Goal: Task Accomplishment & Management: Complete application form

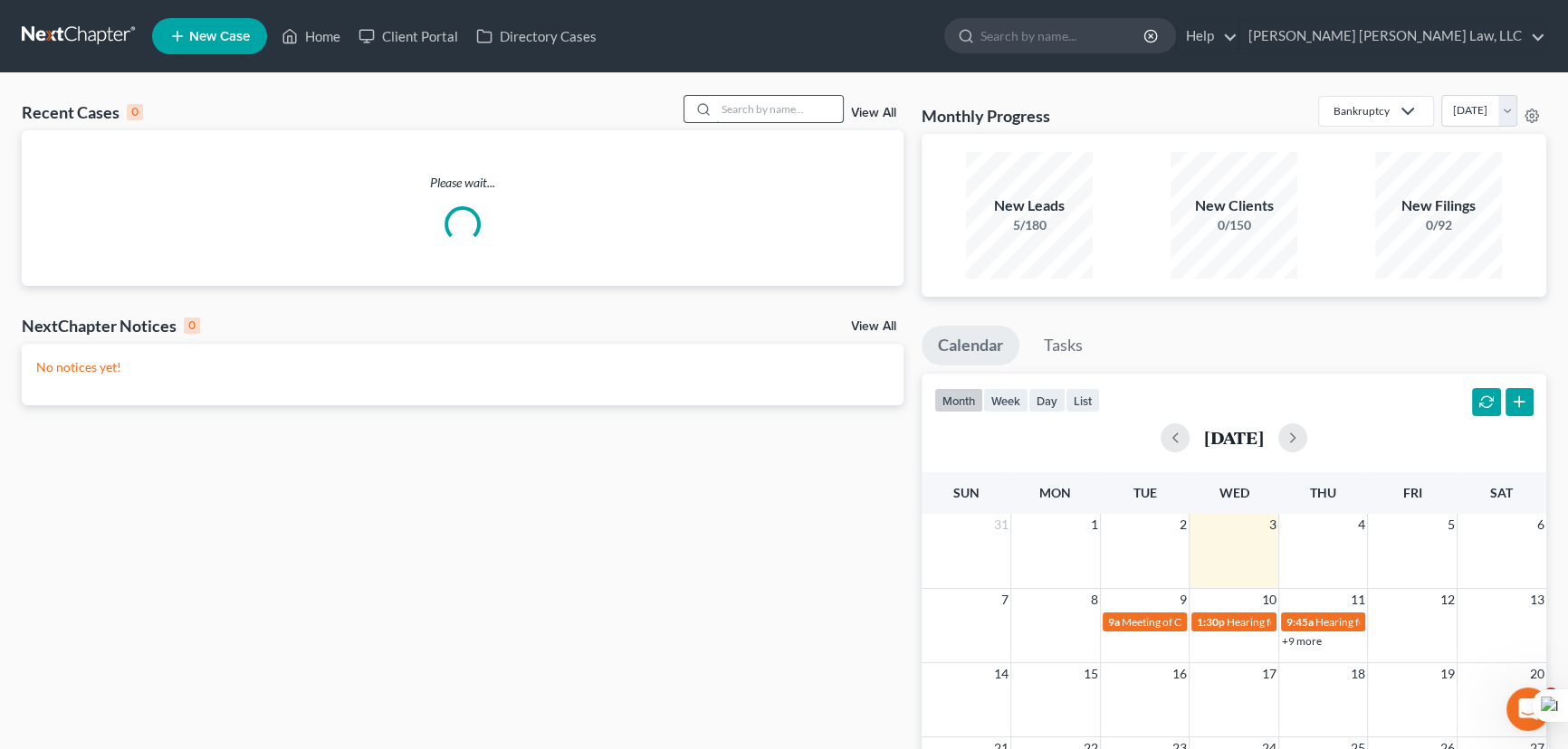
click at [777, 114] on input "search" at bounding box center [779, 109] width 127 height 26
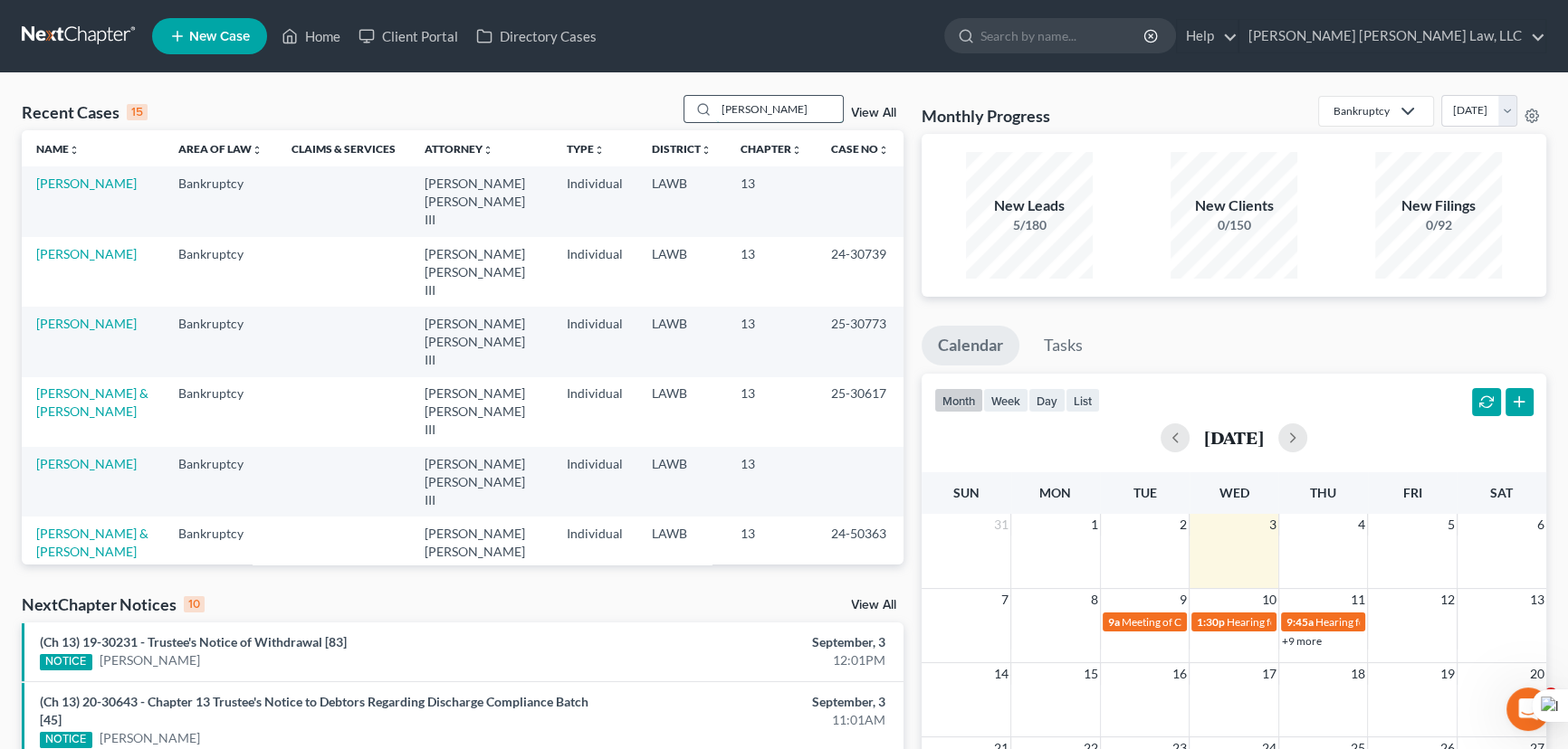
type input "pierce, martha"
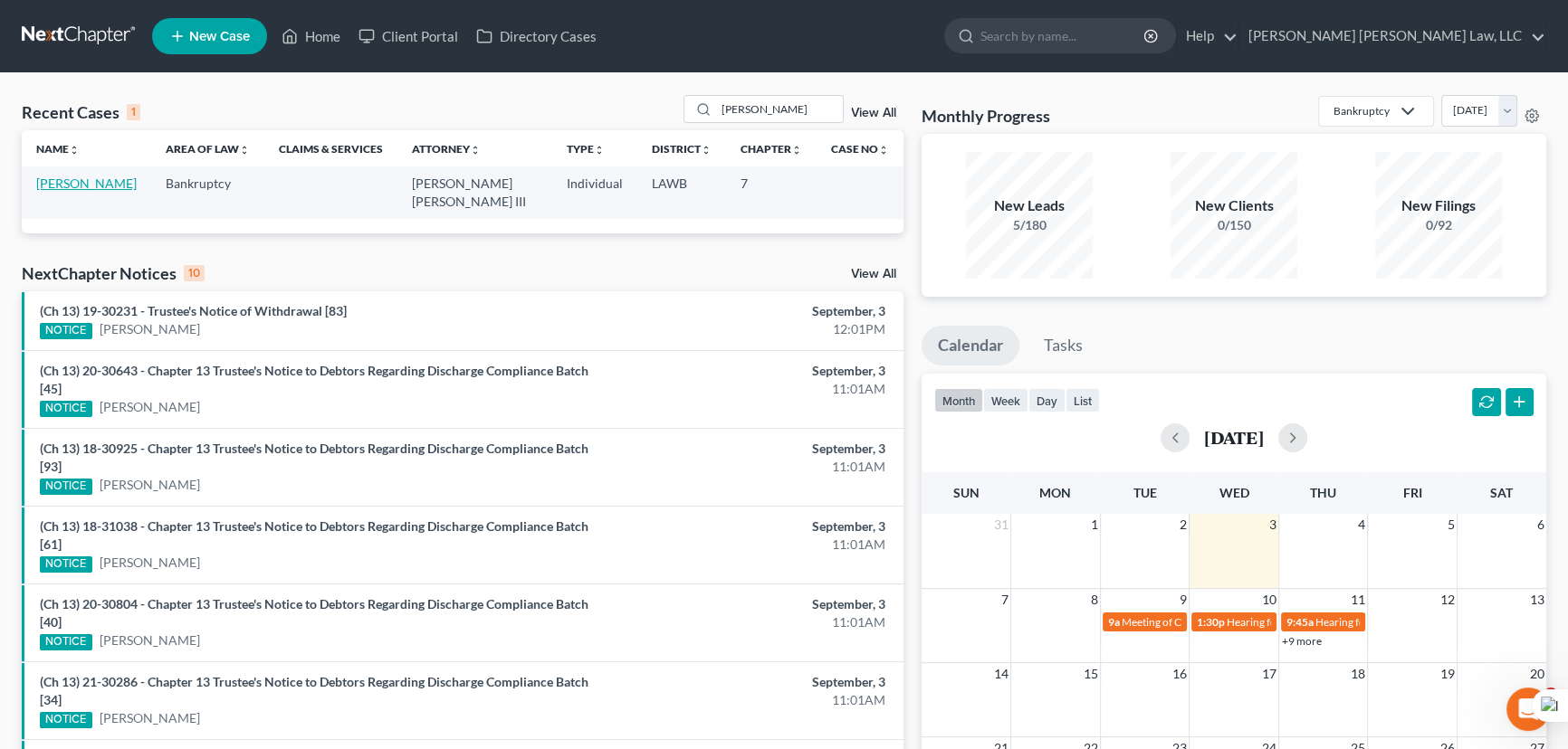
click at [86, 190] on link "[PERSON_NAME]" at bounding box center [86, 183] width 100 height 15
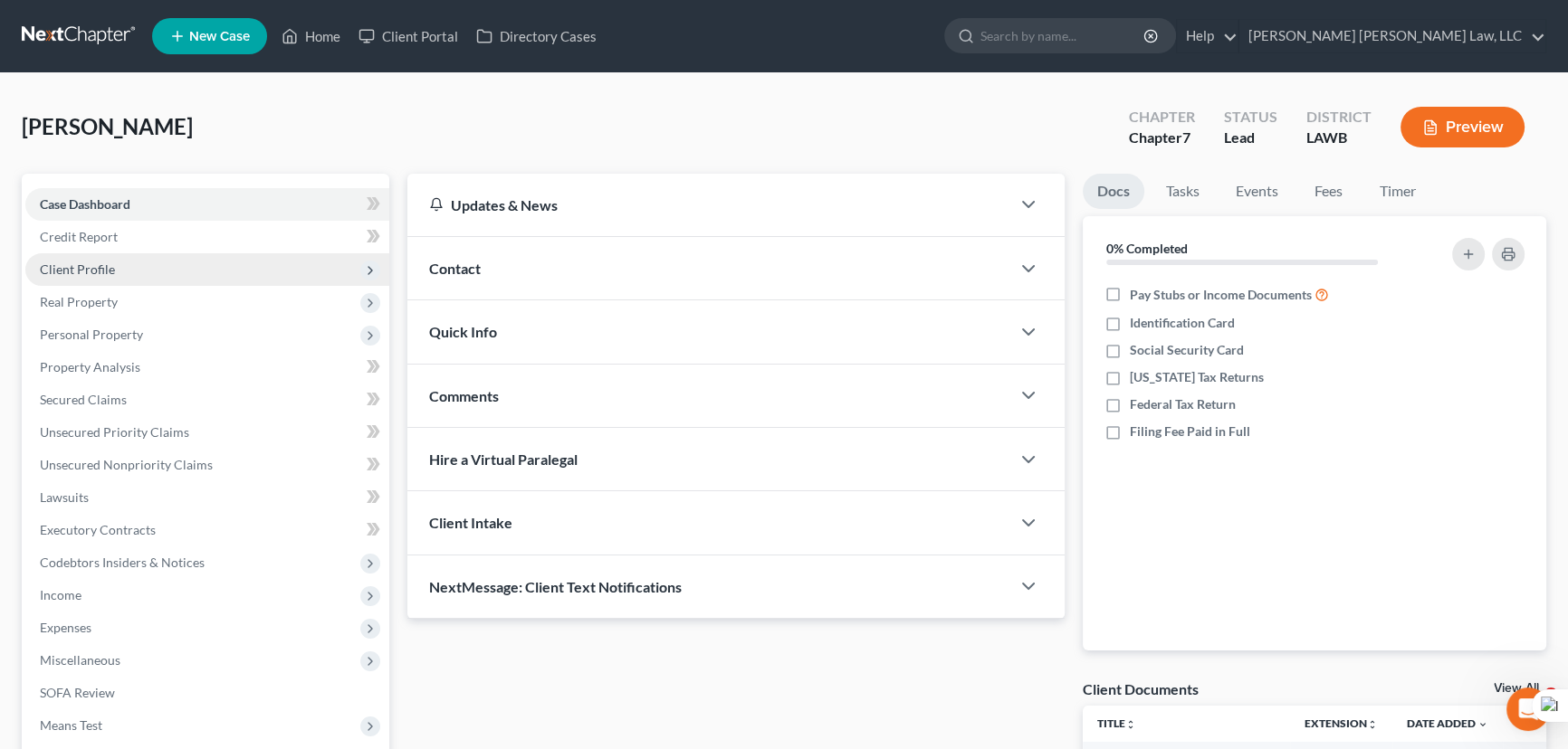
click at [130, 275] on span "Client Profile" at bounding box center [207, 269] width 364 height 33
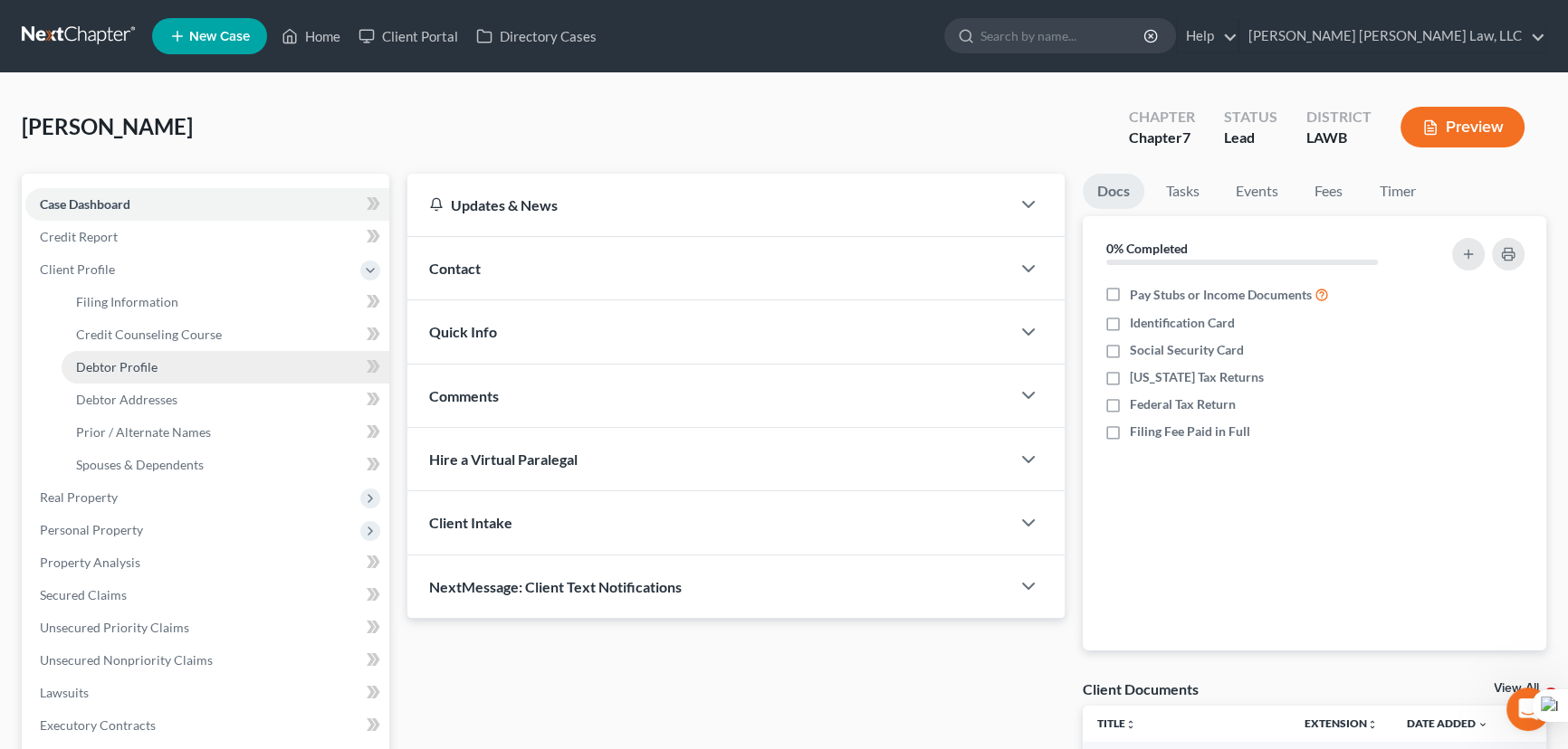
click at [159, 376] on link "Debtor Profile" at bounding box center [226, 367] width 328 height 33
select select "0"
select select "1"
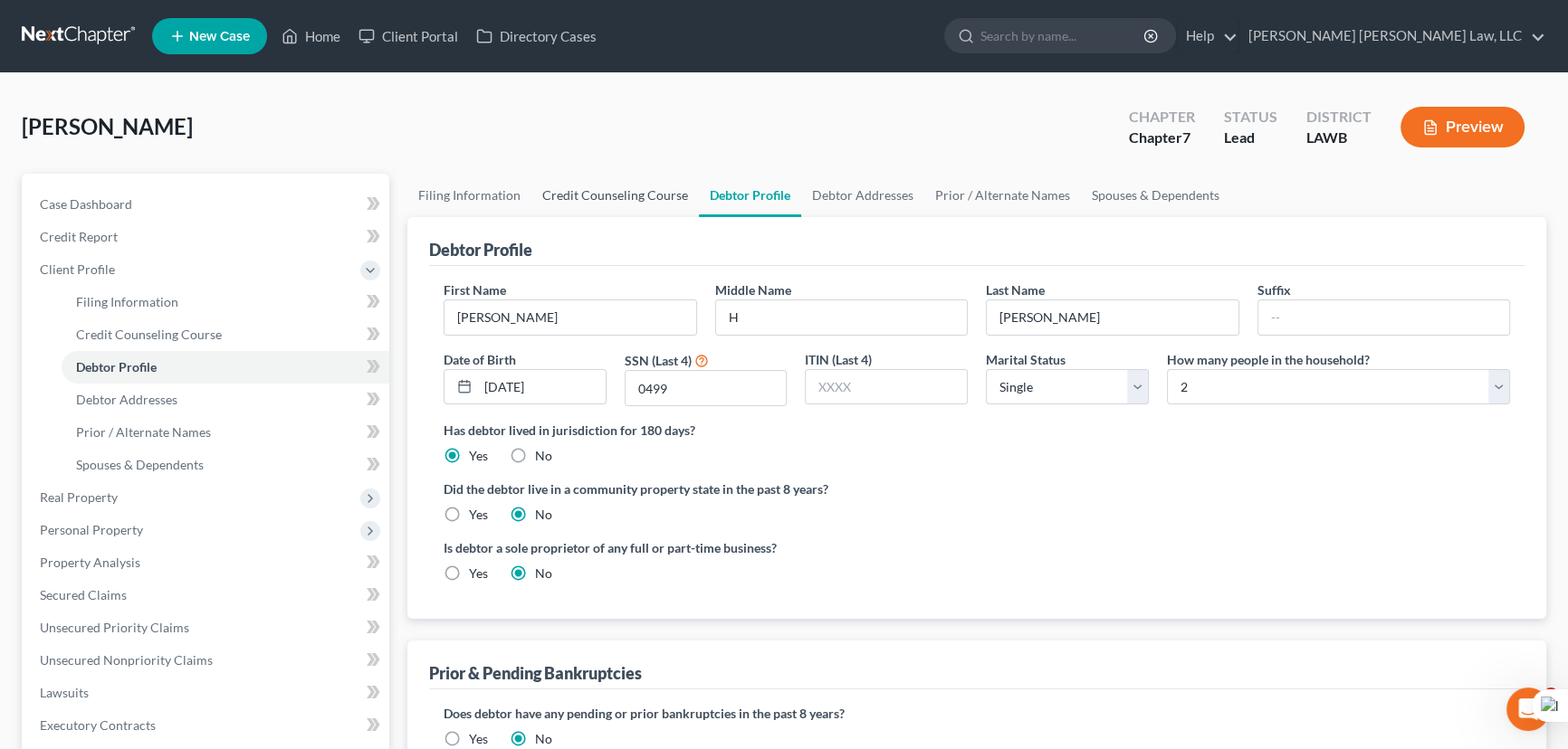
click at [565, 182] on link "Credit Counseling Course" at bounding box center [614, 195] width 167 height 43
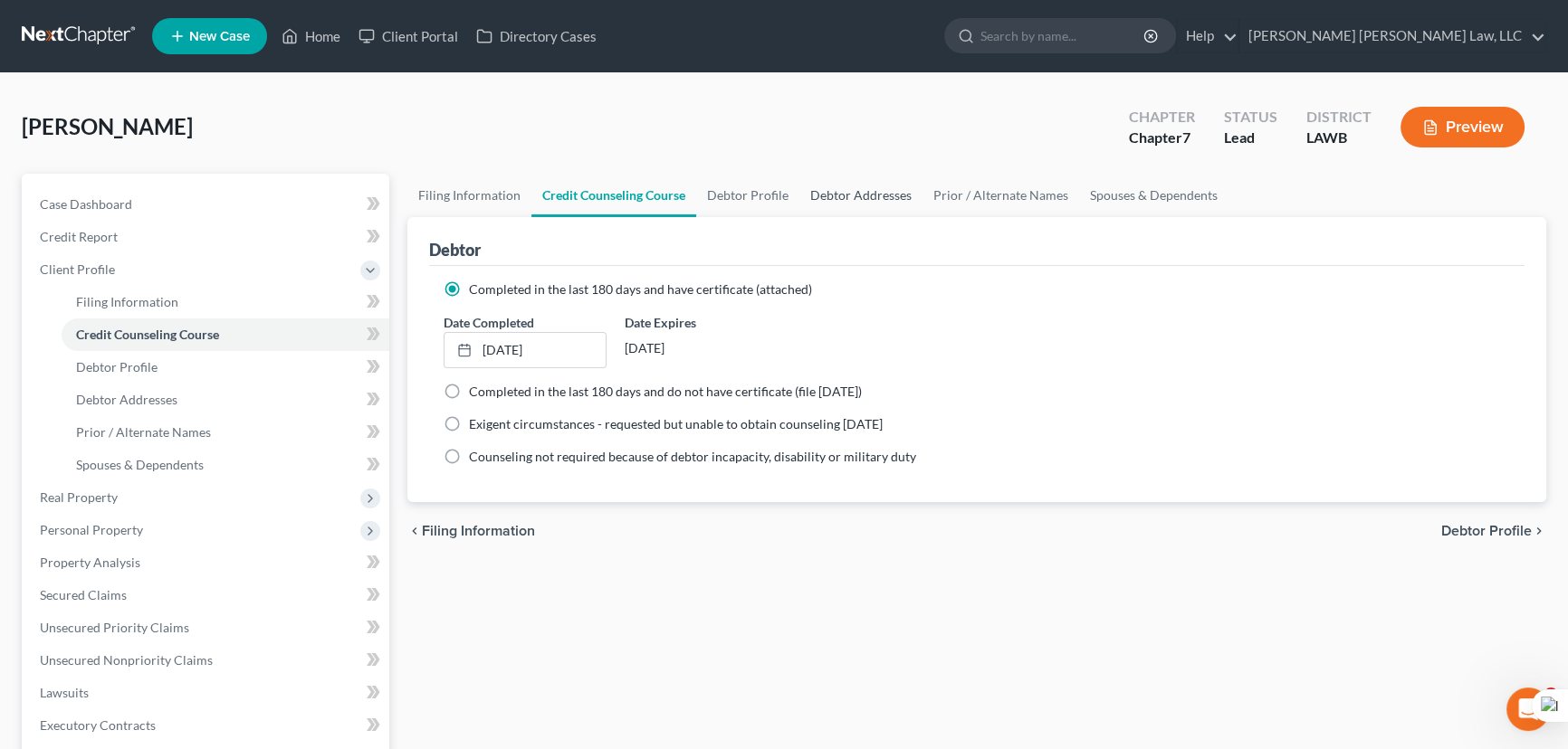
click at [891, 196] on link "Debtor Addresses" at bounding box center [860, 195] width 123 height 43
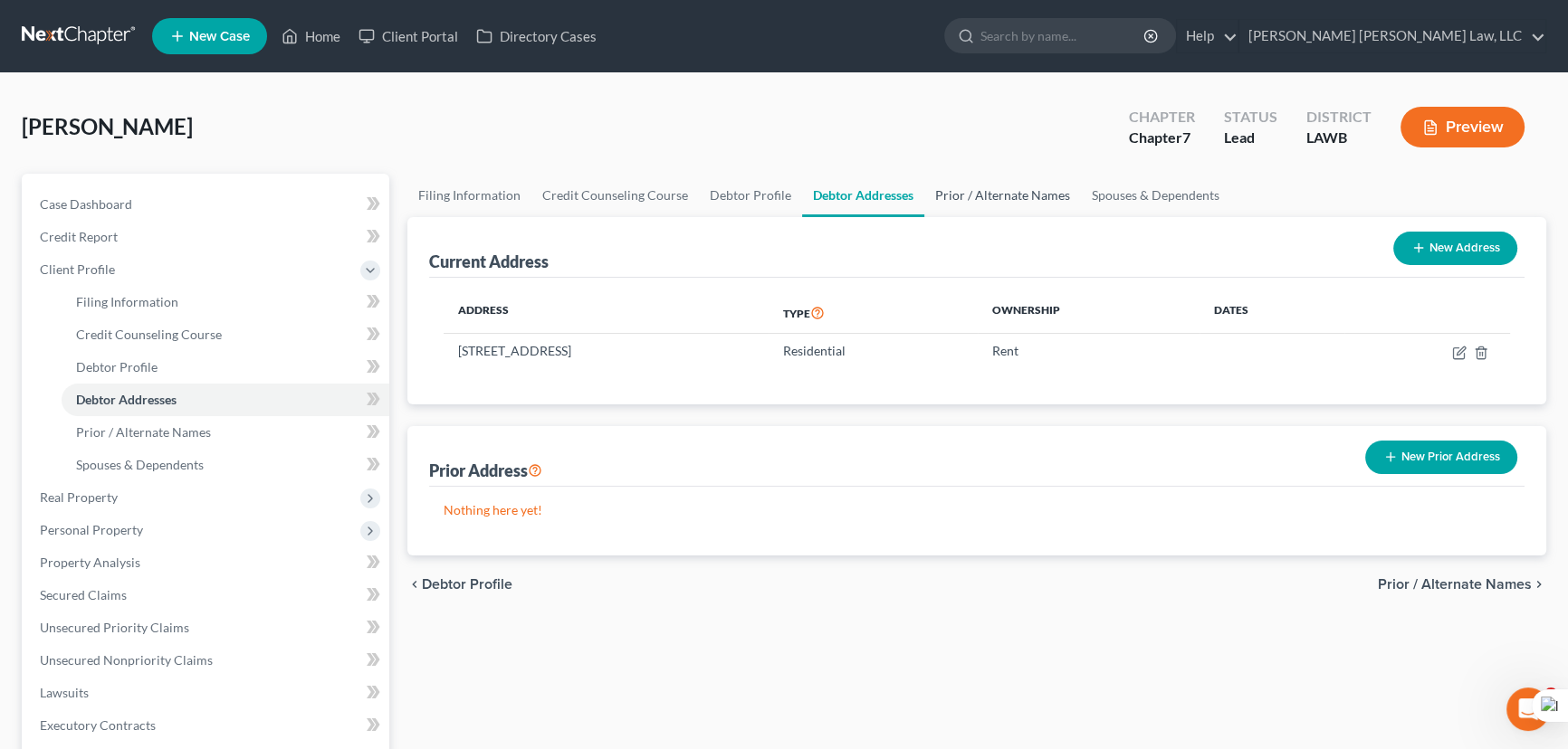
click at [997, 195] on link "Prior / Alternate Names" at bounding box center [1002, 195] width 157 height 43
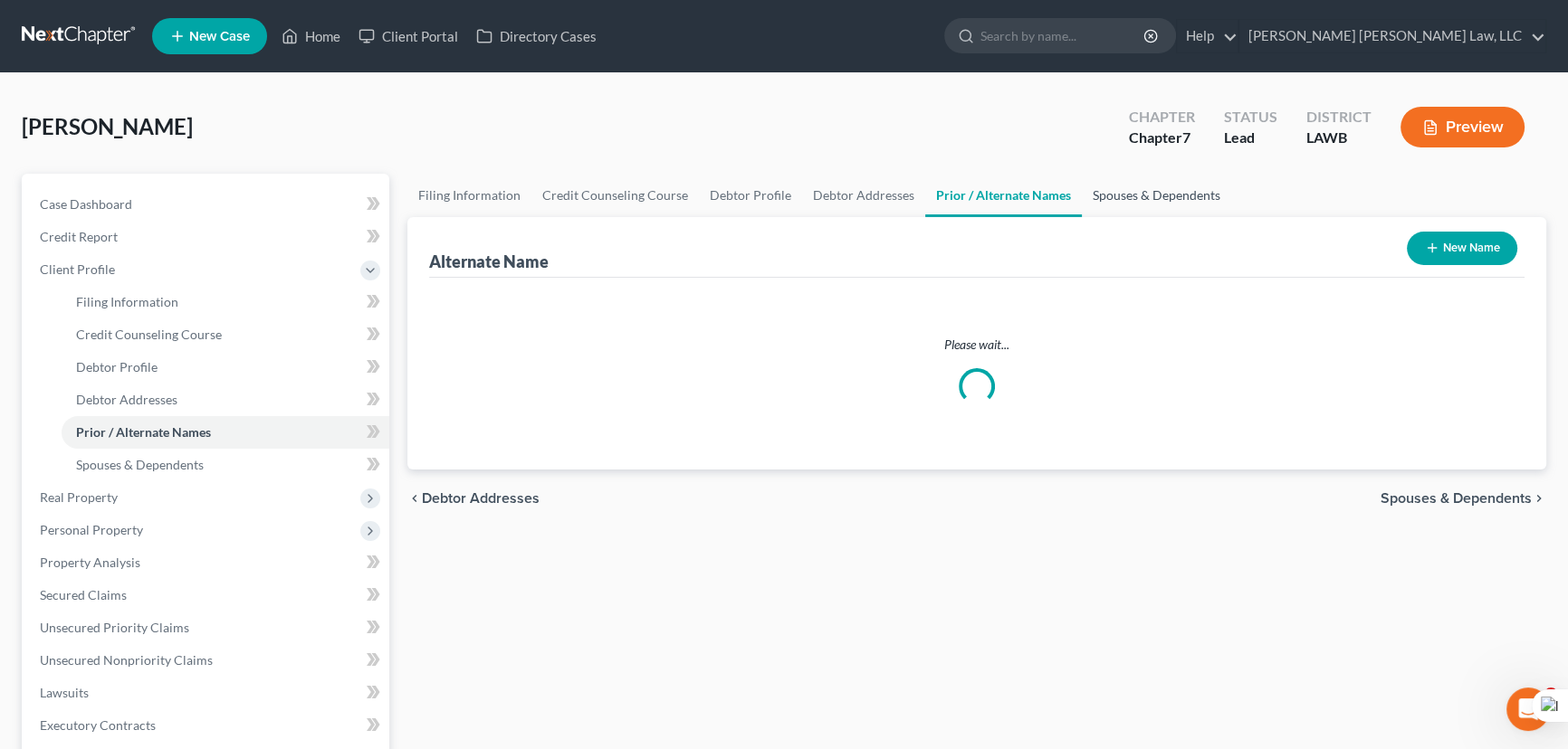
click at [1178, 190] on link "Spouses & Dependents" at bounding box center [1156, 195] width 149 height 43
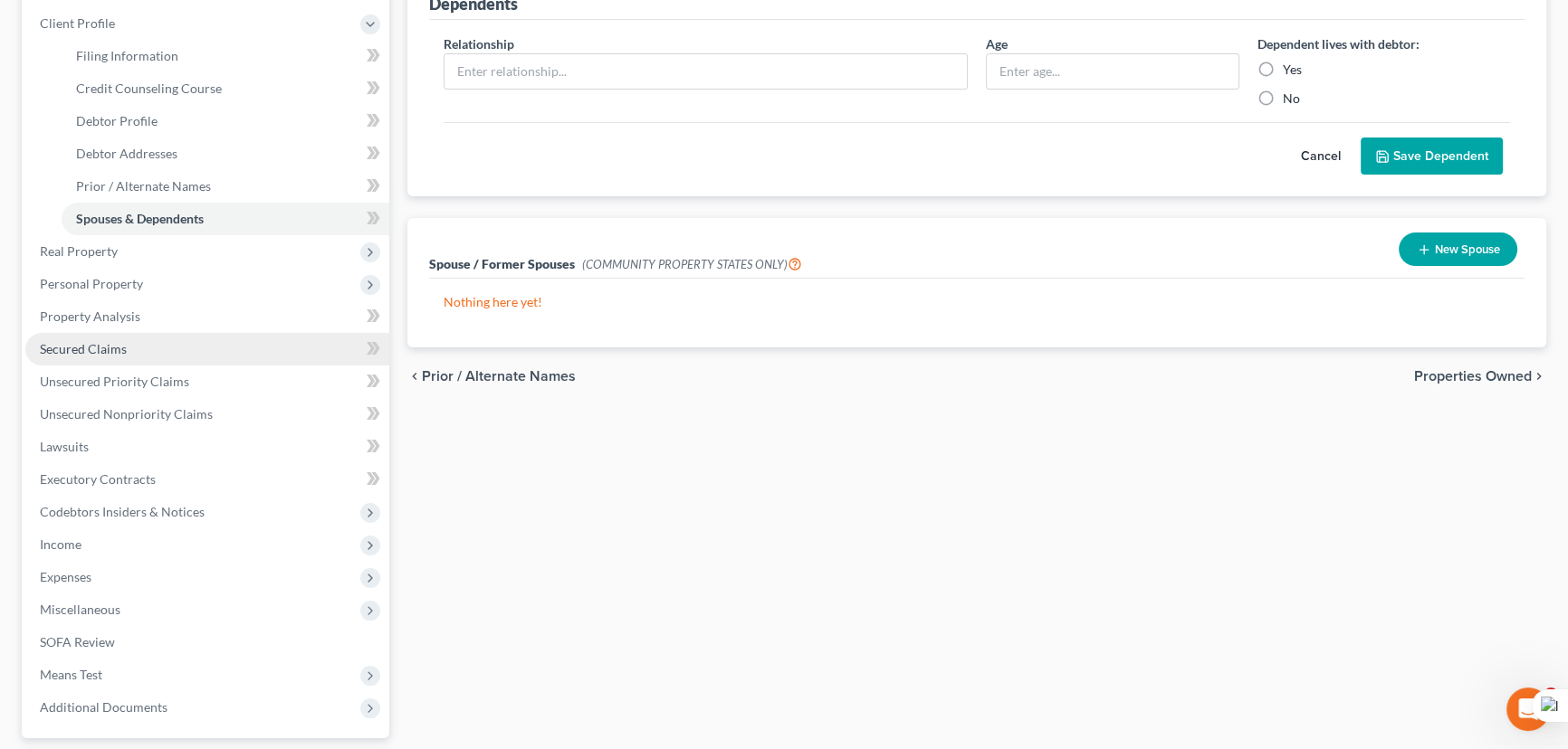
click at [125, 343] on link "Secured Claims" at bounding box center [207, 349] width 364 height 33
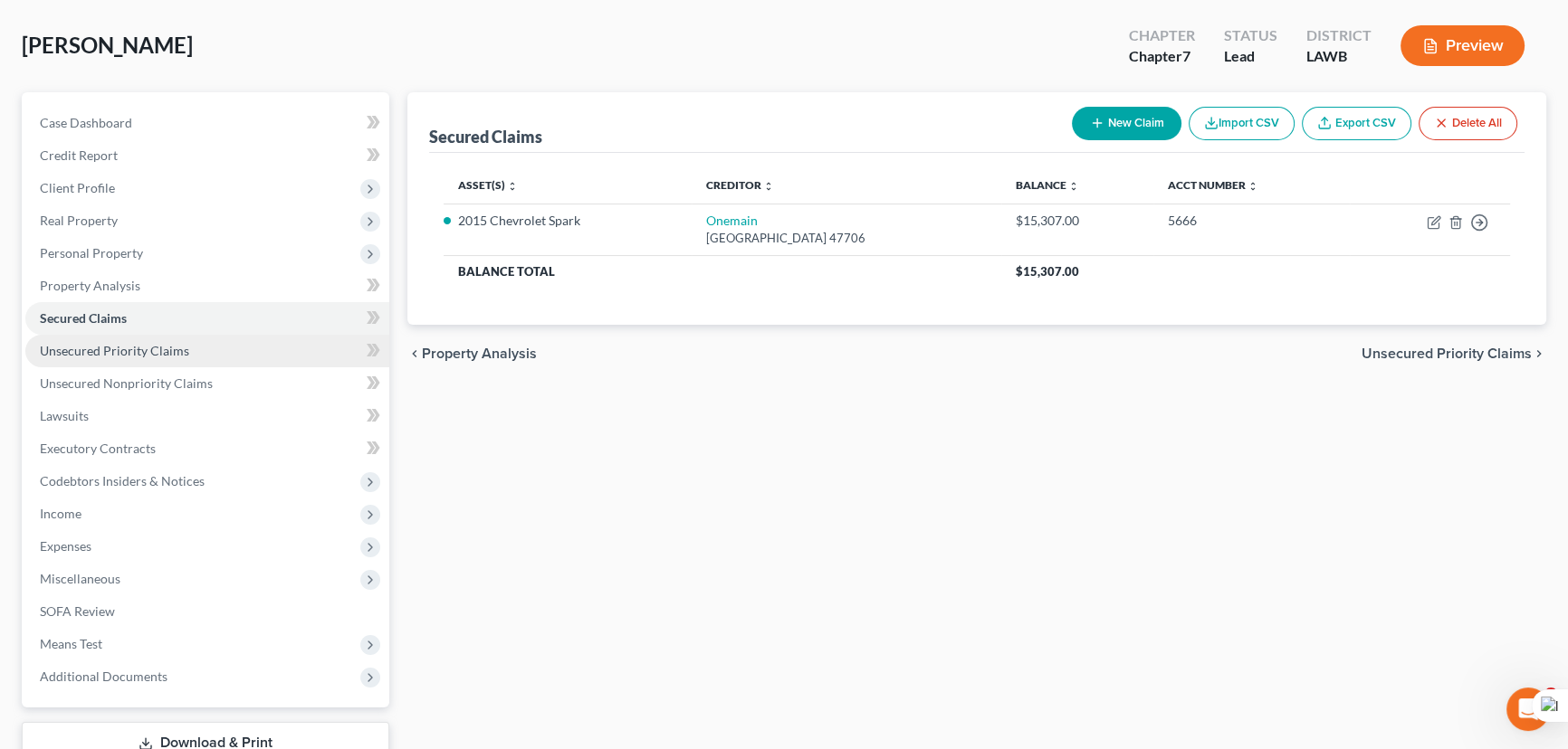
click at [234, 350] on link "Unsecured Priority Claims" at bounding box center [207, 351] width 364 height 33
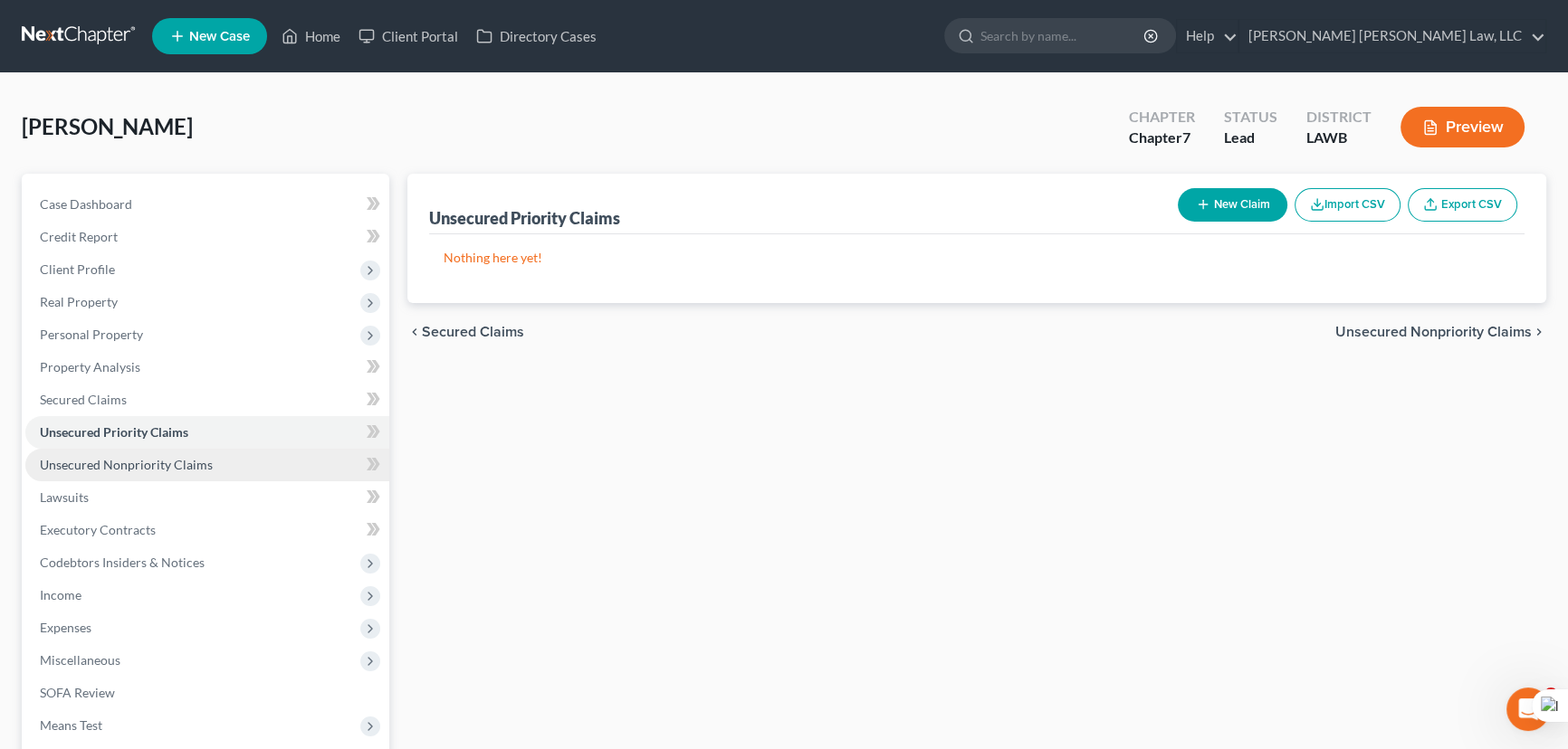
click at [244, 458] on link "Unsecured Nonpriority Claims" at bounding box center [207, 465] width 364 height 33
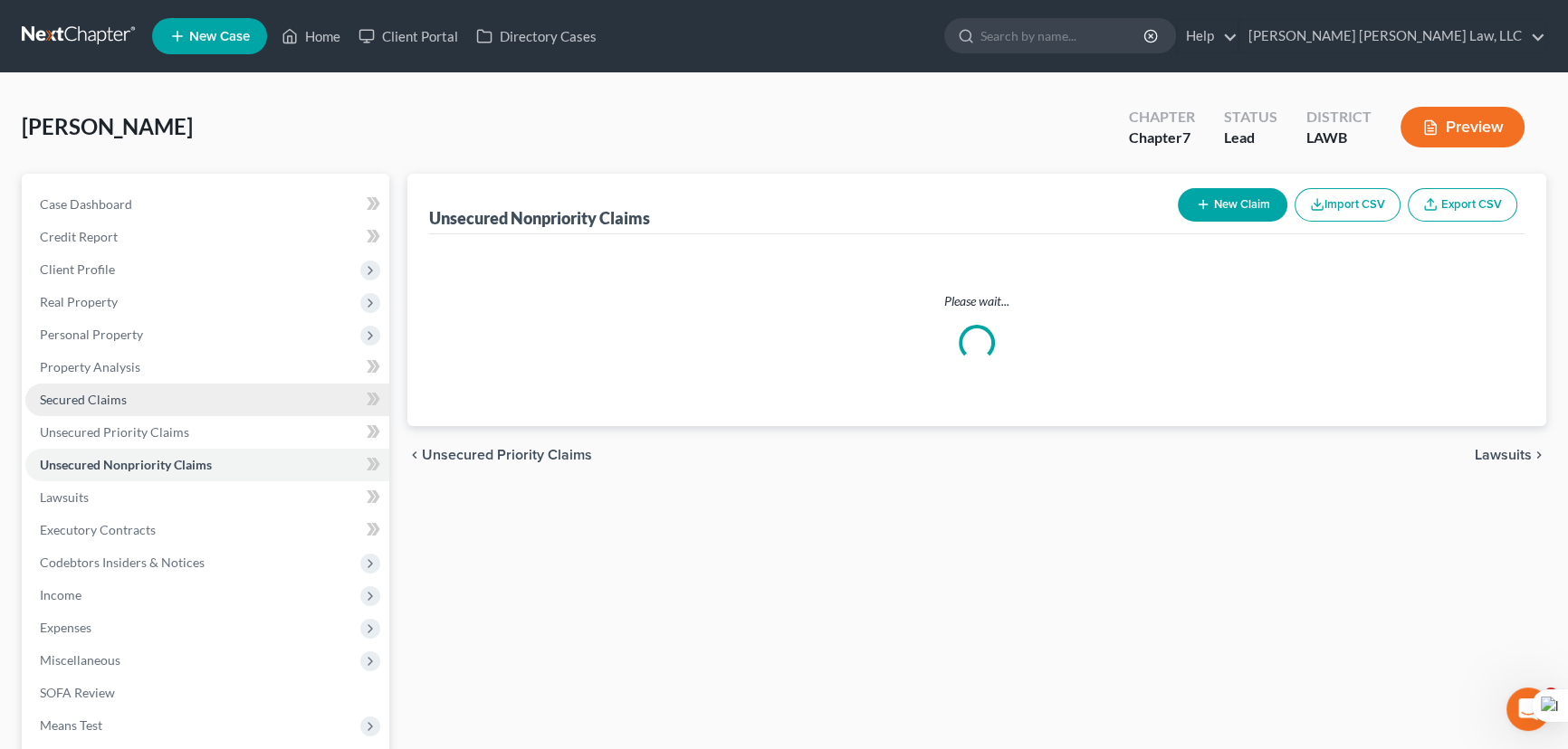
click at [225, 397] on link "Secured Claims" at bounding box center [207, 400] width 364 height 33
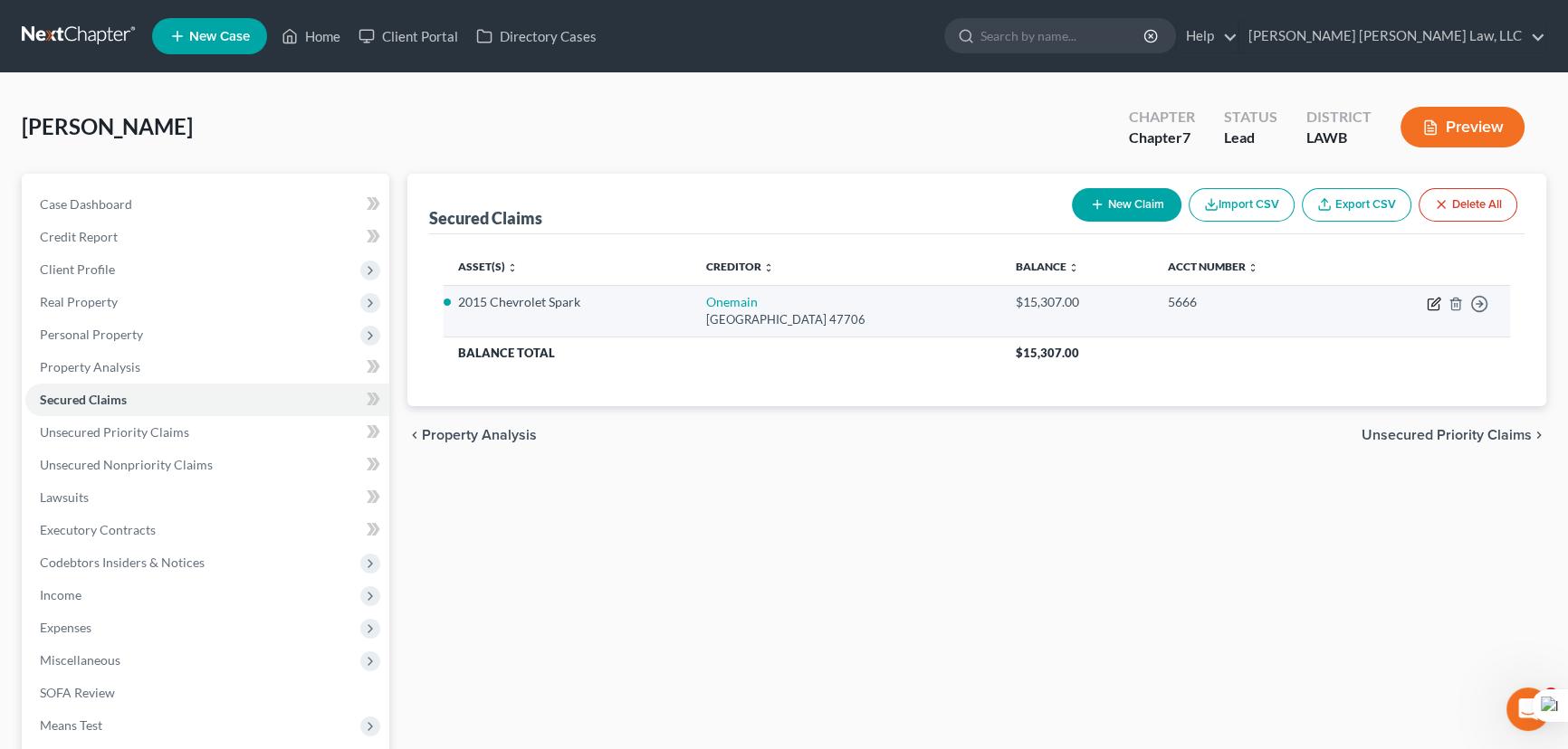
click at [1437, 298] on icon "button" at bounding box center [1435, 302] width 8 height 8
select select "15"
select select "2"
select select "0"
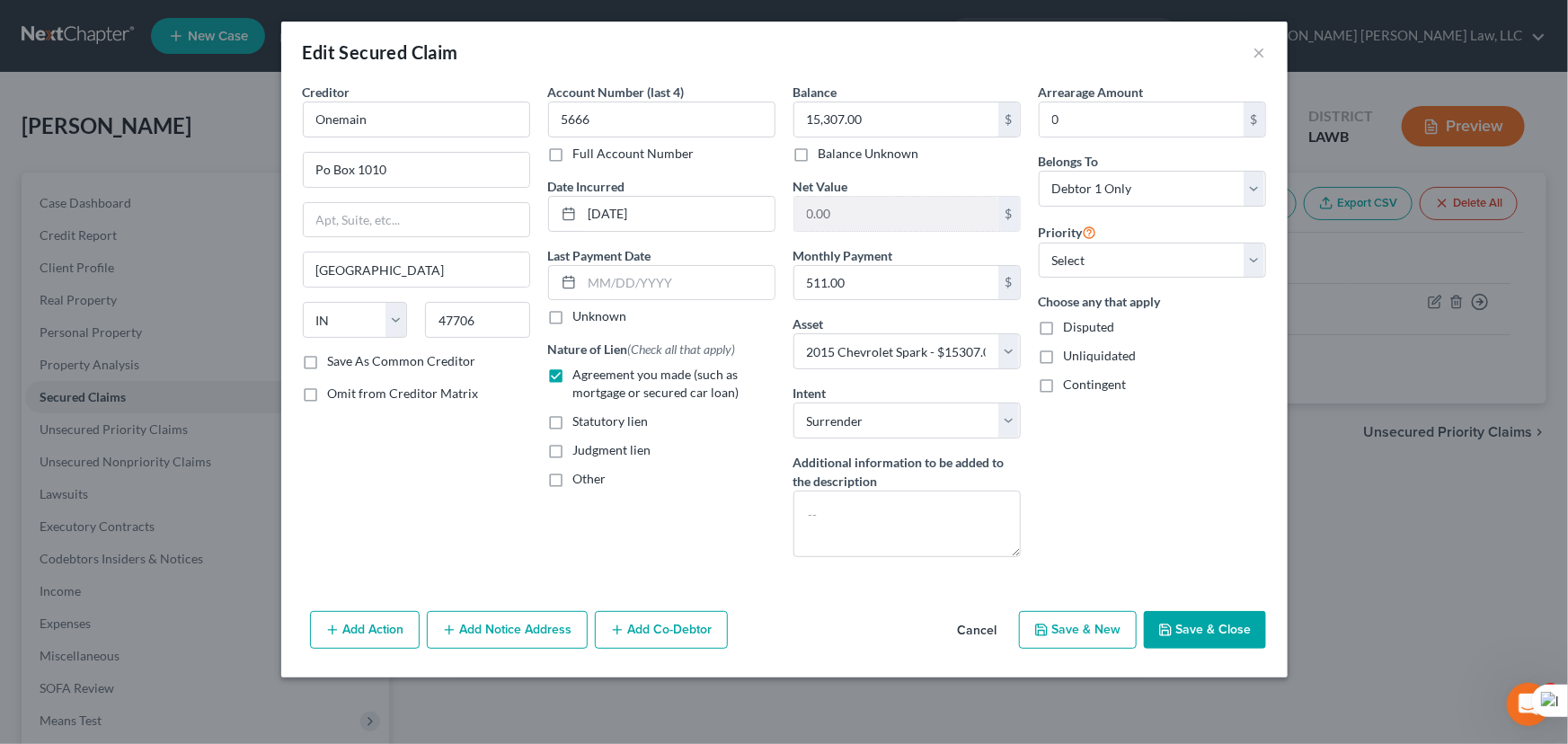
click at [1187, 631] on button "Save & Close" at bounding box center [1205, 630] width 122 height 38
select select
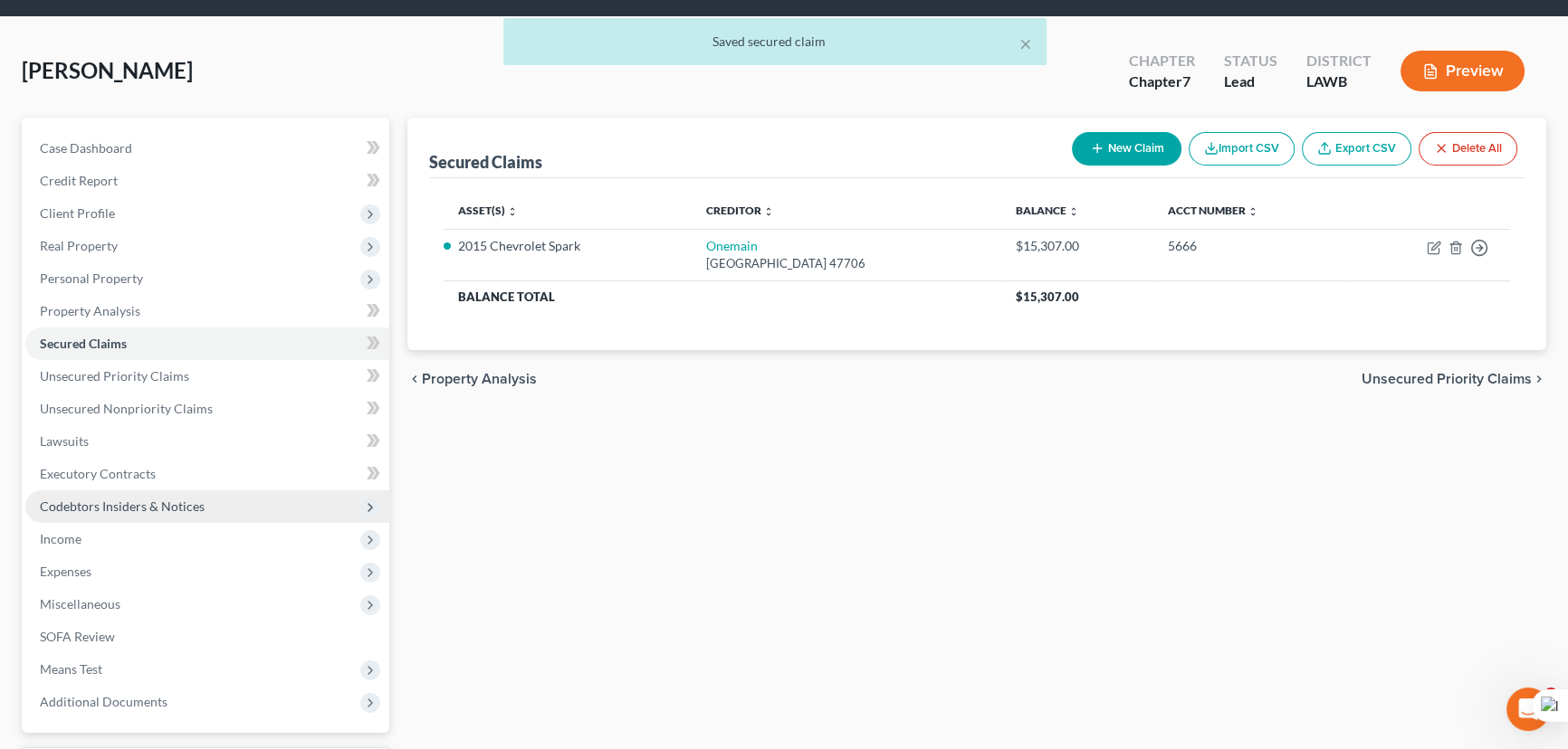
scroll to position [81, 0]
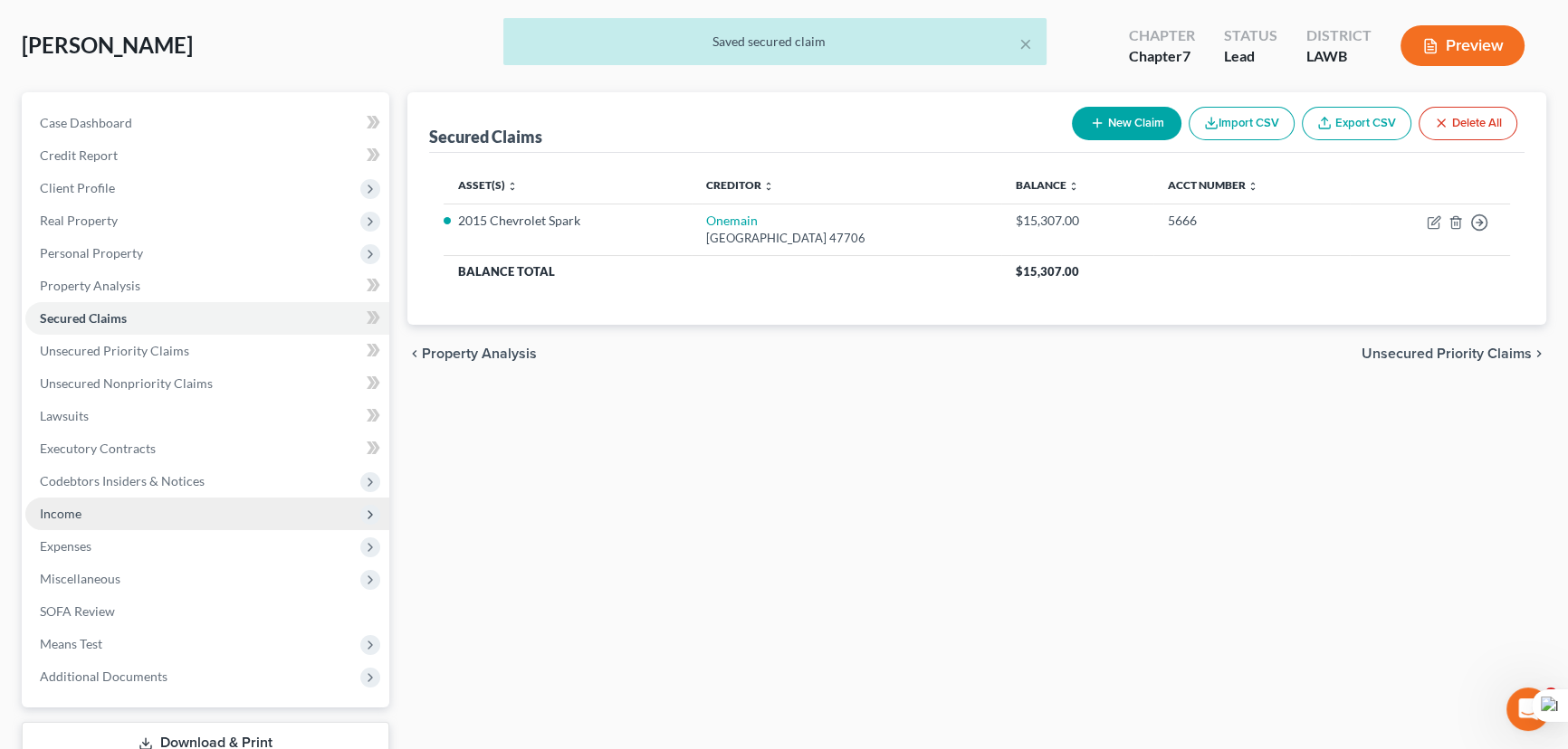
click at [127, 507] on span "Income" at bounding box center [207, 514] width 364 height 33
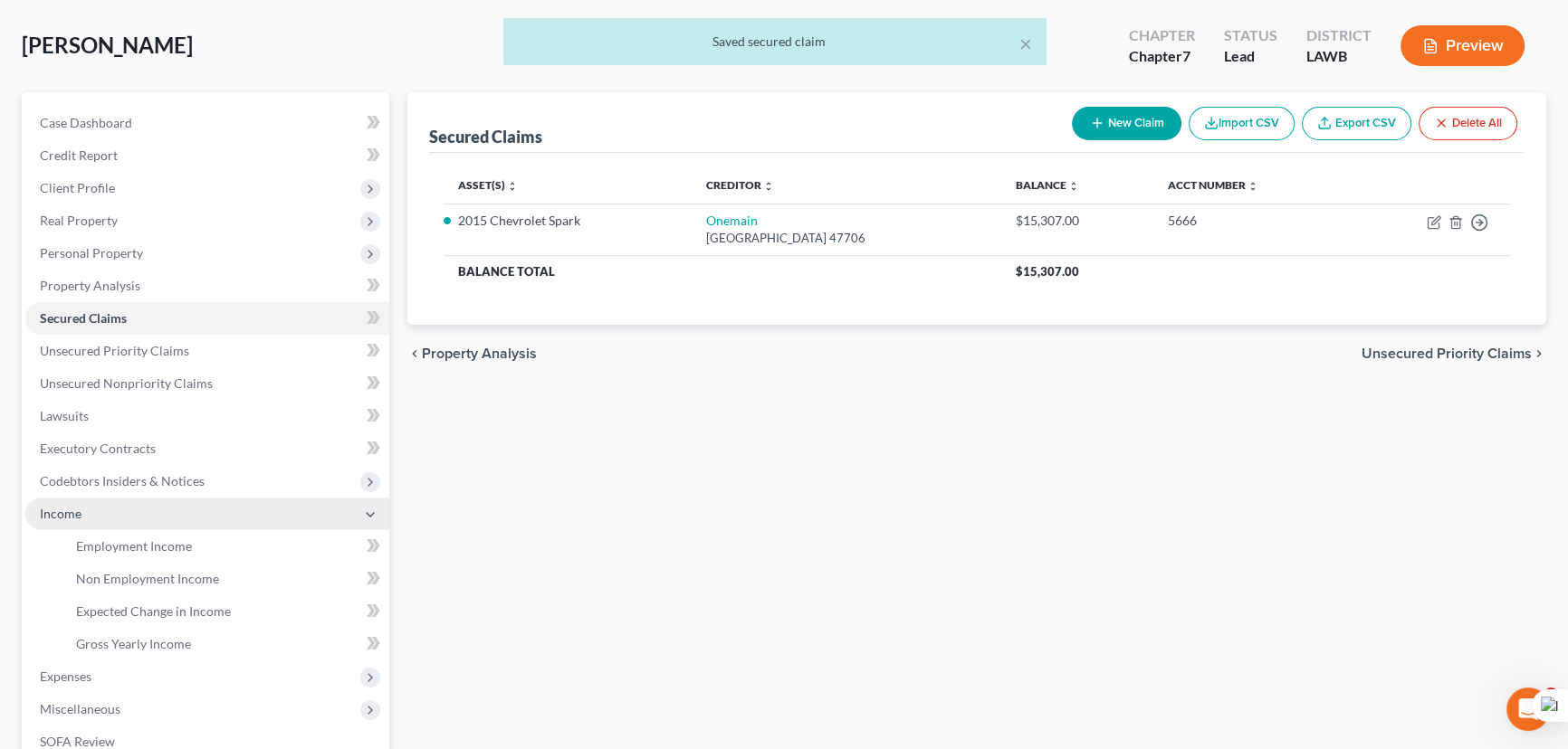
click at [136, 526] on span "Income" at bounding box center [207, 514] width 364 height 33
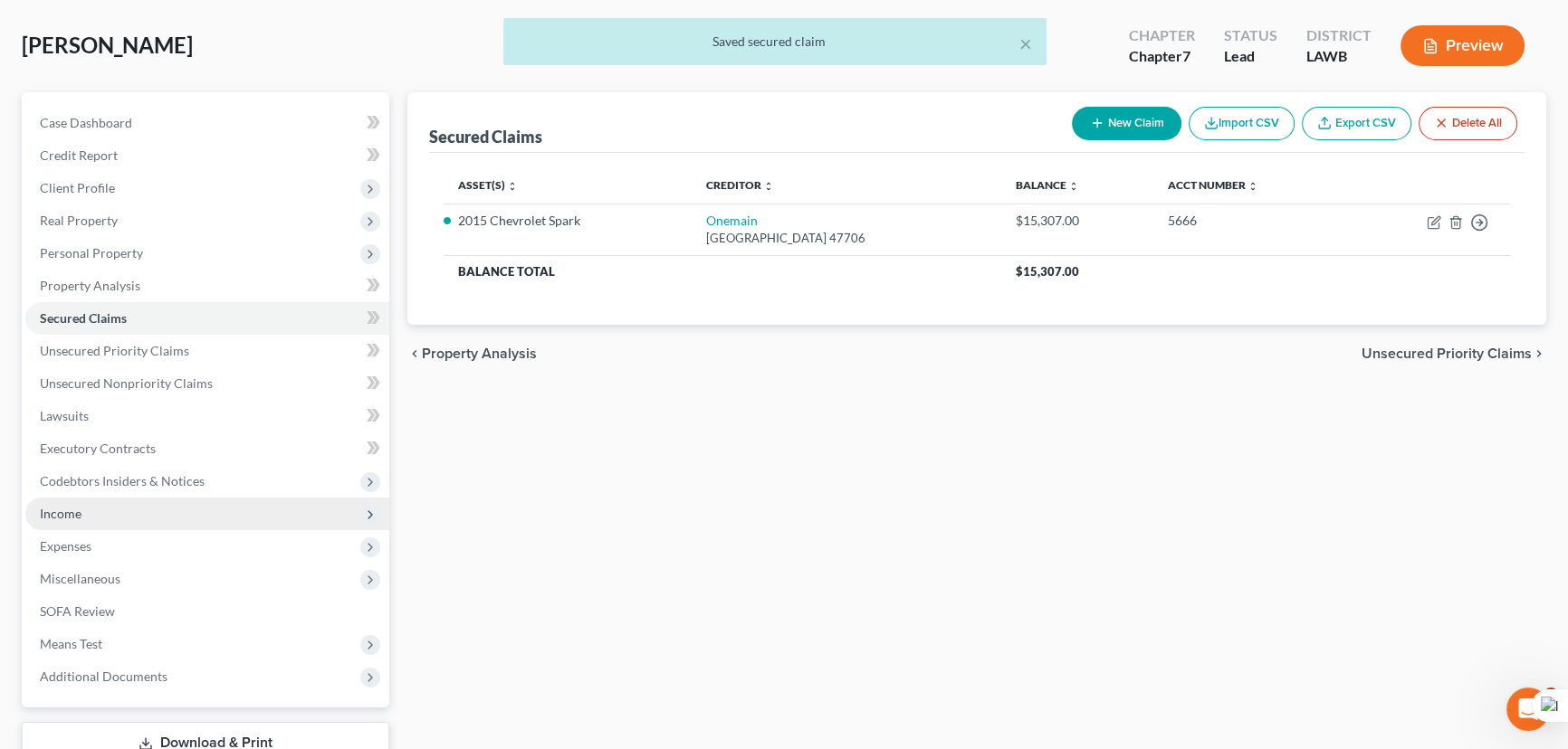
click at [137, 510] on span "Income" at bounding box center [207, 514] width 364 height 33
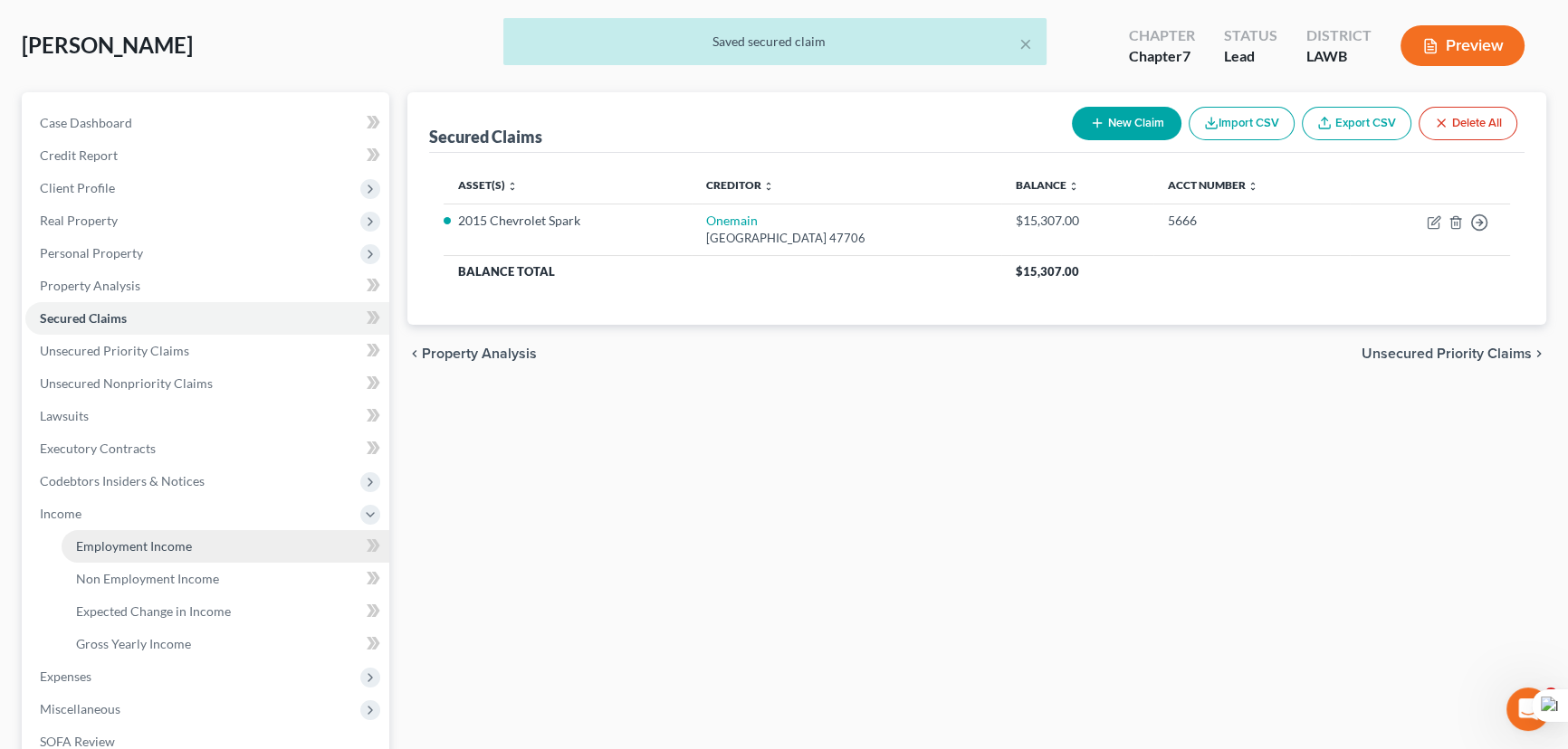
click at [138, 534] on link "Employment Income" at bounding box center [226, 546] width 328 height 33
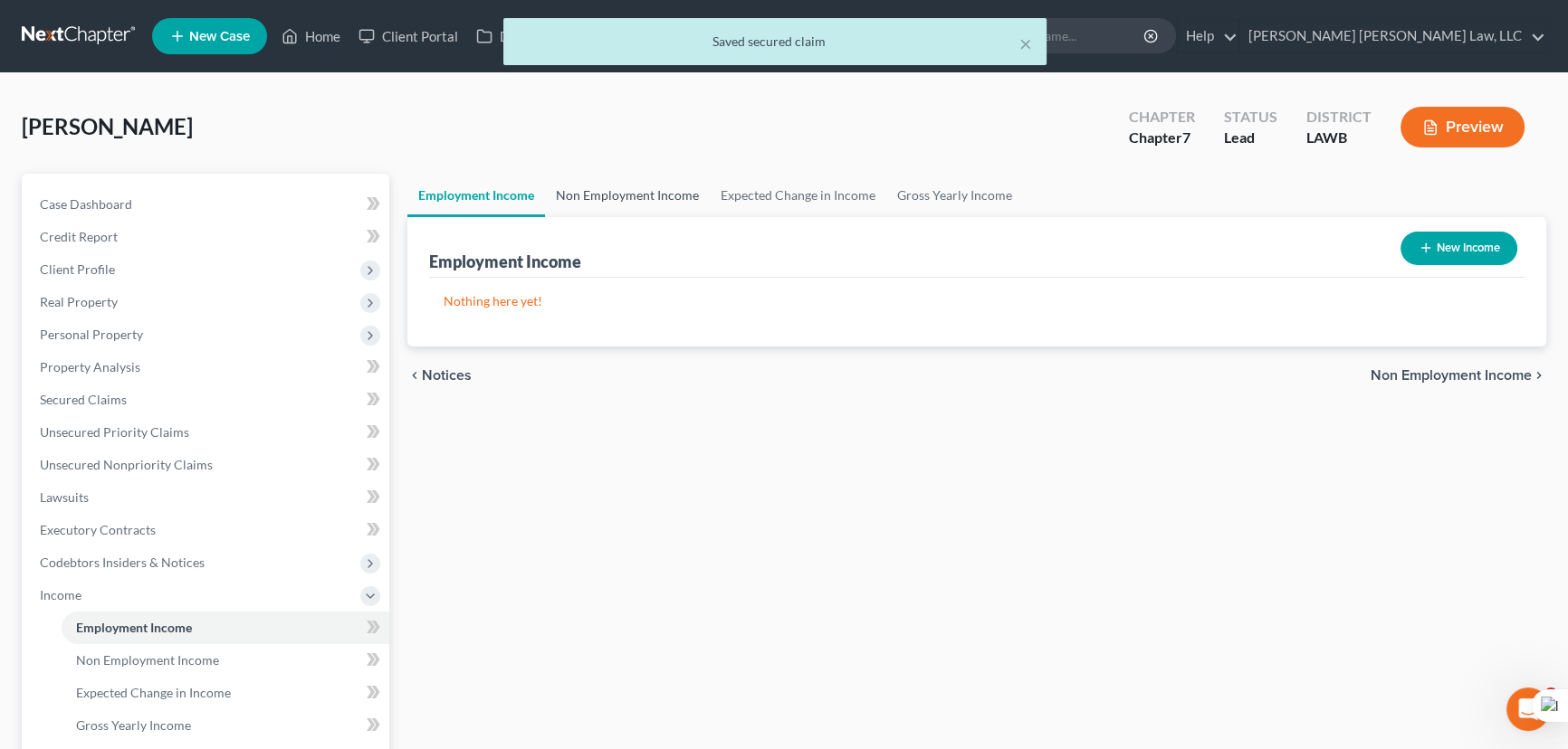
click at [638, 186] on link "Non Employment Income" at bounding box center [627, 195] width 165 height 43
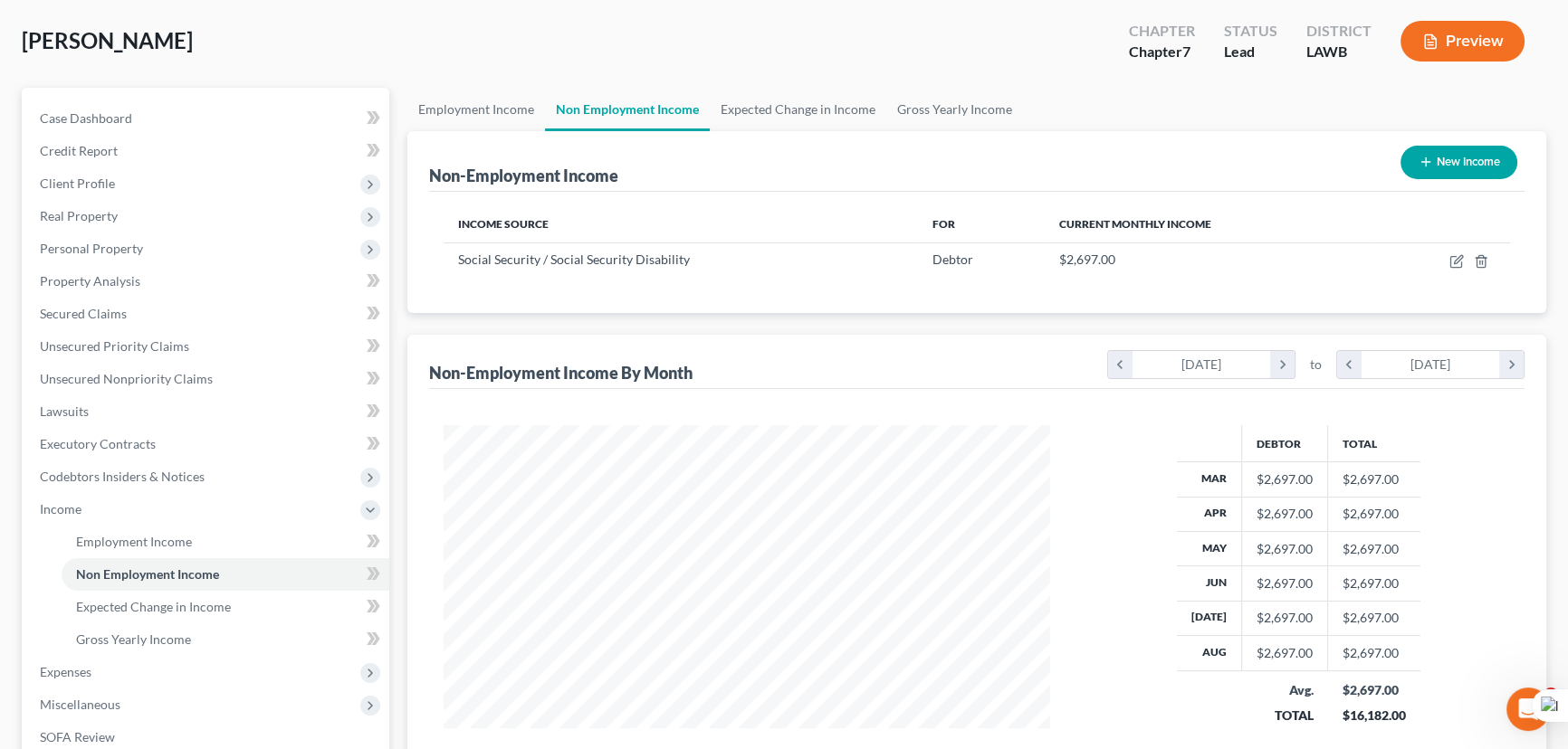
scroll to position [11, 0]
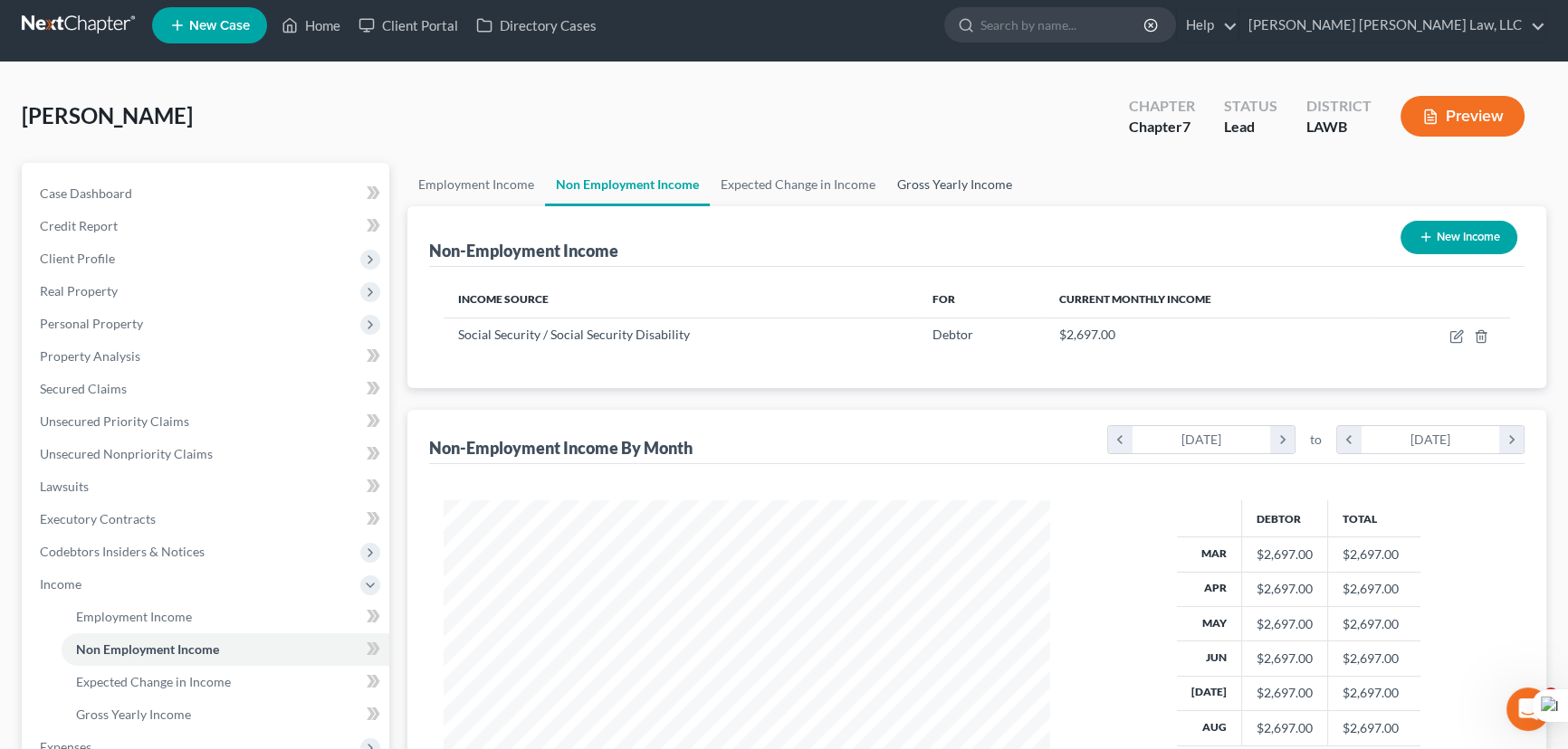
click at [963, 177] on link "Gross Yearly Income" at bounding box center [954, 184] width 137 height 43
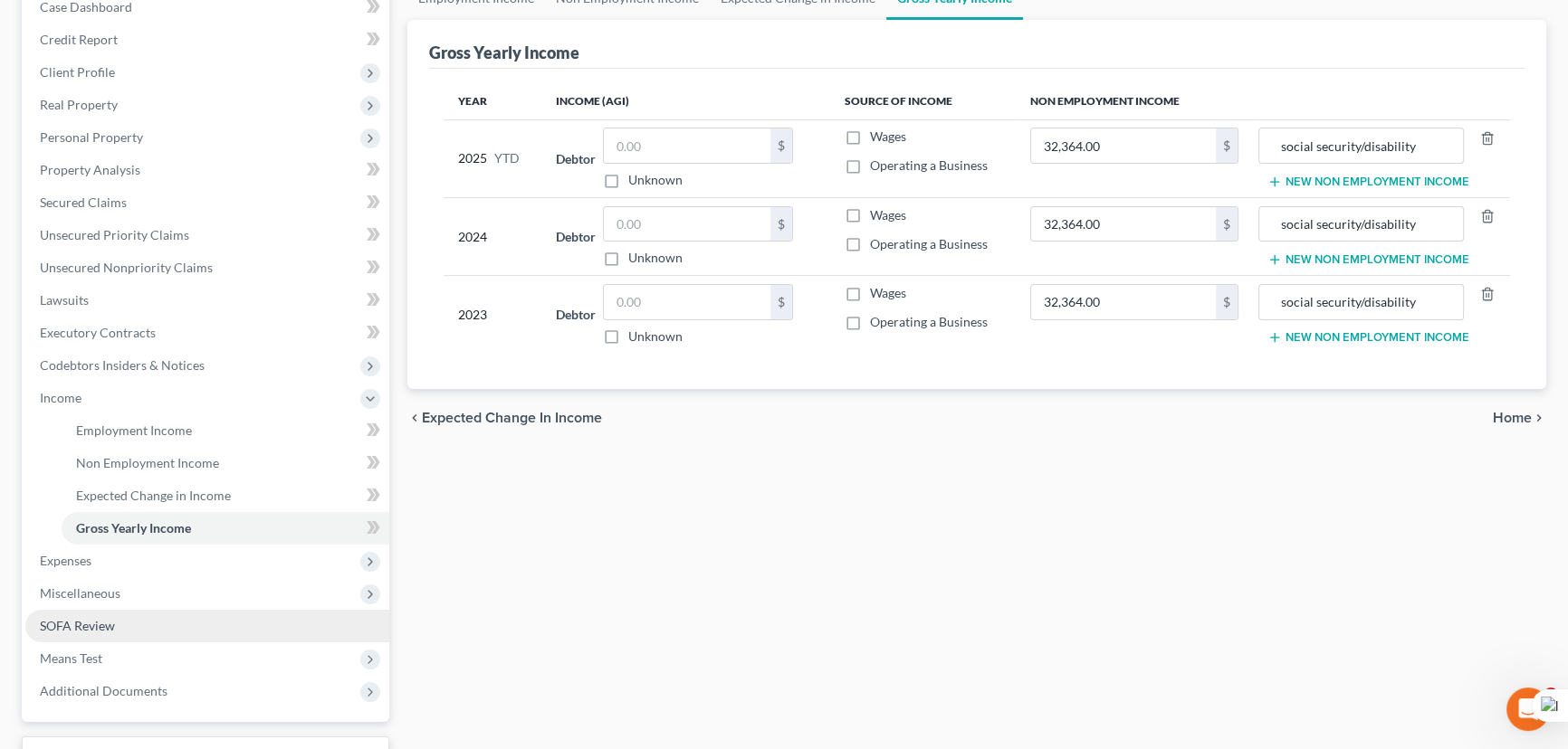
scroll to position [340, 0]
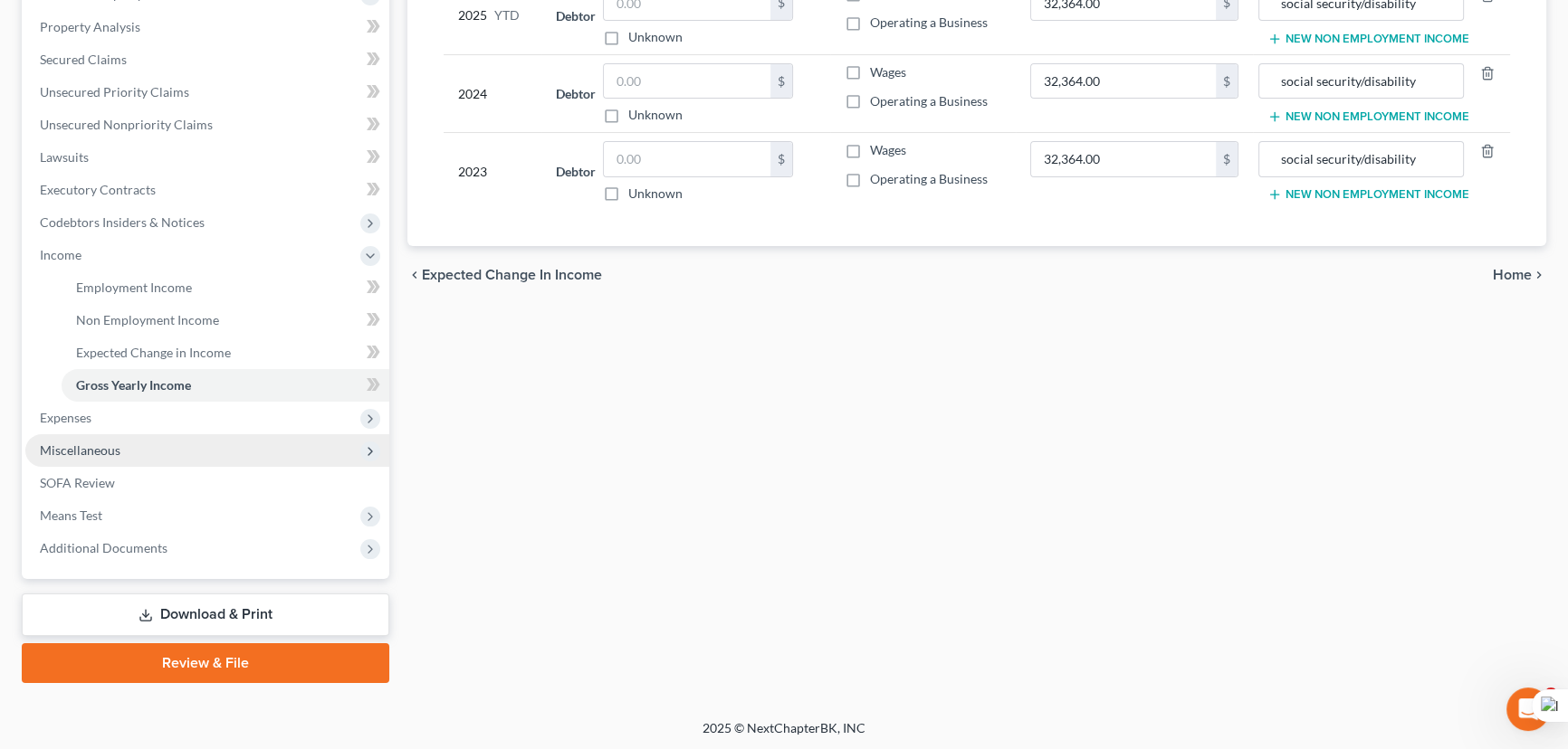
click at [129, 434] on span "Miscellaneous" at bounding box center [207, 450] width 364 height 33
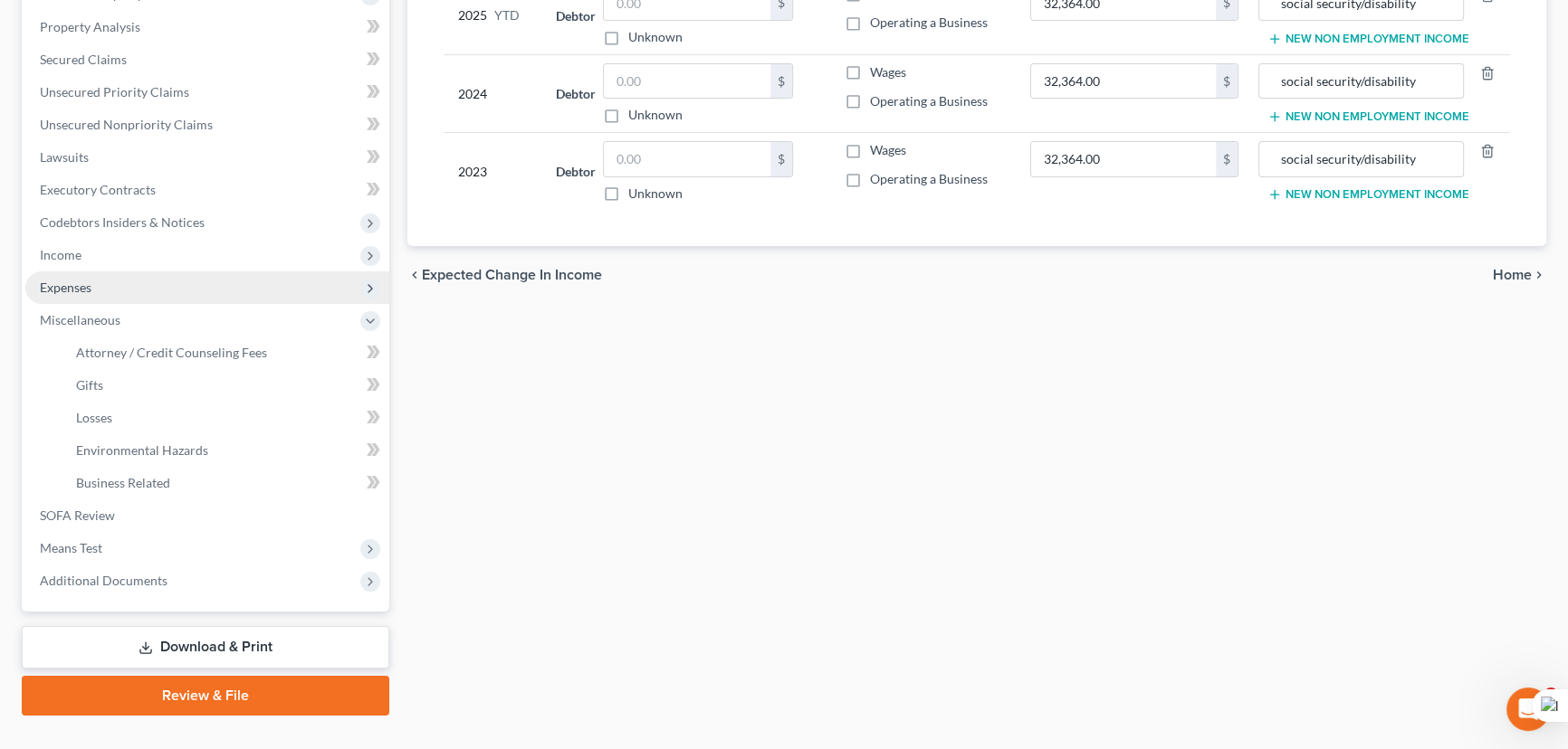
click at [148, 294] on span "Expenses" at bounding box center [207, 288] width 364 height 33
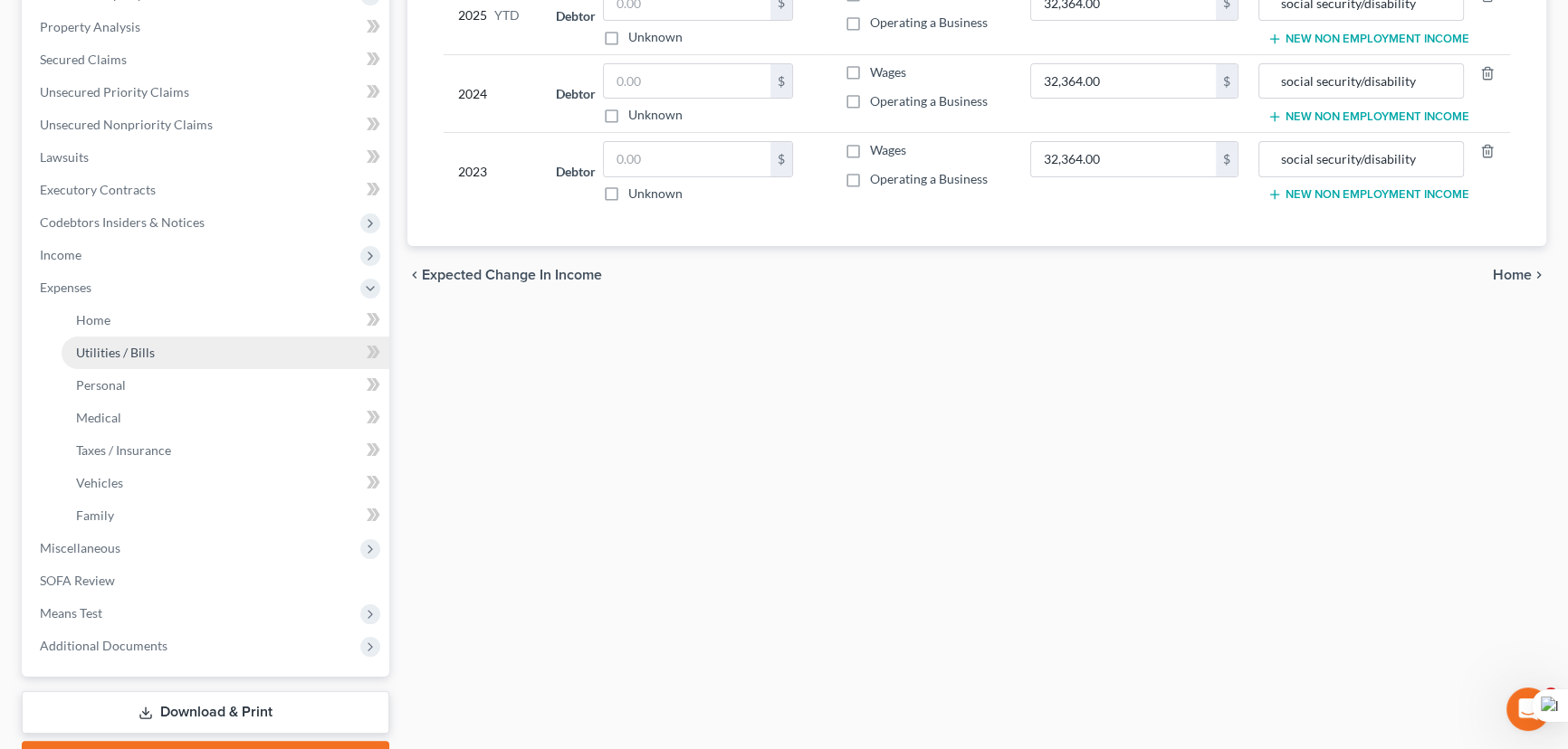
click at [144, 338] on link "Utilities / Bills" at bounding box center [226, 353] width 328 height 33
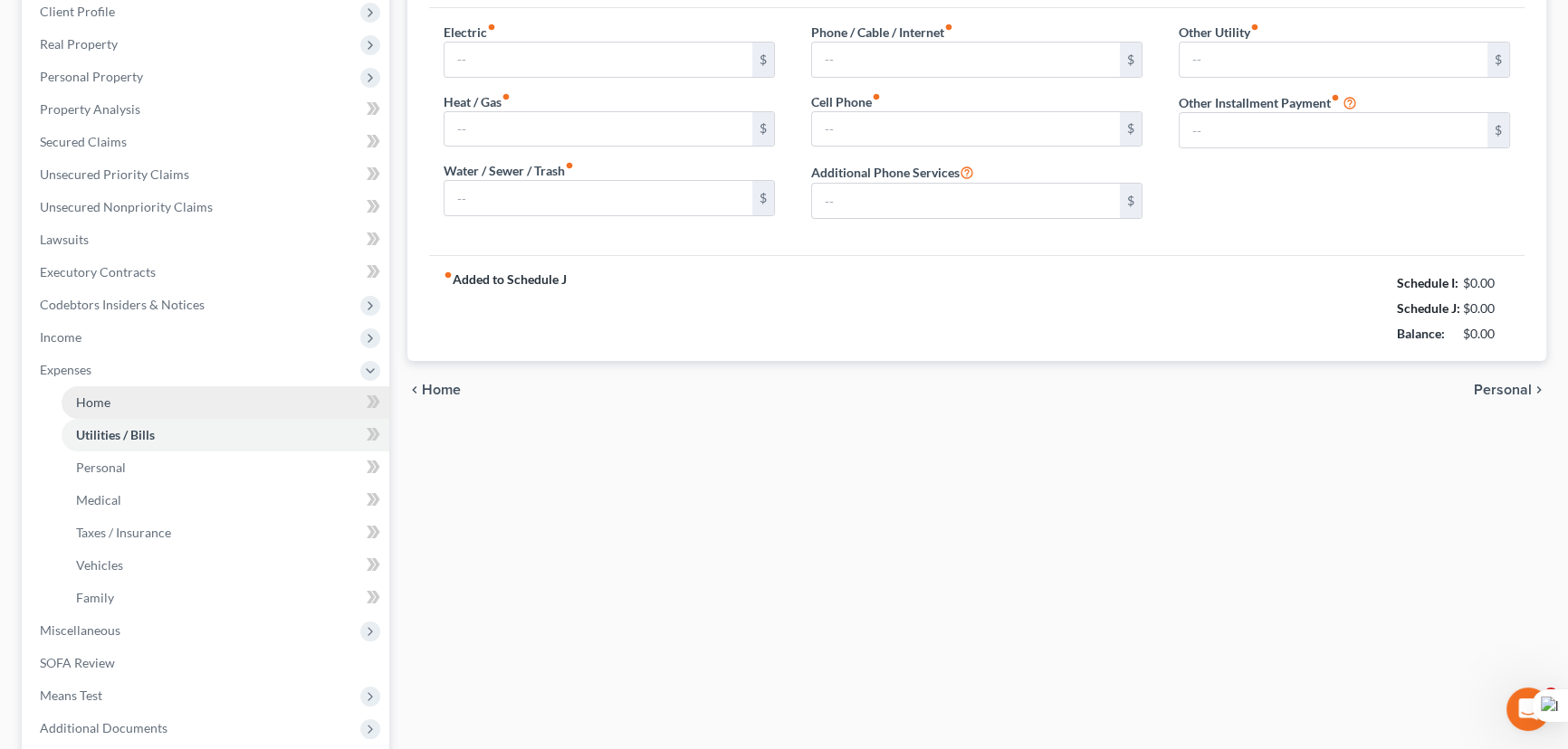
scroll to position [252, 0]
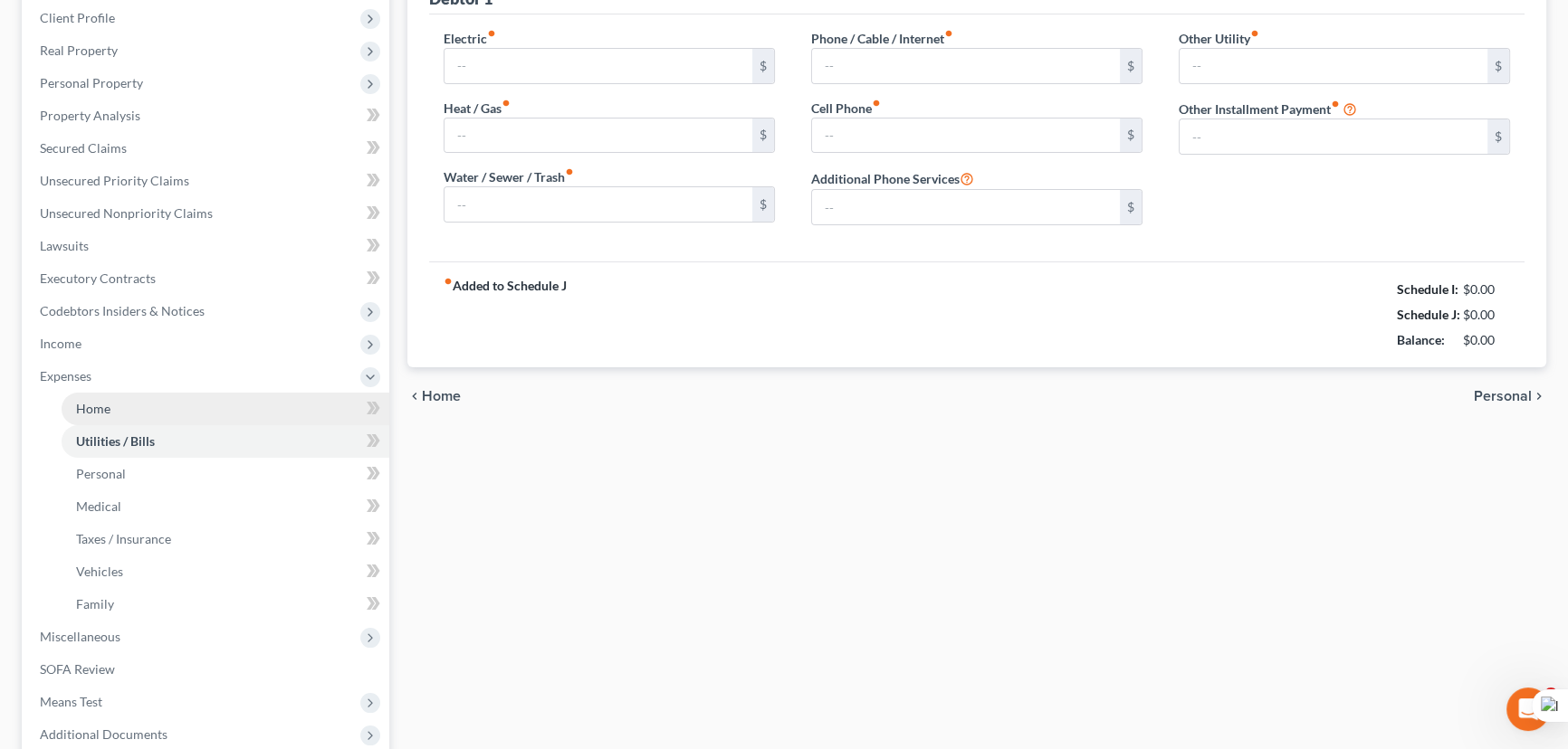
click at [159, 405] on li "Expenses Home Utilities / Bills Personal Medical" at bounding box center [207, 490] width 364 height 261
type input "300.00"
type input "0.00"
type input "150.00"
type input "200.00"
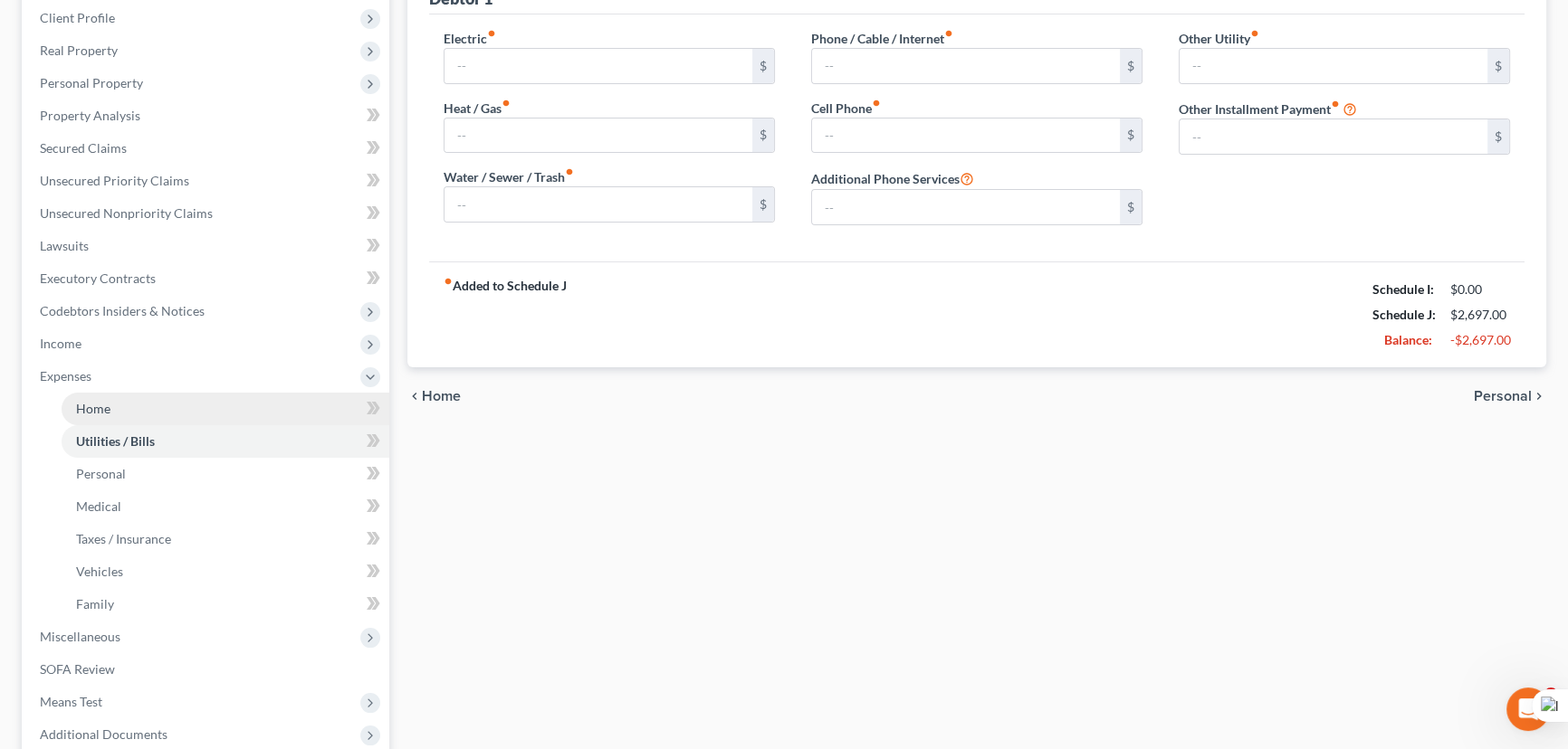
type input "150.00"
type input "0.00"
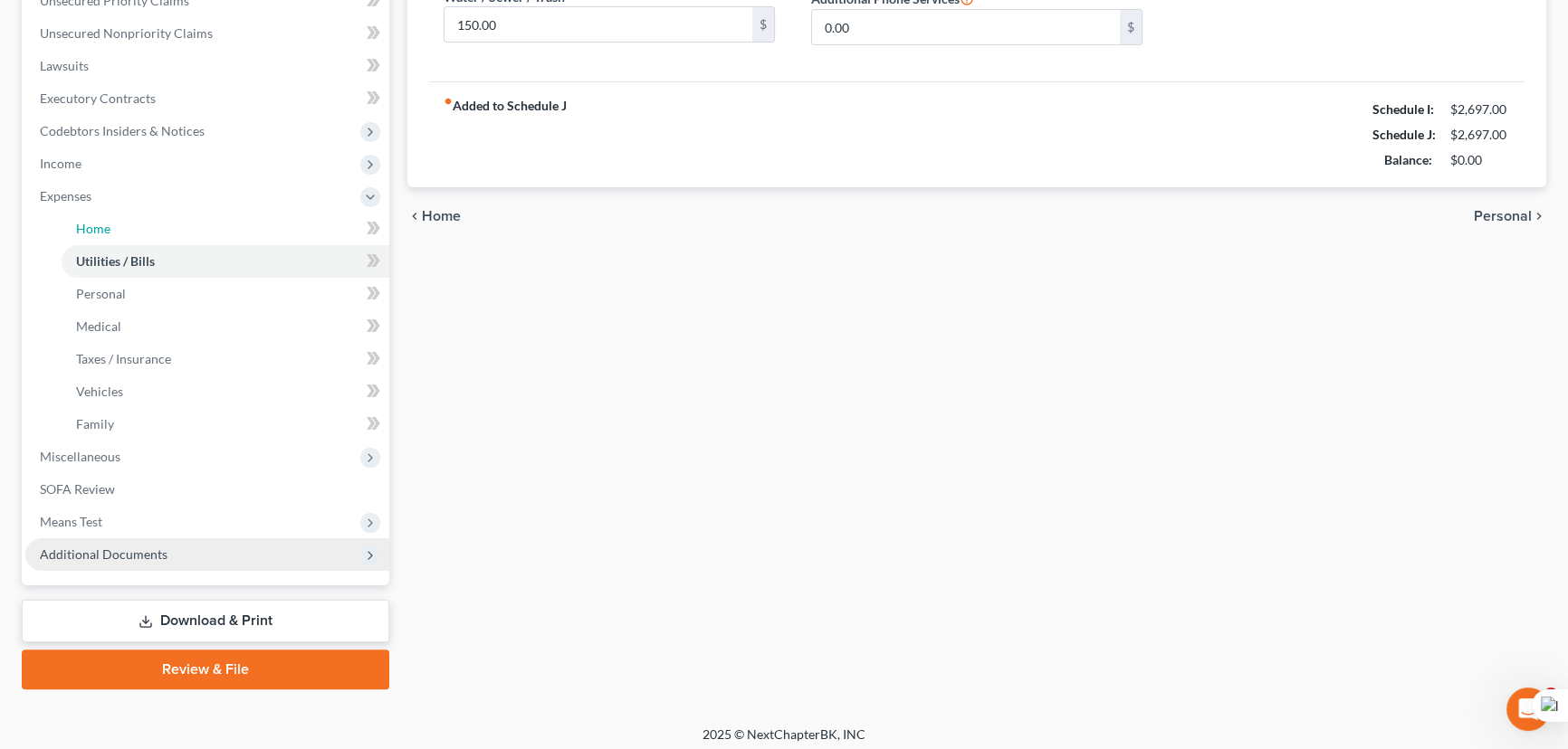
scroll to position [438, 0]
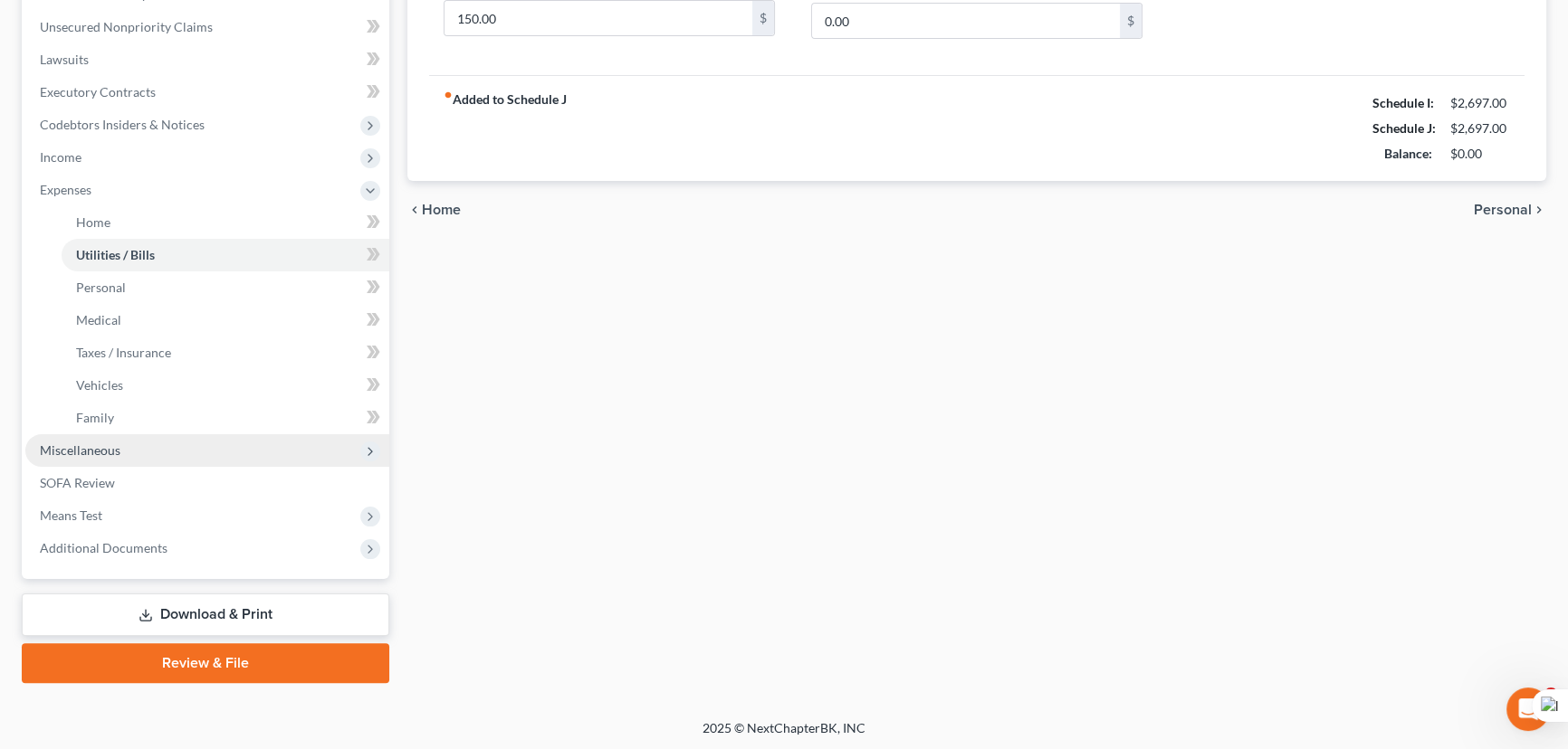
click at [113, 444] on span "Miscellaneous" at bounding box center [80, 450] width 81 height 15
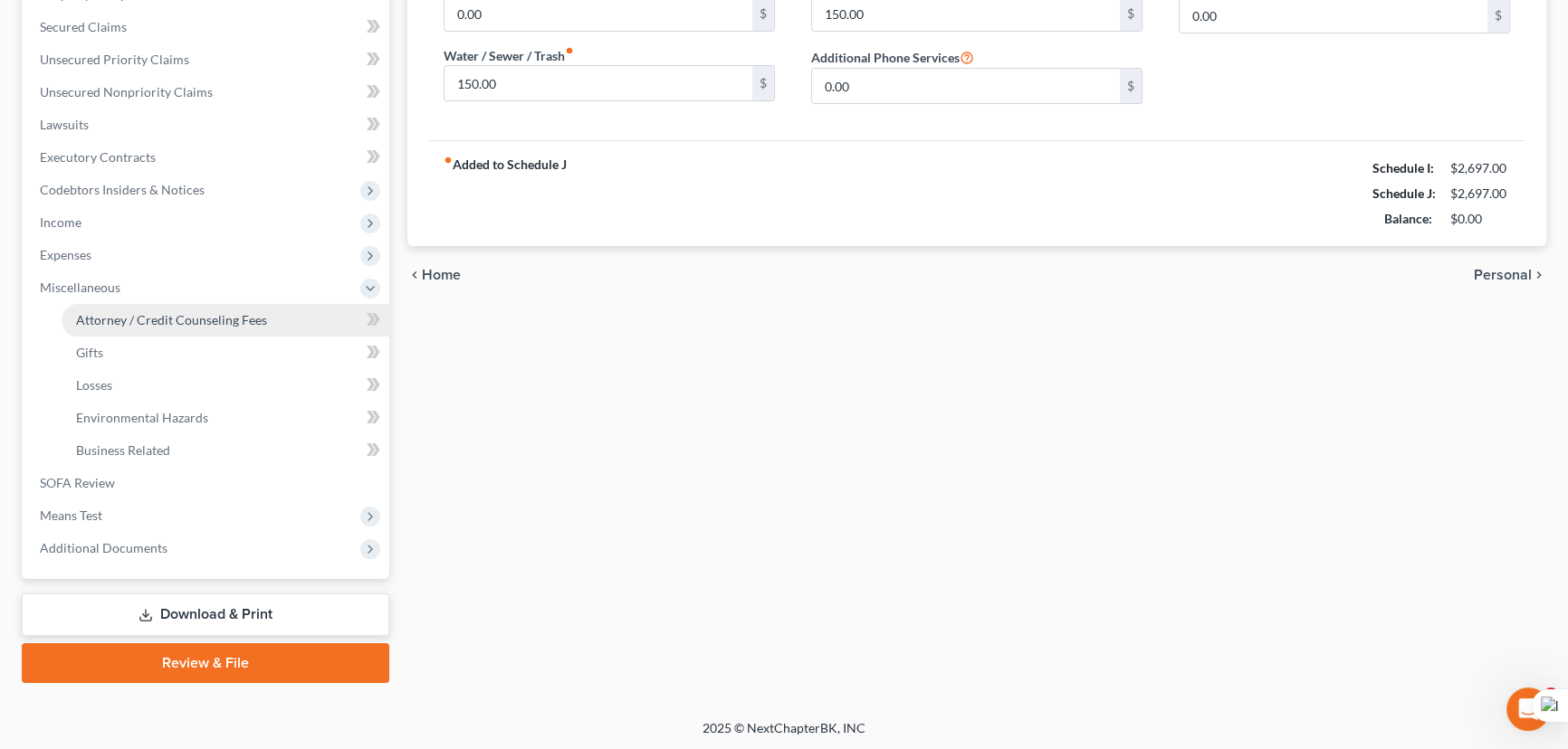
click at [152, 326] on link "Attorney / Credit Counseling Fees" at bounding box center [226, 320] width 328 height 33
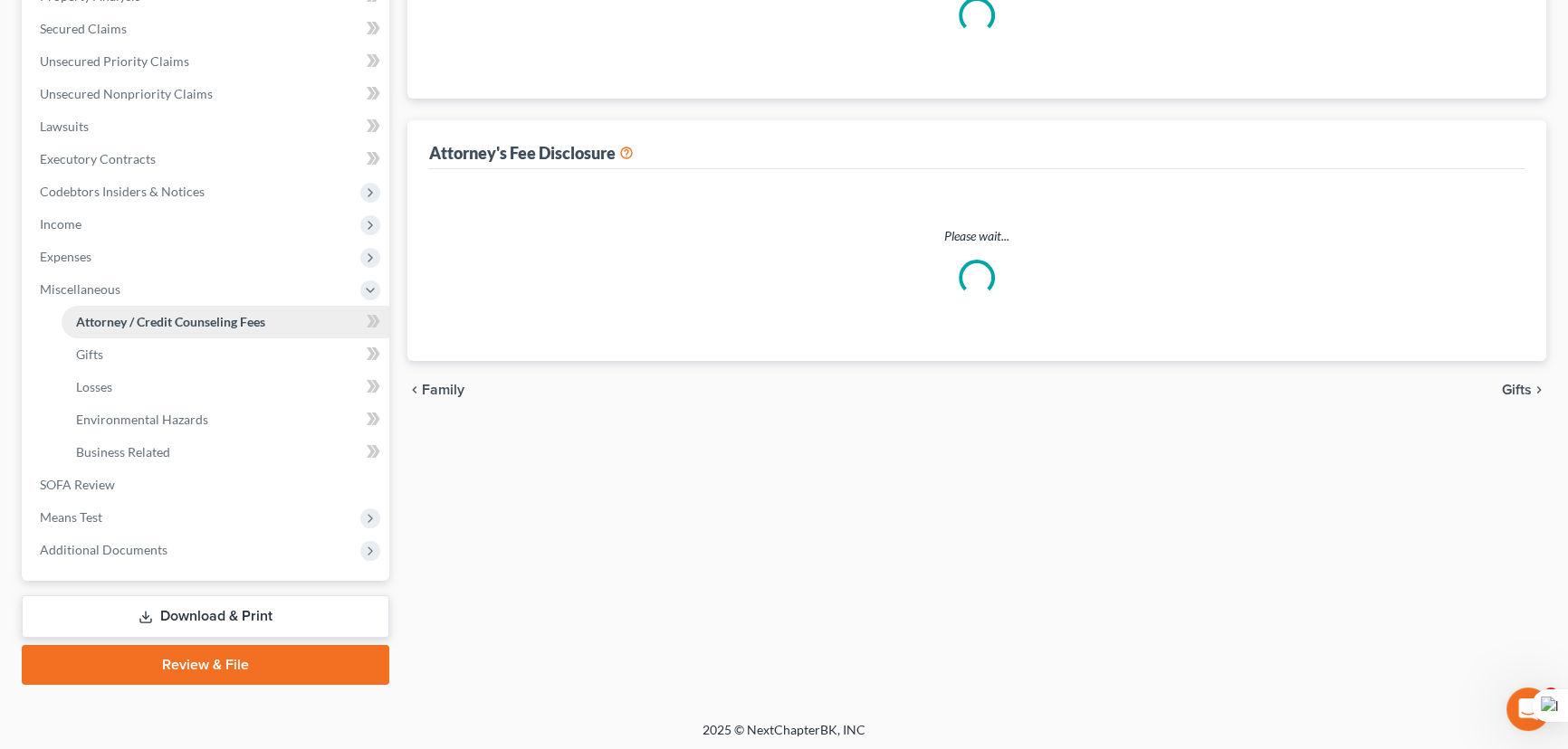
scroll to position [290, 0]
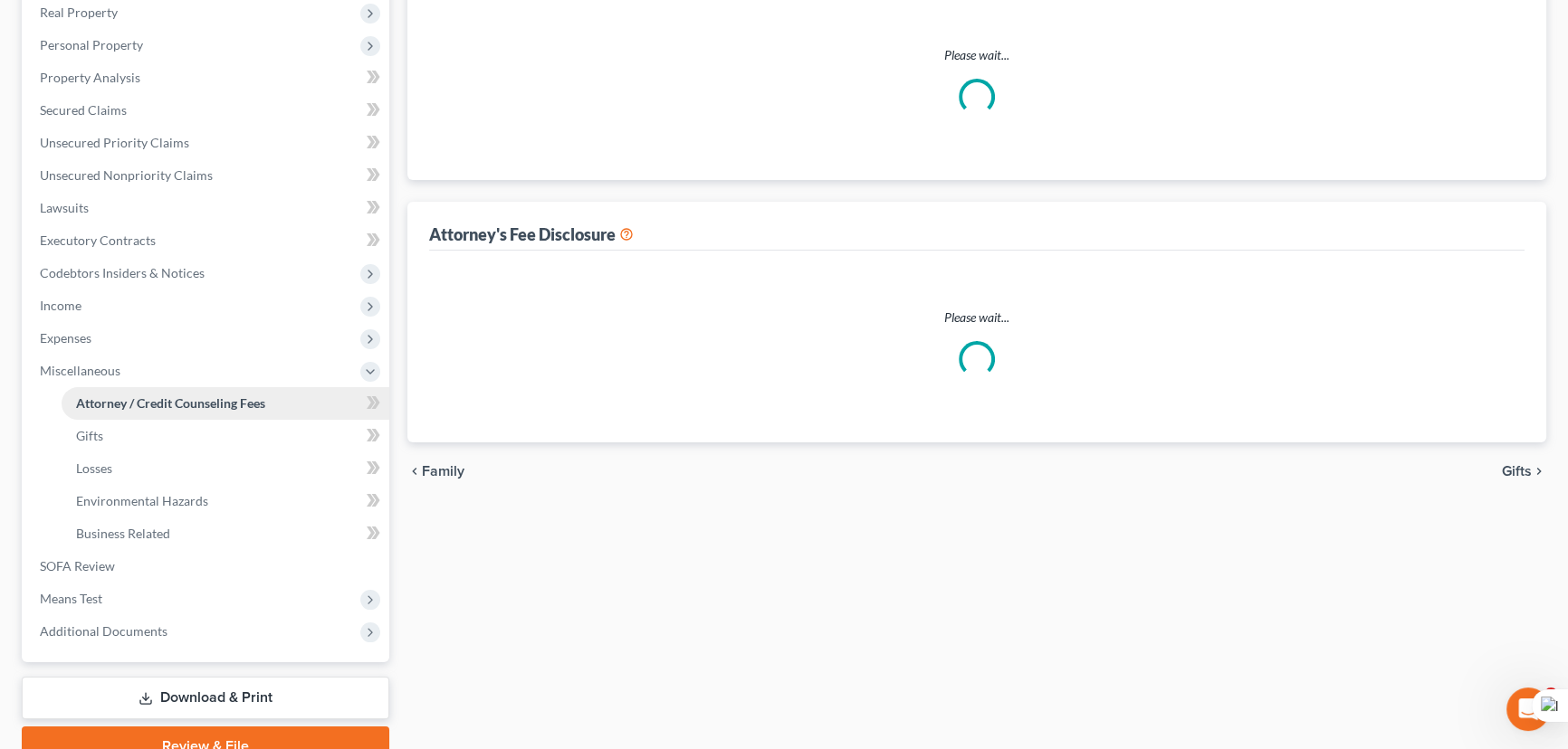
select select "2"
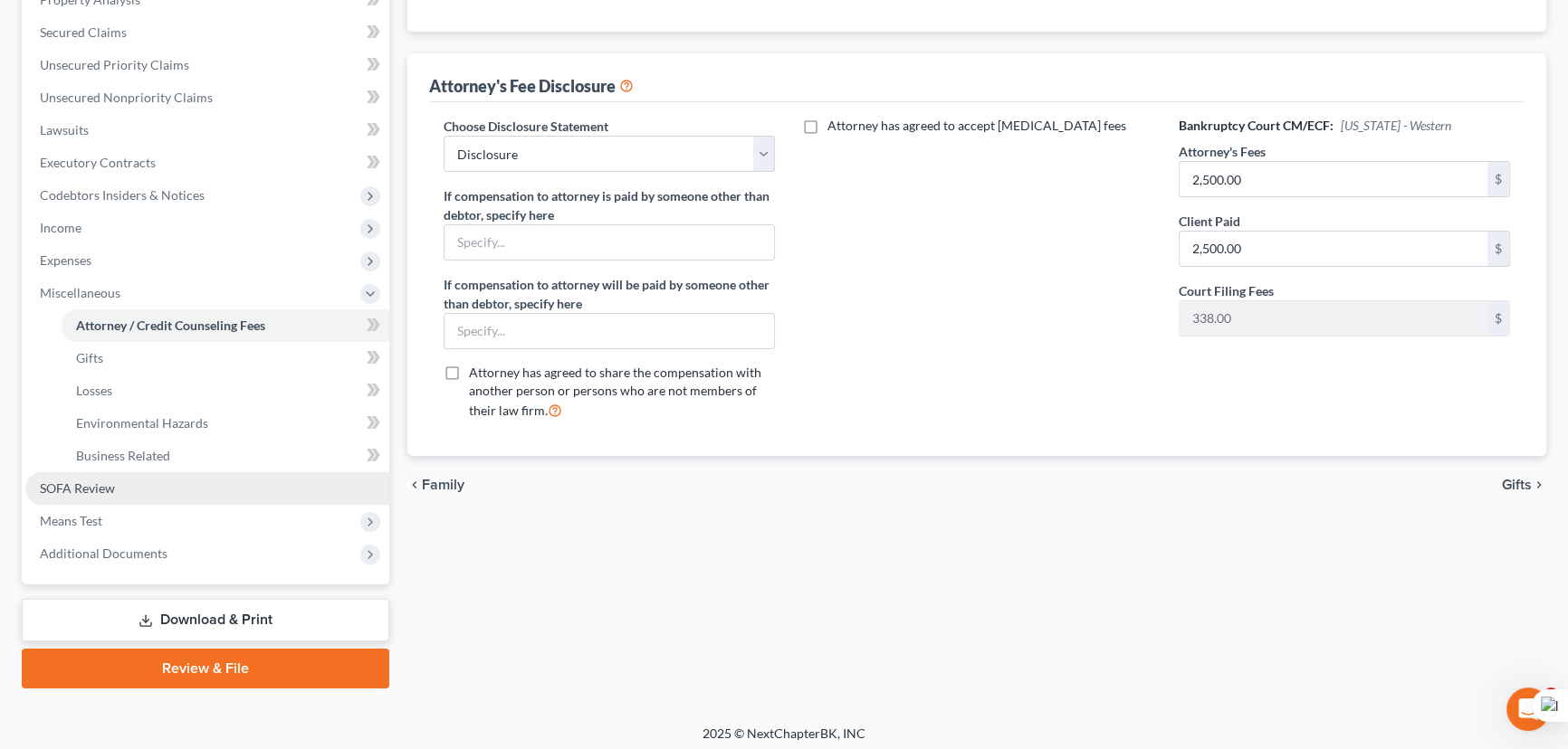
scroll to position [373, 0]
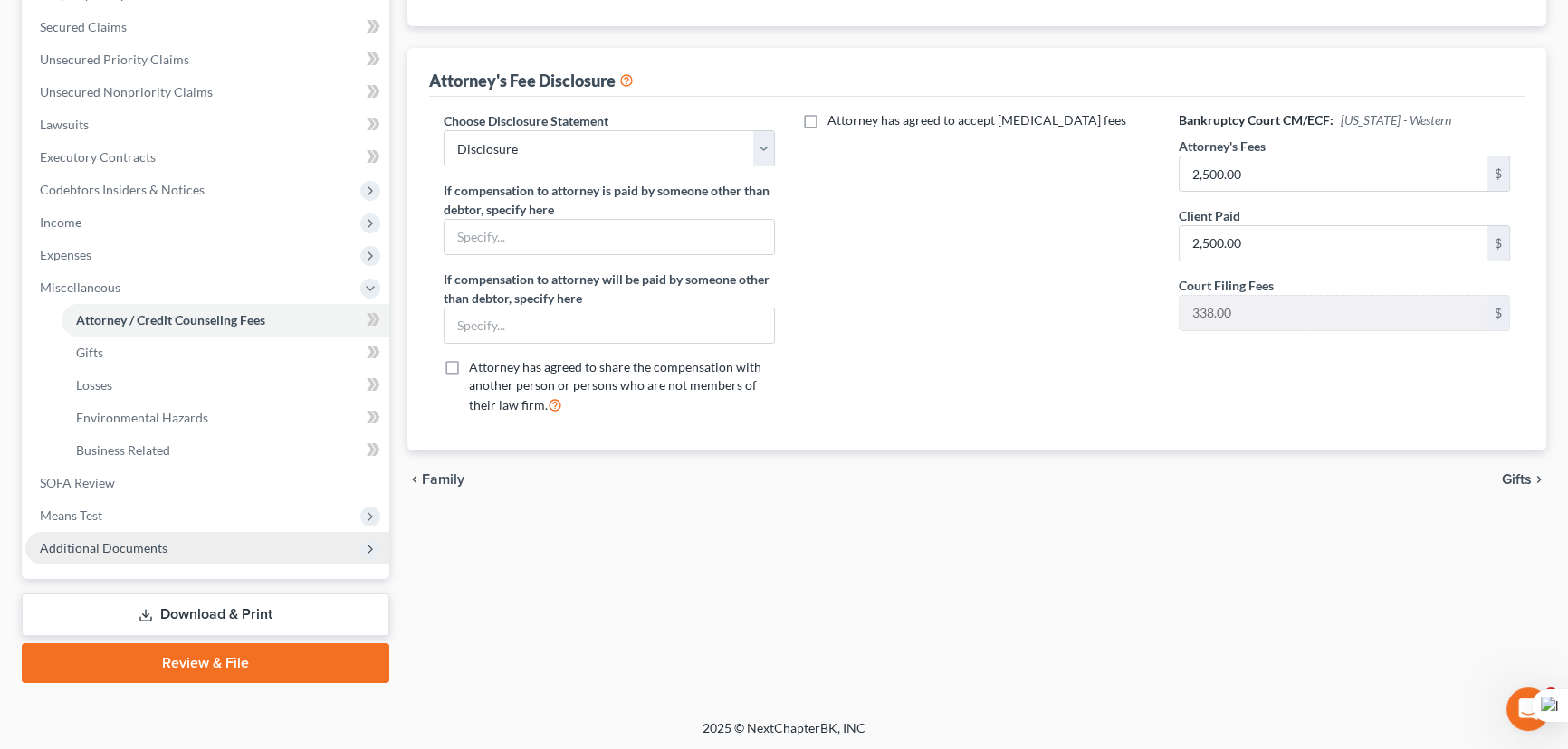
click at [207, 545] on span "Additional Documents" at bounding box center [207, 548] width 364 height 33
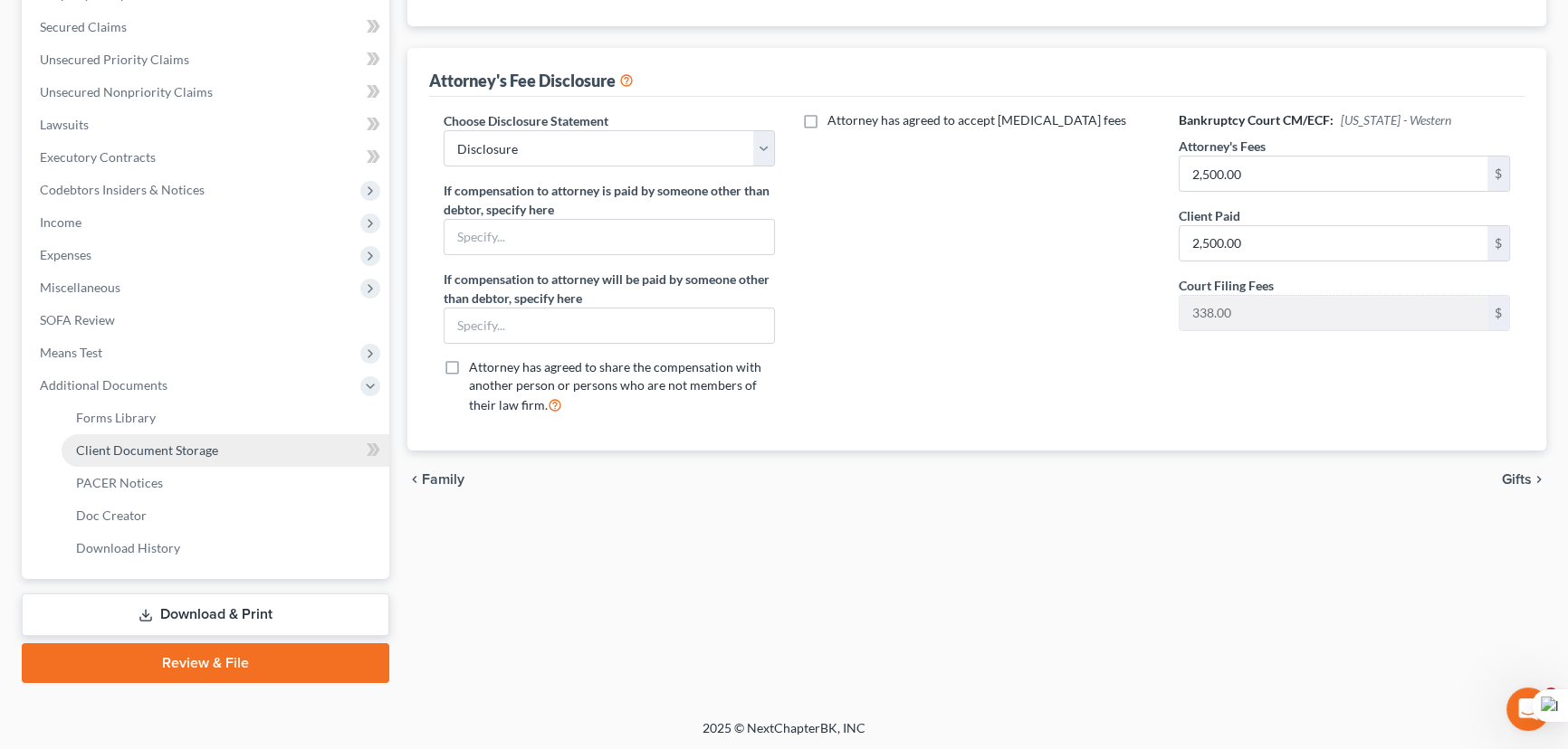
click at [226, 445] on link "Client Document Storage" at bounding box center [226, 450] width 328 height 33
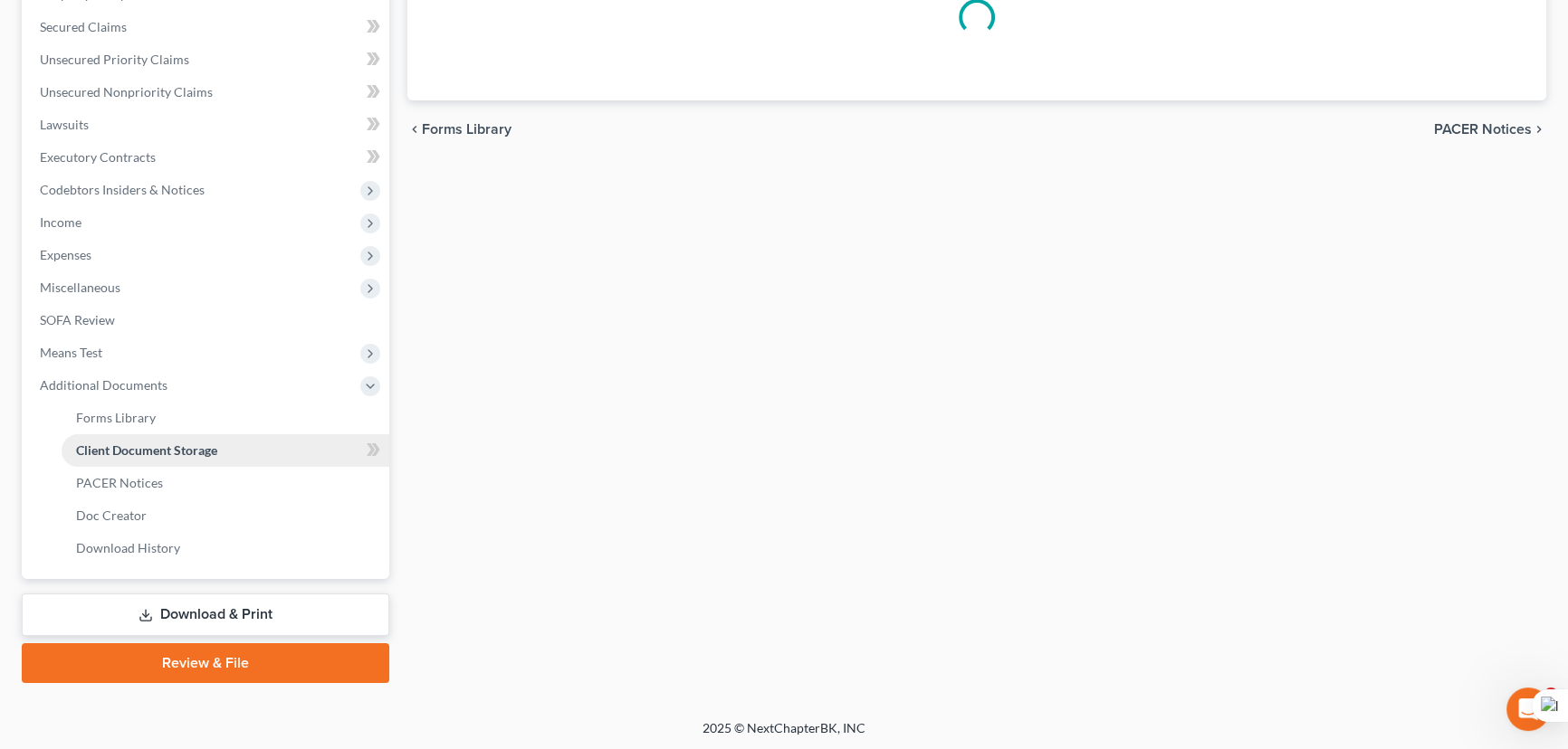
scroll to position [290, 0]
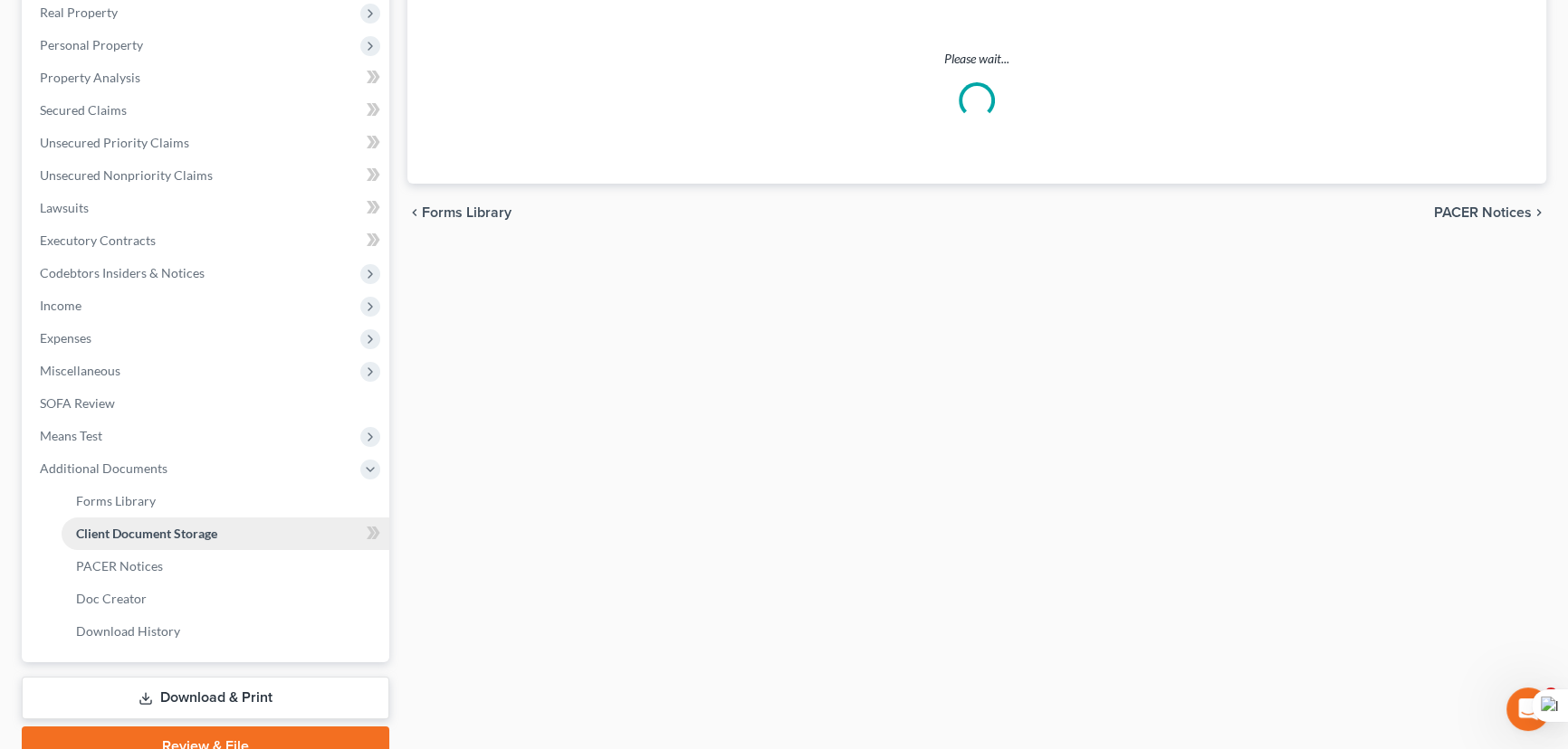
select select "9"
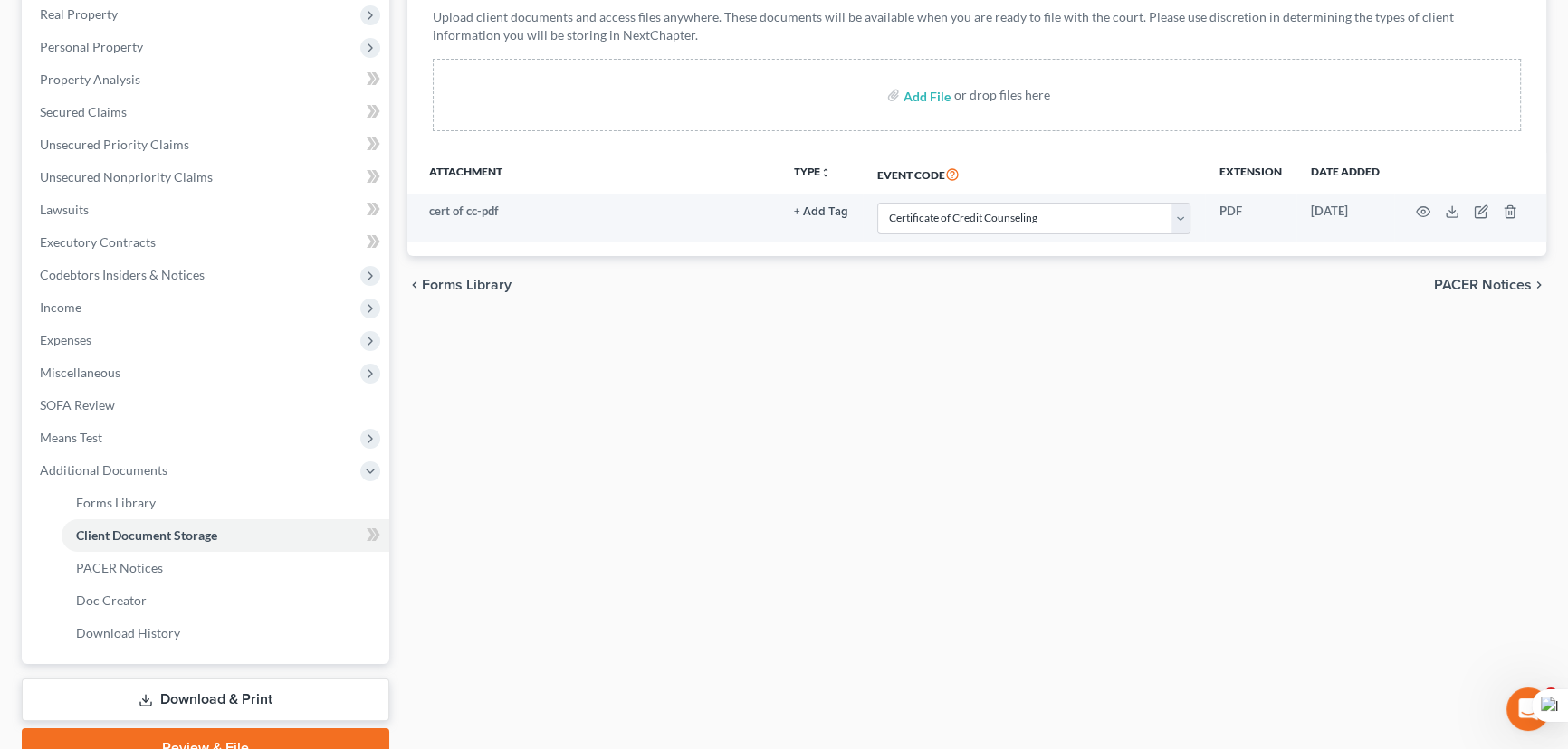
scroll to position [373, 0]
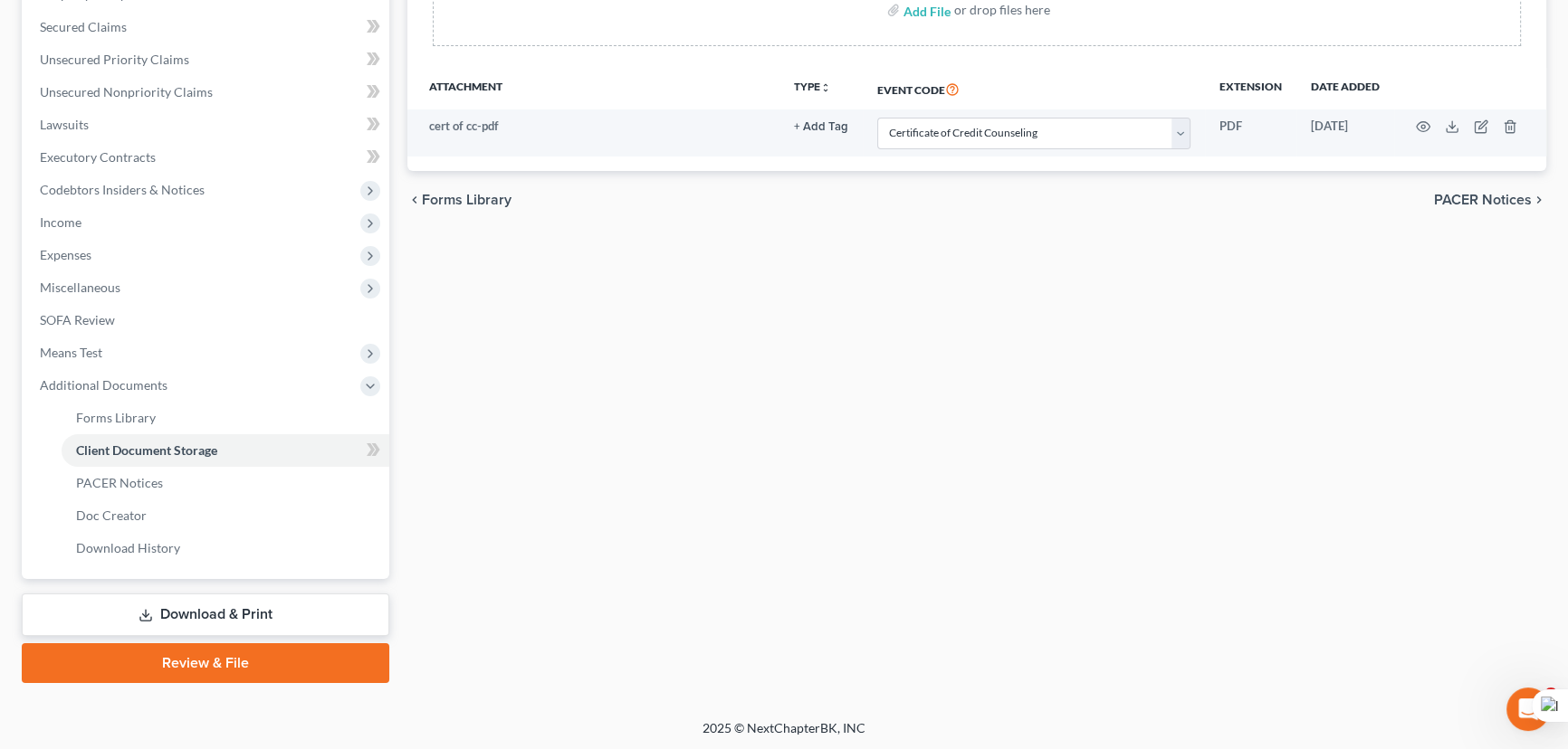
click at [243, 667] on link "Review & File" at bounding box center [205, 664] width 367 height 40
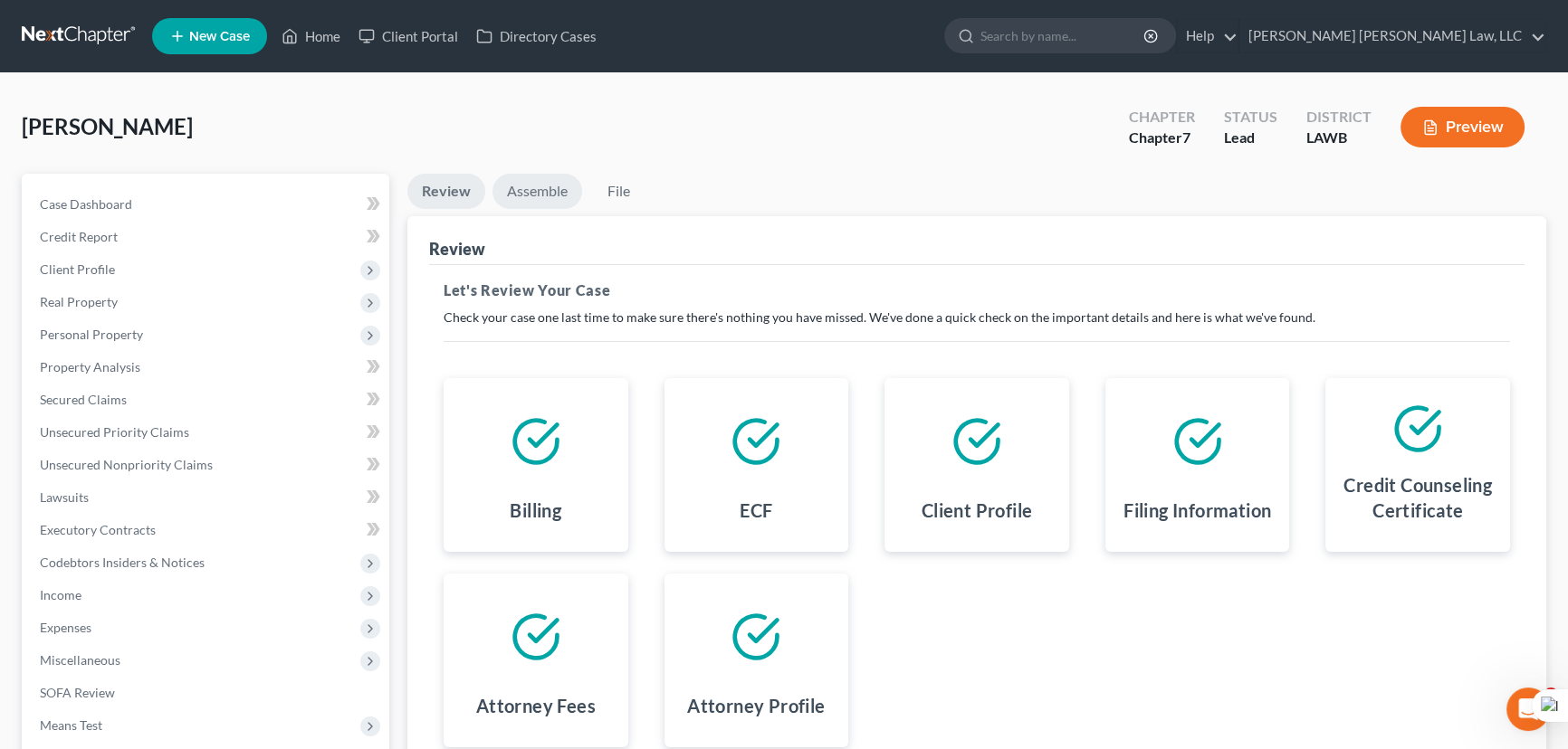
click at [548, 189] on link "Assemble" at bounding box center [537, 191] width 90 height 35
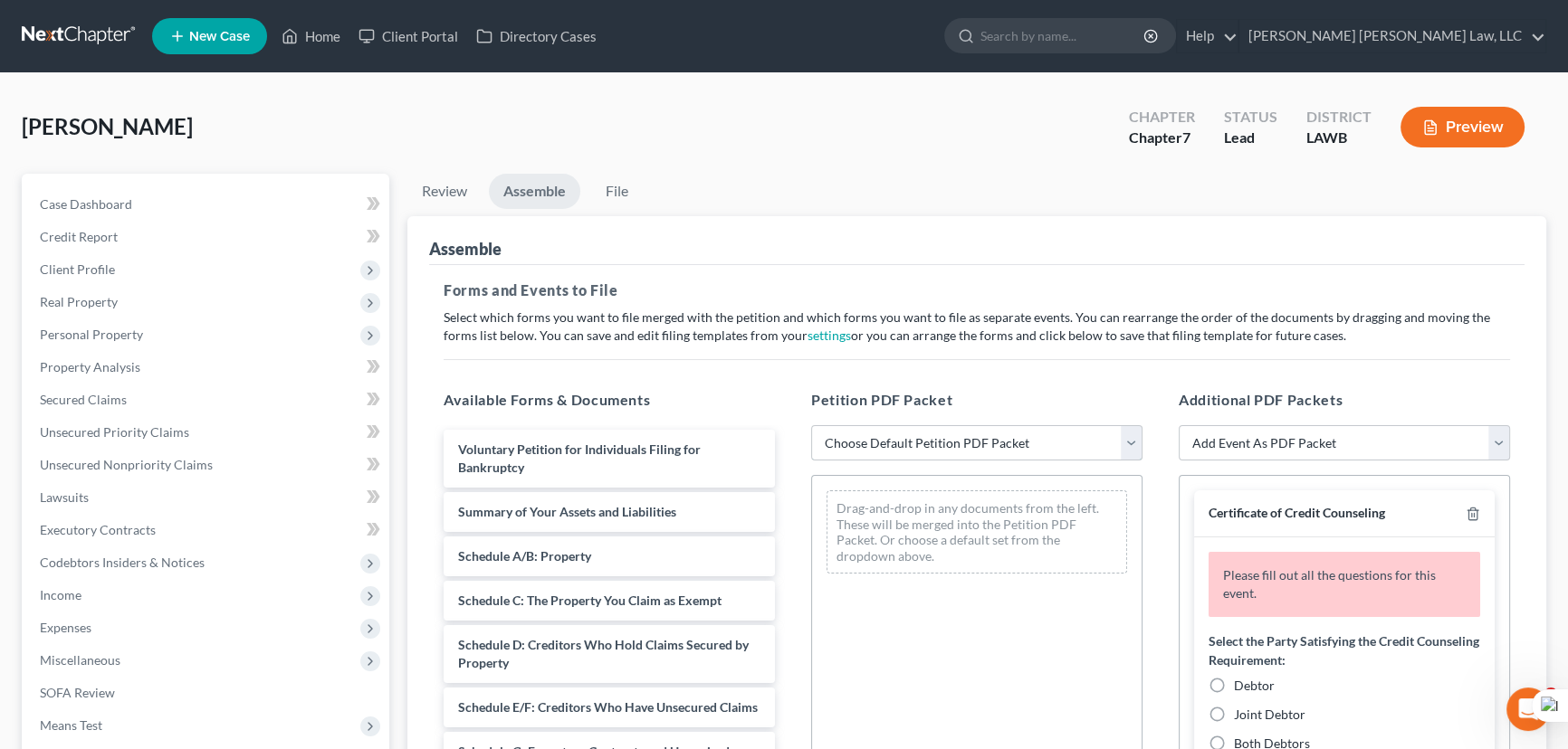
click at [913, 432] on select "Choose Default Petition PDF Packet Complete Bankruptcy Petition (all forms and …" at bounding box center [976, 443] width 331 height 36
select select "0"
click at [811, 425] on select "Choose Default Petition PDF Packet Complete Bankruptcy Petition (all forms and …" at bounding box center [976, 443] width 331 height 36
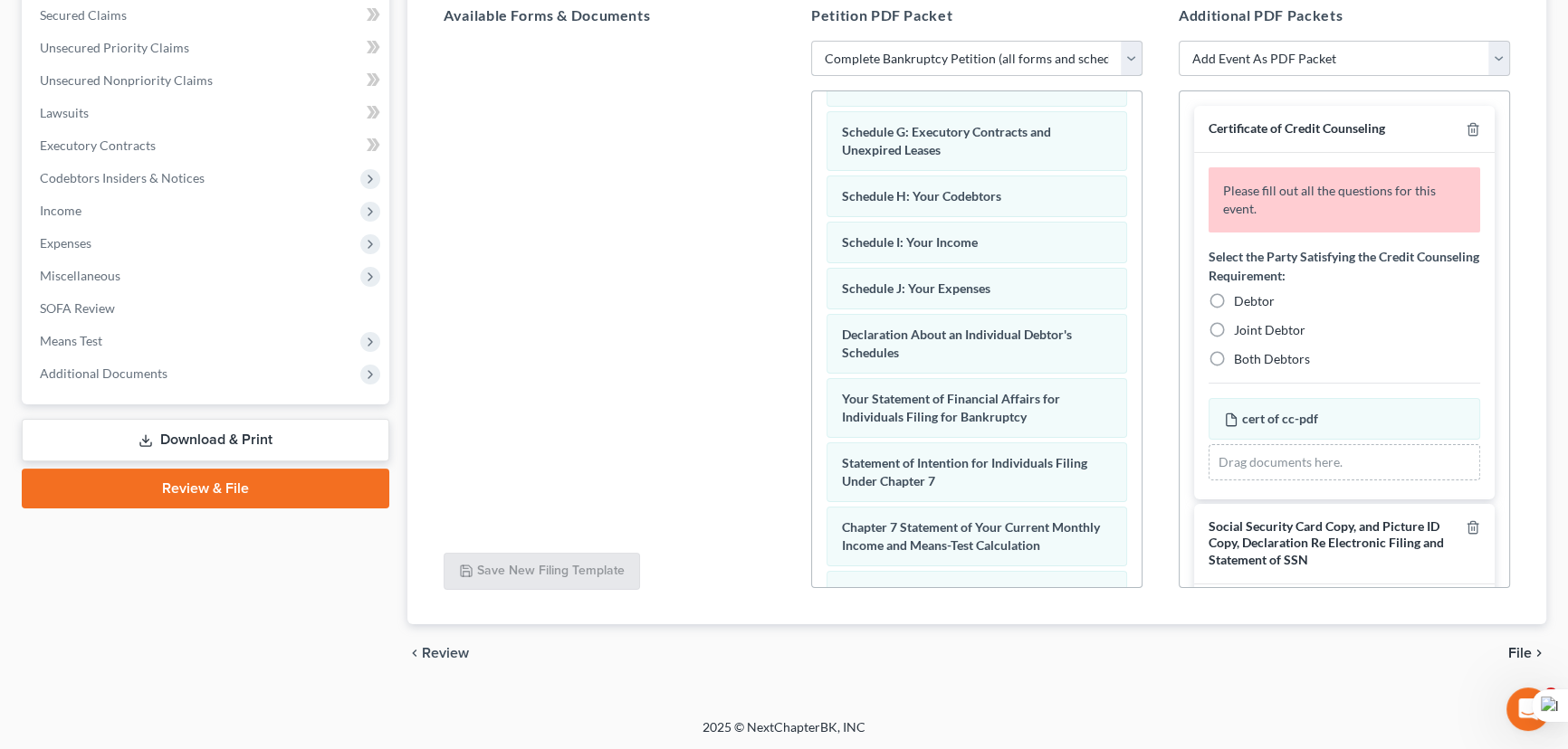
scroll to position [625, 0]
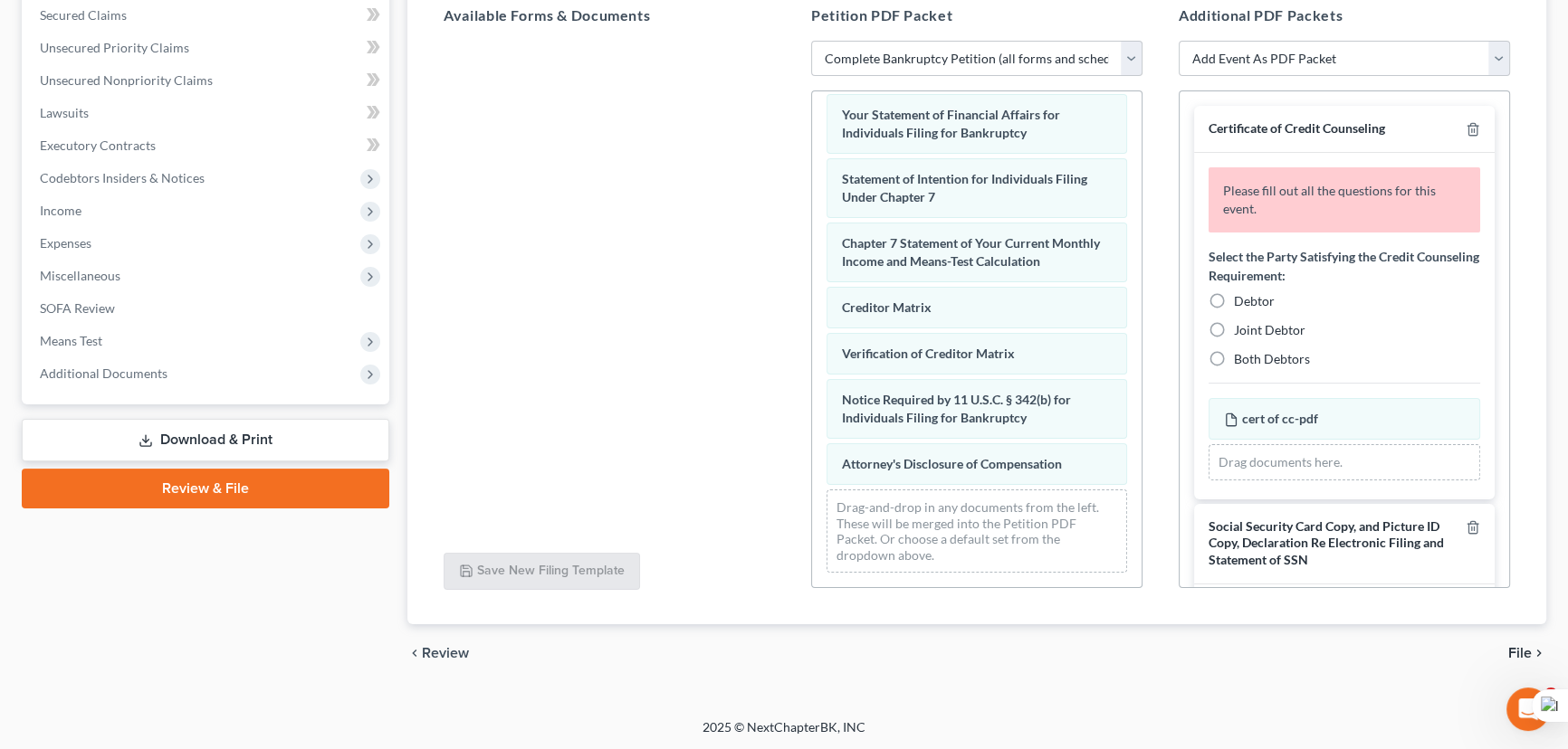
click at [1234, 301] on label "Debtor" at bounding box center [1254, 301] width 41 height 18
click at [1241, 301] on input "Debtor" at bounding box center [1247, 298] width 12 height 12
radio input "true"
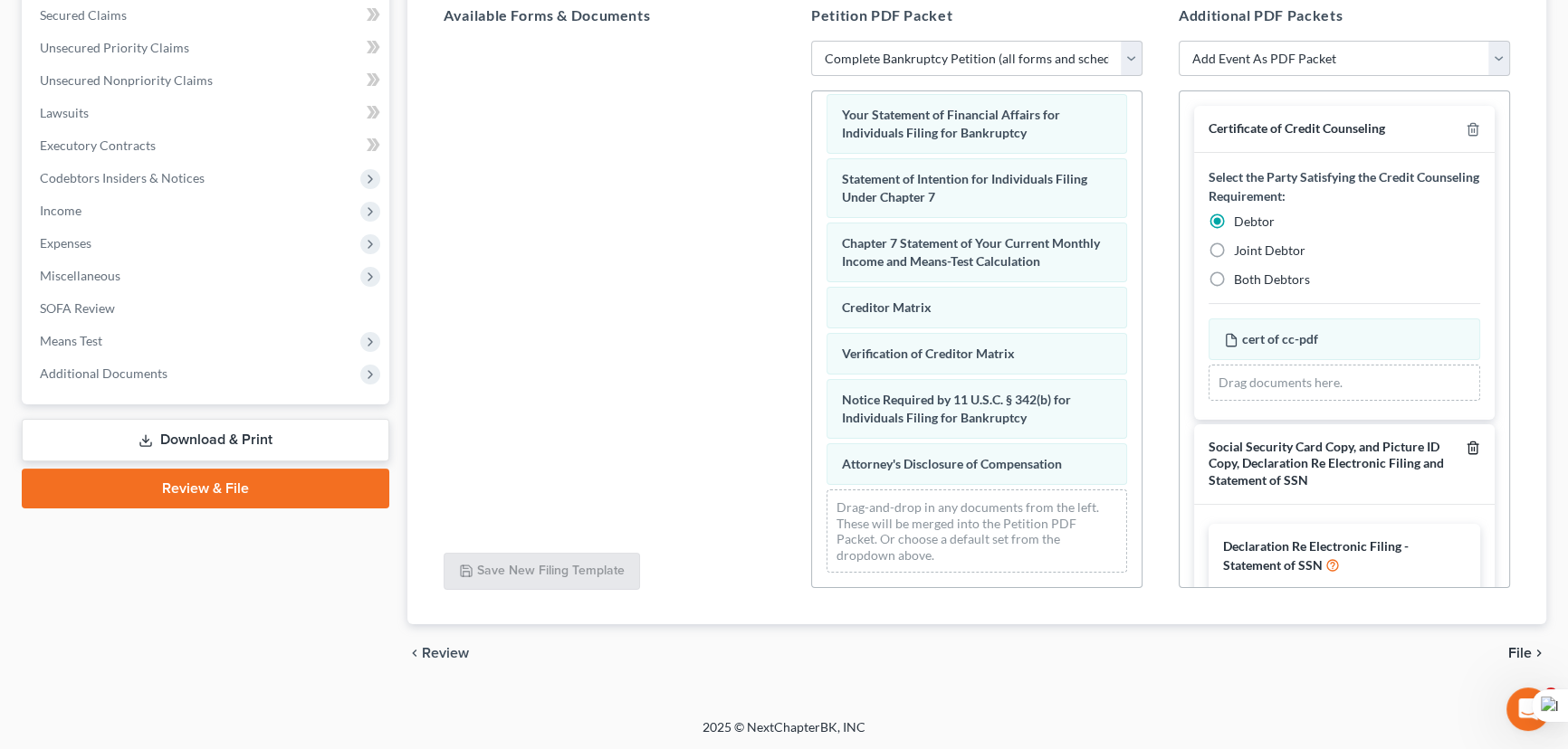
click at [1465, 444] on icon "button" at bounding box center [1472, 448] width 14 height 14
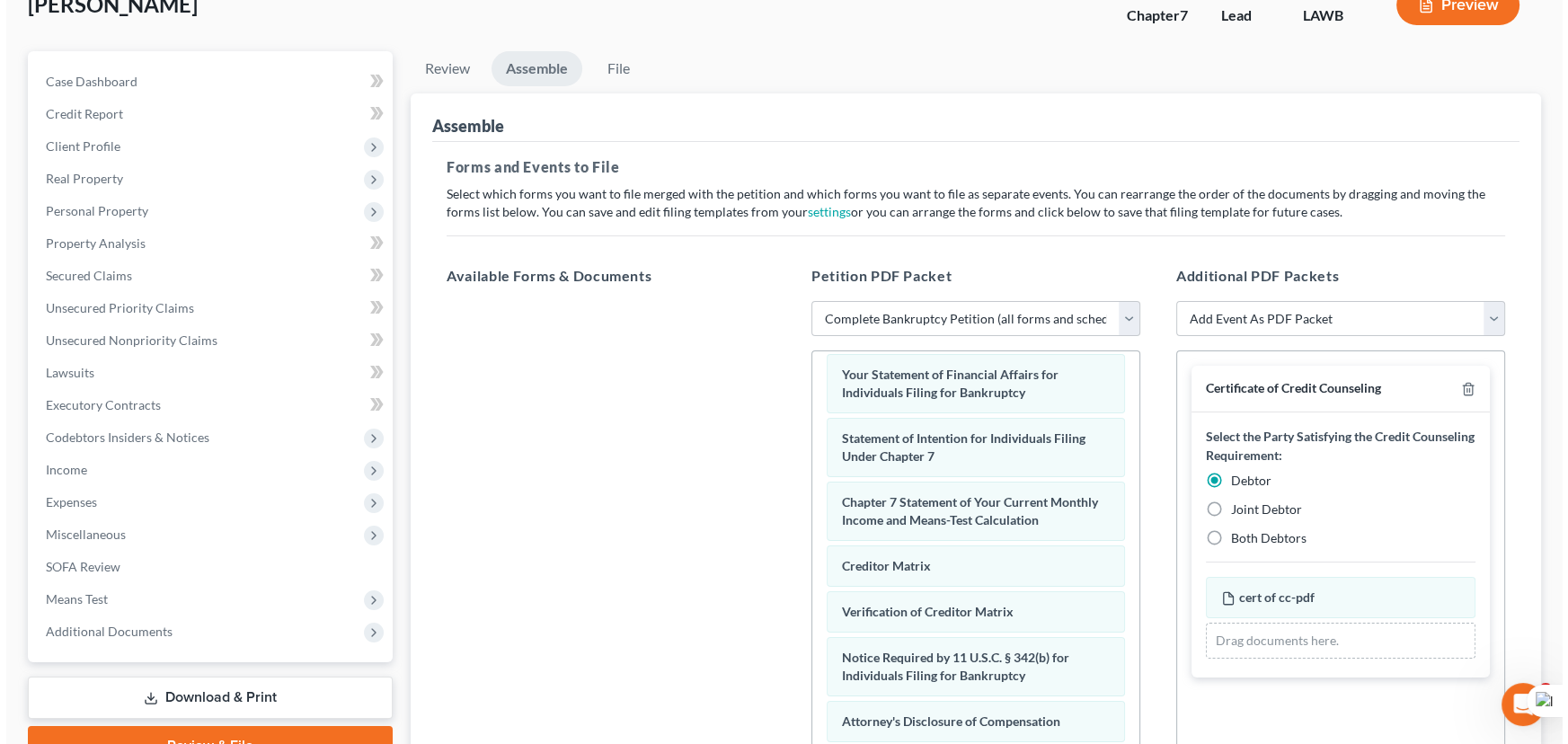
scroll to position [0, 0]
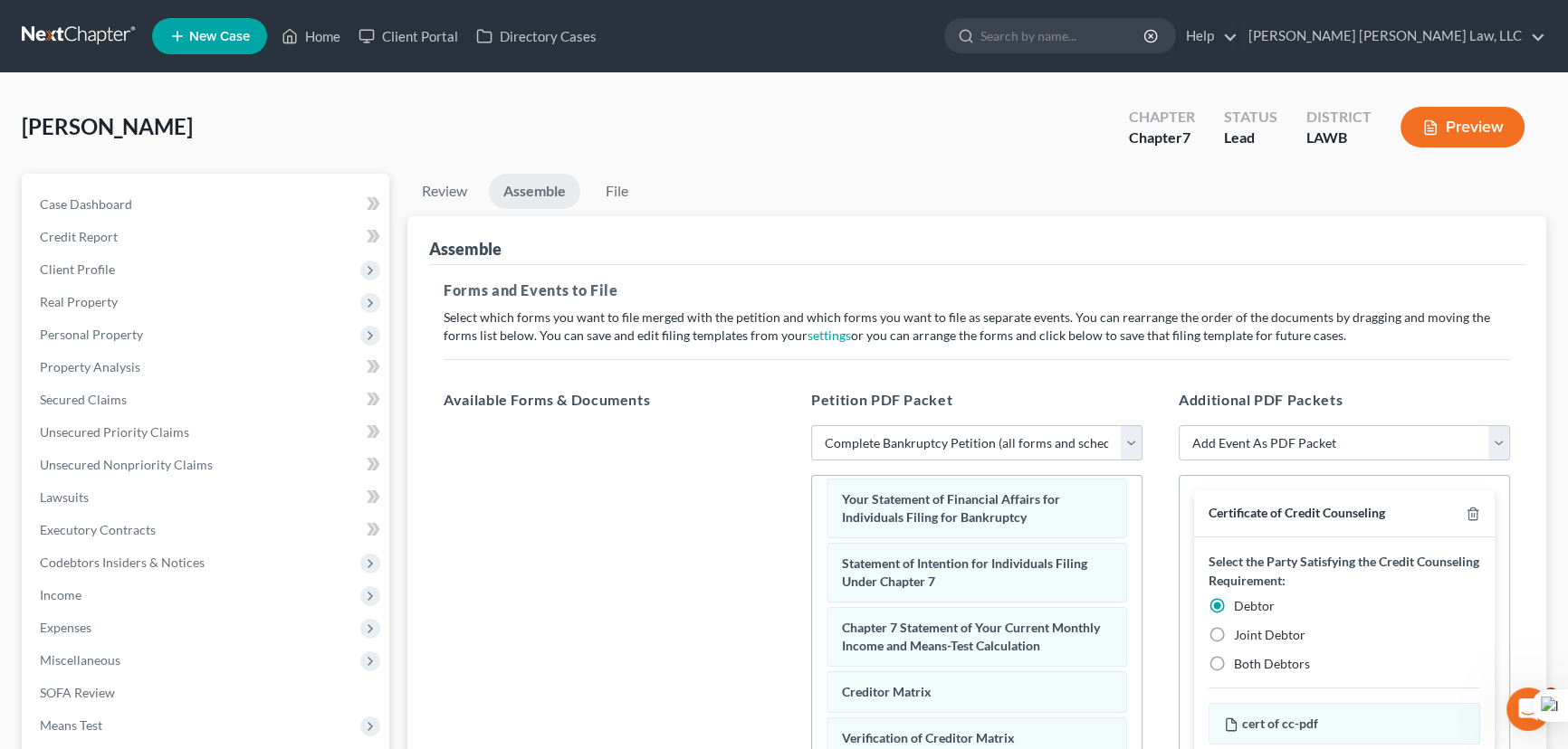
click at [1491, 133] on button "Preview" at bounding box center [1462, 127] width 124 height 41
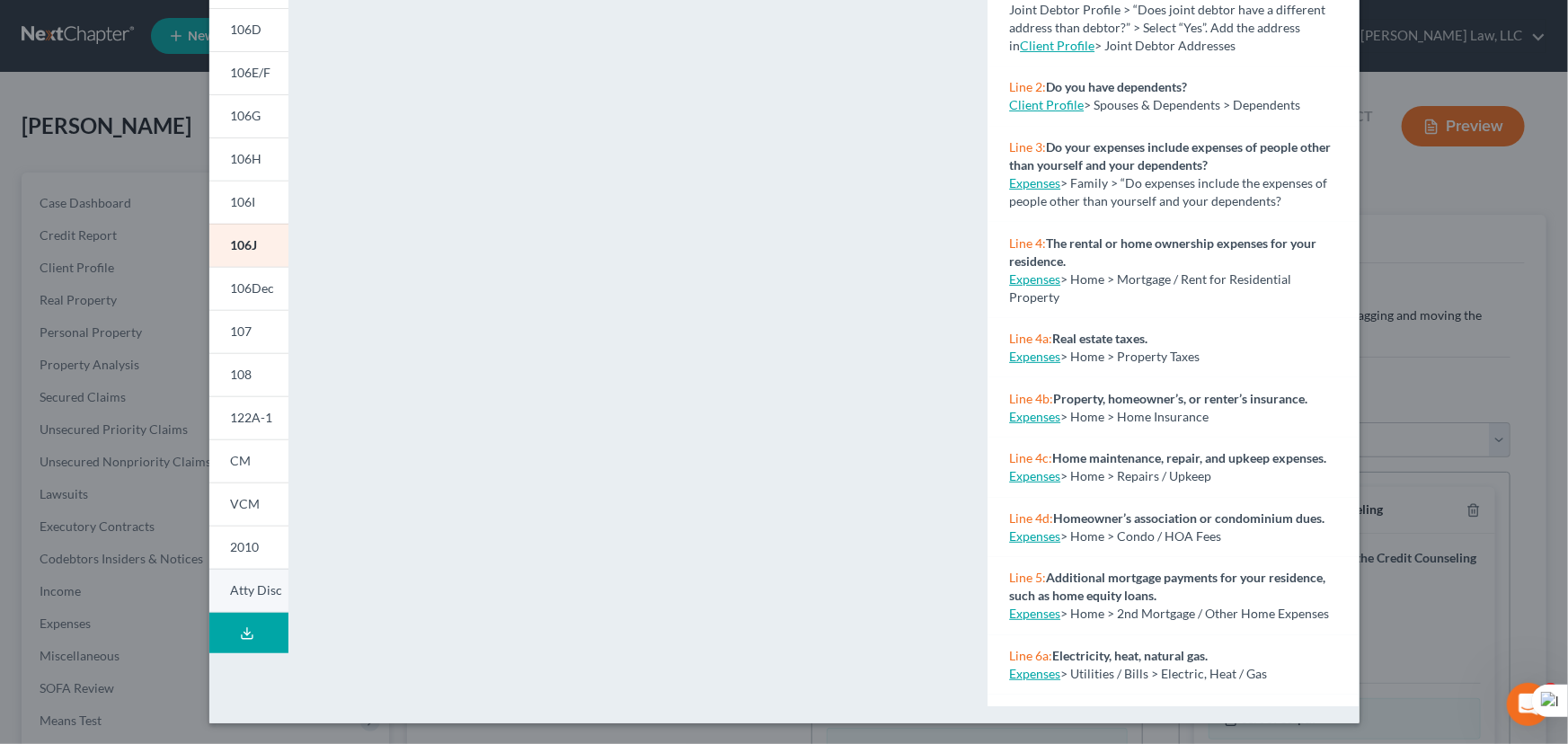
click at [245, 595] on span "Atty Disc" at bounding box center [257, 590] width 52 height 15
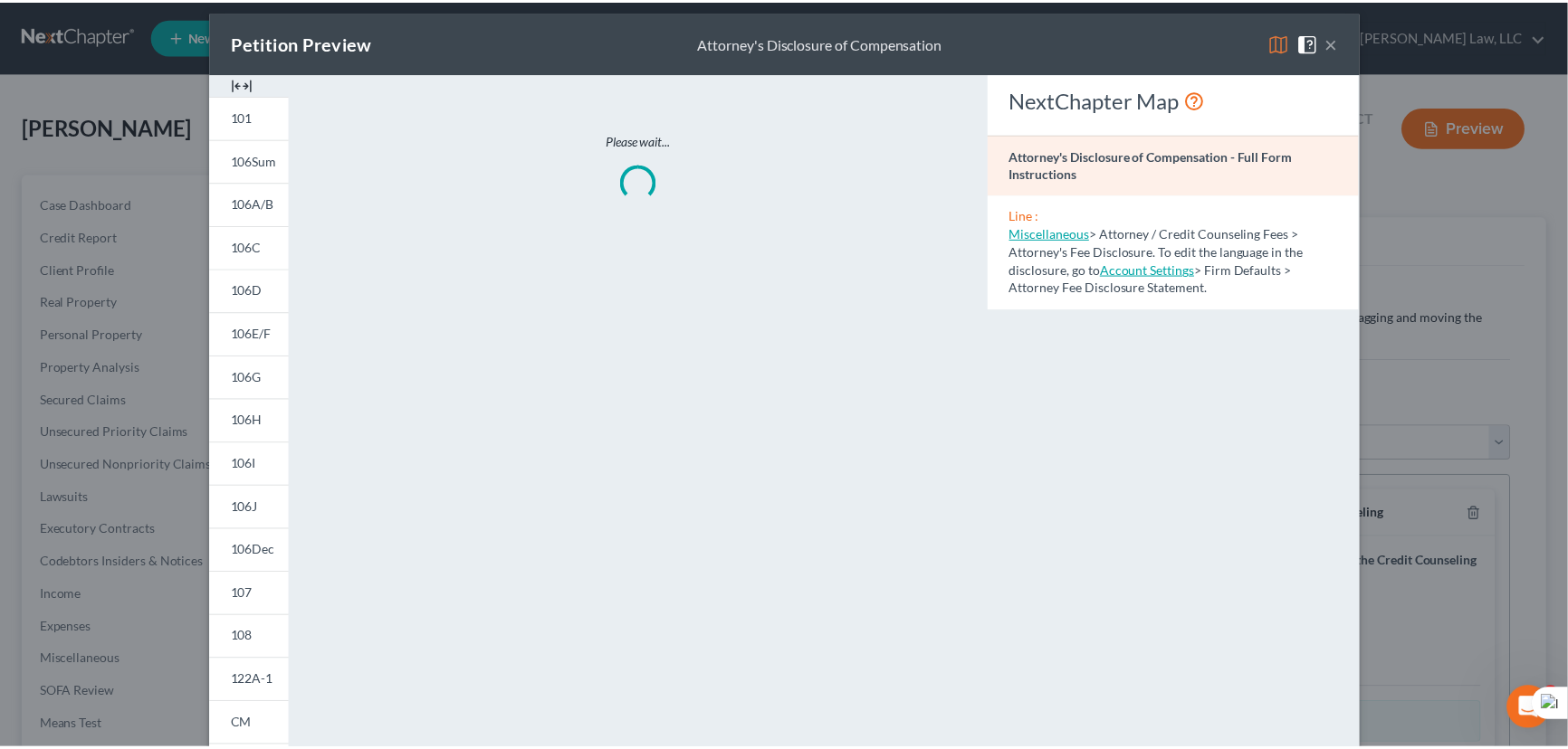
scroll to position [7, 0]
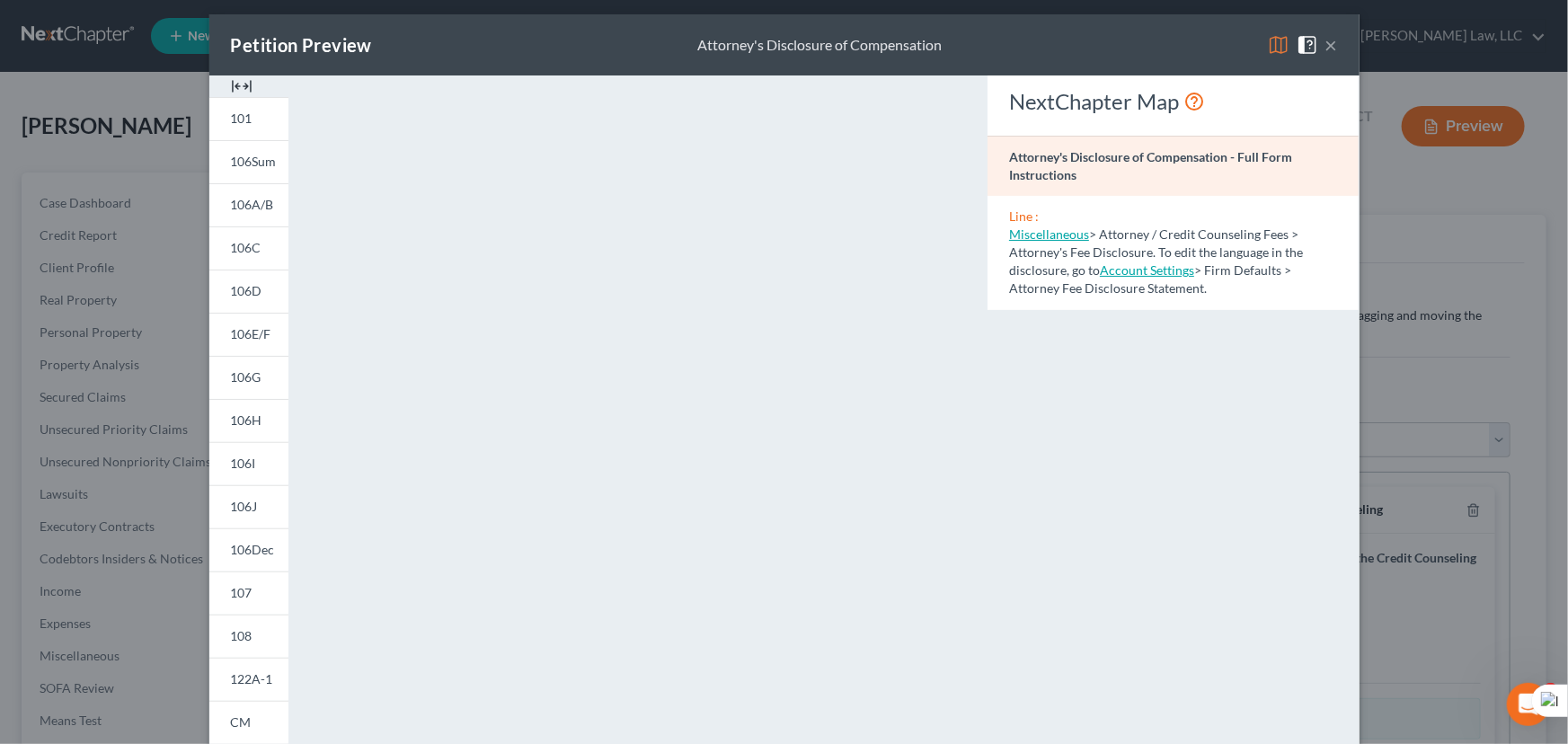
click at [1326, 36] on button "×" at bounding box center [1332, 45] width 13 height 22
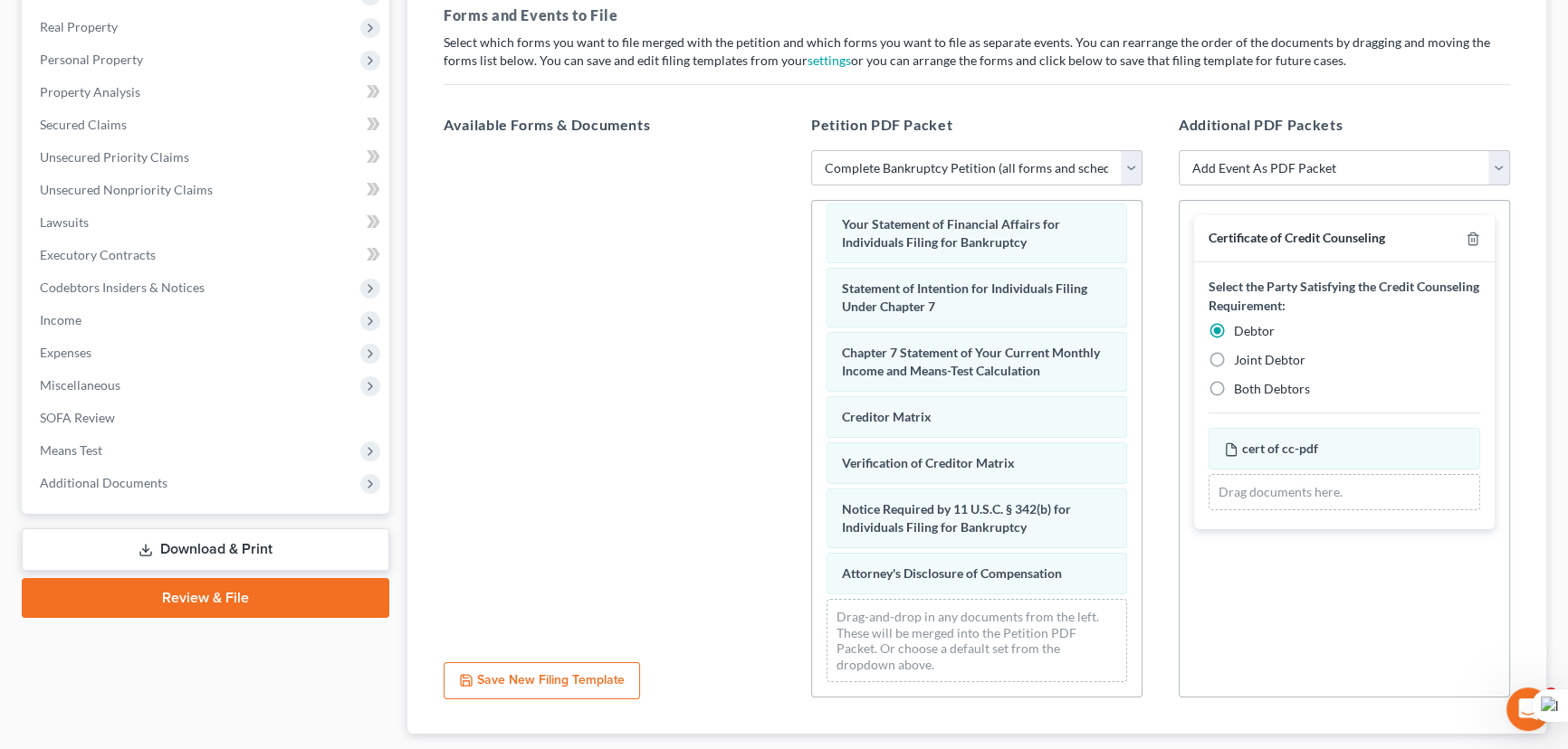
scroll to position [0, 0]
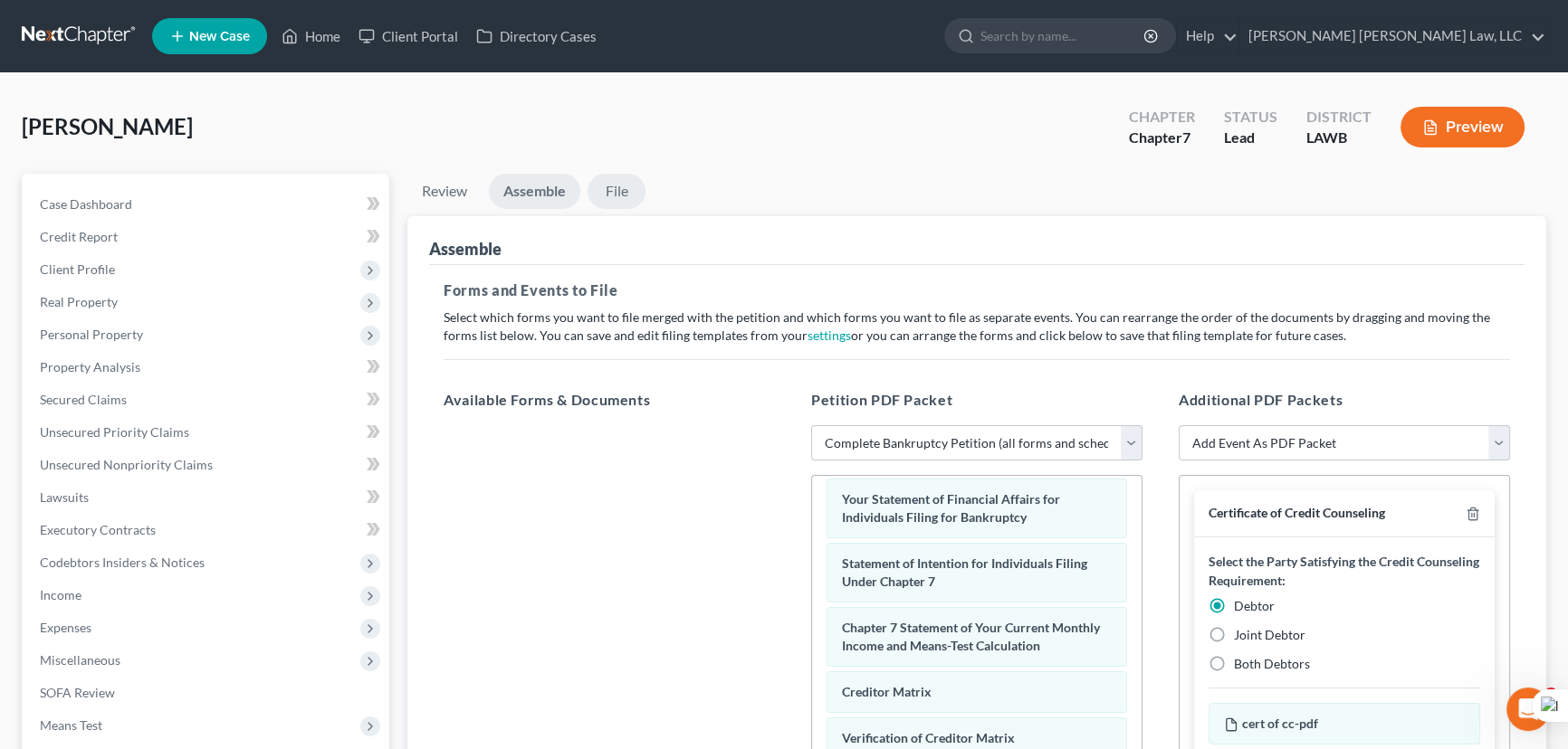
click at [625, 189] on link "File" at bounding box center [616, 191] width 58 height 35
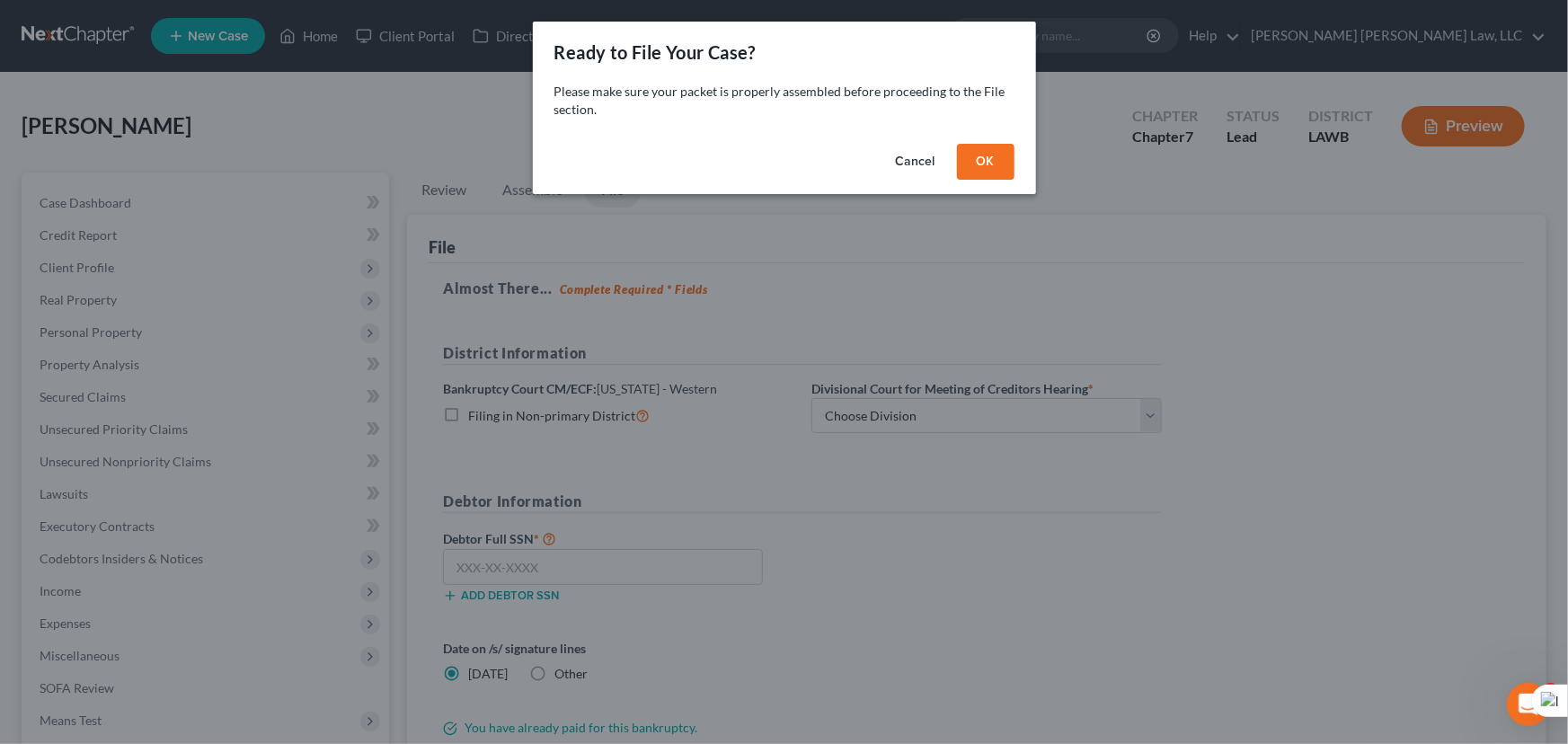
click at [960, 173] on button "OK" at bounding box center [986, 162] width 58 height 36
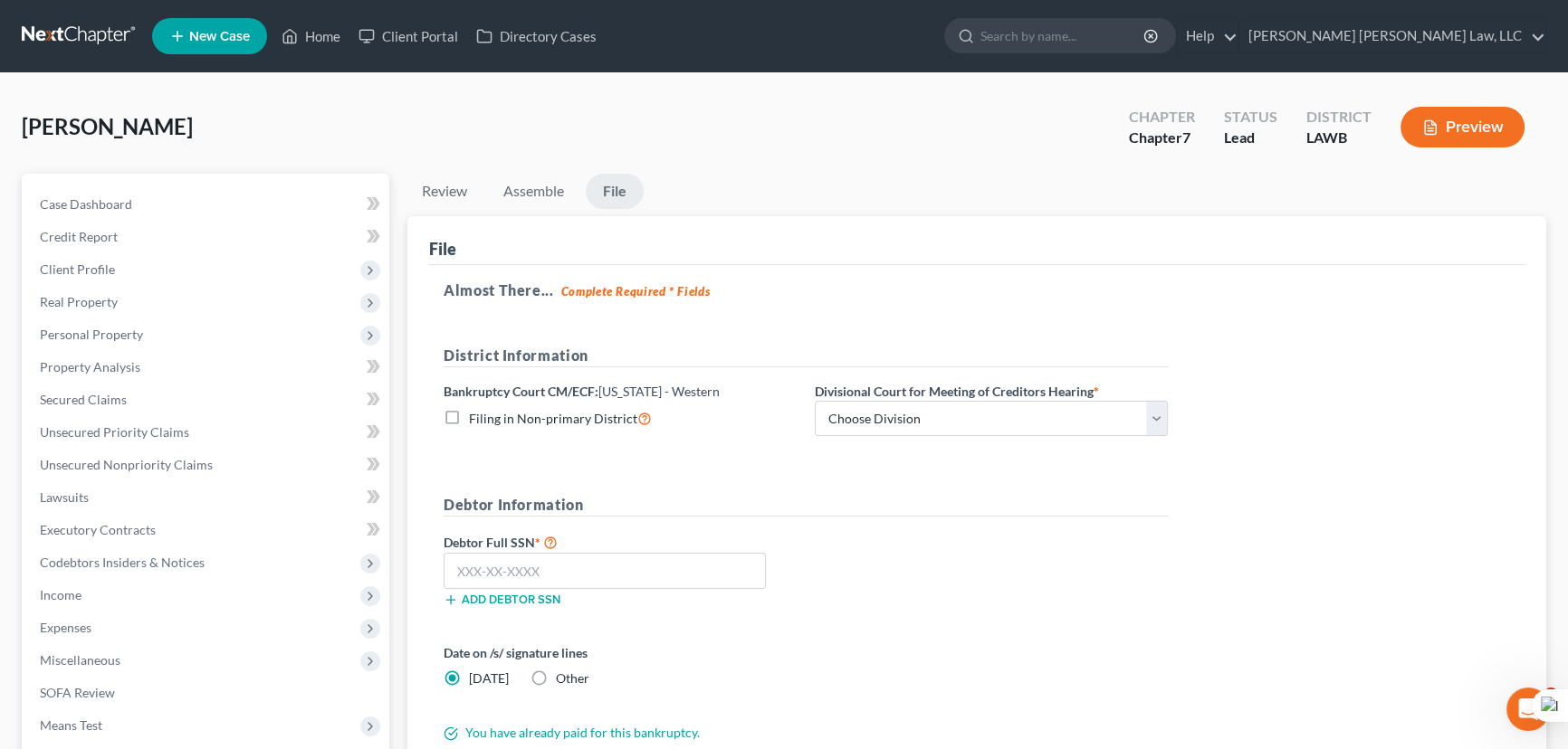
click at [469, 418] on label "Filing in Non-primary District" at bounding box center [560, 418] width 183 height 21
click at [476, 418] on input "Filing in Non-primary District" at bounding box center [482, 414] width 12 height 12
checkbox input "true"
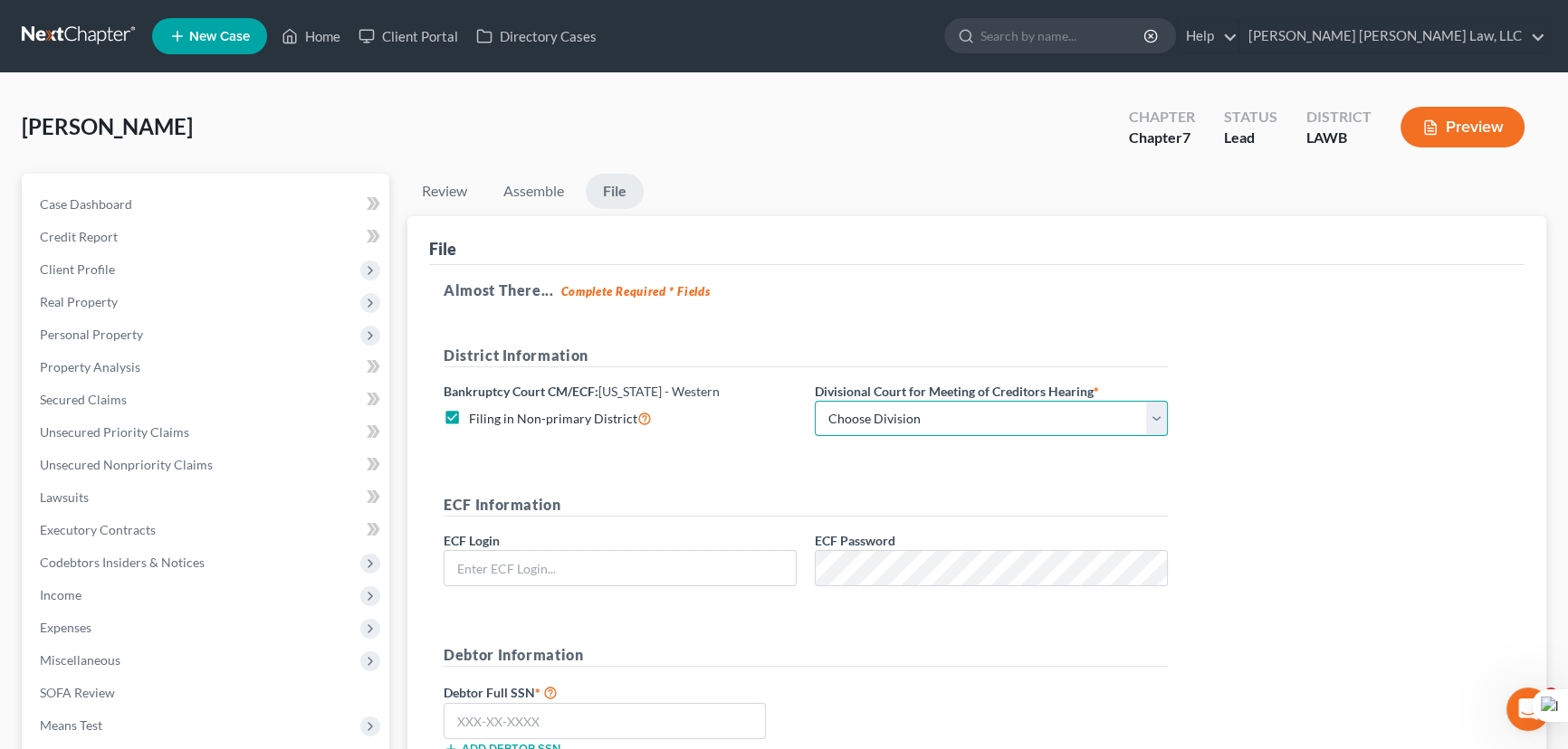
click at [971, 416] on select "Choose Division Alexandria Lafayette-Opelousas Lake Charles Monroe Shreveport" at bounding box center [991, 419] width 353 height 36
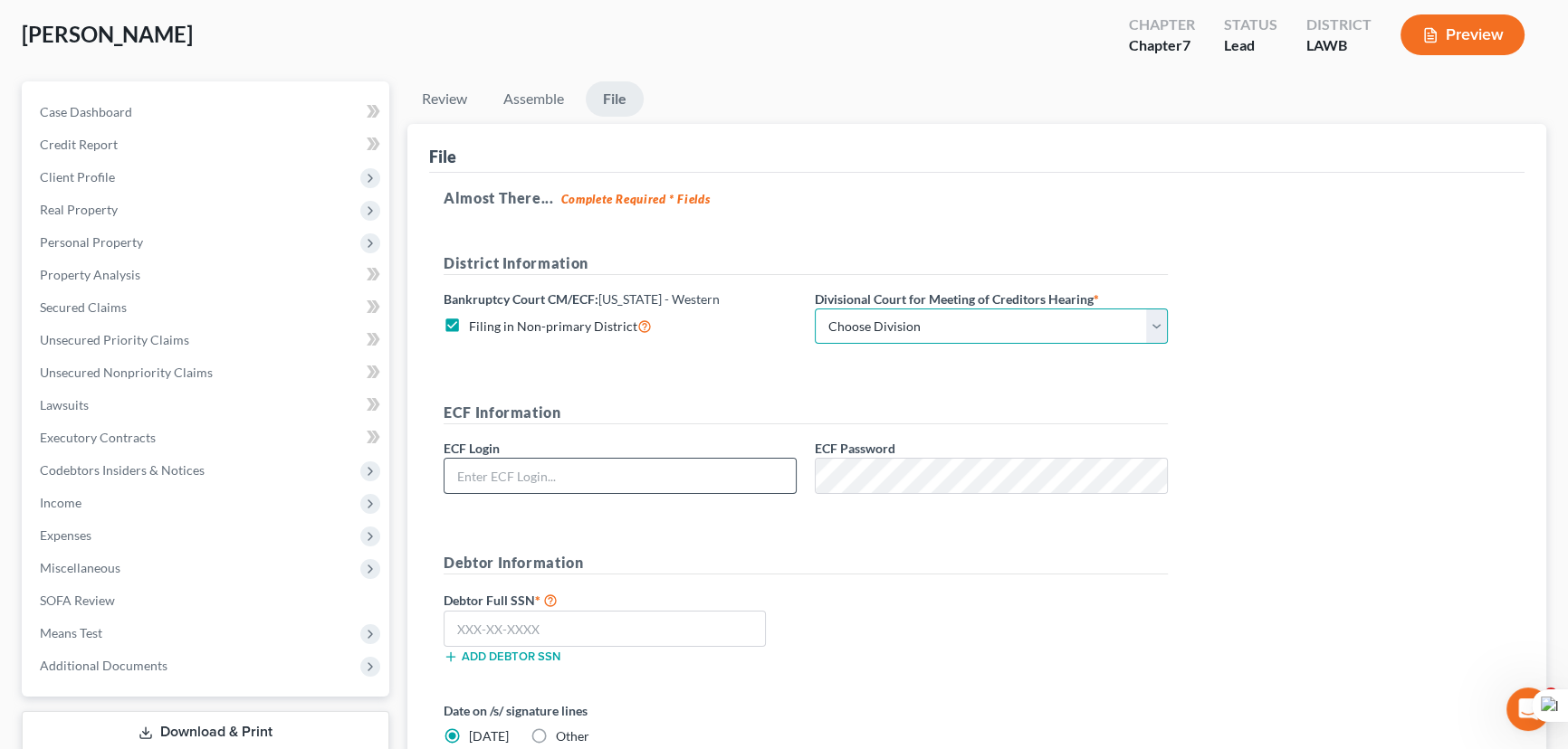
scroll to position [164, 0]
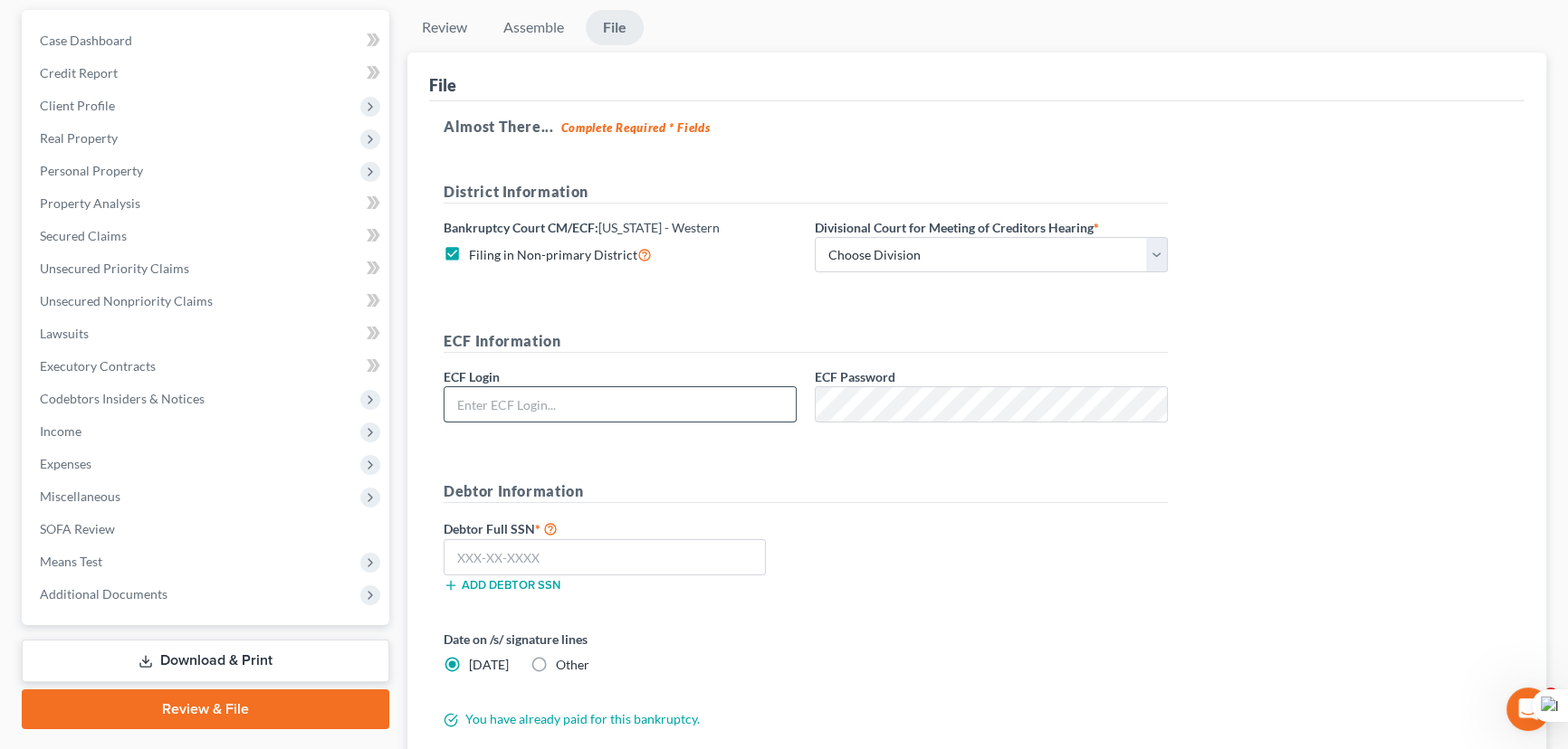
click at [650, 398] on input "text" at bounding box center [619, 404] width 351 height 34
type input "eoyoung3p"
drag, startPoint x: 1350, startPoint y: 207, endPoint x: 1340, endPoint y: 212, distance: 10.9
click at [1350, 207] on div "Almost There... Complete Required * Fields District Information Bankruptcy Cour…" at bounding box center [976, 425] width 1095 height 649
click at [570, 569] on input "text" at bounding box center [605, 557] width 322 height 36
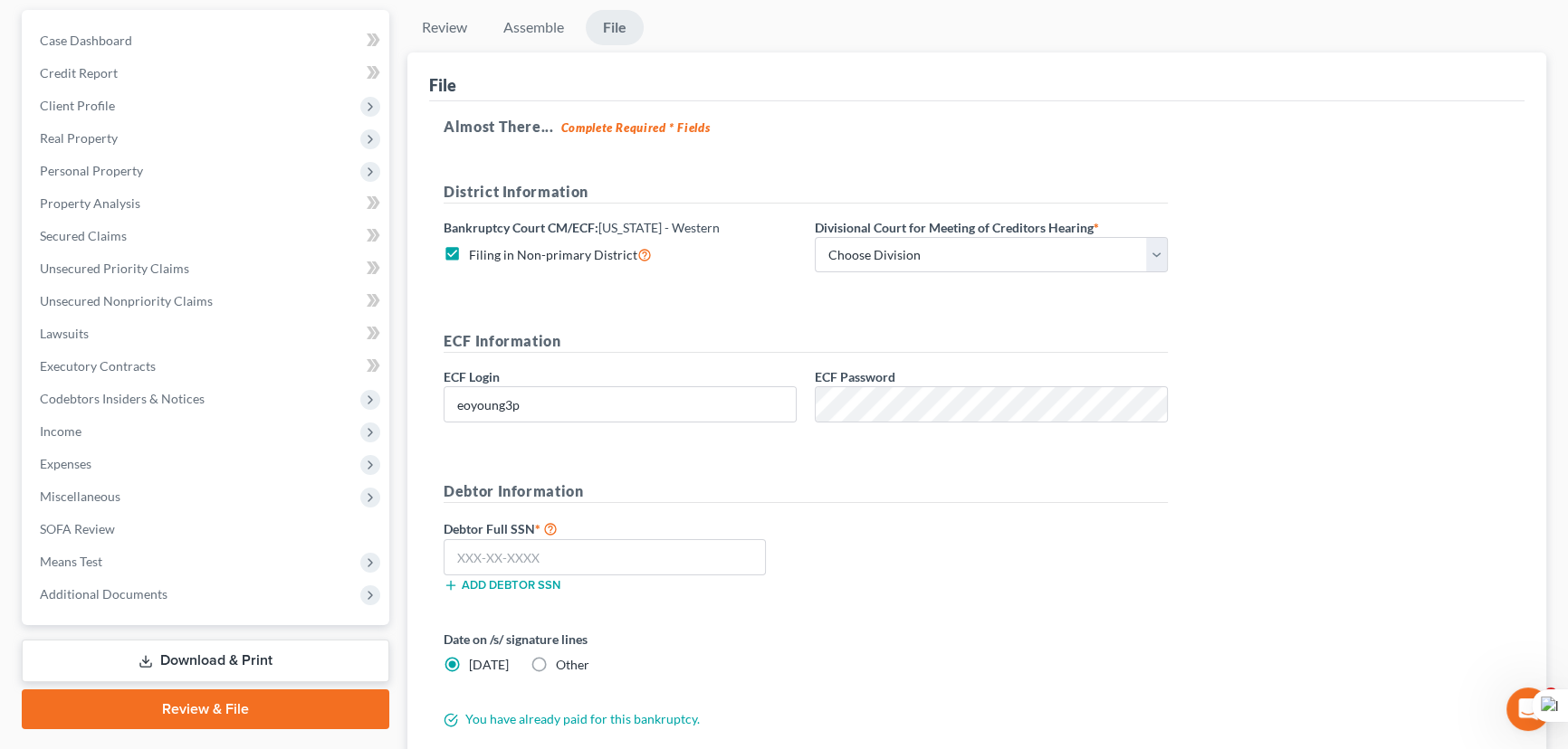
drag, startPoint x: 1095, startPoint y: 507, endPoint x: 1057, endPoint y: 507, distance: 38.0
click at [1095, 507] on div "Debtor Information Debtor Full SSN * Add debtor SSN" at bounding box center [805, 545] width 742 height 128
click at [517, 543] on input "text" at bounding box center [605, 557] width 322 height 36
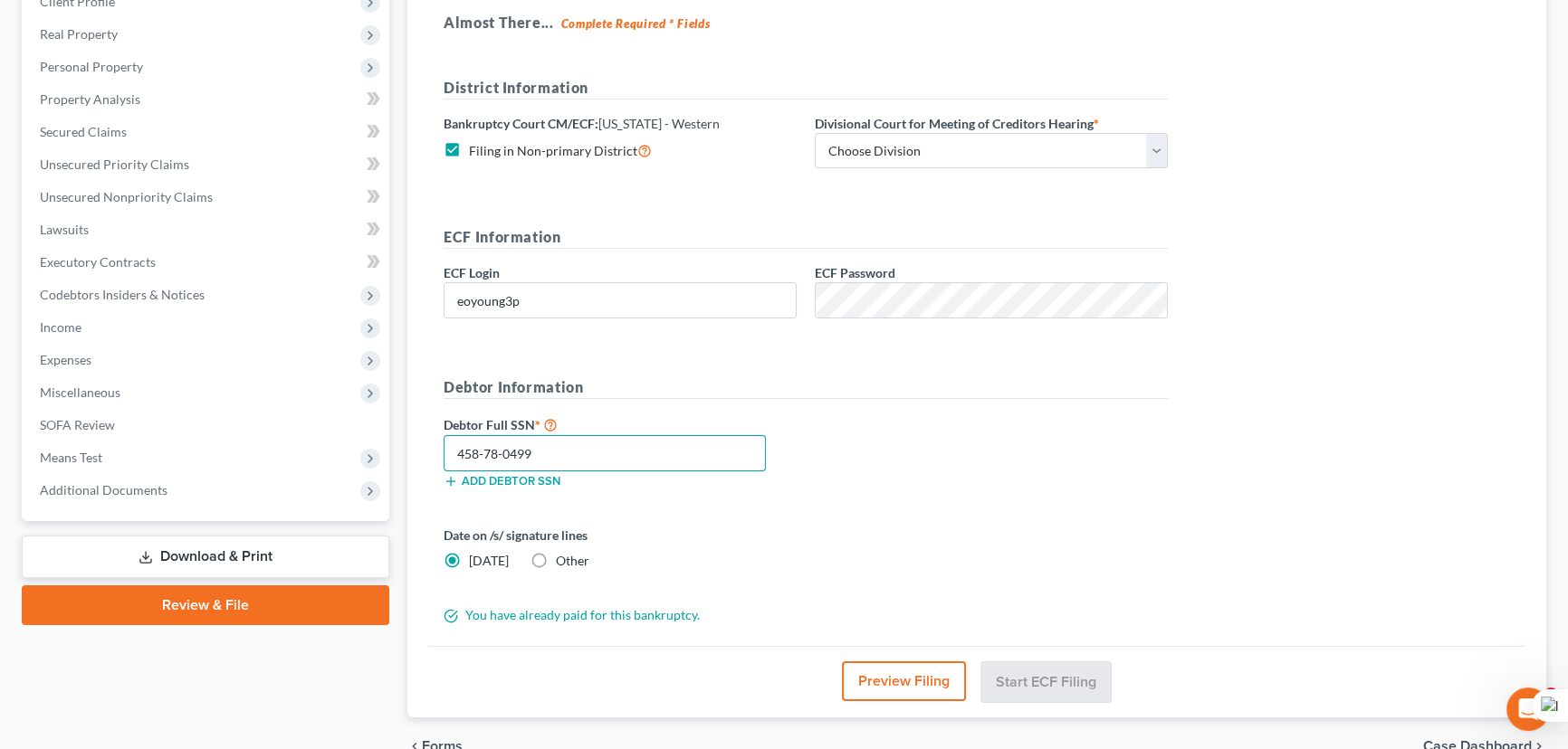
scroll to position [0, 0]
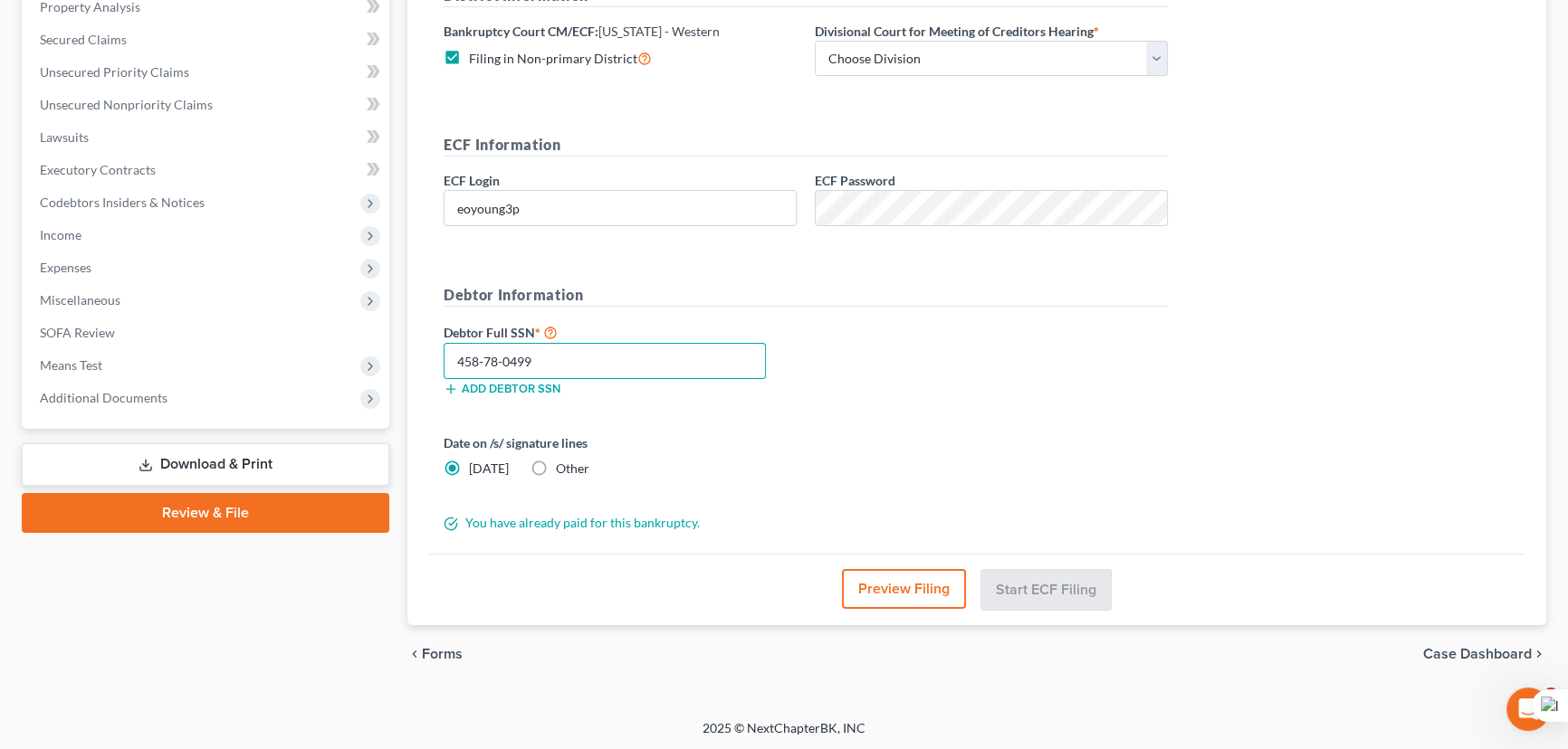
type input "458-78-0499"
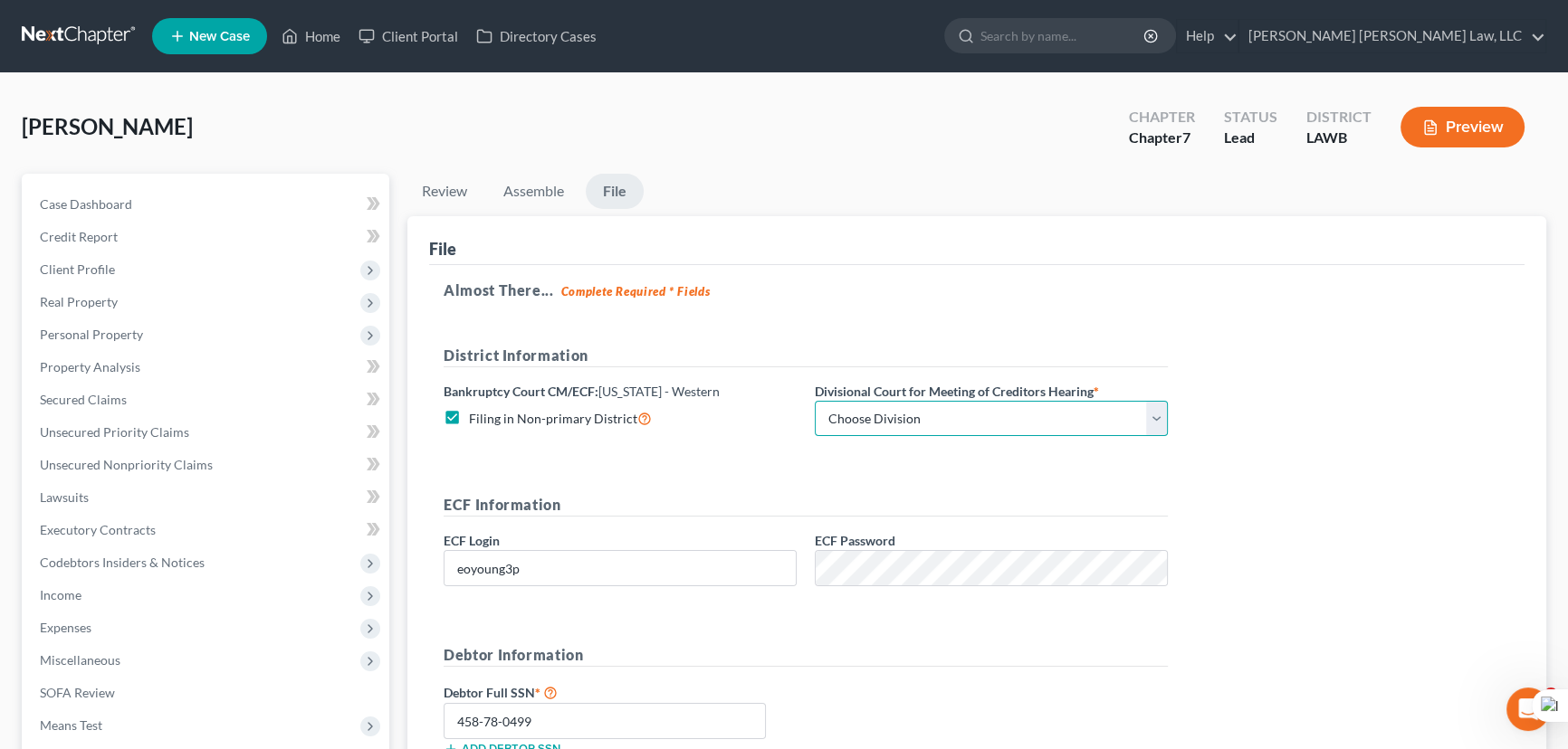
click at [913, 423] on select "Choose Division Alexandria Lafayette-Opelousas Lake Charles Monroe Shreveport" at bounding box center [991, 419] width 353 height 36
select select "2"
click at [815, 401] on select "Choose Division Alexandria Lafayette-Opelousas Lake Charles Monroe Shreveport" at bounding box center [991, 419] width 353 height 36
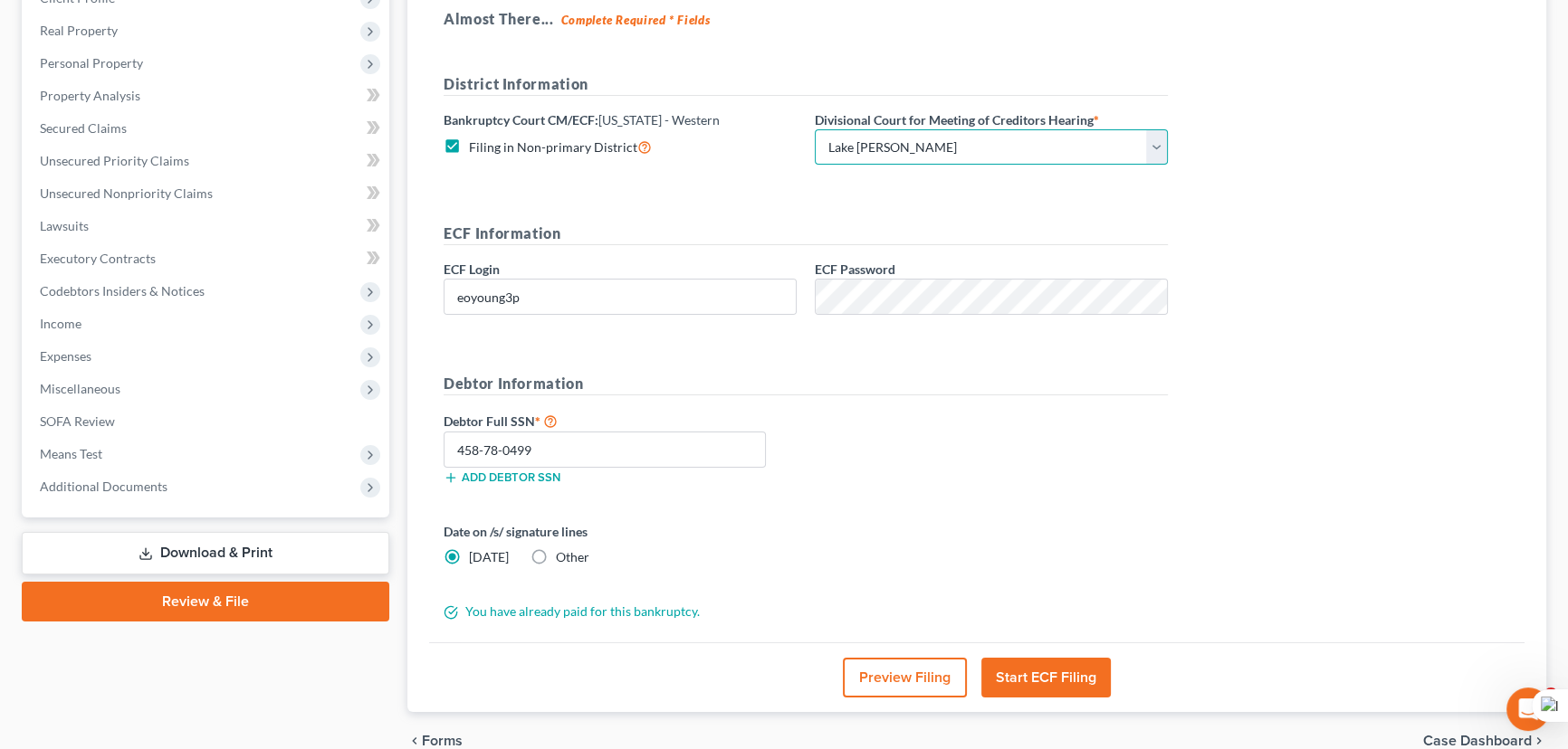
scroll to position [358, 0]
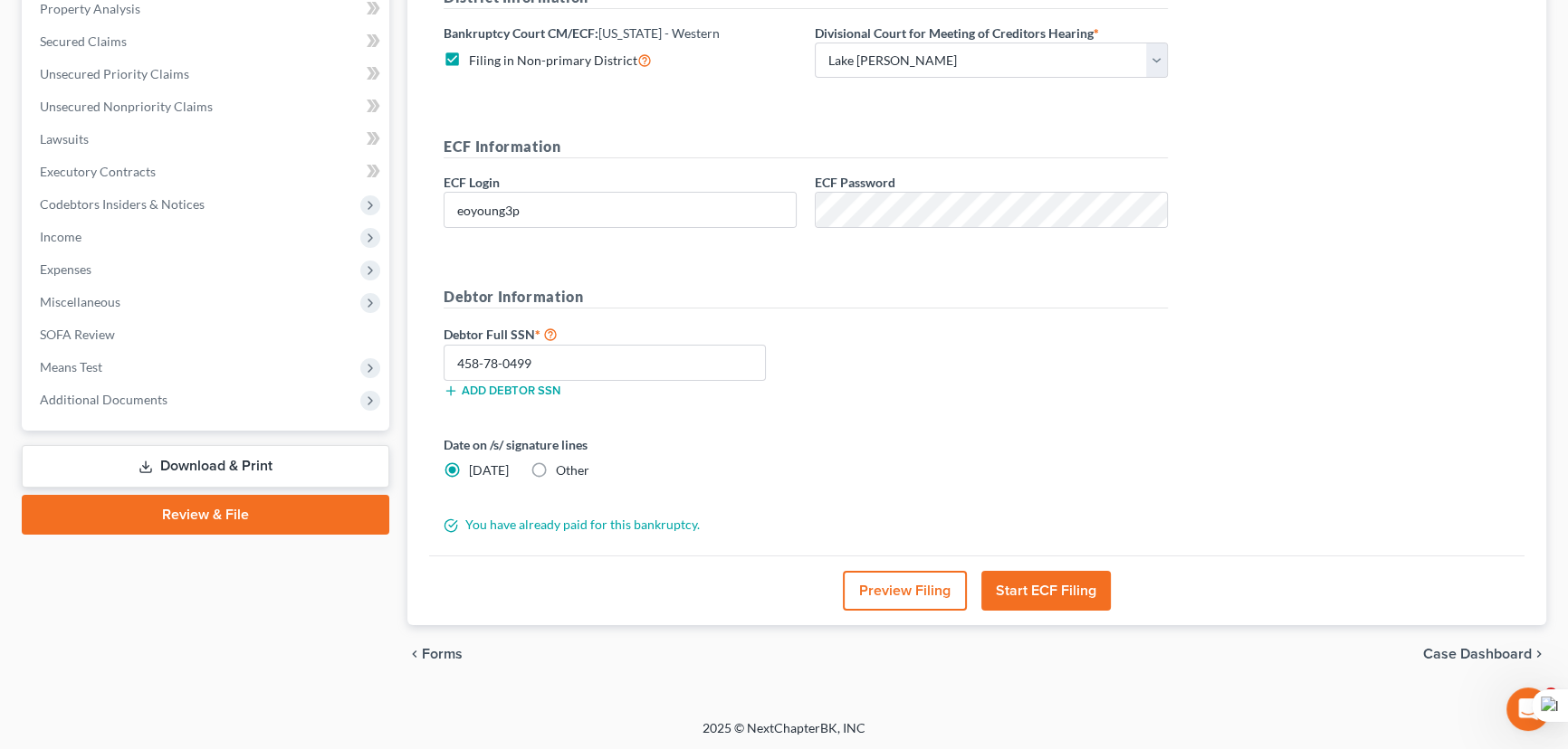
click at [1054, 611] on div "Preview Filing Start ECF Filing" at bounding box center [976, 591] width 1095 height 70
click at [1060, 594] on button "Start ECF Filing" at bounding box center [1045, 591] width 129 height 40
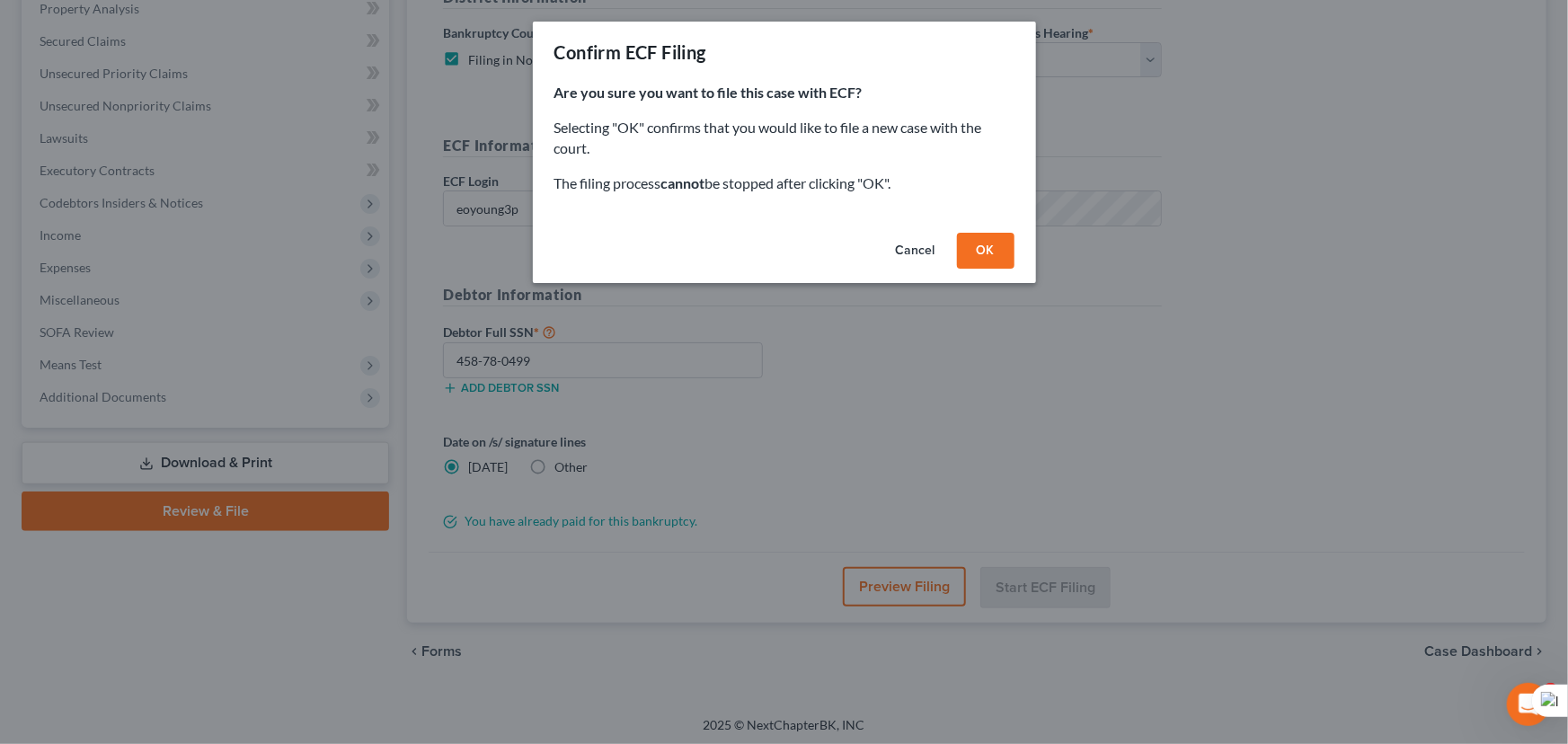
click at [996, 247] on button "OK" at bounding box center [986, 250] width 58 height 36
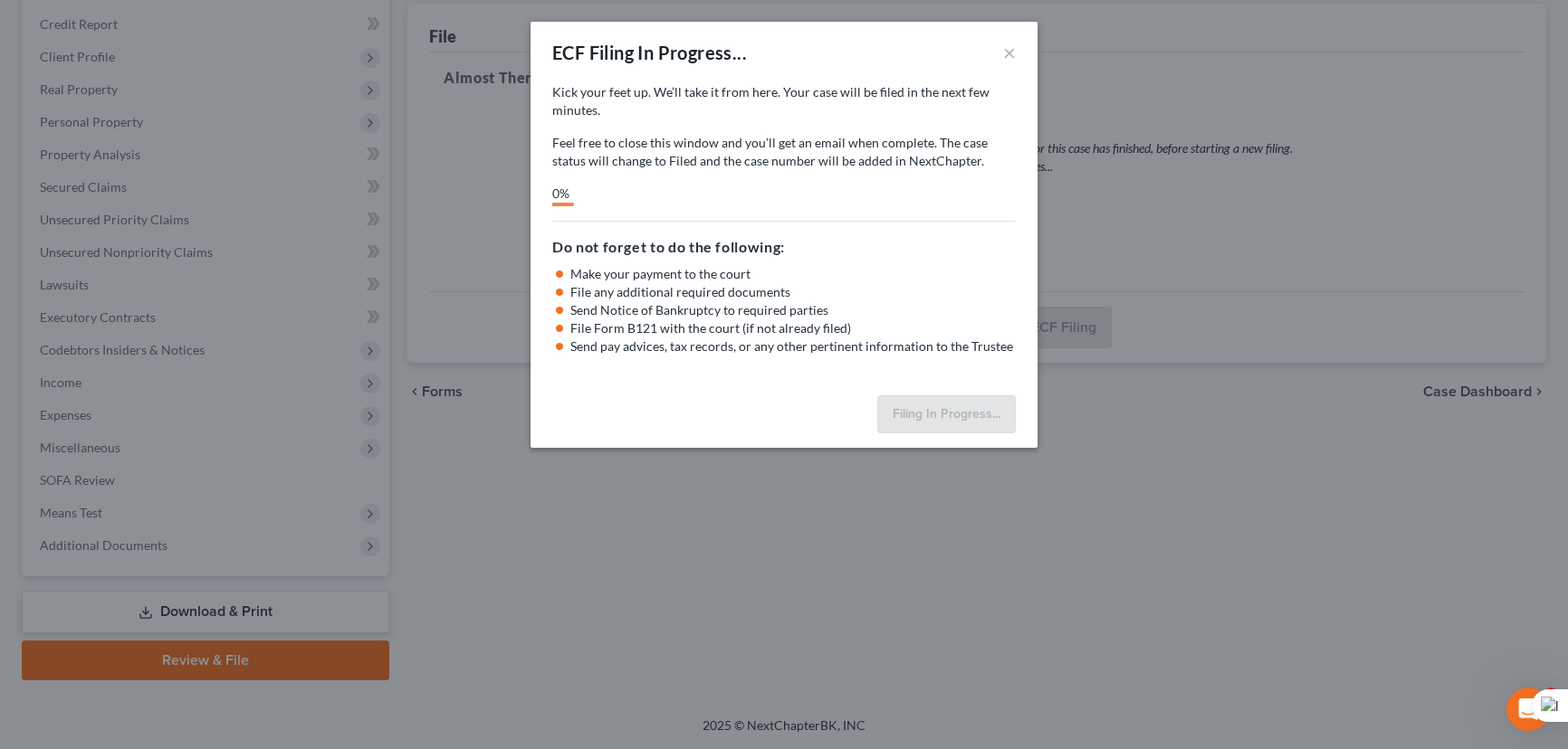
scroll to position [147, 0]
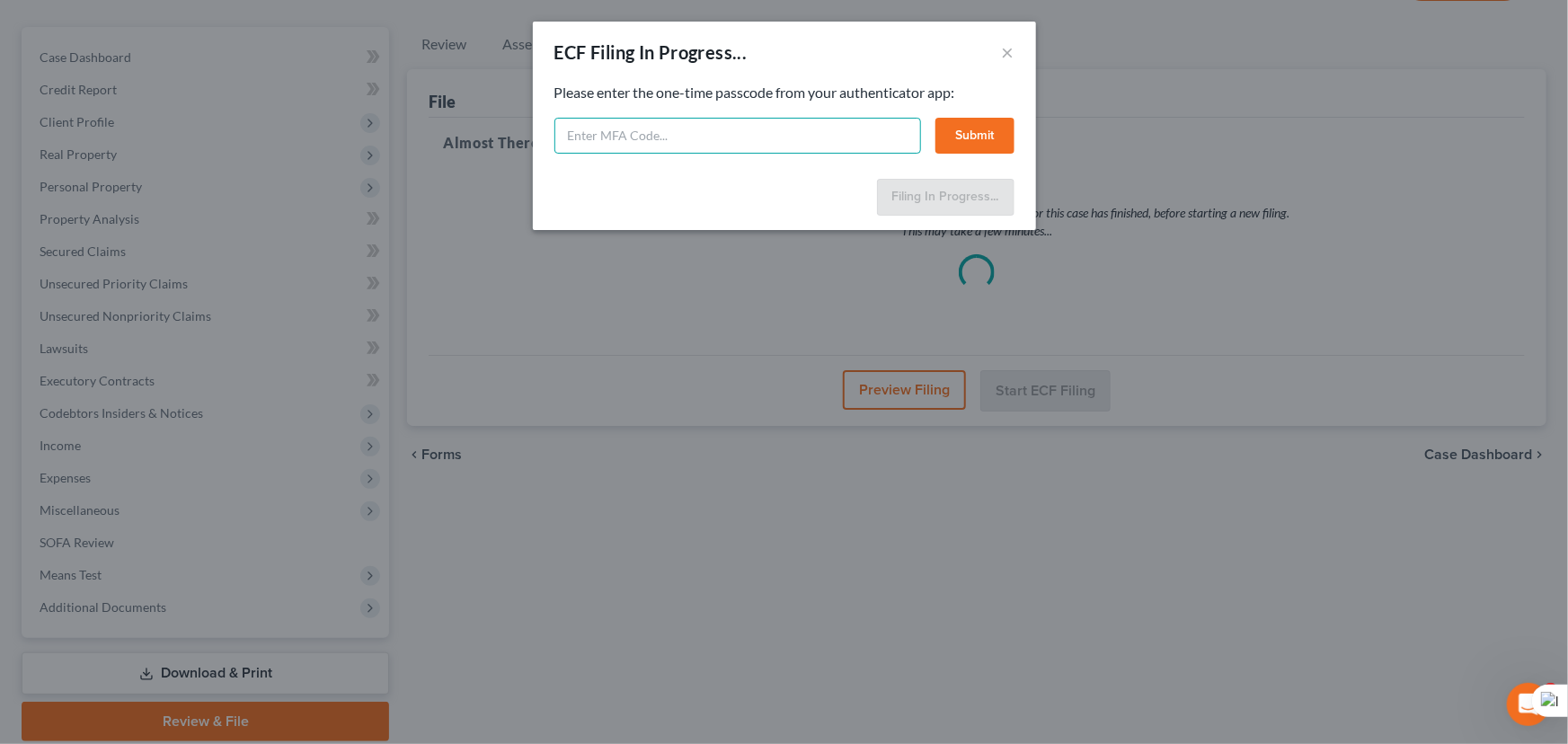
click at [654, 122] on input "text" at bounding box center [737, 136] width 366 height 36
type input "541407"
click at [979, 142] on button "Submit" at bounding box center [975, 136] width 79 height 36
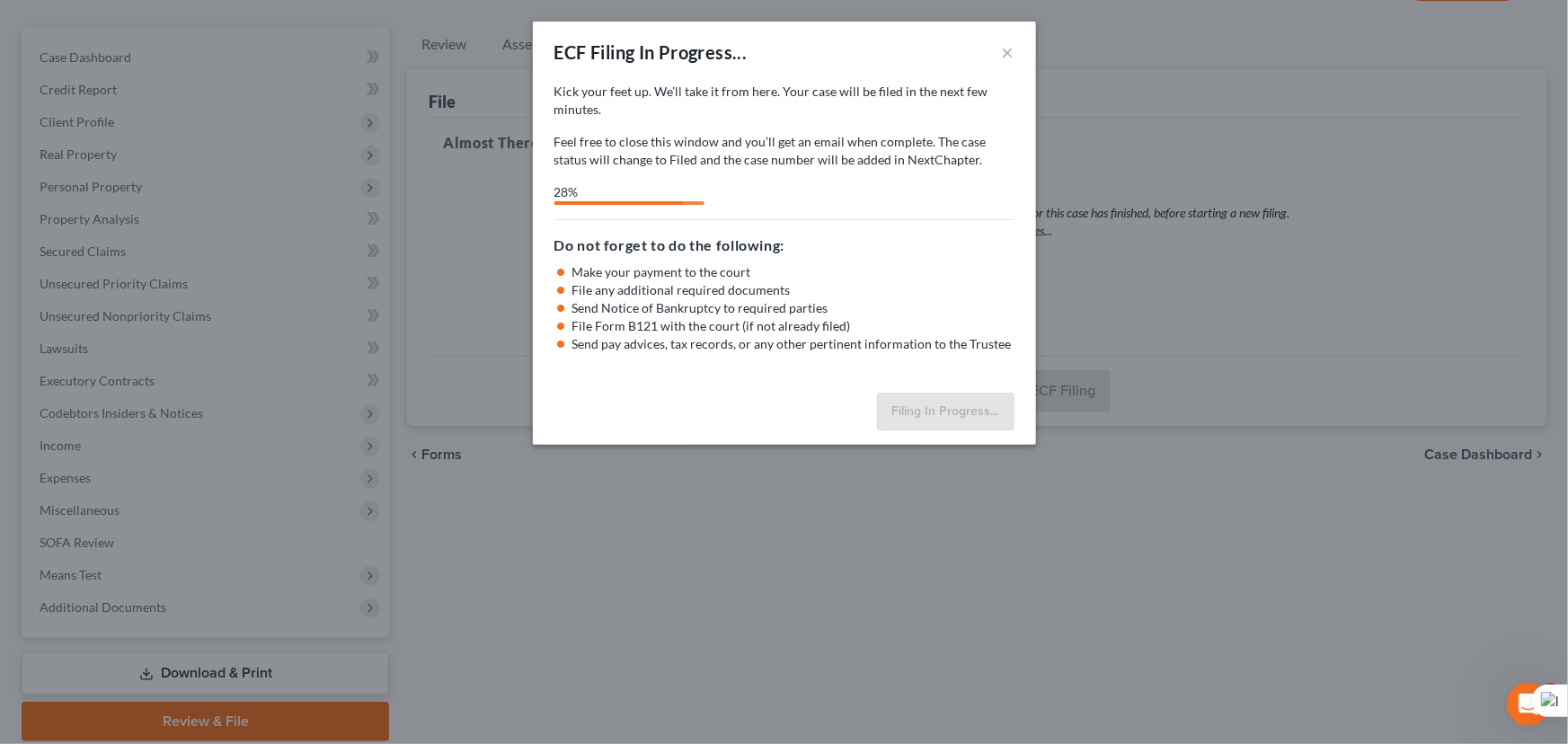
click at [719, 37] on div "ECF Filing In Progress... ×" at bounding box center [784, 53] width 503 height 62
select select "2"
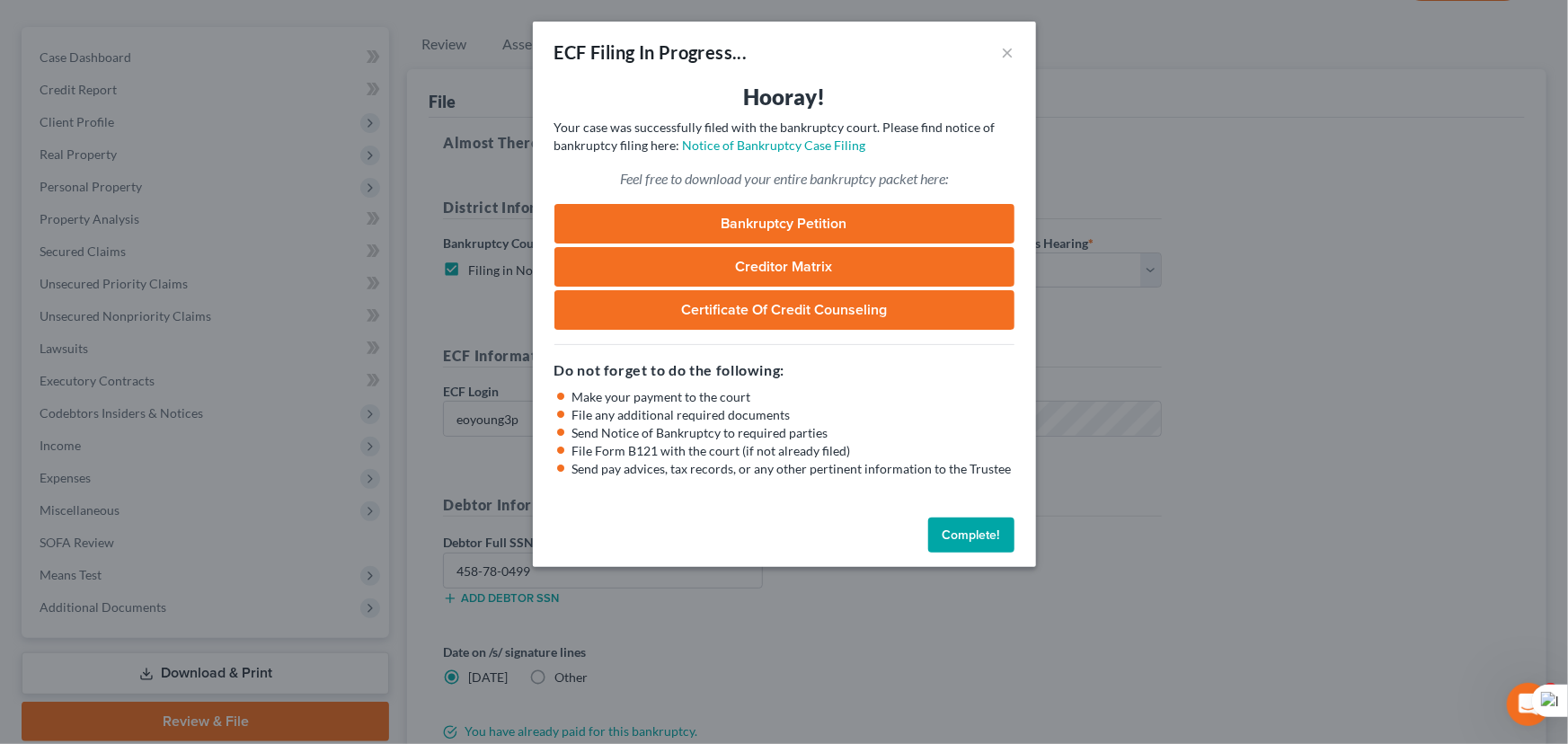
click at [970, 522] on button "Complete!" at bounding box center [971, 535] width 86 height 36
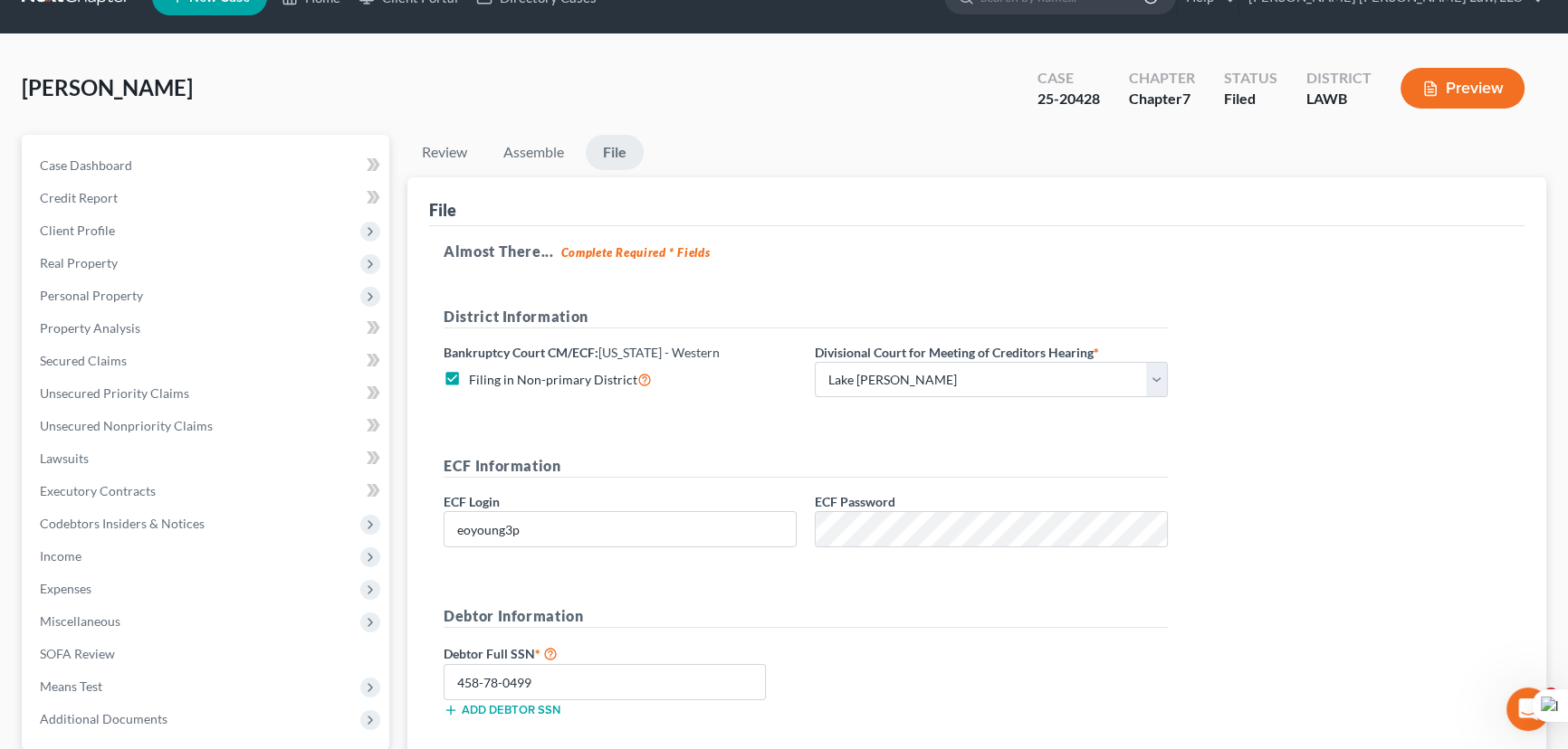
scroll to position [0, 0]
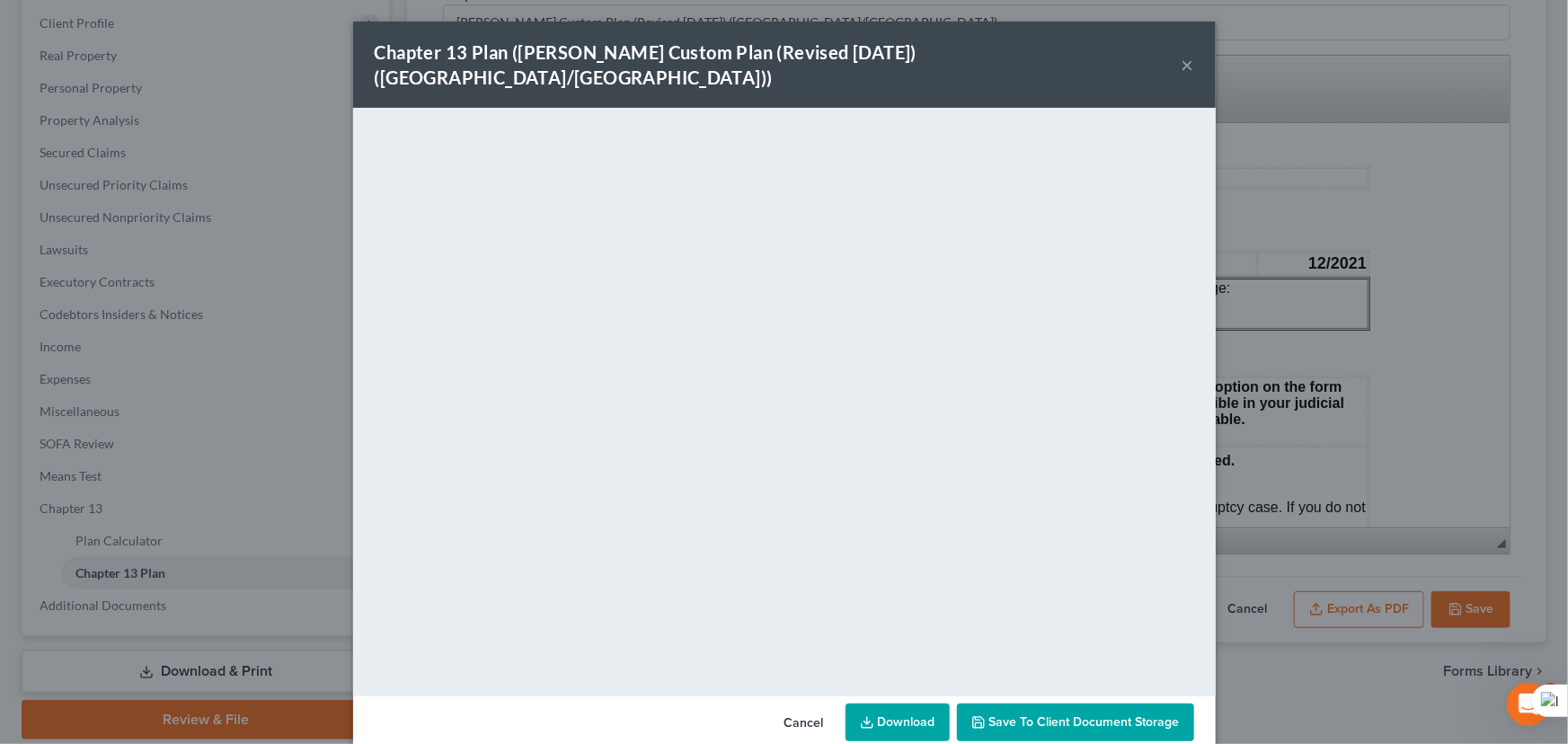
scroll to position [244, 0]
drag, startPoint x: 1170, startPoint y: 48, endPoint x: 1186, endPoint y: 54, distance: 17.1
click at [1170, 48] on div "Chapter 13 Plan (E. Orum Custom Plan (Revised 12/1/2021) (Alexandria/Monroe)) ×" at bounding box center [784, 65] width 863 height 86
drag, startPoint x: 1186, startPoint y: 54, endPoint x: 1172, endPoint y: 52, distance: 14.1
click at [1184, 54] on button "×" at bounding box center [1188, 65] width 13 height 22
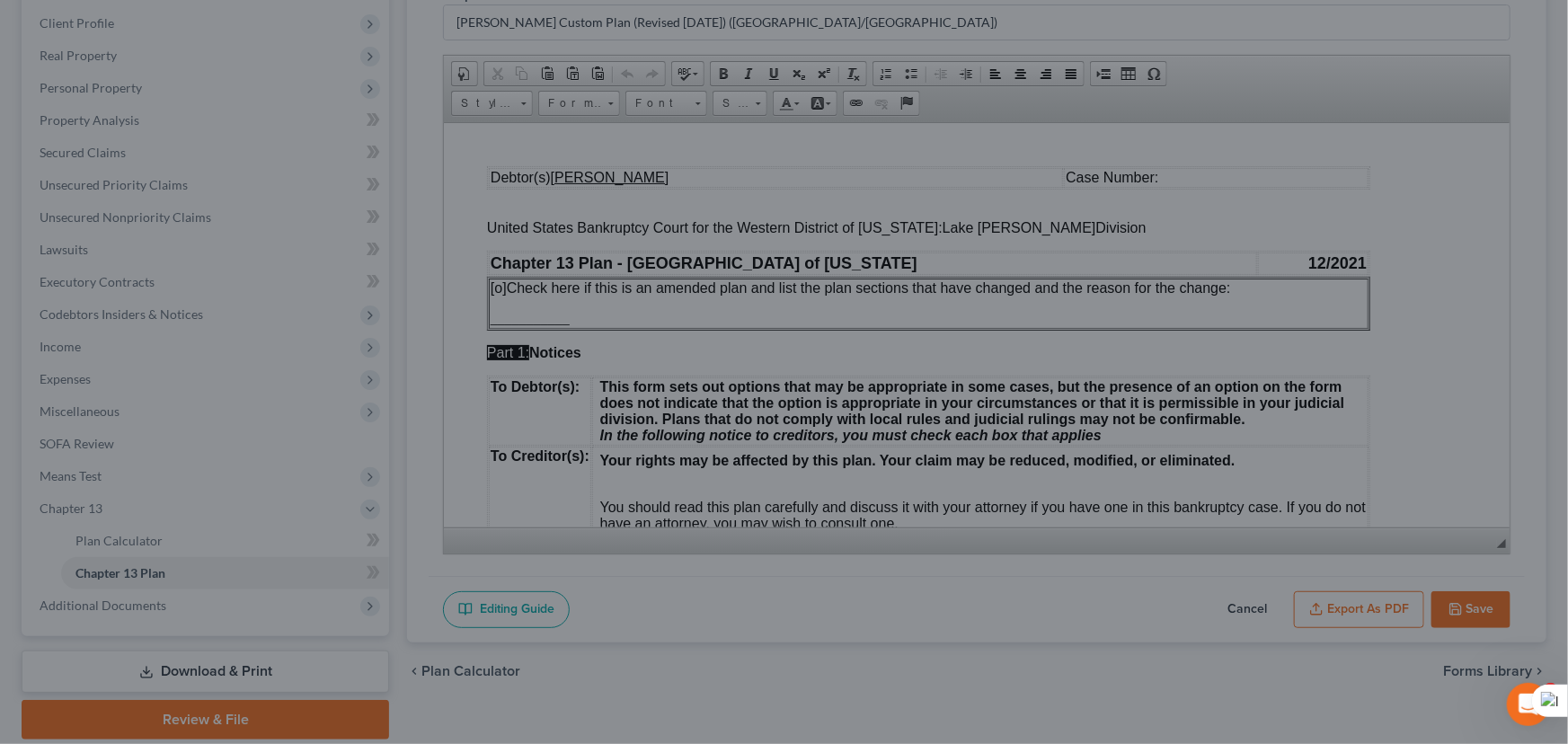
click at [1172, 52] on div "Chapter 13 Plan (E. Orum Custom Plan (Revised 12/1/2021) (Alexandria/Monroe)) ×…" at bounding box center [784, 372] width 1568 height 744
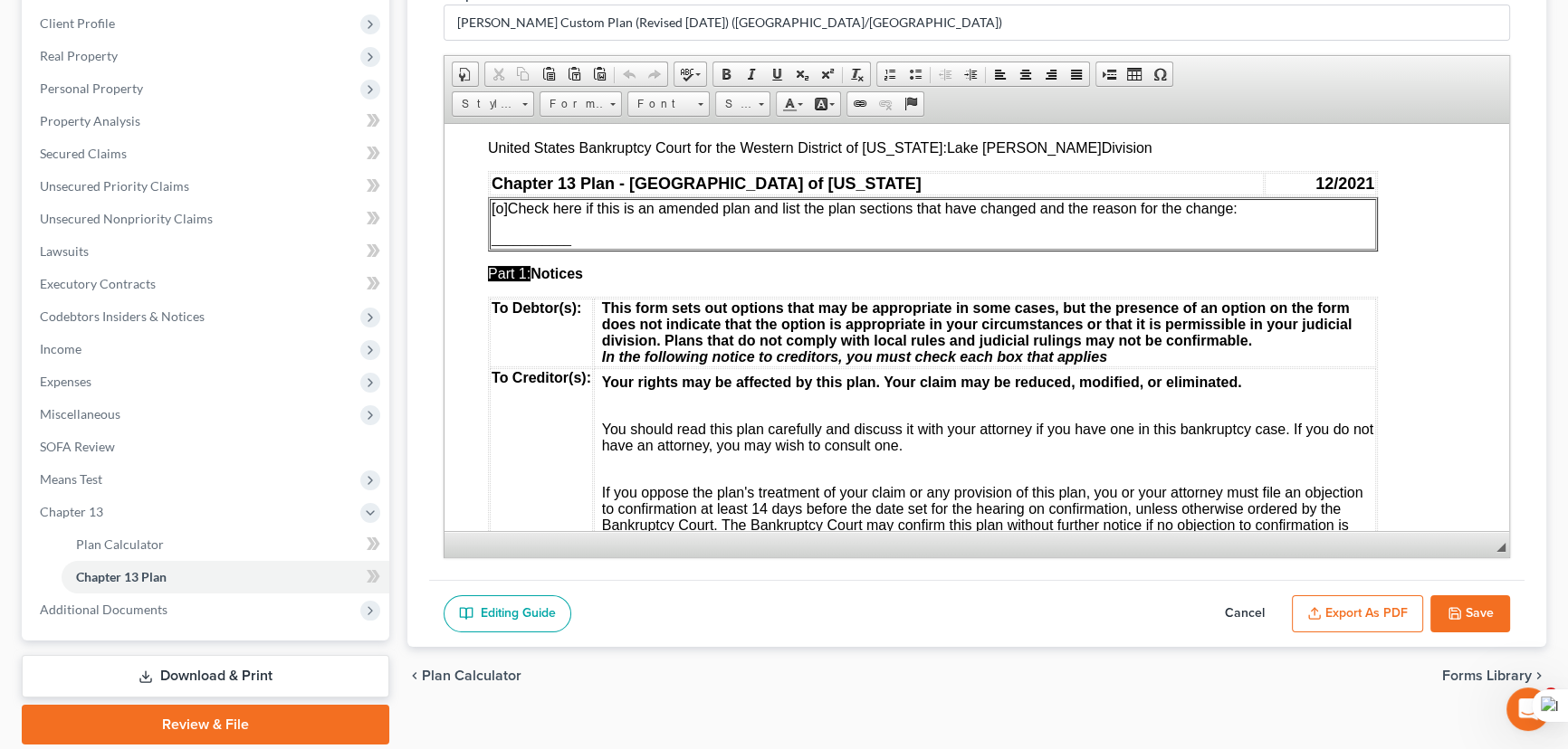
click at [1249, 610] on button "Cancel" at bounding box center [1245, 615] width 80 height 38
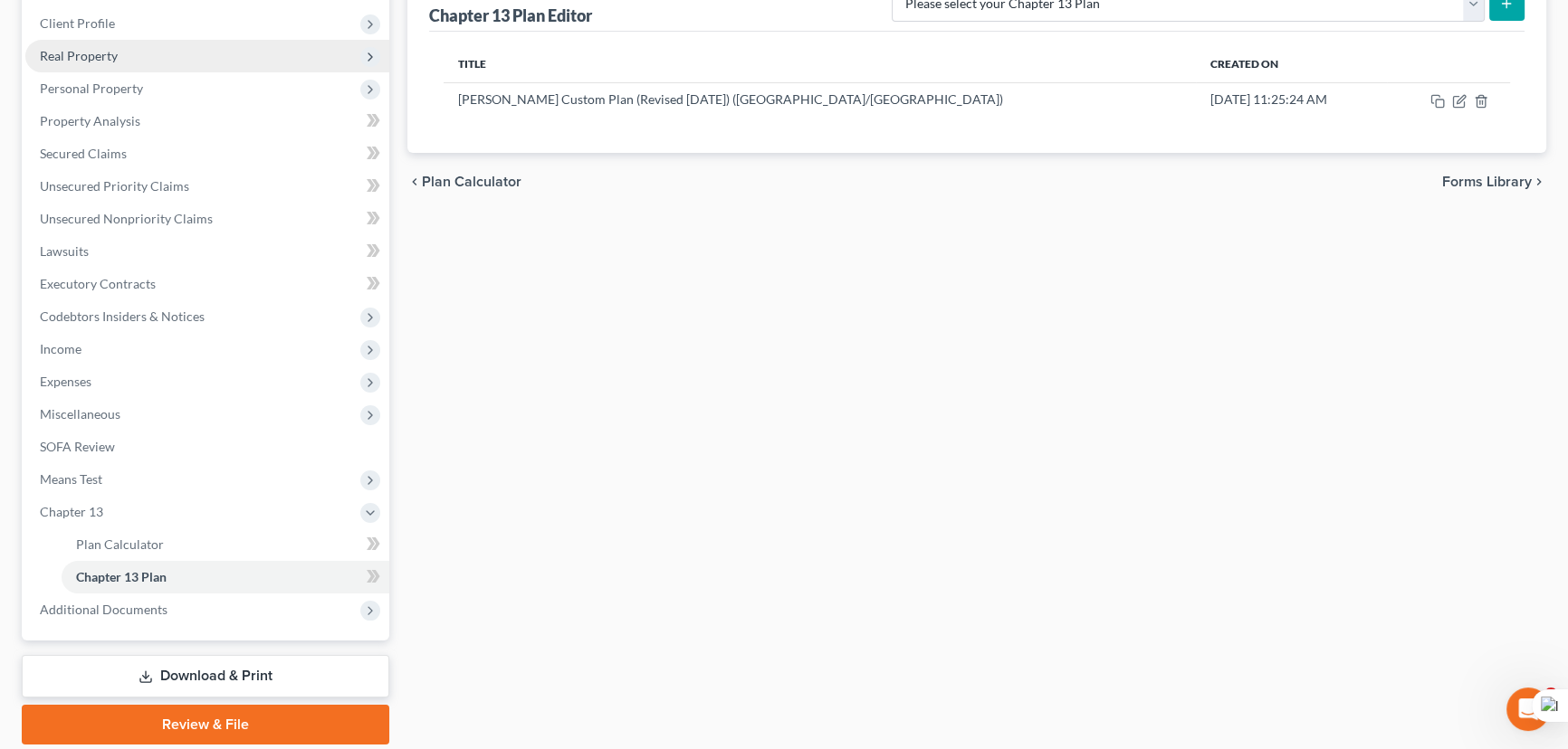
scroll to position [0, 0]
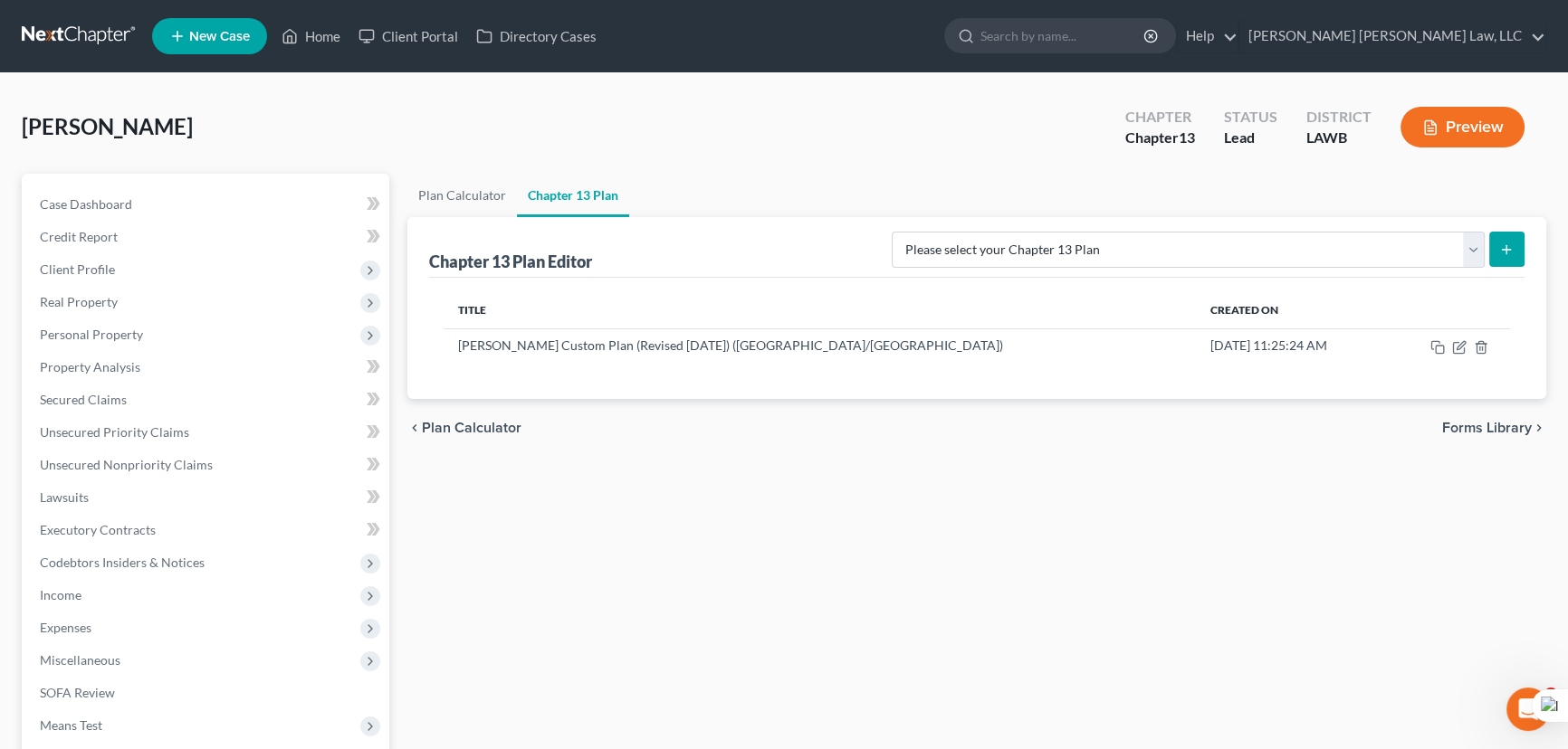
drag, startPoint x: 59, startPoint y: 16, endPoint x: 53, endPoint y: 38, distance: 22.4
click at [58, 18] on nav "Home New Case Client Portal Directory Cases E. Orum Young Law, LLC madison.f@eo…" at bounding box center [784, 36] width 1568 height 72
click at [53, 38] on link at bounding box center [80, 36] width 116 height 33
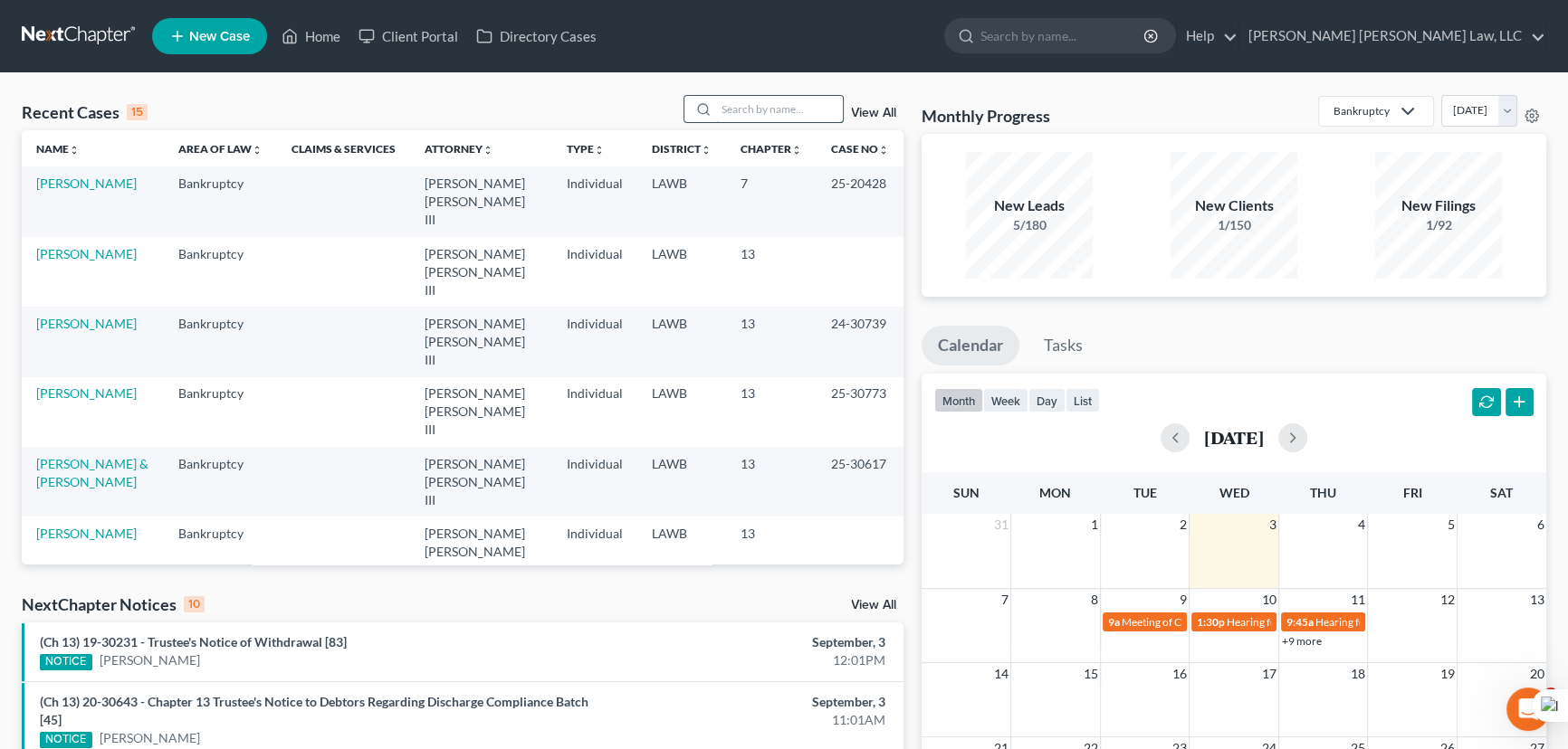
click at [767, 100] on input "search" at bounding box center [779, 109] width 127 height 26
type input "[PERSON_NAME]"
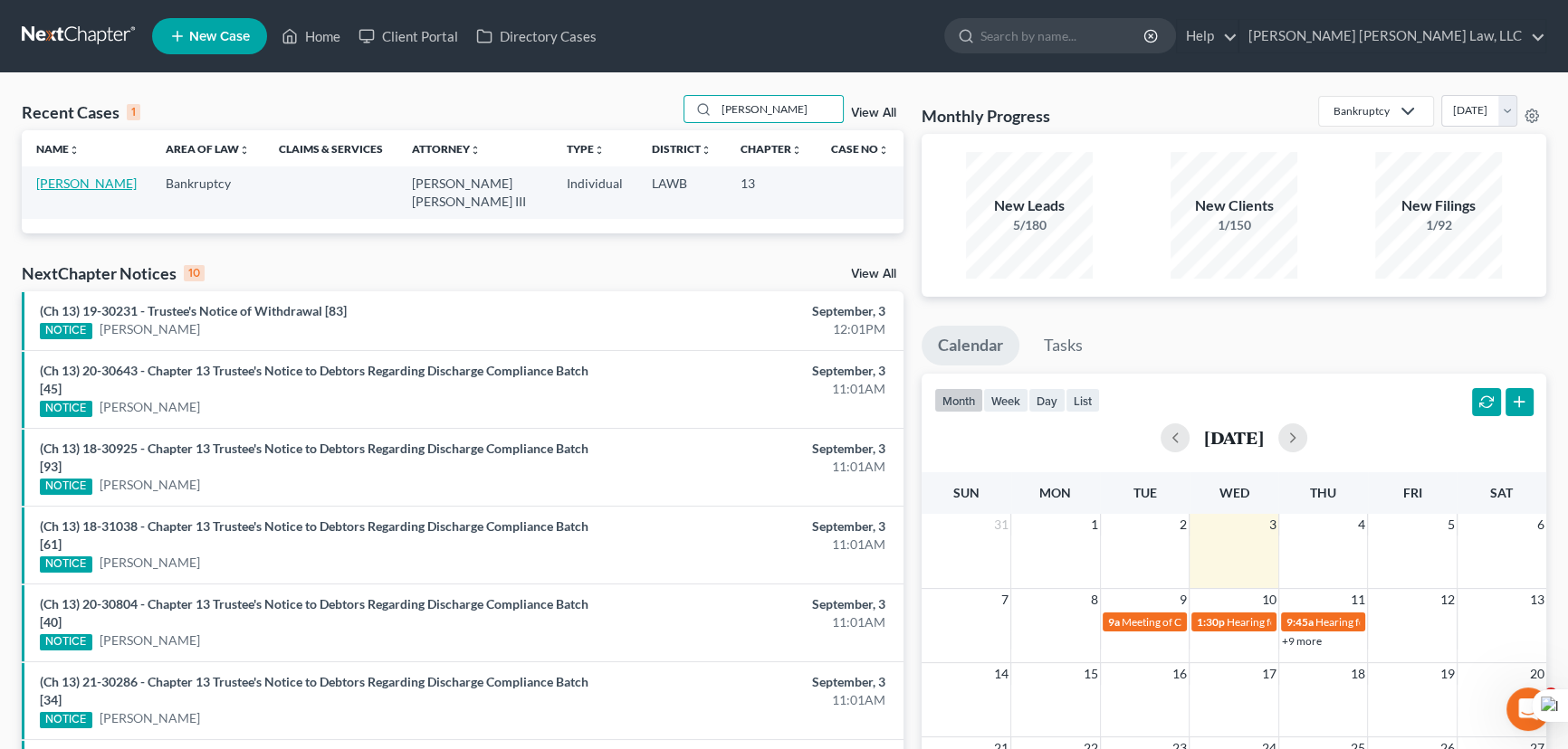
click at [62, 181] on link "[PERSON_NAME]" at bounding box center [86, 183] width 100 height 15
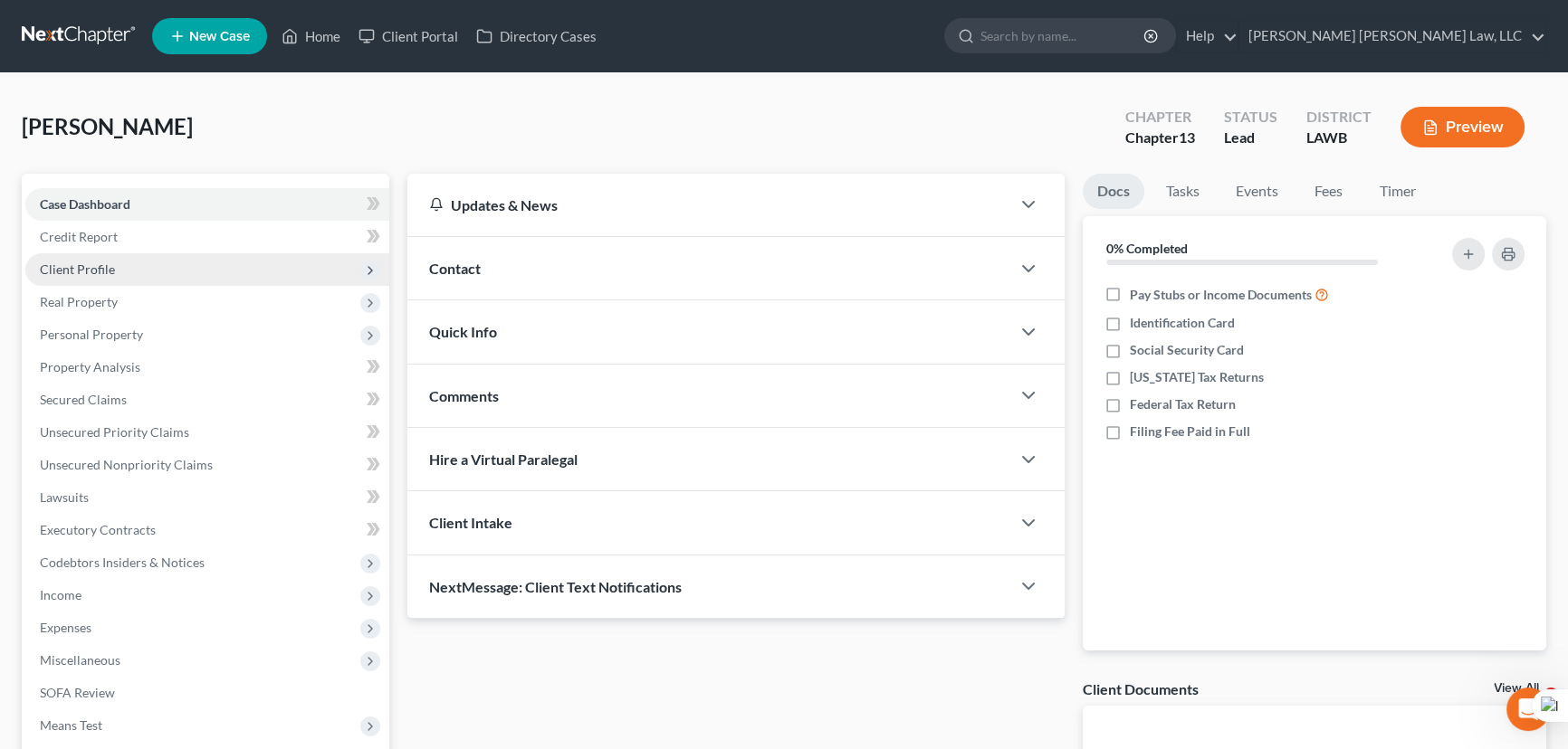
click at [154, 271] on span "Client Profile" at bounding box center [207, 269] width 364 height 33
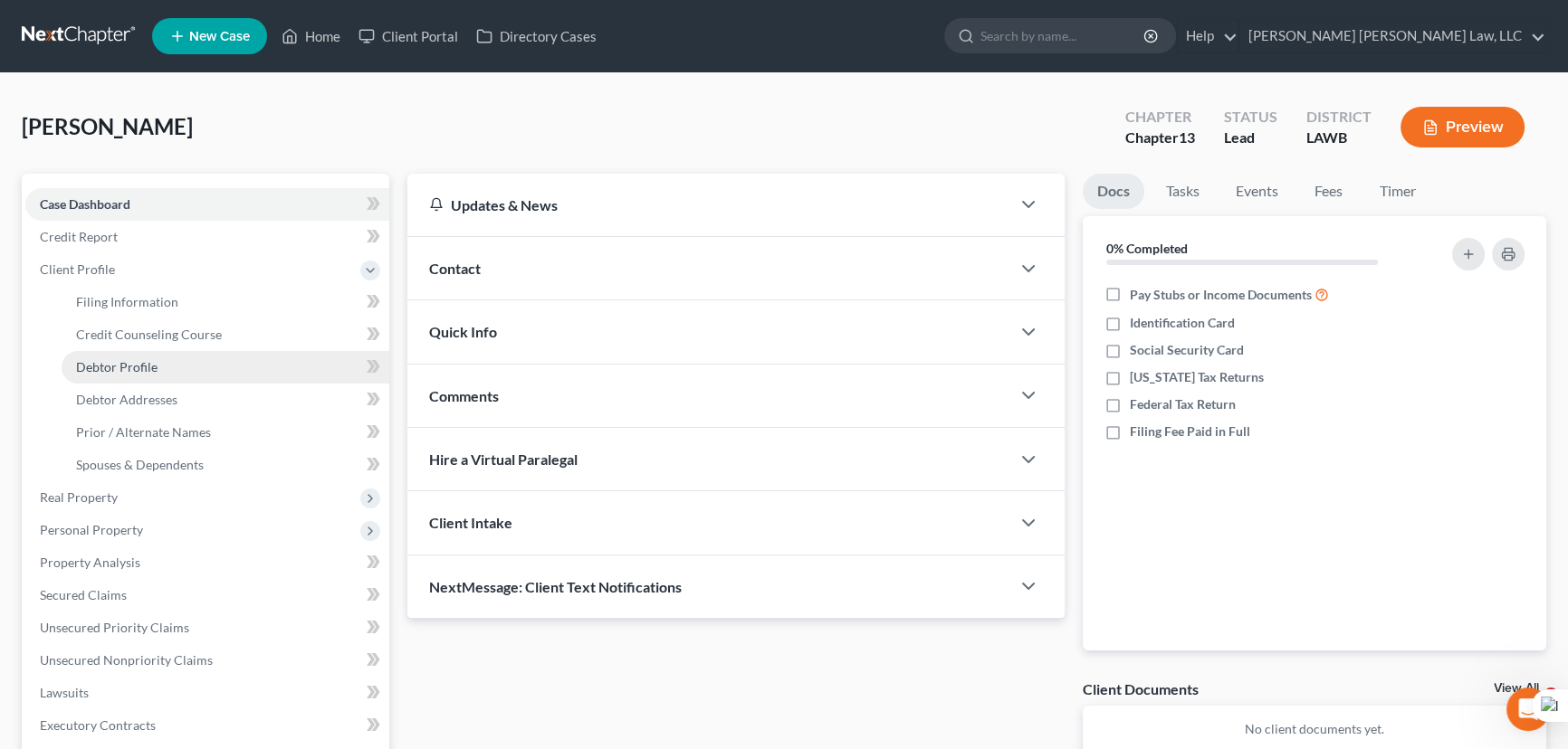
click at [152, 359] on span "Debtor Profile" at bounding box center [116, 366] width 81 height 15
select select "0"
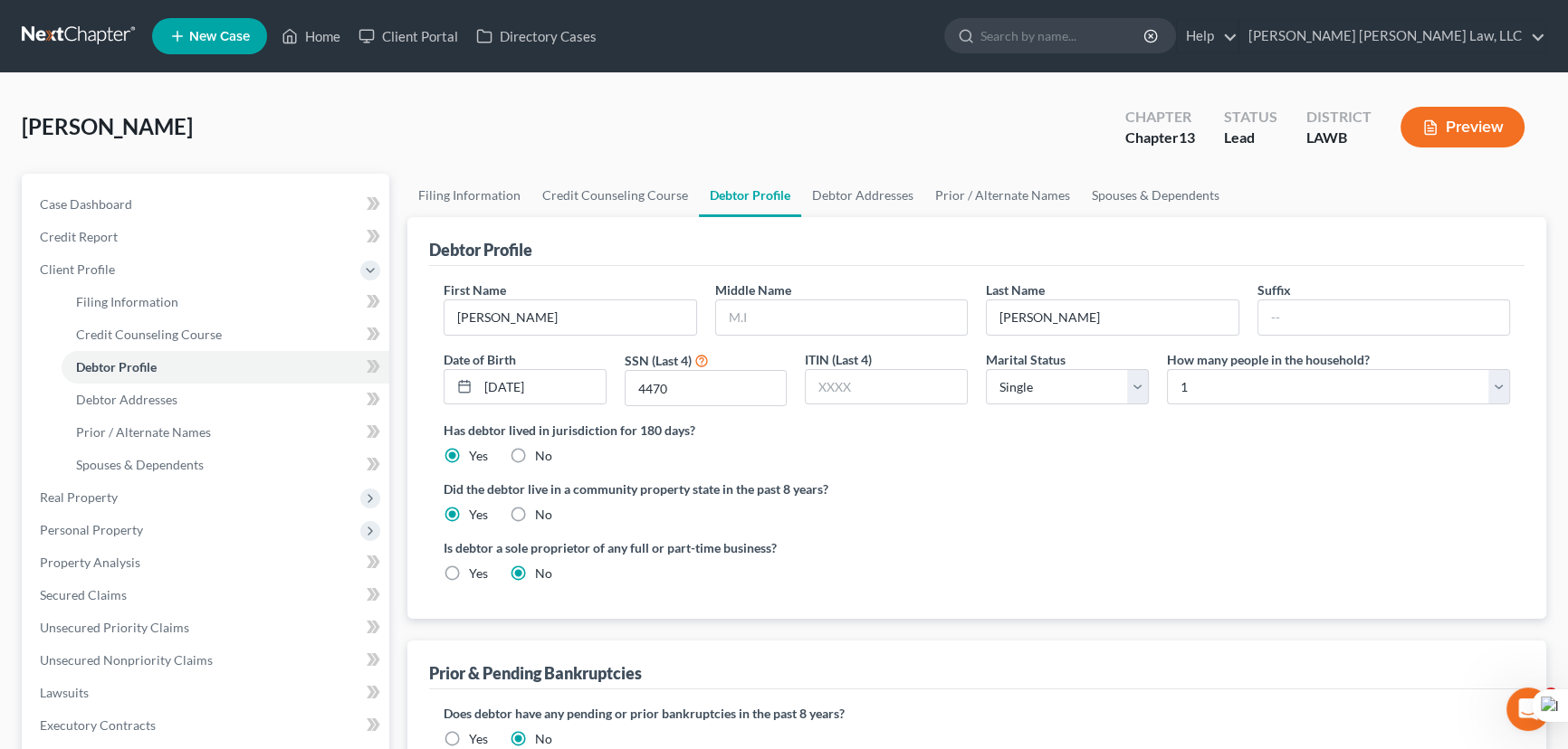
radio input "true"
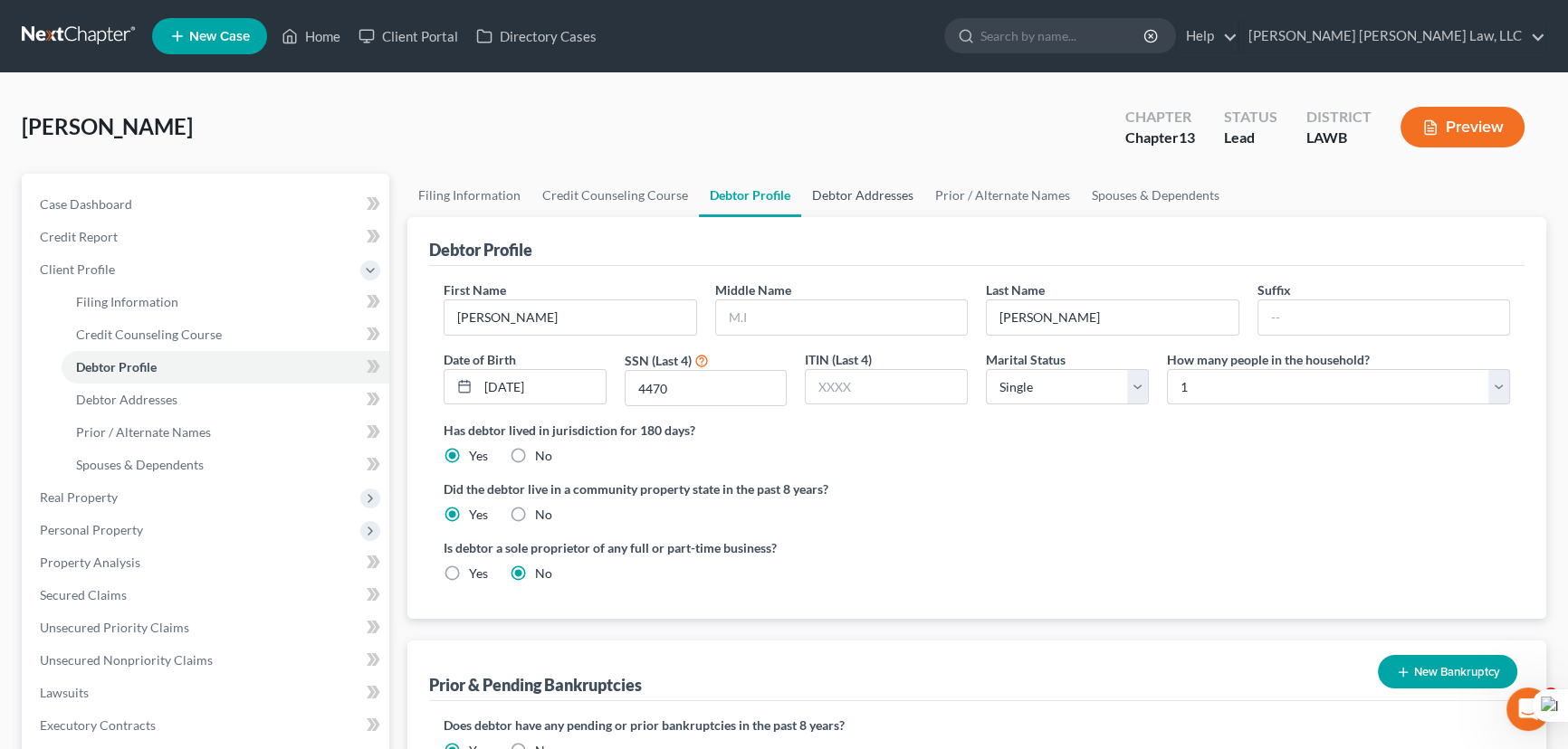
click at [883, 200] on link "Debtor Addresses" at bounding box center [862, 195] width 123 height 43
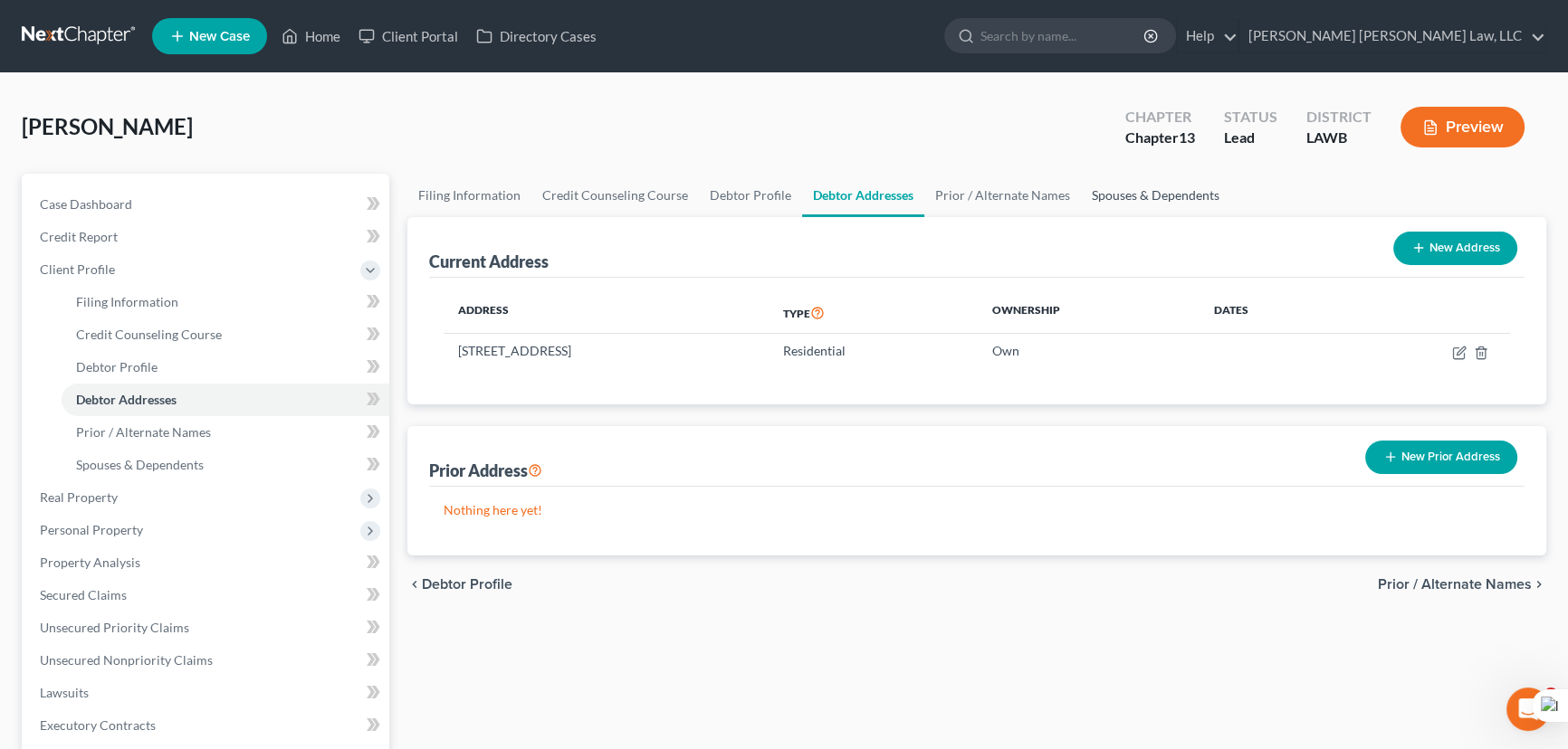
click at [1105, 189] on link "Spouses & Dependents" at bounding box center [1155, 195] width 149 height 43
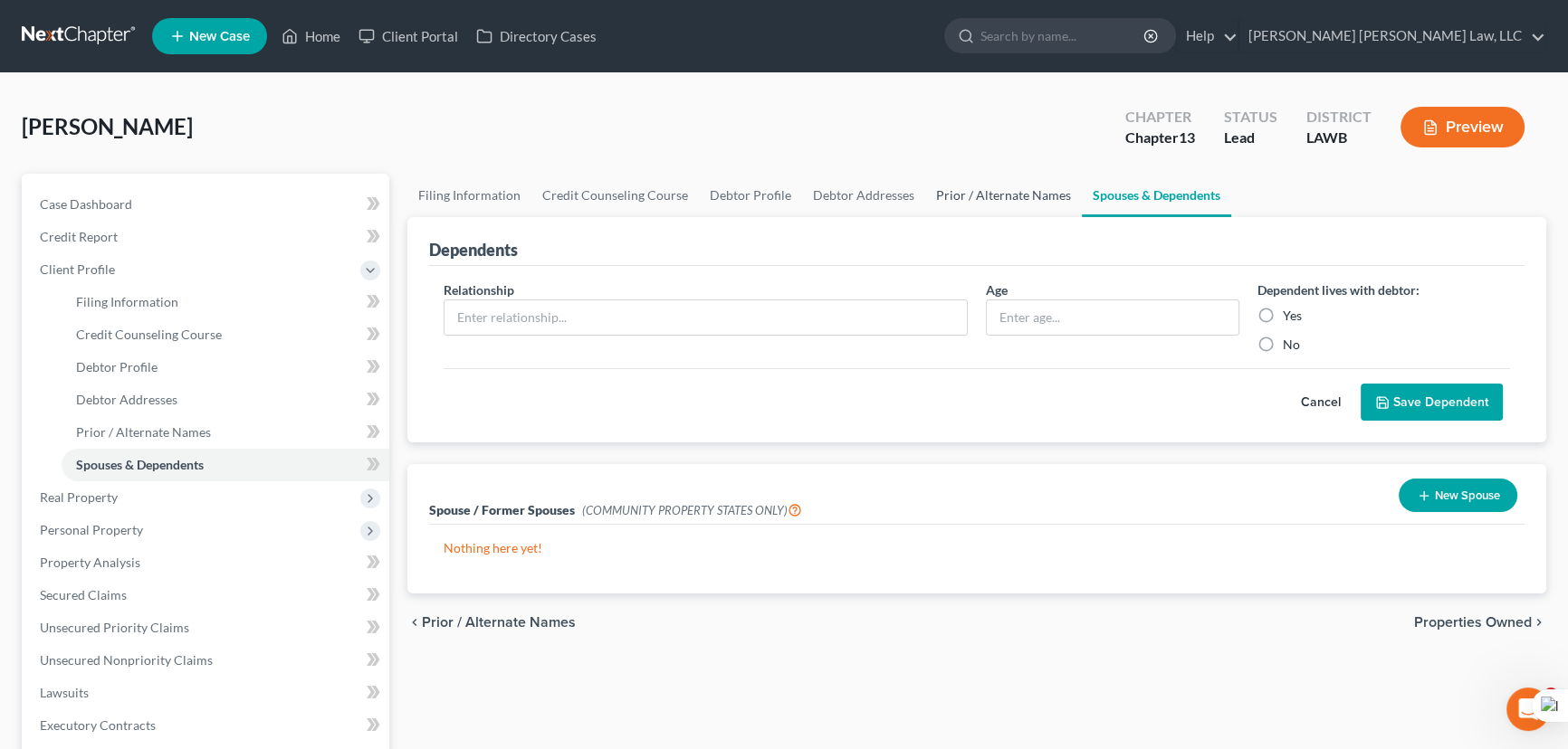
click at [979, 185] on link "Prior / Alternate Names" at bounding box center [1003, 195] width 157 height 43
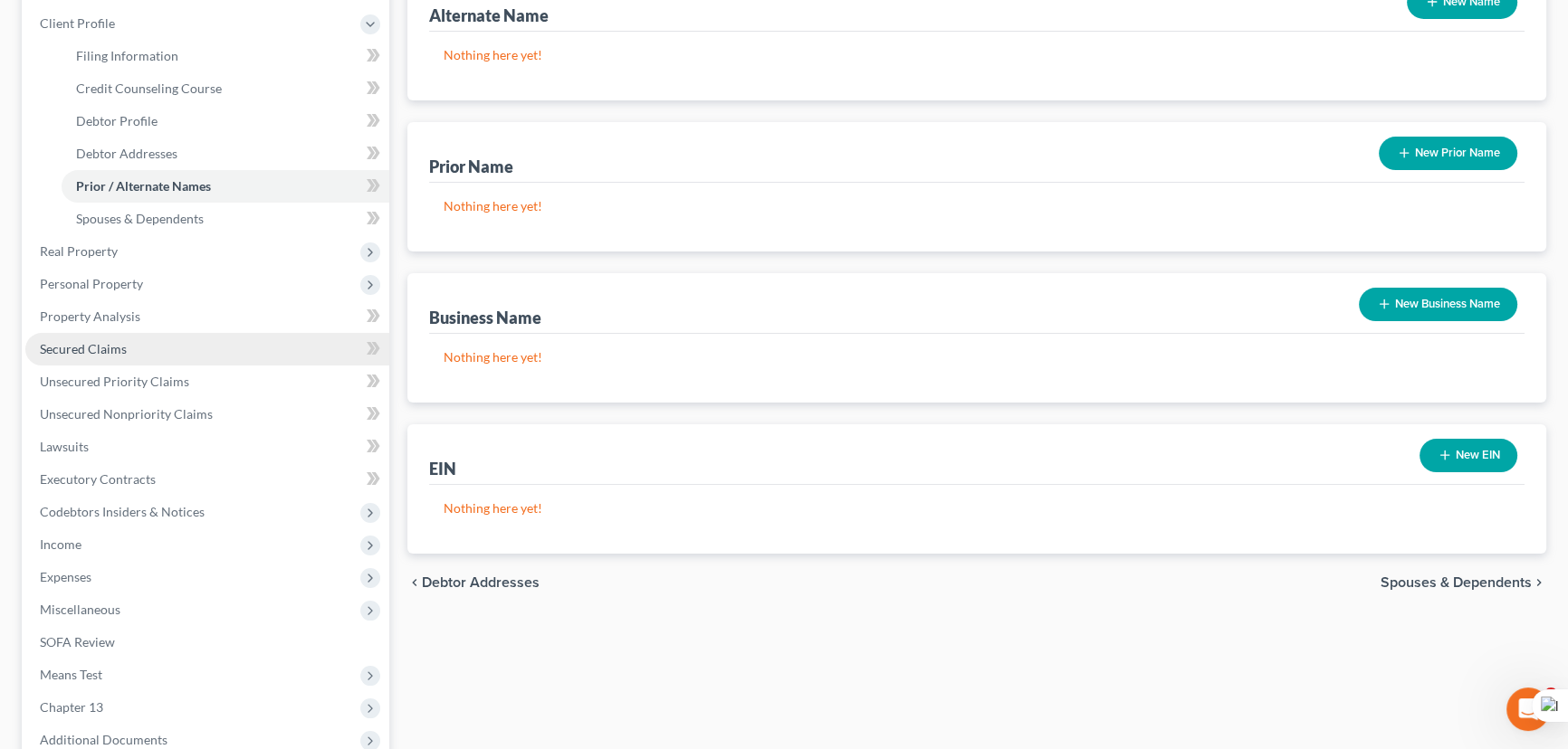
click at [111, 341] on span "Secured Claims" at bounding box center [83, 348] width 87 height 15
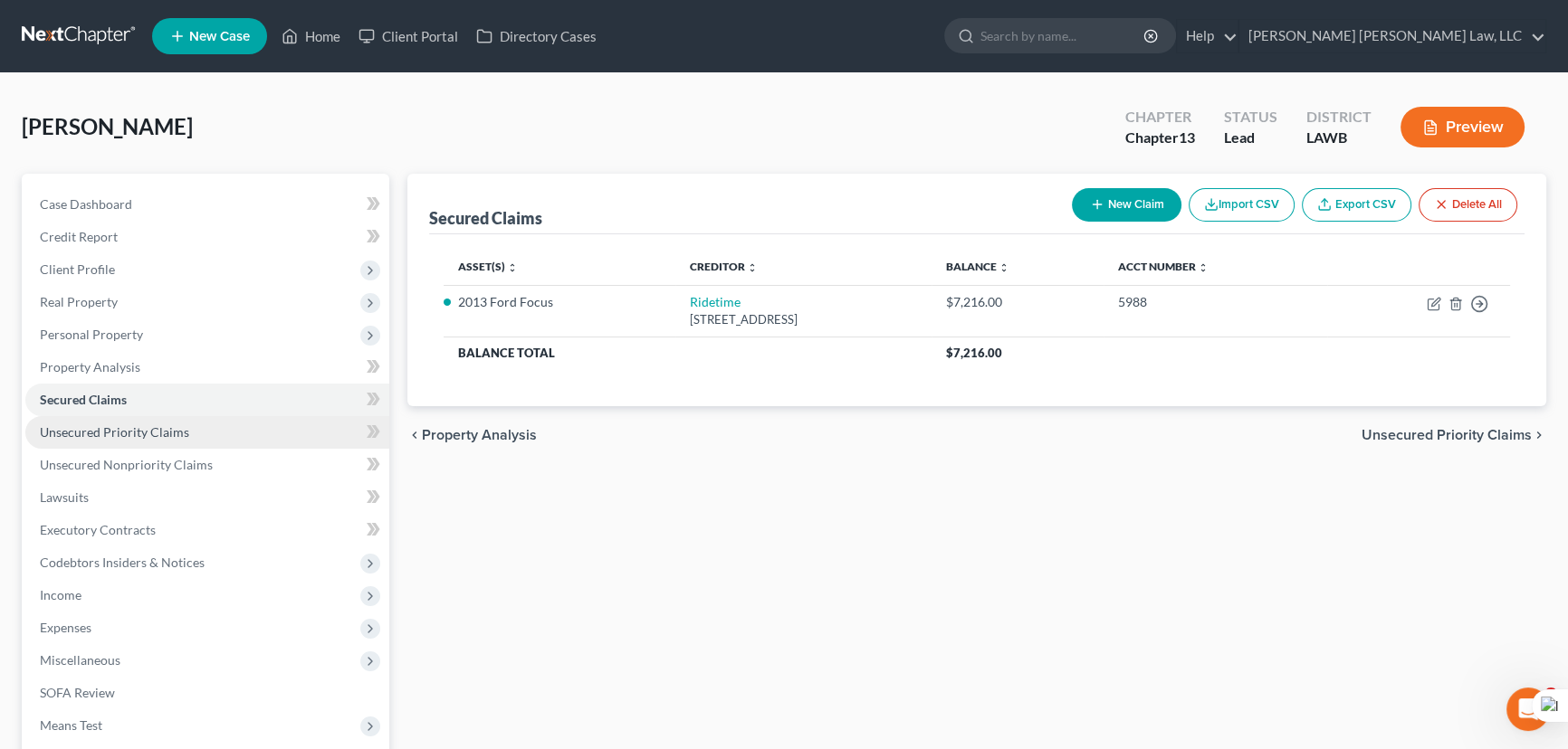
click at [177, 419] on link "Unsecured Priority Claims" at bounding box center [207, 432] width 364 height 33
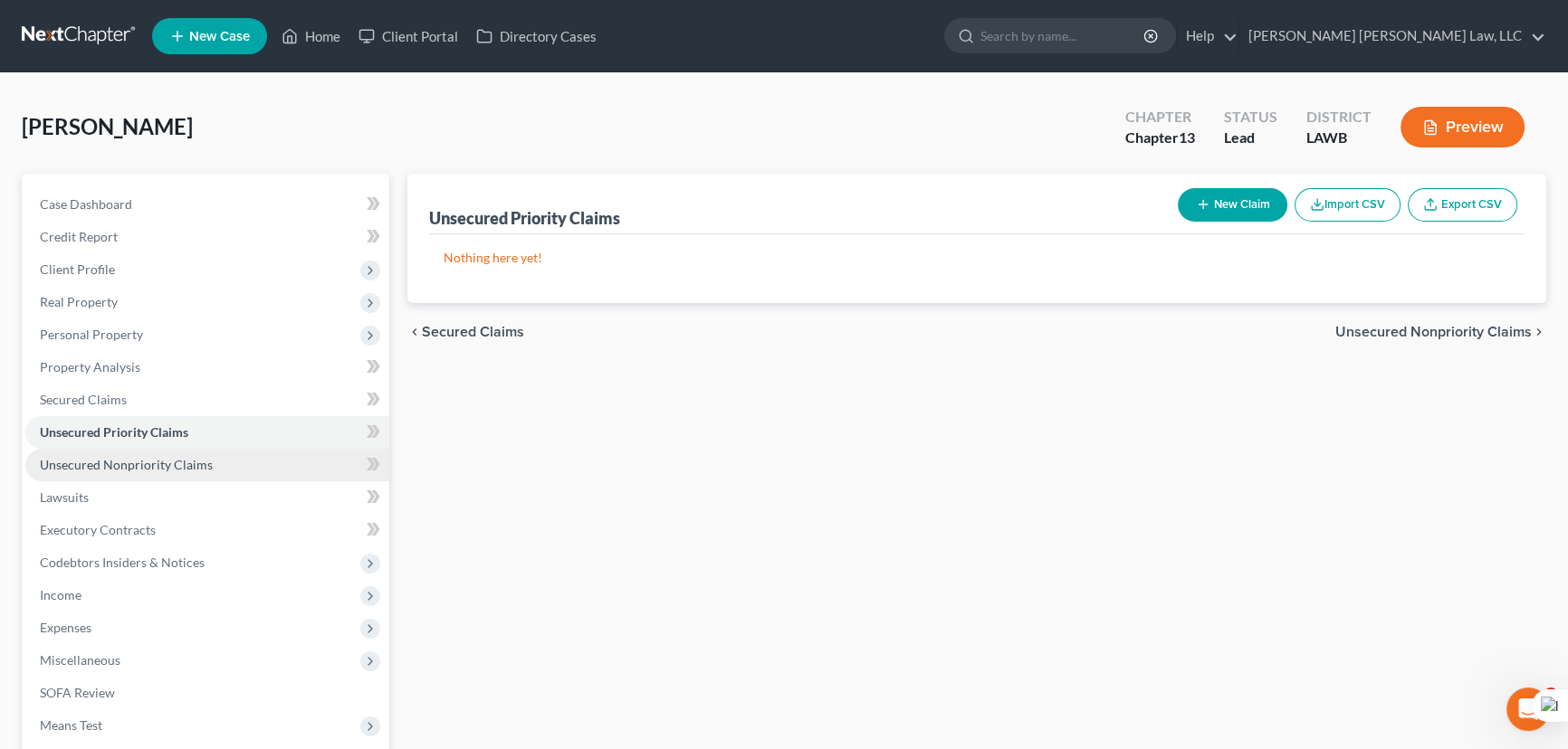
click at [293, 471] on link "Unsecured Nonpriority Claims" at bounding box center [207, 465] width 364 height 33
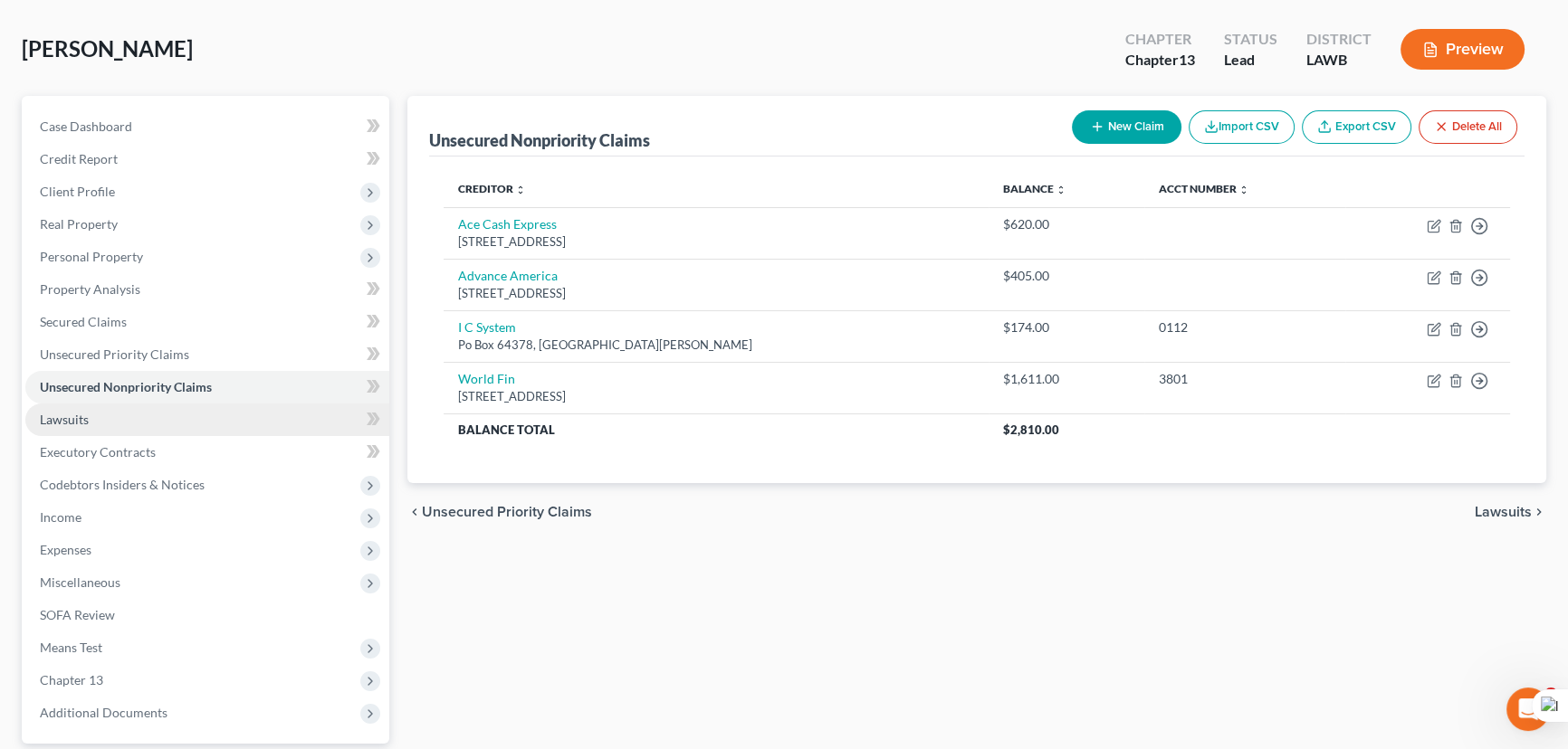
click at [145, 404] on link "Lawsuits" at bounding box center [207, 420] width 364 height 33
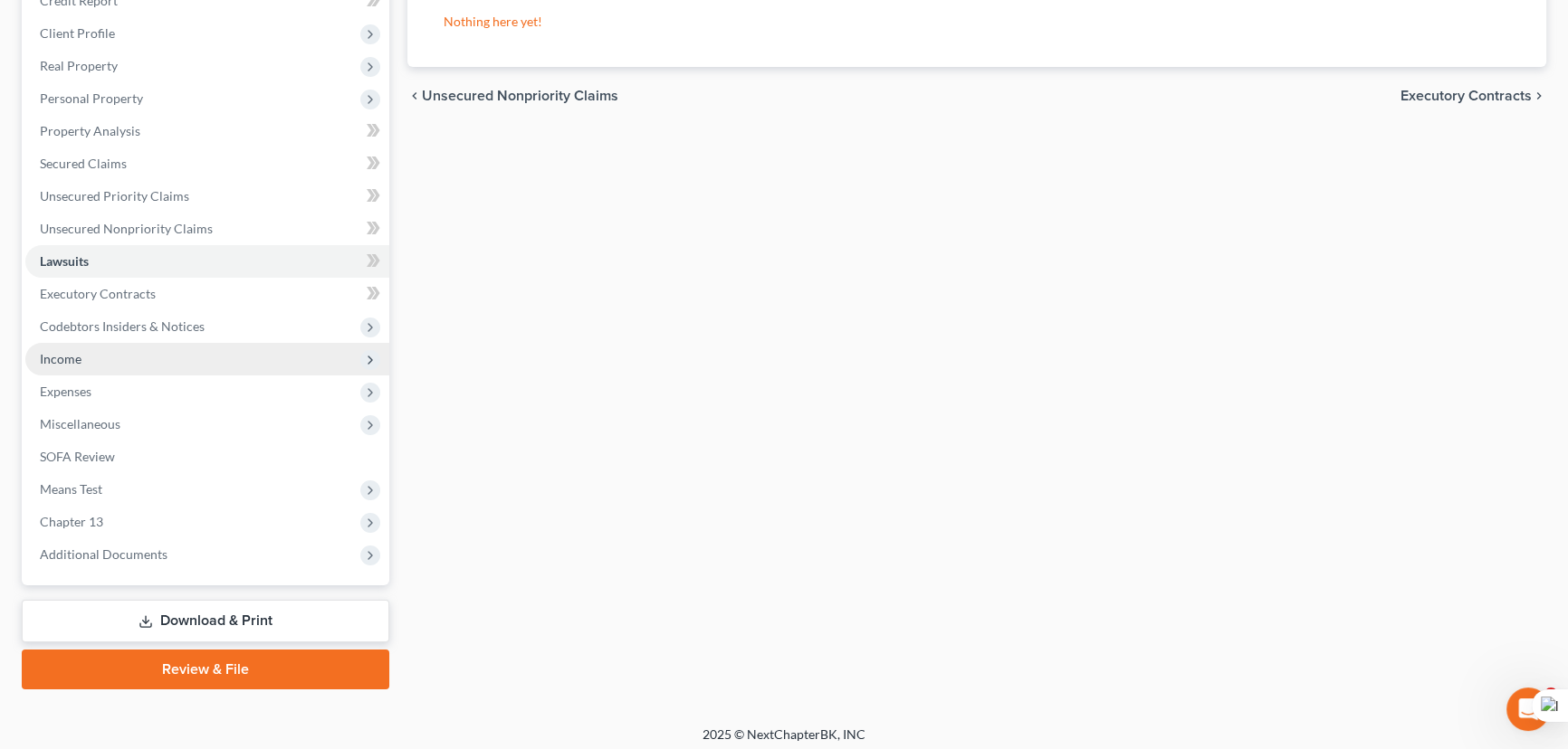
scroll to position [243, 0]
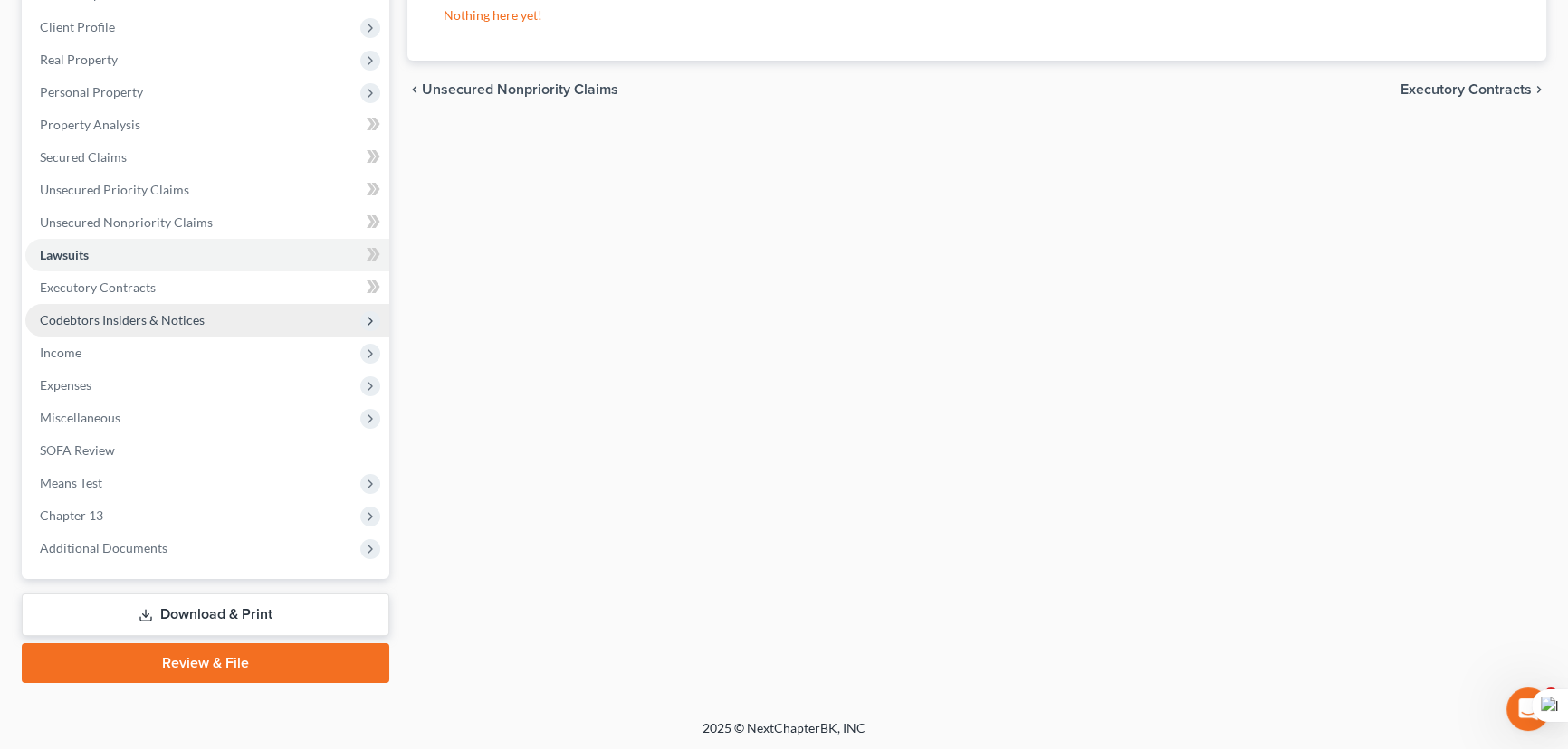
click at [144, 312] on span "Codebtors Insiders & Notices" at bounding box center [122, 319] width 165 height 15
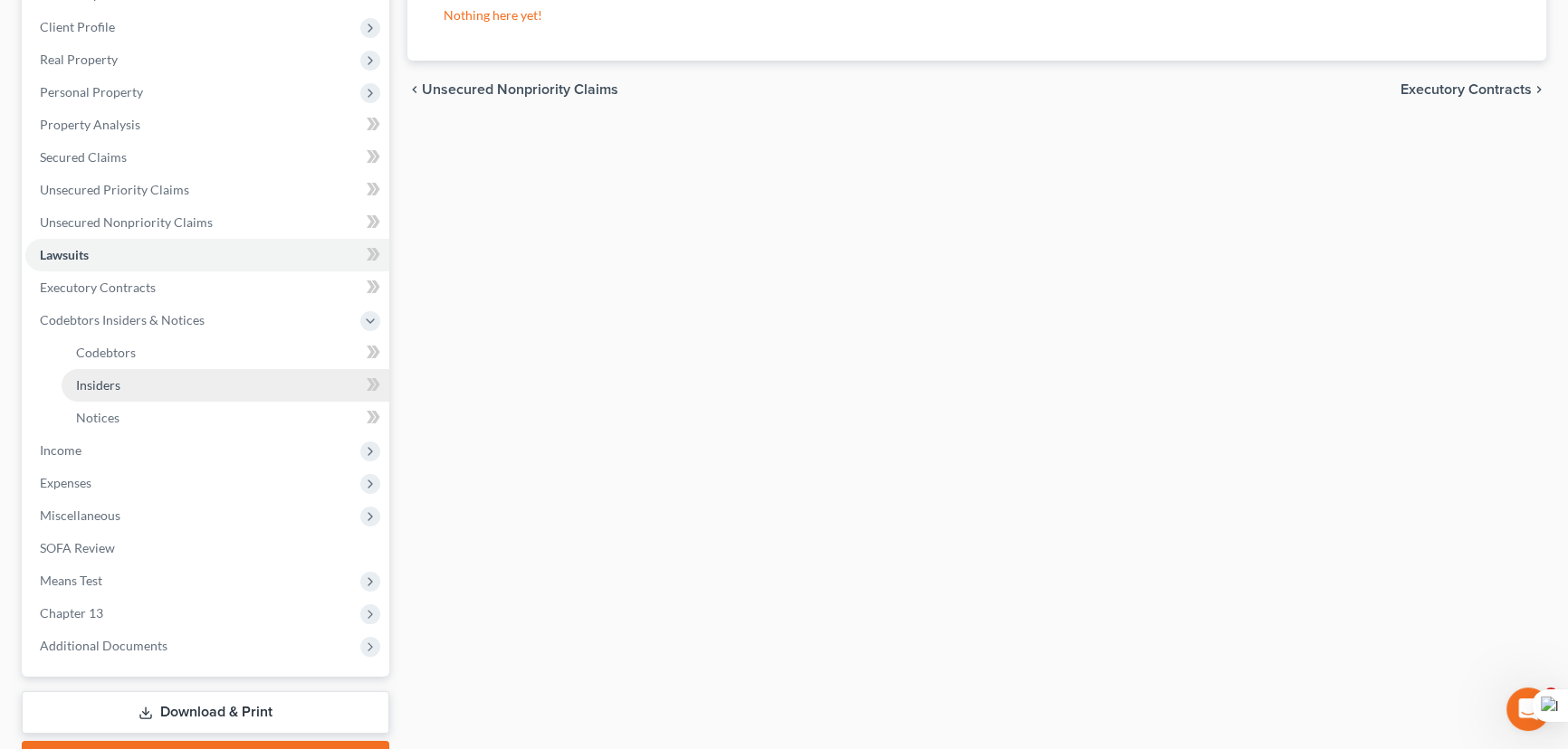
click at [177, 396] on link "Insiders" at bounding box center [226, 385] width 328 height 33
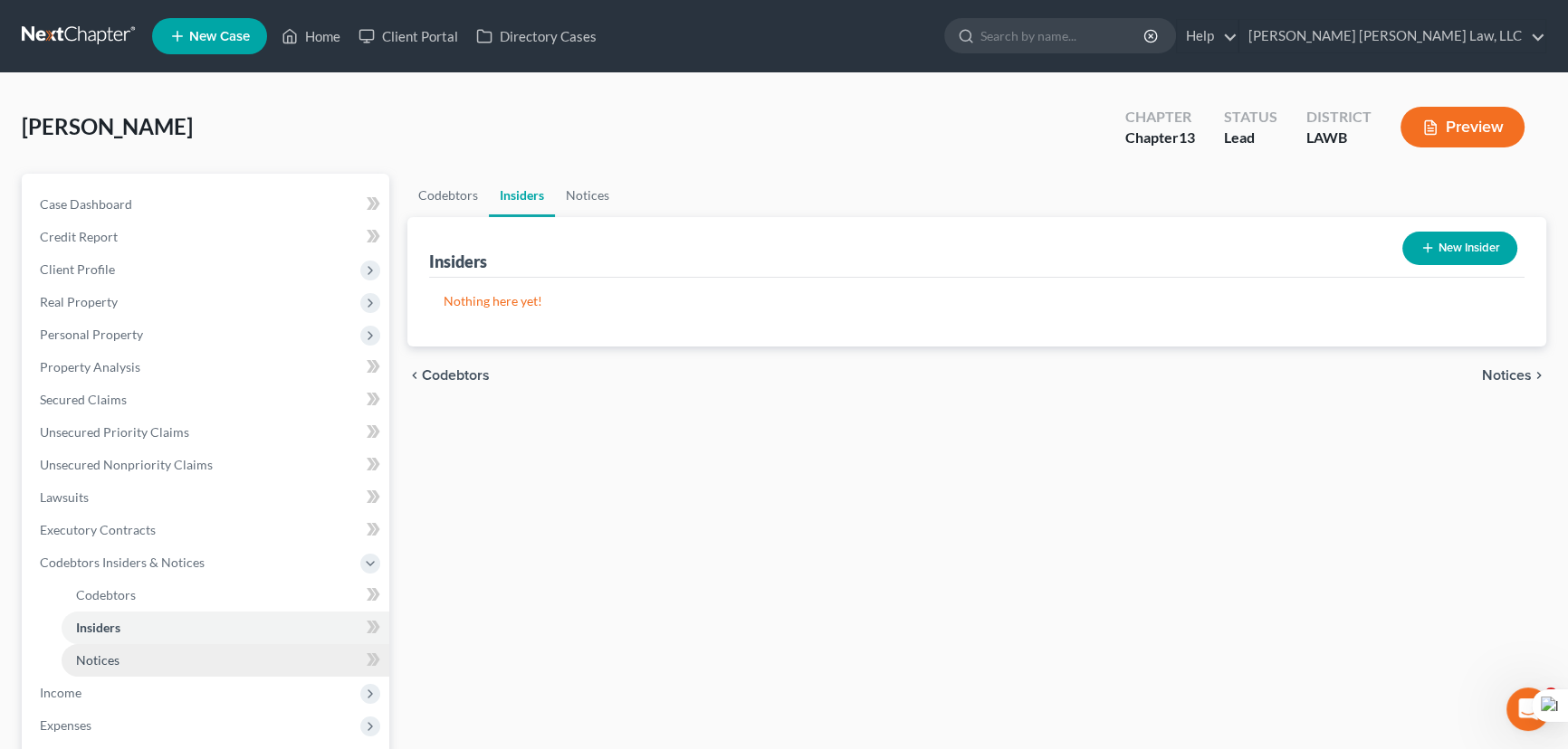
click at [130, 648] on link "Notices" at bounding box center [226, 660] width 328 height 33
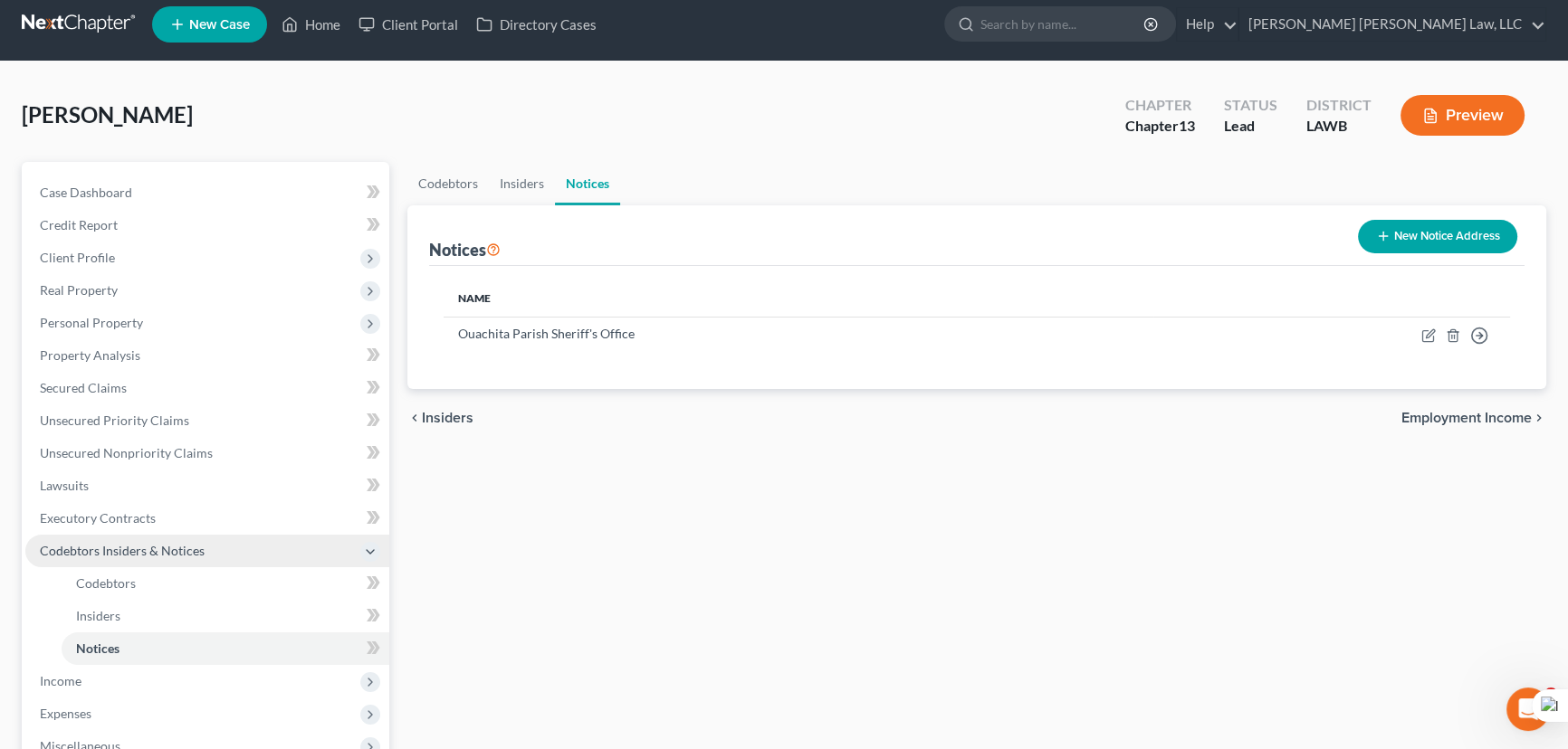
scroll to position [340, 0]
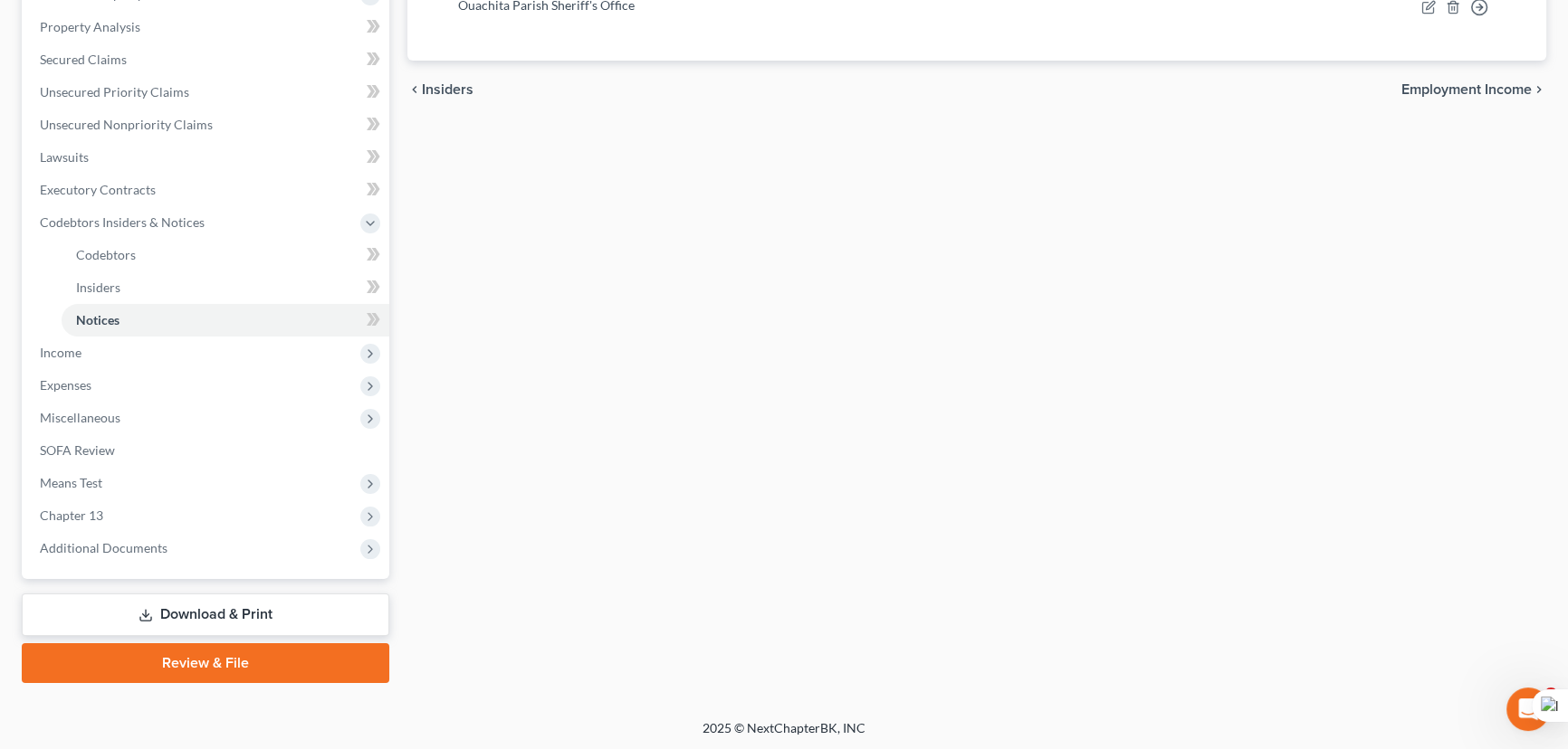
drag, startPoint x: 99, startPoint y: 358, endPoint x: 100, endPoint y: 372, distance: 14.6
click at [100, 357] on span "Income" at bounding box center [207, 353] width 364 height 33
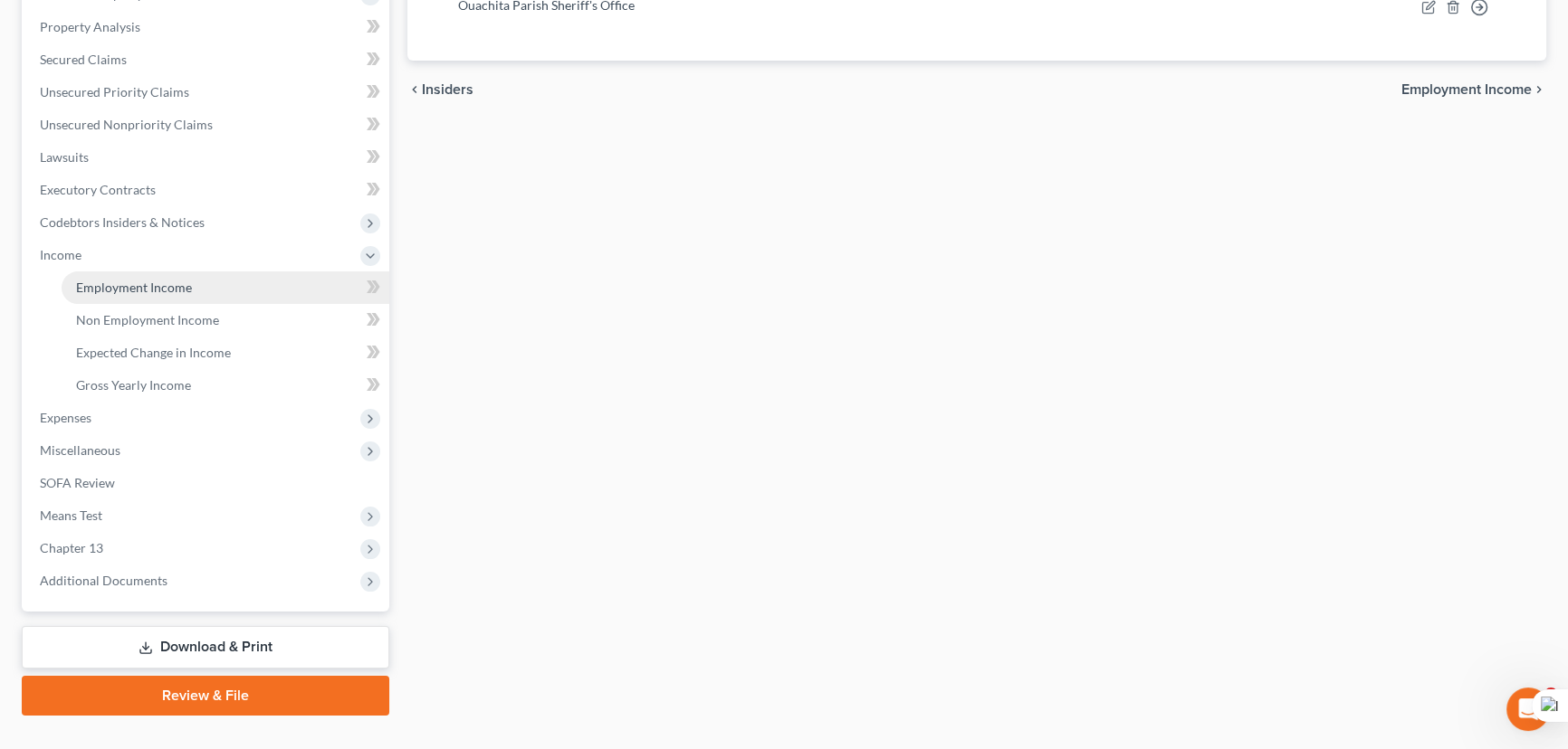
drag, startPoint x: 121, startPoint y: 267, endPoint x: 121, endPoint y: 279, distance: 11.8
click at [121, 270] on li "Income Employment Income Non Employment Income Expected Change in Income Gross …" at bounding box center [207, 320] width 364 height 163
click at [120, 294] on icon at bounding box center [121, 297] width 7 height 7
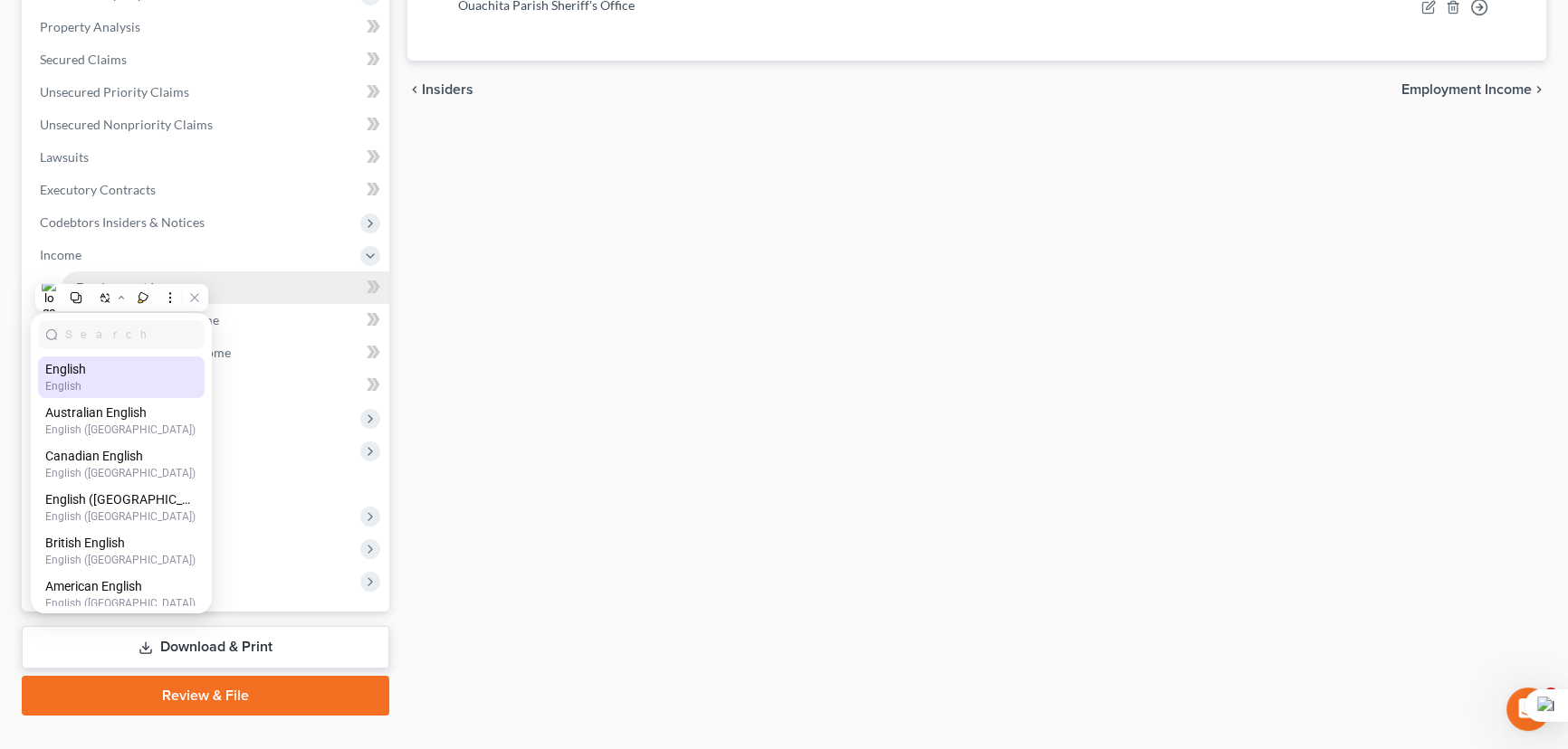
click at [237, 281] on link "Employment Income" at bounding box center [226, 288] width 328 height 33
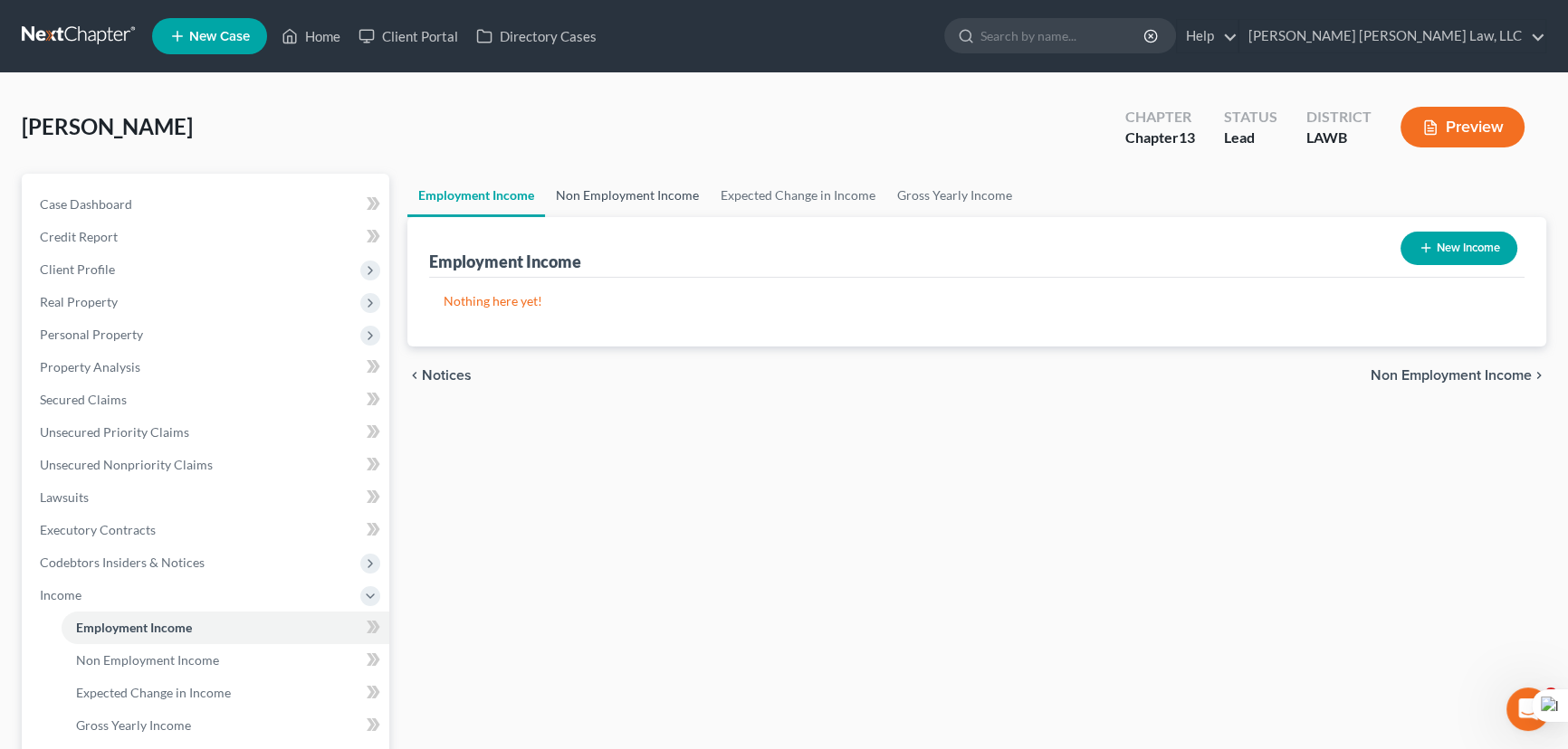
click at [612, 194] on link "Non Employment Income" at bounding box center [627, 195] width 165 height 43
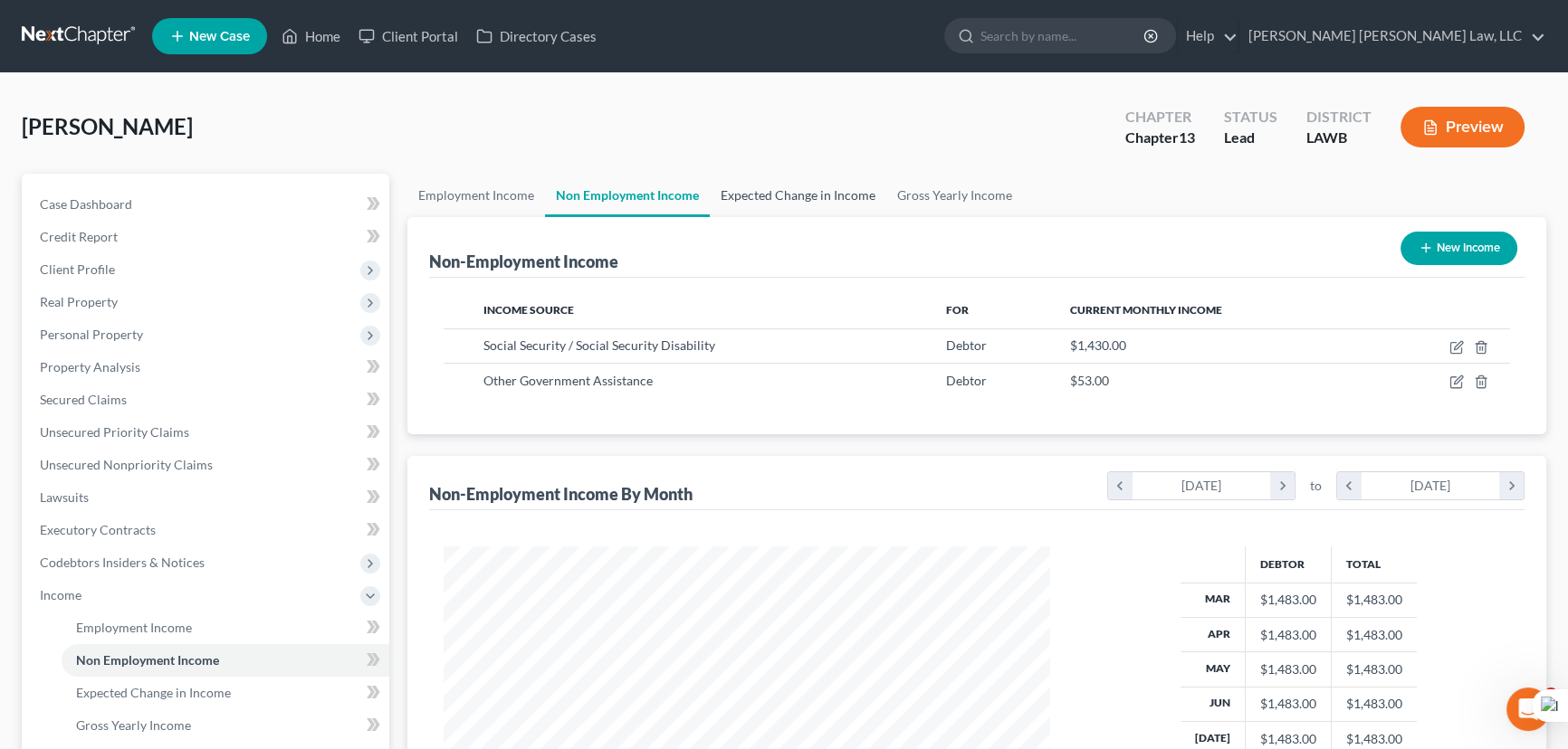
scroll to position [324, 643]
click at [802, 194] on link "Expected Change in Income" at bounding box center [798, 195] width 177 height 43
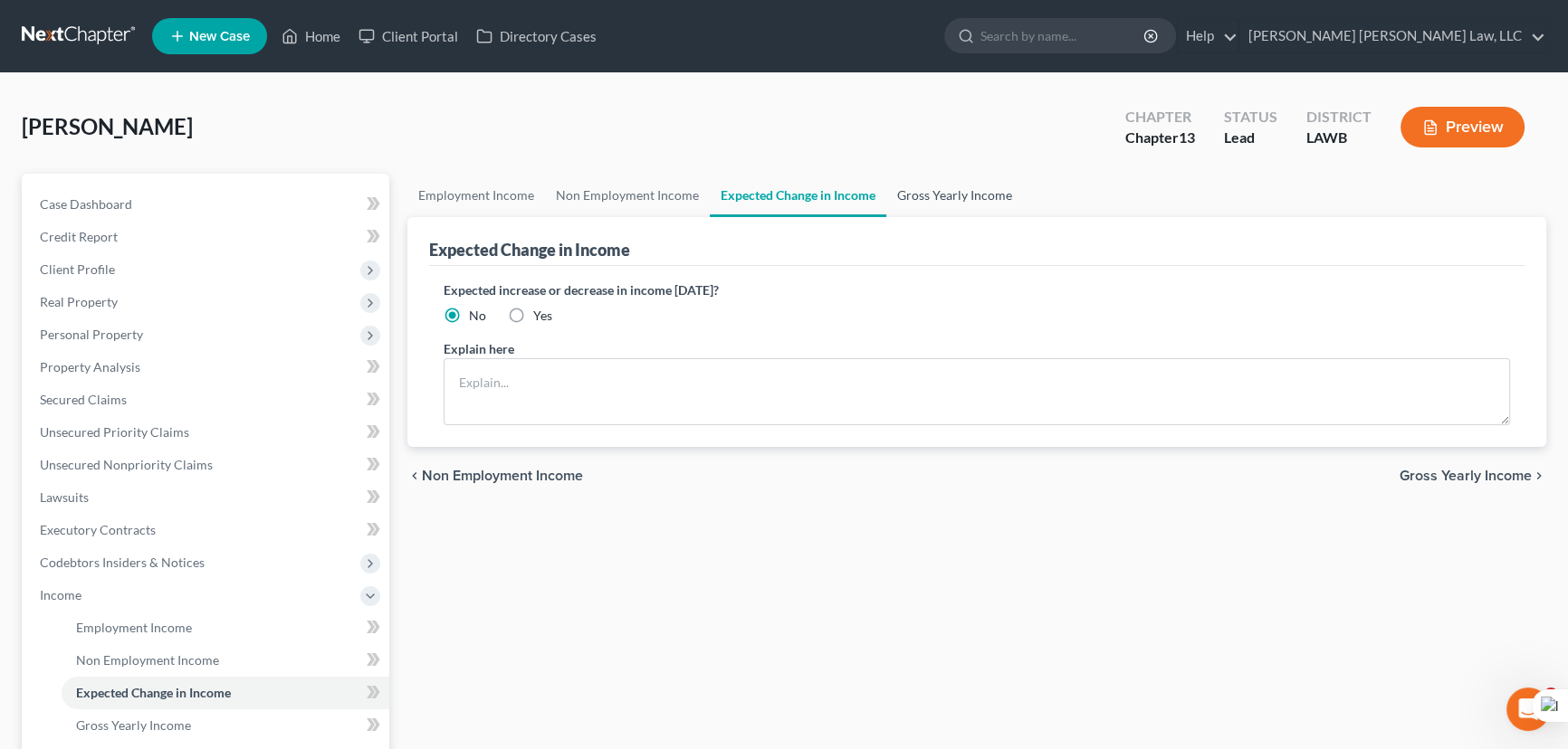
click at [986, 198] on link "Gross Yearly Income" at bounding box center [954, 195] width 137 height 43
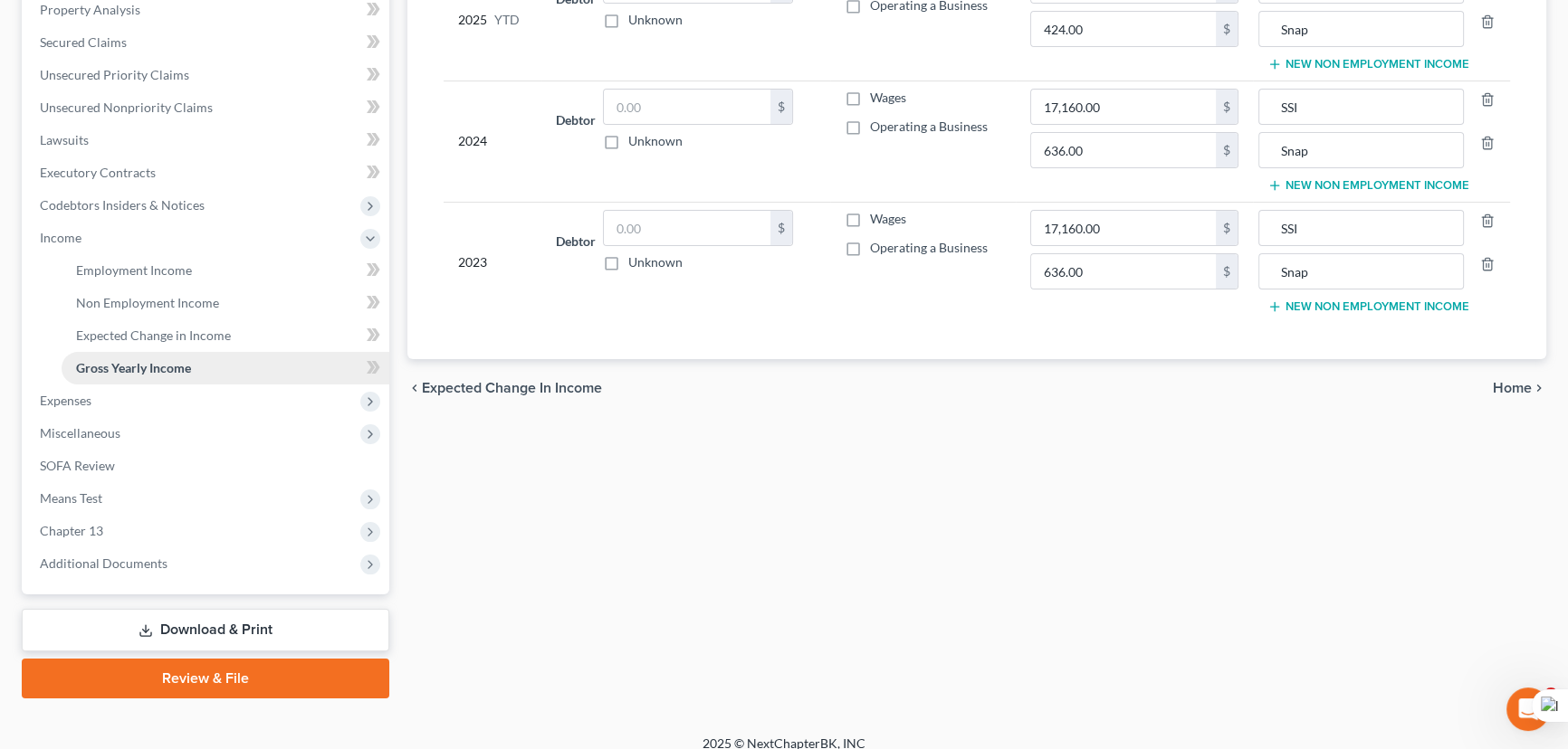
scroll to position [373, 0]
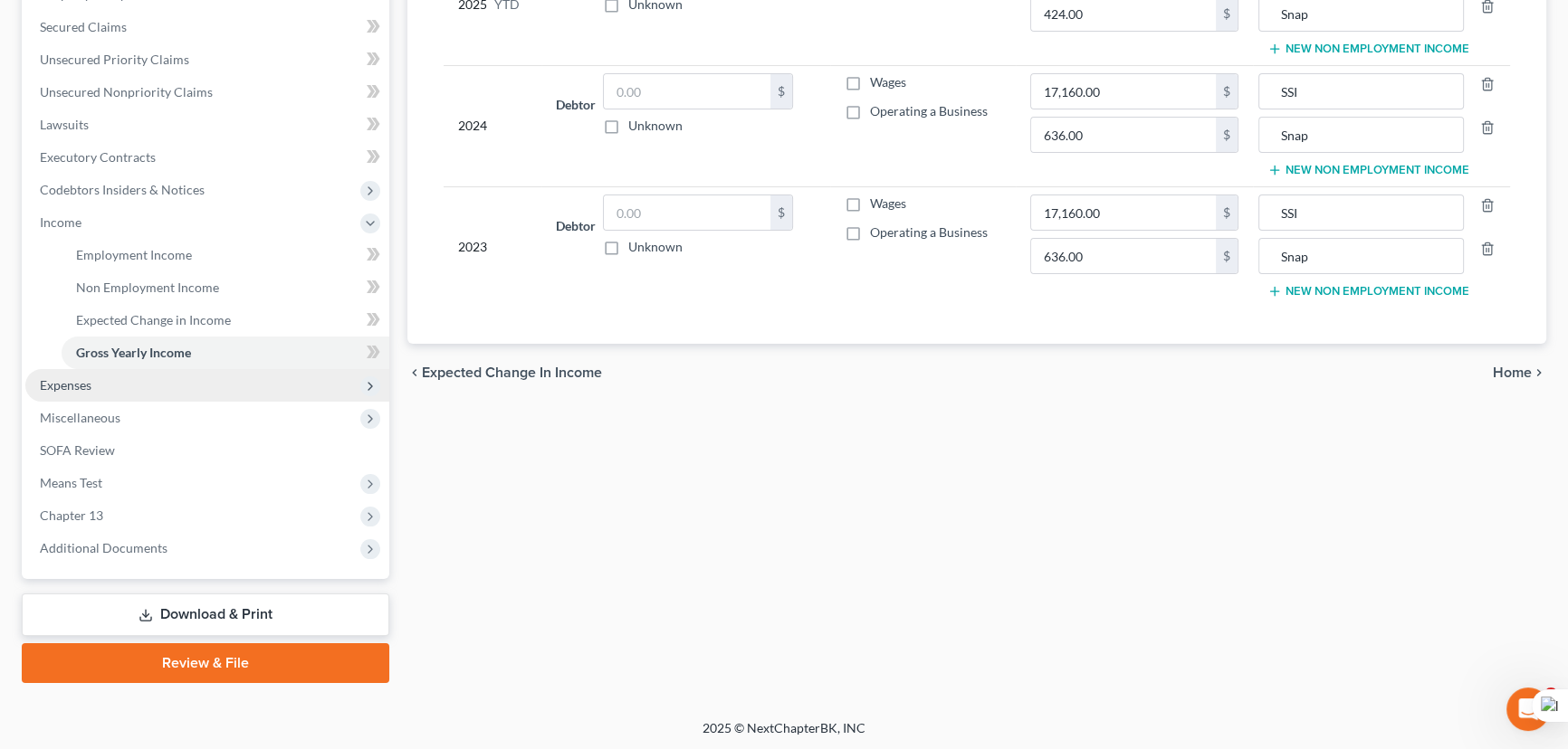
click at [138, 380] on span "Expenses" at bounding box center [207, 385] width 364 height 33
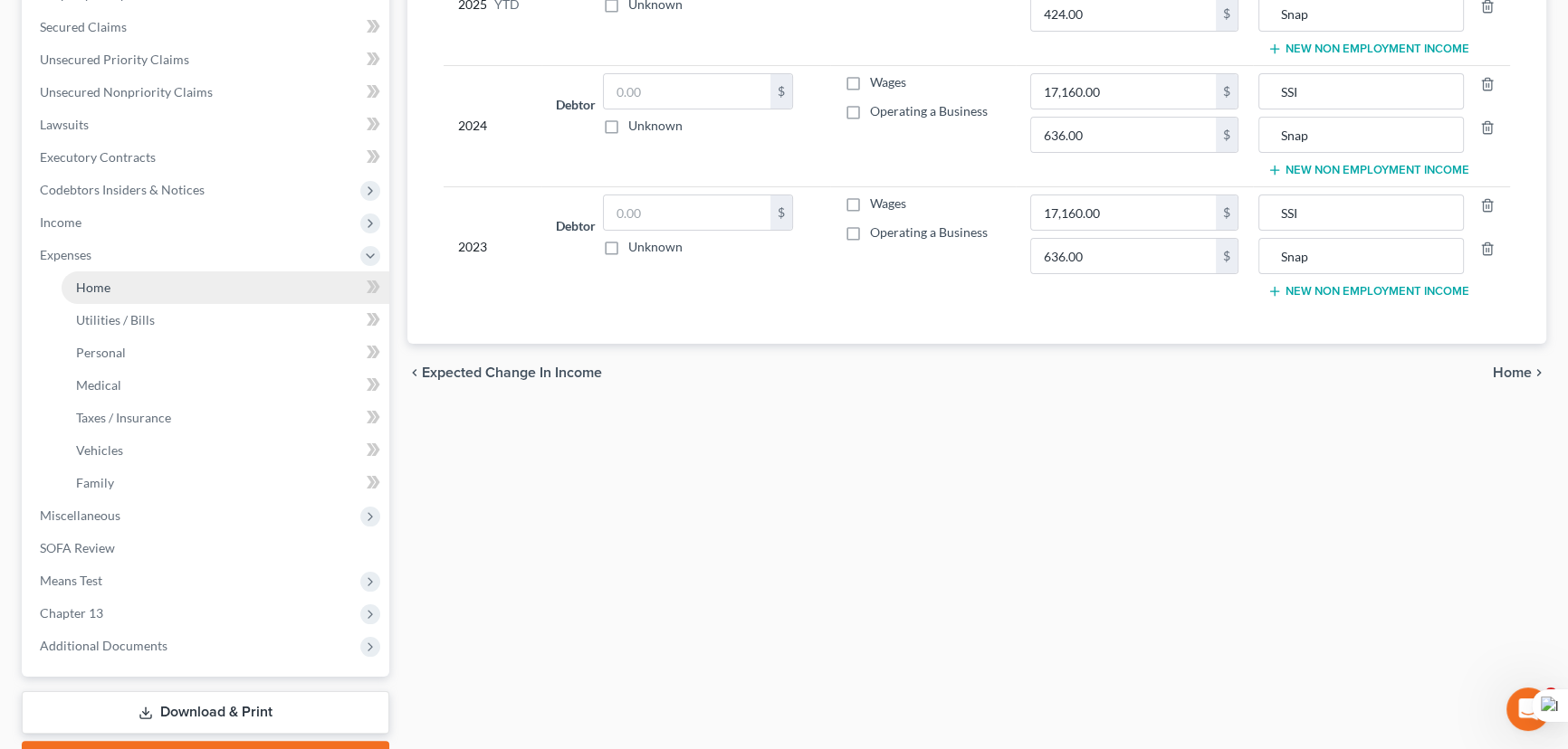
click at [154, 272] on li "Expenses Home Utilities / Bills Personal Medical" at bounding box center [207, 369] width 364 height 261
click at [151, 308] on div at bounding box center [153, 300] width 9 height 24
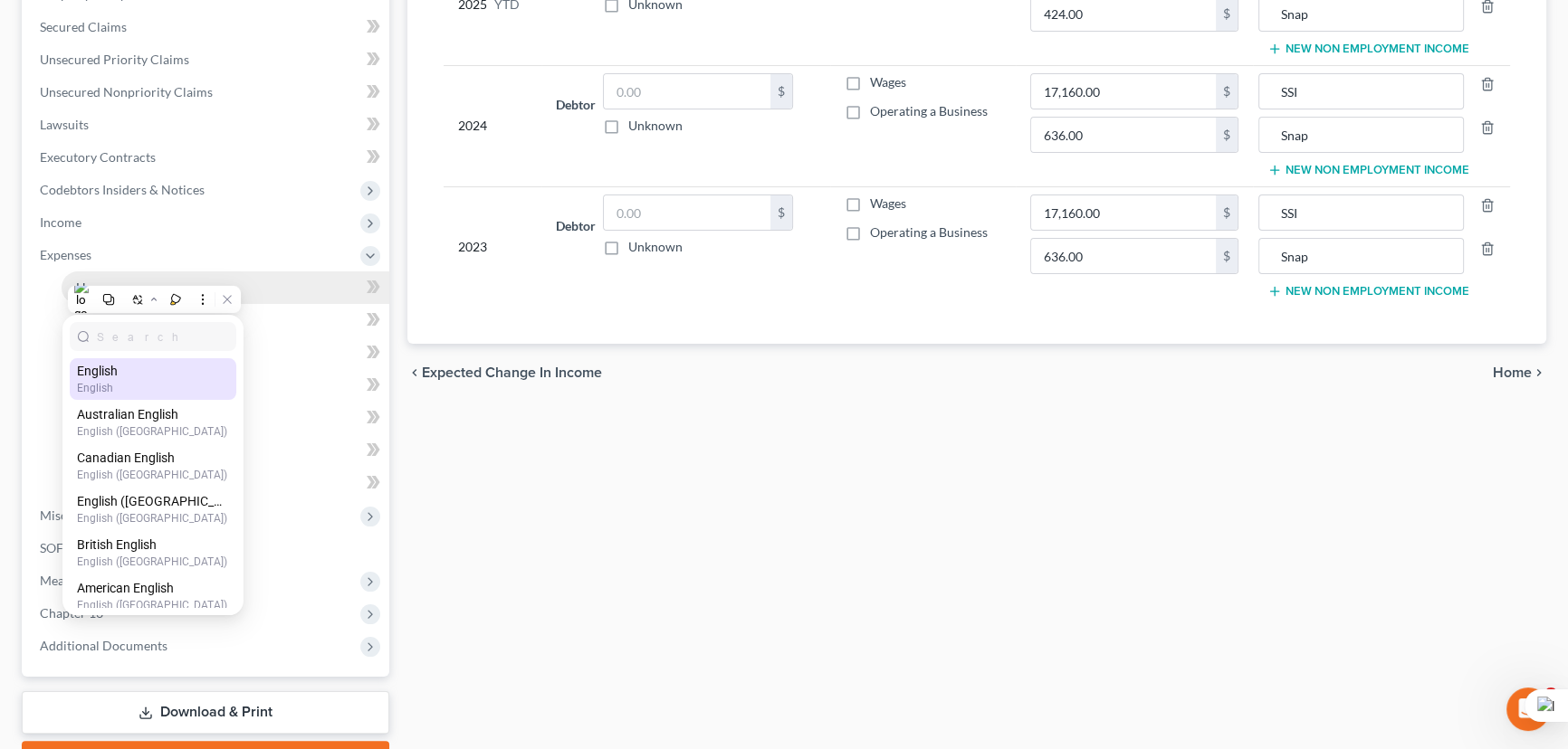
click at [166, 279] on link "Home" at bounding box center [226, 288] width 328 height 33
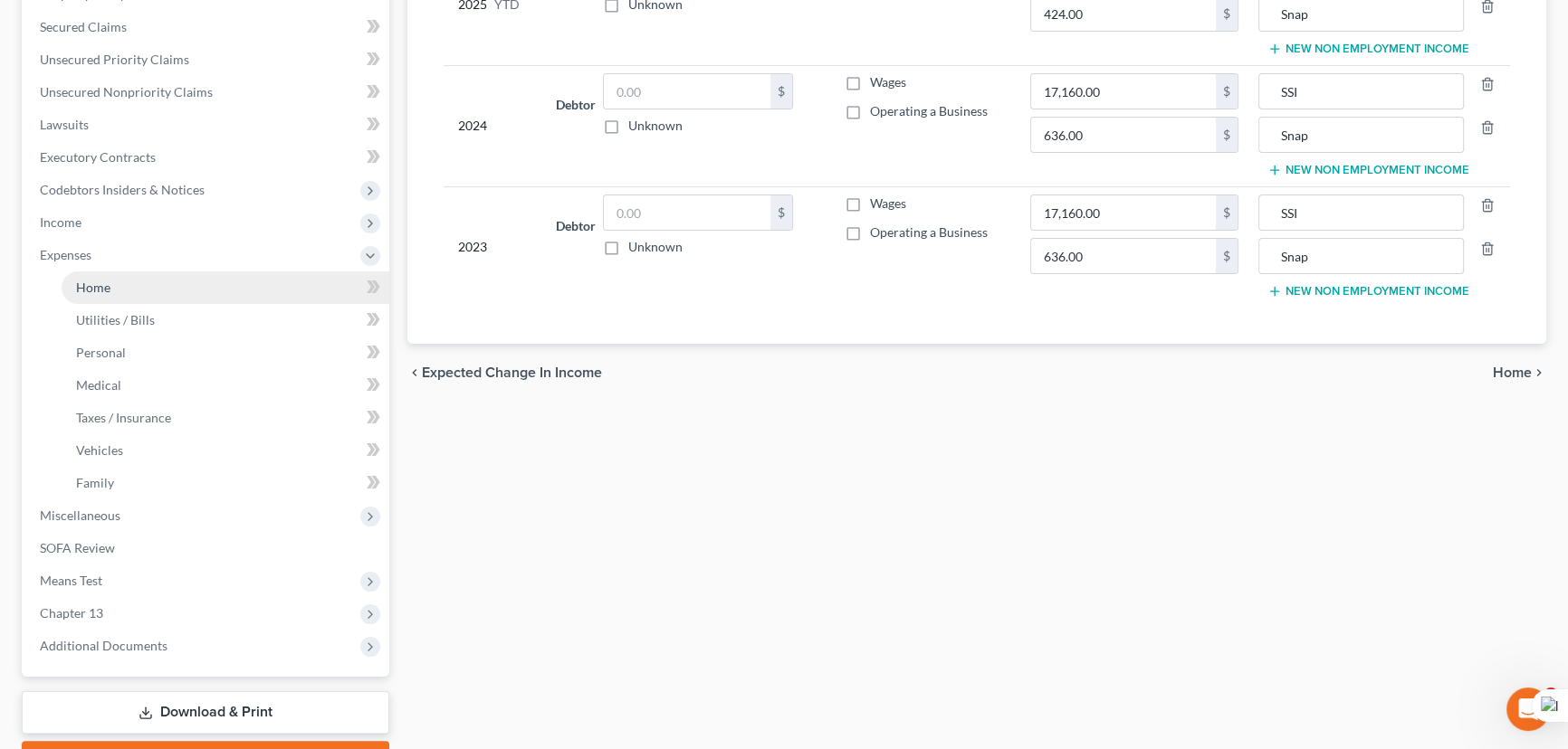
click at [179, 280] on link "Home" at bounding box center [226, 288] width 328 height 33
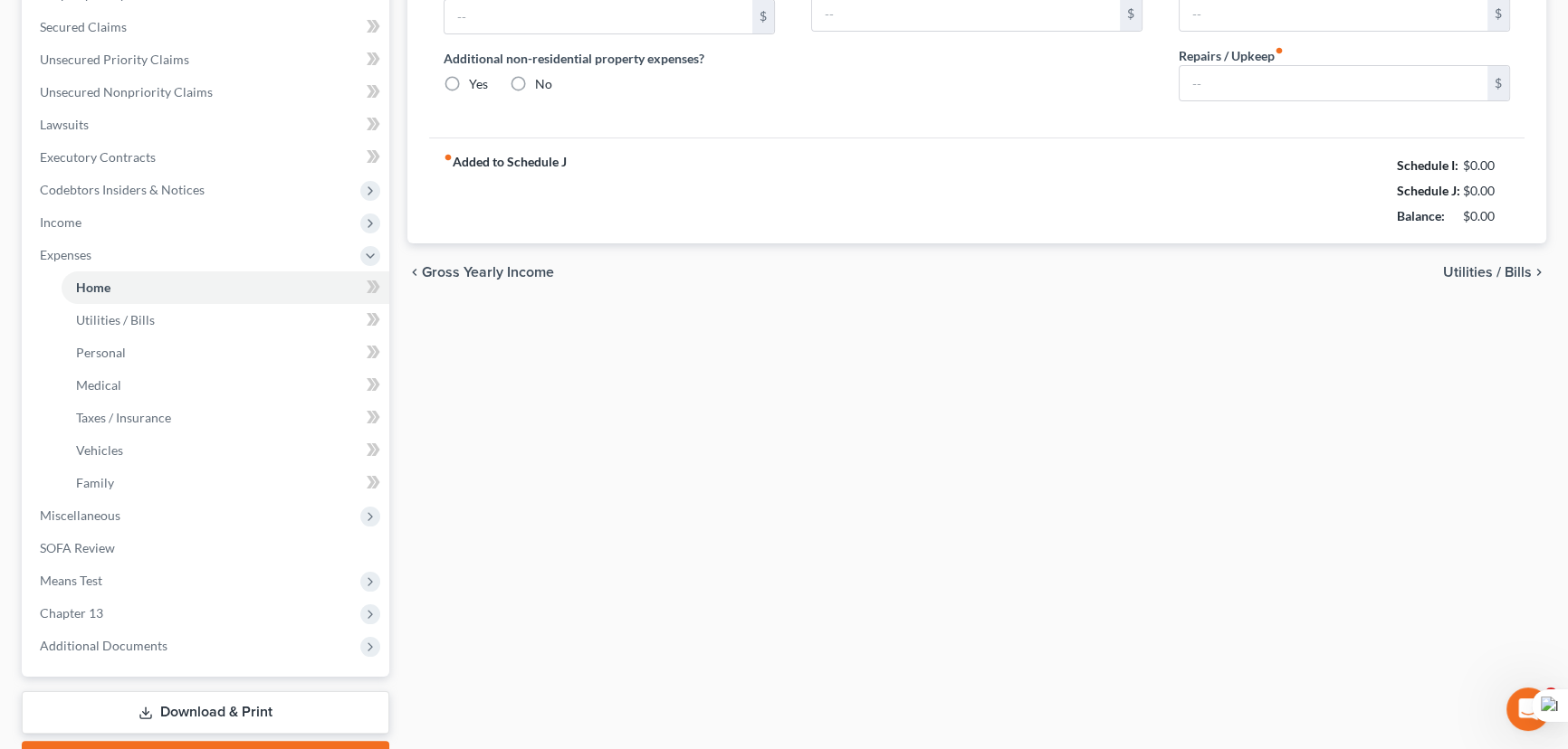
type input "0.00"
radio input "true"
type input "22.02"
type input "0.00"
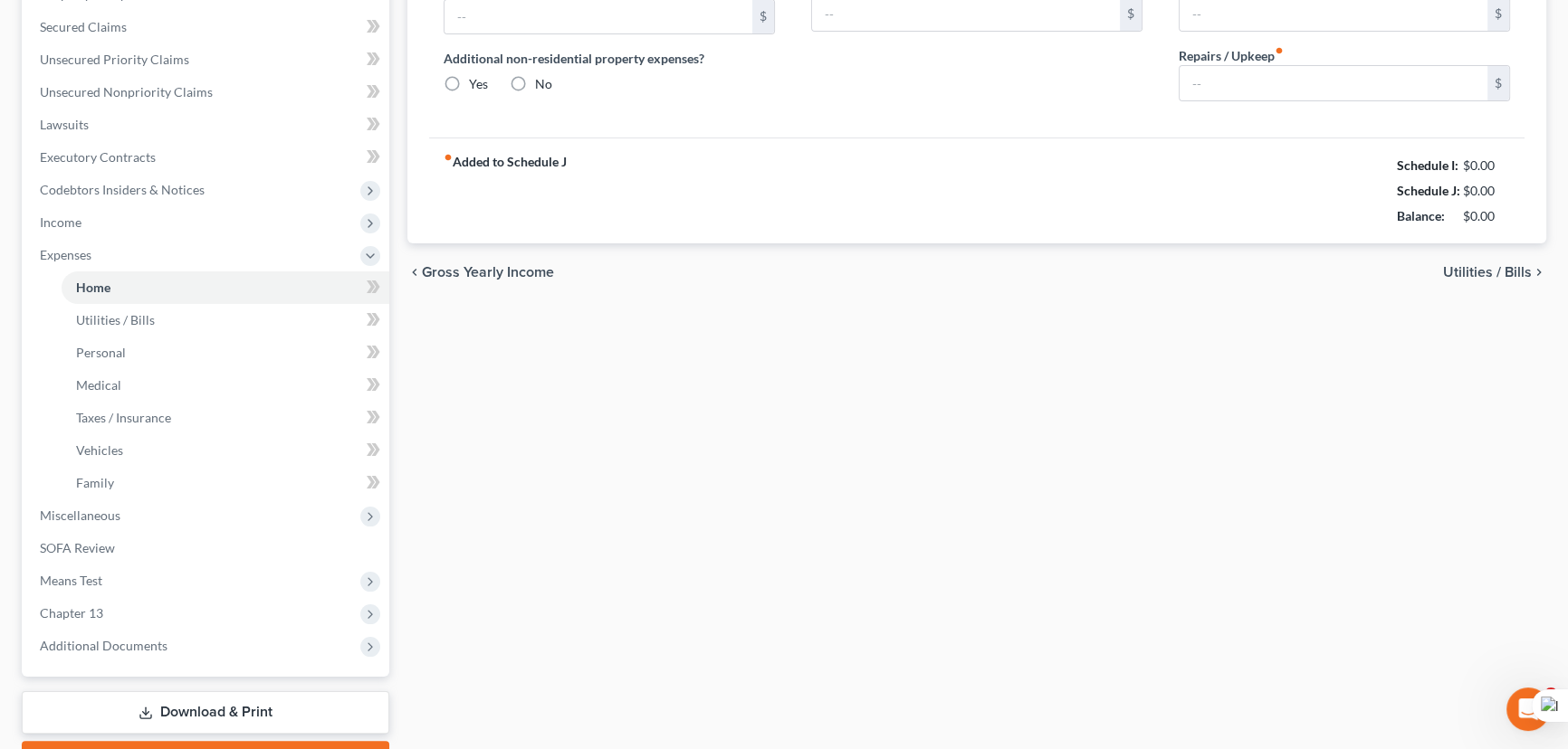
type input "0.00"
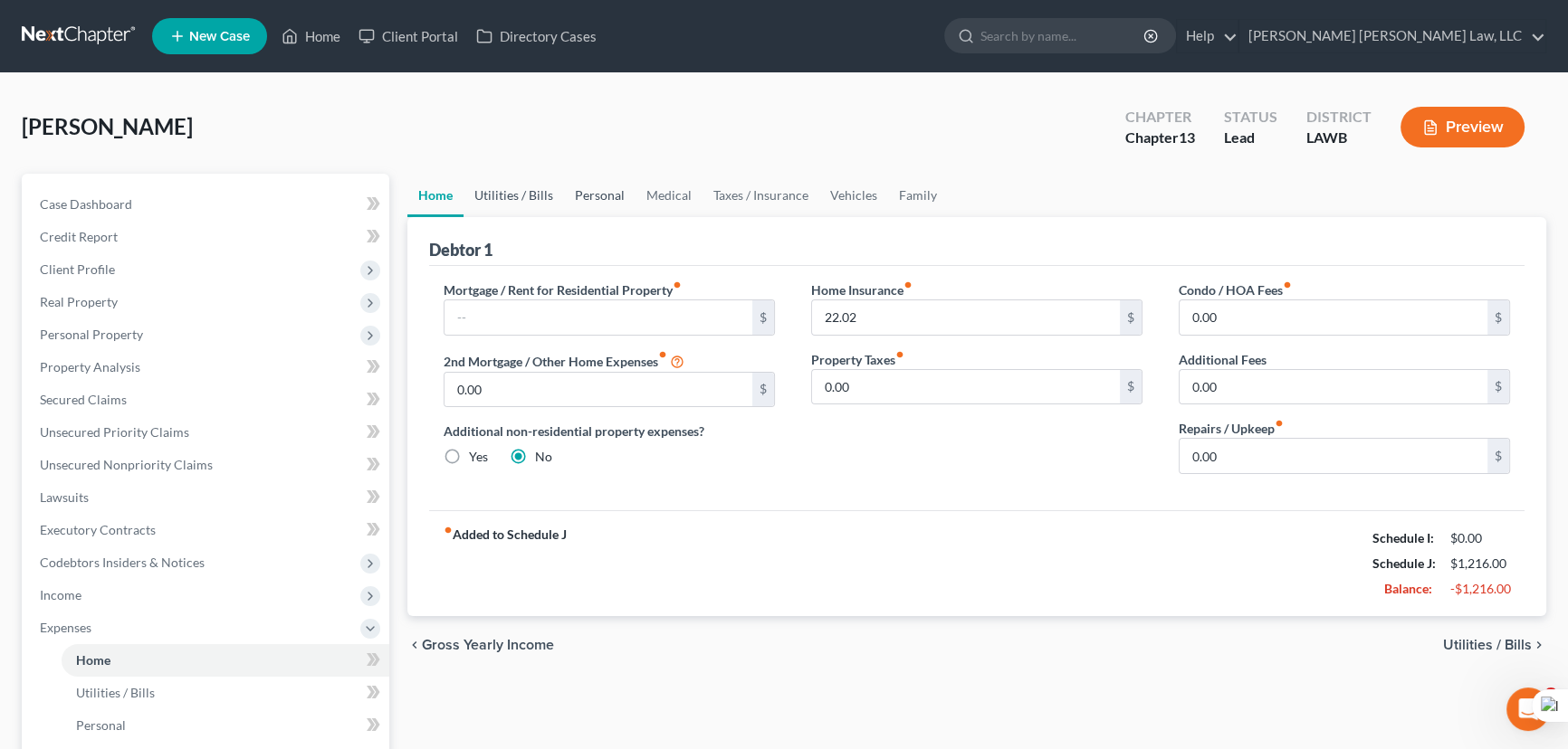
drag, startPoint x: 505, startPoint y: 193, endPoint x: 588, endPoint y: 194, distance: 83.3
click at [504, 193] on link "Utilities / Bills" at bounding box center [513, 195] width 100 height 43
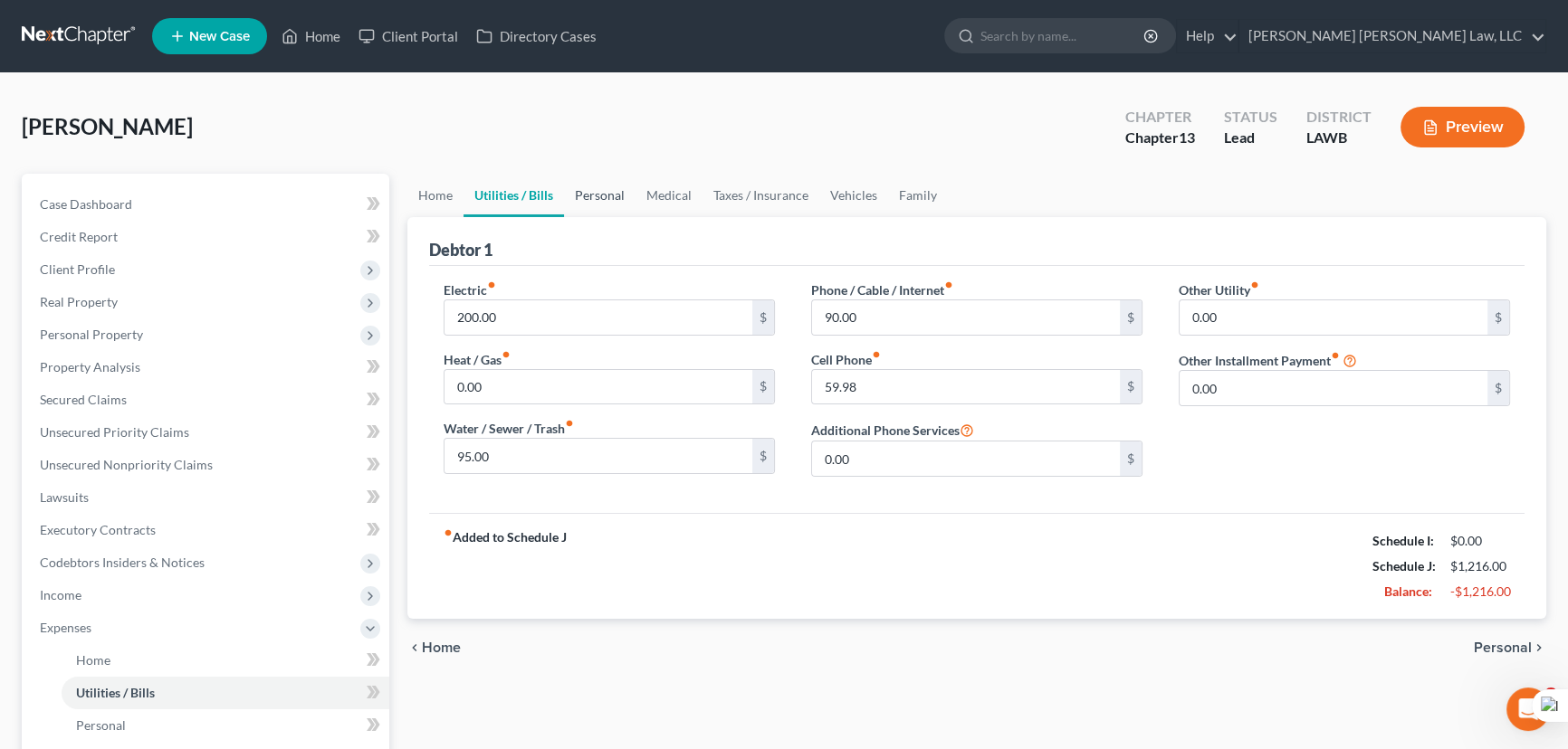
click at [621, 194] on link "Personal" at bounding box center [600, 195] width 72 height 43
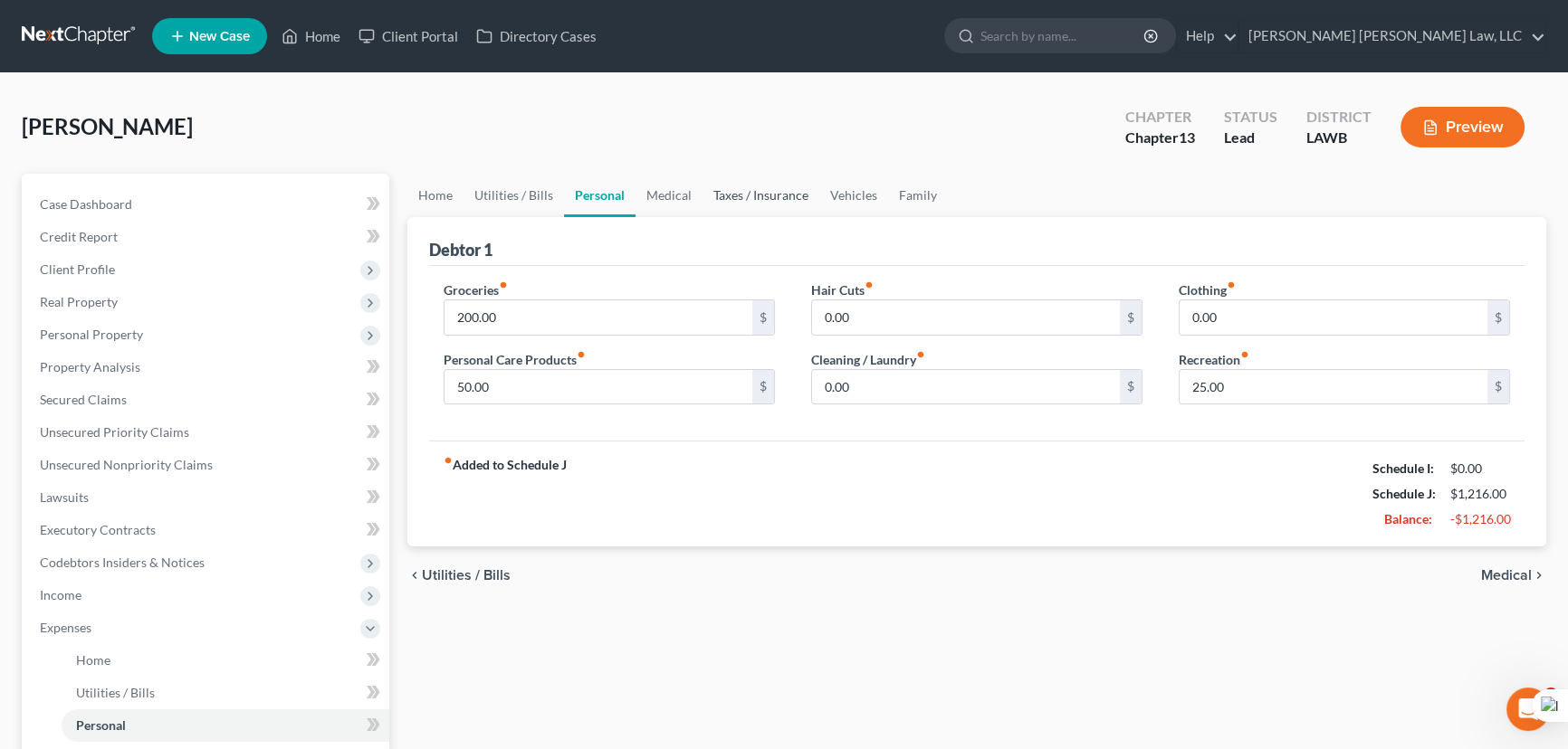
click at [711, 195] on link "Taxes / Insurance" at bounding box center [760, 195] width 117 height 43
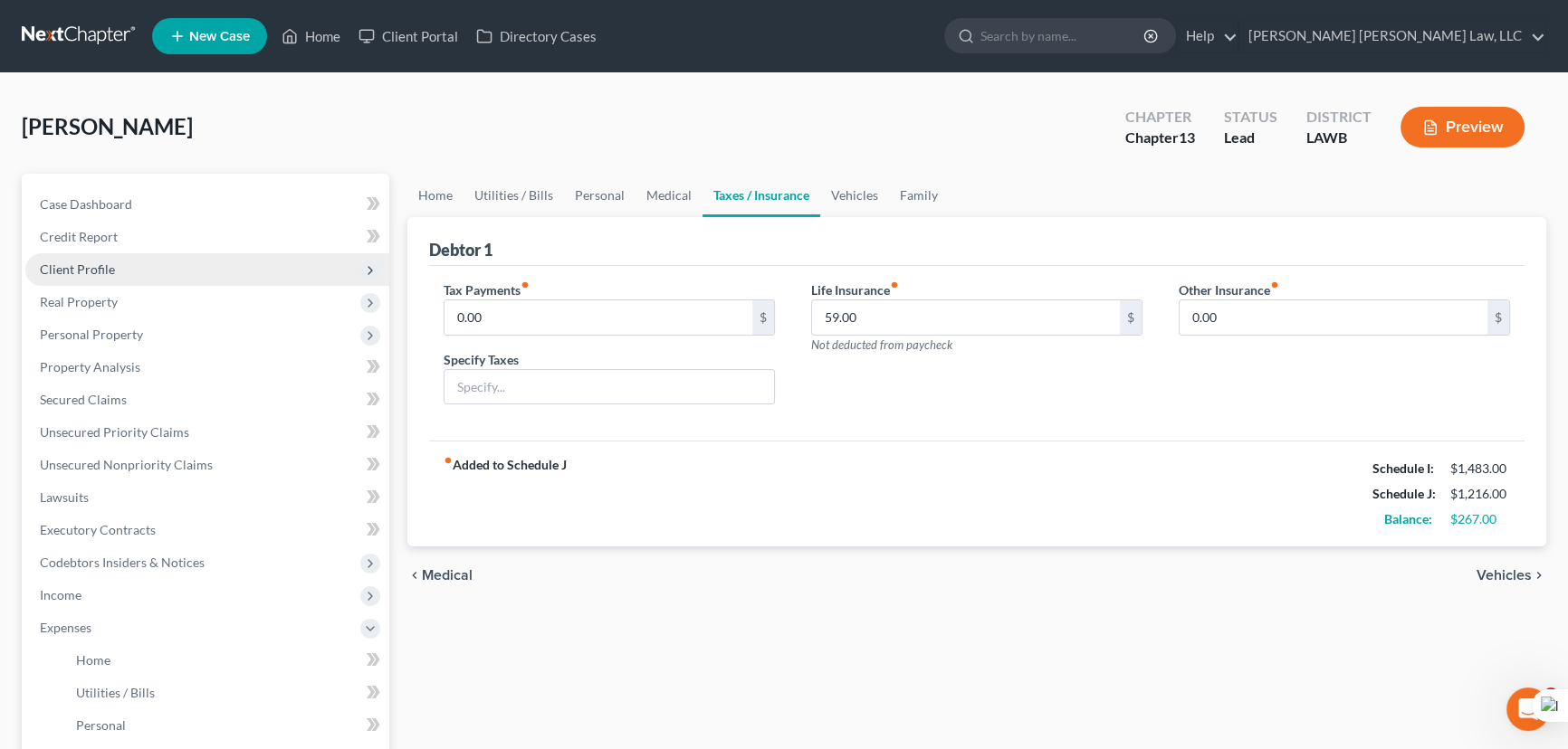
click at [112, 256] on span "Client Profile" at bounding box center [207, 269] width 364 height 33
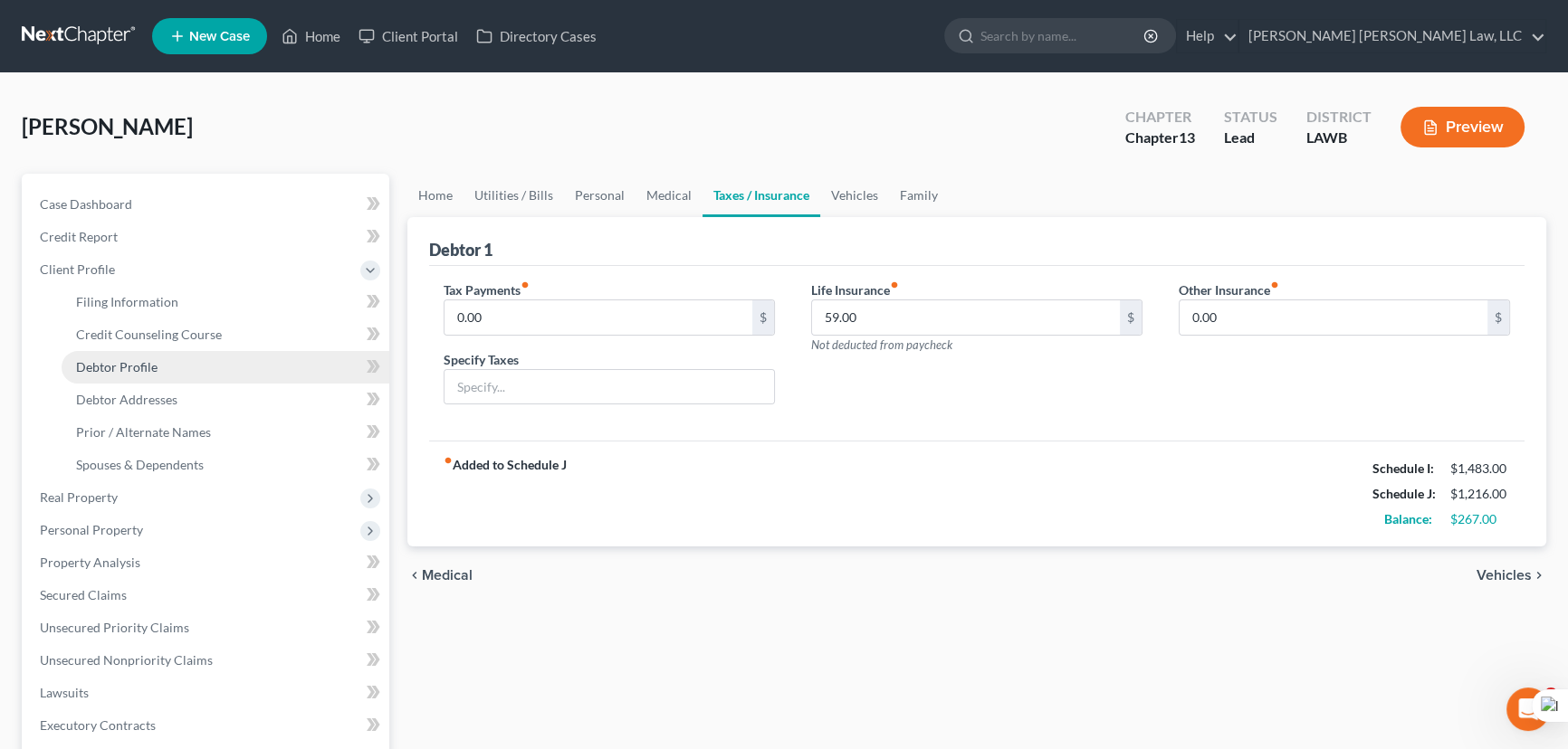
click at [153, 360] on span "Debtor Profile" at bounding box center [116, 366] width 81 height 15
select select "0"
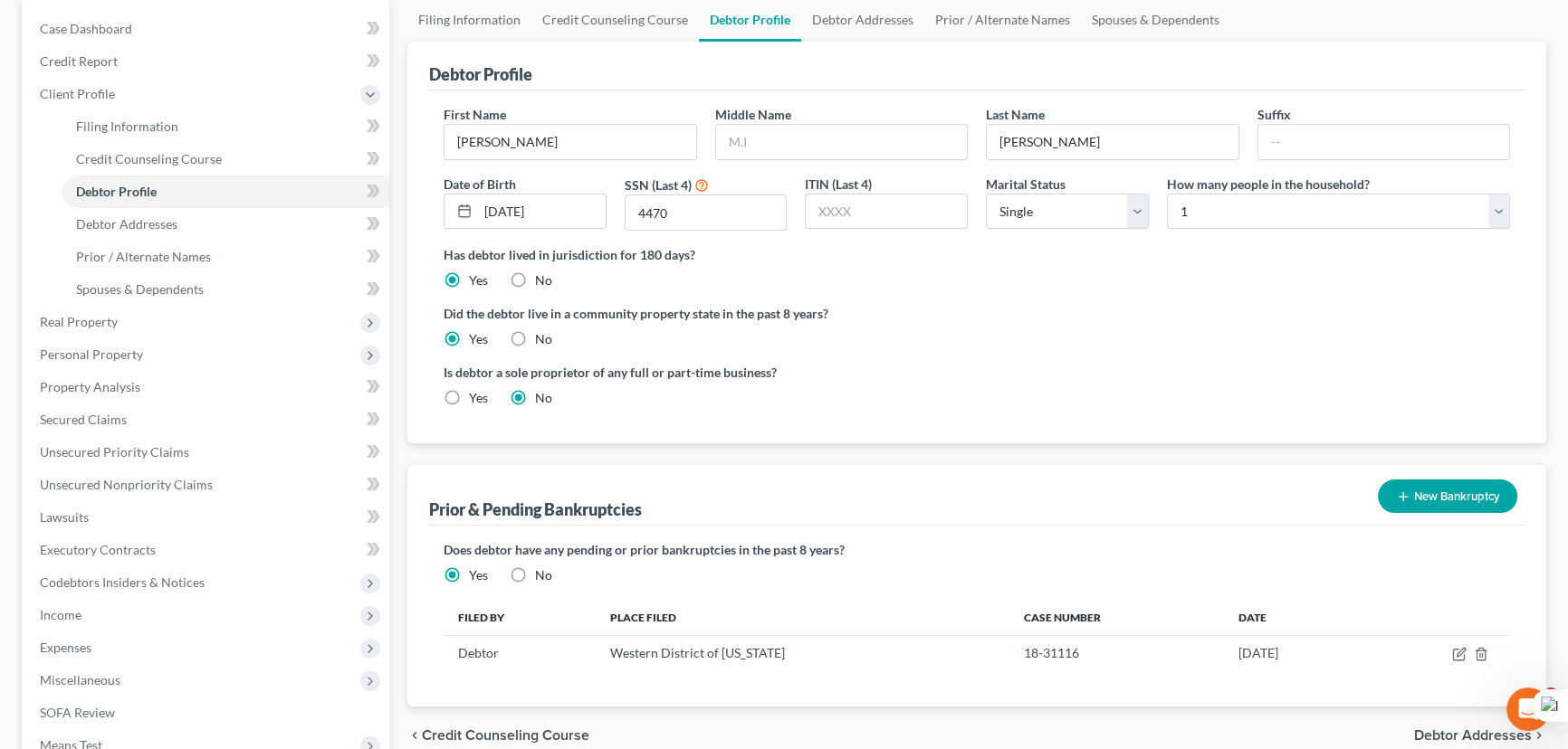
scroll to position [81, 0]
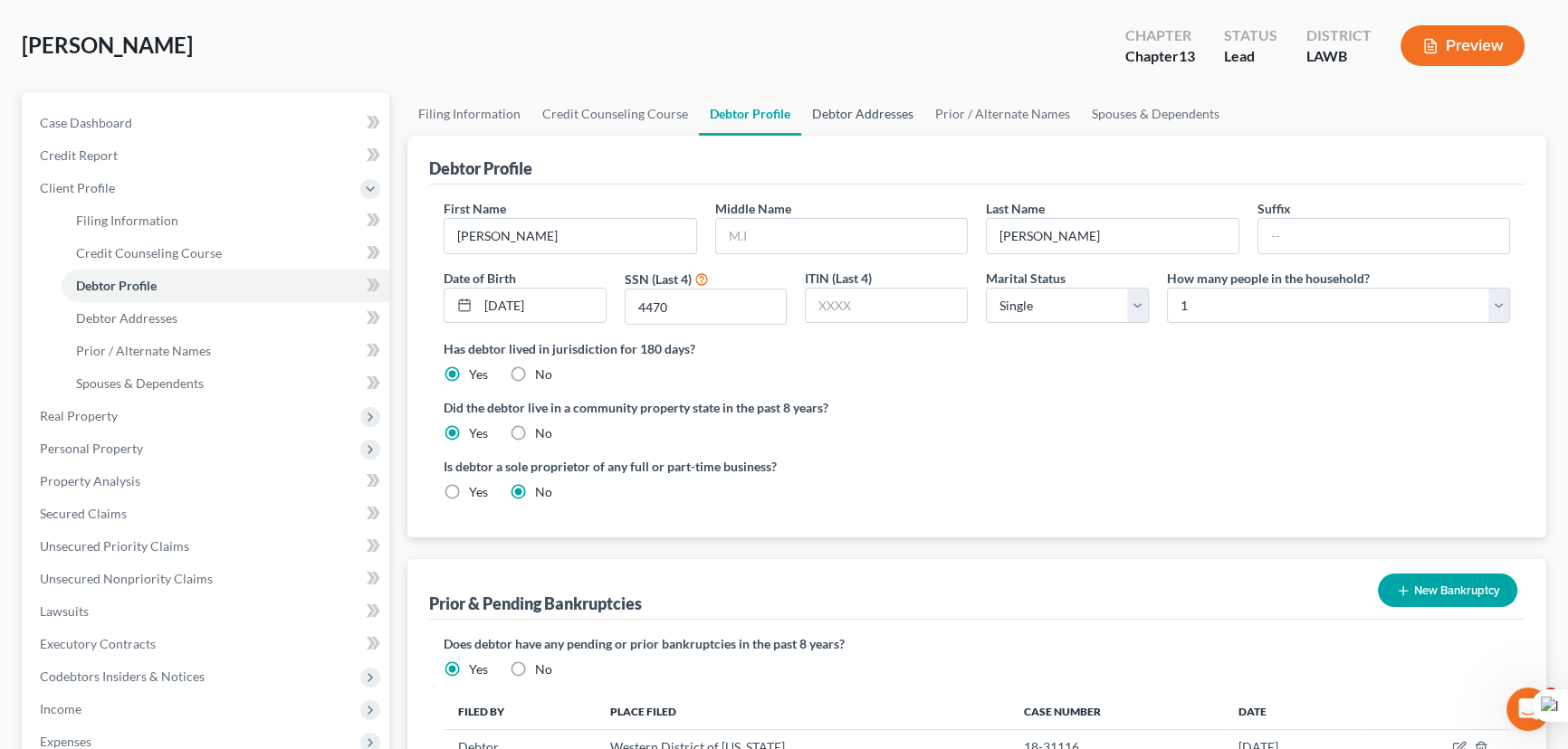
click at [877, 99] on link "Debtor Addresses" at bounding box center [862, 113] width 123 height 43
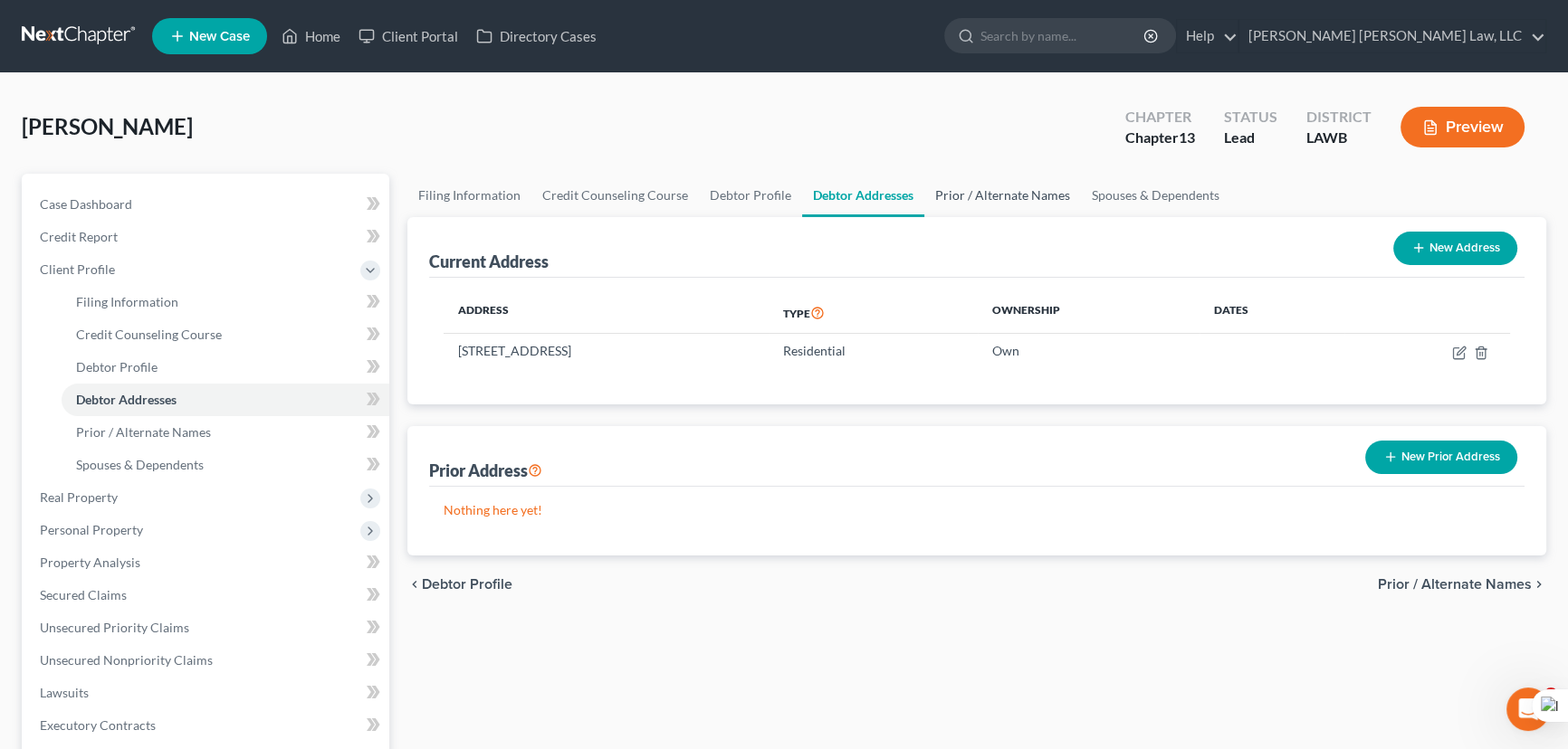
click at [1004, 215] on link "Prior / Alternate Names" at bounding box center [1002, 195] width 157 height 43
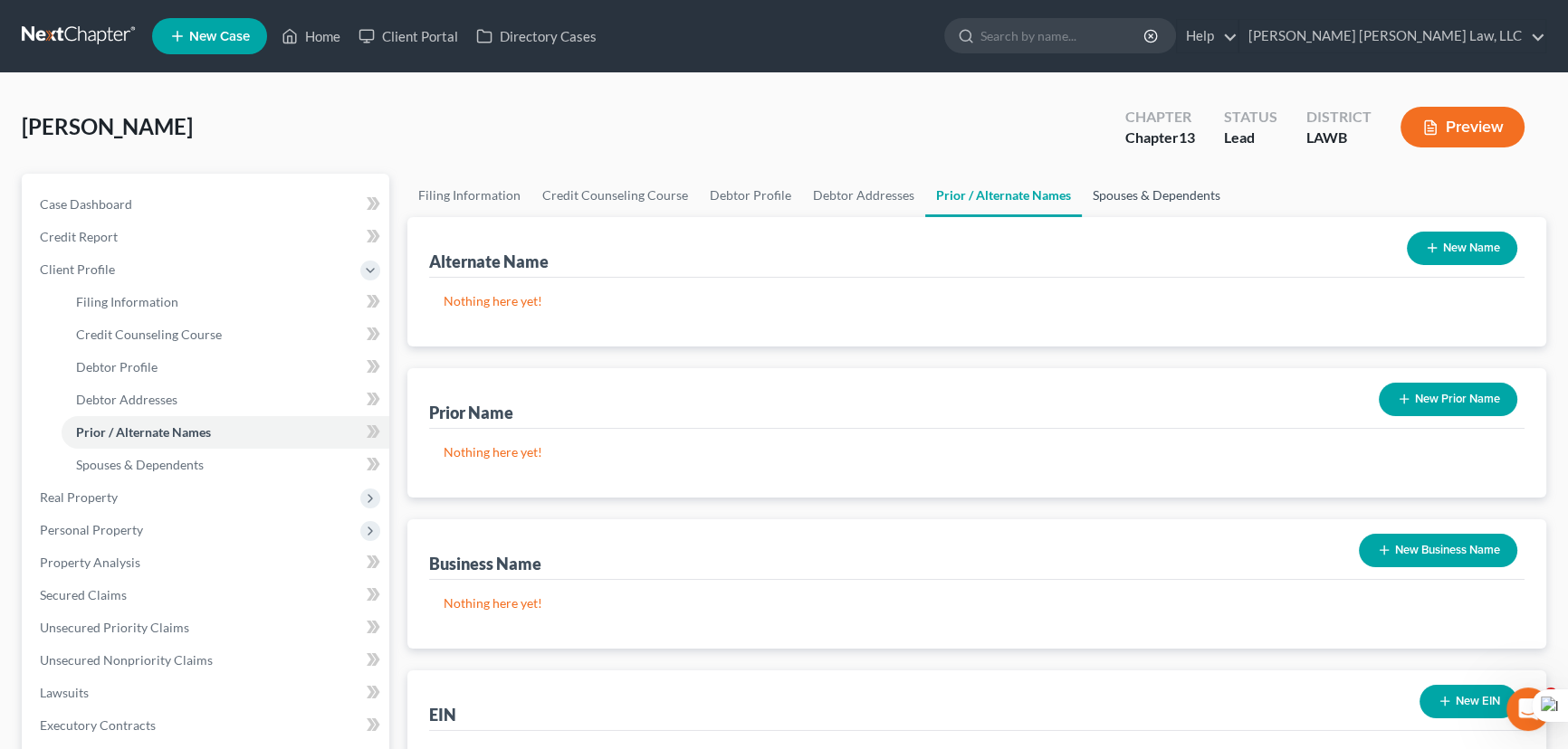
click at [1135, 205] on link "Spouses & Dependents" at bounding box center [1156, 195] width 149 height 43
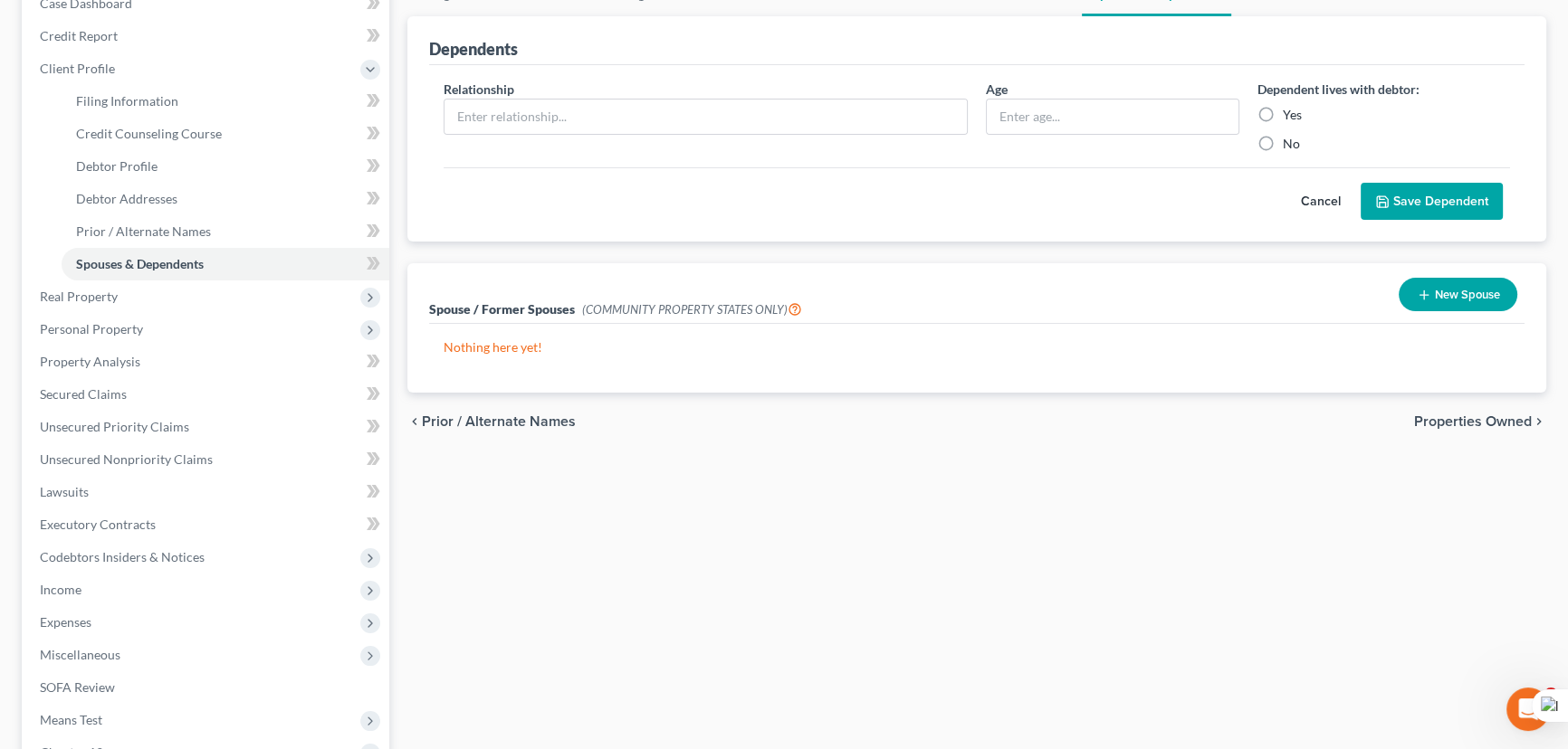
scroll to position [81, 0]
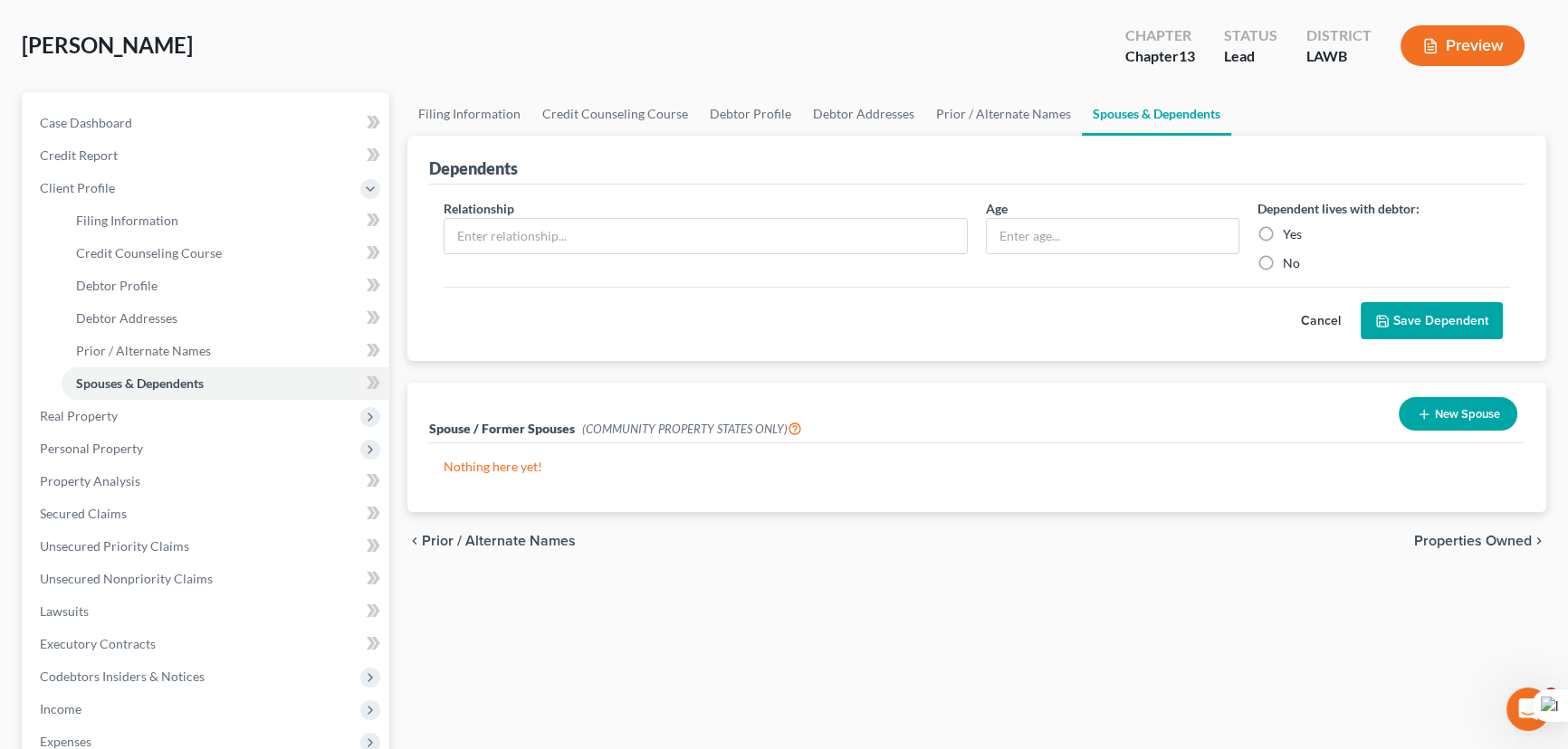
click at [601, 136] on div "Dependents" at bounding box center [976, 160] width 1095 height 49
click at [611, 108] on link "Credit Counseling Course" at bounding box center [614, 113] width 167 height 43
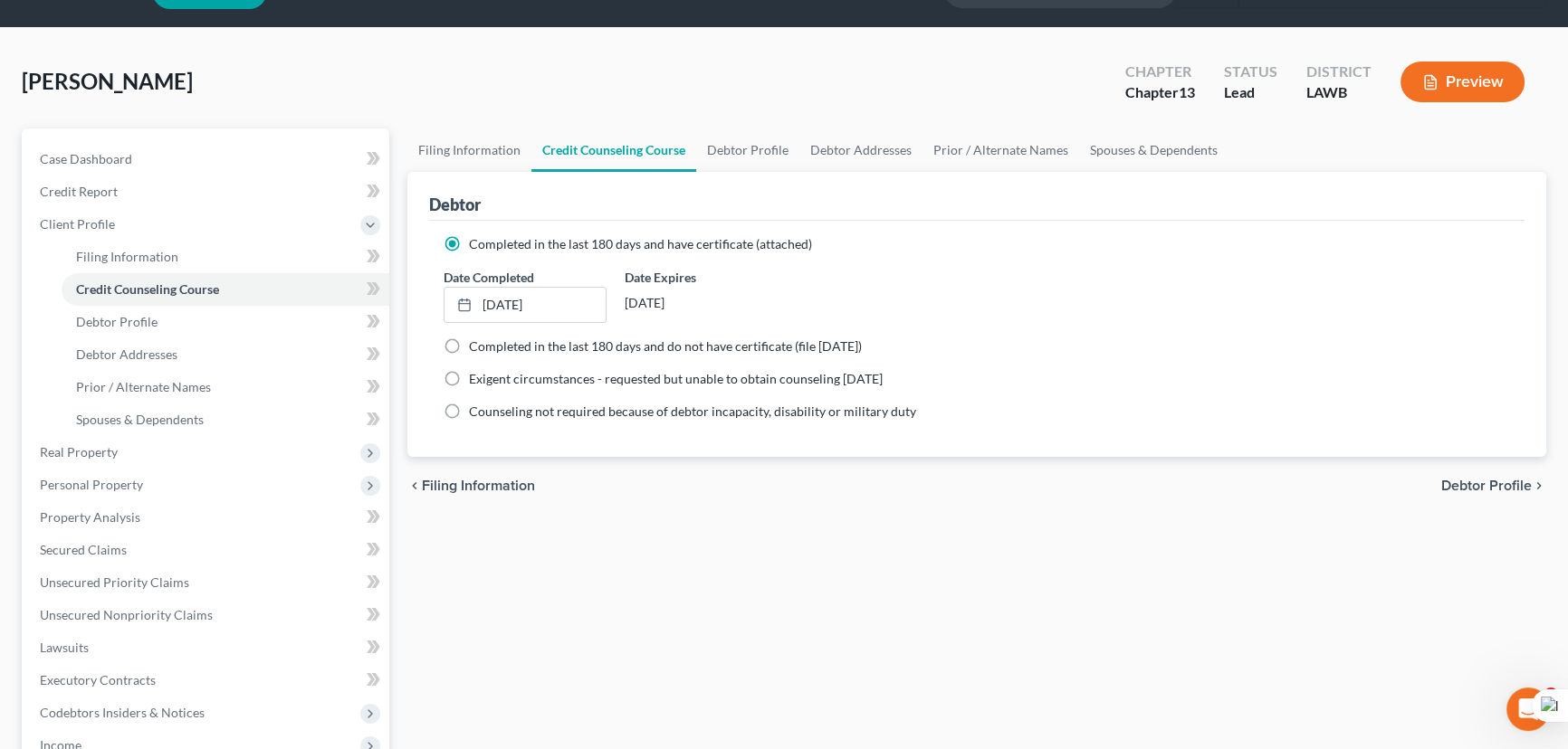
scroll to position [329, 0]
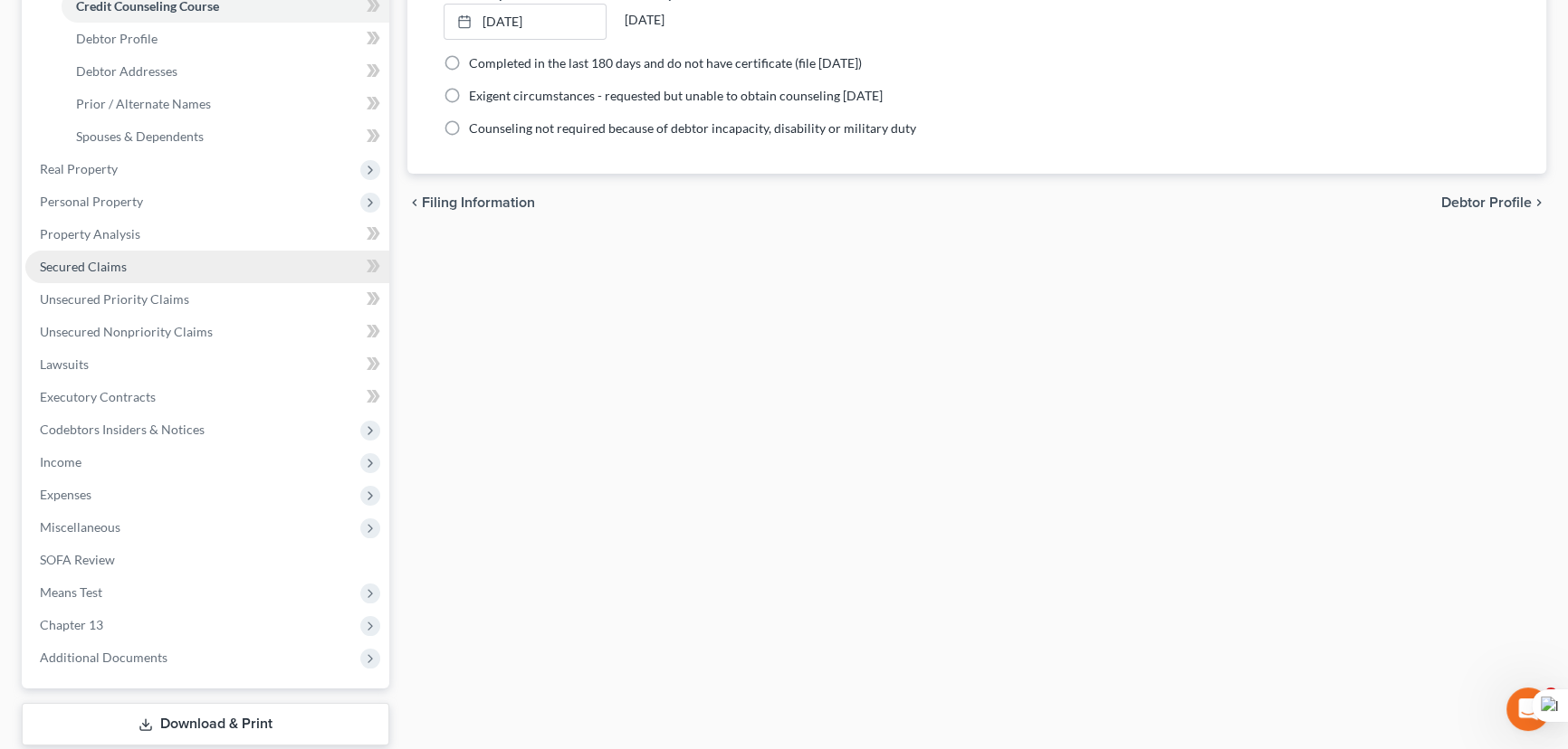
click at [127, 272] on link "Secured Claims" at bounding box center [207, 267] width 364 height 33
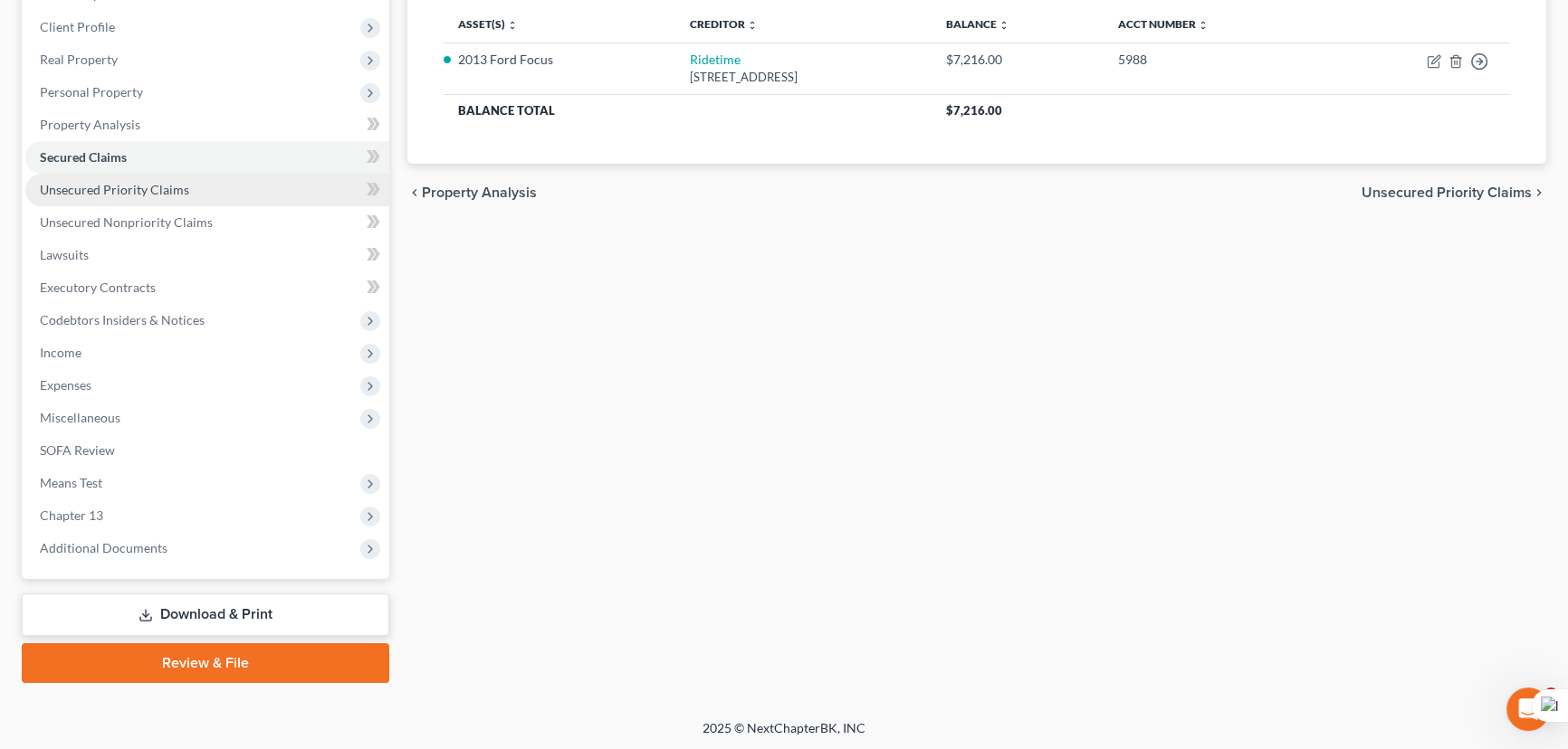
click at [252, 199] on link "Unsecured Priority Claims" at bounding box center [207, 190] width 364 height 33
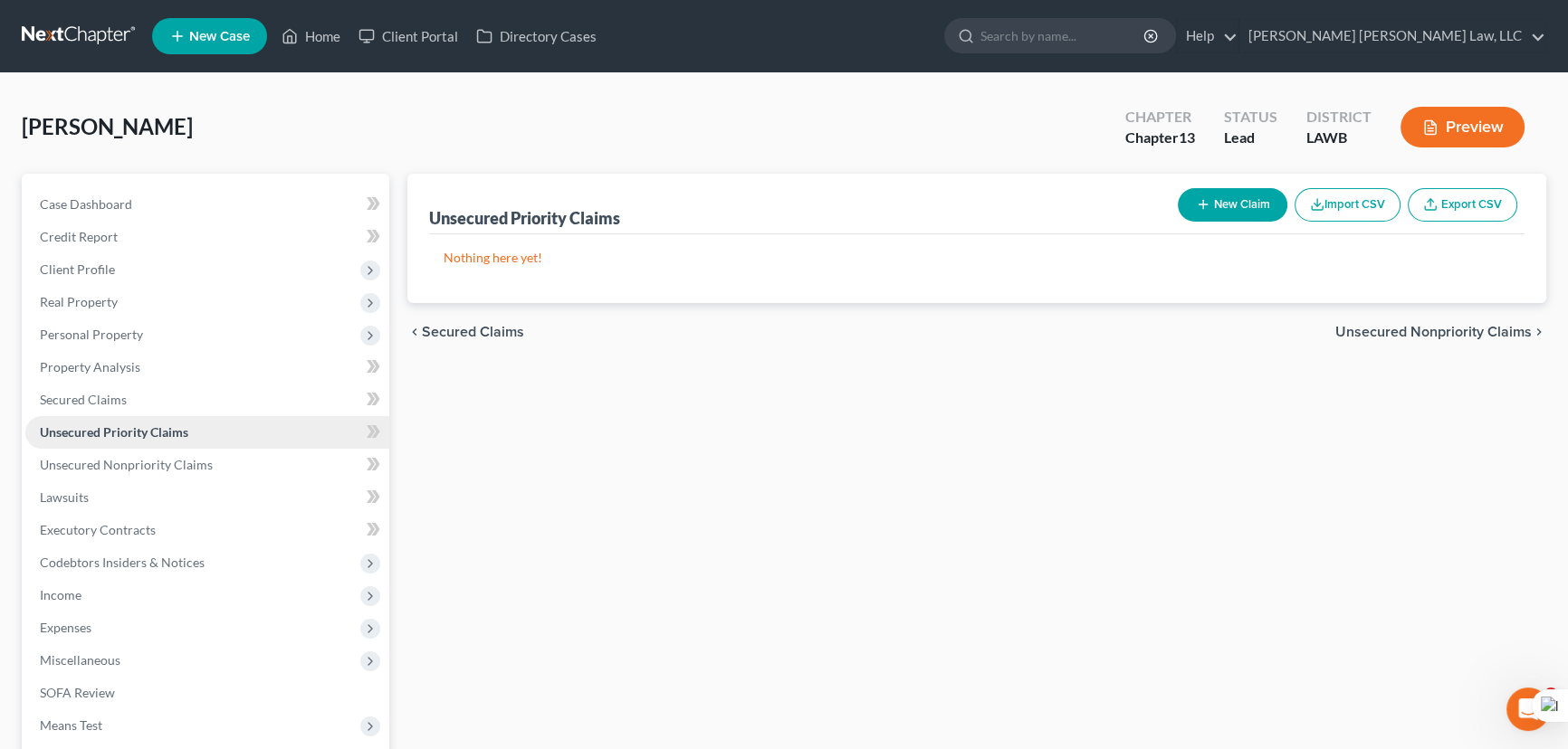
click at [257, 439] on link "Unsecured Priority Claims" at bounding box center [207, 432] width 364 height 33
click at [261, 451] on link "Unsecured Nonpriority Claims" at bounding box center [207, 465] width 364 height 33
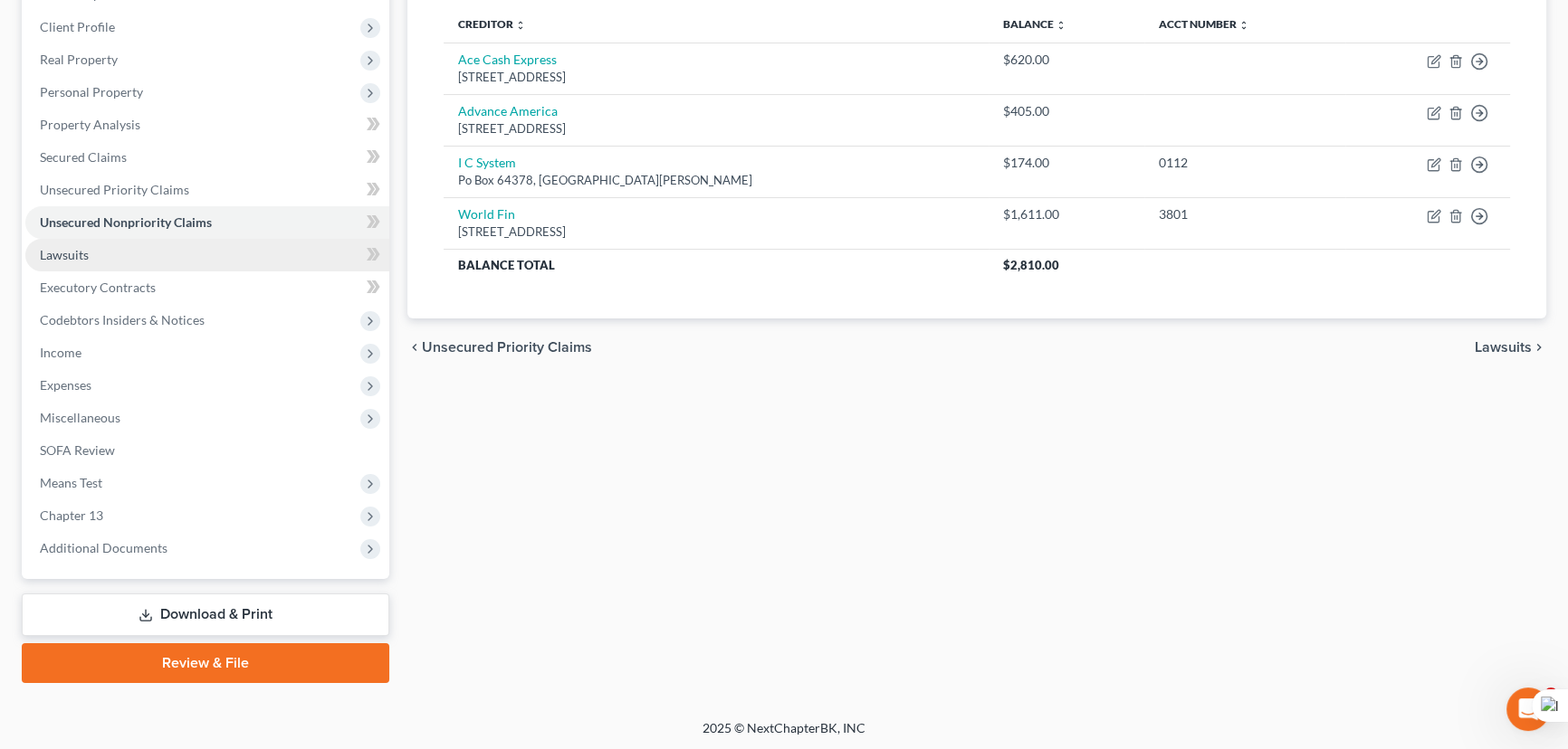
click at [229, 243] on link "Lawsuits" at bounding box center [207, 255] width 364 height 33
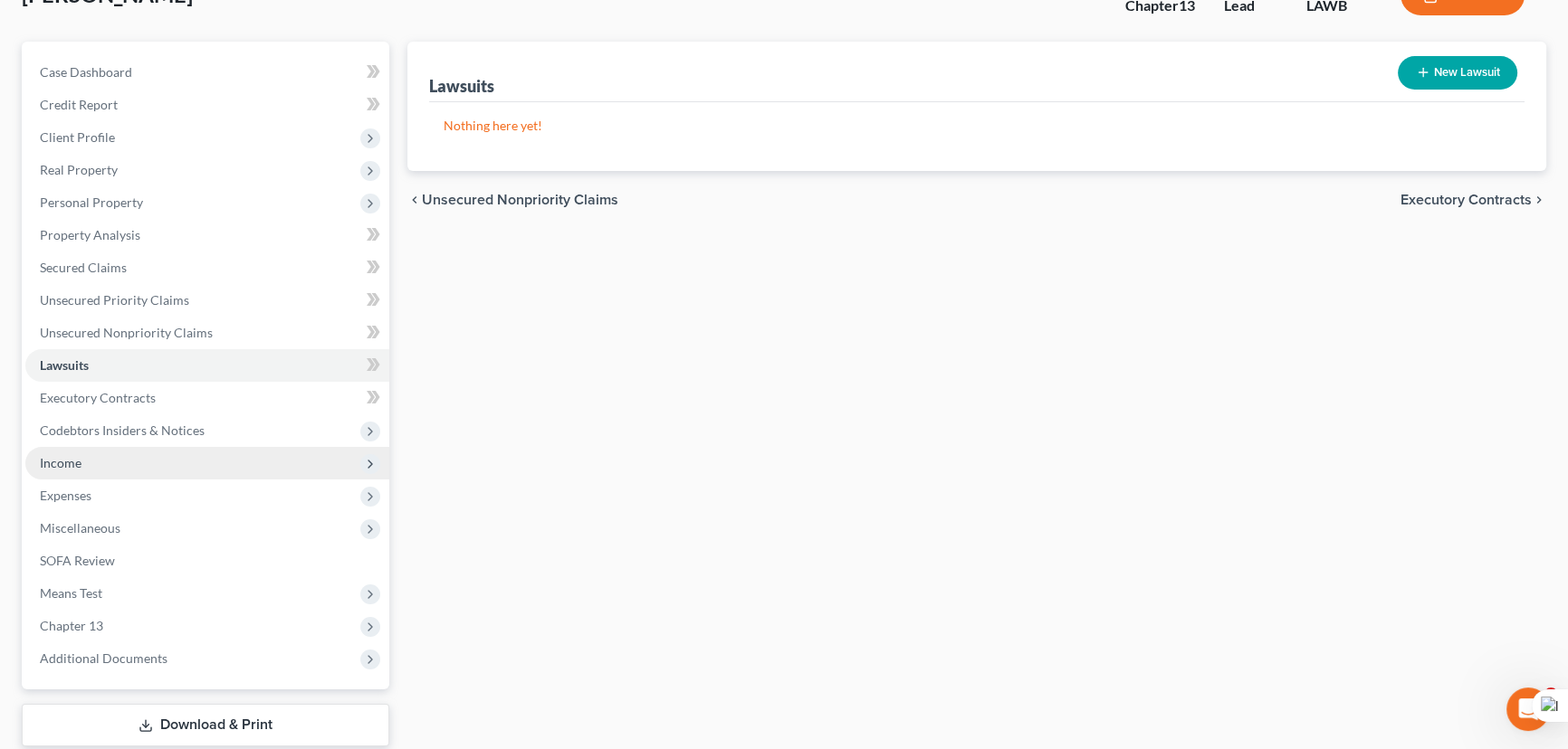
scroll to position [243, 0]
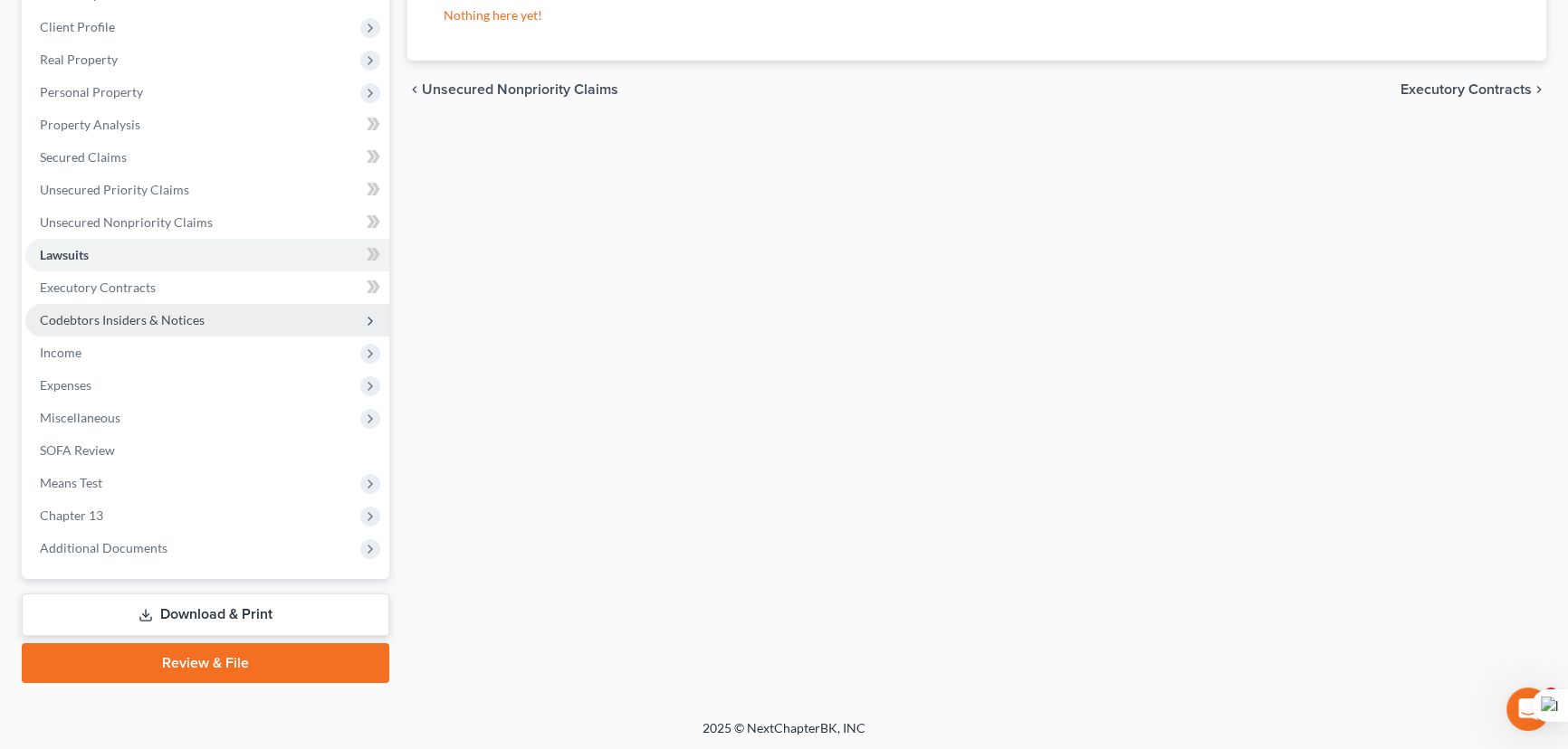
click at [149, 321] on span "Codebtors Insiders & Notices" at bounding box center [122, 319] width 165 height 15
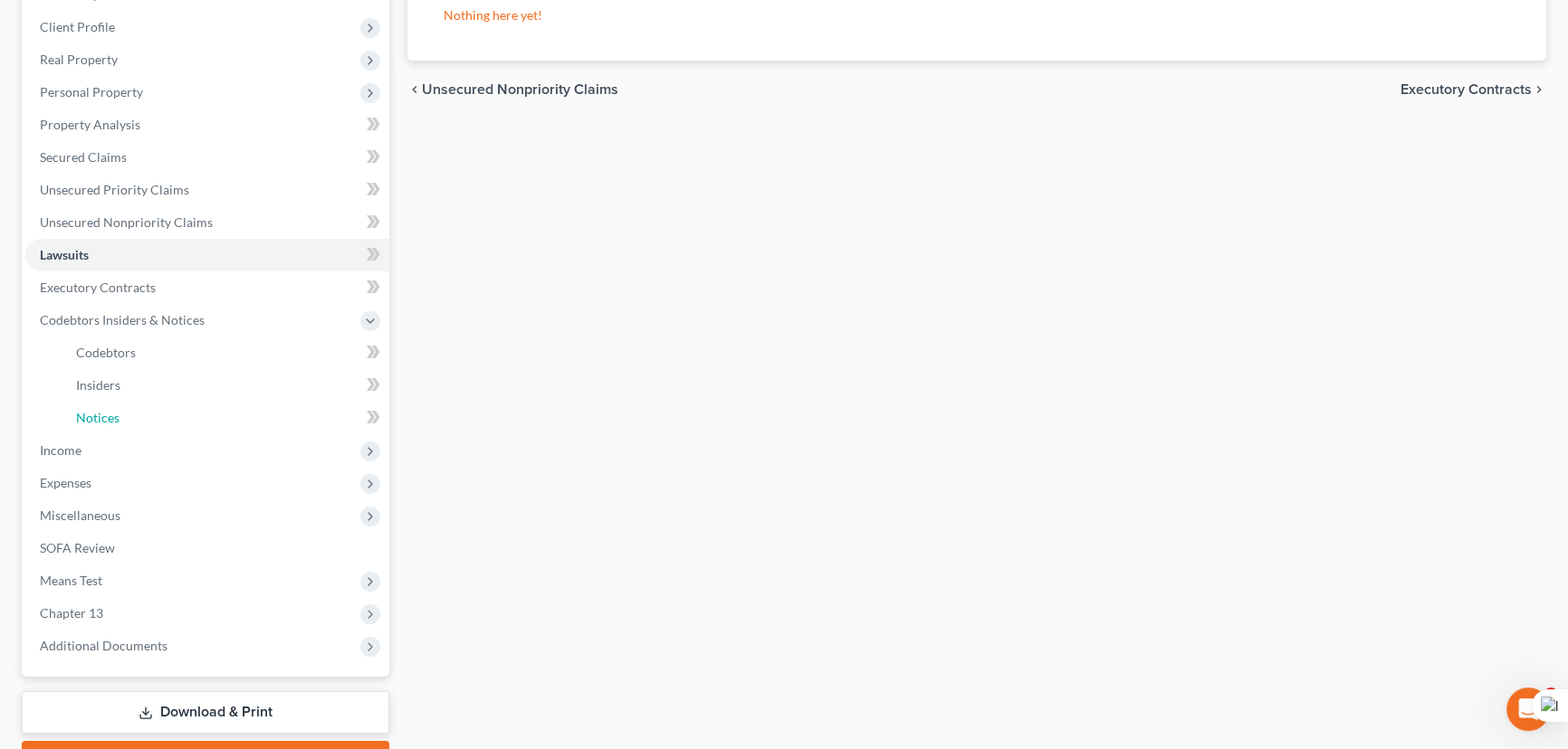
click at [184, 422] on link "Notices" at bounding box center [226, 418] width 328 height 33
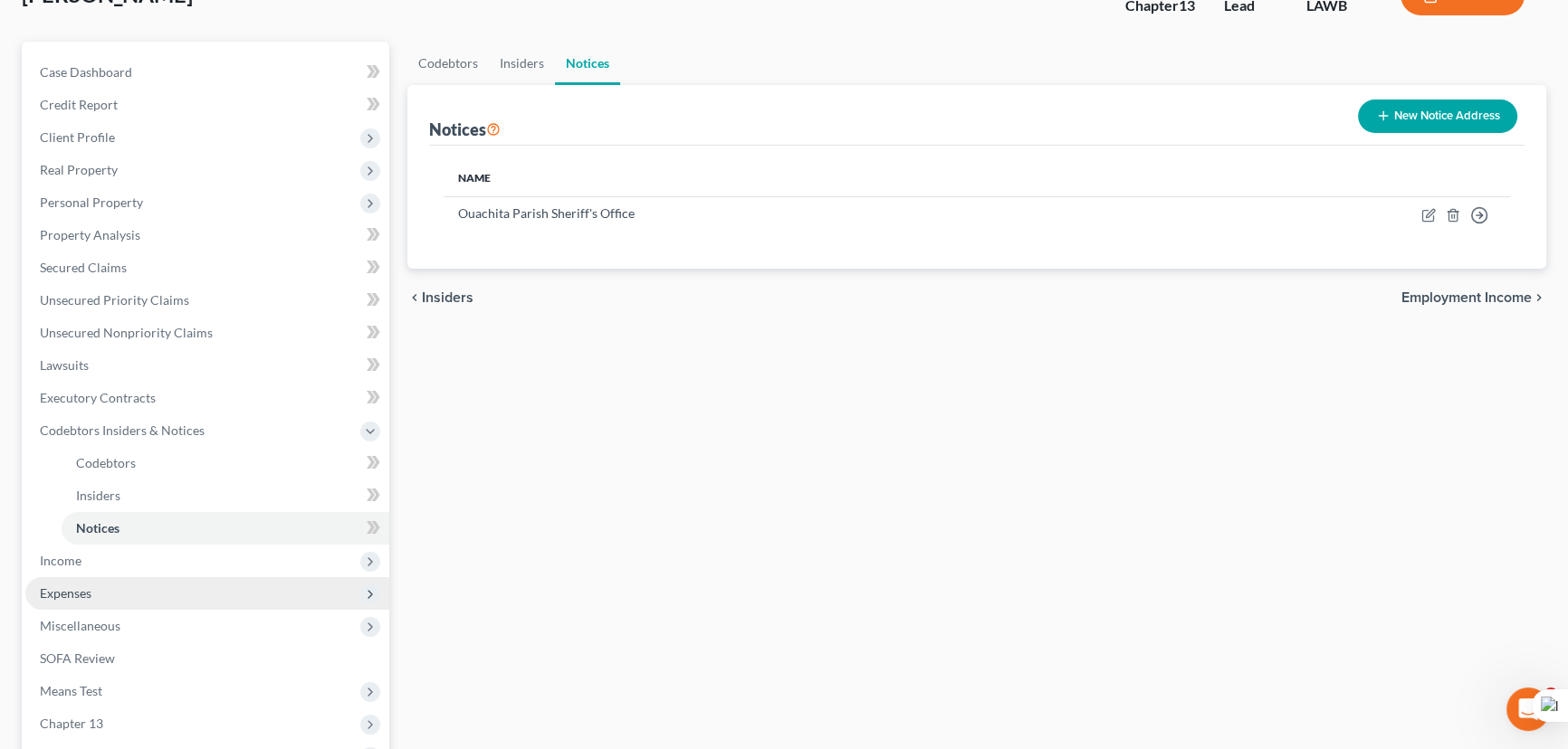
scroll to position [340, 0]
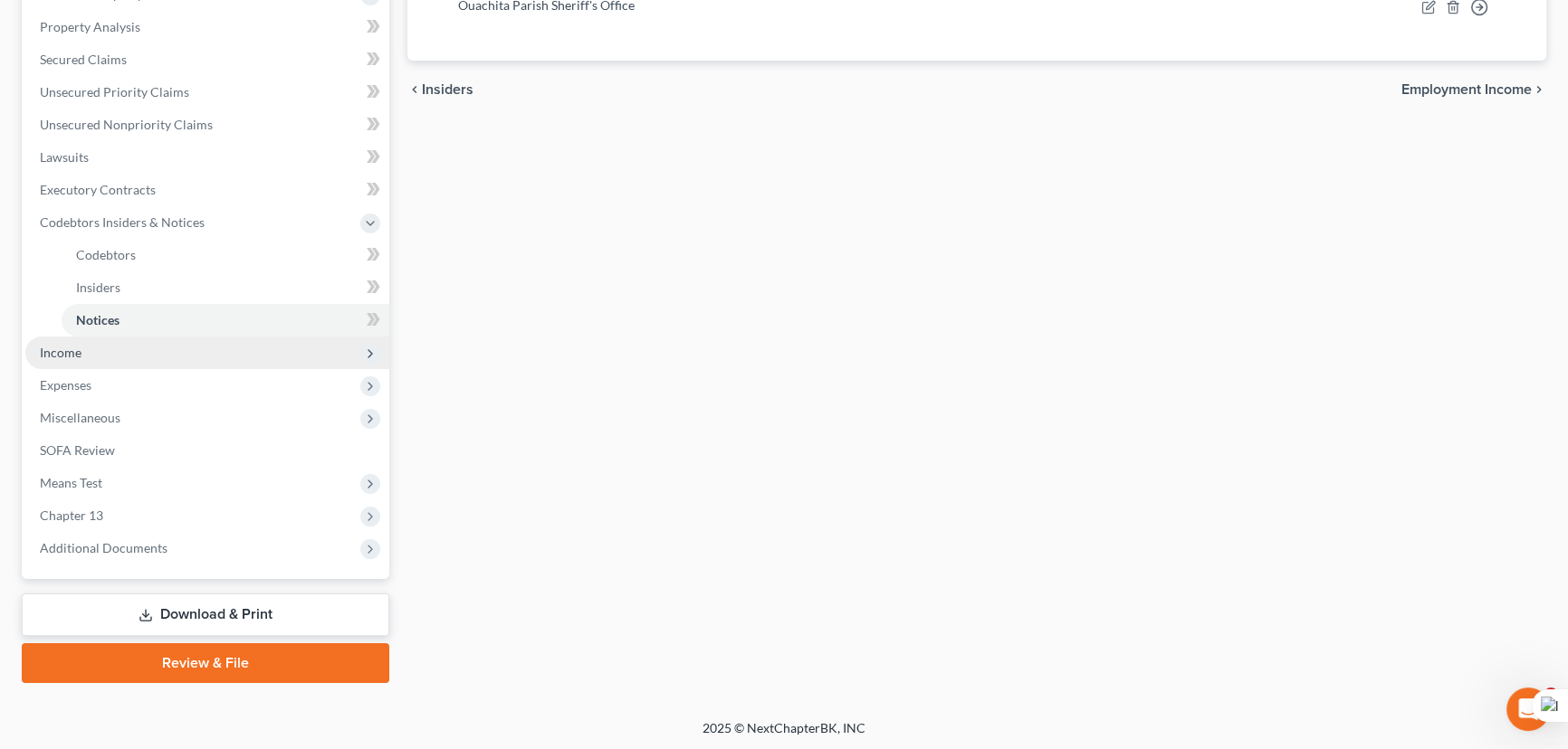
click at [171, 350] on span "Income" at bounding box center [207, 353] width 364 height 33
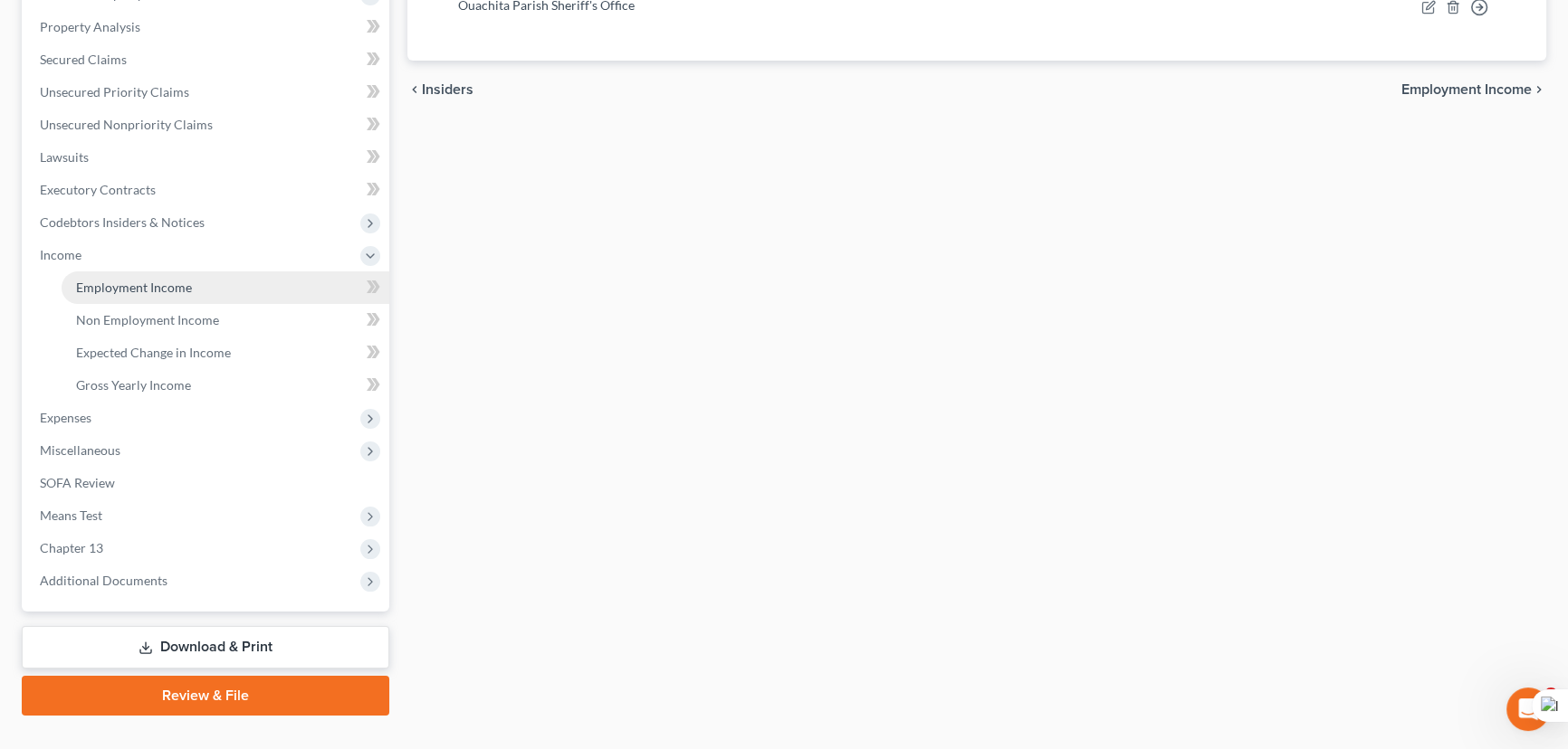
click at [169, 288] on span "Employment Income" at bounding box center [134, 287] width 116 height 15
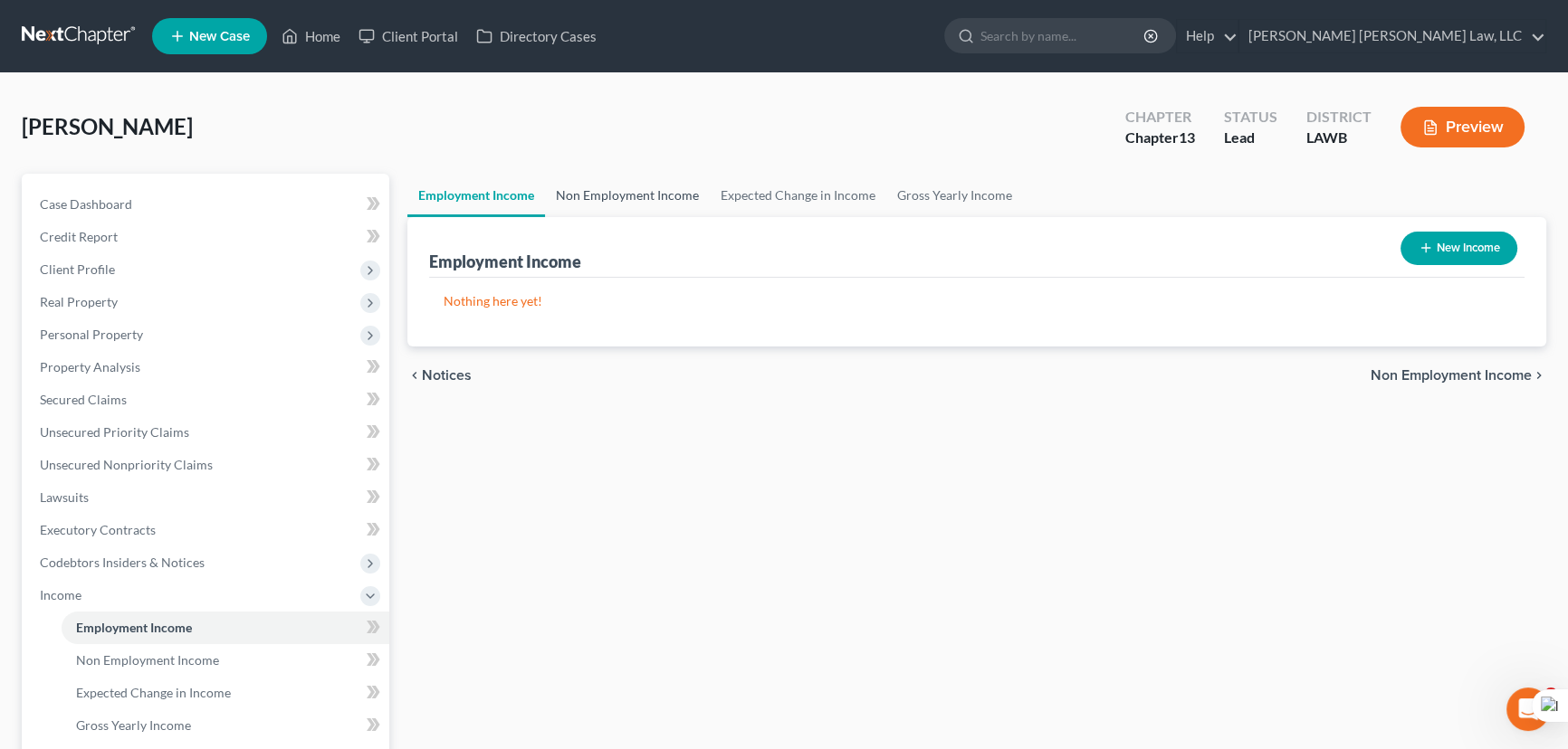
click at [652, 199] on link "Non Employment Income" at bounding box center [627, 195] width 165 height 43
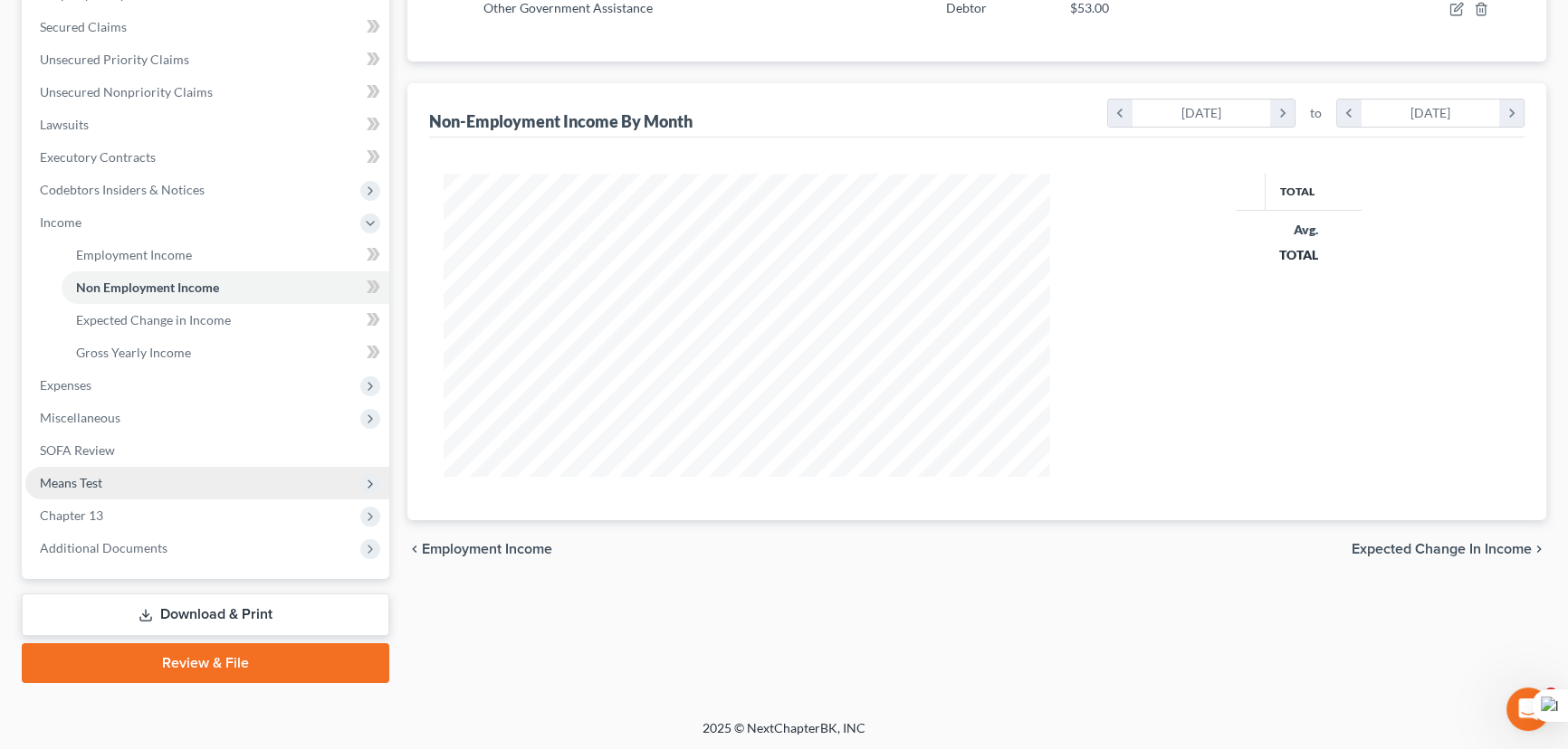
scroll to position [302, 643]
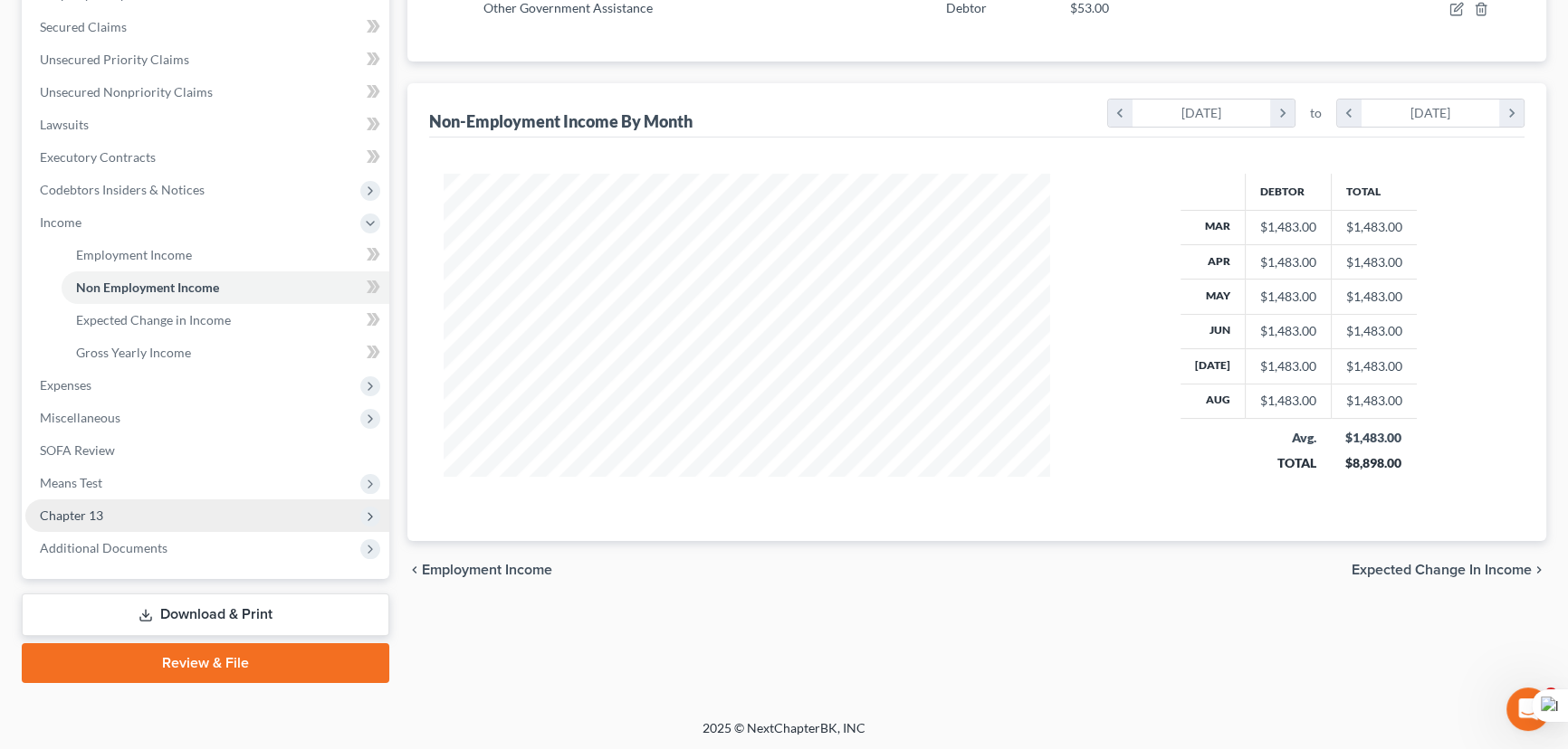
click at [130, 507] on span "Chapter 13" at bounding box center [207, 516] width 364 height 33
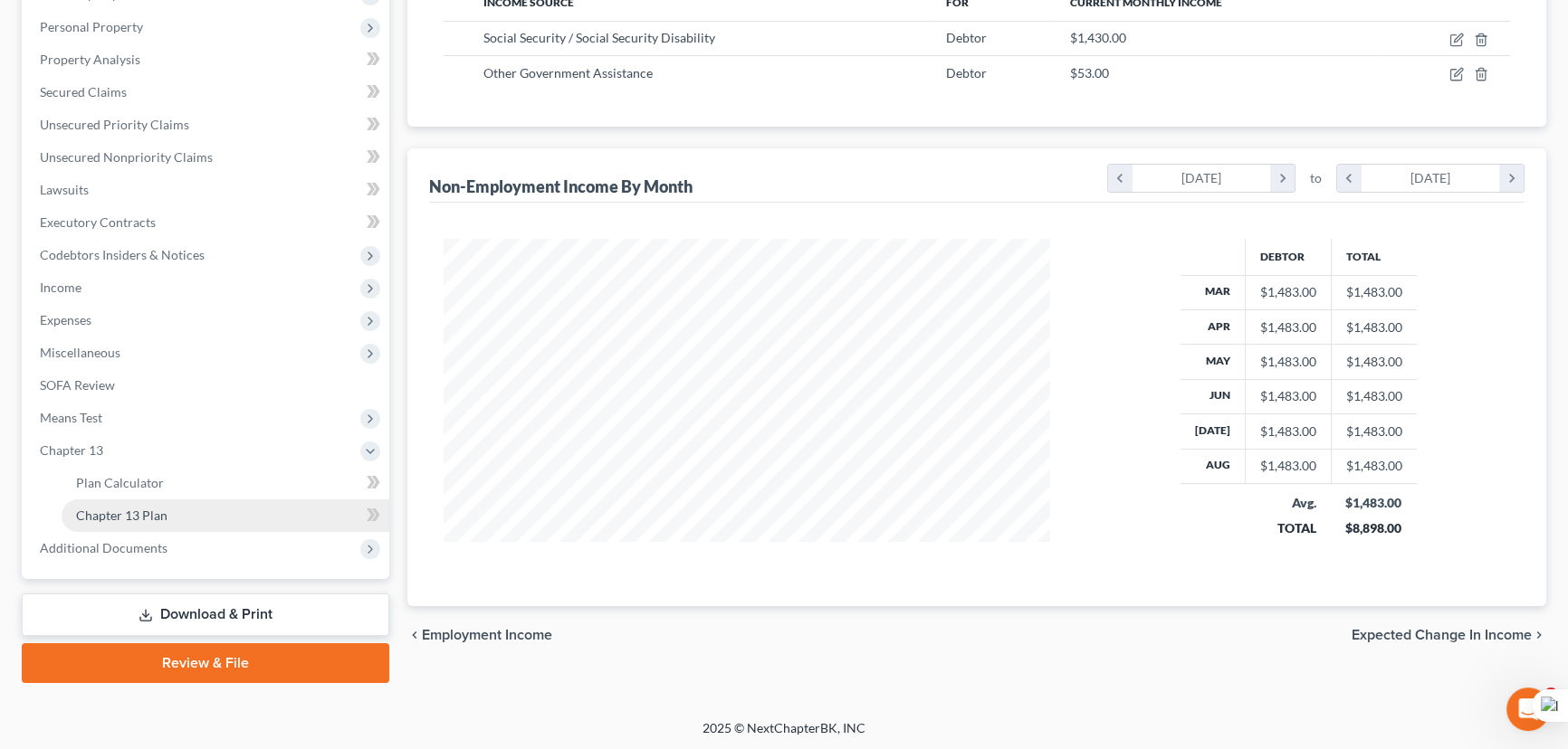
click at [161, 508] on span "Chapter 13 Plan" at bounding box center [121, 515] width 91 height 15
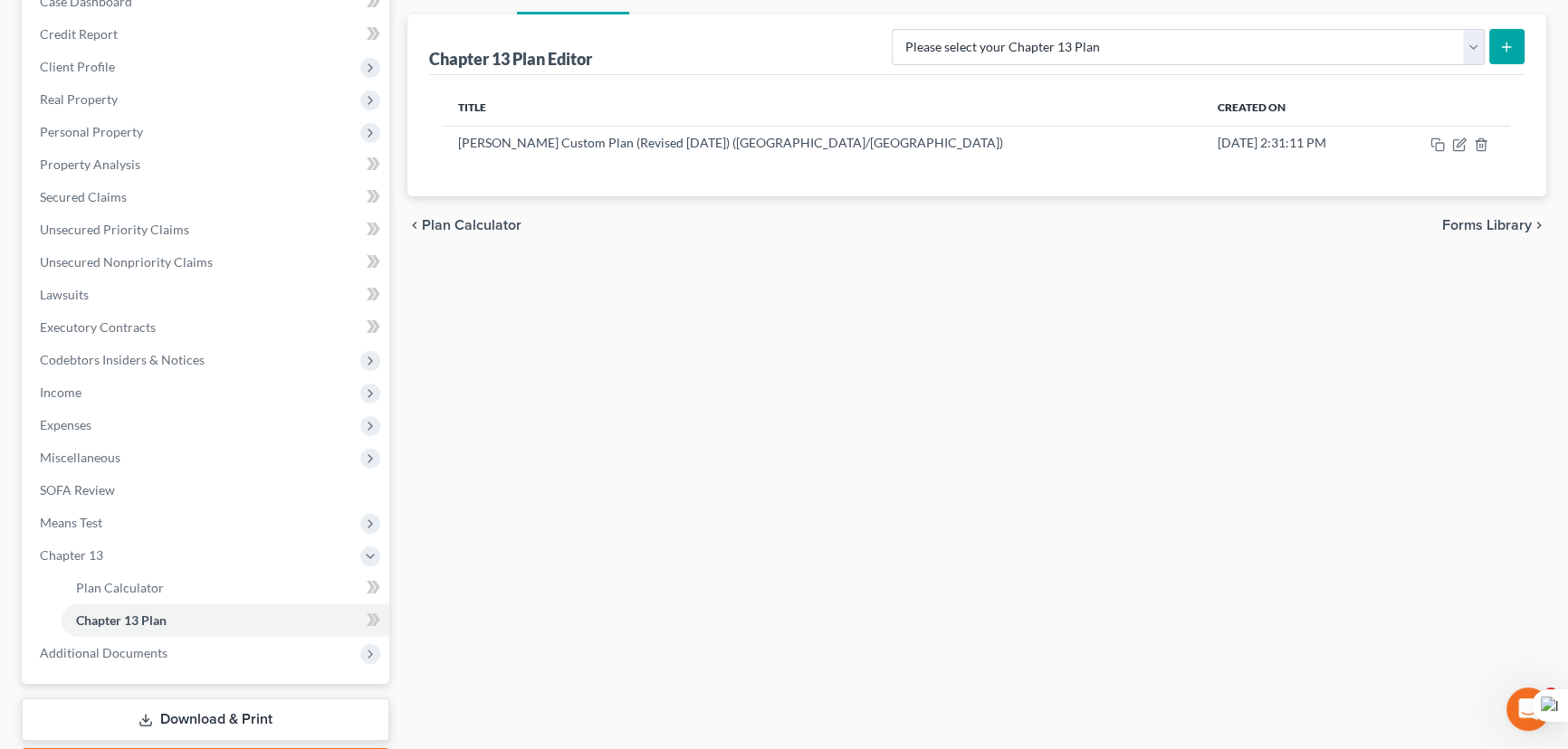
scroll to position [308, 0]
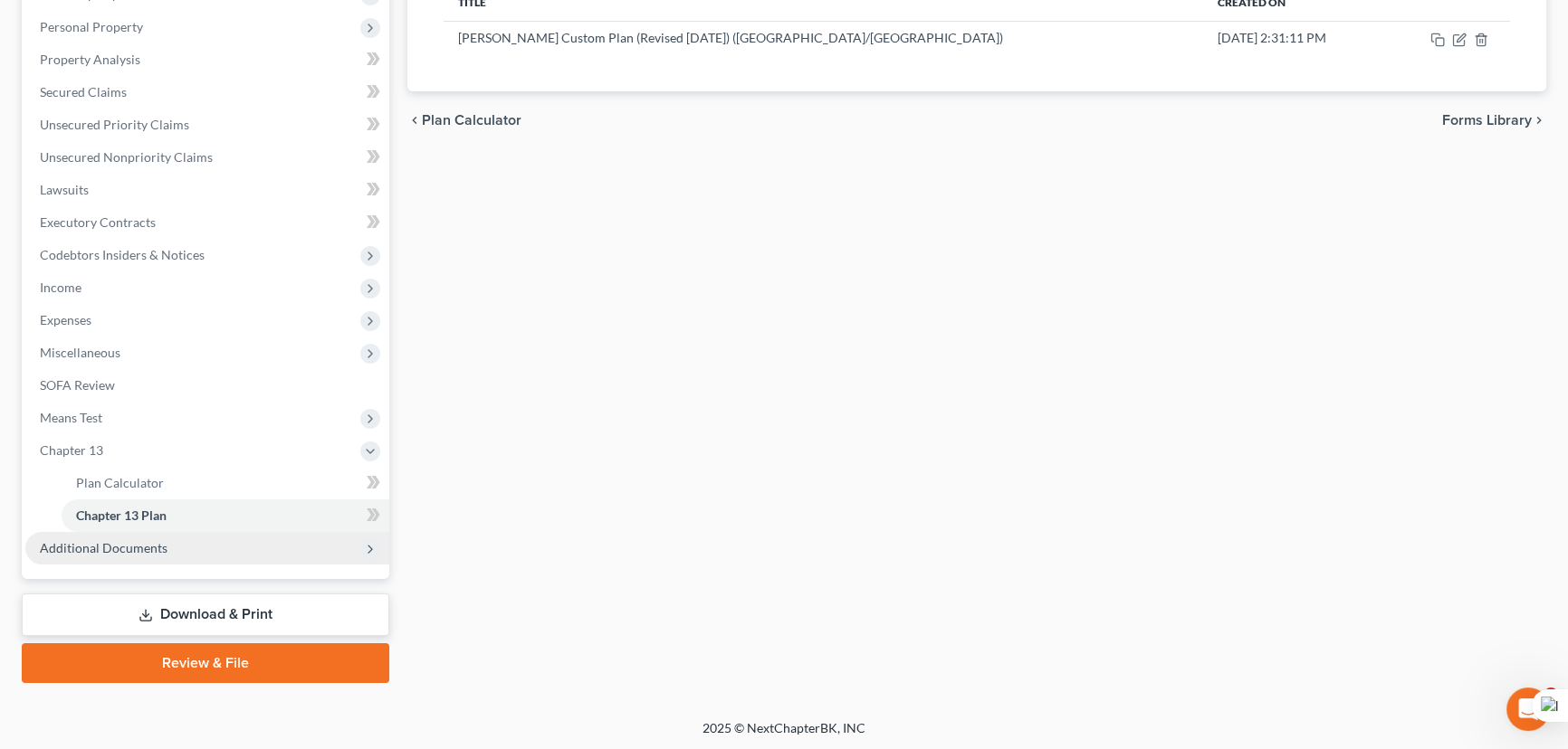
click at [156, 553] on span "Additional Documents" at bounding box center [207, 548] width 364 height 33
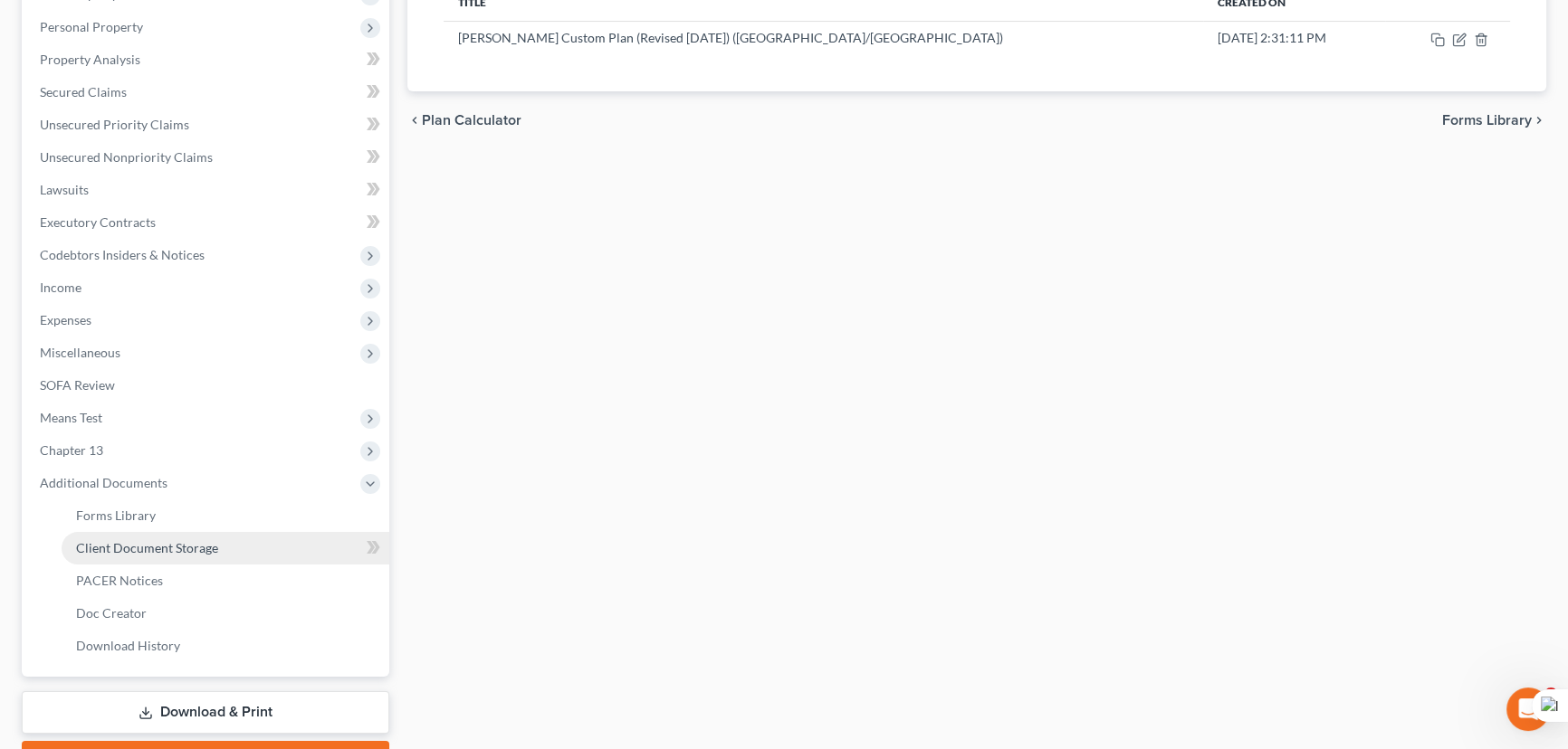
click at [153, 556] on link "Client Document Storage" at bounding box center [226, 548] width 328 height 33
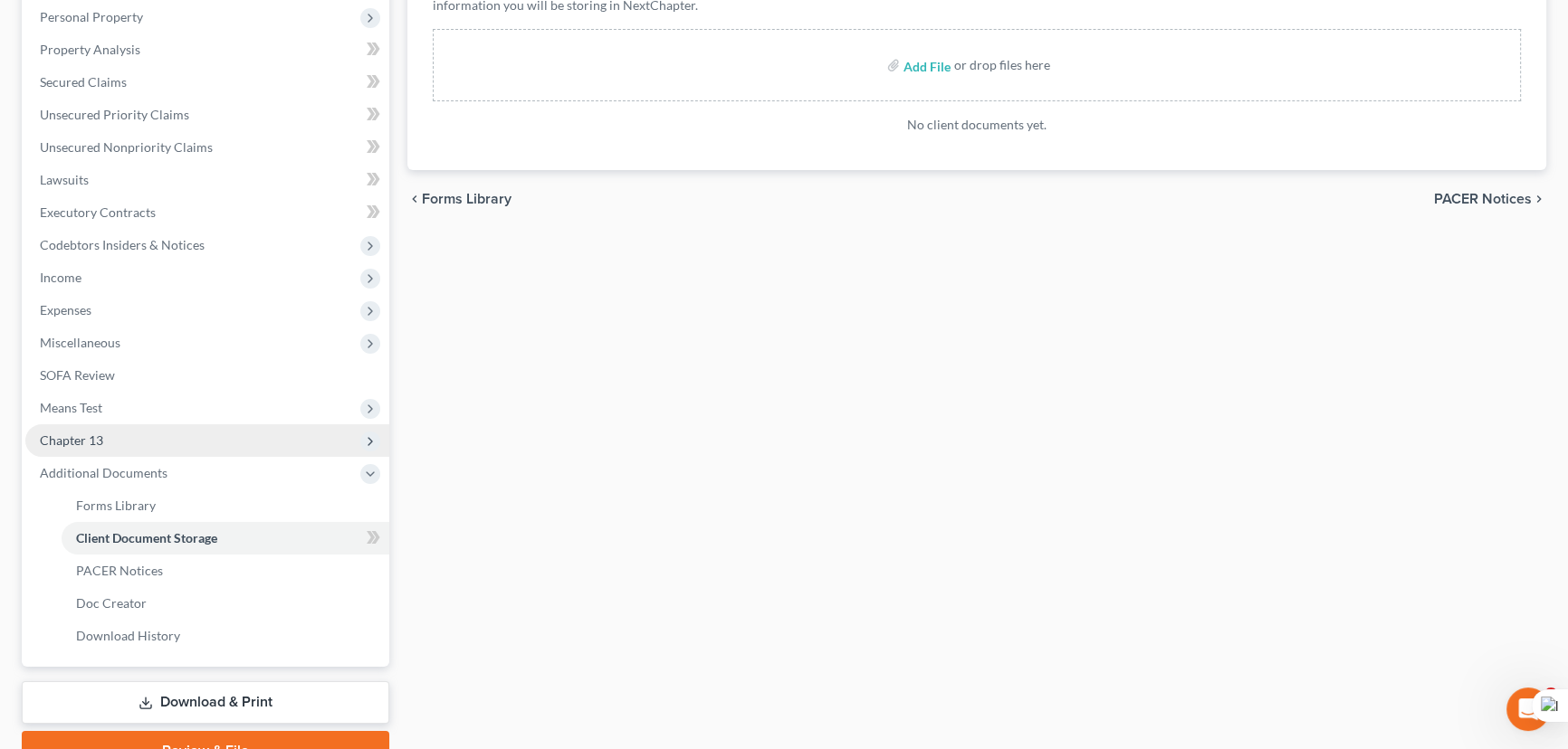
scroll to position [406, 0]
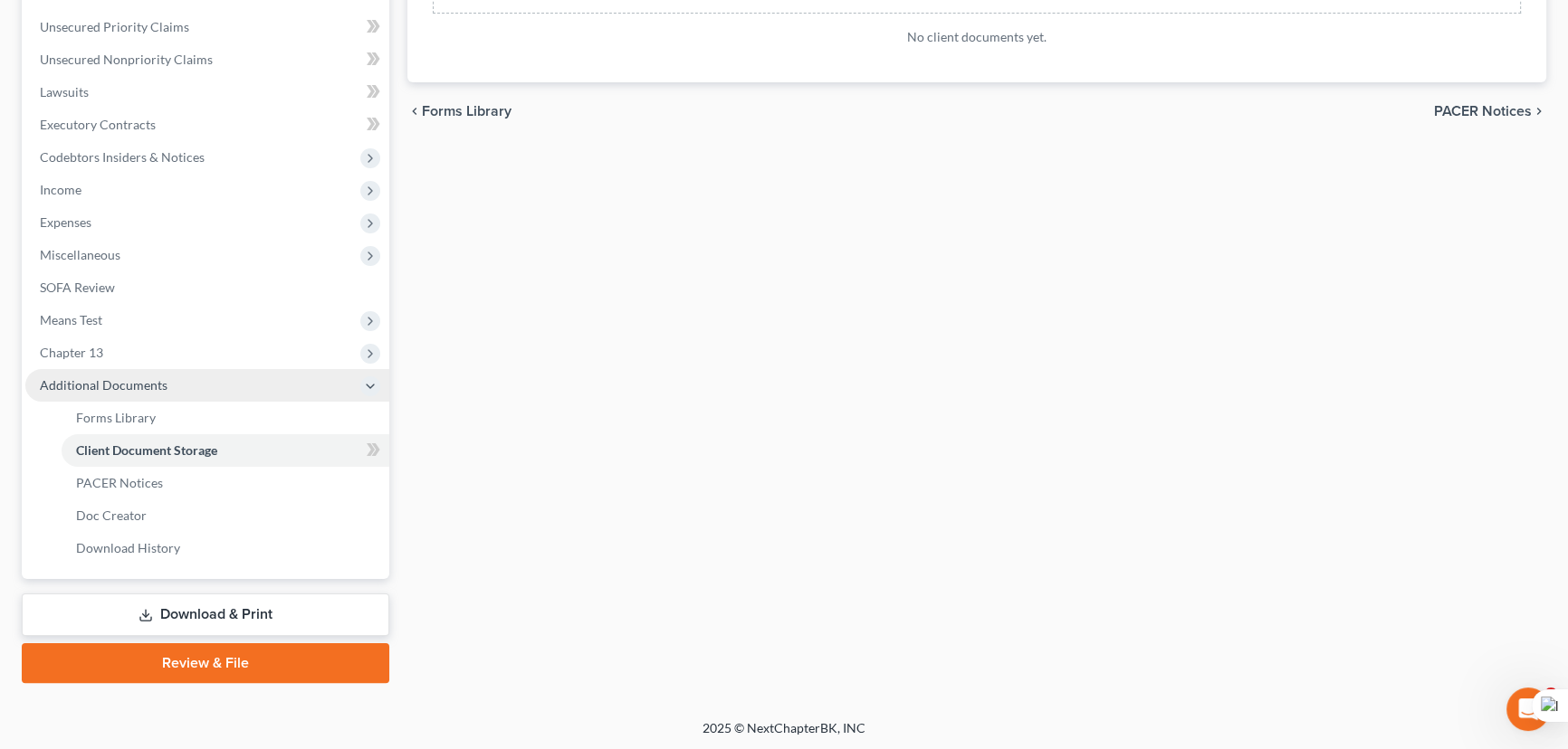
drag, startPoint x: 122, startPoint y: 354, endPoint x: 147, endPoint y: 394, distance: 46.7
click at [122, 355] on span "Chapter 13" at bounding box center [207, 353] width 364 height 33
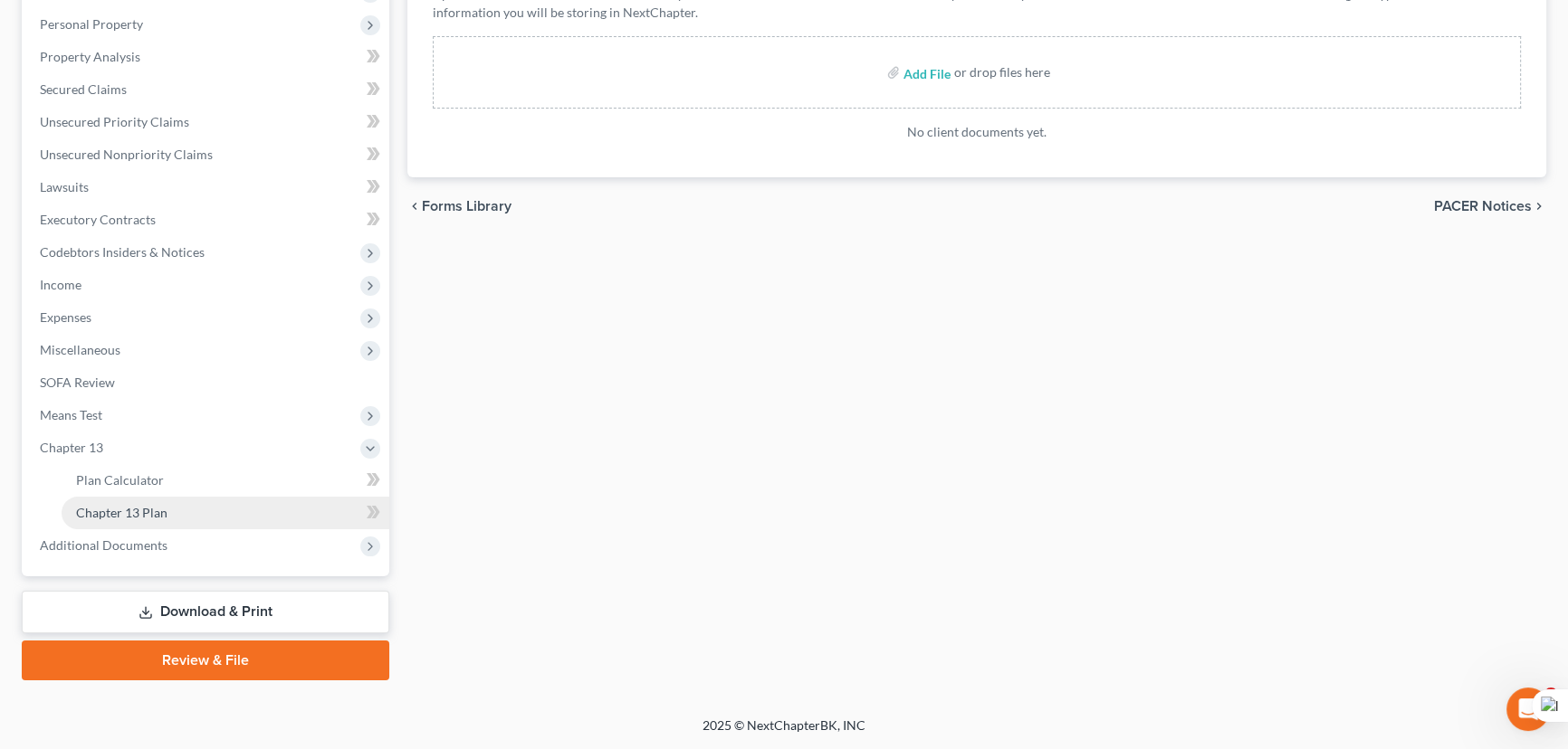
scroll to position [308, 0]
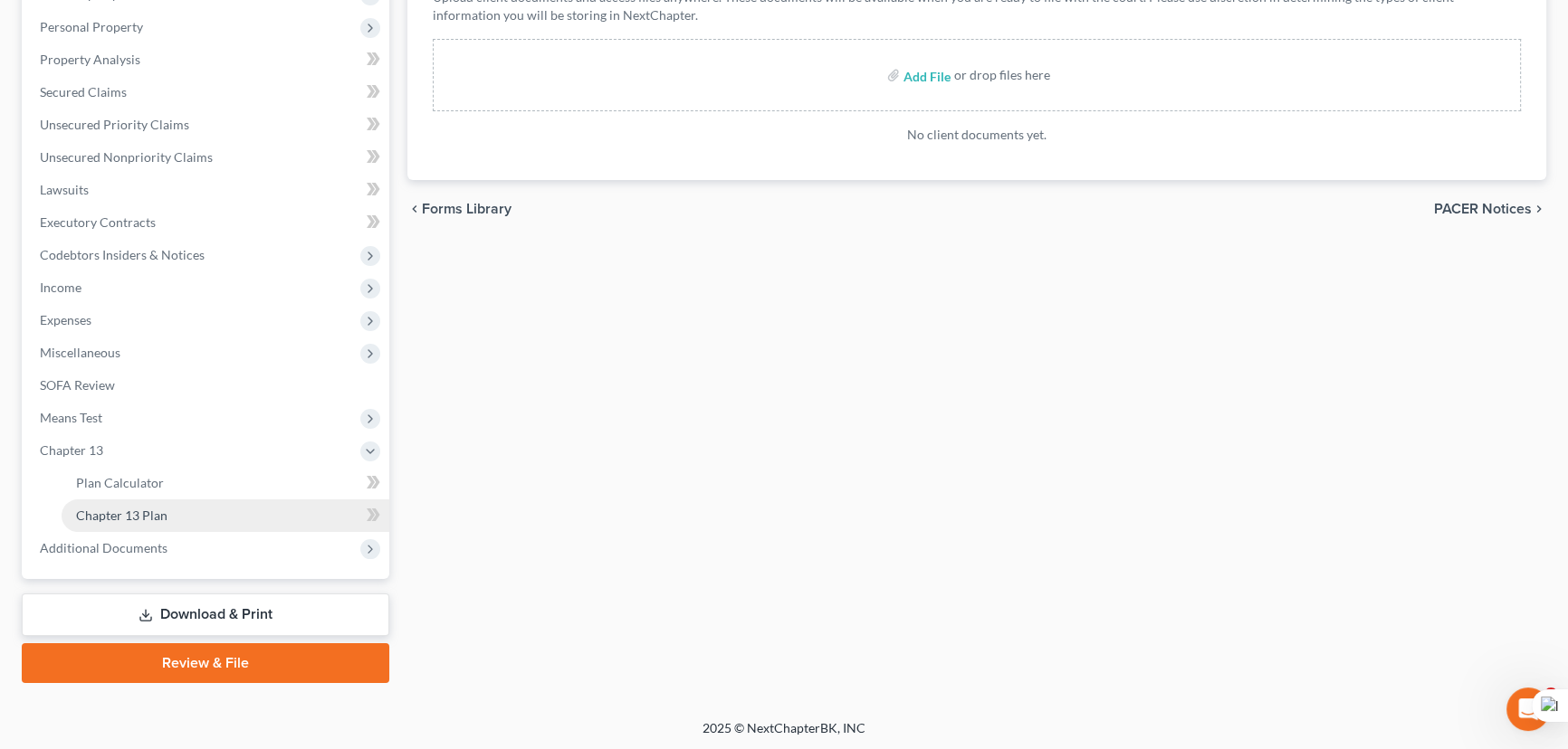
click at [175, 510] on link "Chapter 13 Plan" at bounding box center [226, 516] width 328 height 33
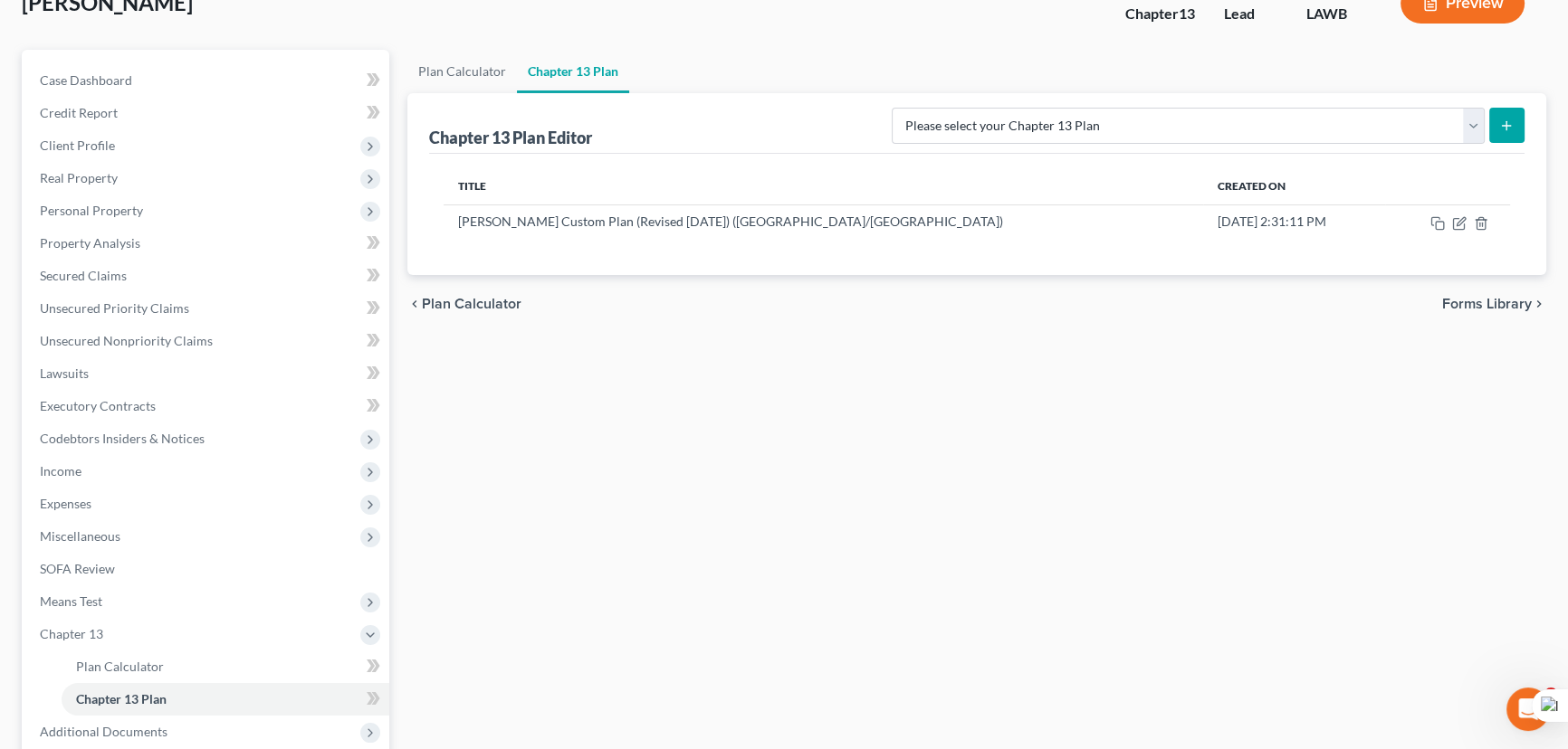
scroll to position [308, 0]
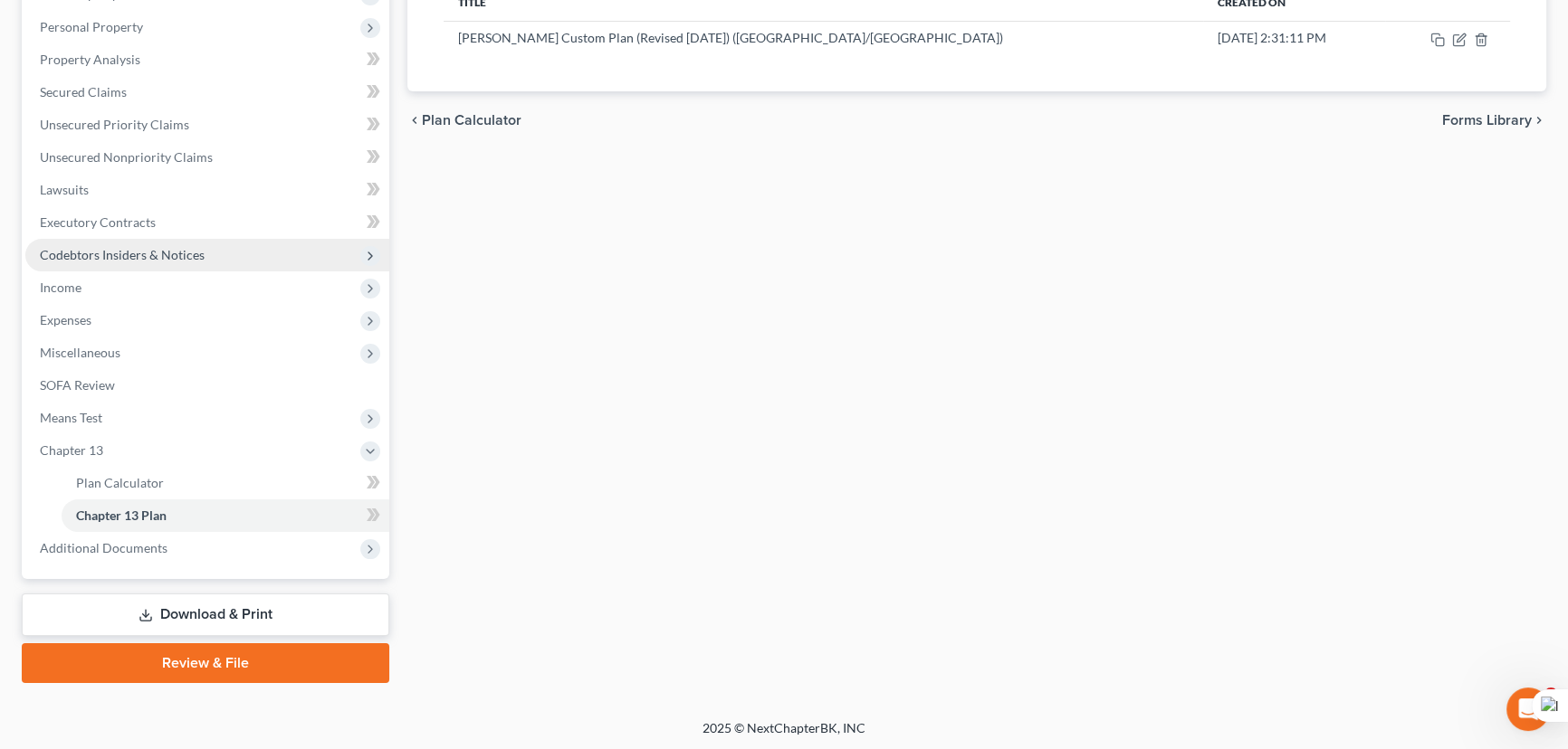
click at [196, 253] on span "Codebtors Insiders & Notices" at bounding box center [122, 254] width 165 height 15
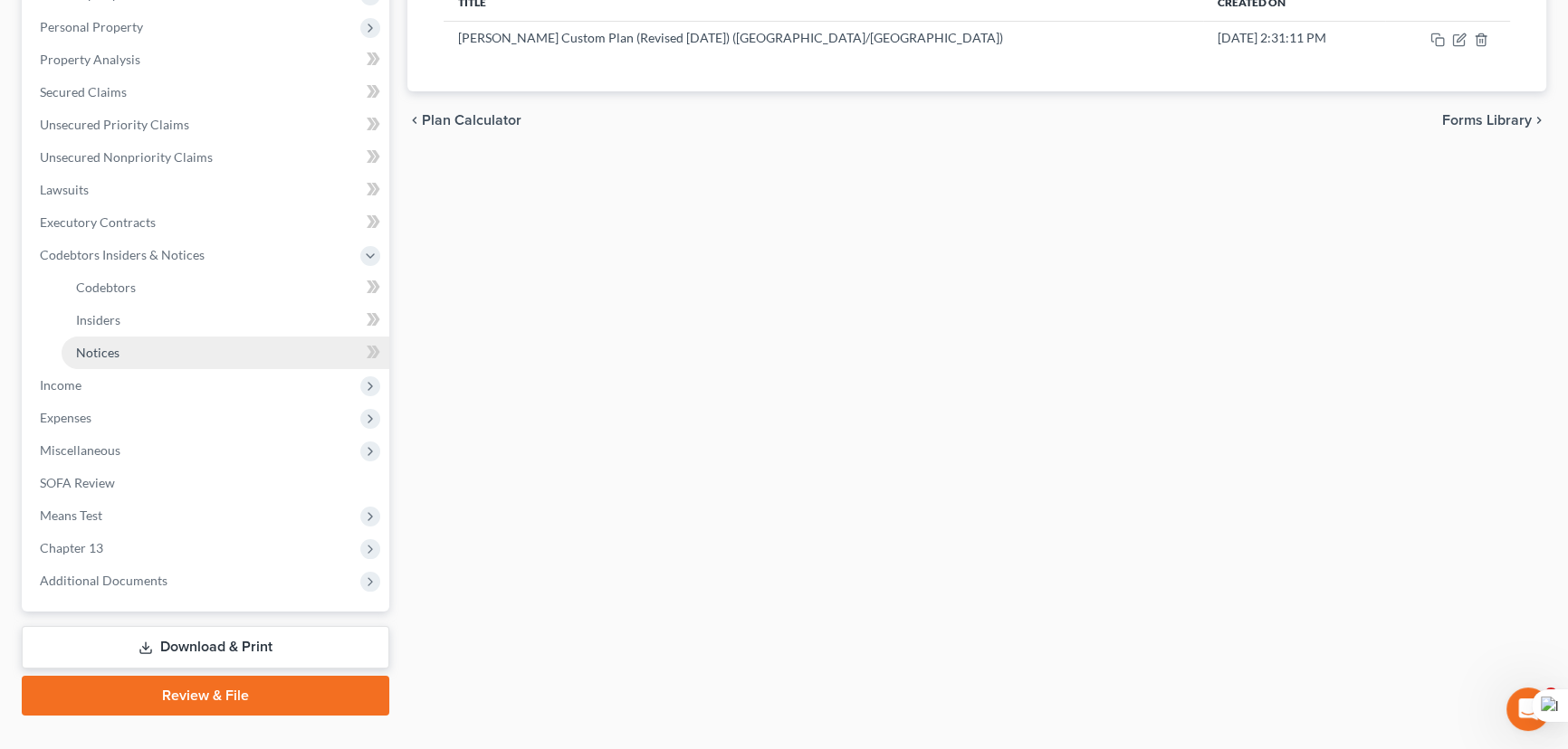
click at [196, 337] on link "Notices" at bounding box center [226, 353] width 328 height 33
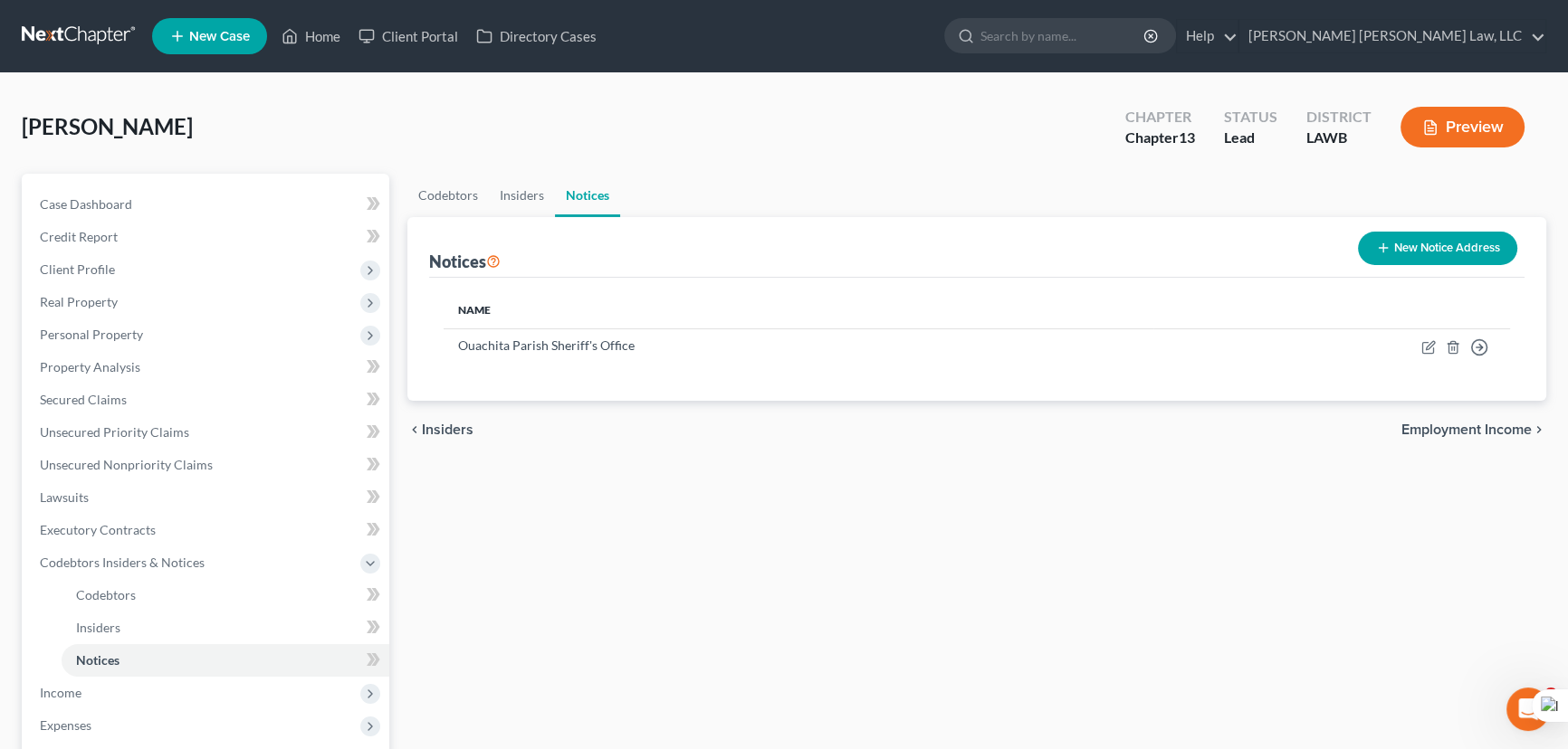
scroll to position [340, 0]
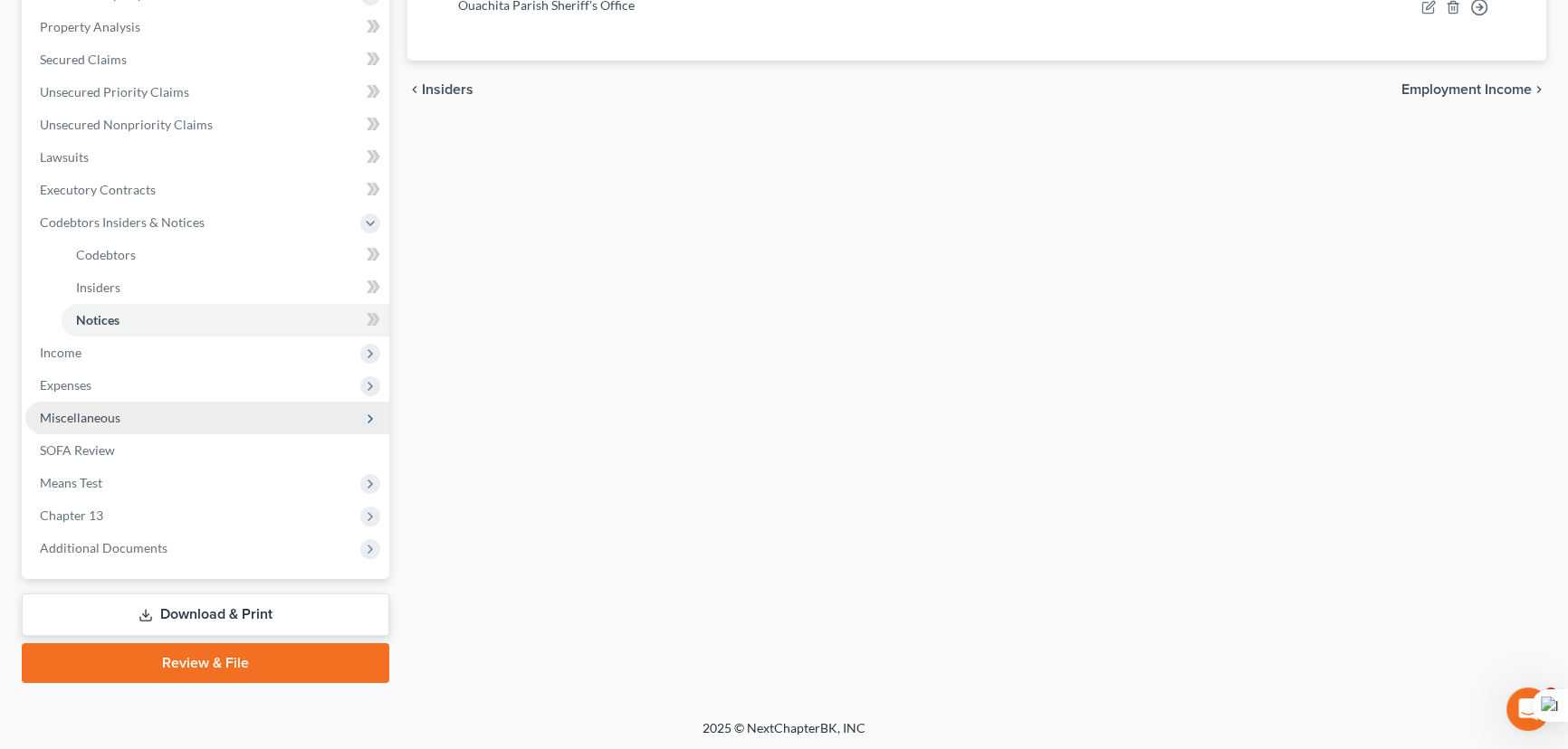
click at [158, 415] on span "Miscellaneous" at bounding box center [207, 418] width 364 height 33
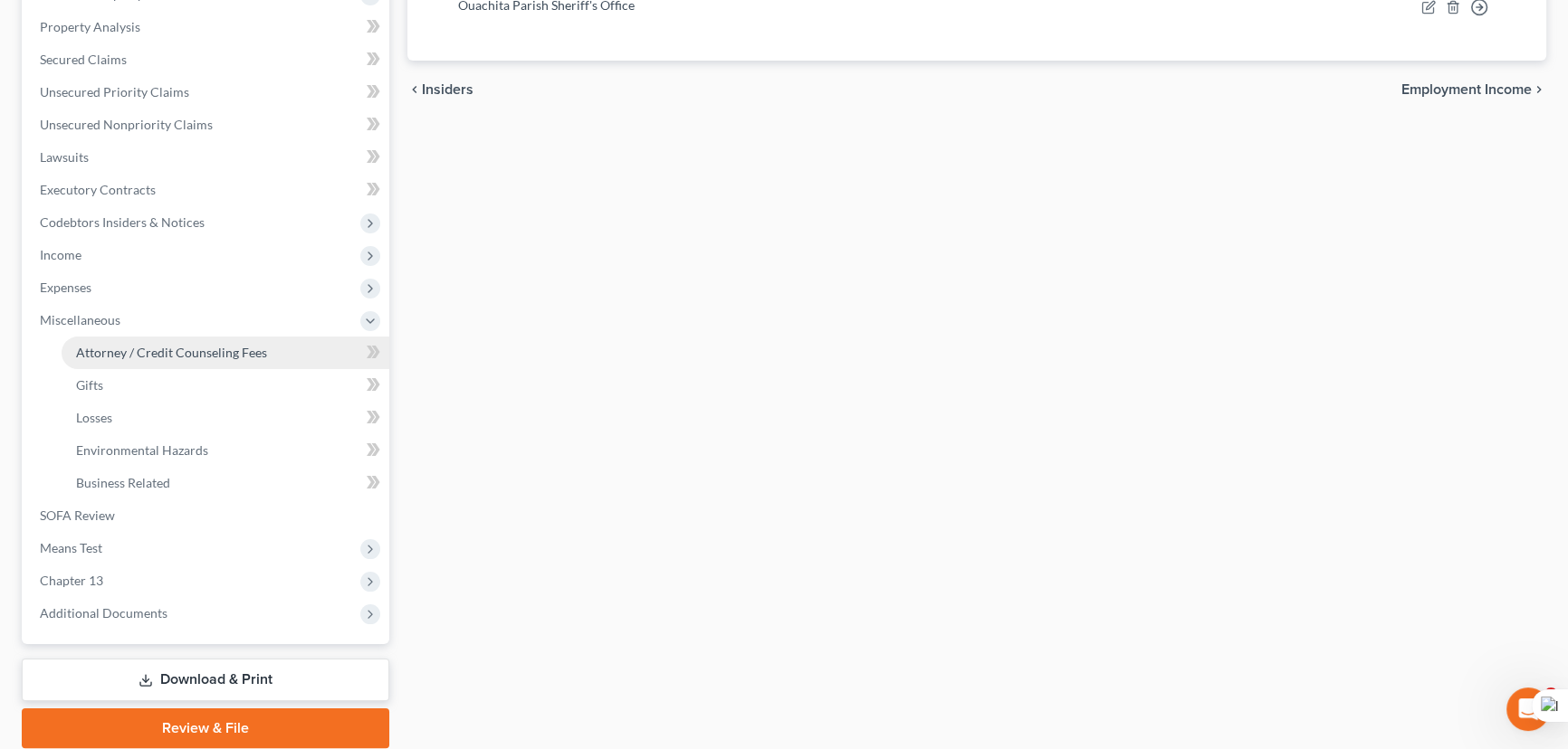
click at [175, 351] on span "Attorney / Credit Counseling Fees" at bounding box center [171, 352] width 191 height 15
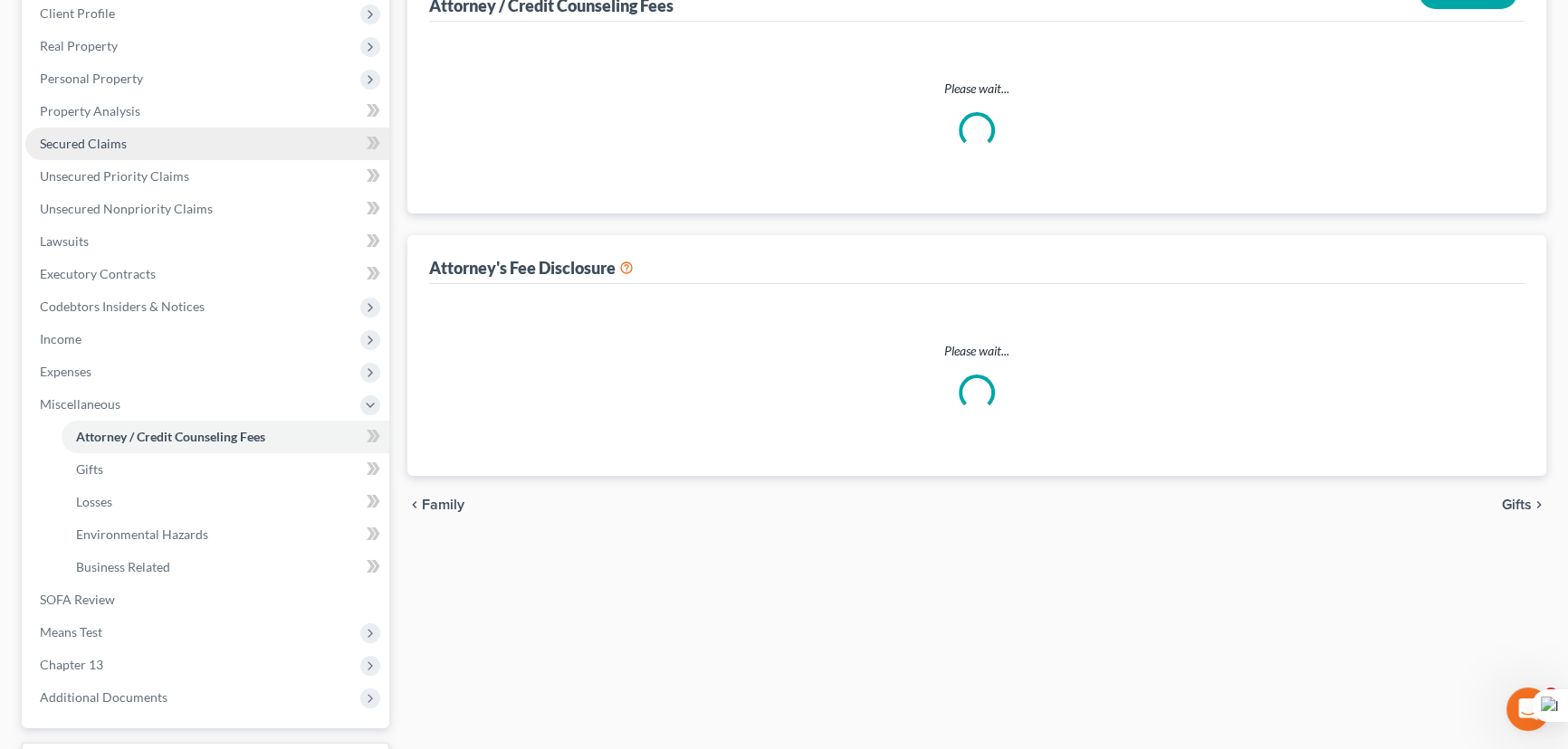
scroll to position [175, 0]
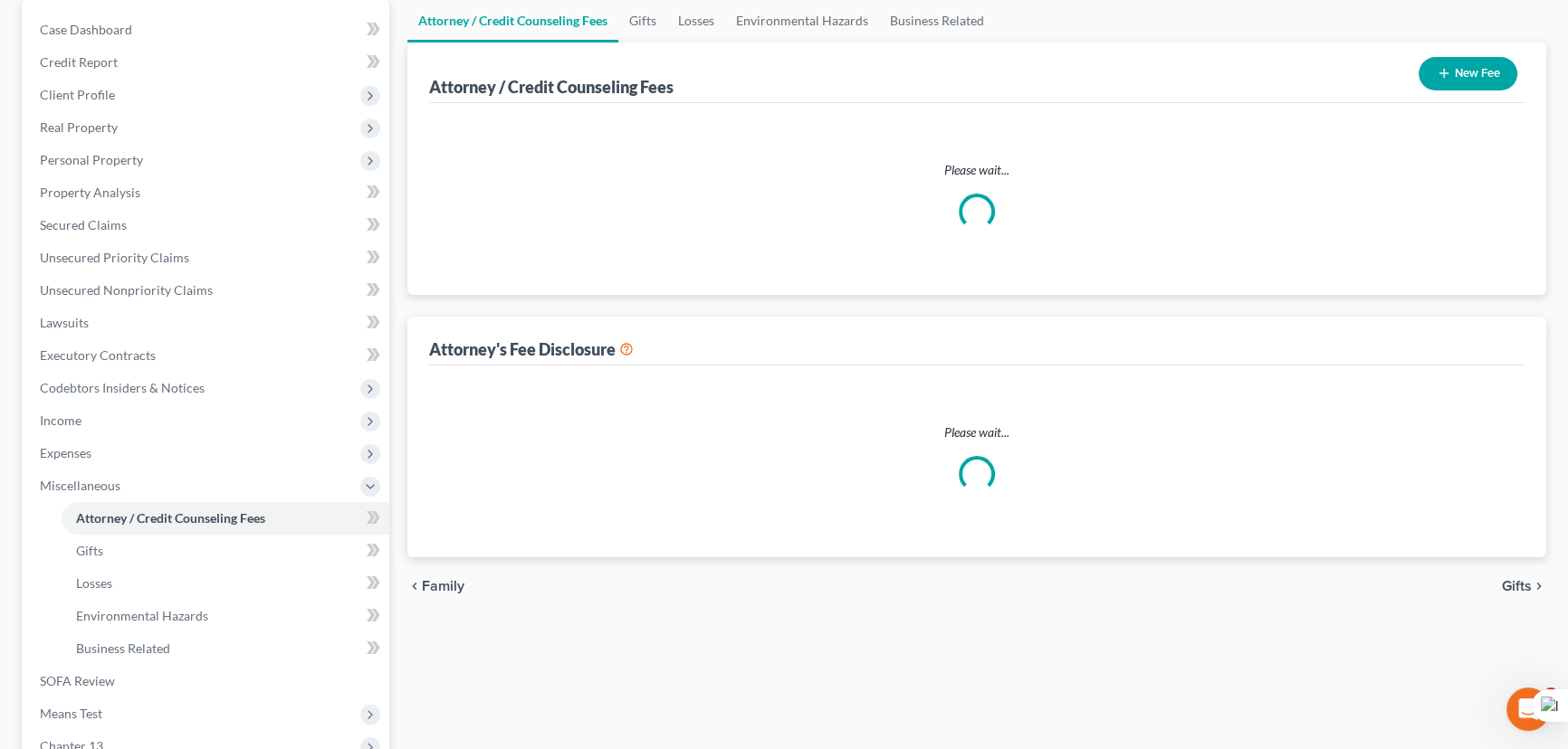
select select "1"
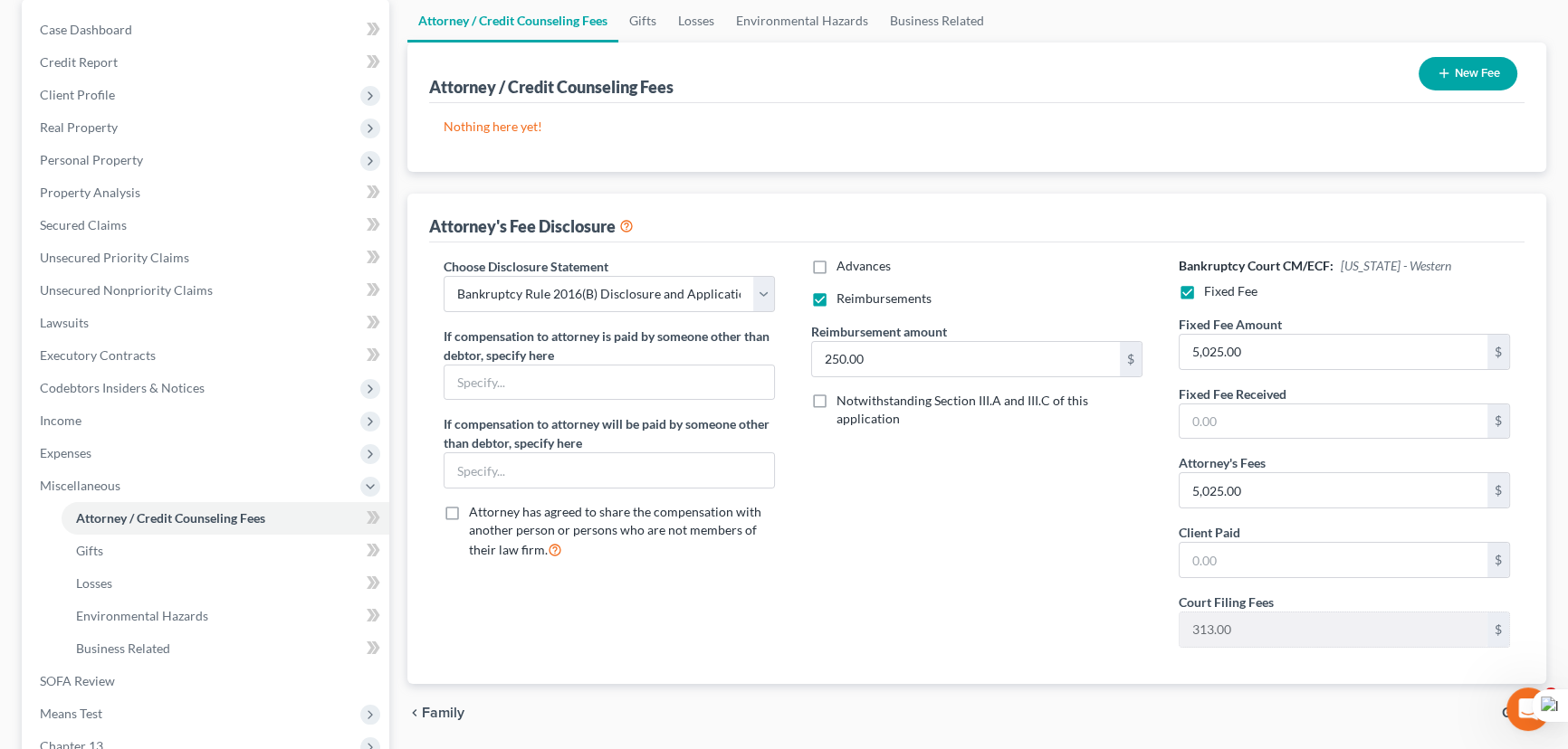
scroll to position [0, 0]
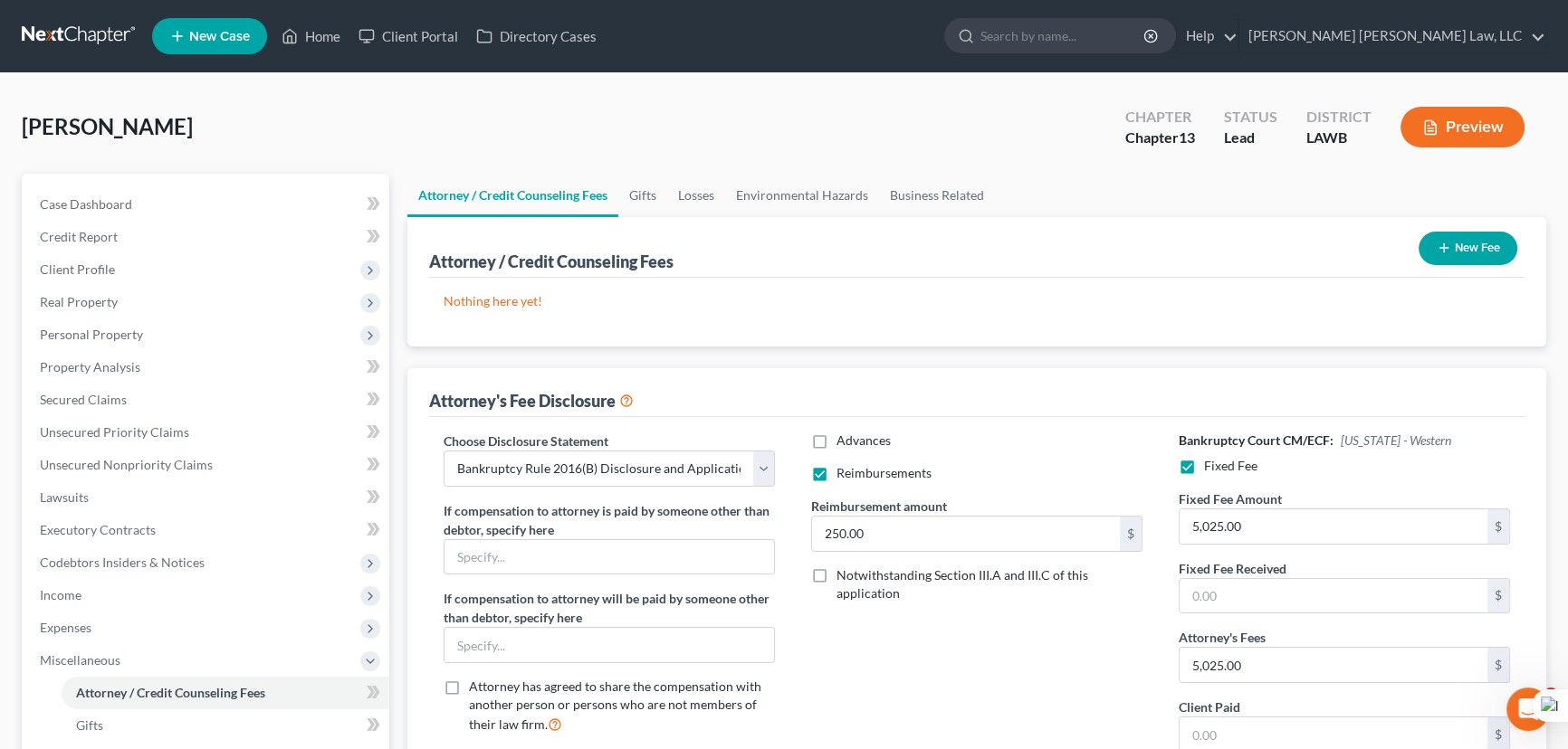
click at [1433, 241] on button "New Fee" at bounding box center [1467, 248] width 99 height 33
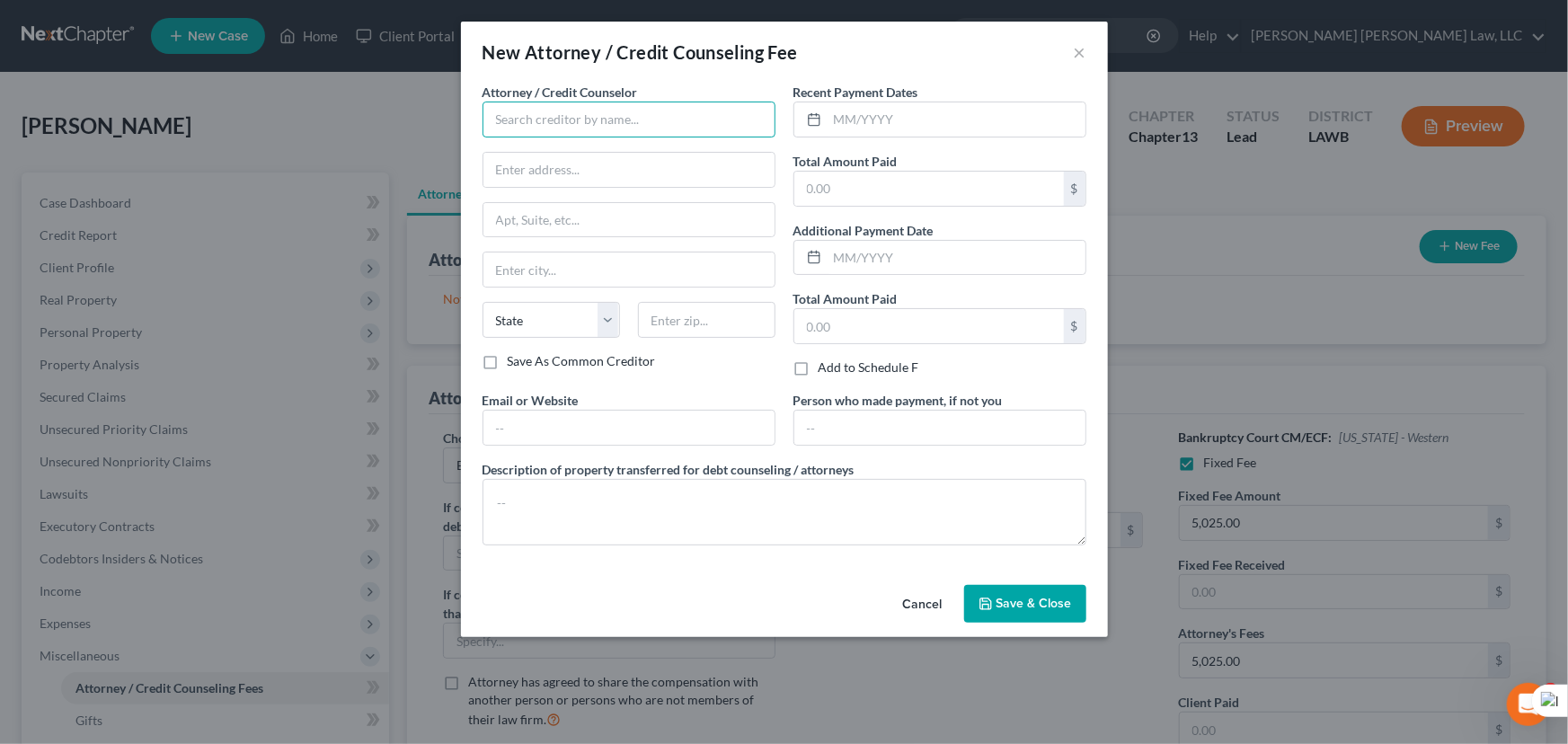
click at [528, 127] on input "text" at bounding box center [629, 119] width 293 height 36
type input "E. Orum Young Law Office"
type input "[STREET_ADDRESS][US_STATE]"
type input "Monroe"
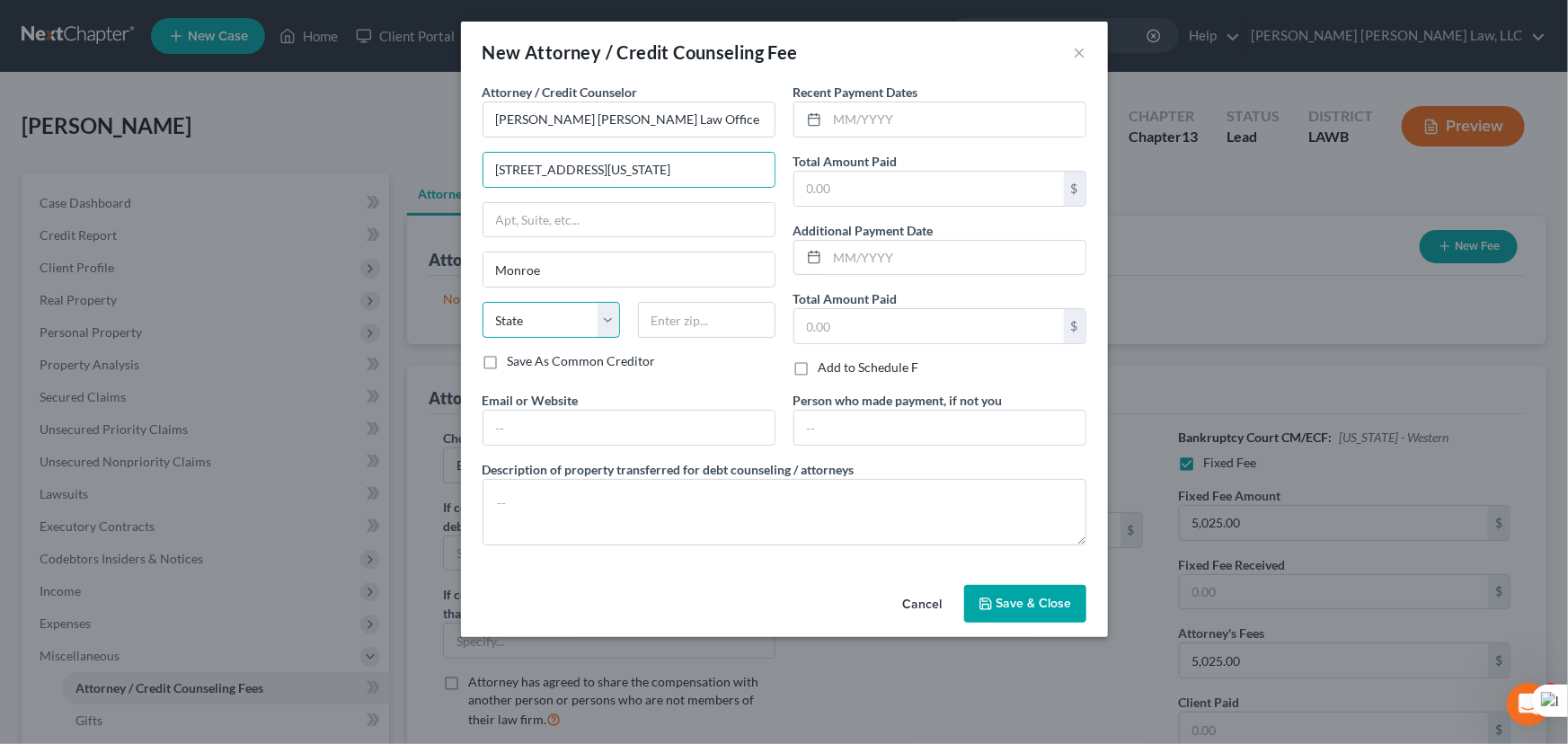
select select "19"
type input "71201"
click at [871, 118] on input "text" at bounding box center [957, 119] width 258 height 34
type input "09/2025"
click at [913, 180] on input "text" at bounding box center [929, 189] width 270 height 34
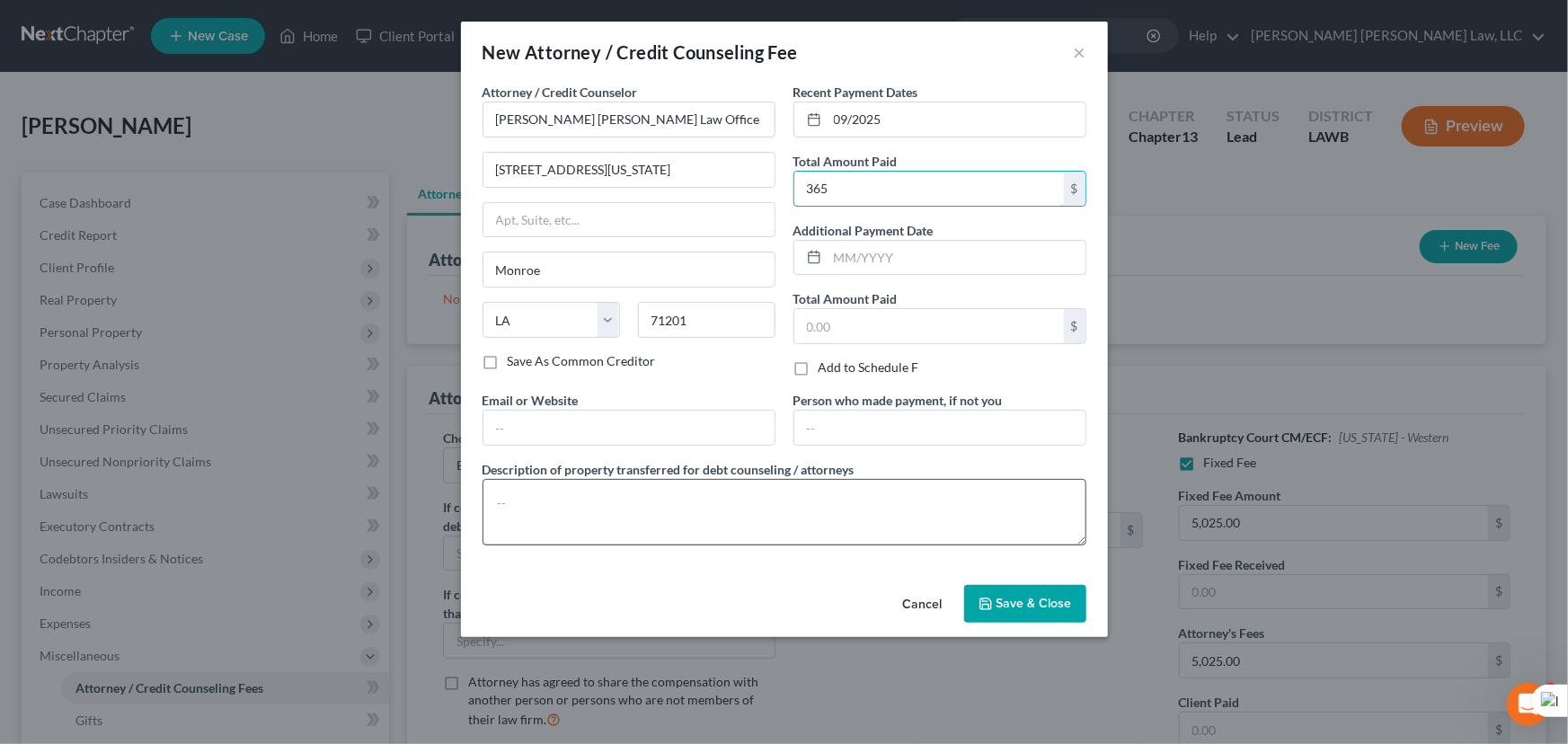
type input "365"
click at [912, 484] on textarea at bounding box center [784, 512] width 604 height 67
type textarea "credit report, credit counseling, filing fee"
click at [991, 600] on icon "button" at bounding box center [986, 604] width 11 height 11
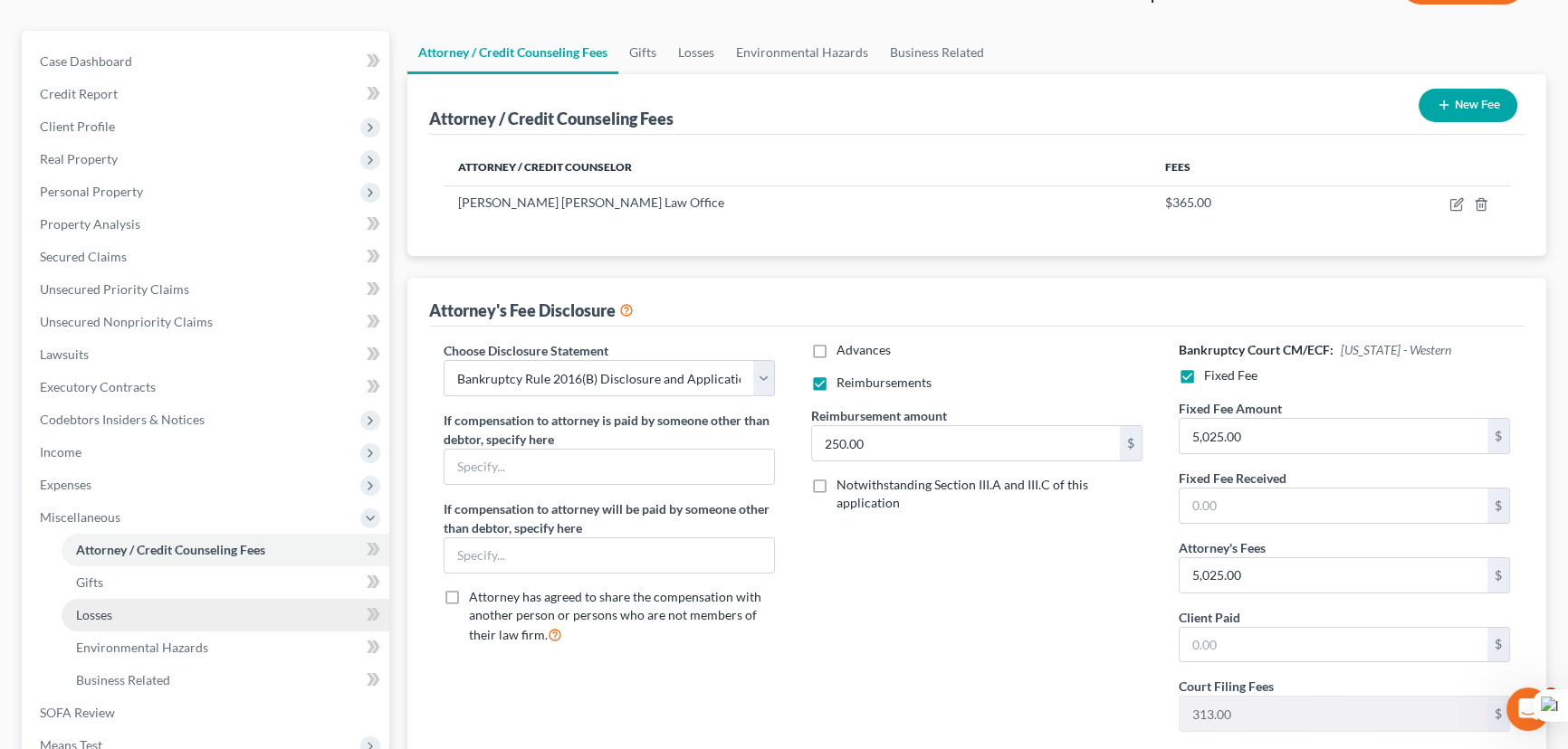
scroll to position [329, 0]
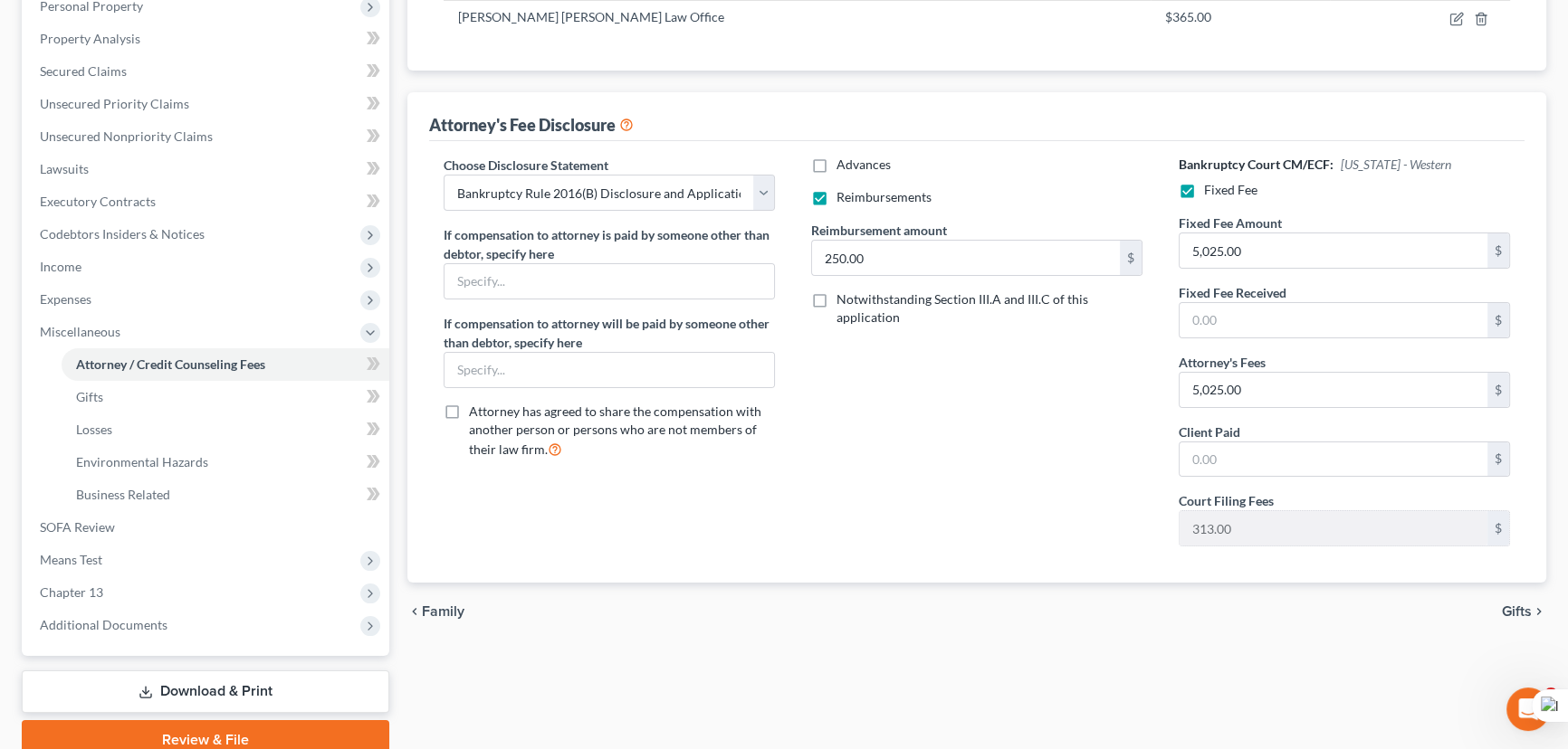
drag, startPoint x: 95, startPoint y: 613, endPoint x: 143, endPoint y: 656, distance: 64.7
click at [95, 613] on span "Additional Documents" at bounding box center [207, 625] width 364 height 33
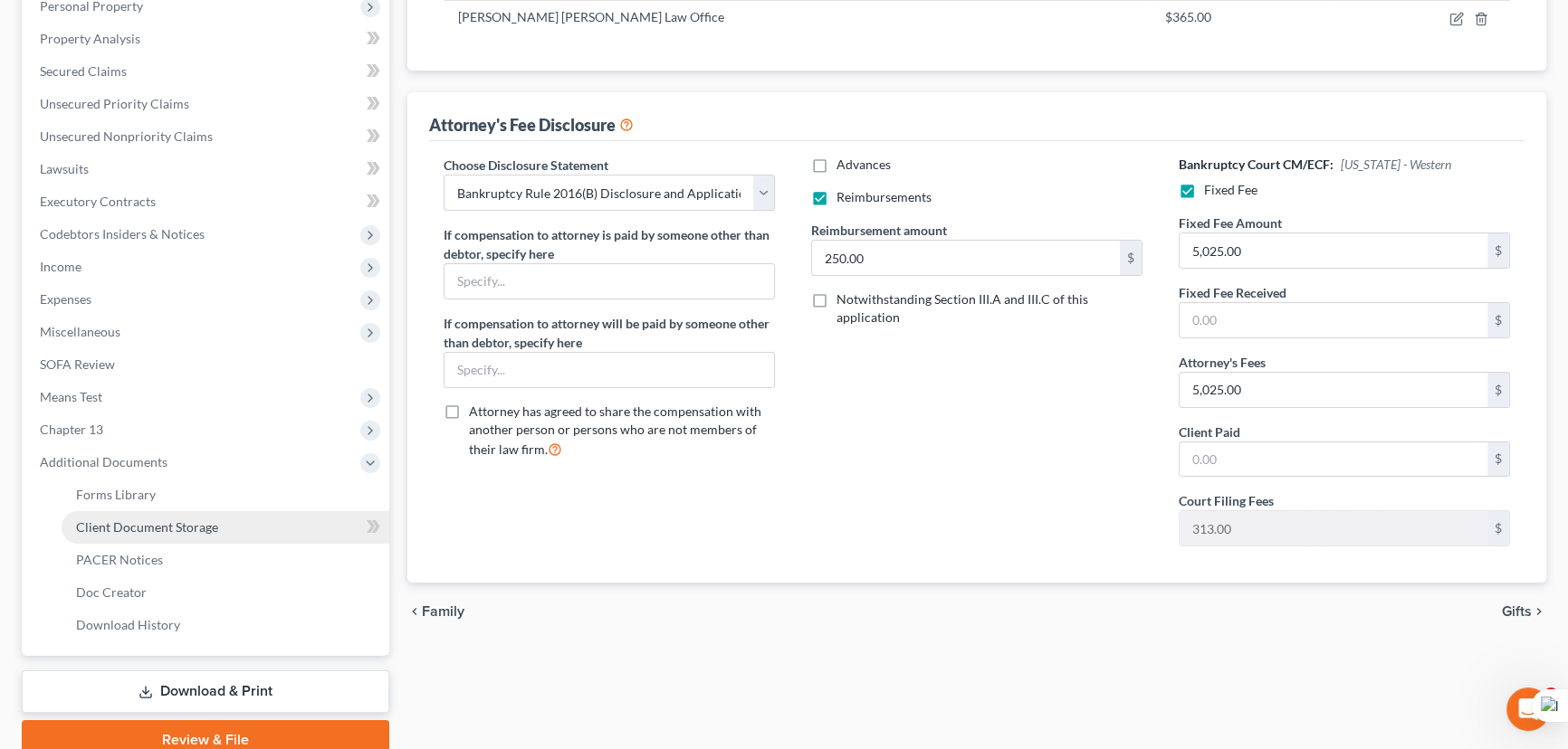
click at [154, 520] on span "Client Document Storage" at bounding box center [147, 527] width 142 height 15
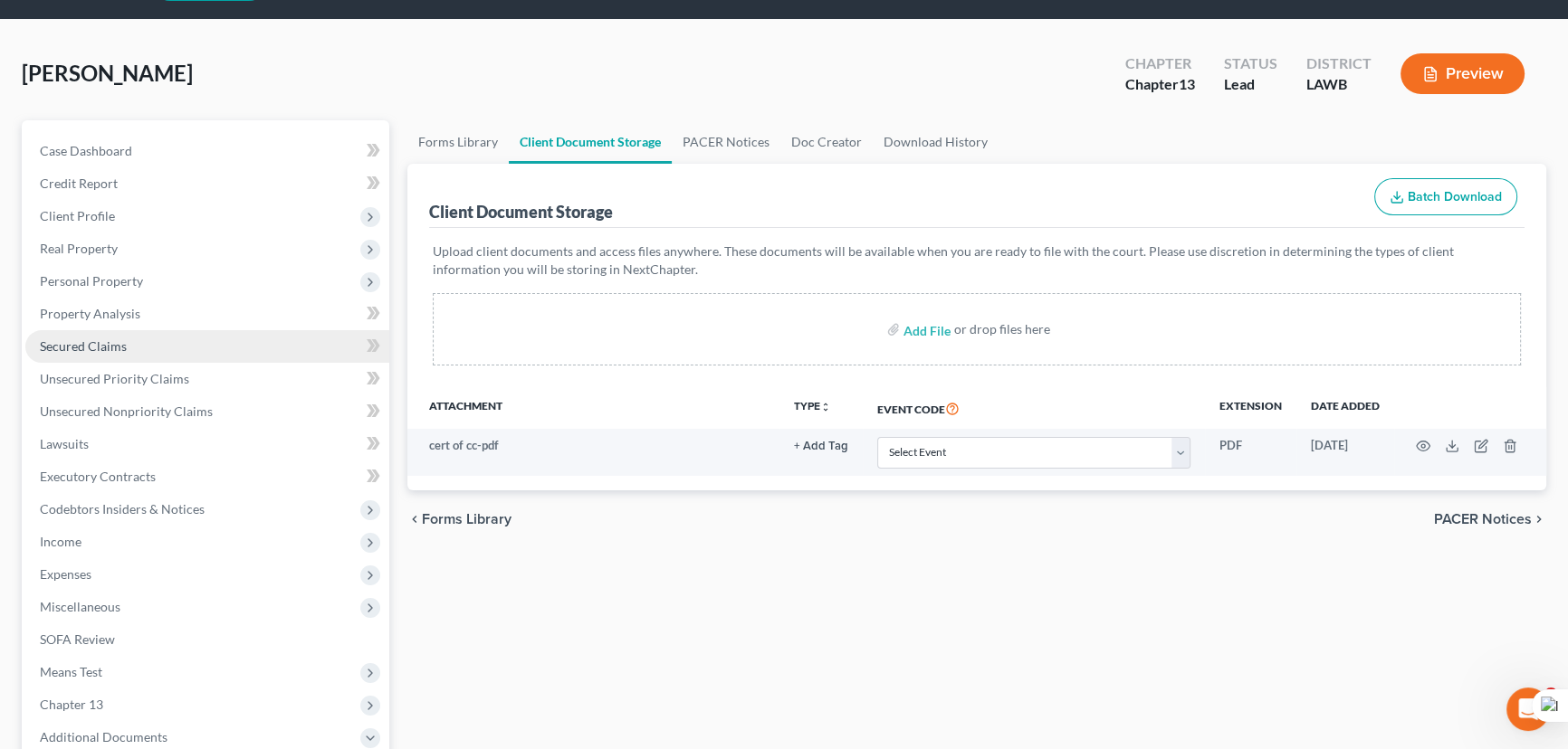
scroll to position [81, 0]
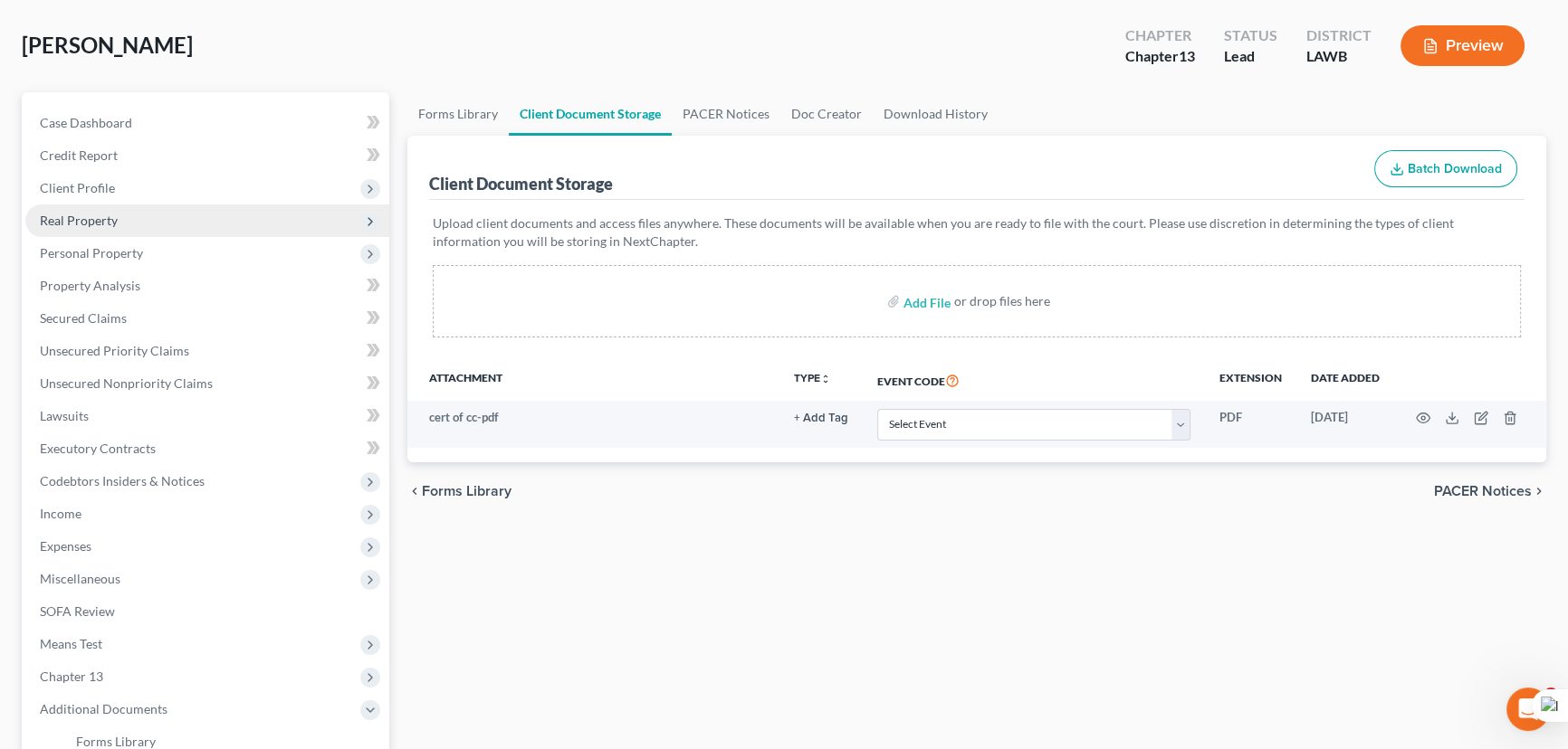
click at [141, 225] on span "Real Property" at bounding box center [207, 221] width 364 height 33
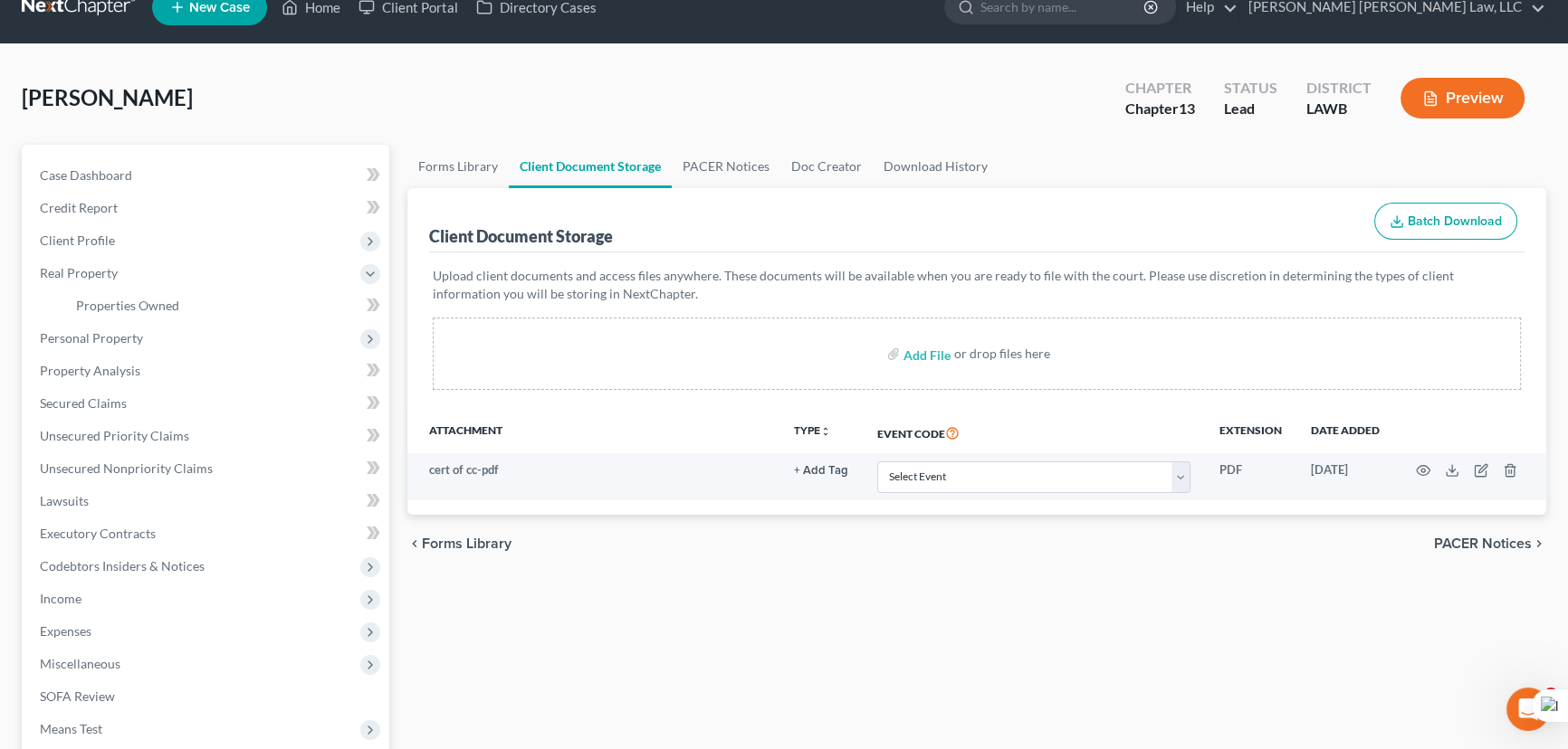
scroll to position [0, 0]
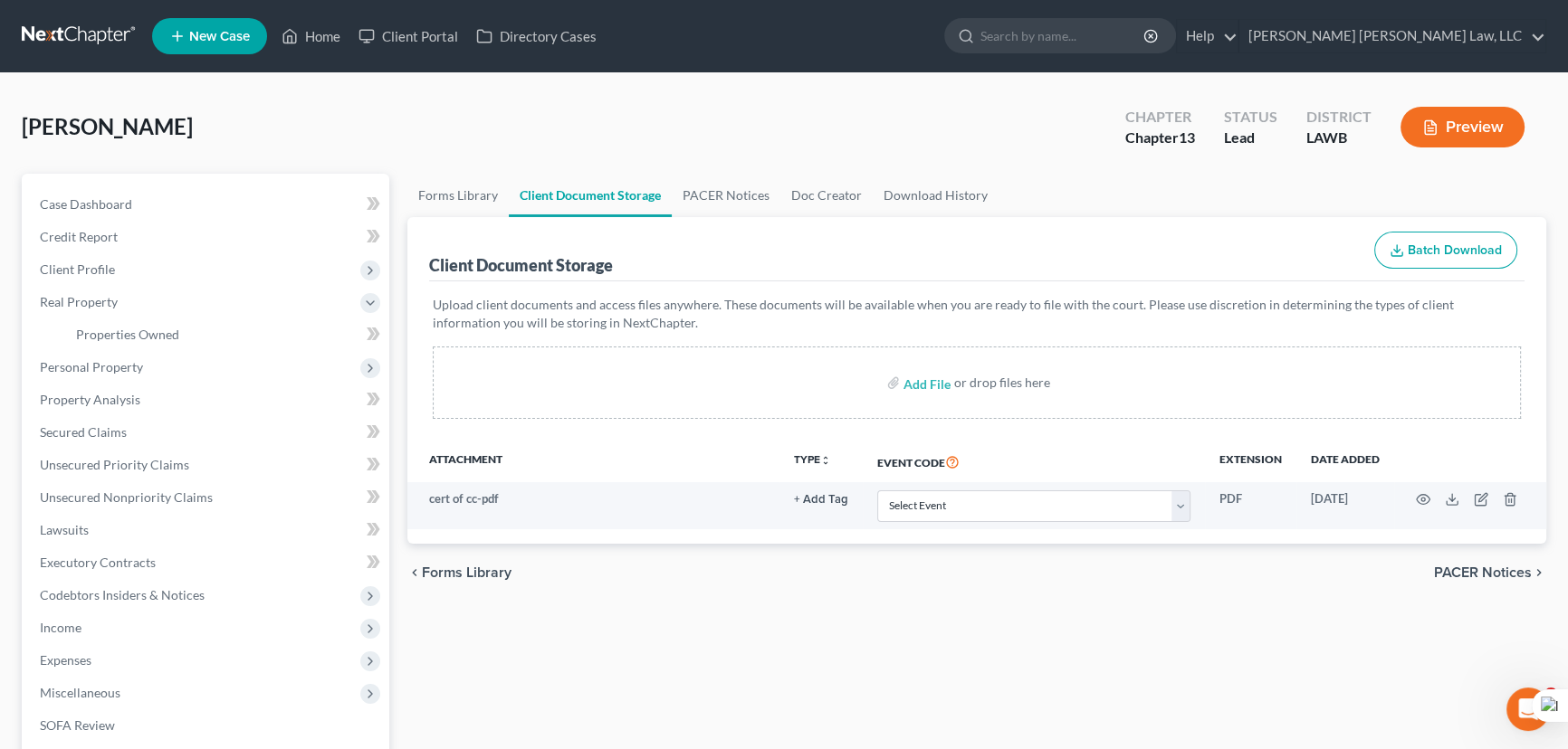
click at [70, 33] on link at bounding box center [80, 36] width 116 height 33
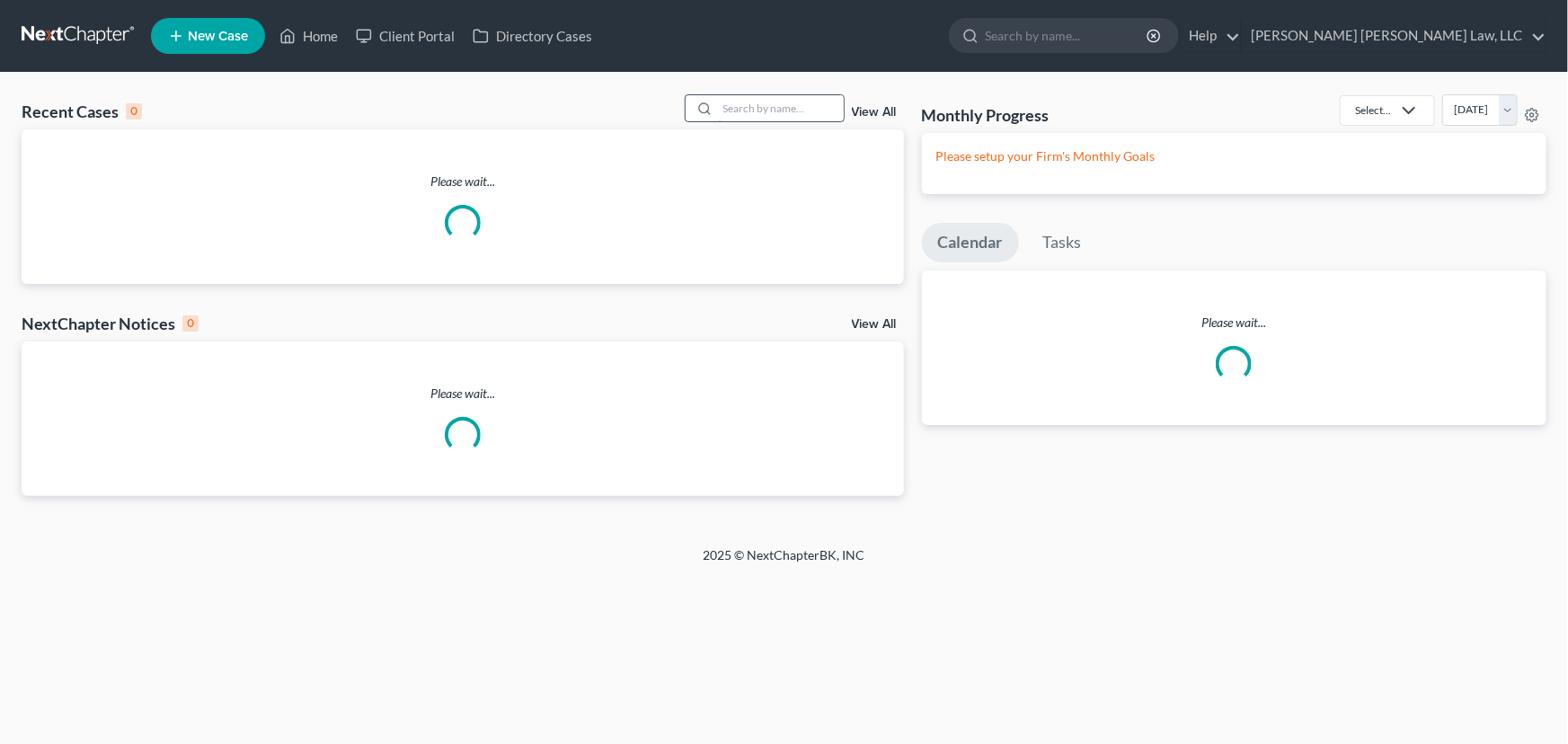
click at [753, 99] on input "search" at bounding box center [781, 108] width 126 height 26
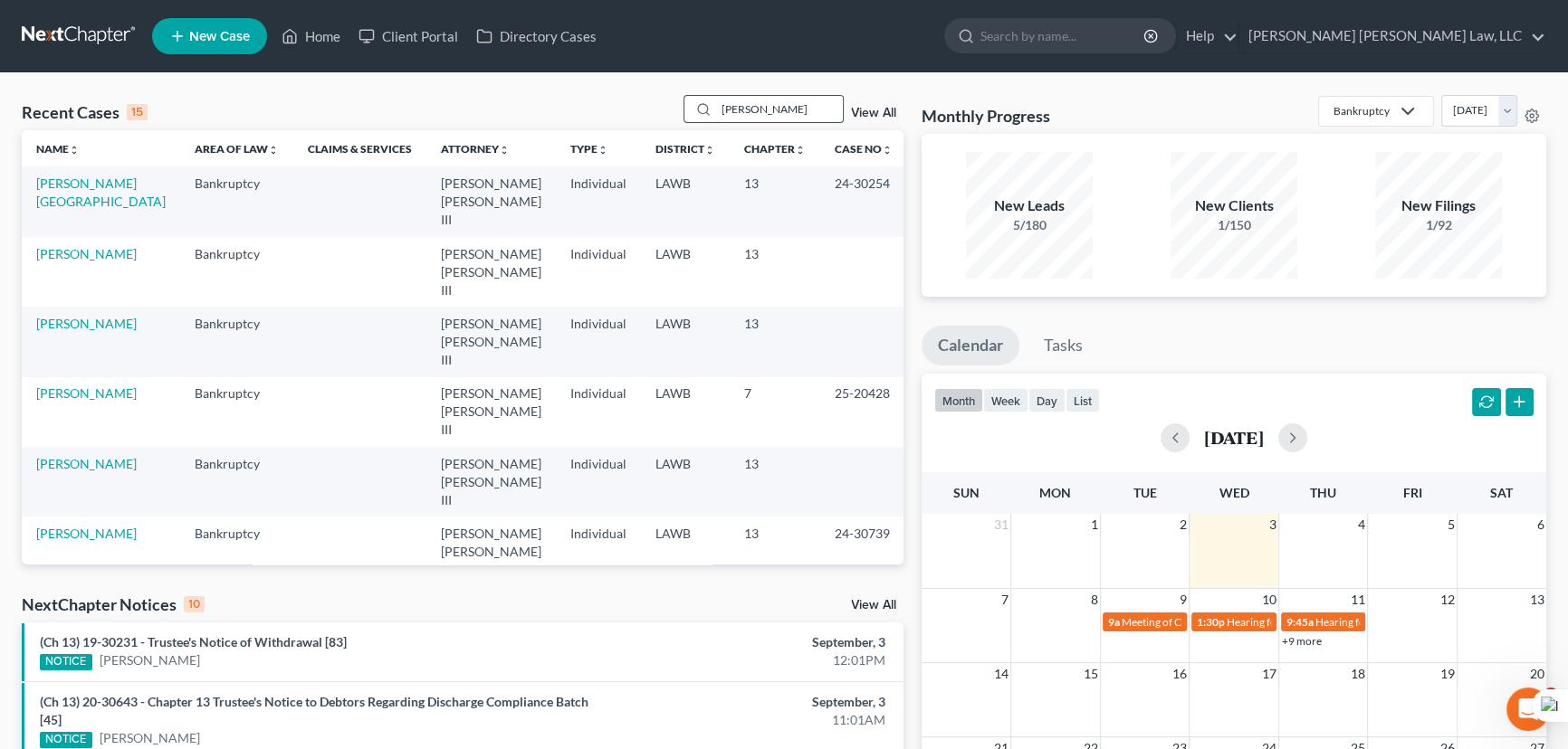
type input "robinson, davette"
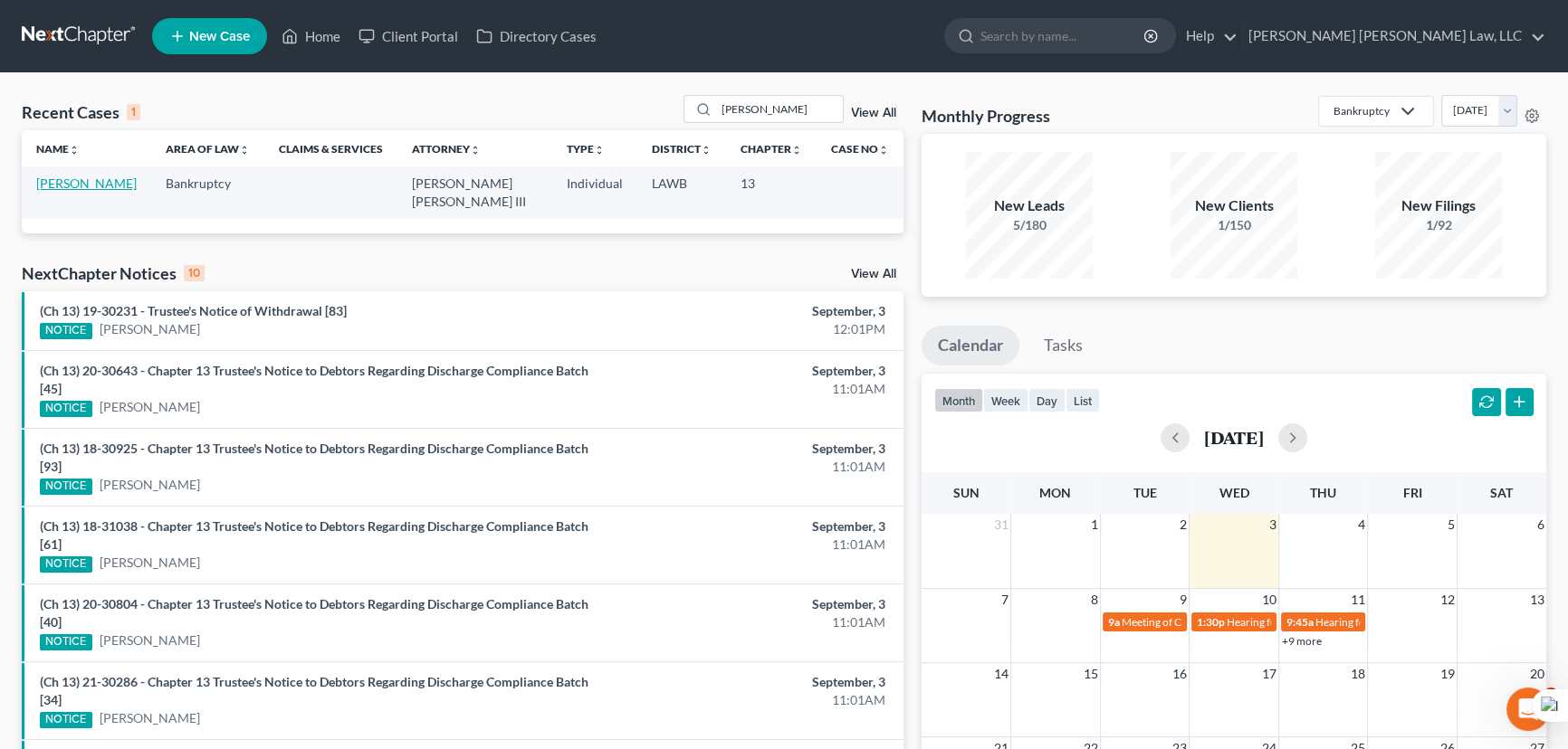
click at [109, 181] on link "Robinson, DaVette" at bounding box center [86, 183] width 100 height 15
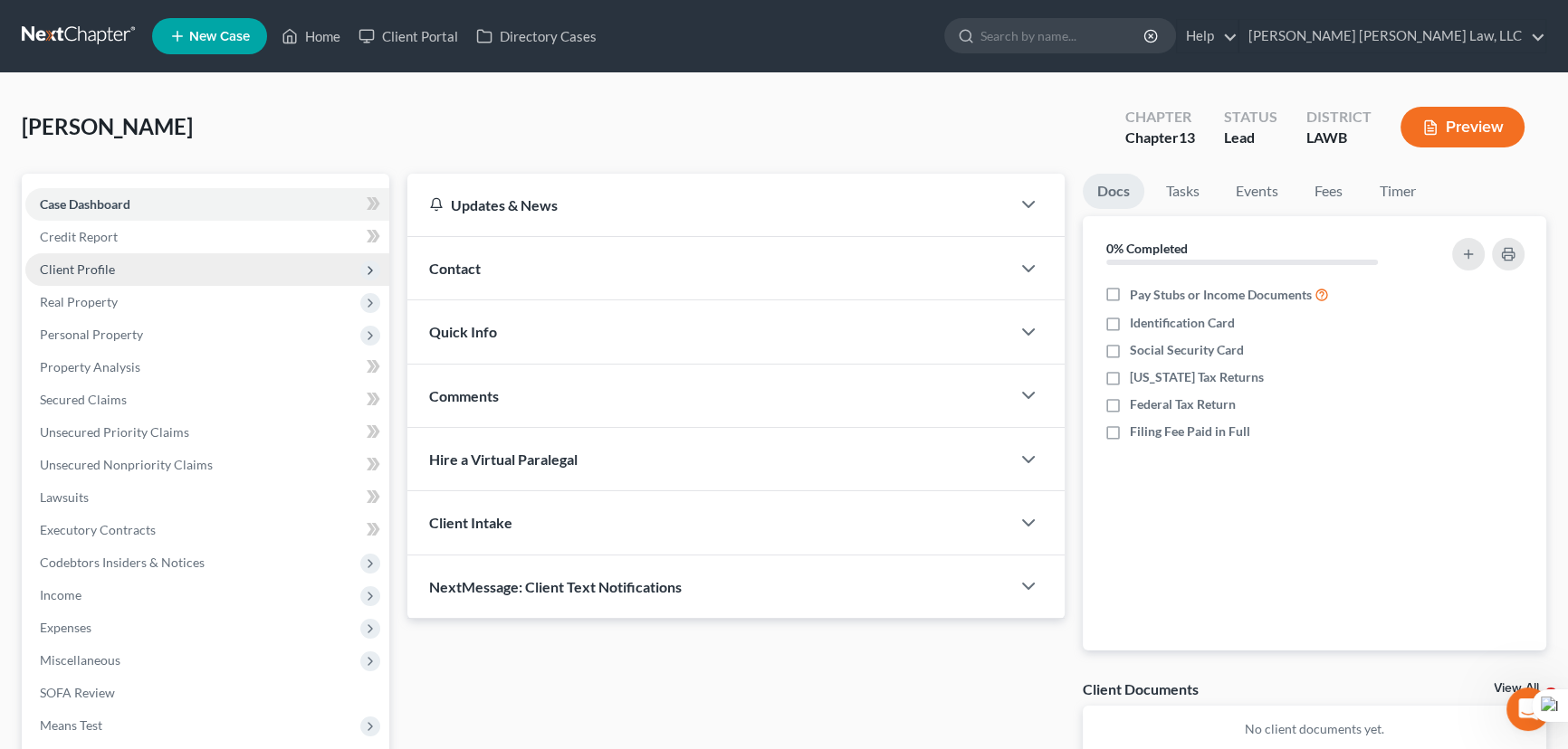
click at [131, 277] on span "Client Profile" at bounding box center [207, 269] width 364 height 33
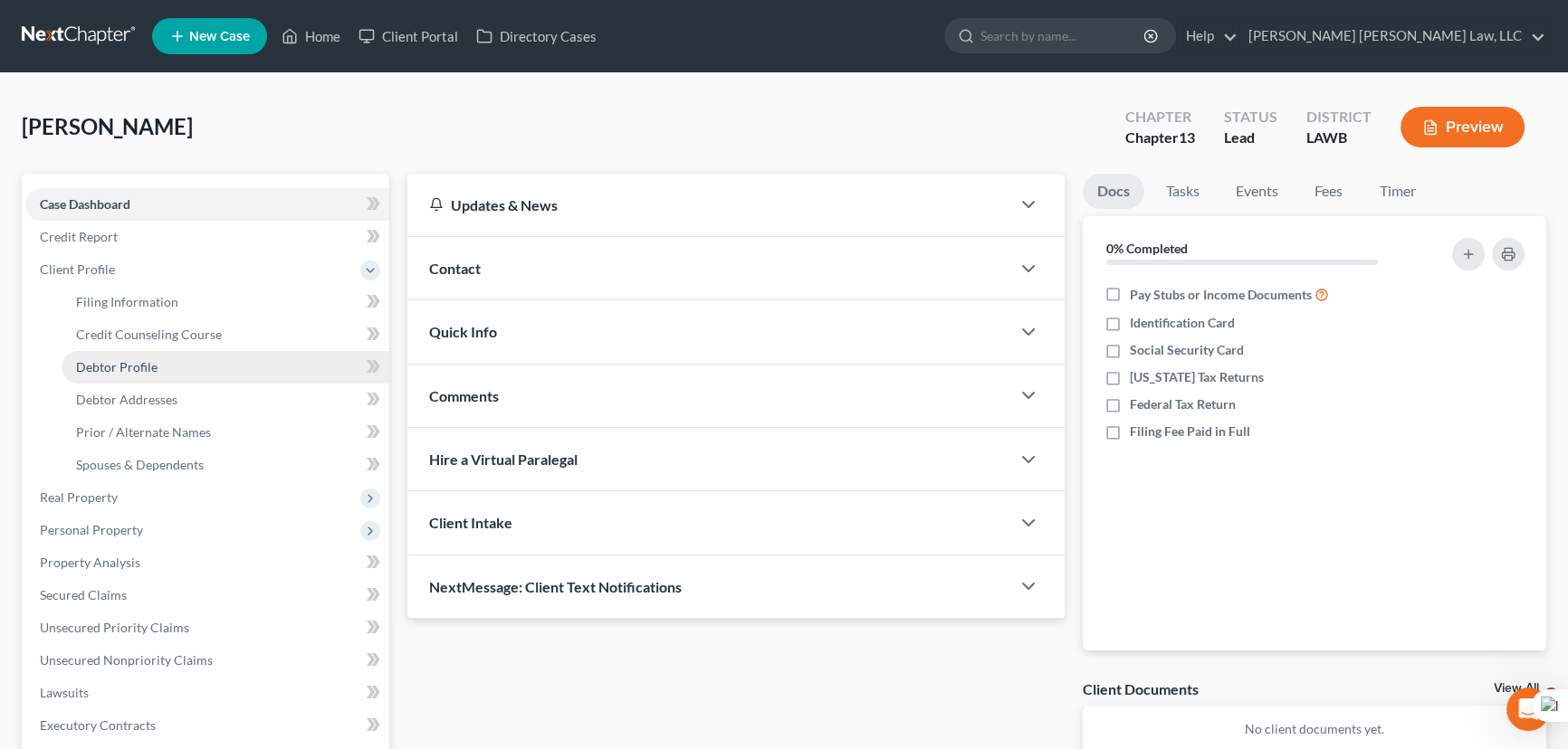
click at [154, 361] on span "Debtor Profile" at bounding box center [116, 366] width 81 height 15
select select "0"
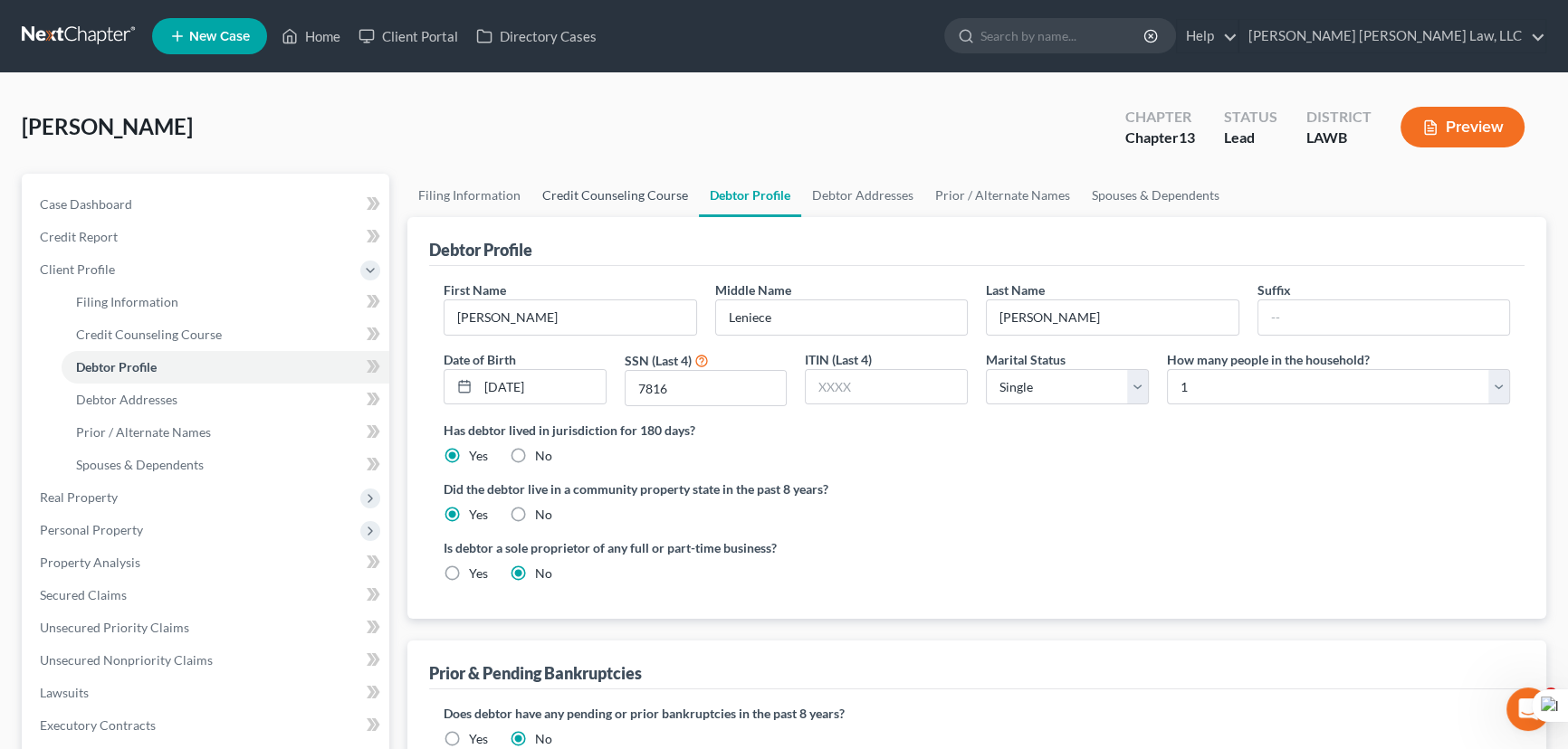
click at [566, 191] on link "Credit Counseling Course" at bounding box center [614, 195] width 167 height 43
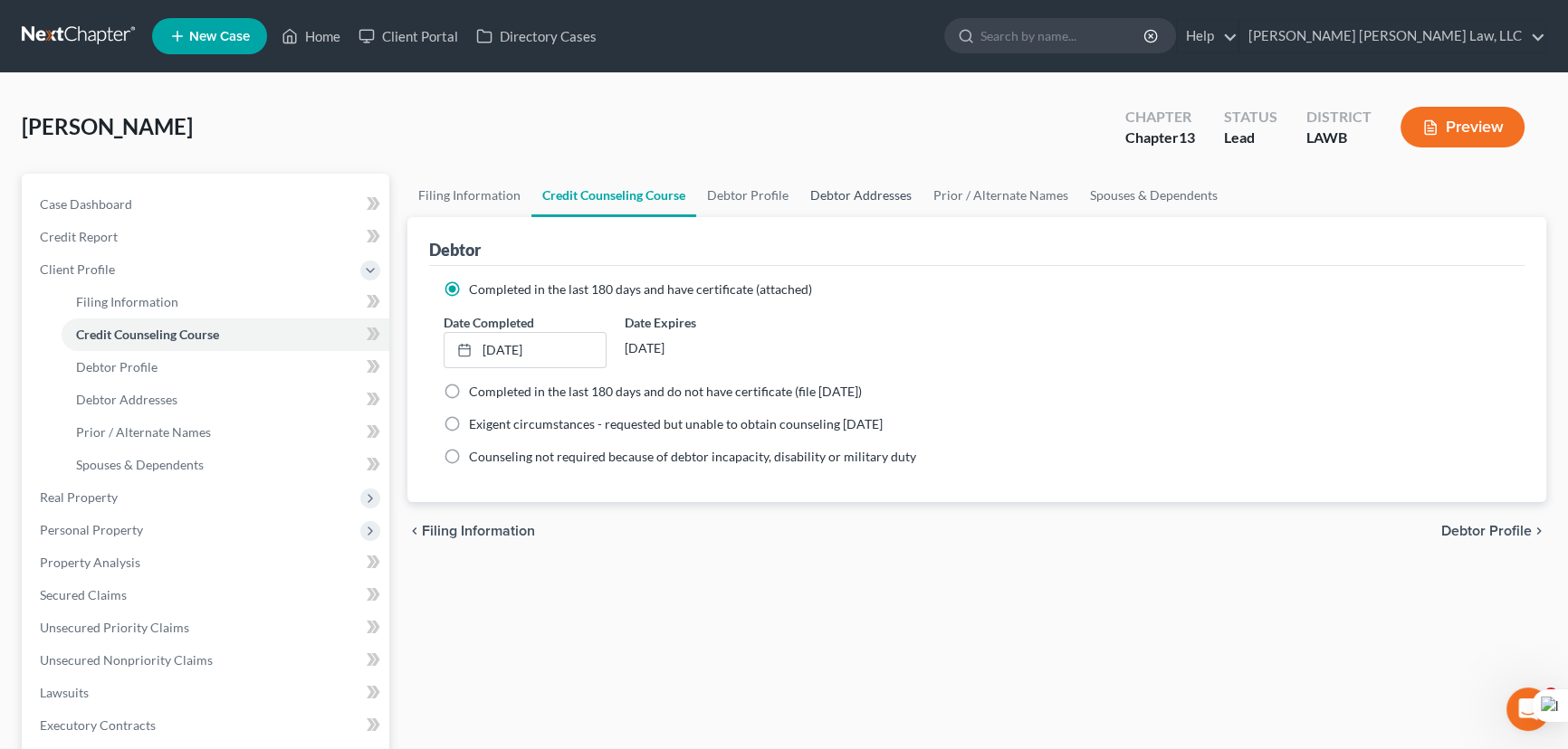
click at [907, 197] on link "Debtor Addresses" at bounding box center [860, 195] width 123 height 43
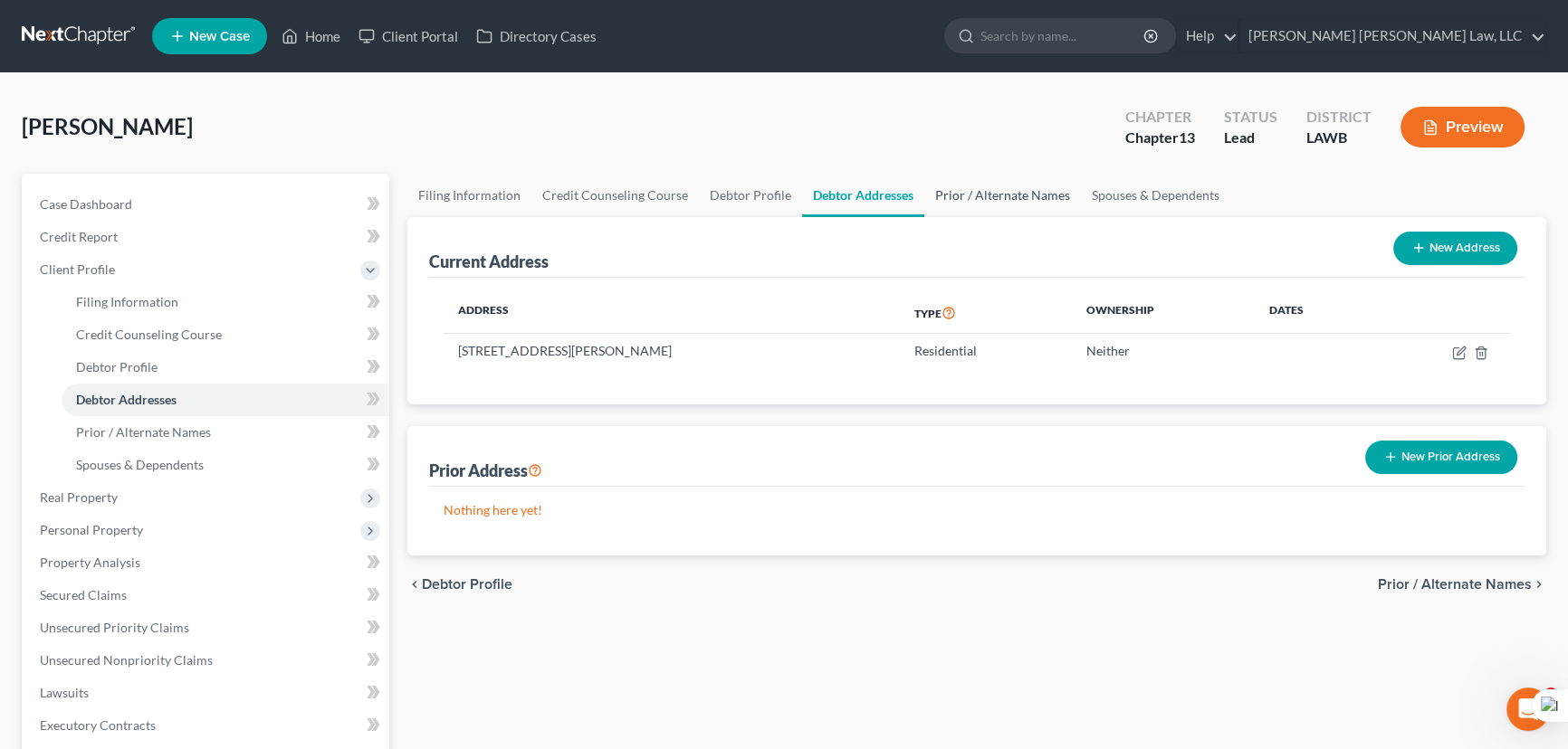
click at [1007, 191] on link "Prior / Alternate Names" at bounding box center [1002, 195] width 157 height 43
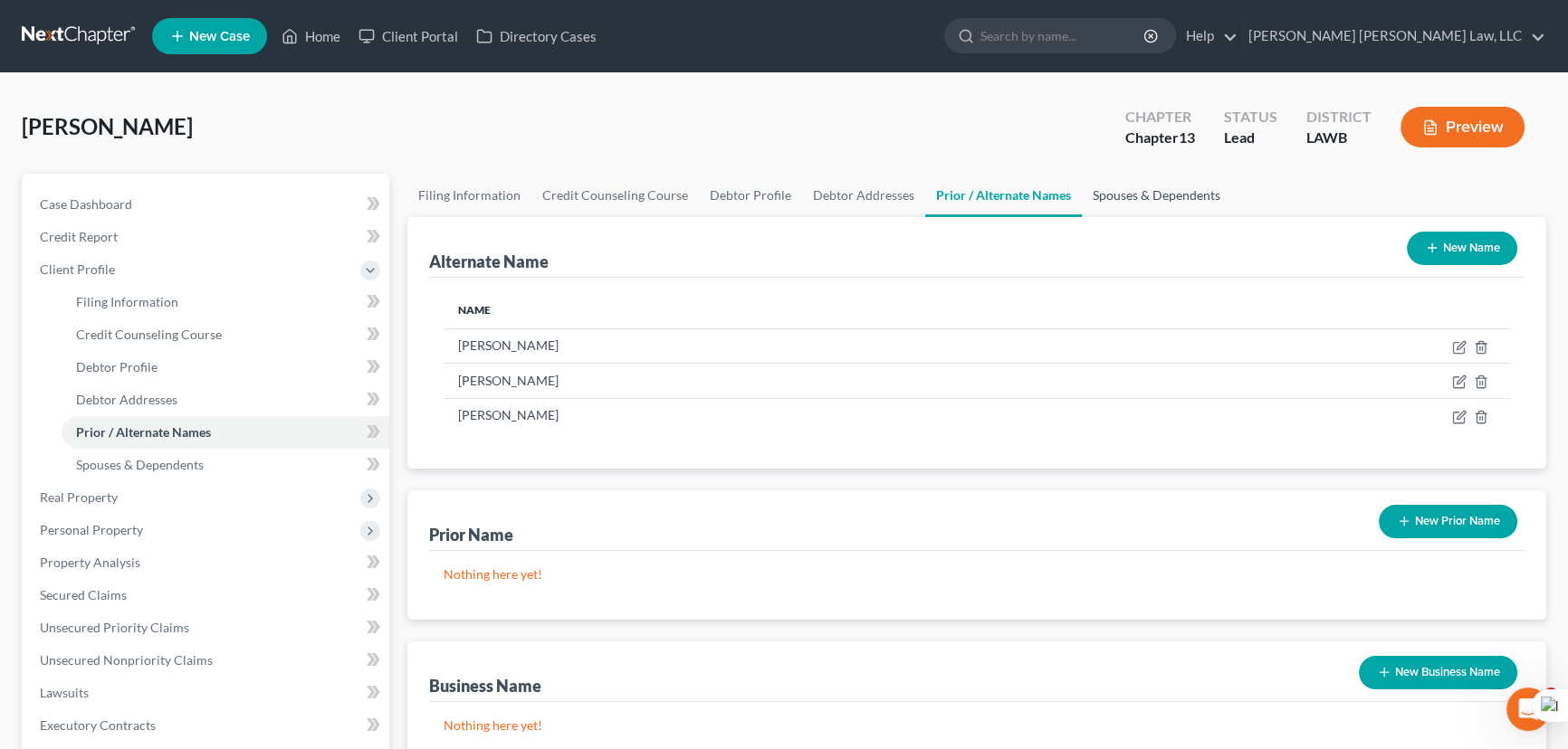
click at [1110, 190] on link "Spouses & Dependents" at bounding box center [1156, 195] width 149 height 43
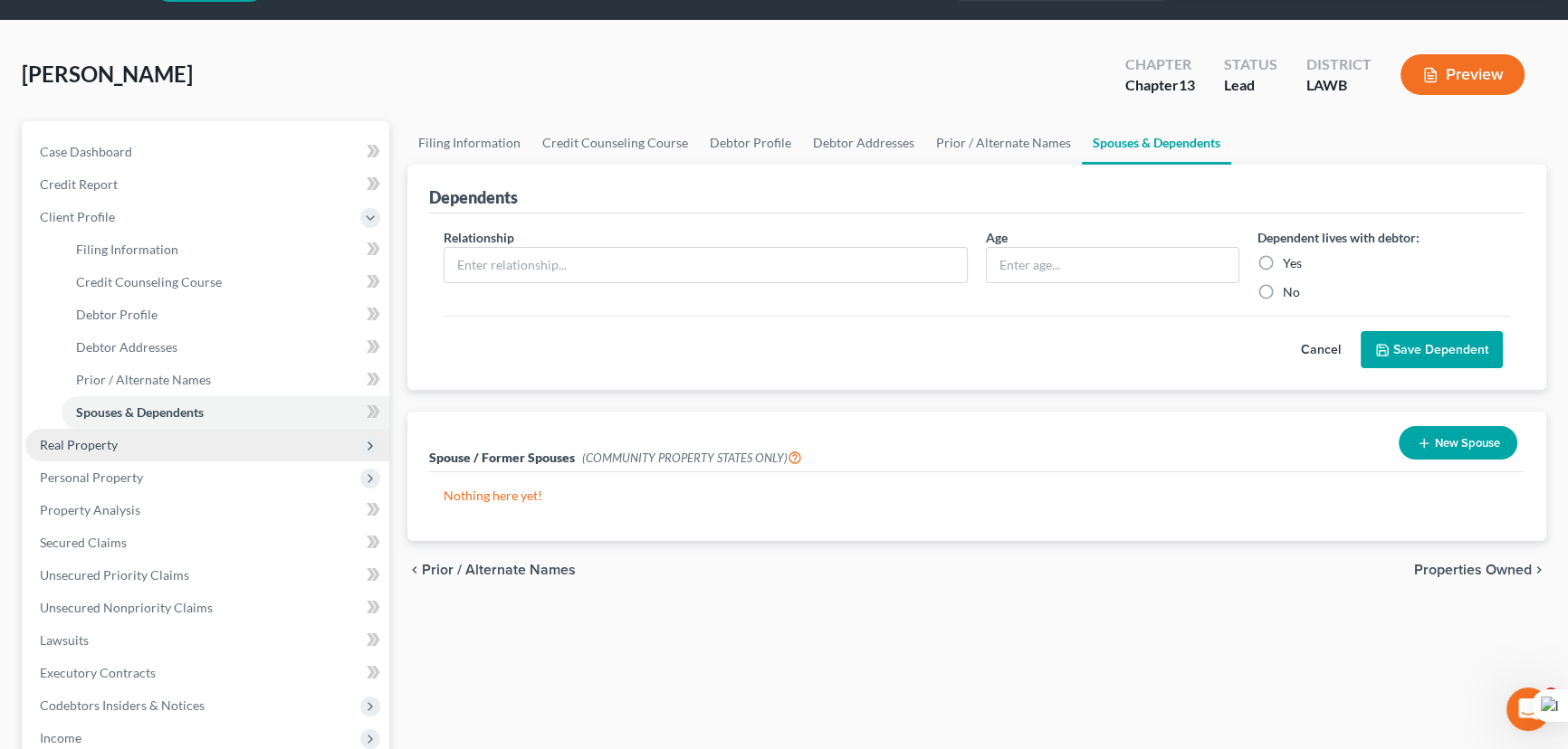
scroll to position [81, 0]
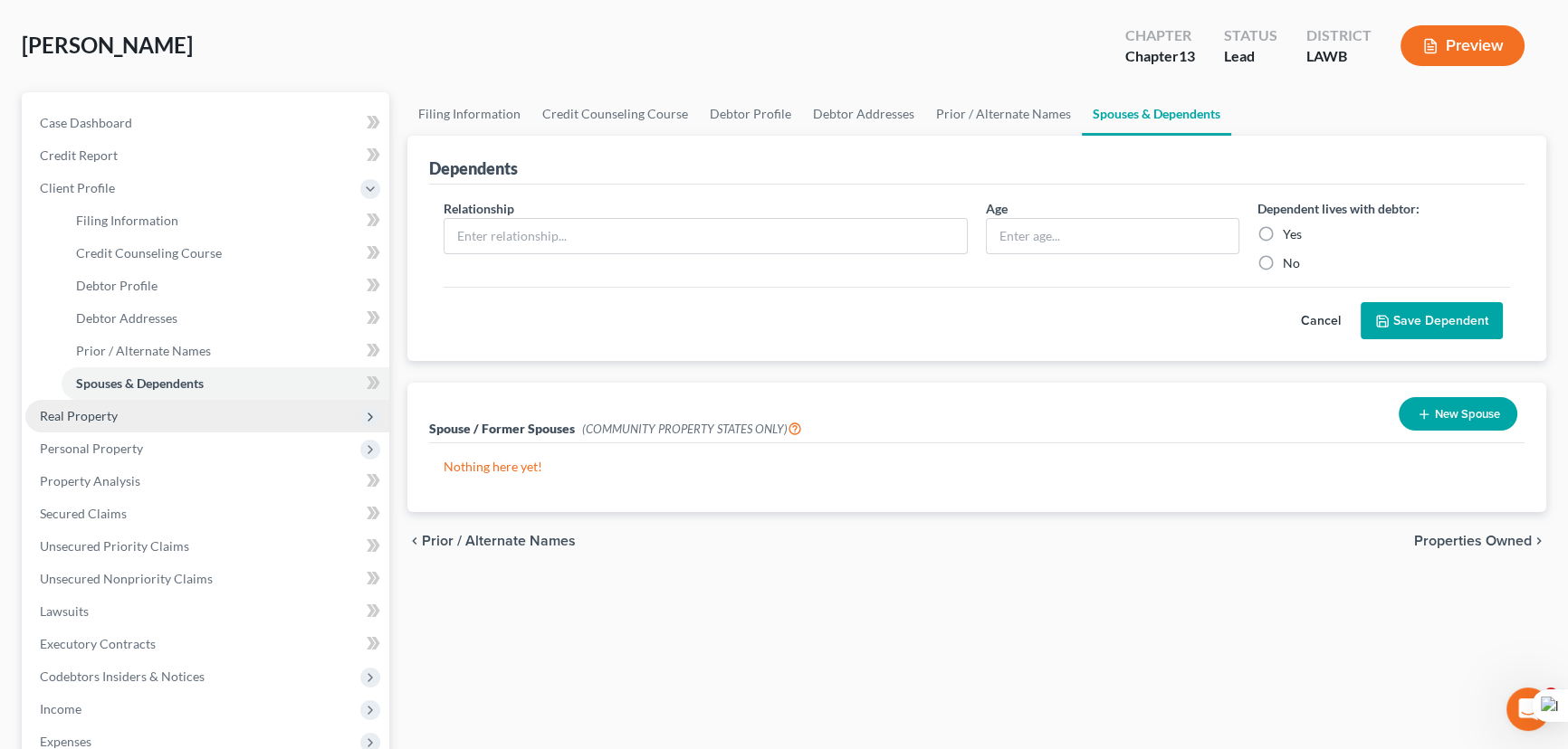
click at [142, 411] on span "Real Property" at bounding box center [207, 416] width 364 height 33
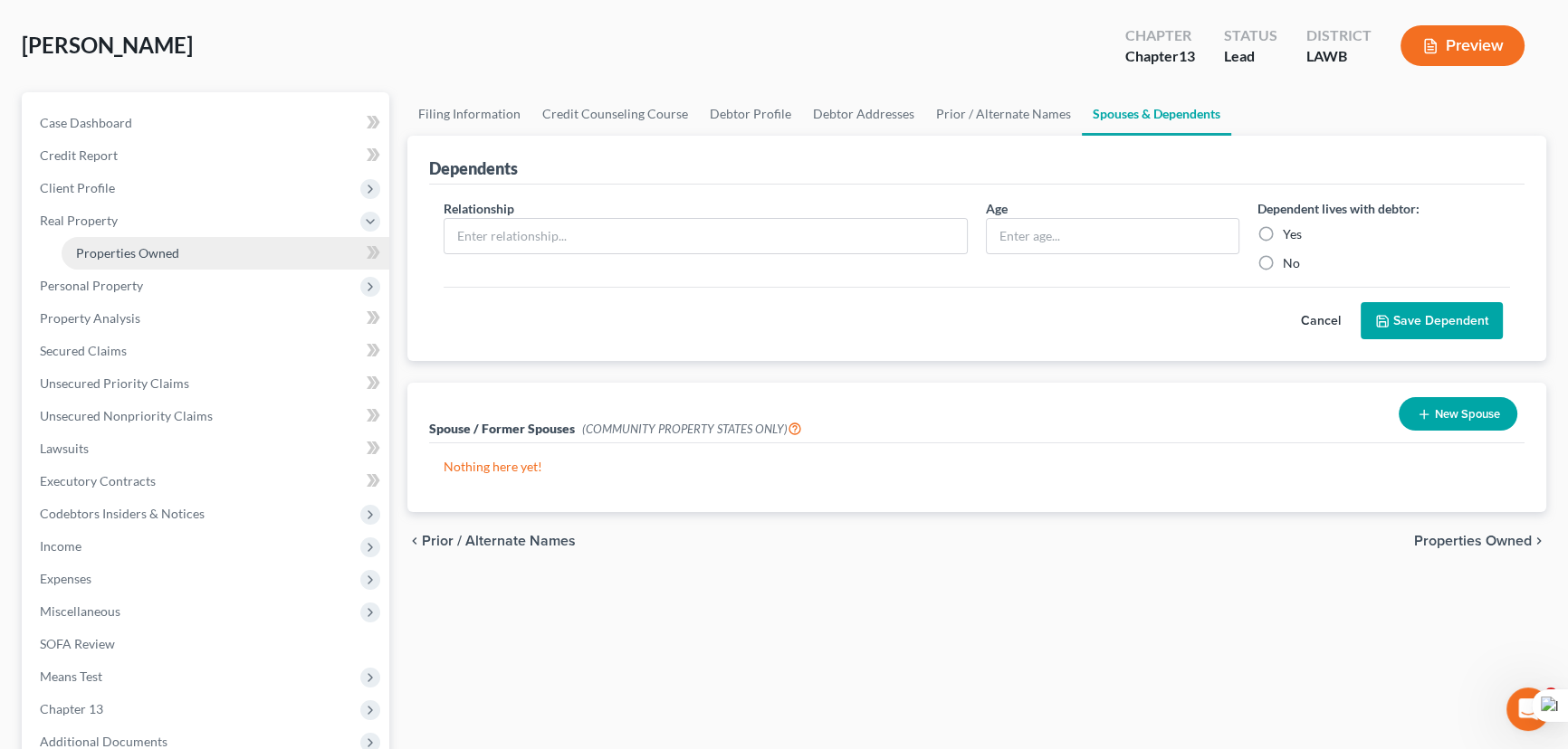
click at [161, 240] on link "Properties Owned" at bounding box center [226, 253] width 328 height 33
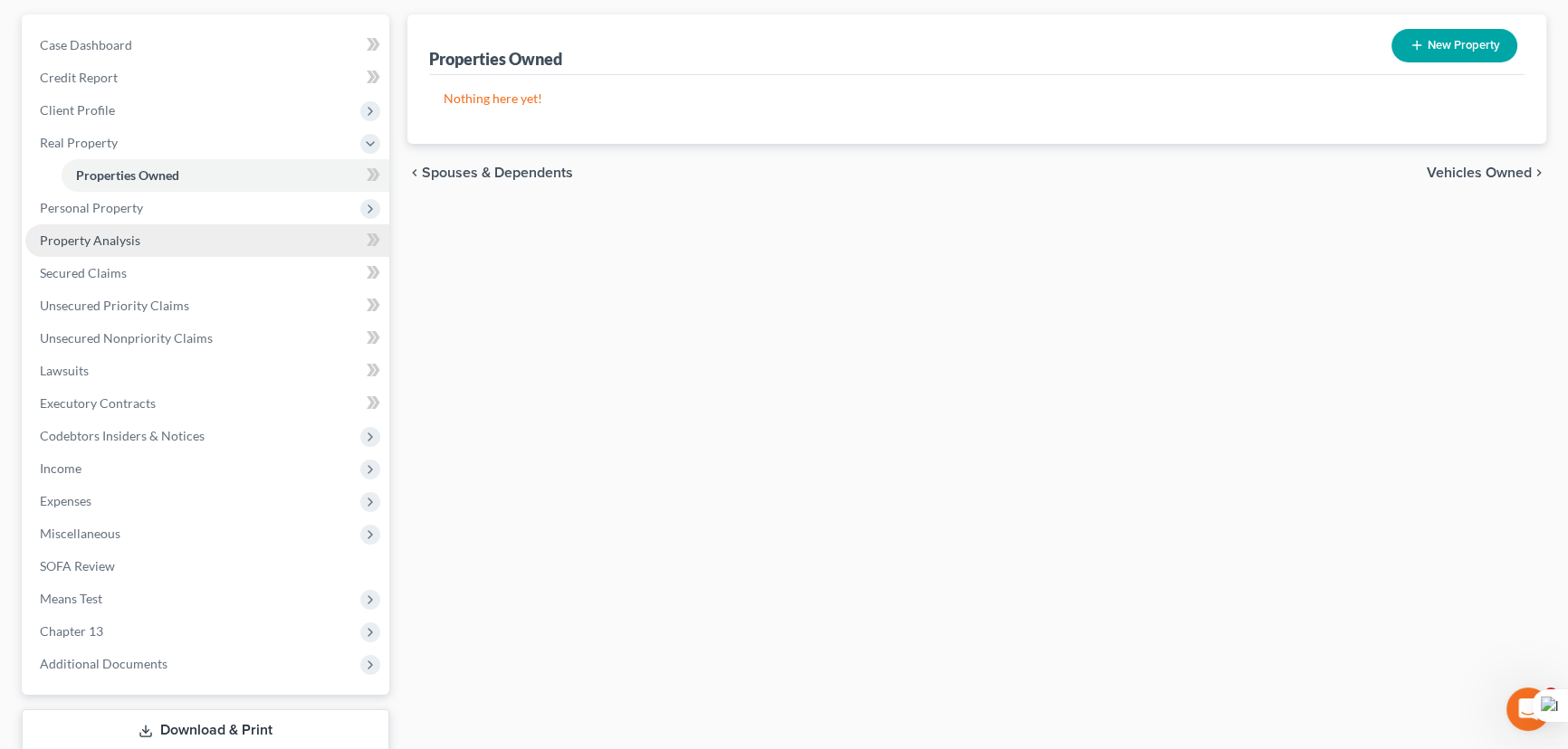
scroll to position [164, 0]
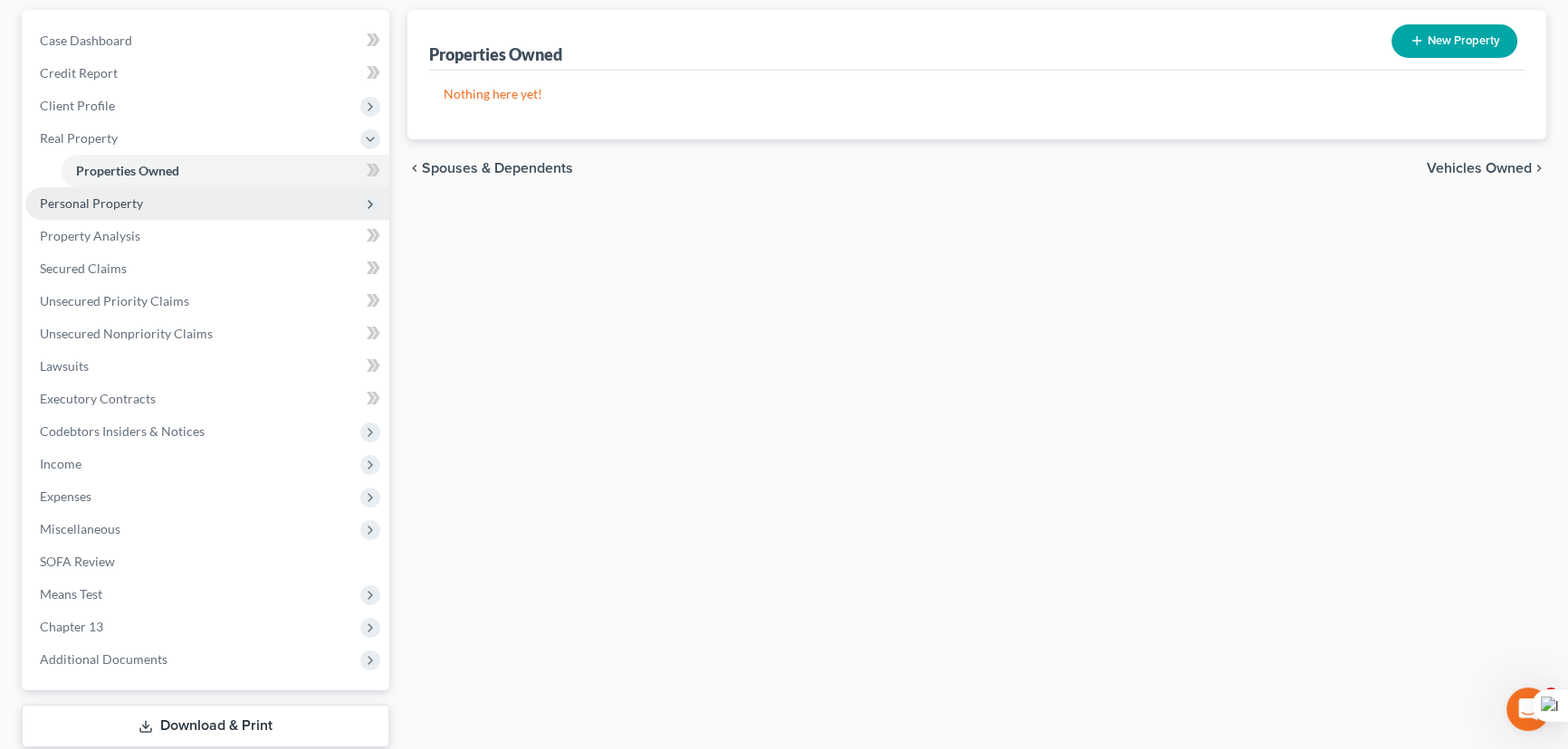
click at [190, 207] on span "Personal Property" at bounding box center [207, 203] width 364 height 33
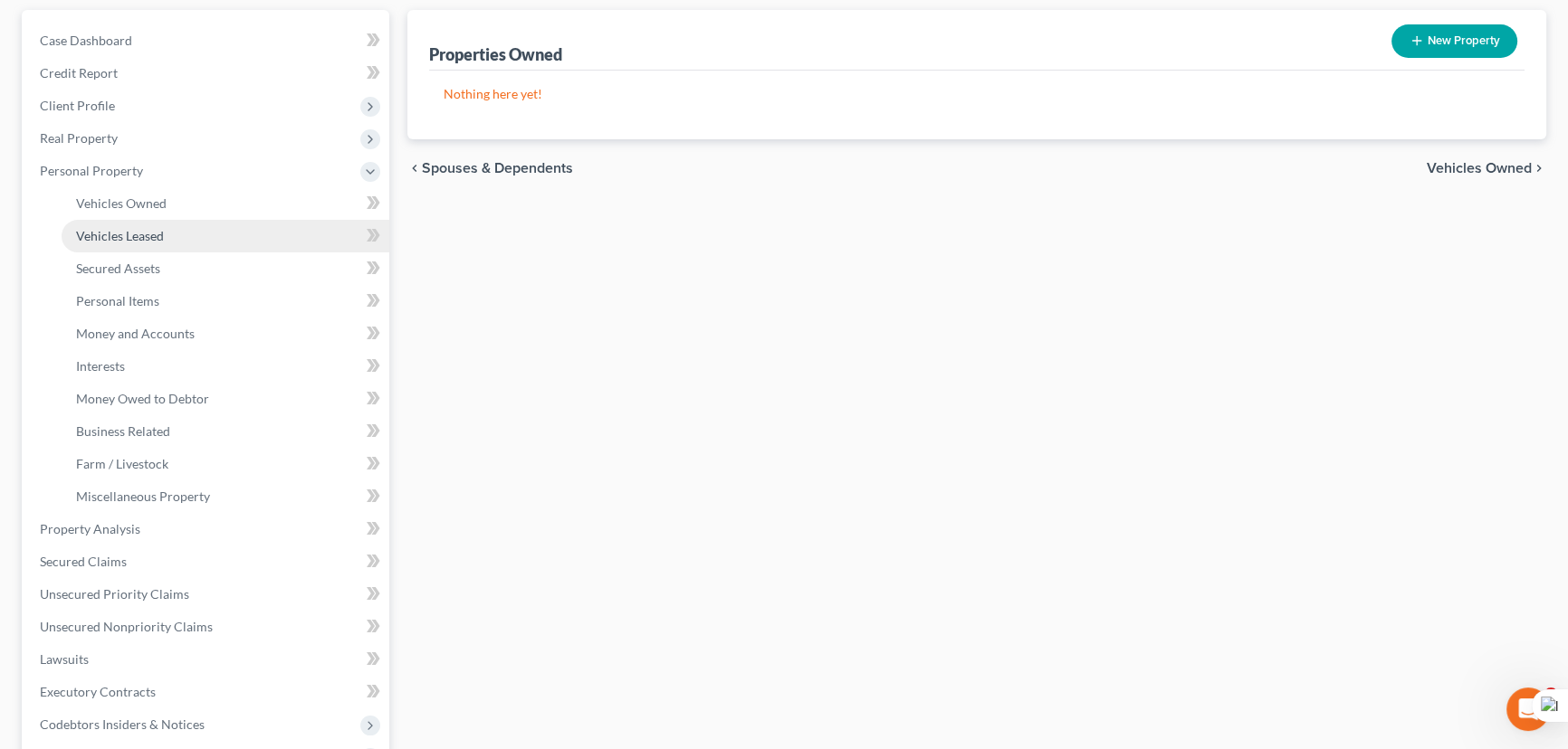
click at [191, 230] on link "Vehicles Leased" at bounding box center [226, 236] width 328 height 33
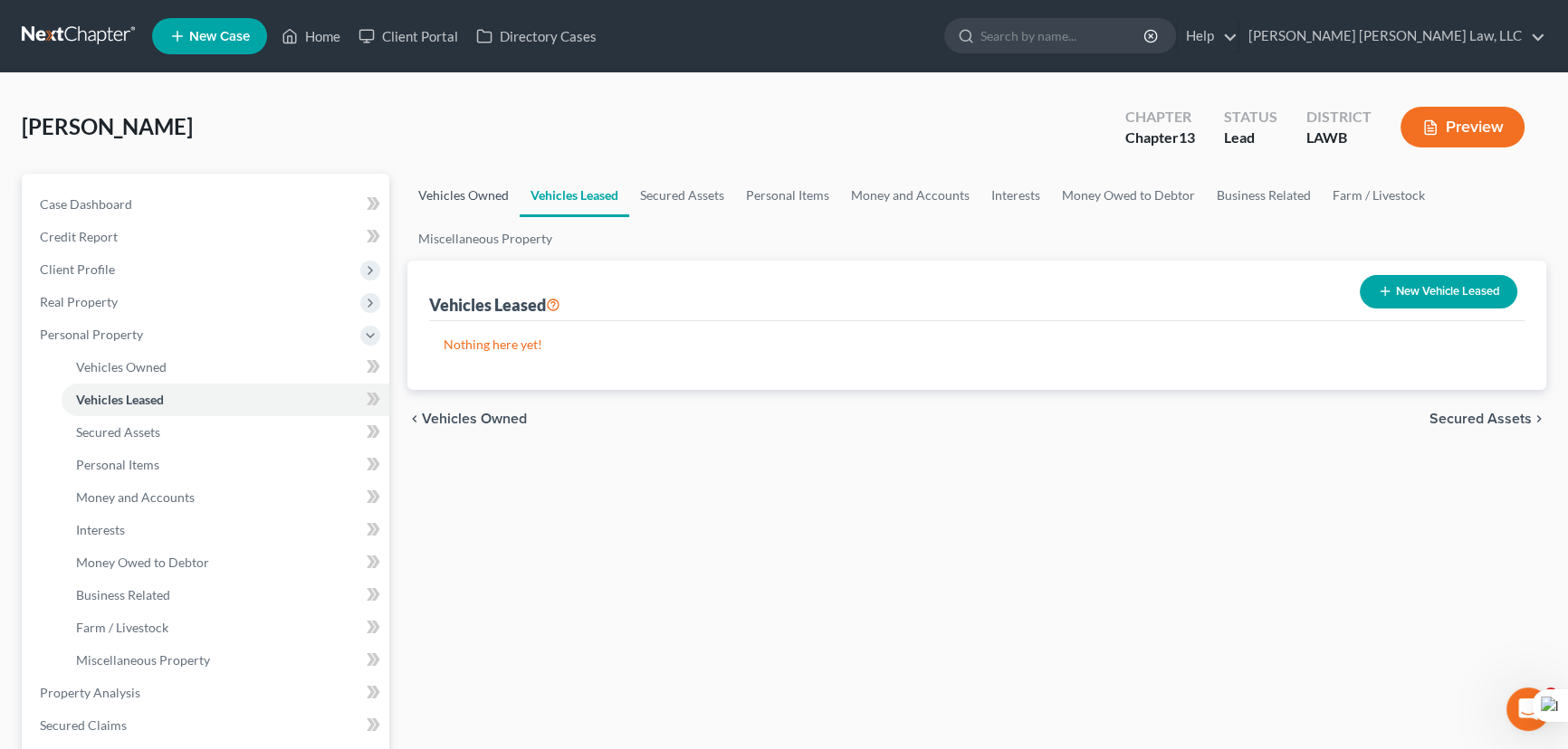
click at [476, 198] on link "Vehicles Owned" at bounding box center [463, 195] width 112 height 43
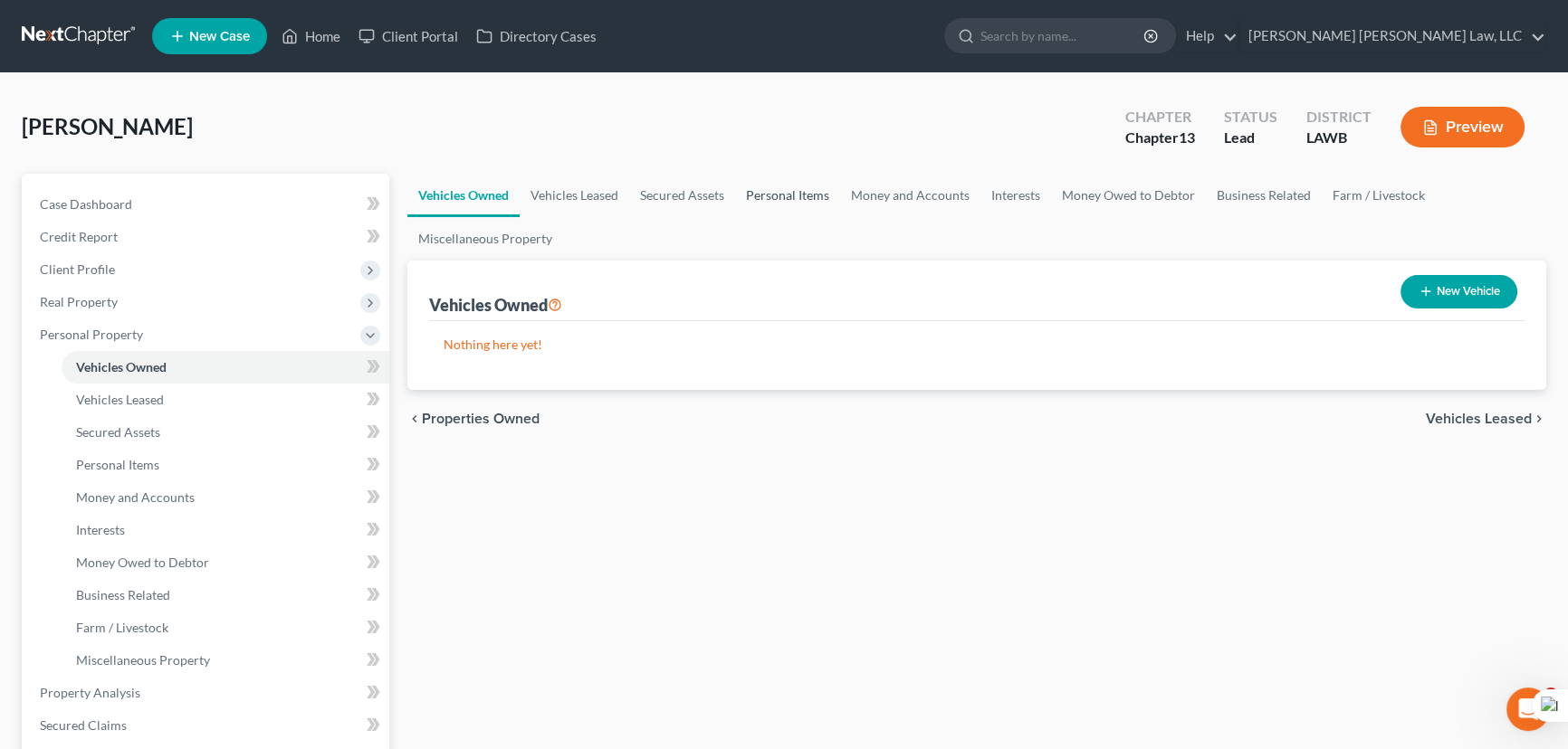
click at [794, 190] on link "Personal Items" at bounding box center [787, 195] width 105 height 43
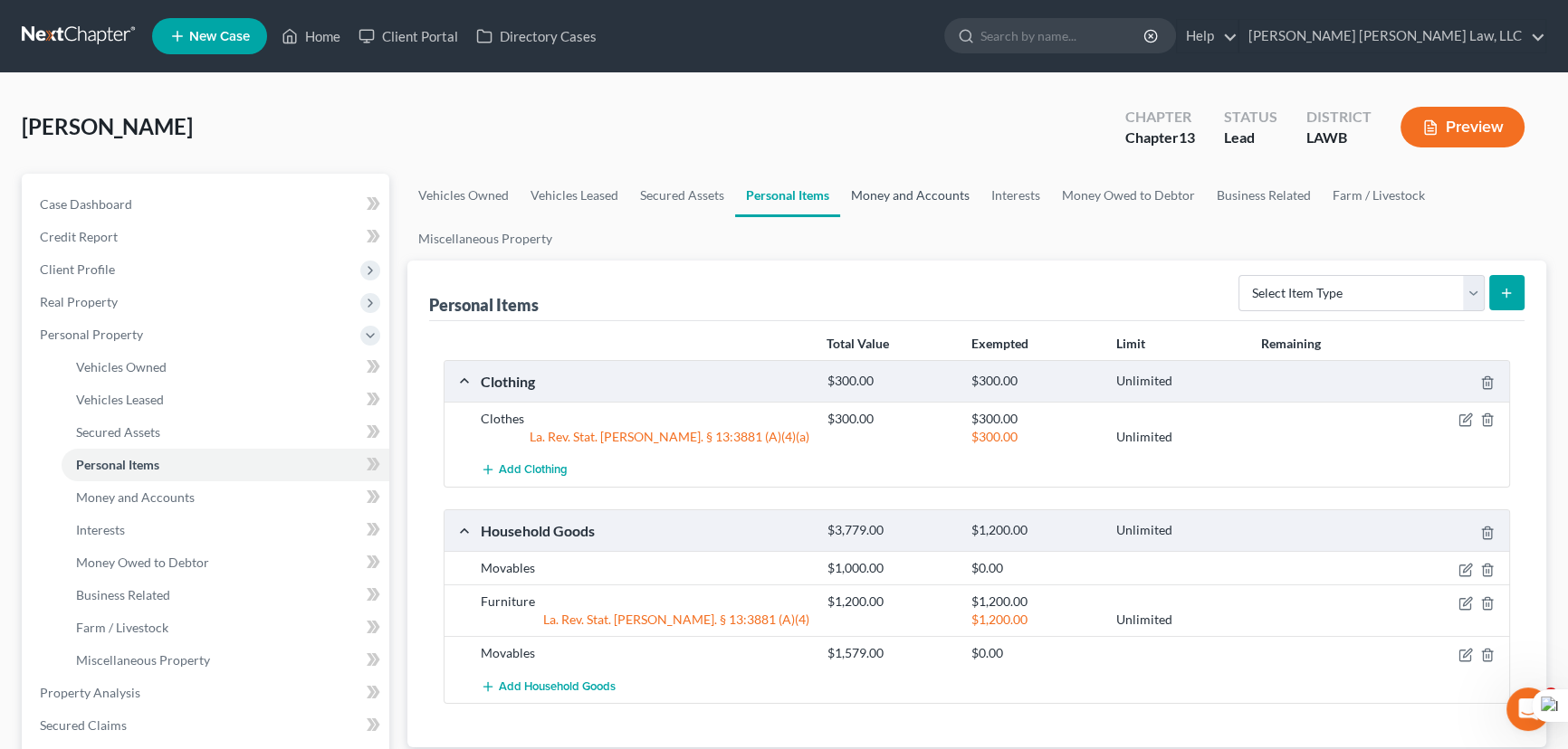
click at [895, 193] on link "Money and Accounts" at bounding box center [910, 195] width 140 height 43
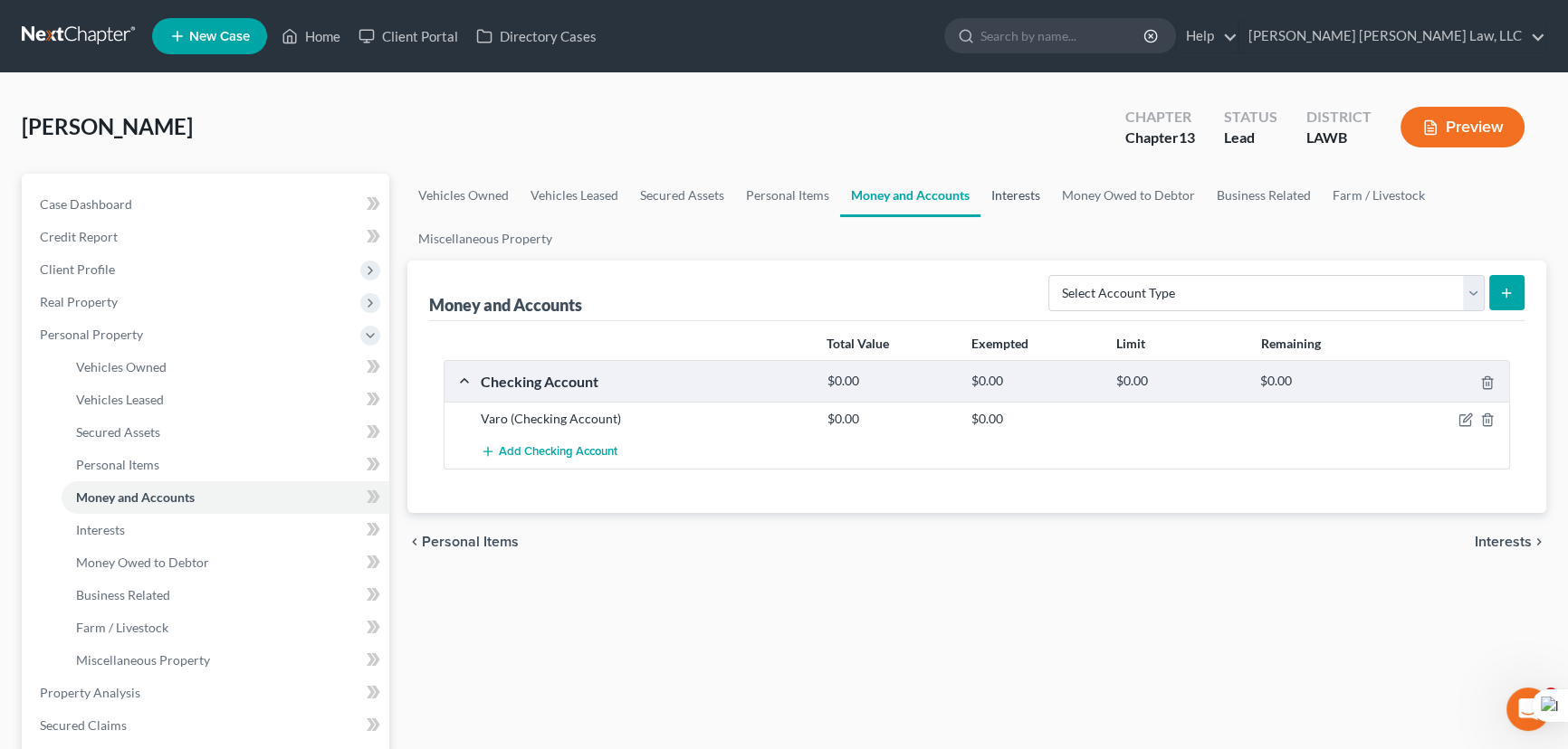
click at [1016, 198] on link "Interests" at bounding box center [1015, 195] width 71 height 43
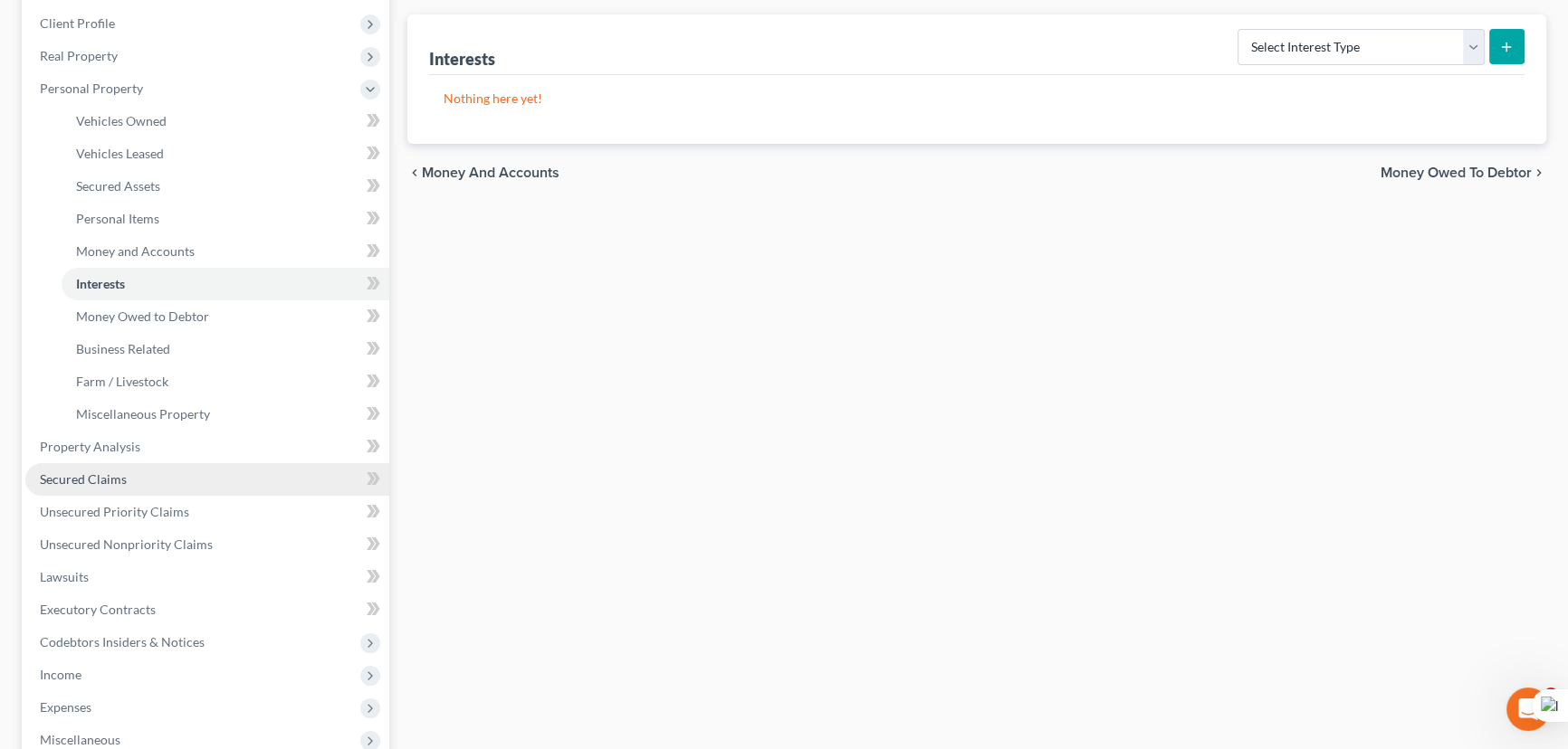
click at [156, 484] on link "Secured Claims" at bounding box center [207, 479] width 364 height 33
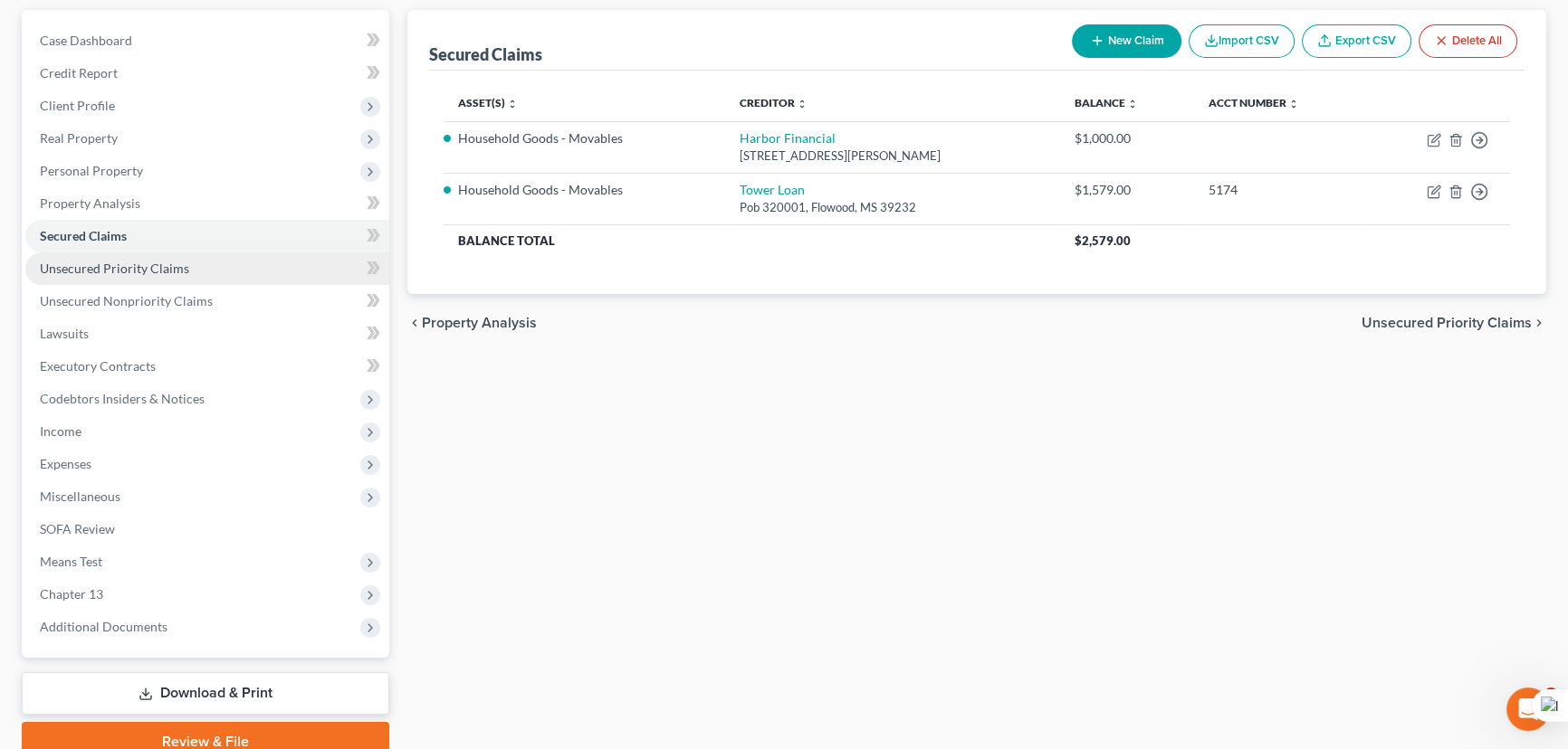
click at [186, 272] on link "Unsecured Priority Claims" at bounding box center [207, 269] width 364 height 33
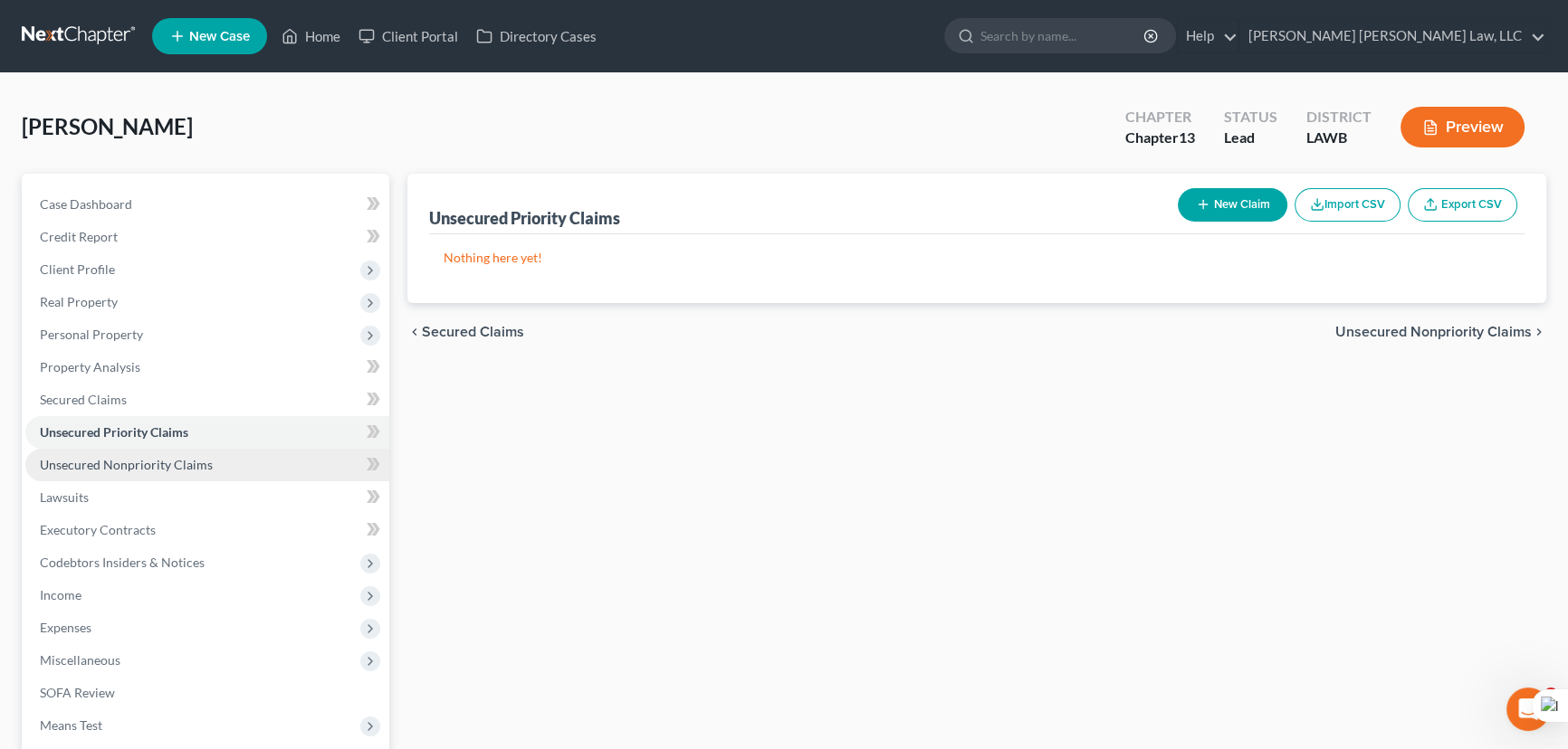
click at [205, 468] on span "Unsecured Nonpriority Claims" at bounding box center [126, 464] width 173 height 15
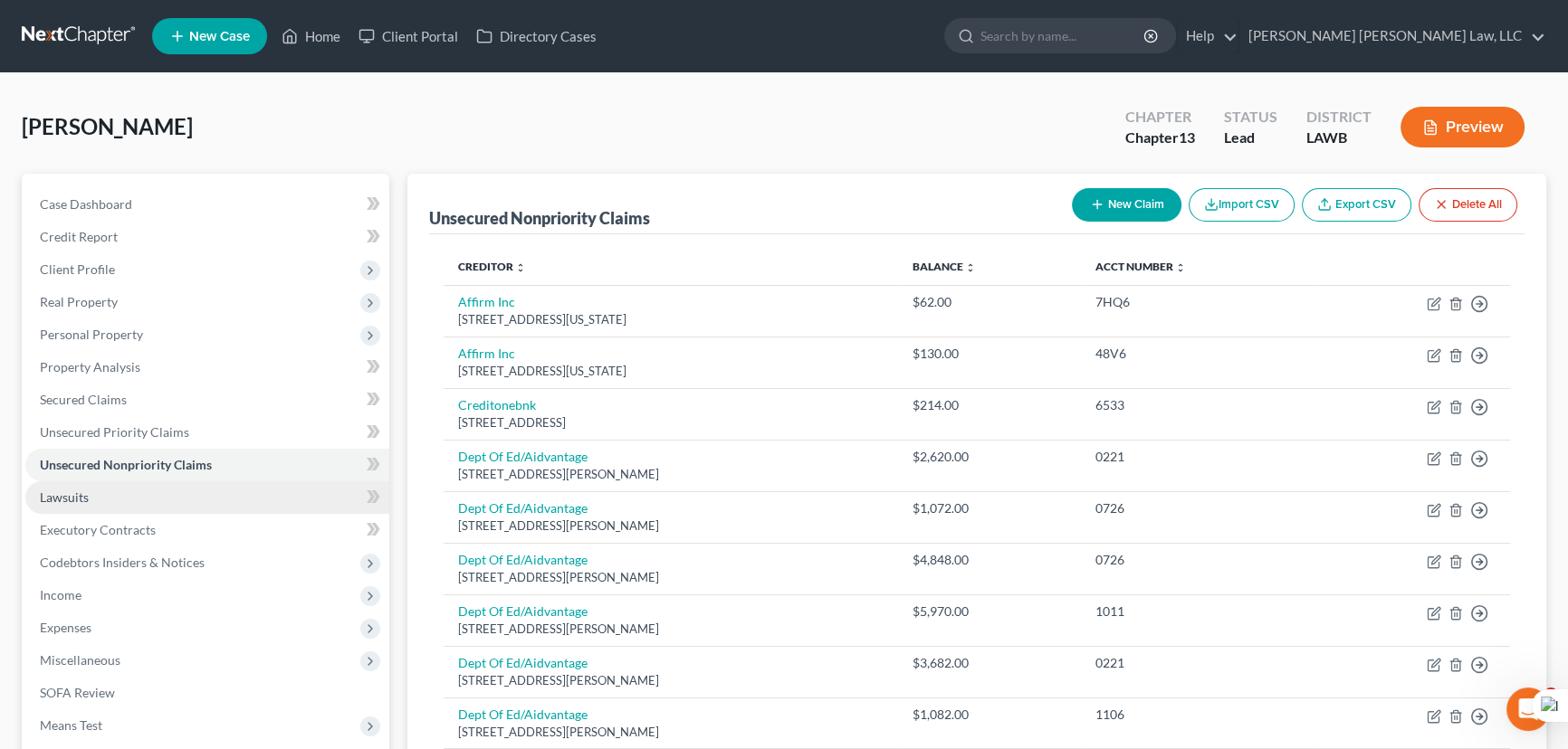
click at [171, 491] on link "Lawsuits" at bounding box center [207, 498] width 364 height 33
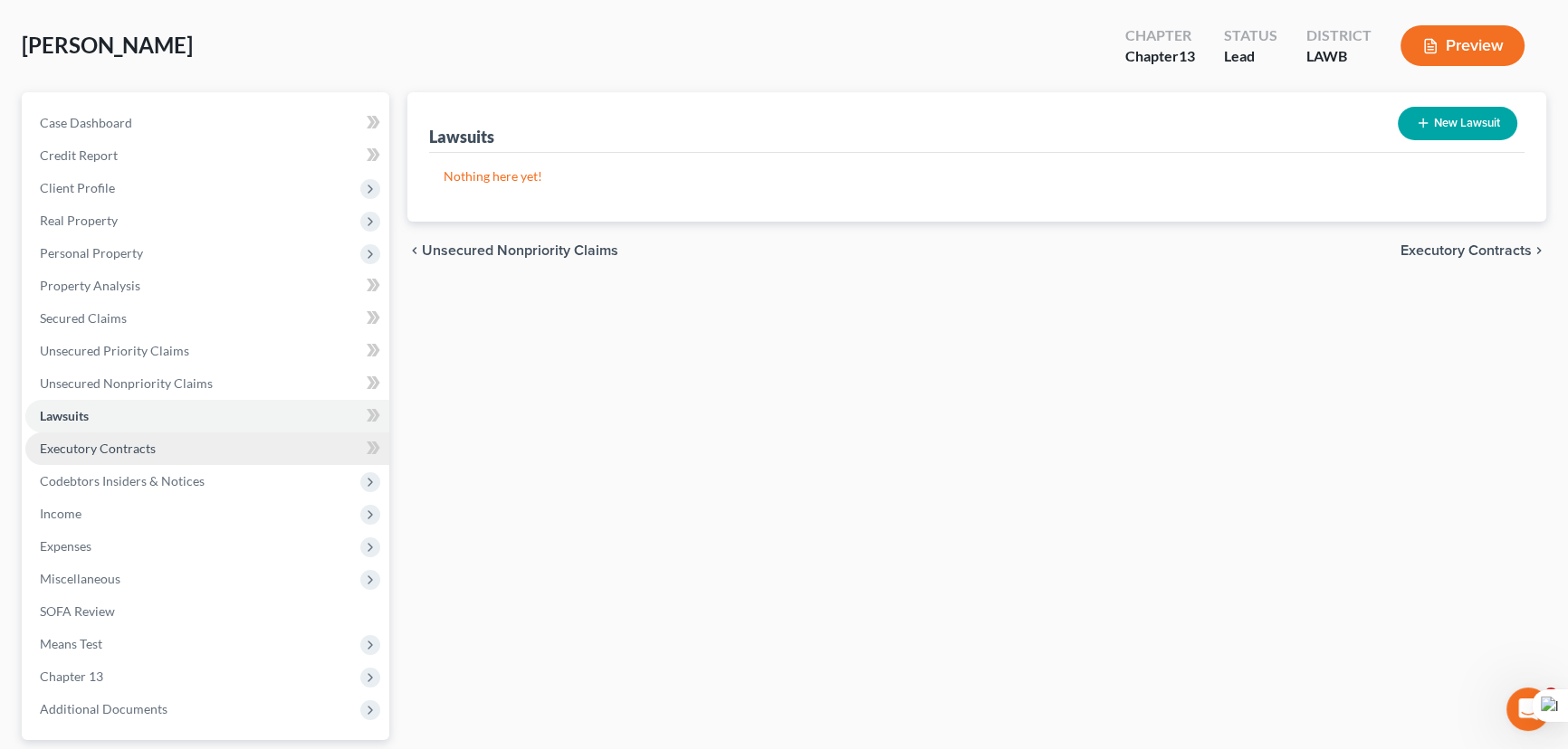
click at [180, 441] on link "Executory Contracts" at bounding box center [207, 449] width 364 height 33
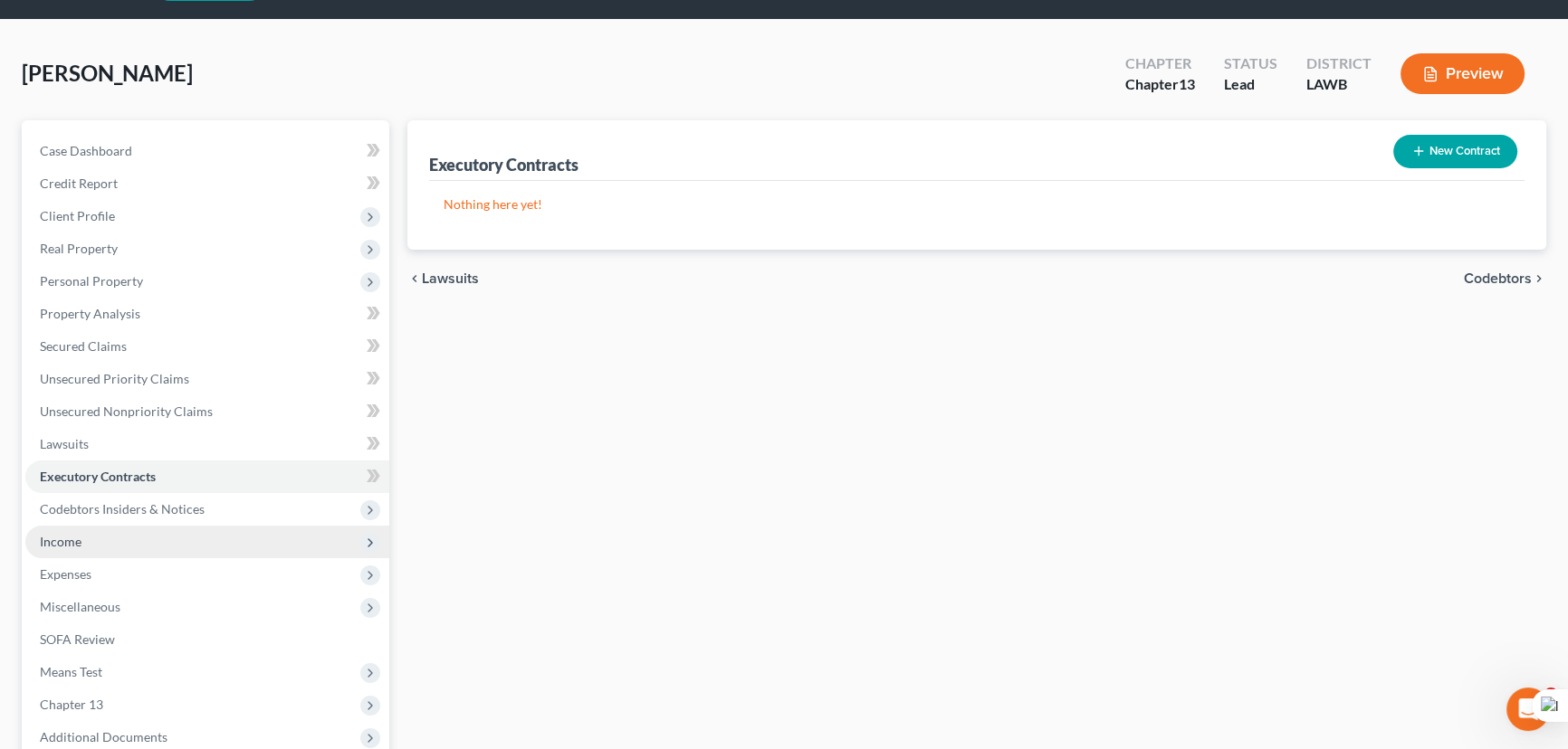
scroll to position [81, 0]
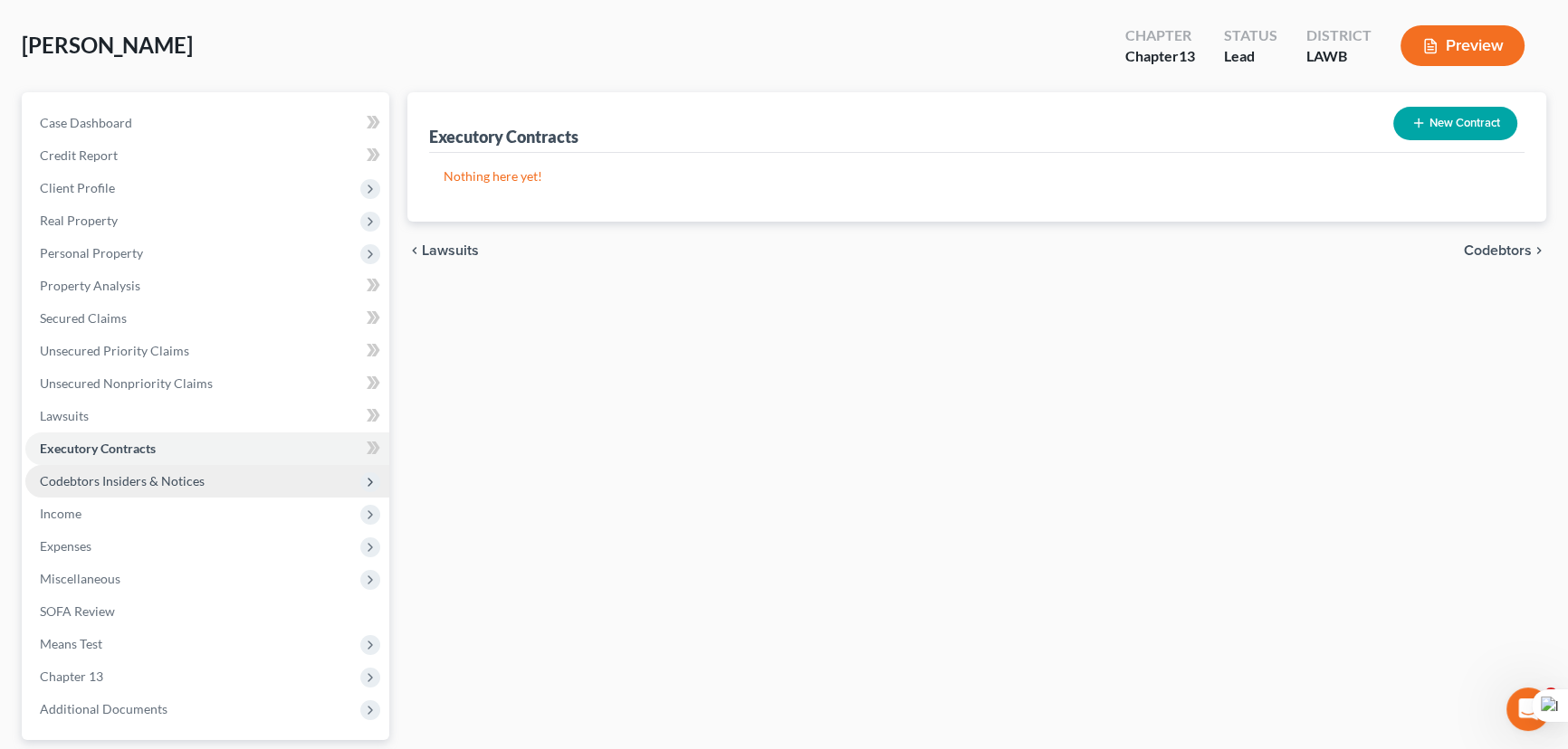
click at [168, 480] on span "Codebtors Insiders & Notices" at bounding box center [122, 480] width 165 height 15
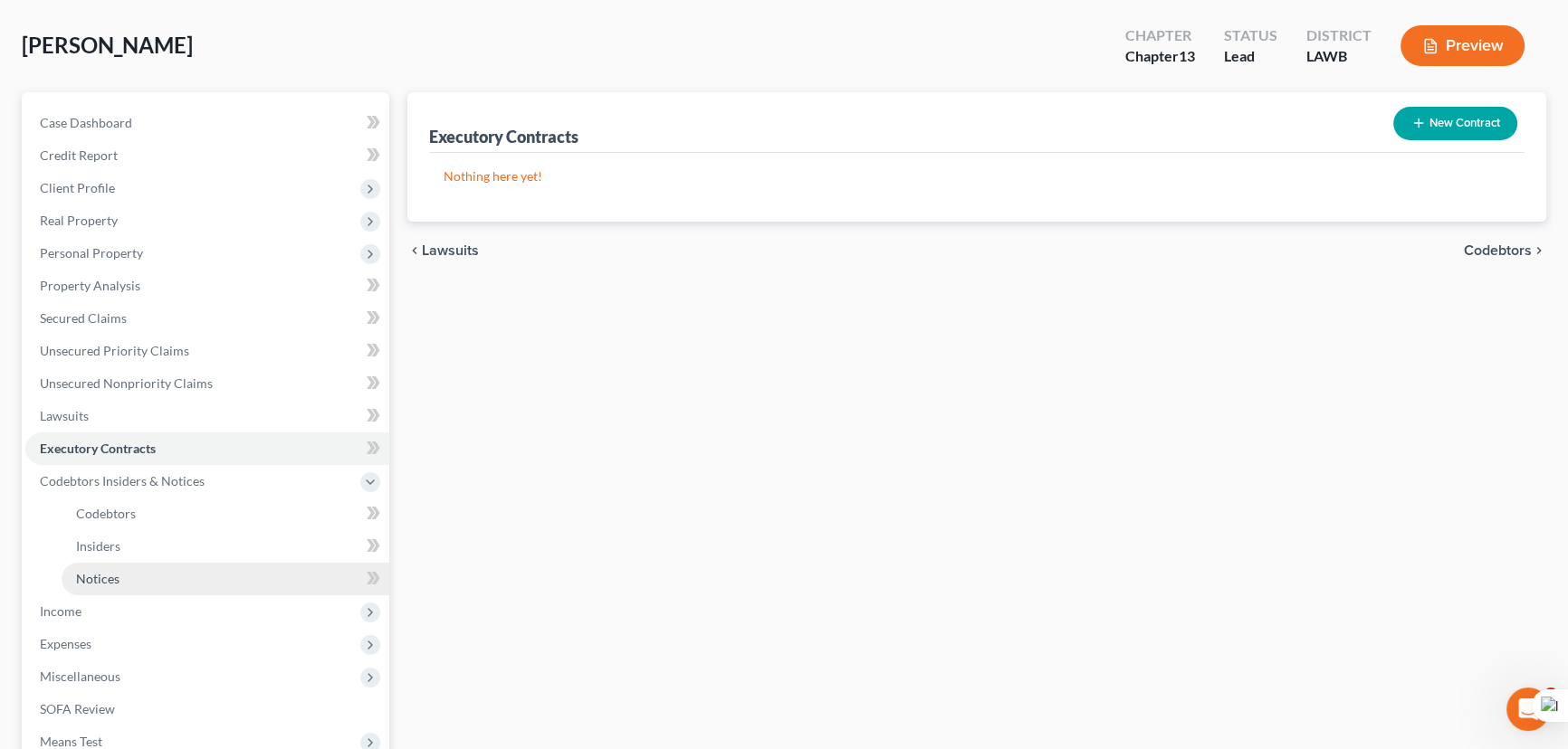
click at [172, 577] on link "Notices" at bounding box center [226, 579] width 328 height 33
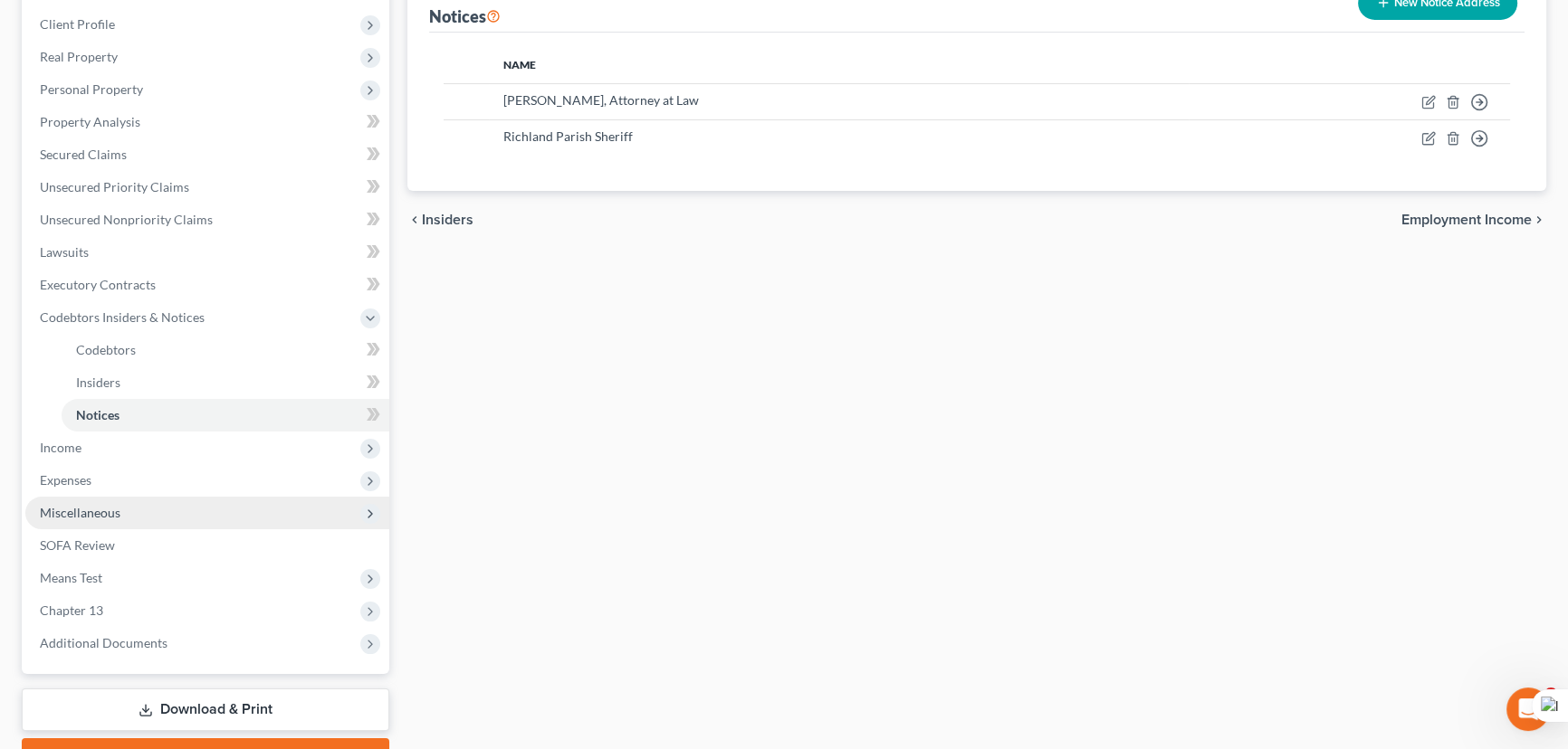
scroll to position [246, 0]
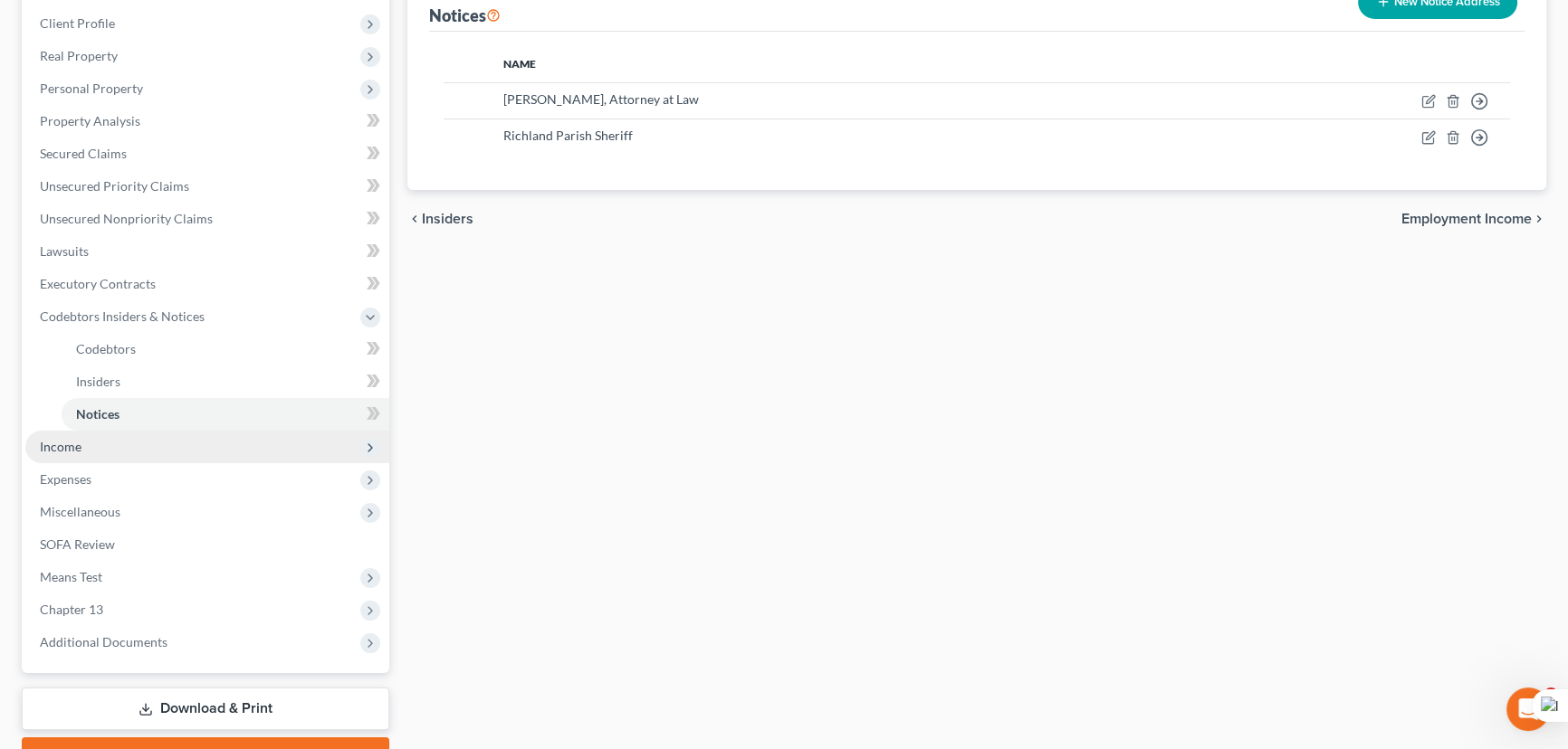
click at [121, 443] on span "Income" at bounding box center [207, 447] width 364 height 33
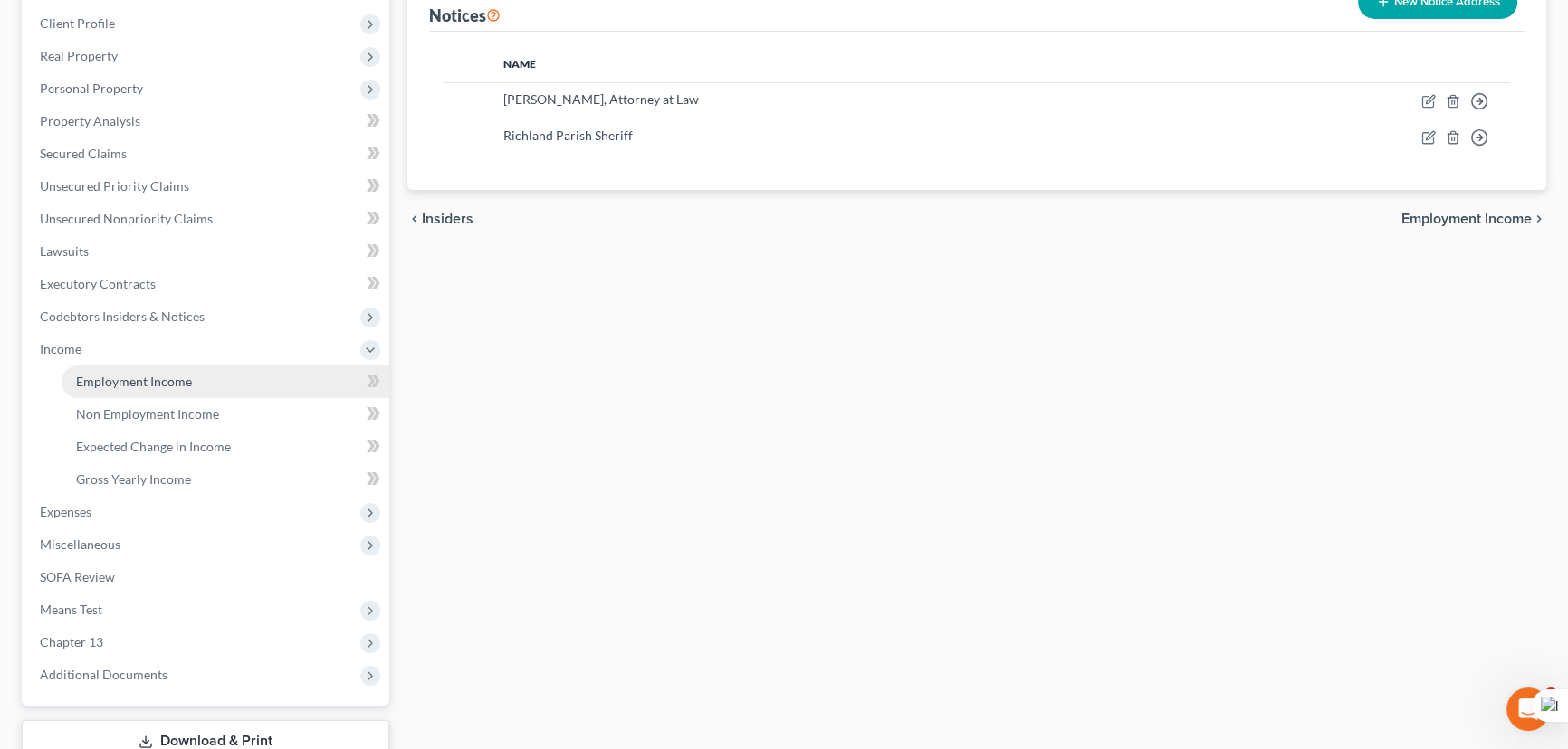
click at [146, 371] on link "Employment Income" at bounding box center [226, 382] width 328 height 33
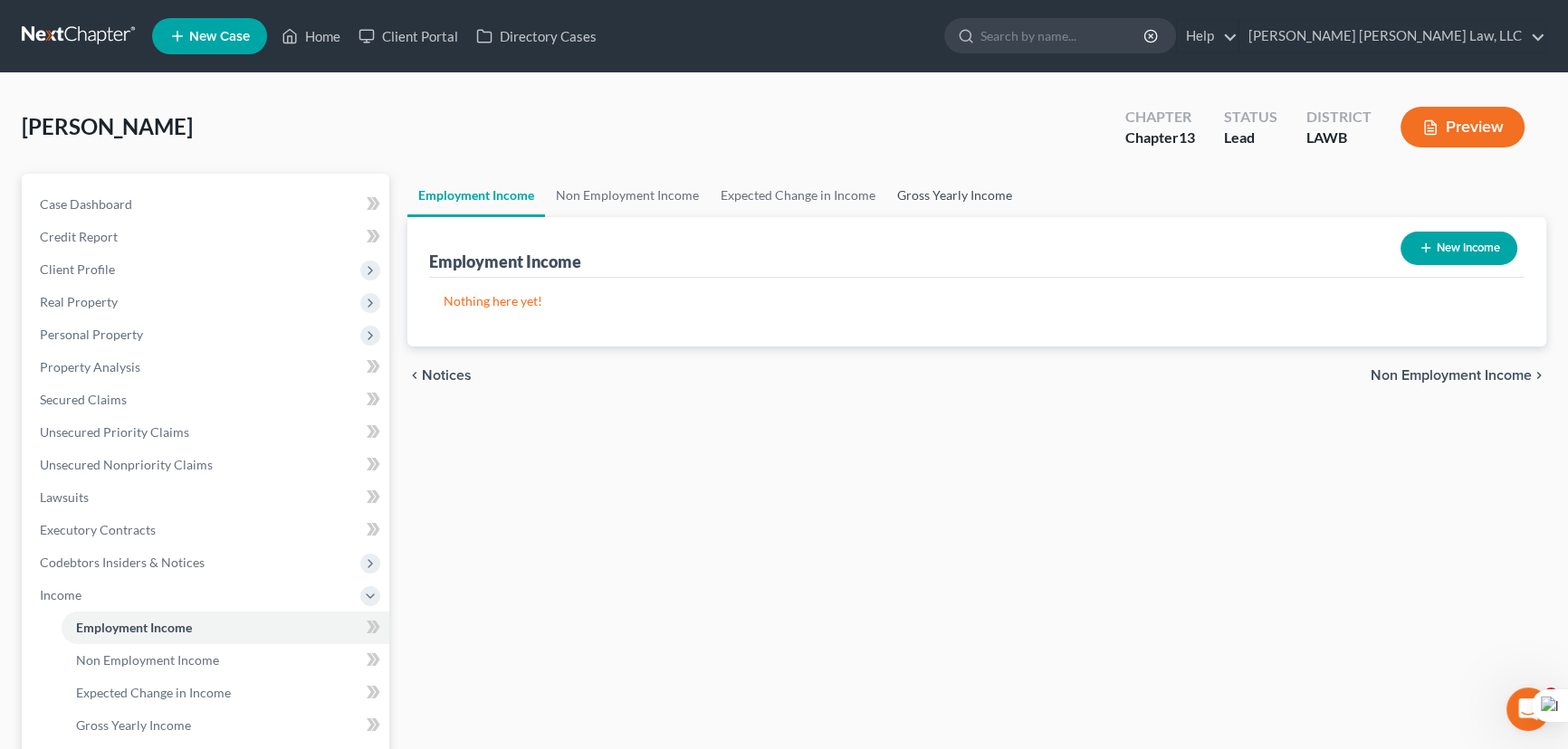
click at [978, 190] on link "Gross Yearly Income" at bounding box center [954, 195] width 137 height 43
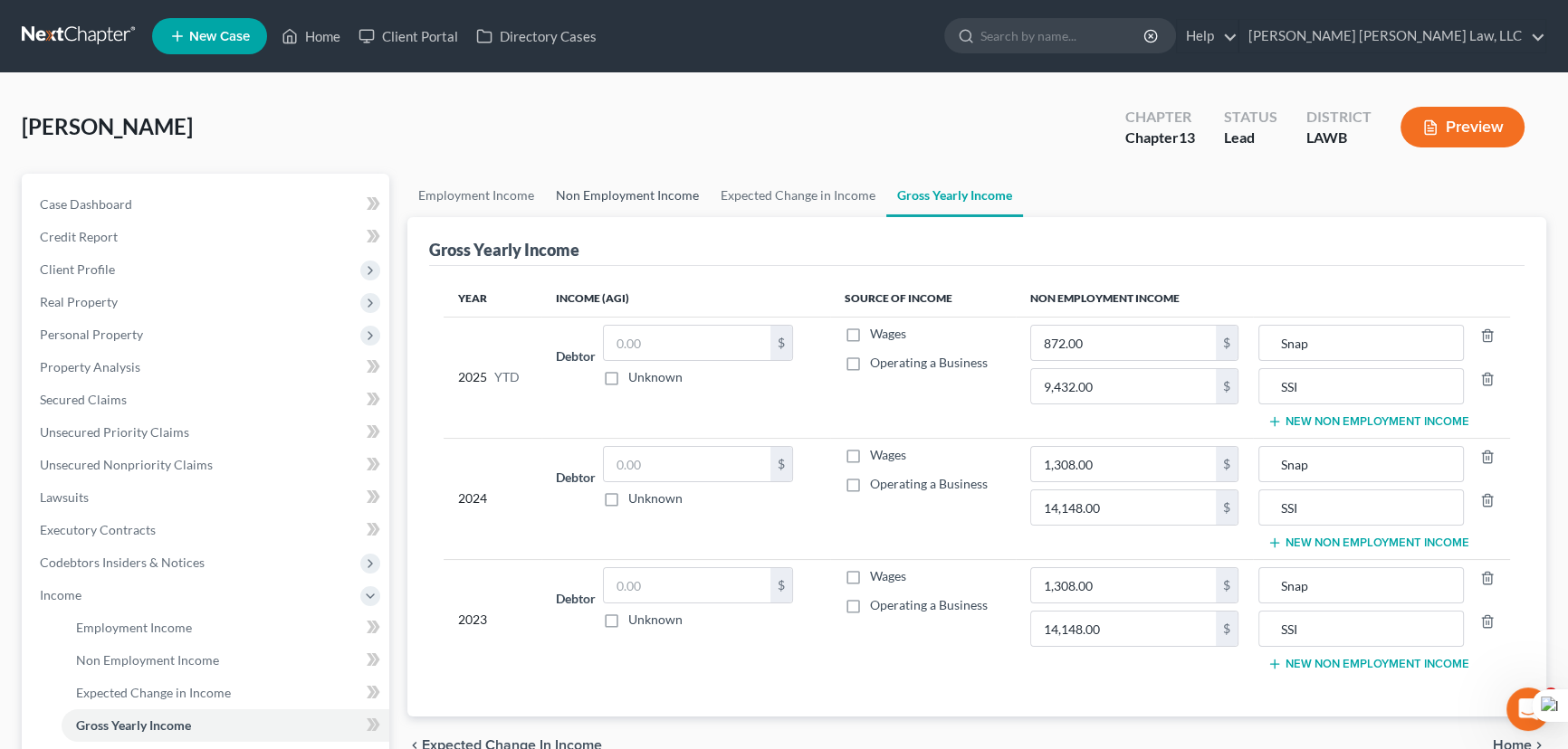
click at [603, 192] on link "Non Employment Income" at bounding box center [627, 195] width 165 height 43
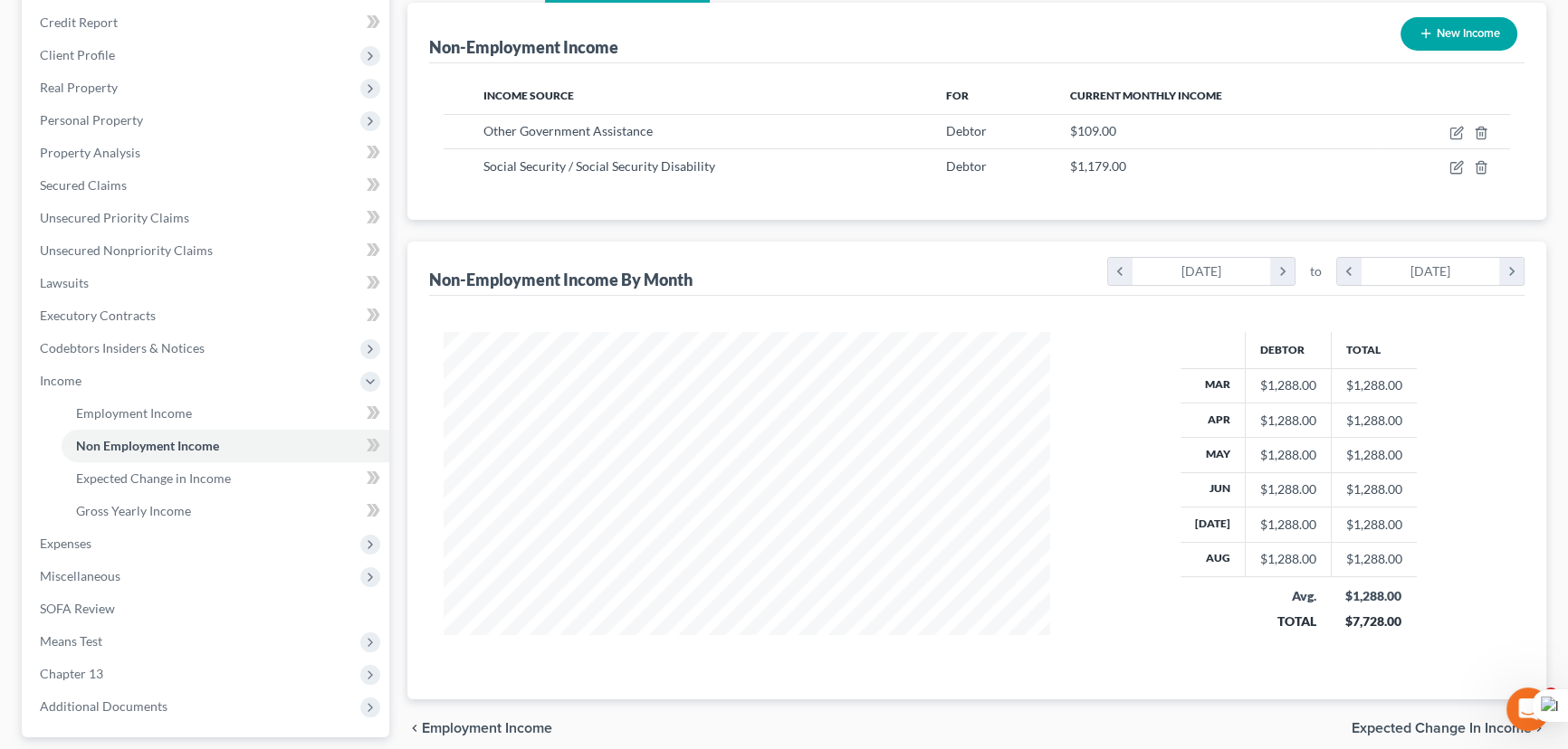
scroll to position [329, 0]
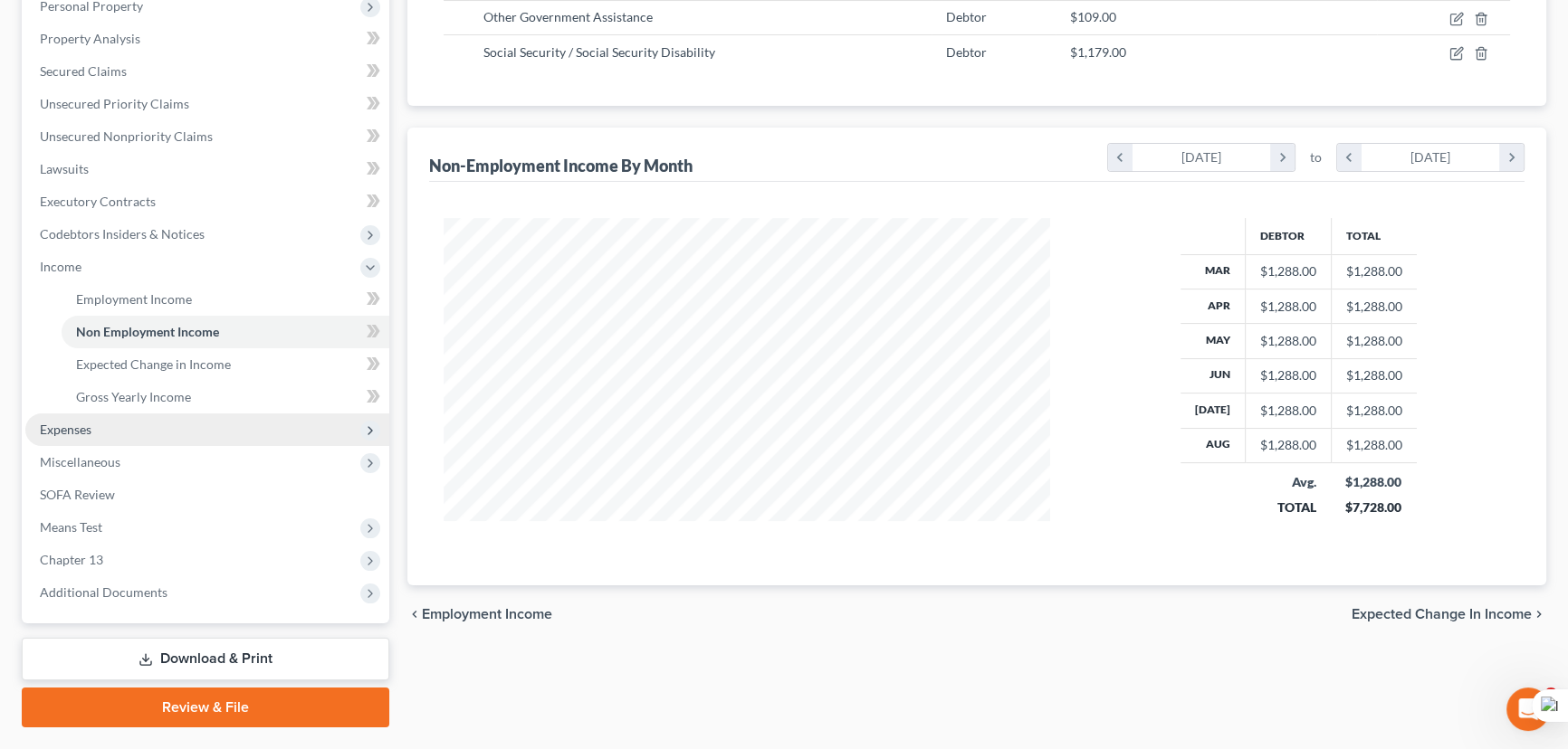
click at [166, 415] on span "Expenses" at bounding box center [207, 430] width 364 height 33
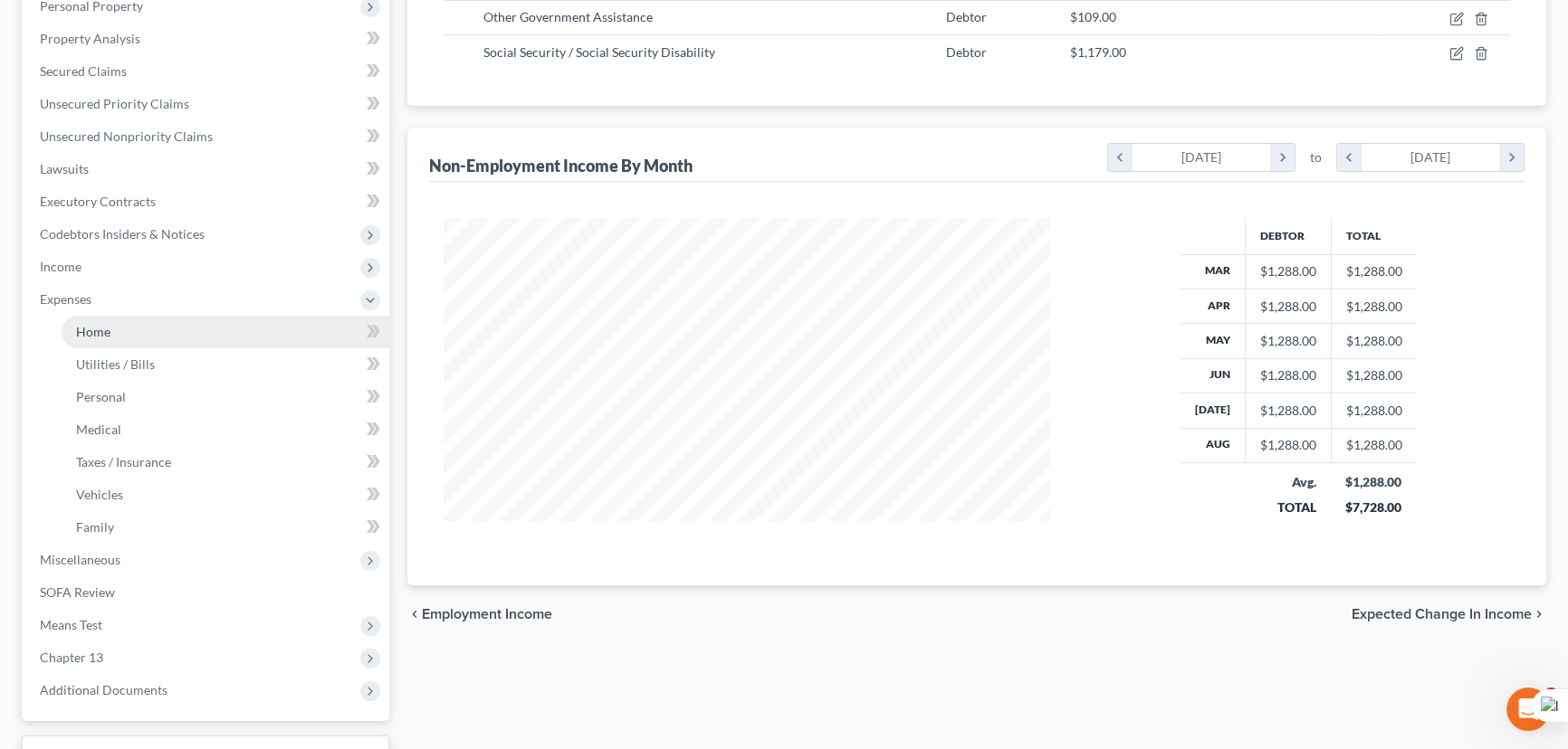
click at [164, 326] on link "Home" at bounding box center [226, 332] width 328 height 33
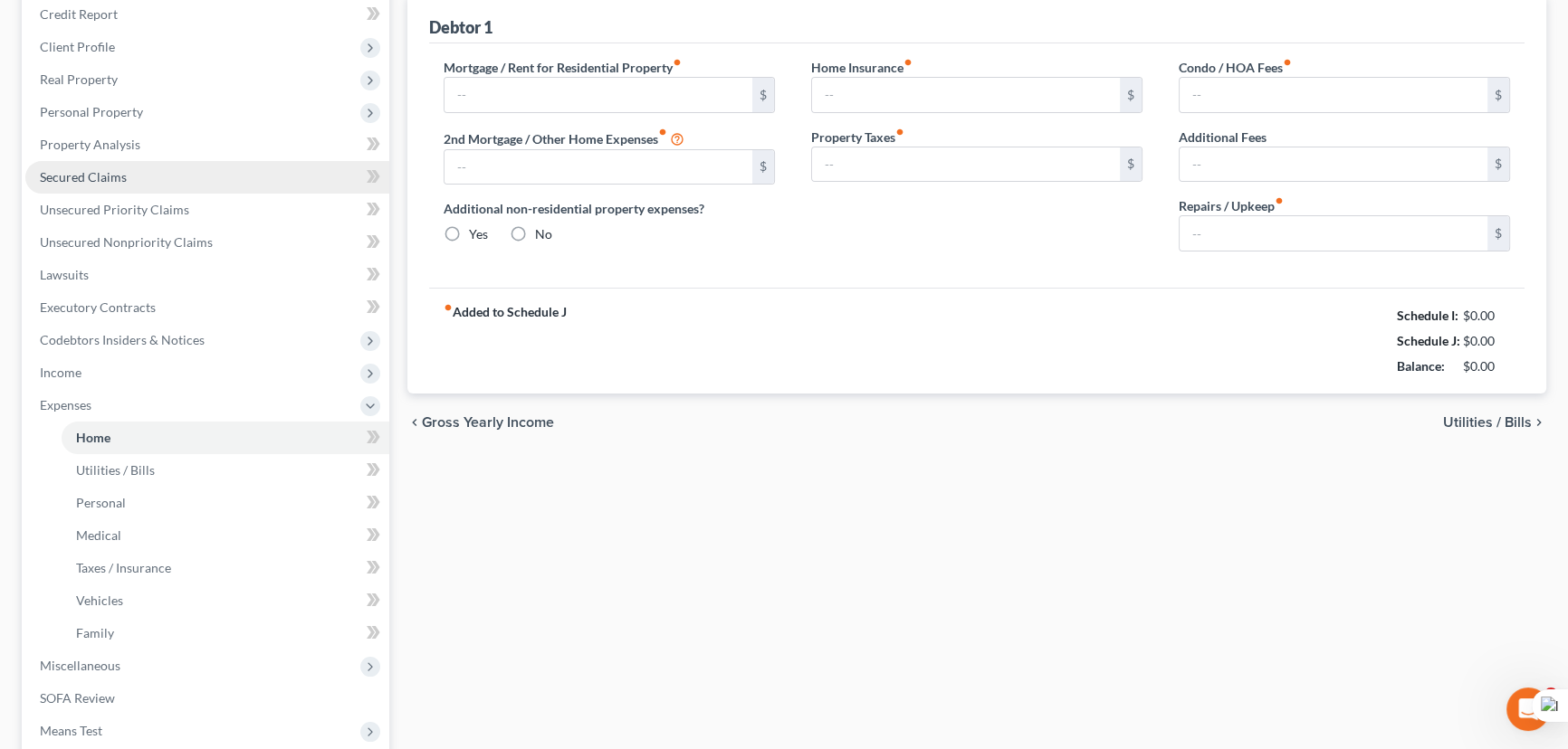
type input "0.00"
radio input "true"
type input "0.00"
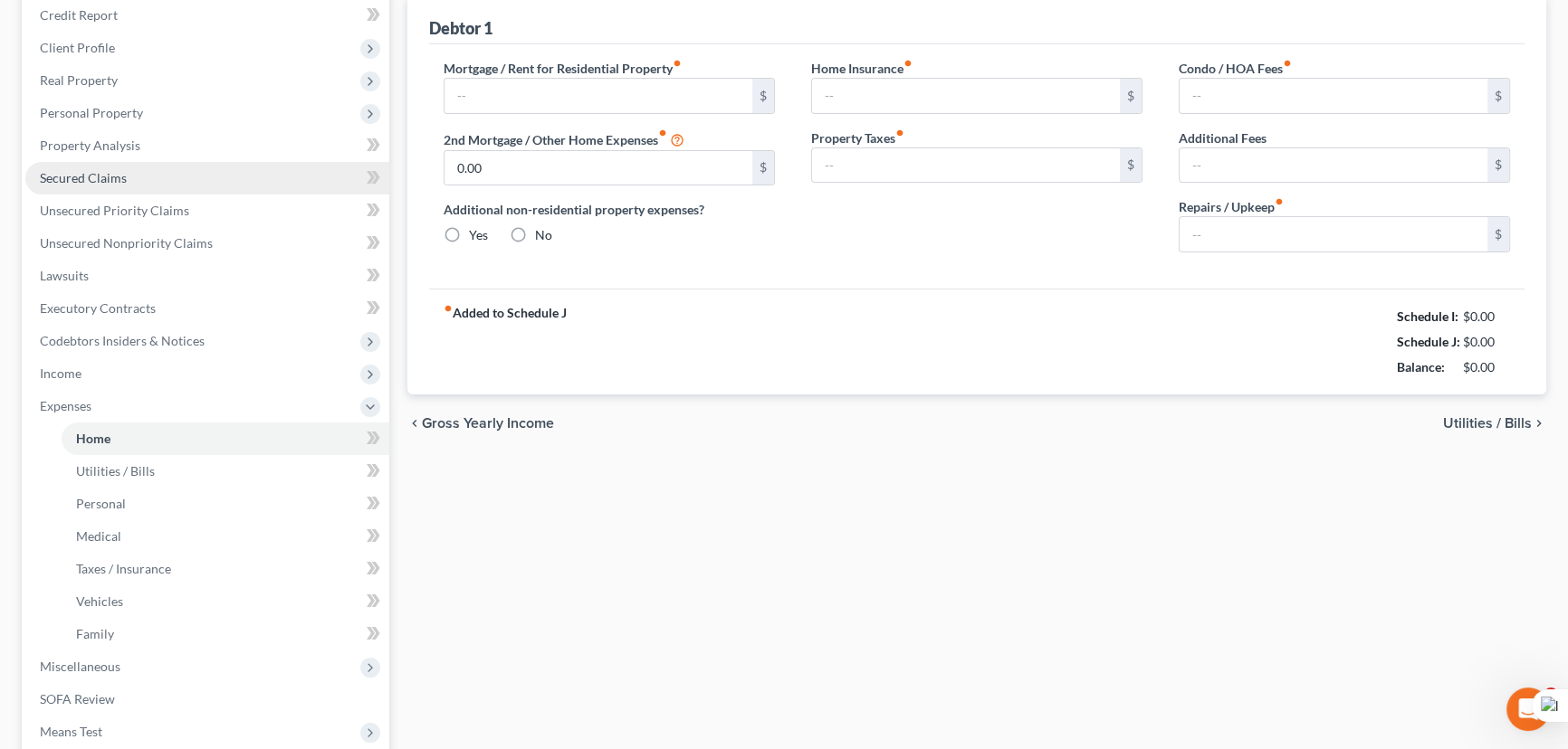
type input "0.00"
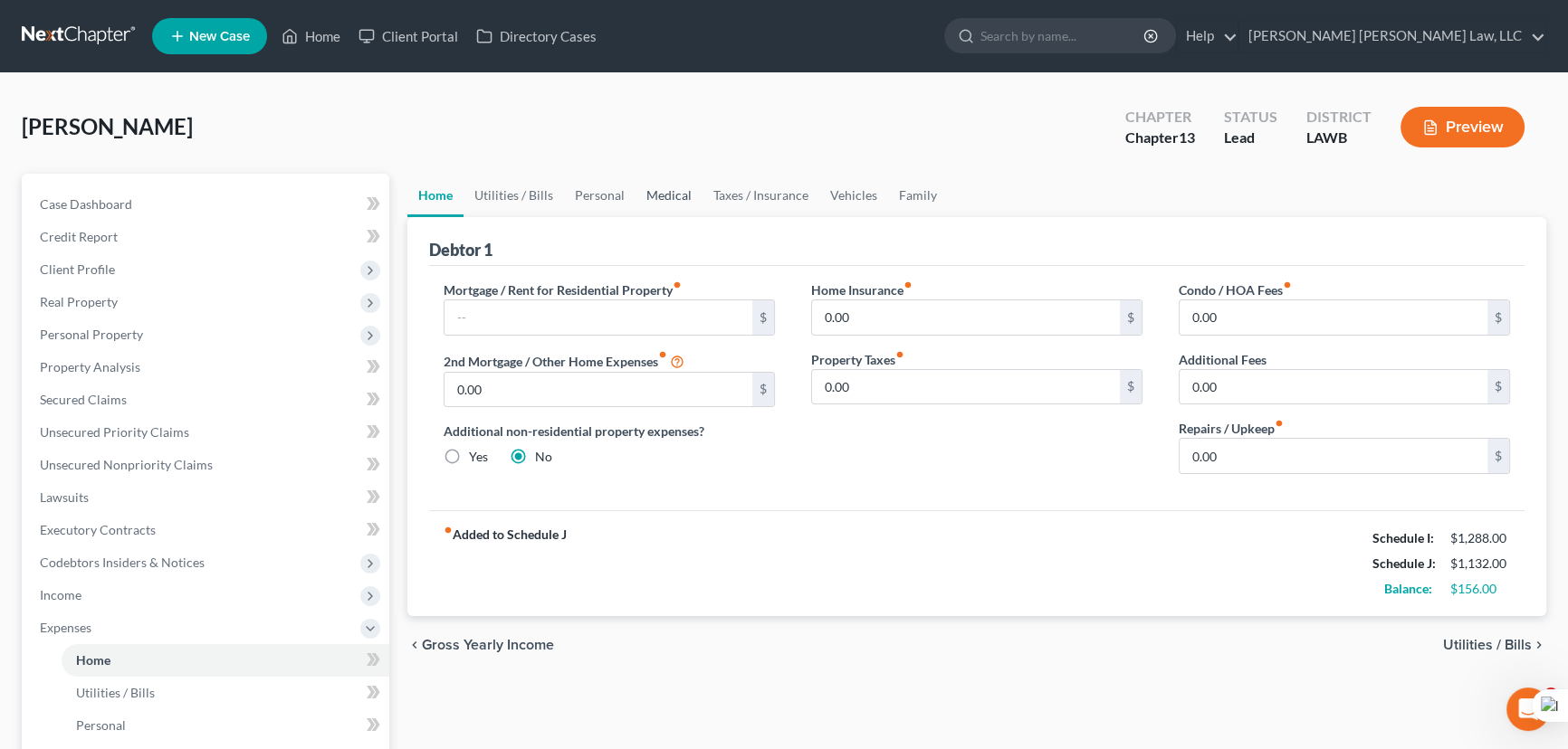
click at [640, 184] on link "Medical" at bounding box center [668, 195] width 67 height 43
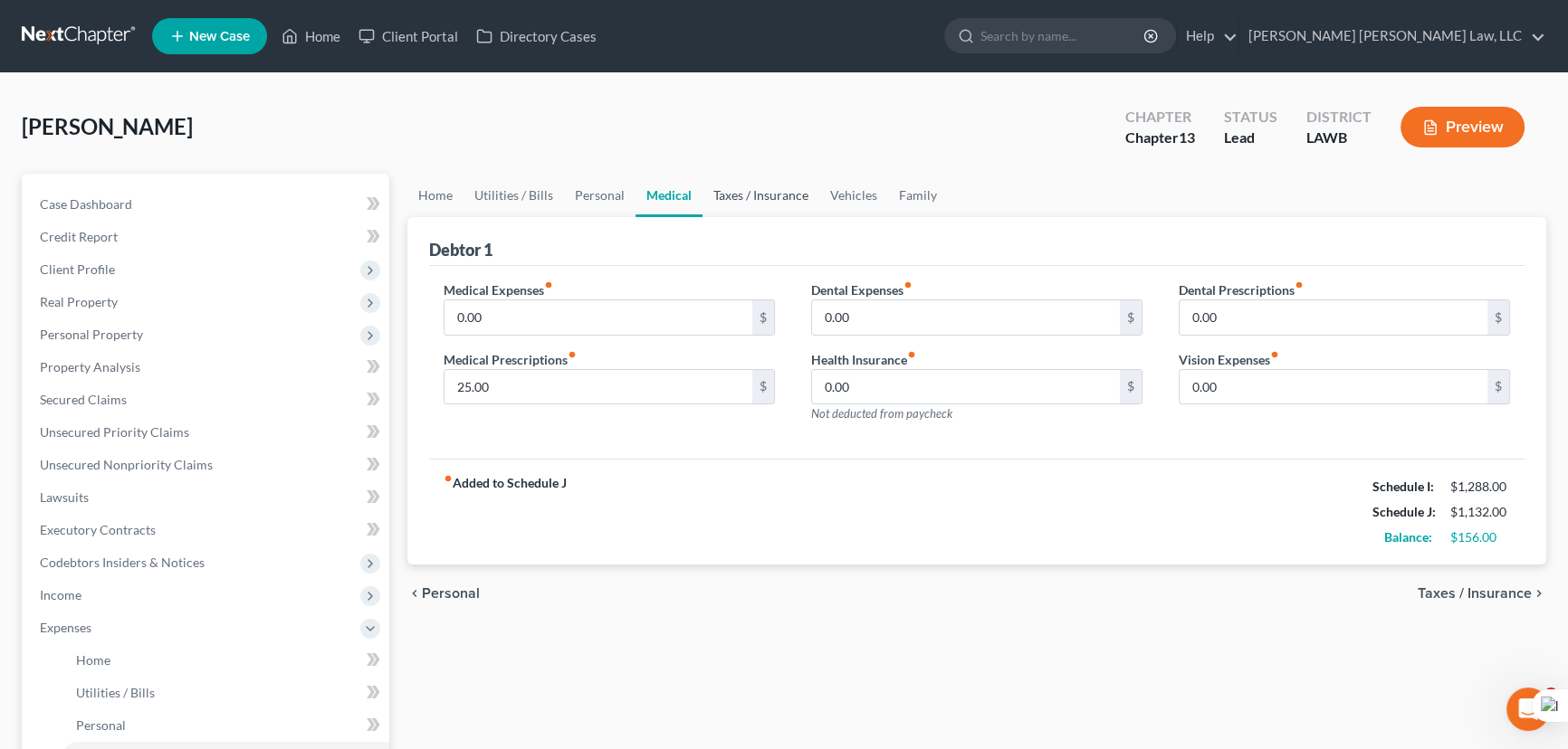
click at [752, 190] on link "Taxes / Insurance" at bounding box center [760, 195] width 117 height 43
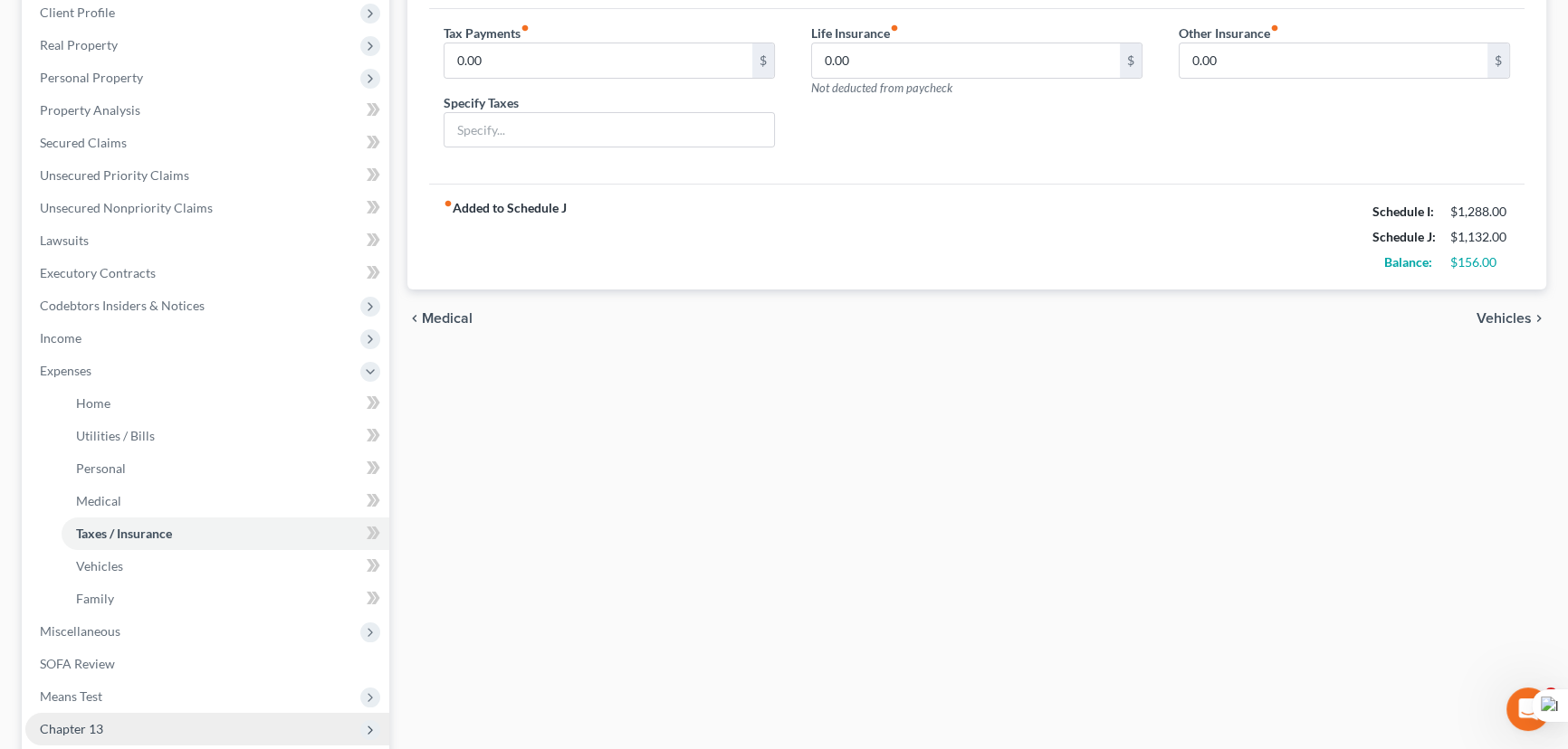
scroll to position [471, 0]
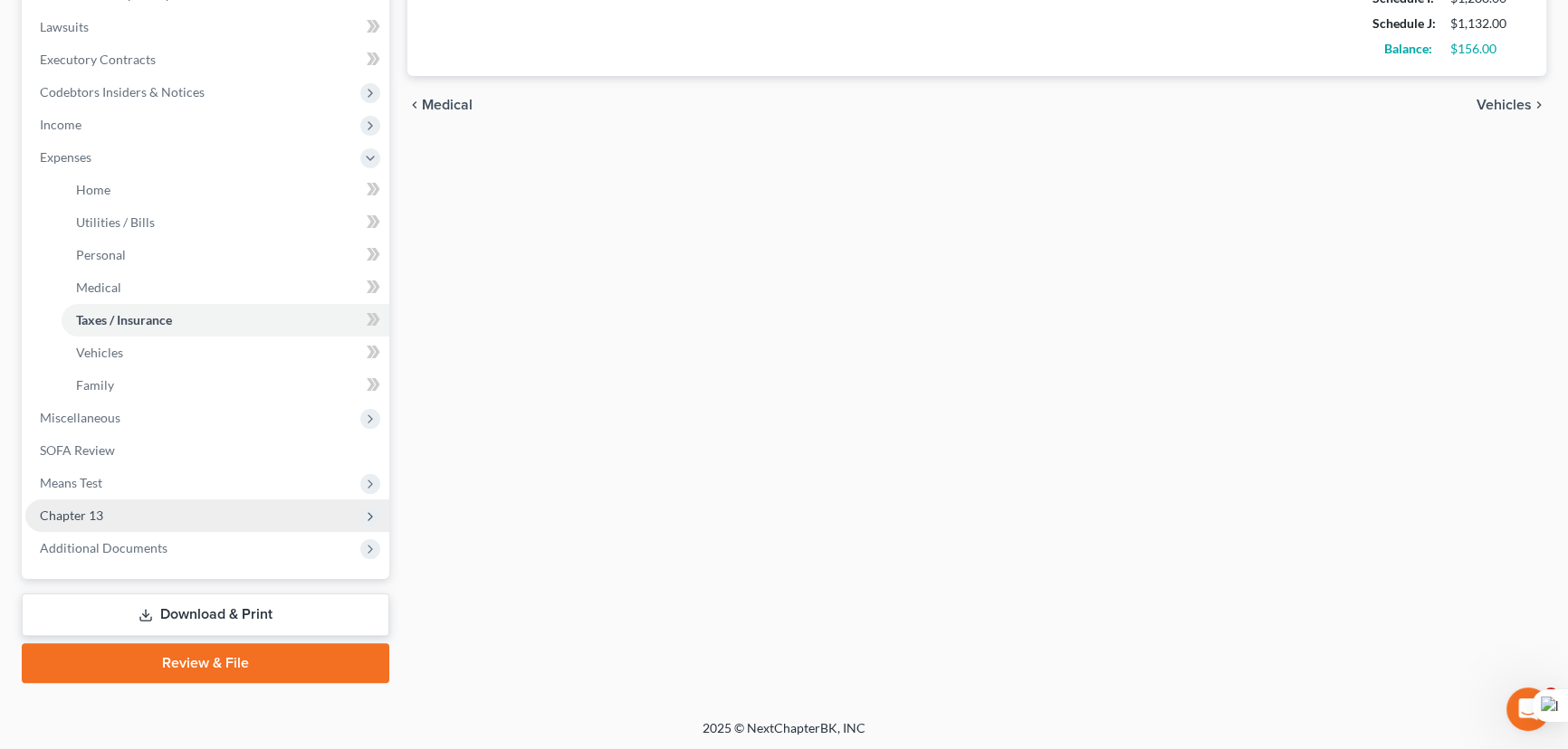
click at [148, 510] on span "Chapter 13" at bounding box center [207, 516] width 364 height 33
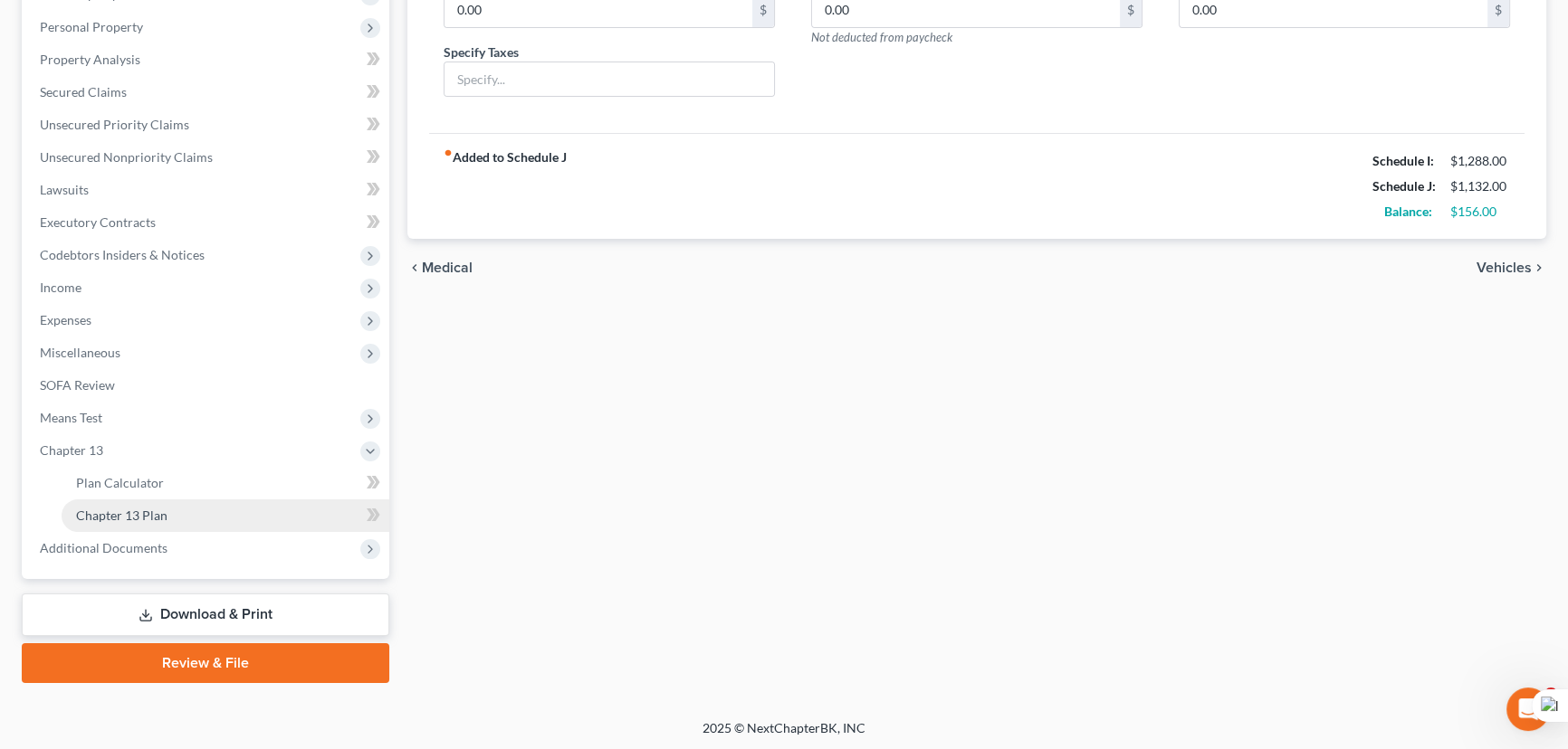
click at [177, 512] on link "Chapter 13 Plan" at bounding box center [226, 516] width 328 height 33
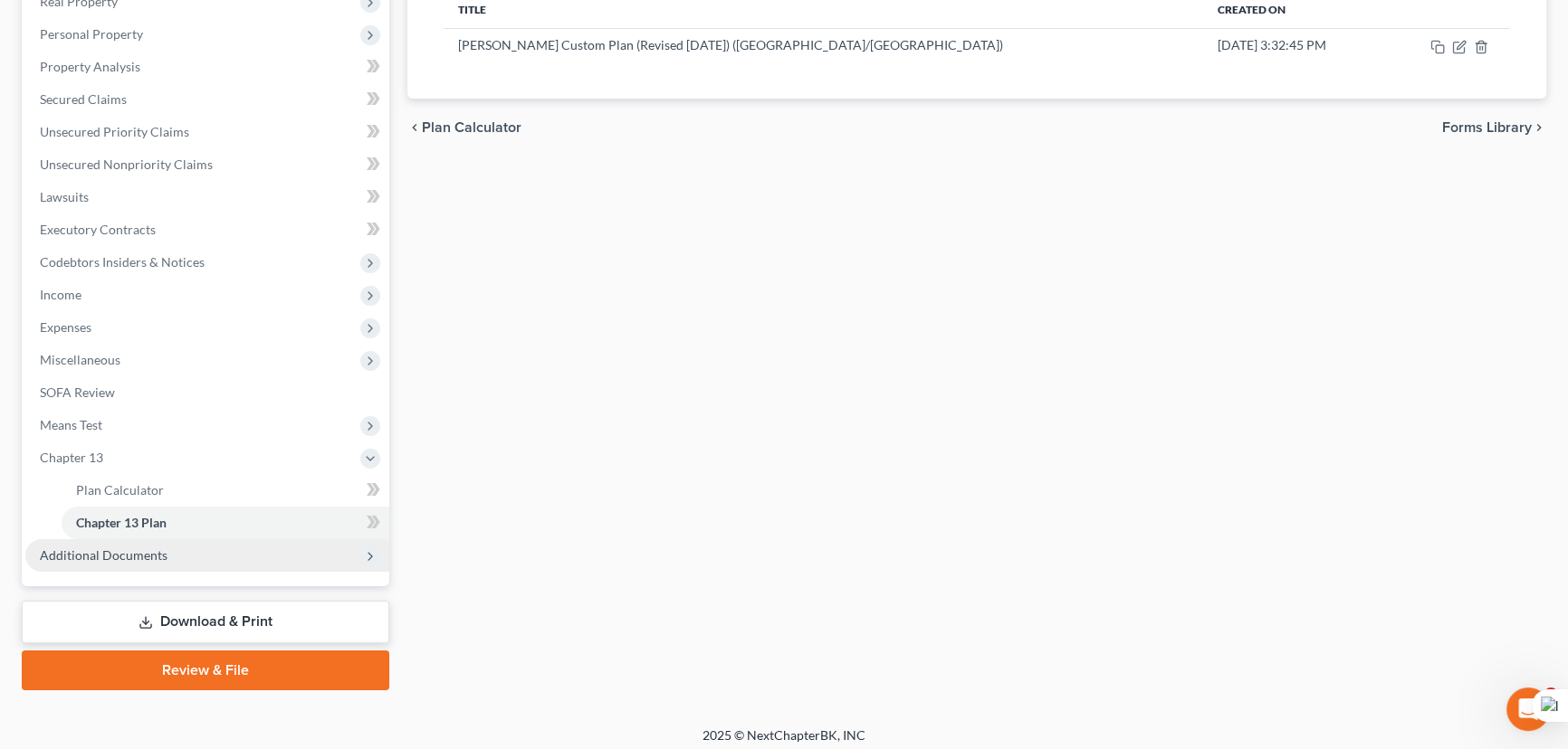
scroll to position [308, 0]
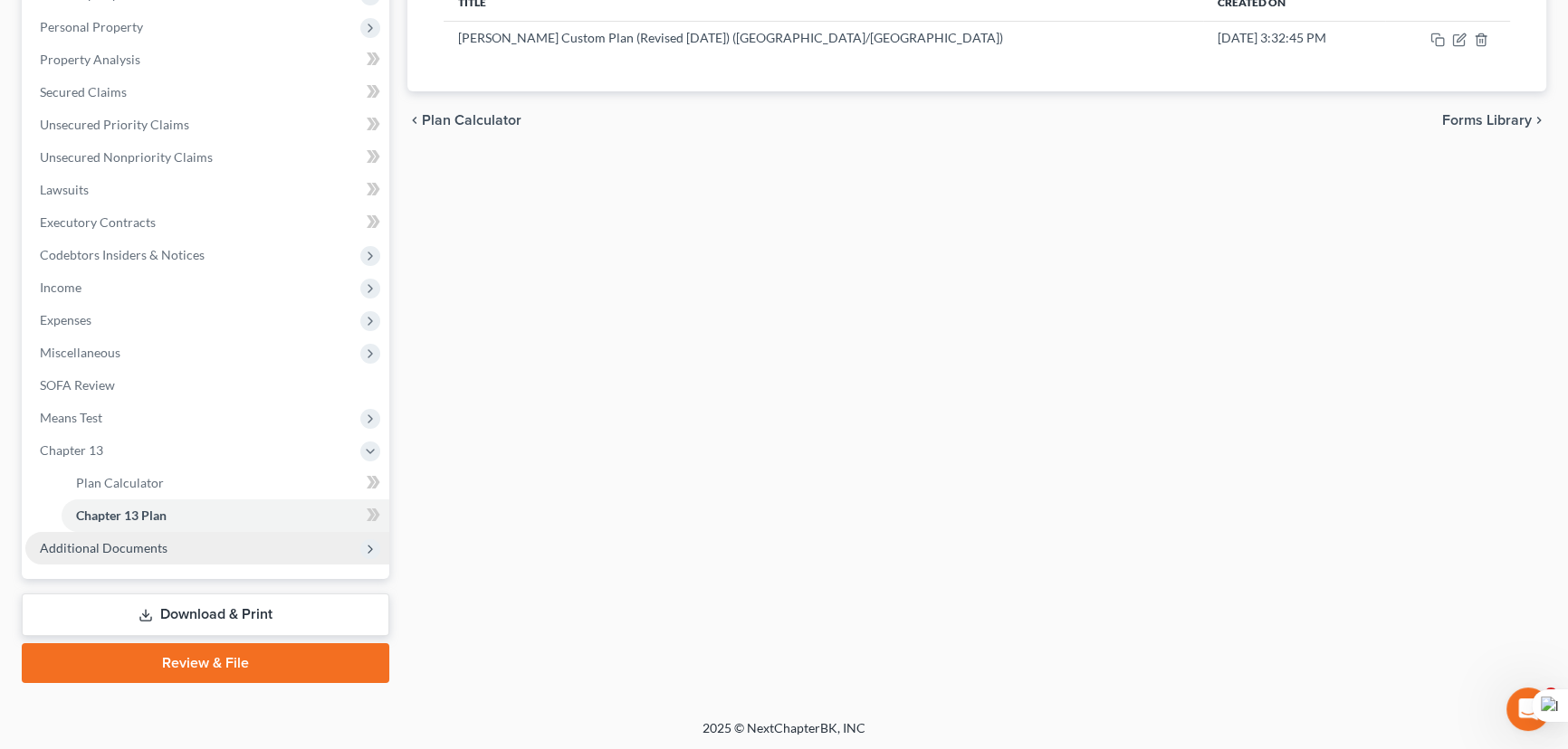
click at [177, 540] on span "Additional Documents" at bounding box center [207, 548] width 364 height 33
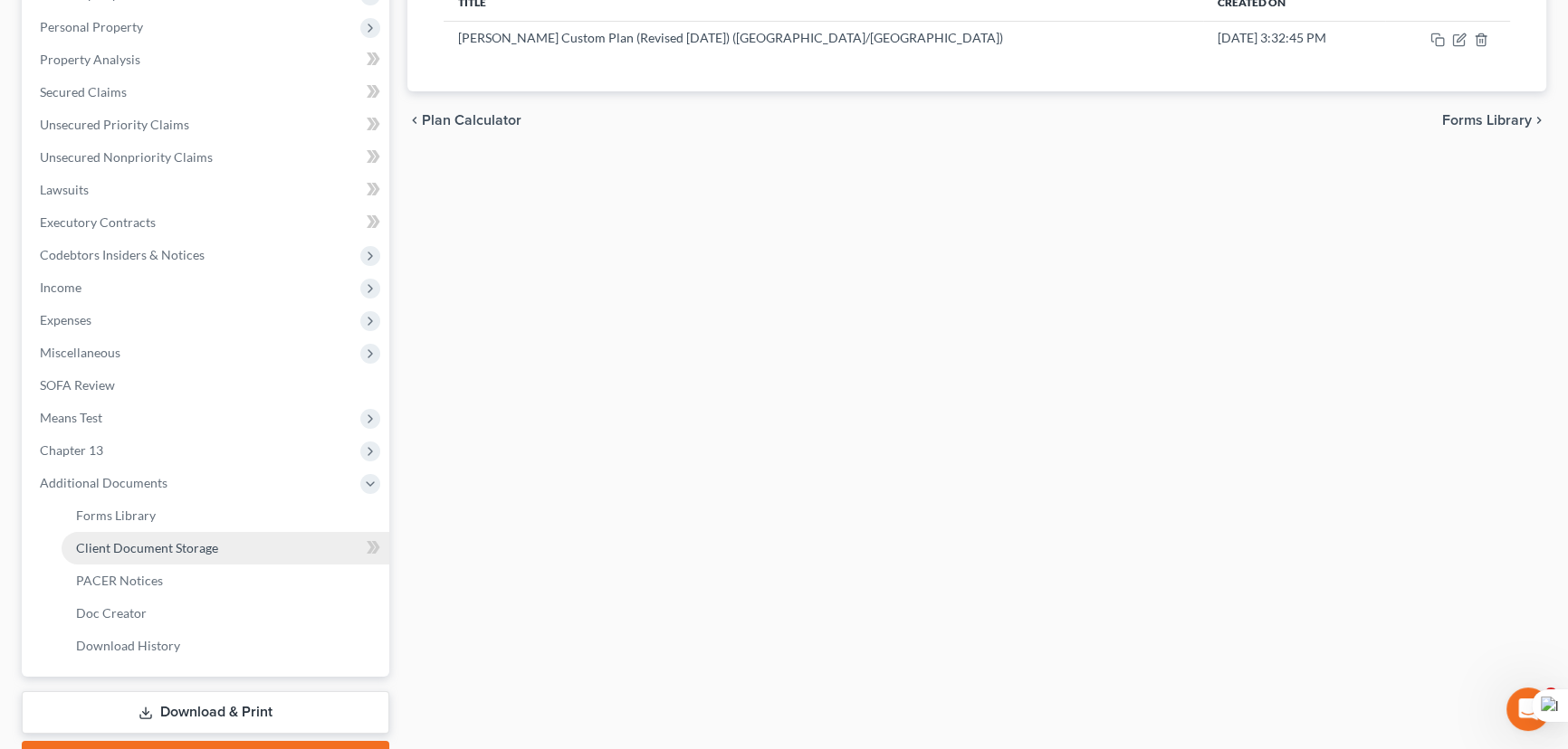
click at [172, 554] on link "Client Document Storage" at bounding box center [226, 548] width 328 height 33
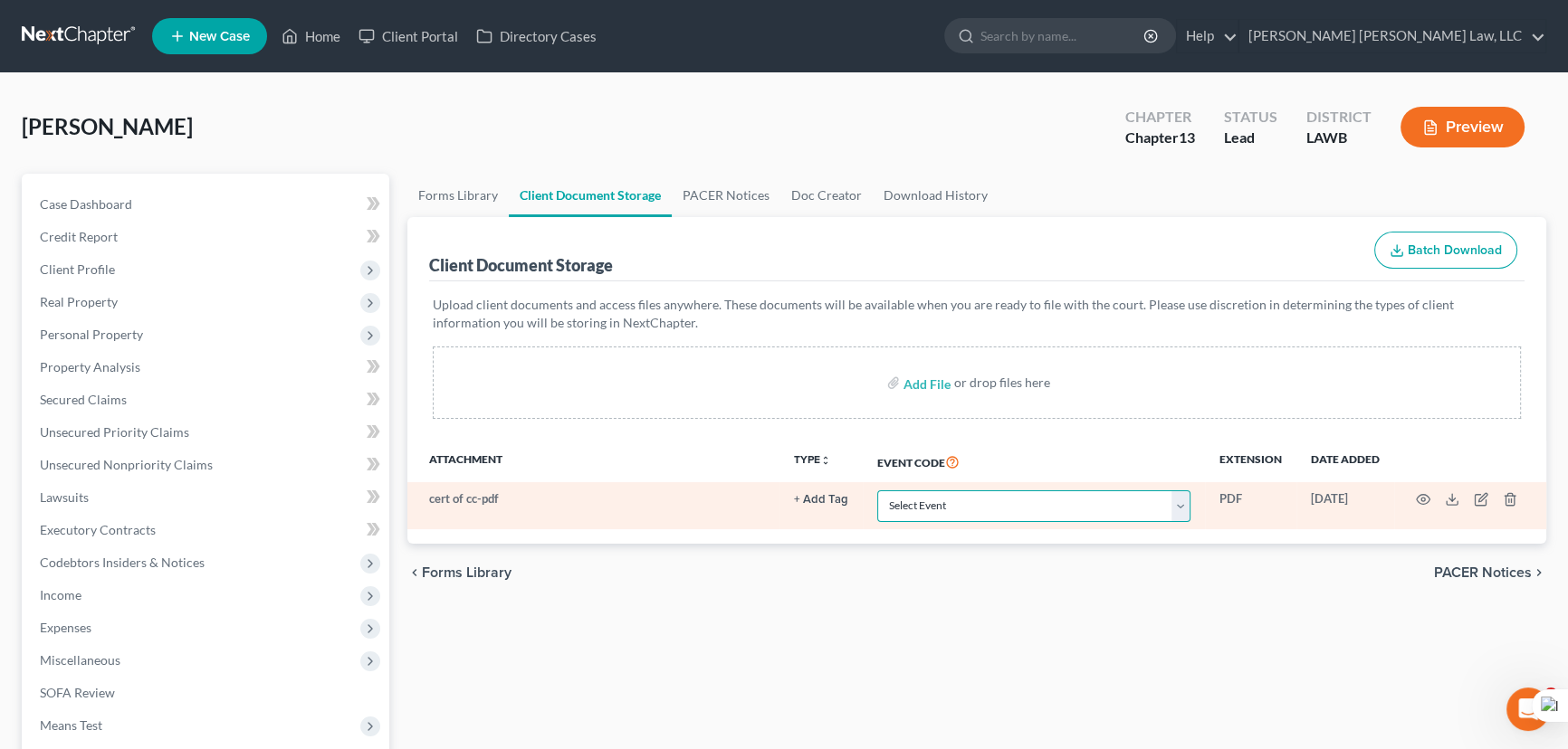
click at [932, 492] on select "Select Event 20 Largest Unsecured Creditors Amended Creditor Matrix (Fee) Amend…" at bounding box center [1033, 507] width 313 height 32
select select "9"
click at [877, 491] on select "Select Event 20 Largest Unsecured Creditors Amended Creditor Matrix (Fee) Amend…" at bounding box center [1033, 507] width 313 height 32
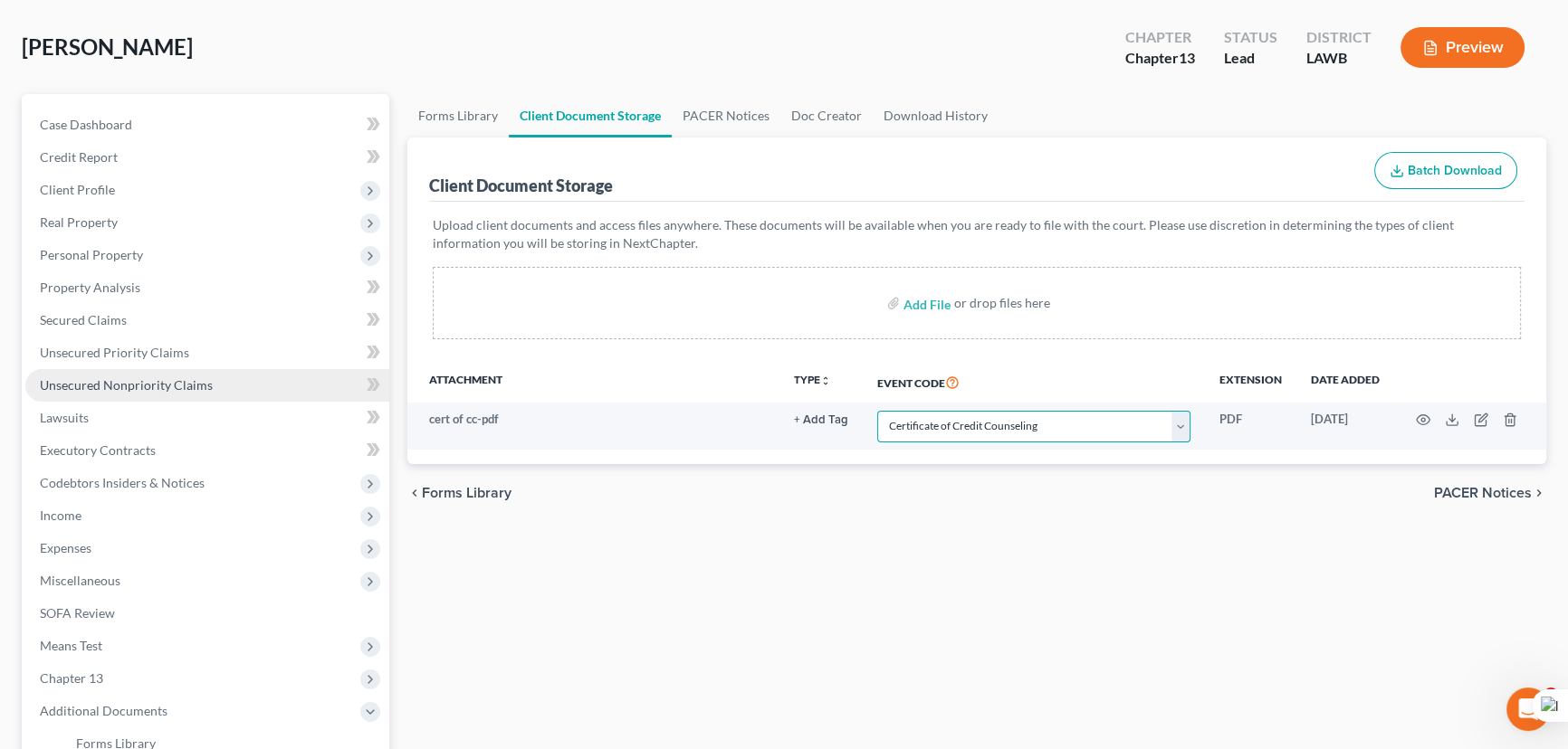
scroll to position [329, 0]
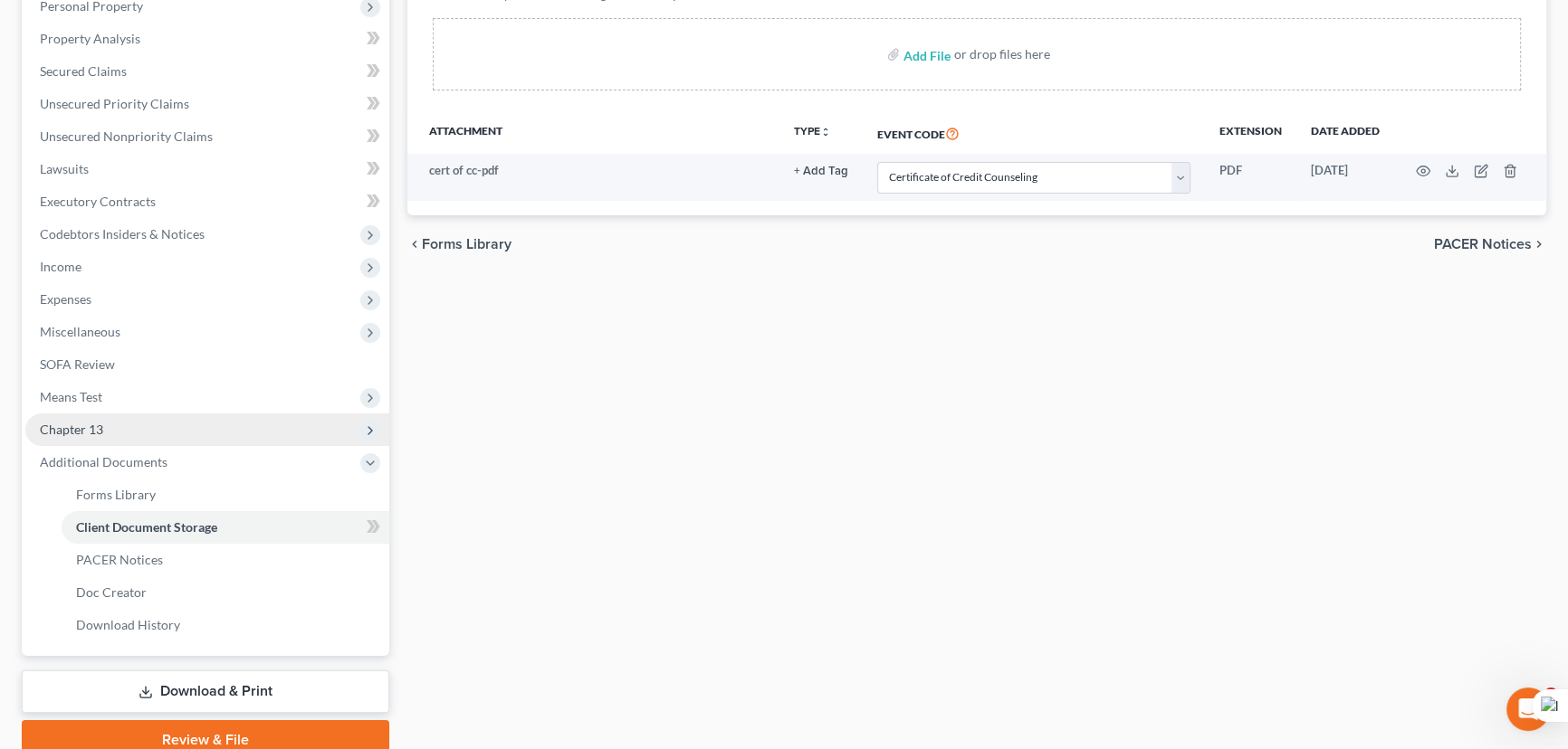
click at [134, 426] on span "Chapter 13" at bounding box center [207, 430] width 364 height 33
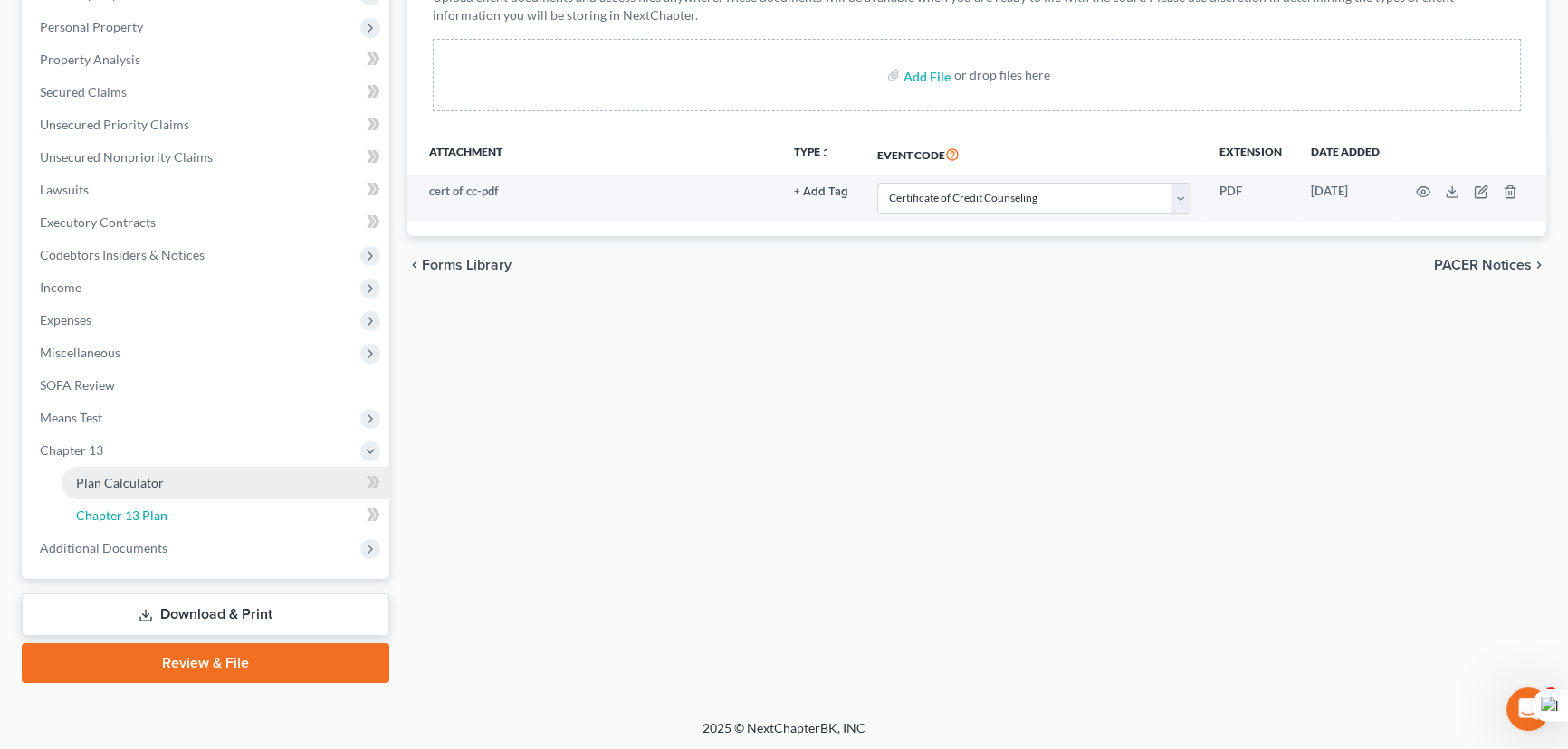
click at [173, 509] on link "Chapter 13 Plan" at bounding box center [226, 516] width 328 height 33
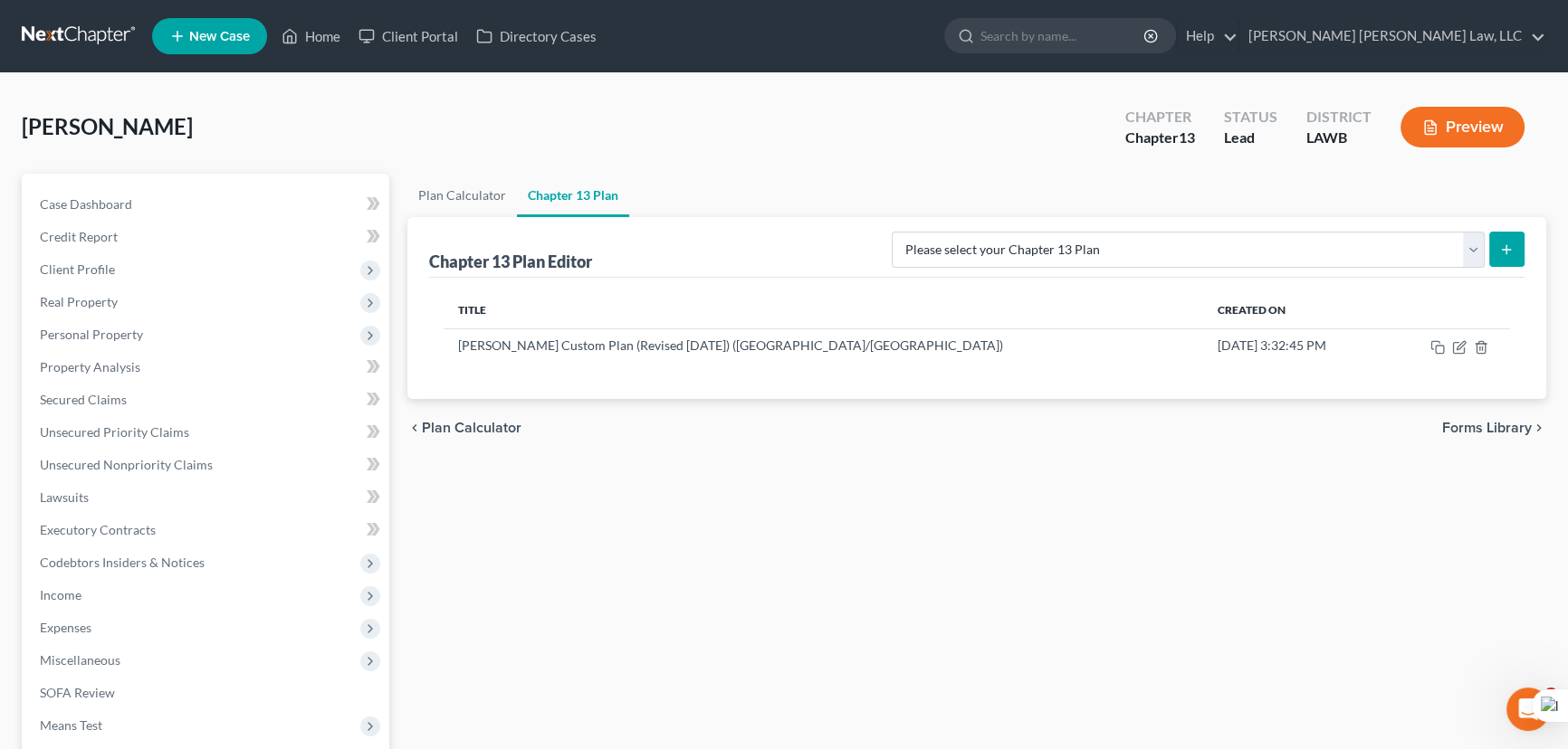
click at [88, 26] on link at bounding box center [80, 36] width 116 height 33
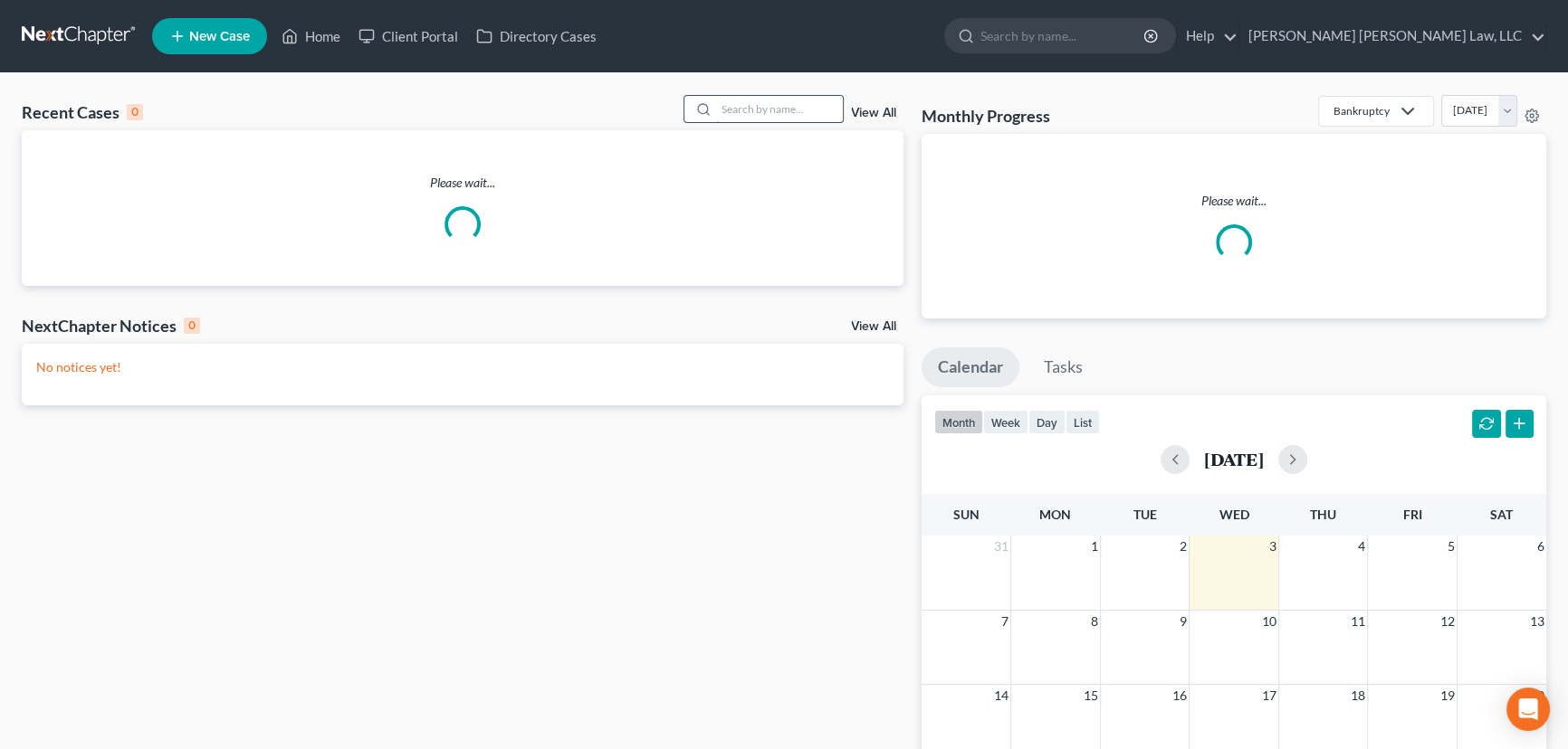
click at [778, 100] on input "search" at bounding box center [779, 109] width 127 height 26
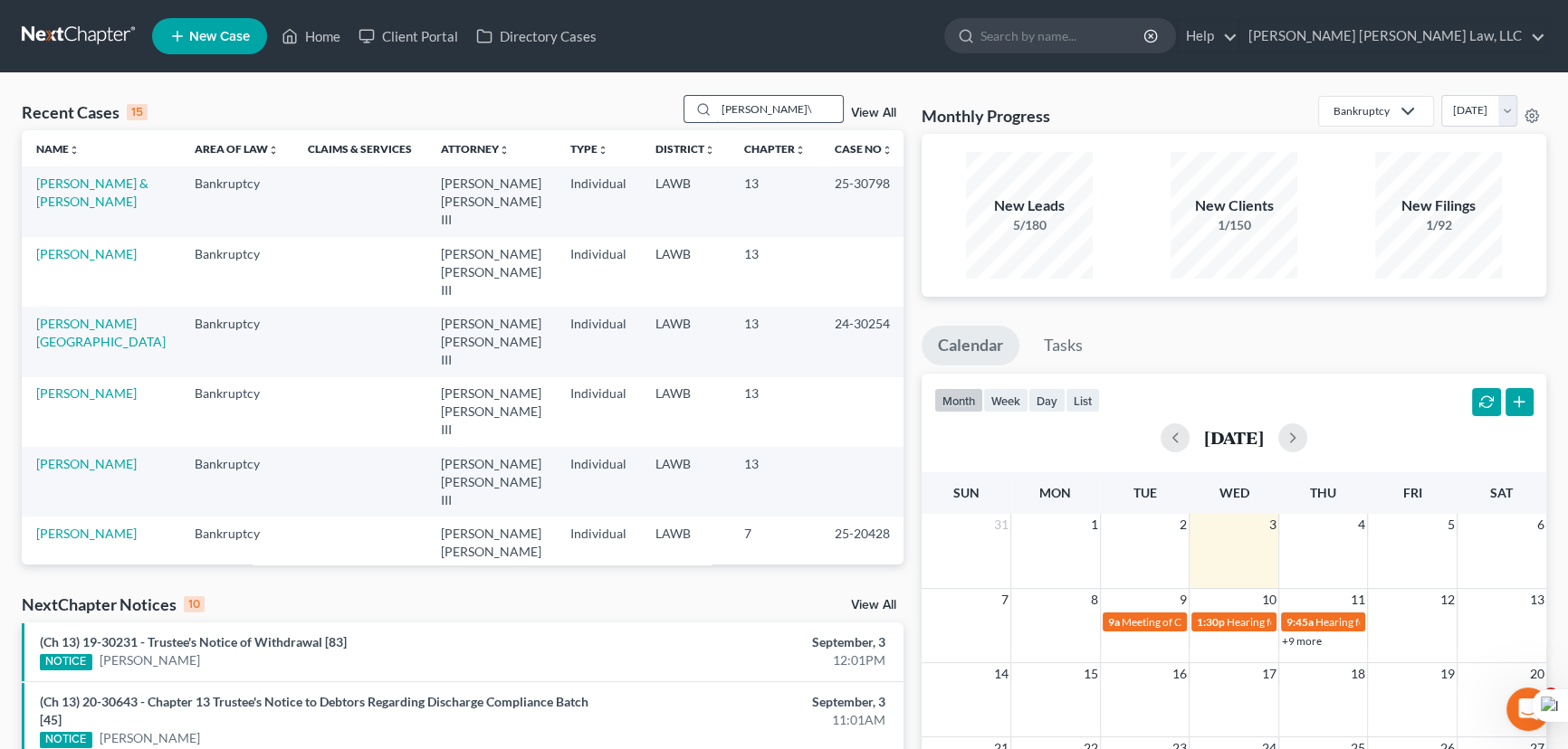
type input "[PERSON_NAME]"
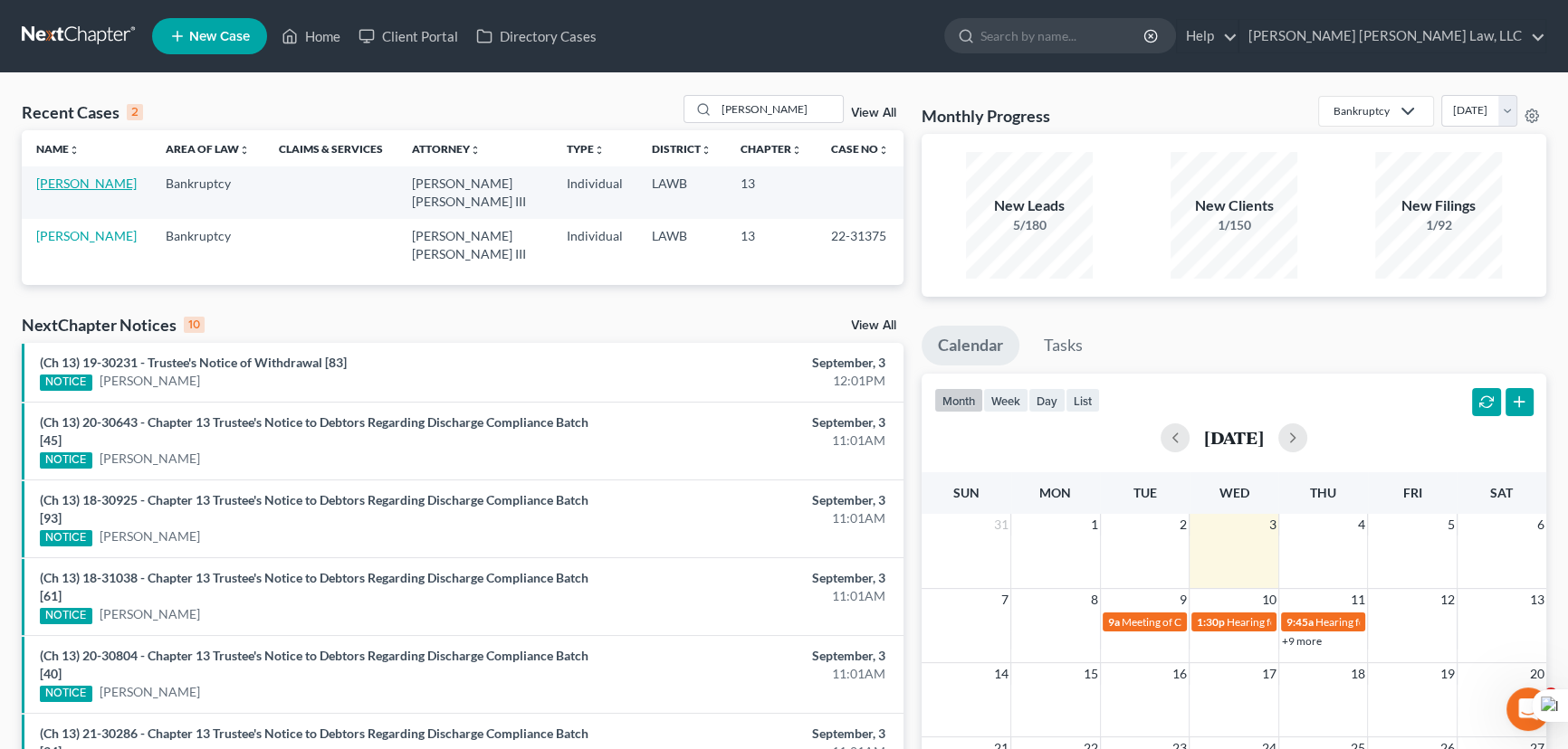
click at [85, 182] on link "[PERSON_NAME]" at bounding box center [86, 183] width 100 height 15
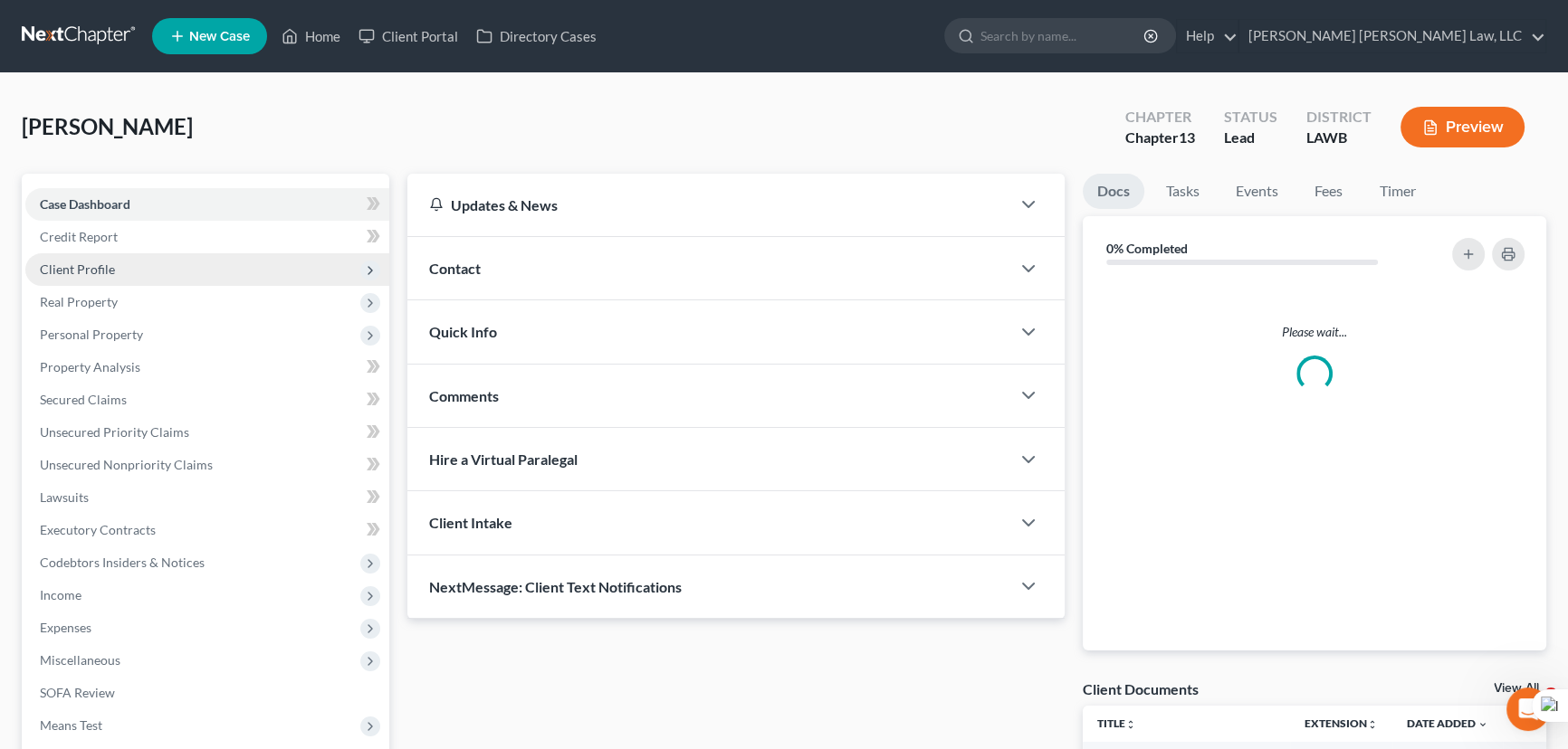
click at [164, 281] on span "Client Profile" at bounding box center [207, 269] width 364 height 33
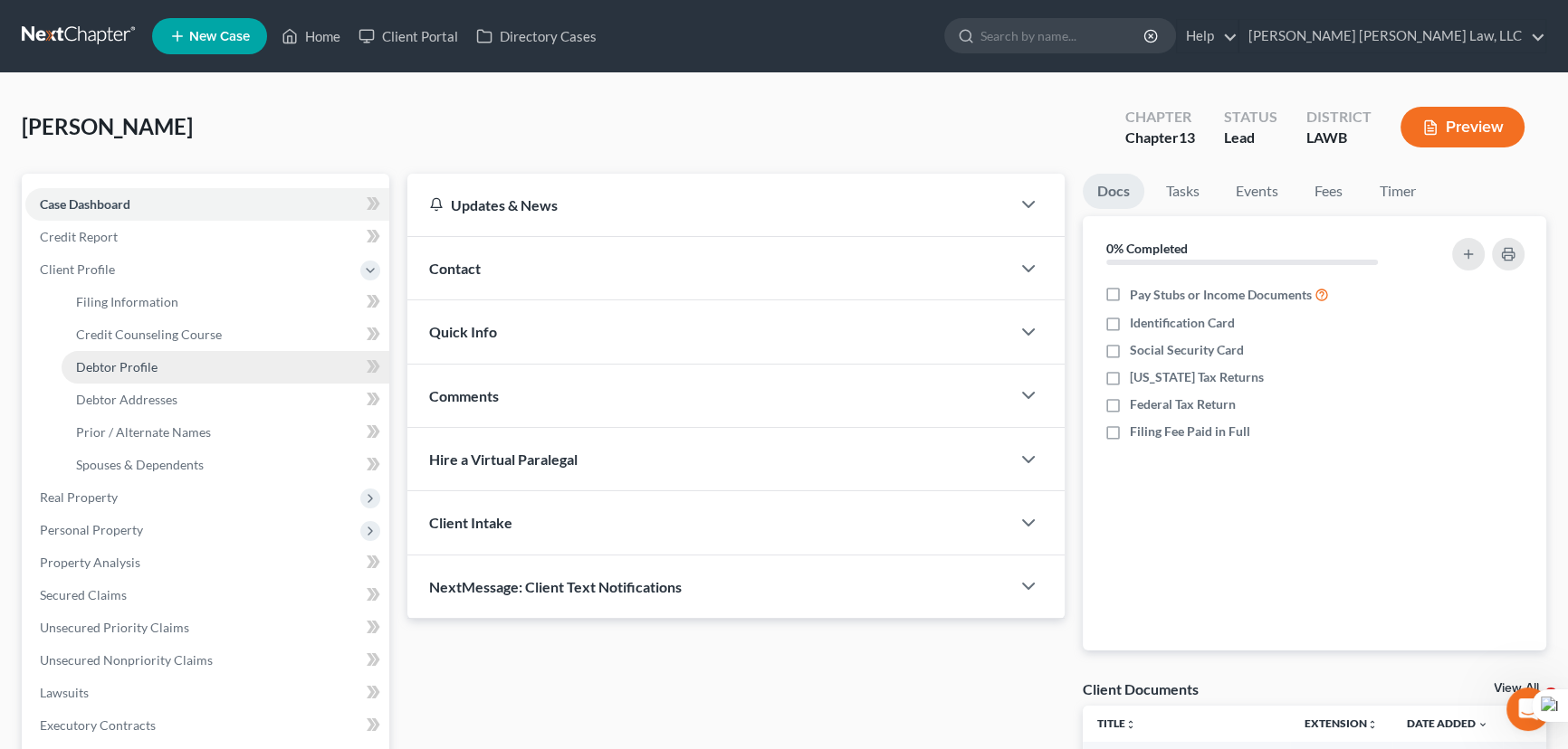
click at [185, 359] on link "Debtor Profile" at bounding box center [226, 367] width 328 height 33
select select "0"
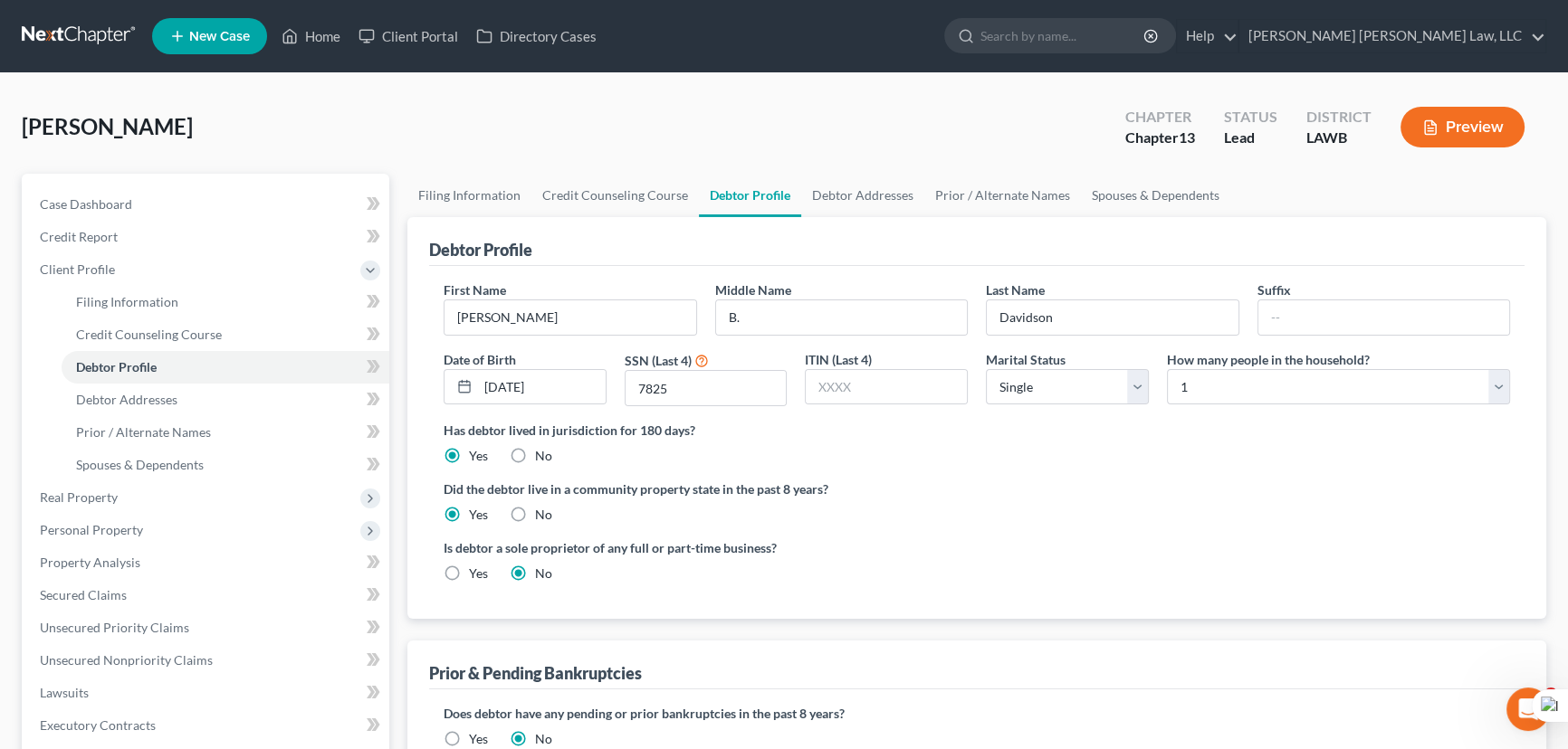
click at [845, 217] on div "Debtor Profile" at bounding box center [976, 241] width 1095 height 49
click at [841, 201] on link "Debtor Addresses" at bounding box center [862, 195] width 123 height 43
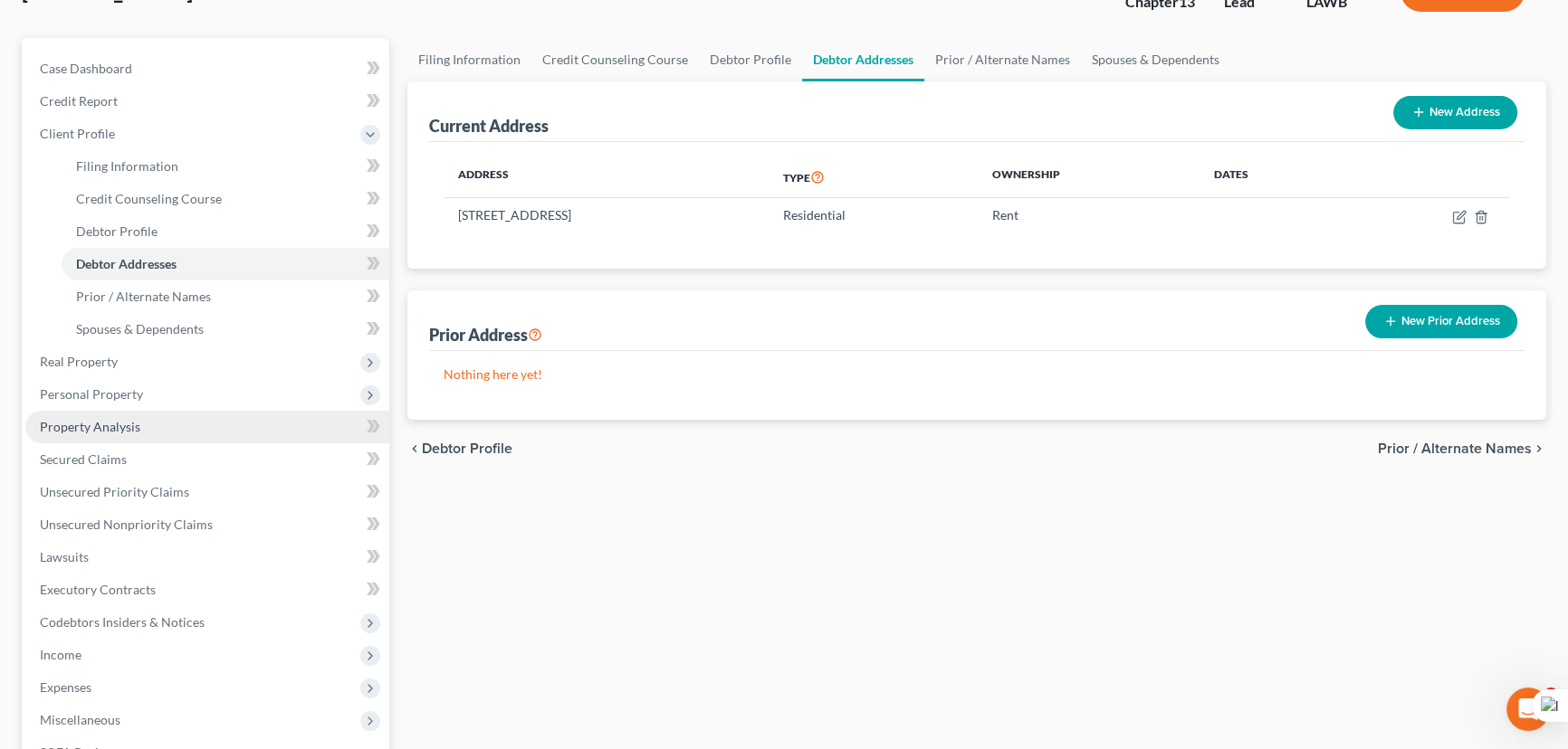
scroll to position [164, 0]
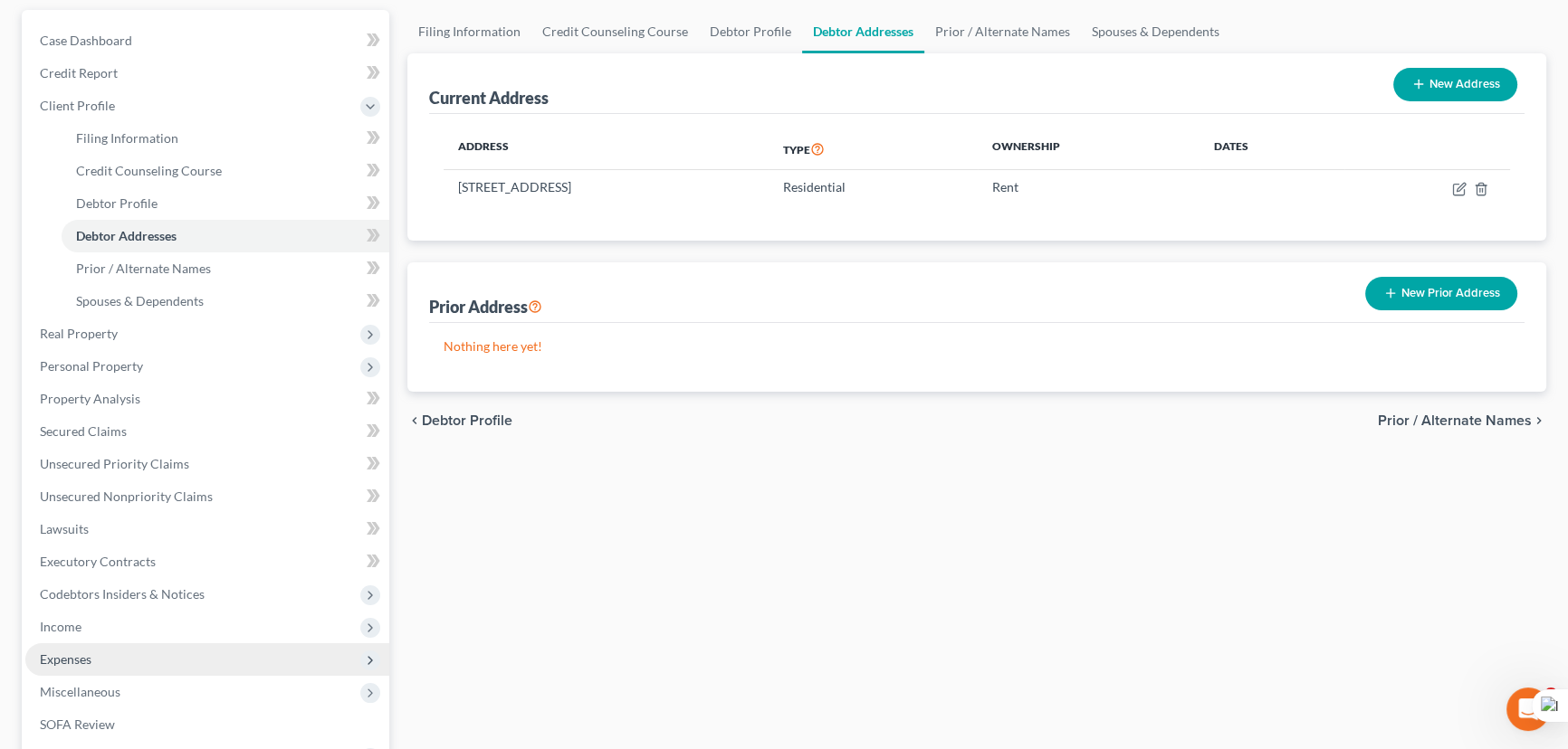
click at [110, 650] on span "Expenses" at bounding box center [207, 660] width 364 height 33
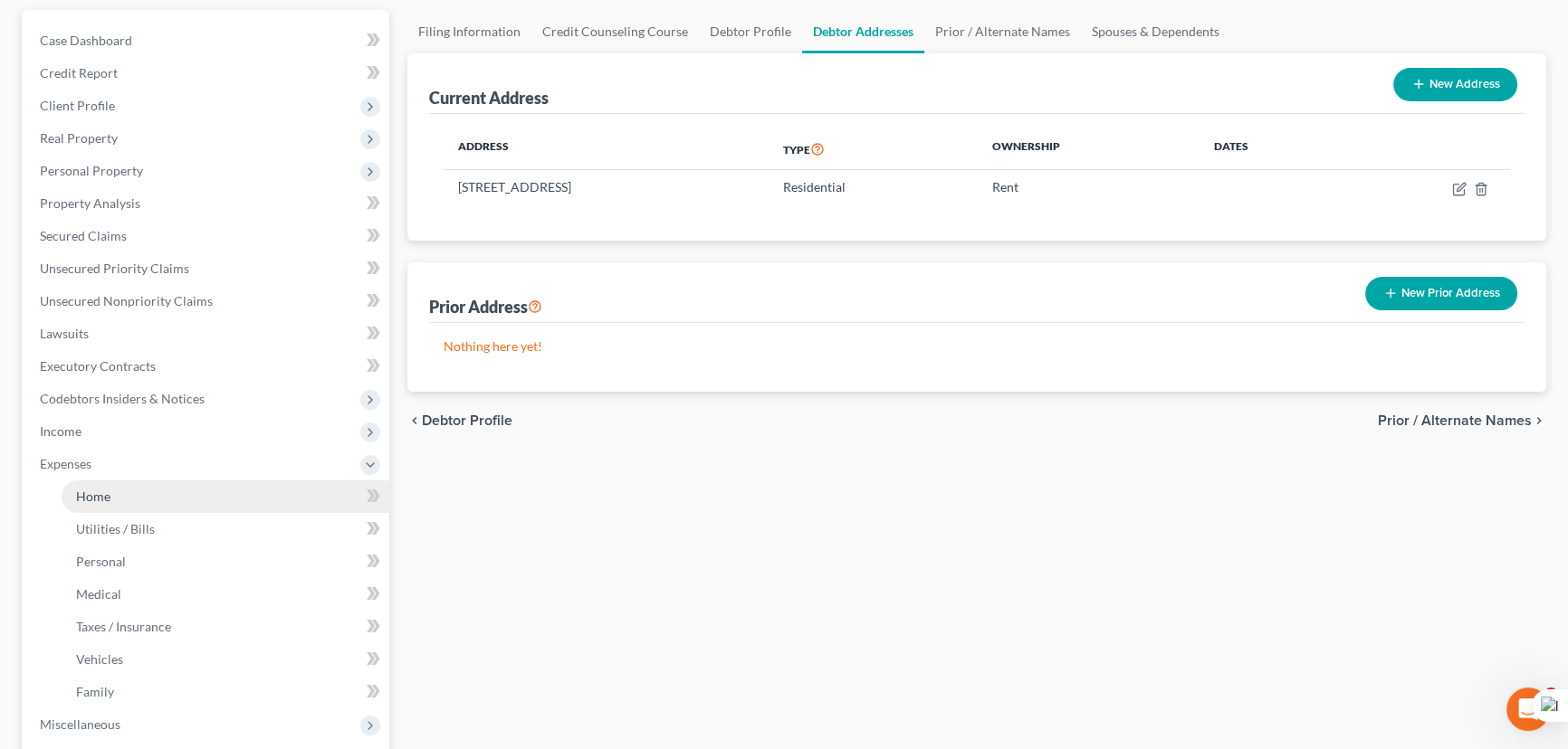
click at [138, 491] on link "Home" at bounding box center [226, 497] width 328 height 33
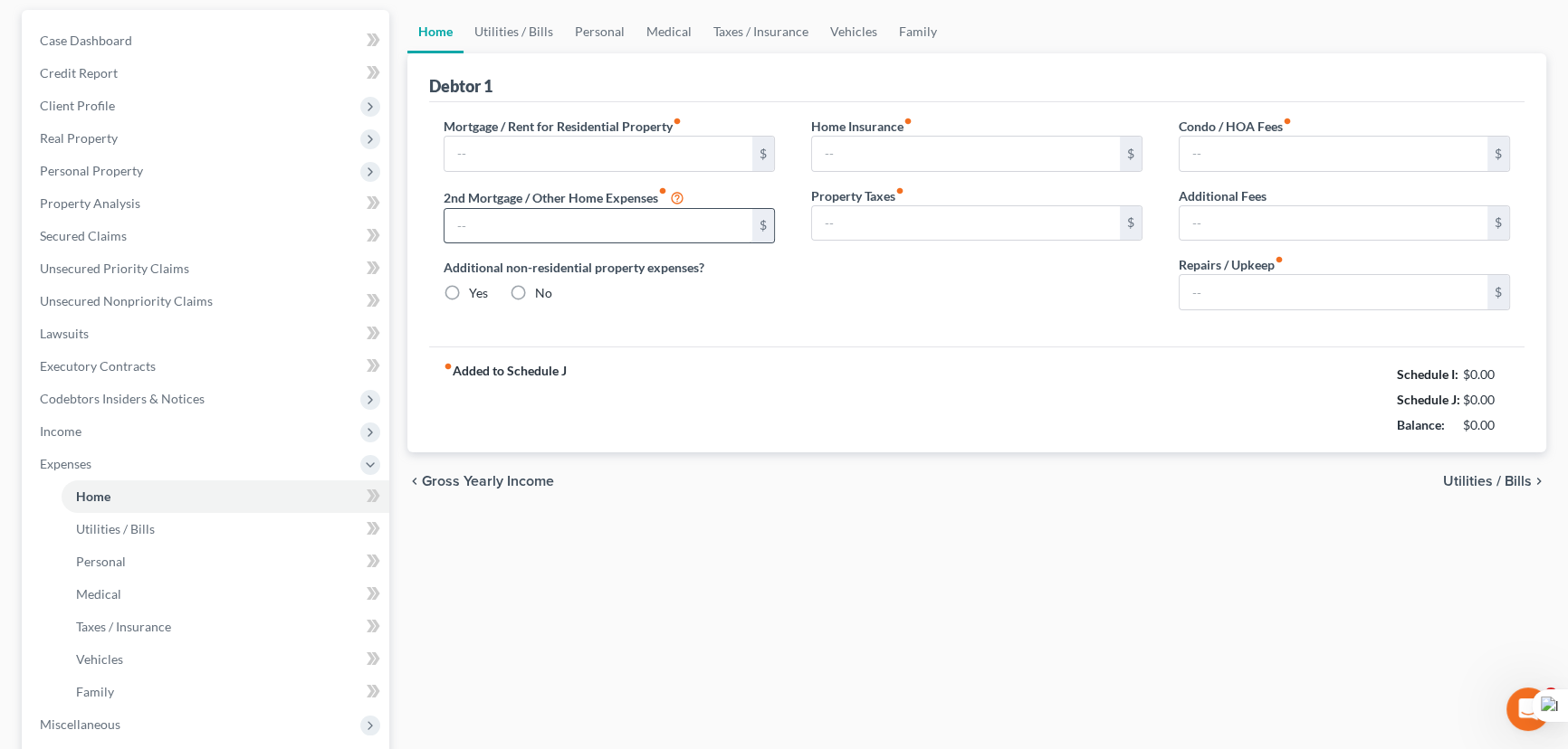
scroll to position [83, 0]
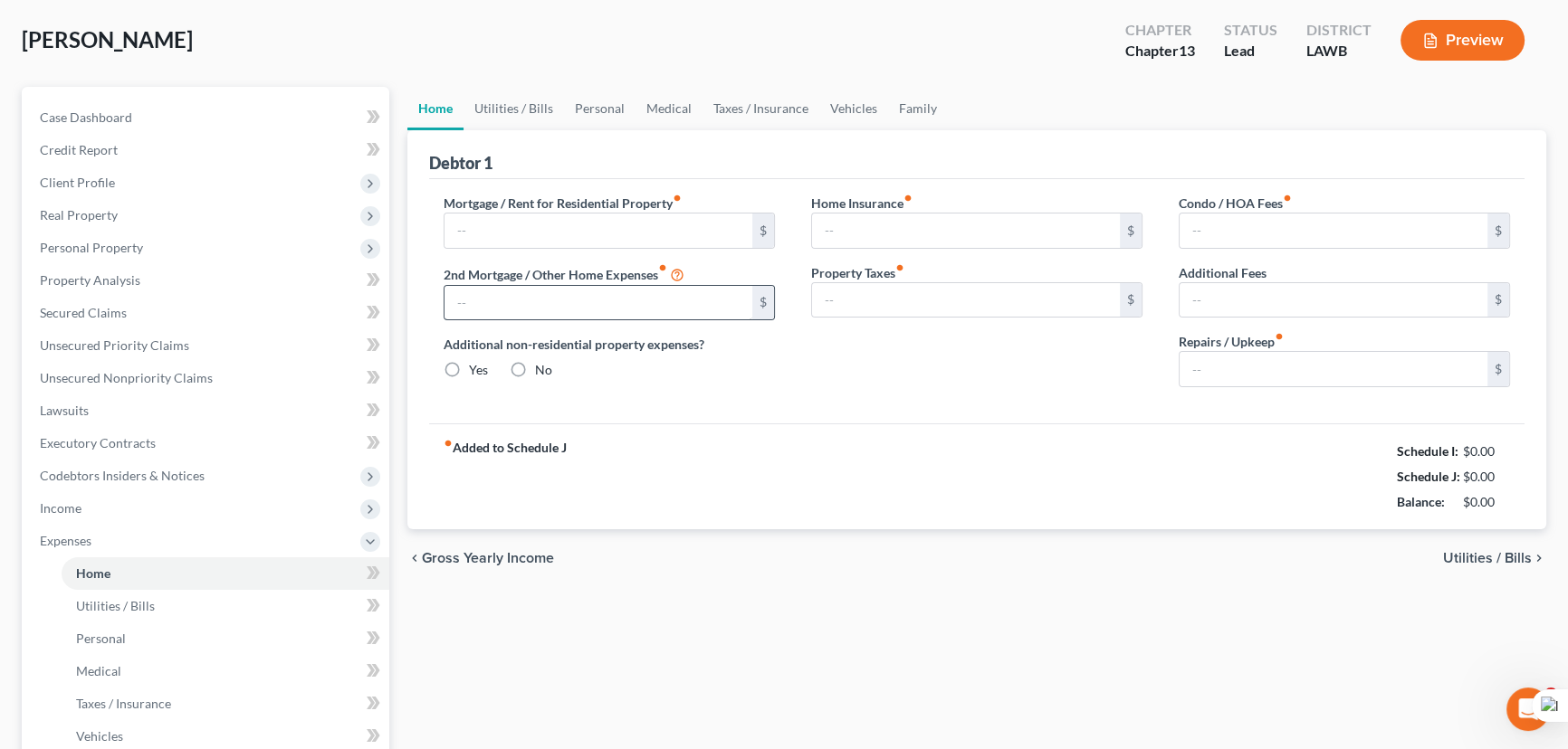
type input "600.00"
type input "0.00"
radio input "true"
type input "0.00"
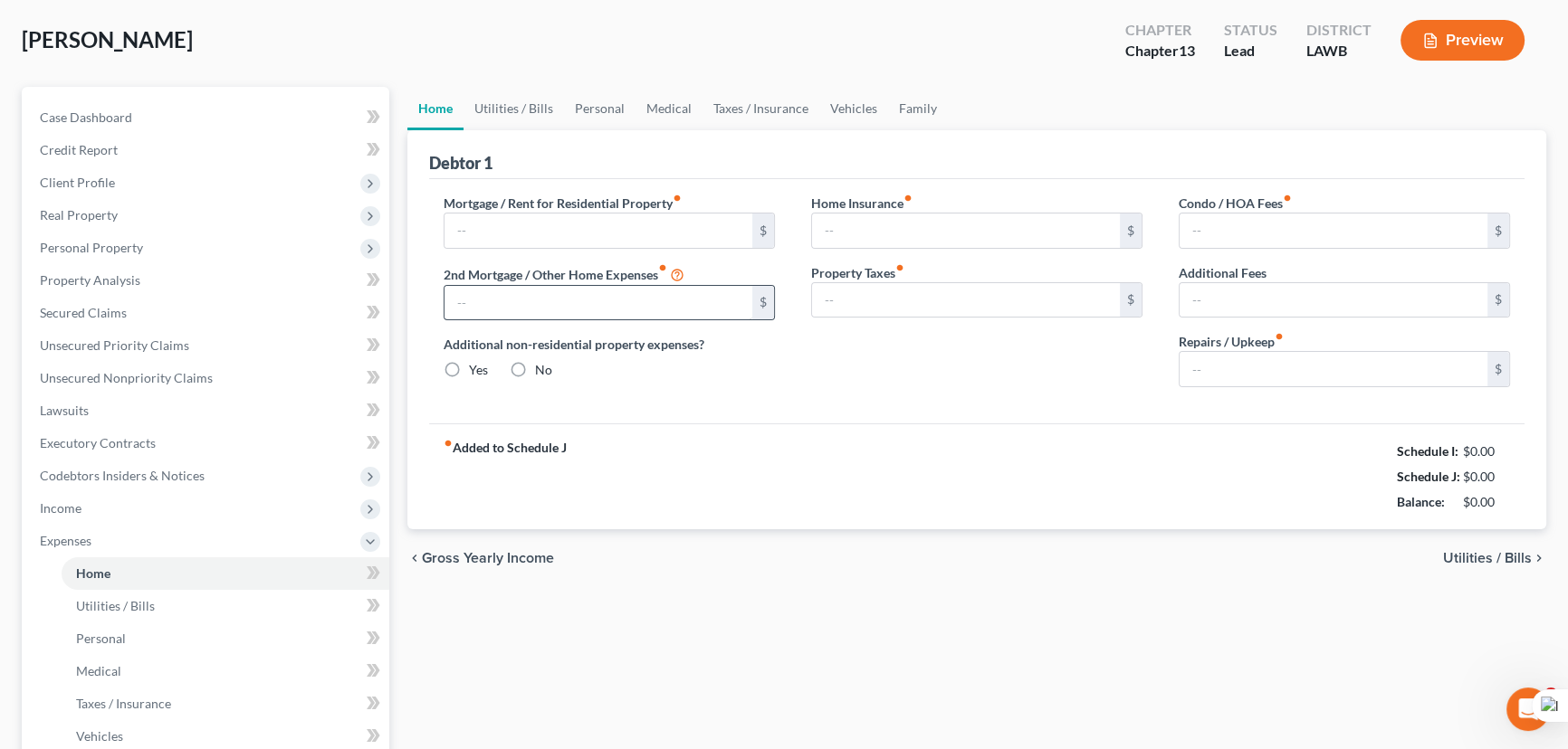
type input "0.00"
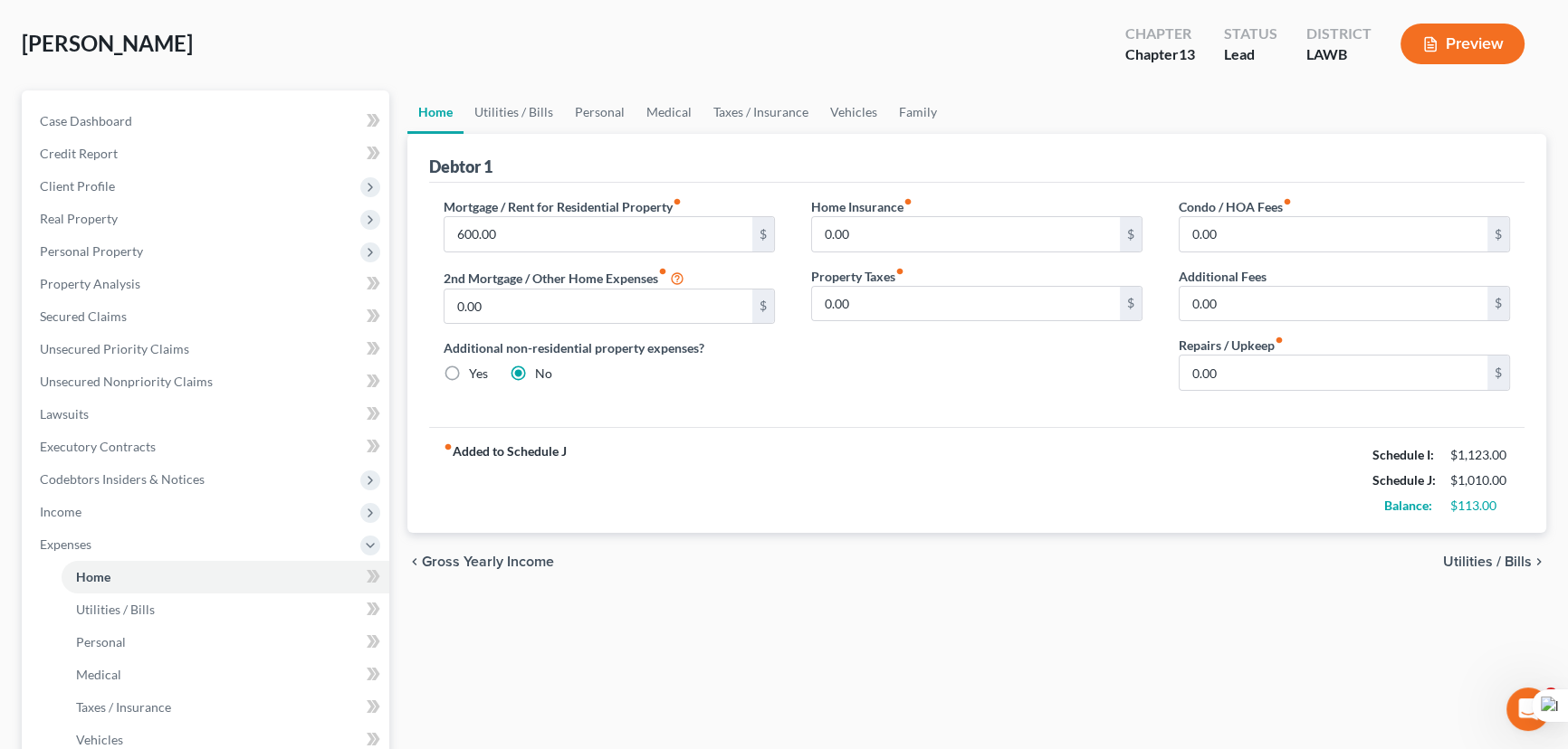
scroll to position [0, 0]
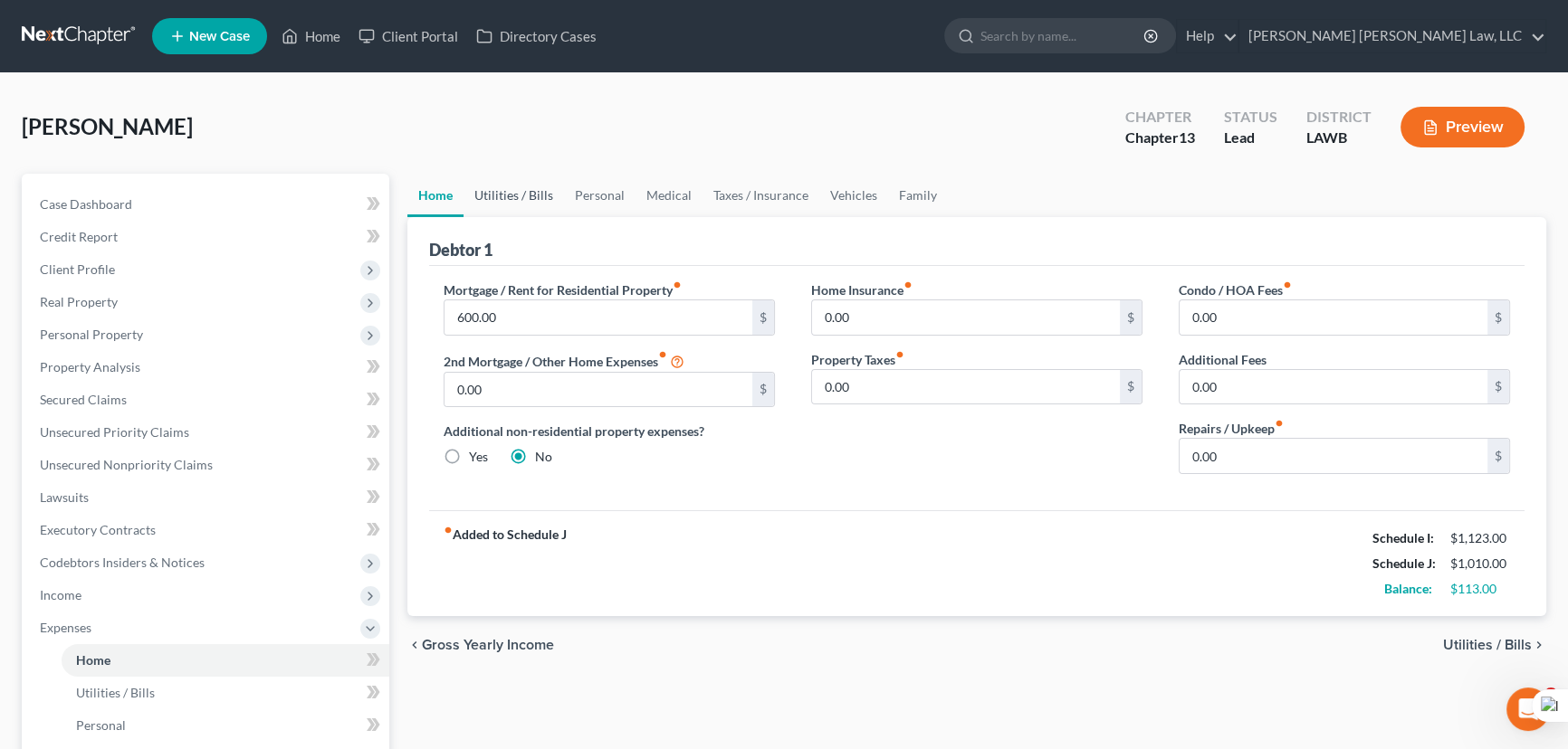
click at [531, 201] on link "Utilities / Bills" at bounding box center [513, 195] width 100 height 43
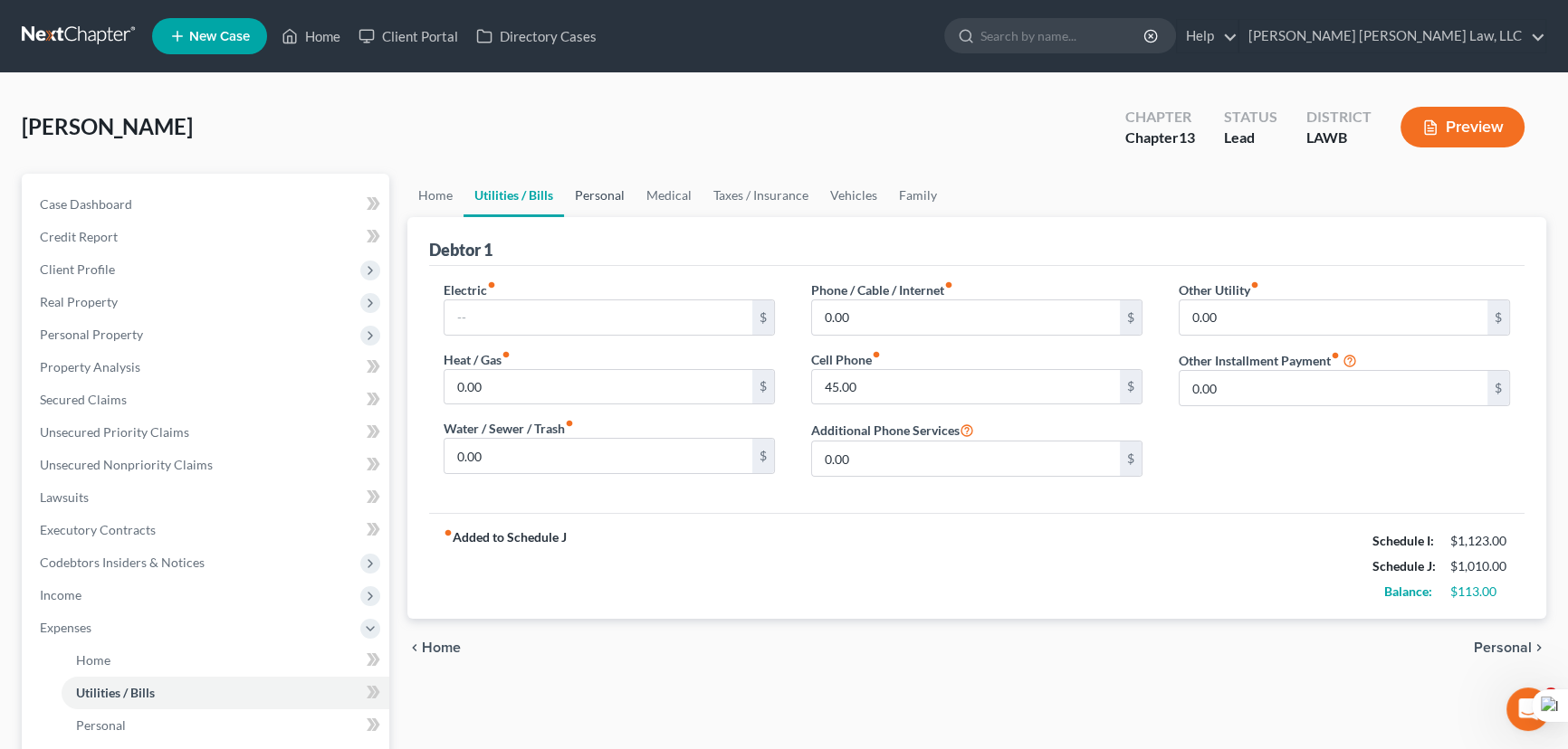
click at [622, 193] on link "Personal" at bounding box center [600, 195] width 72 height 43
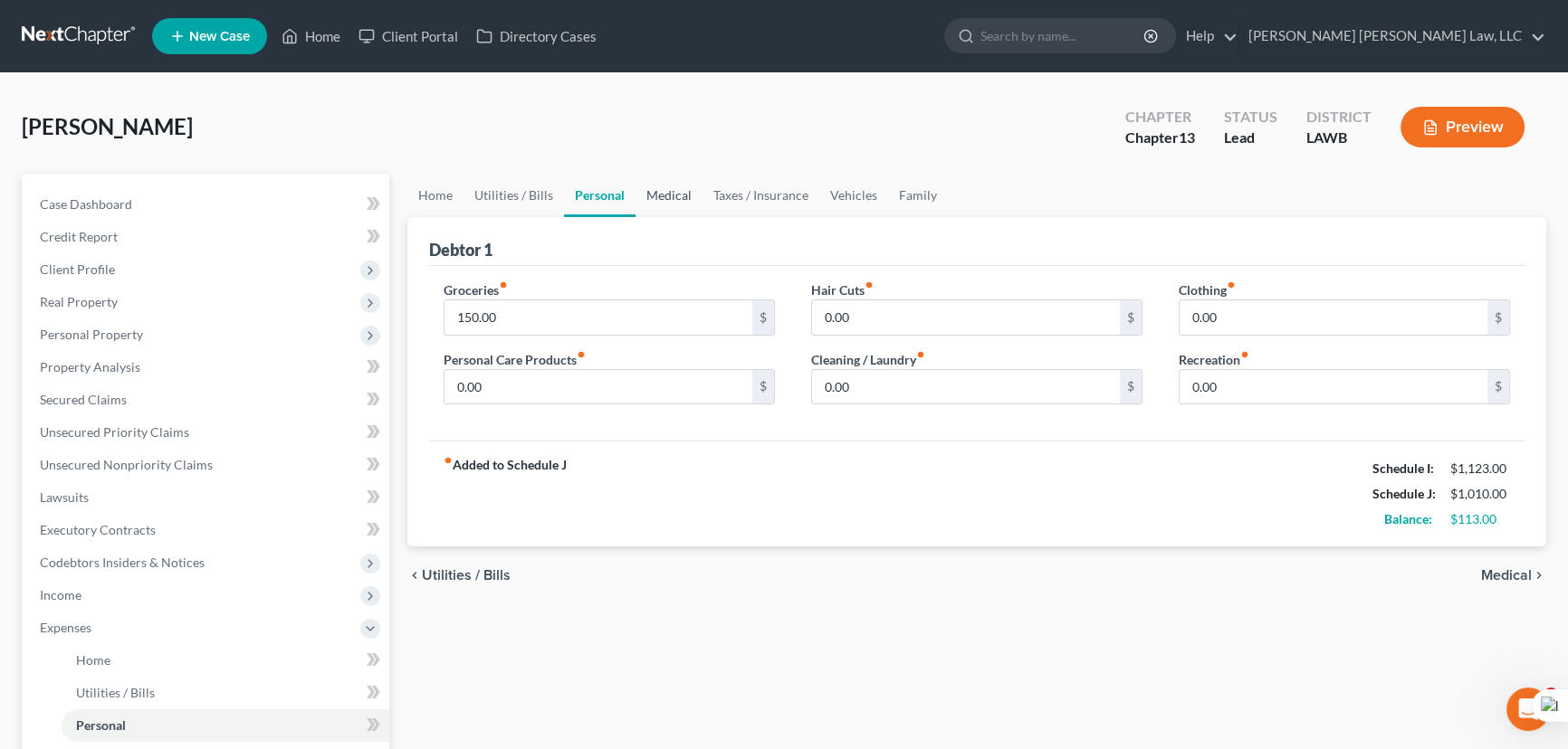
click at [685, 190] on link "Medical" at bounding box center [668, 195] width 67 height 43
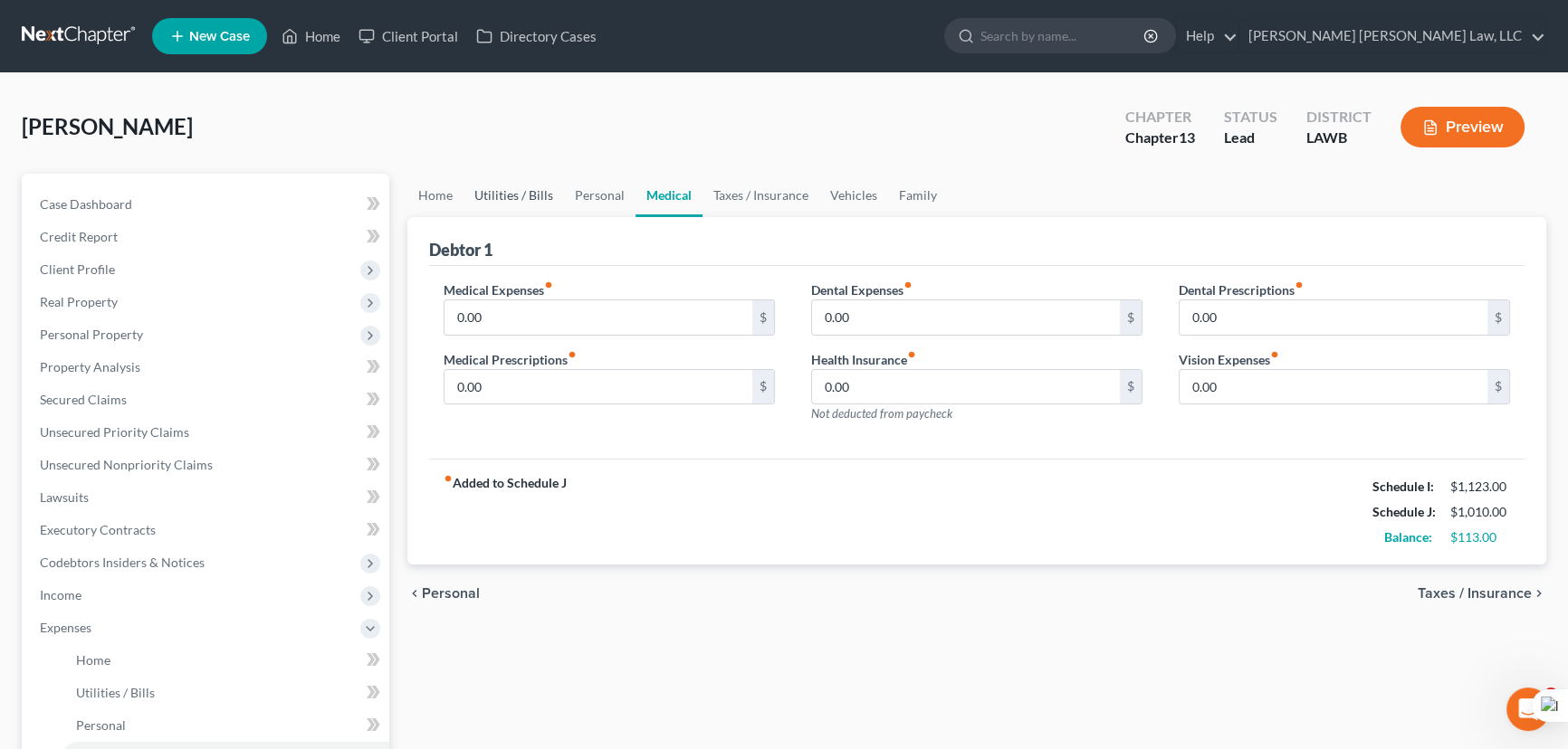
click at [549, 189] on link "Utilities / Bills" at bounding box center [513, 195] width 100 height 43
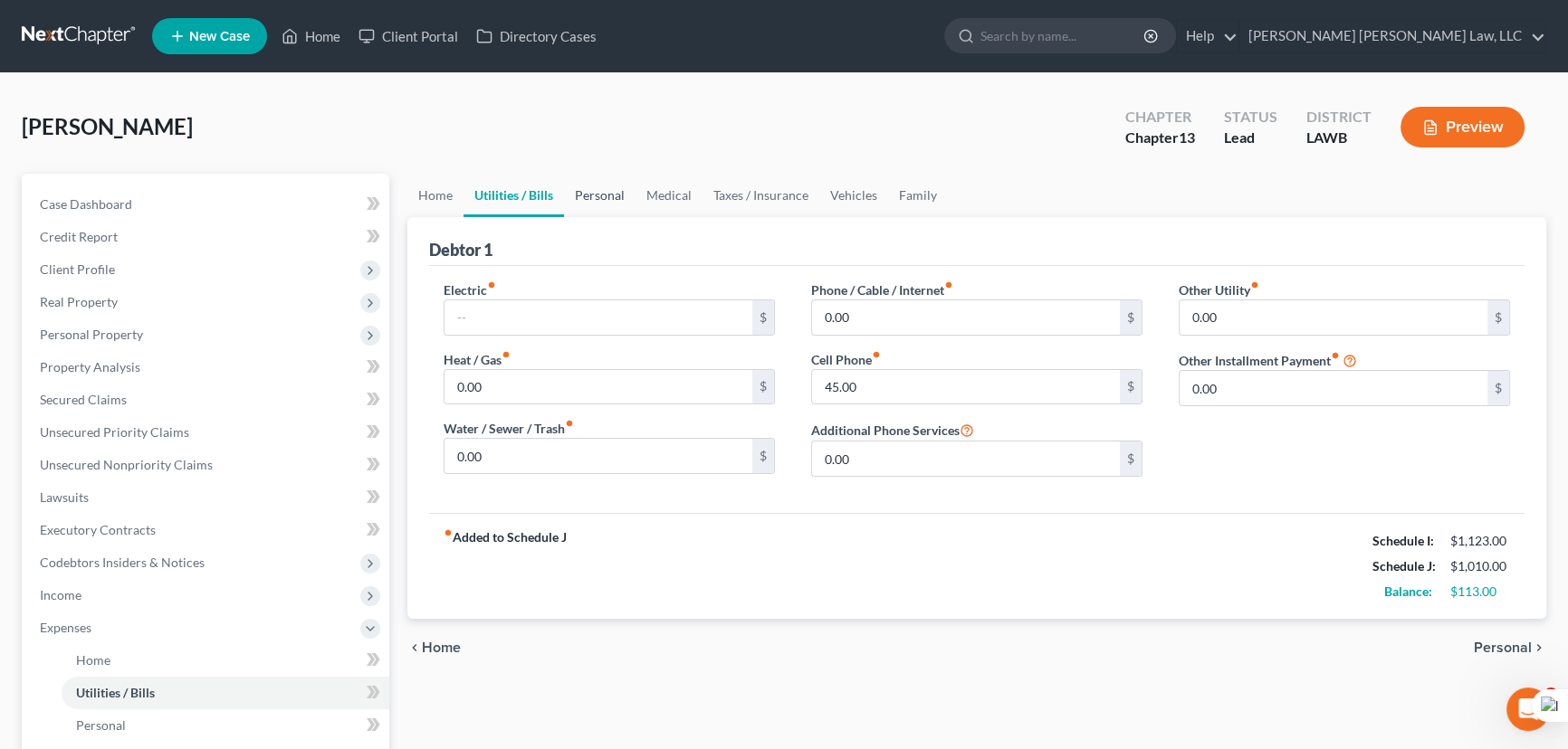
click at [610, 194] on link "Personal" at bounding box center [600, 195] width 72 height 43
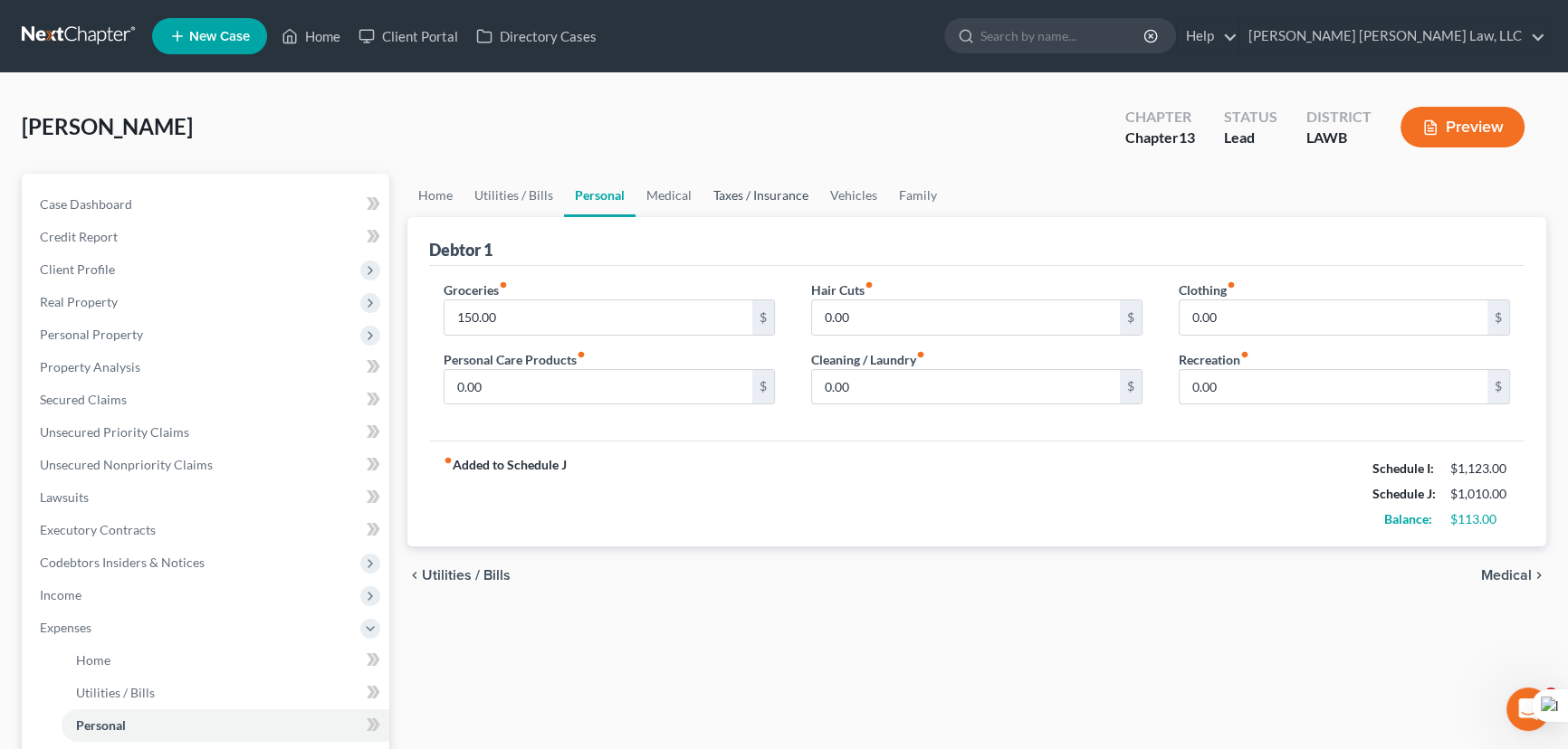
click at [743, 198] on link "Taxes / Insurance" at bounding box center [760, 195] width 117 height 43
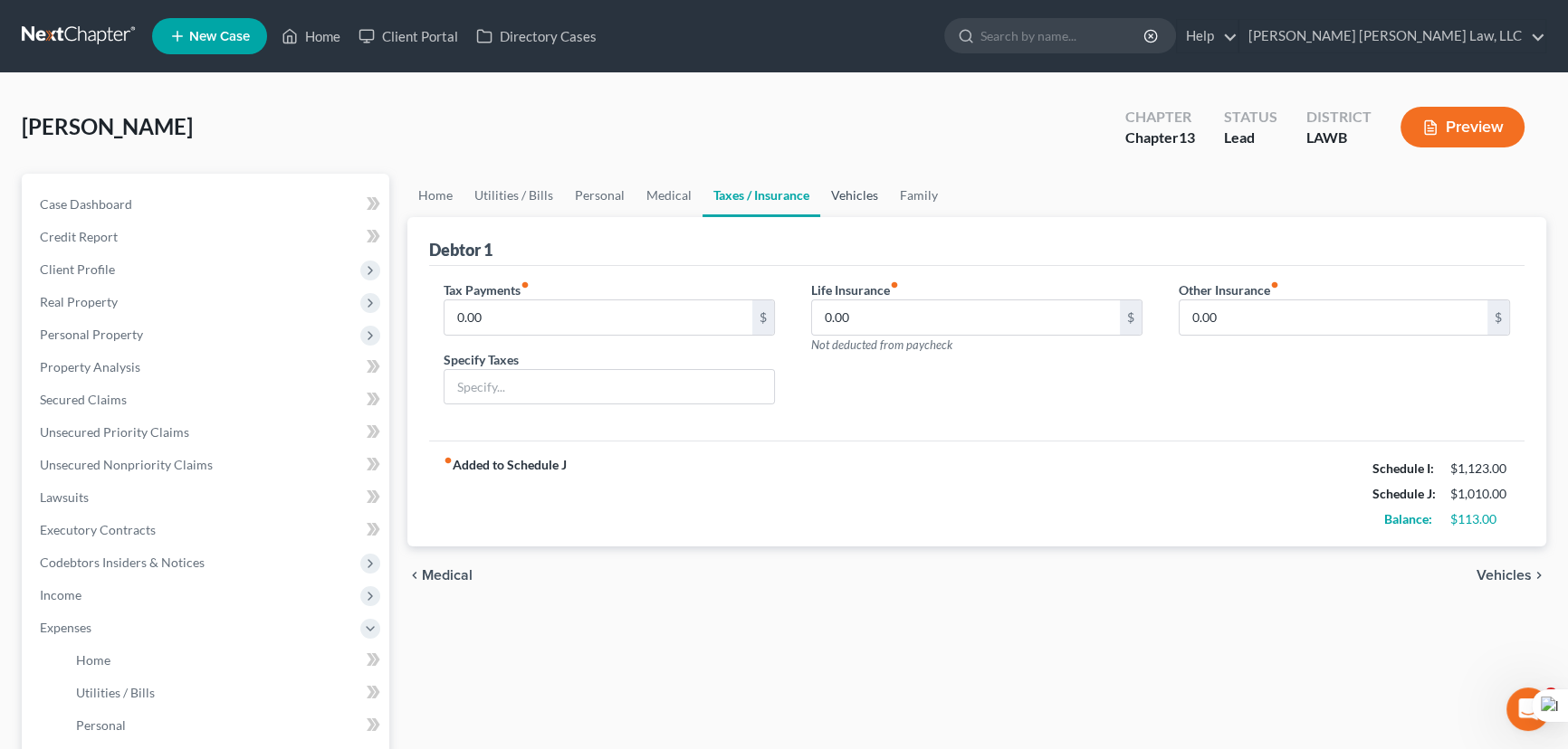
click at [862, 191] on link "Vehicles" at bounding box center [854, 195] width 69 height 43
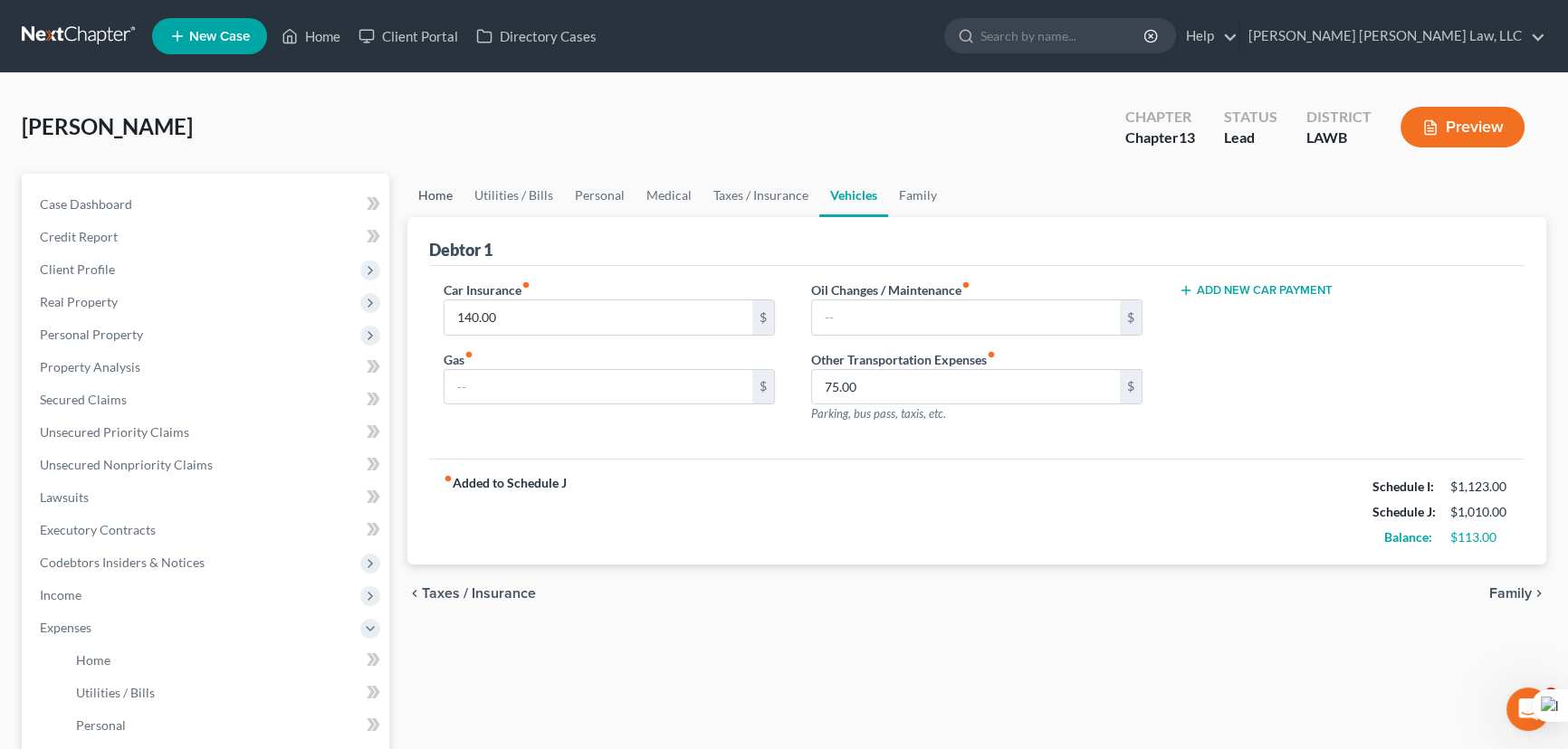
click at [454, 201] on link "Home" at bounding box center [435, 195] width 56 height 43
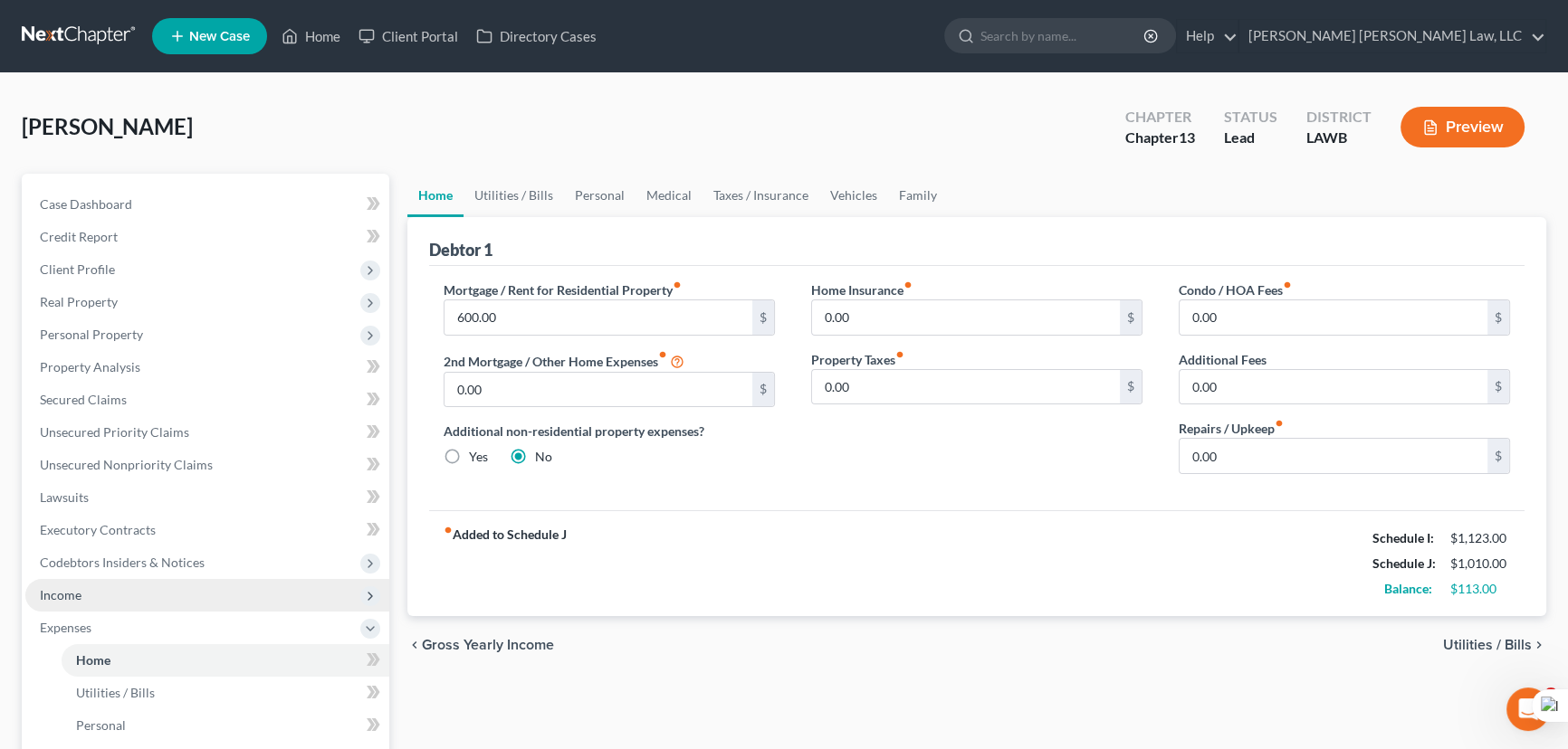
click at [132, 595] on span "Income" at bounding box center [207, 595] width 364 height 33
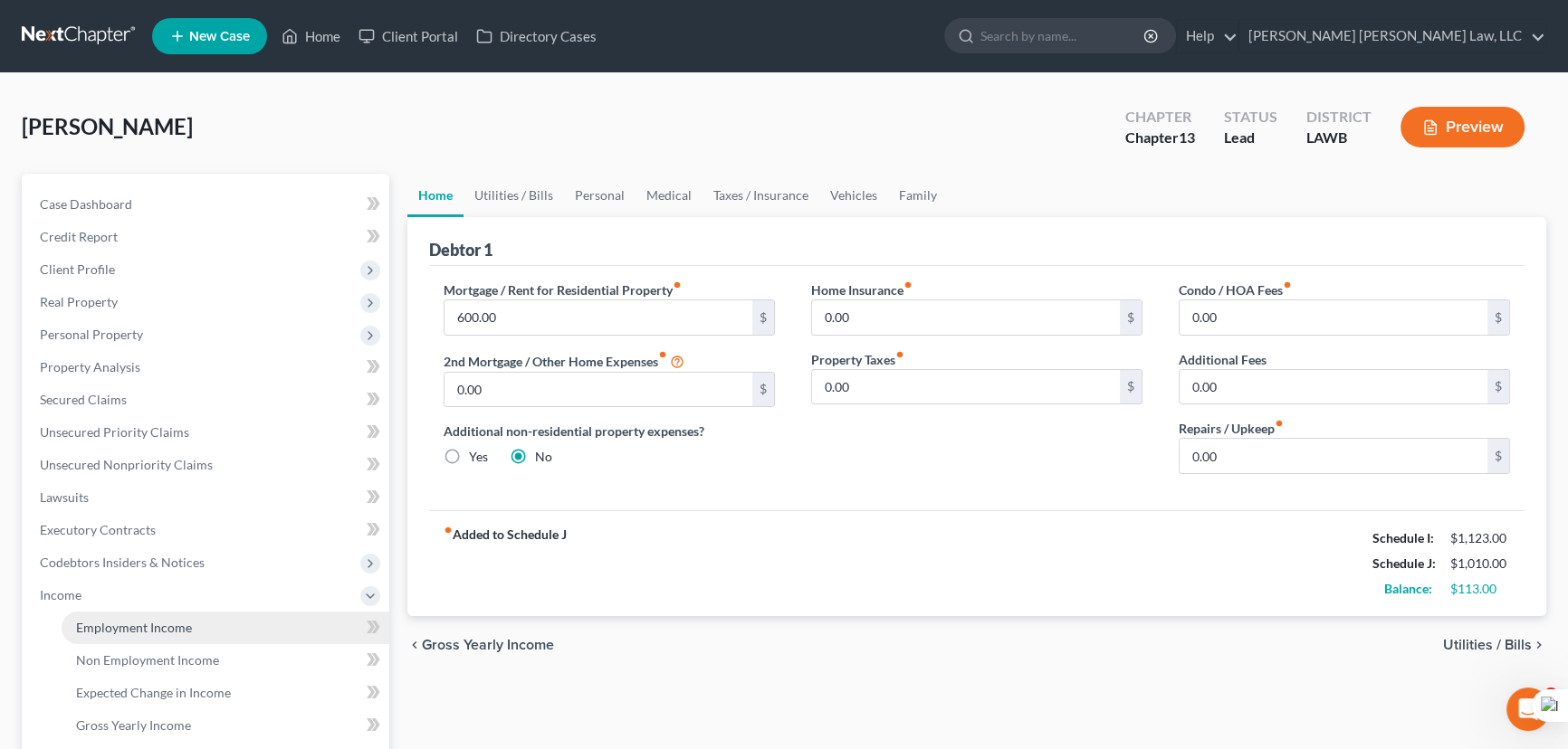
click at [133, 630] on span "Employment Income" at bounding box center [134, 627] width 116 height 15
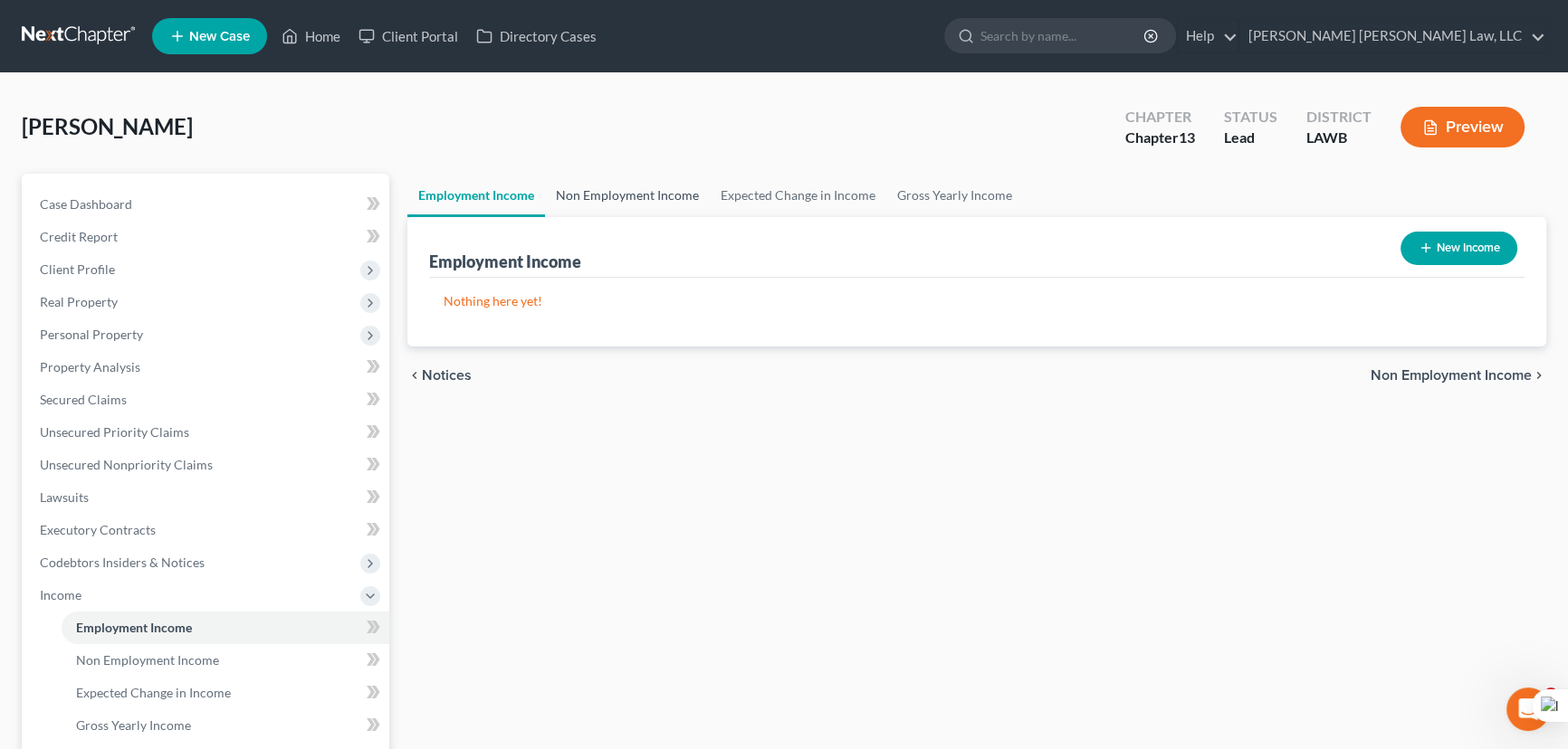
click at [602, 198] on link "Non Employment Income" at bounding box center [627, 195] width 165 height 43
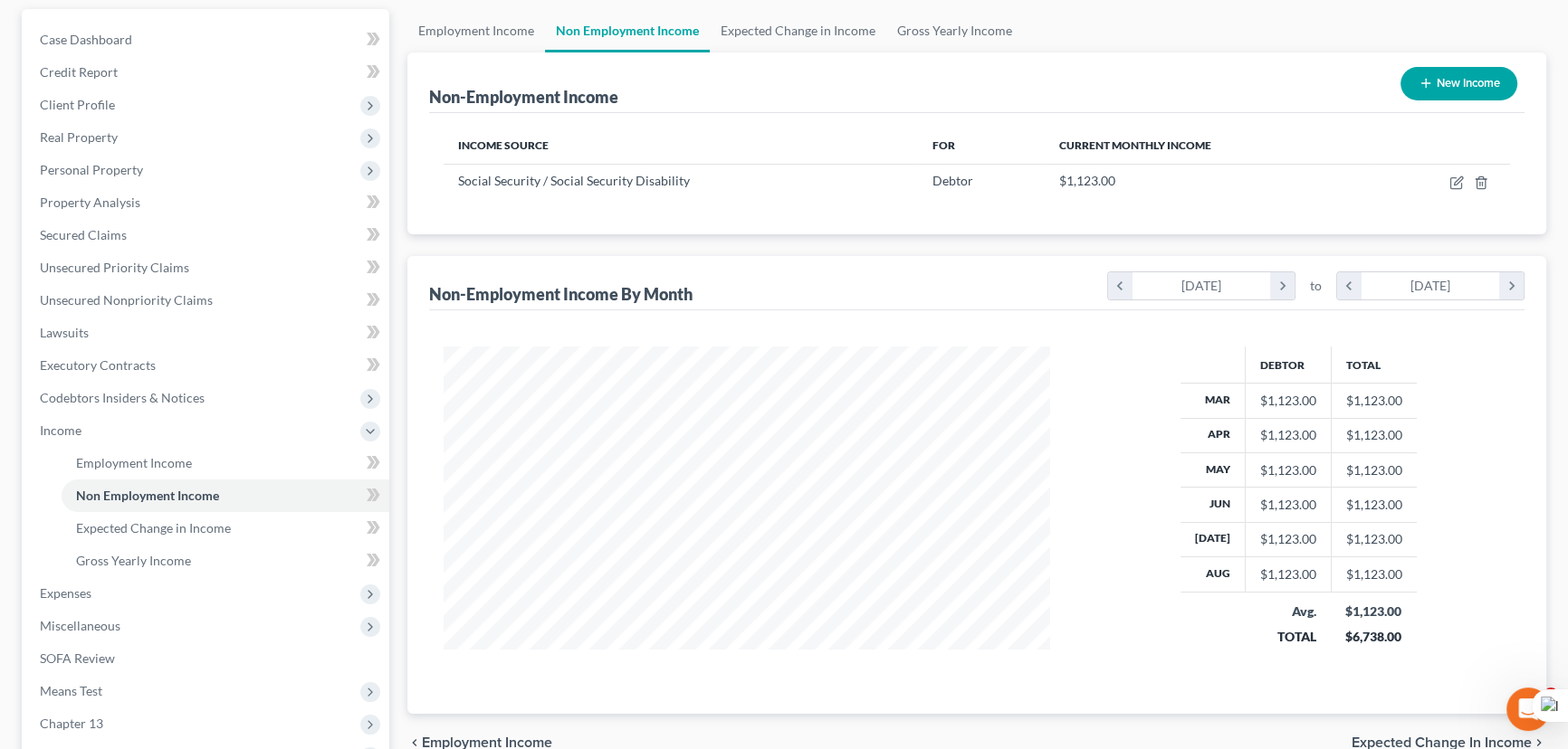
scroll to position [329, 0]
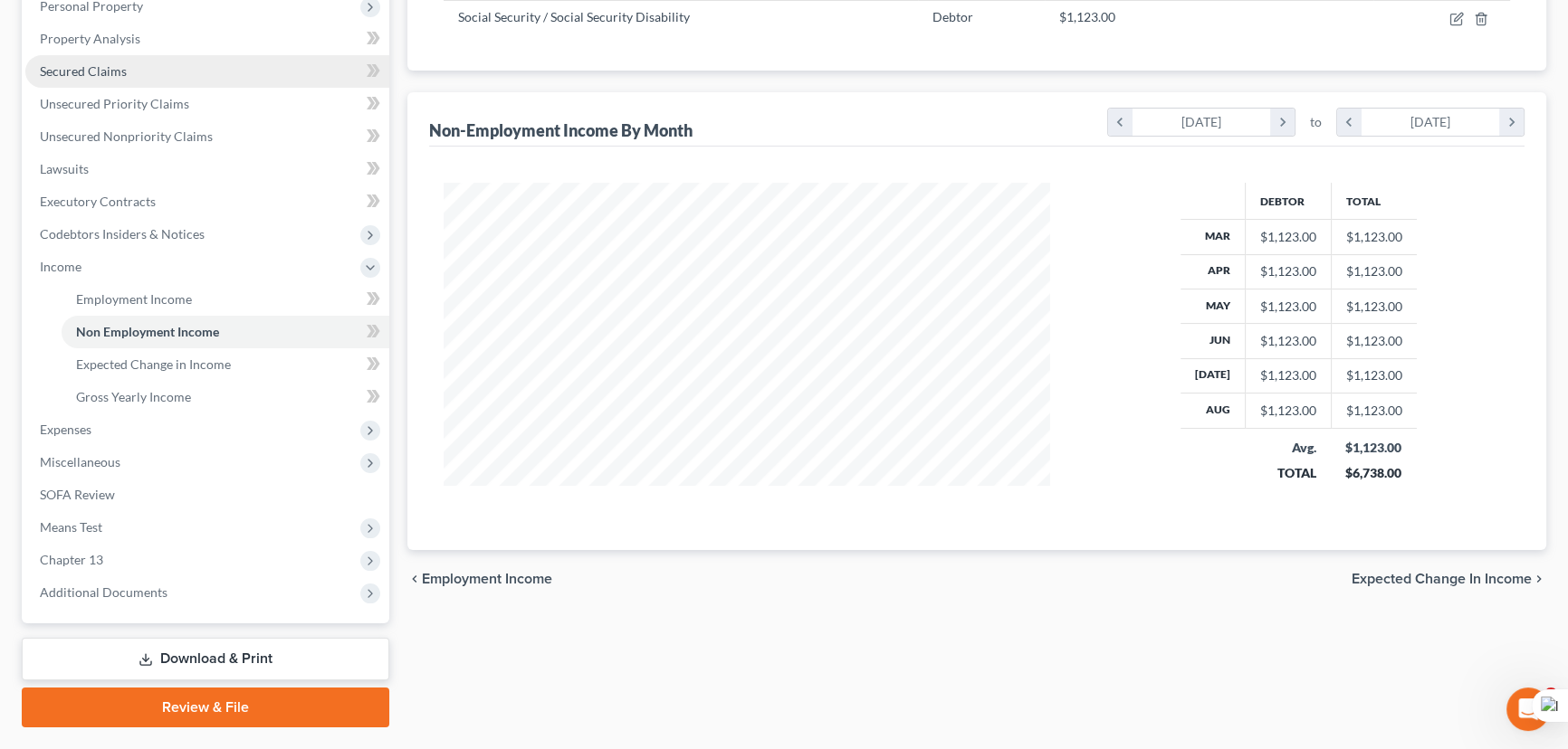
click at [100, 63] on span "Secured Claims" at bounding box center [83, 70] width 87 height 15
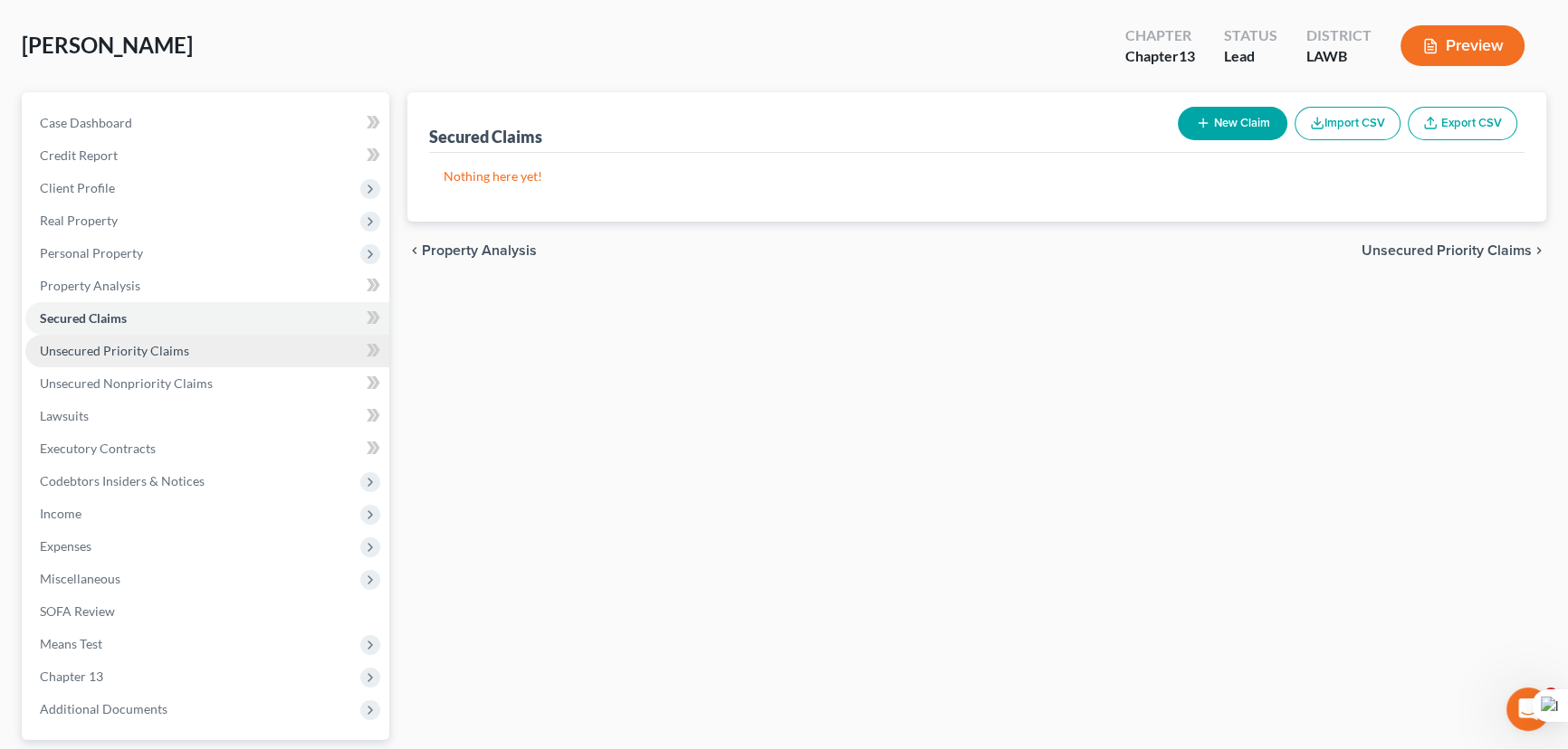
click at [235, 359] on link "Unsecured Priority Claims" at bounding box center [207, 351] width 364 height 33
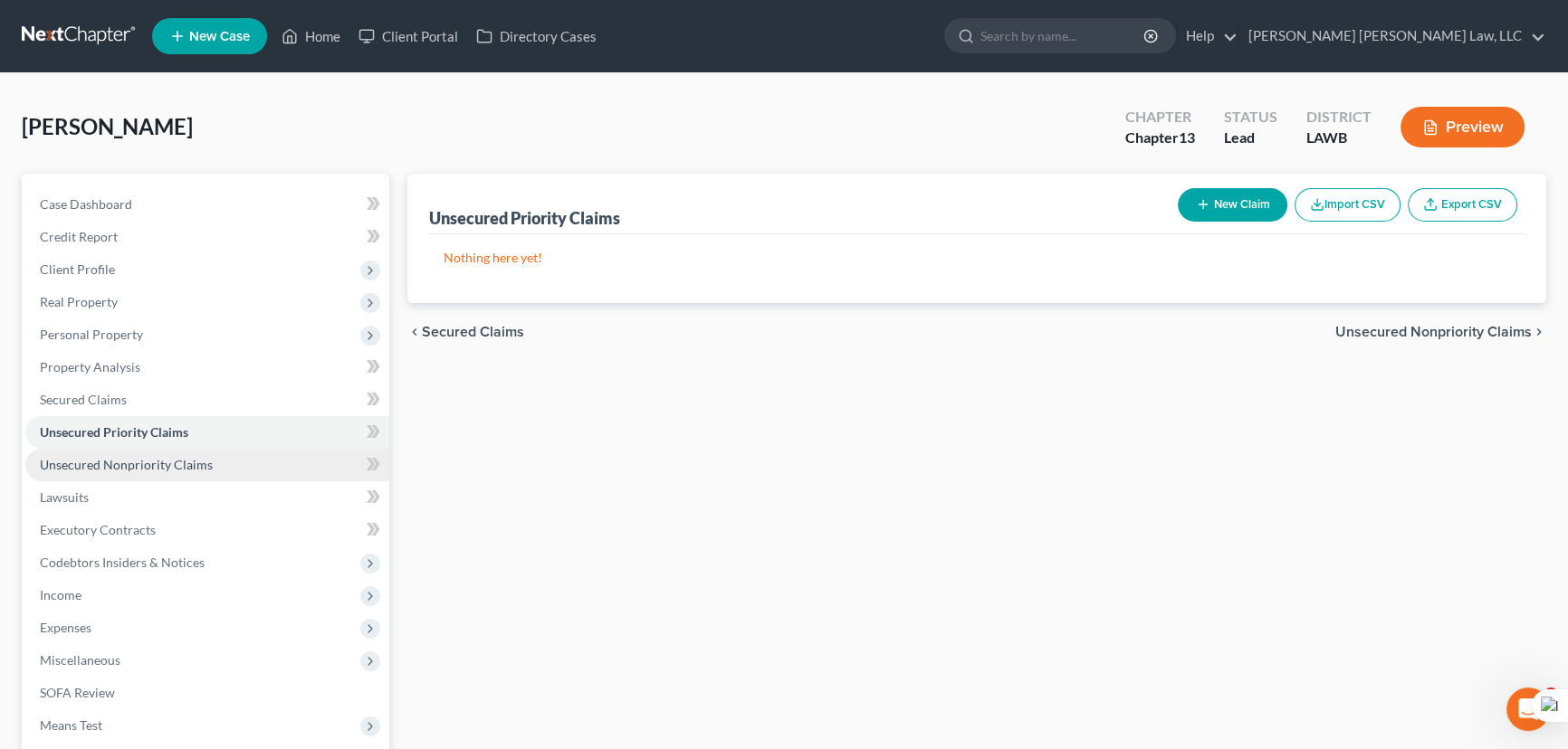
click at [237, 461] on link "Unsecured Nonpriority Claims" at bounding box center [207, 465] width 364 height 33
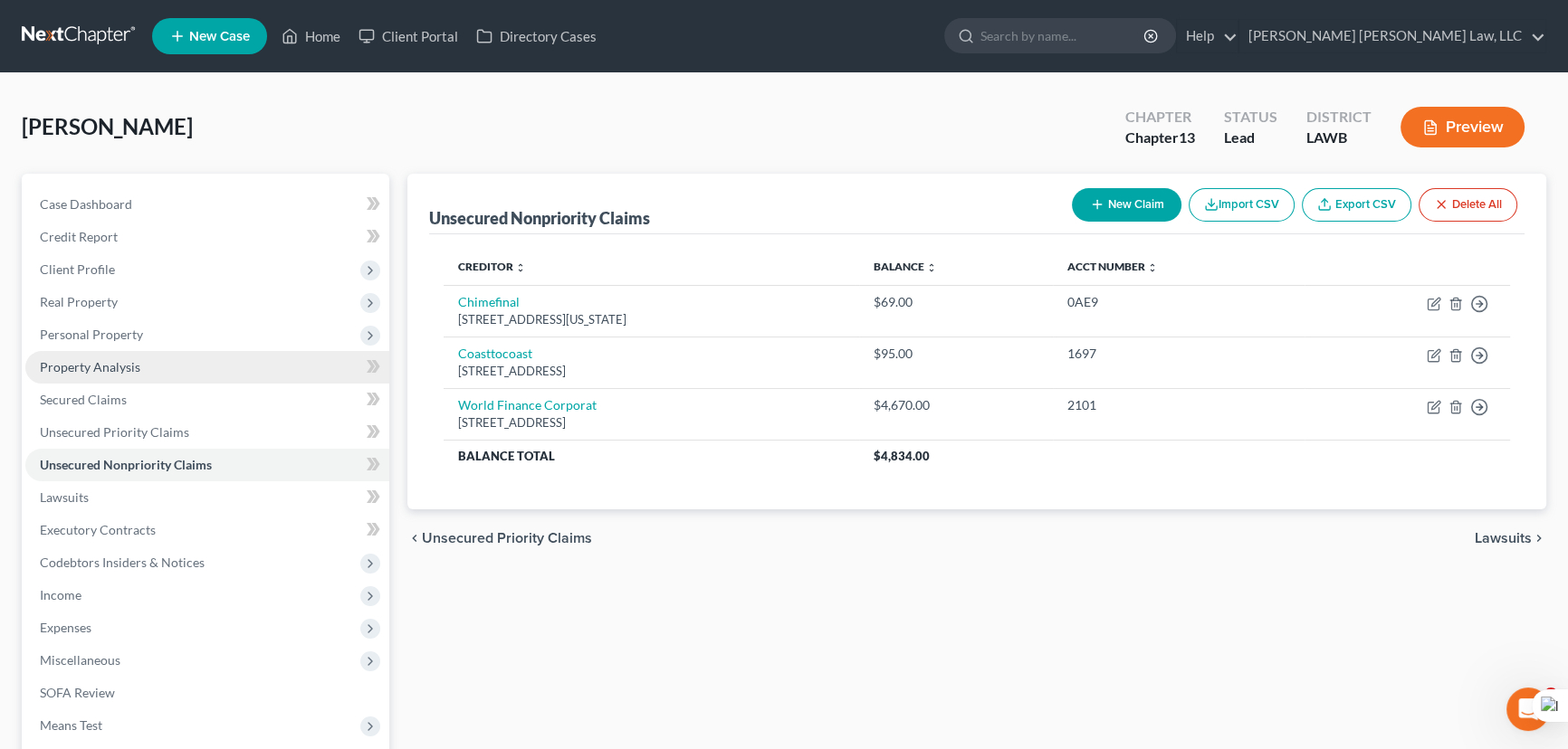
click at [152, 380] on link "Property Analysis" at bounding box center [207, 367] width 364 height 33
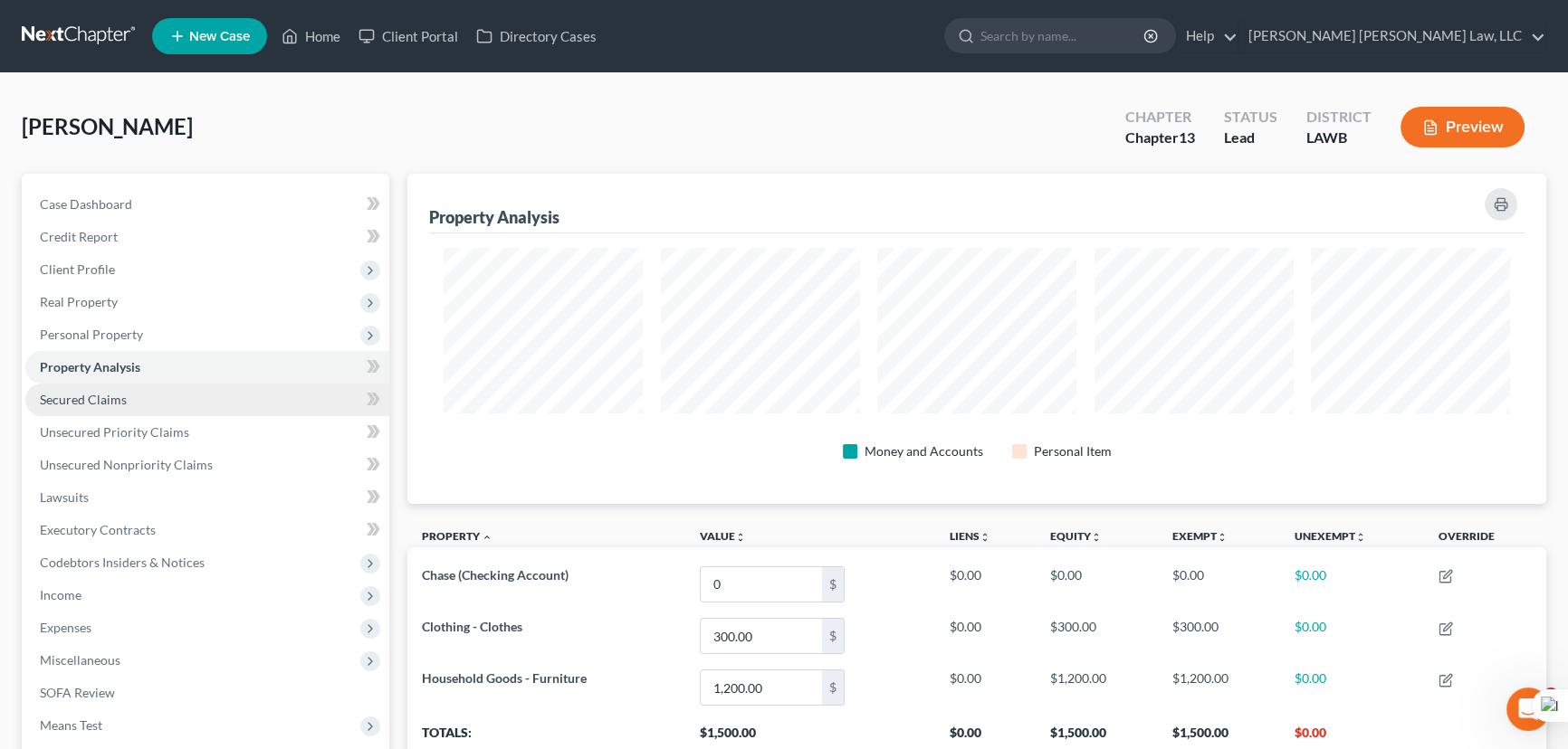
click at [192, 398] on link "Secured Claims" at bounding box center [207, 400] width 364 height 33
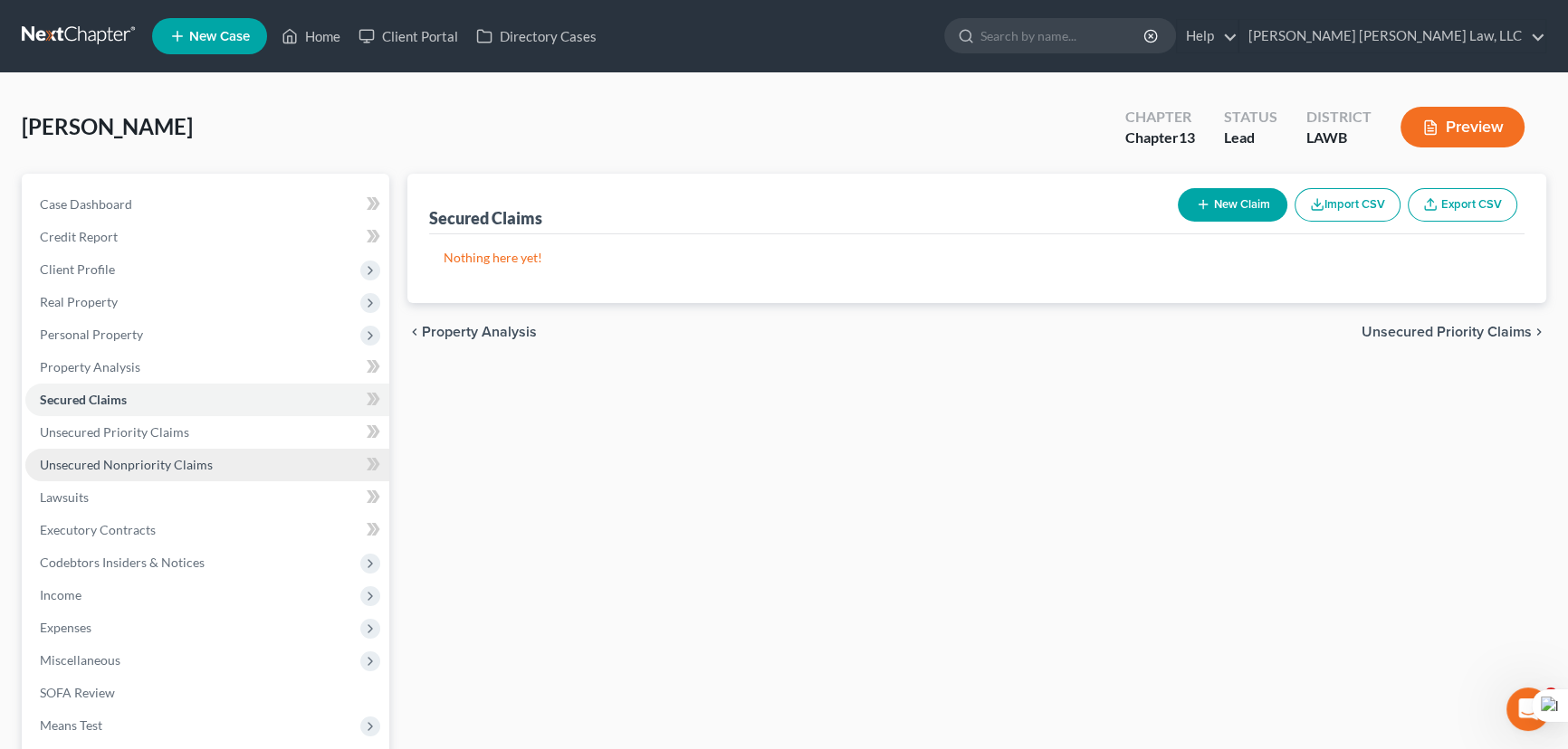
click at [163, 458] on span "Unsecured Nonpriority Claims" at bounding box center [126, 464] width 173 height 15
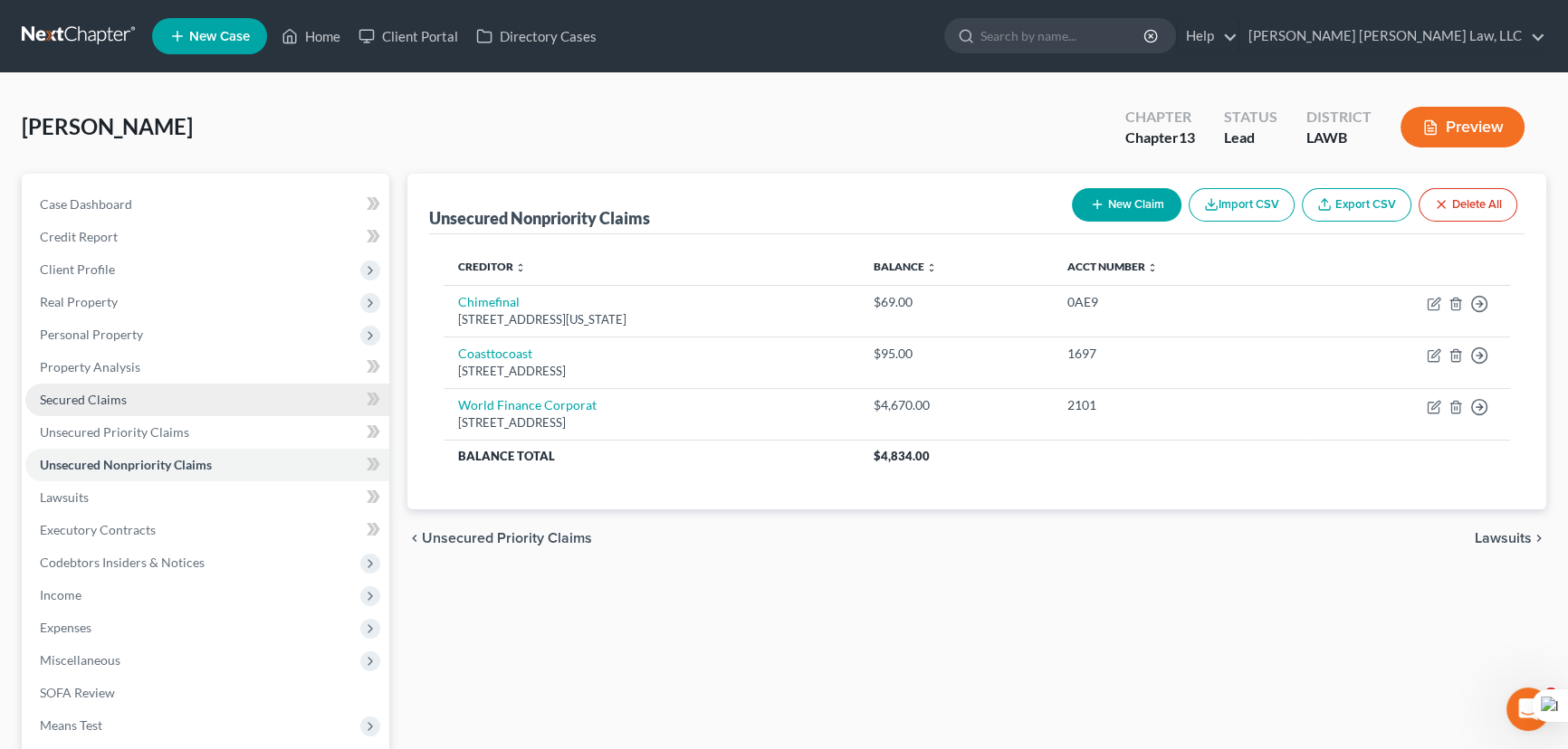
click at [181, 395] on link "Secured Claims" at bounding box center [207, 400] width 364 height 33
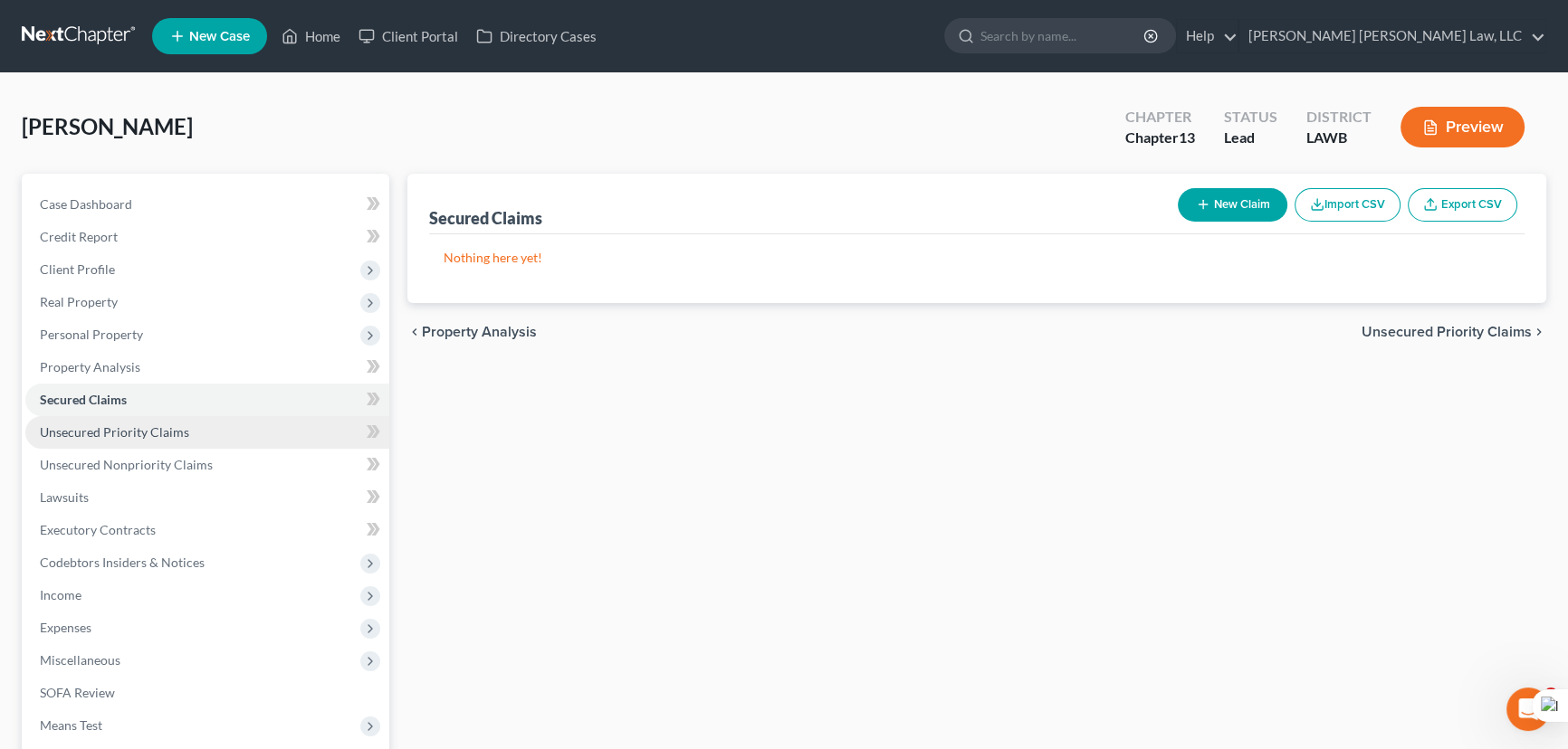
click at [203, 442] on link "Unsecured Priority Claims" at bounding box center [207, 432] width 364 height 33
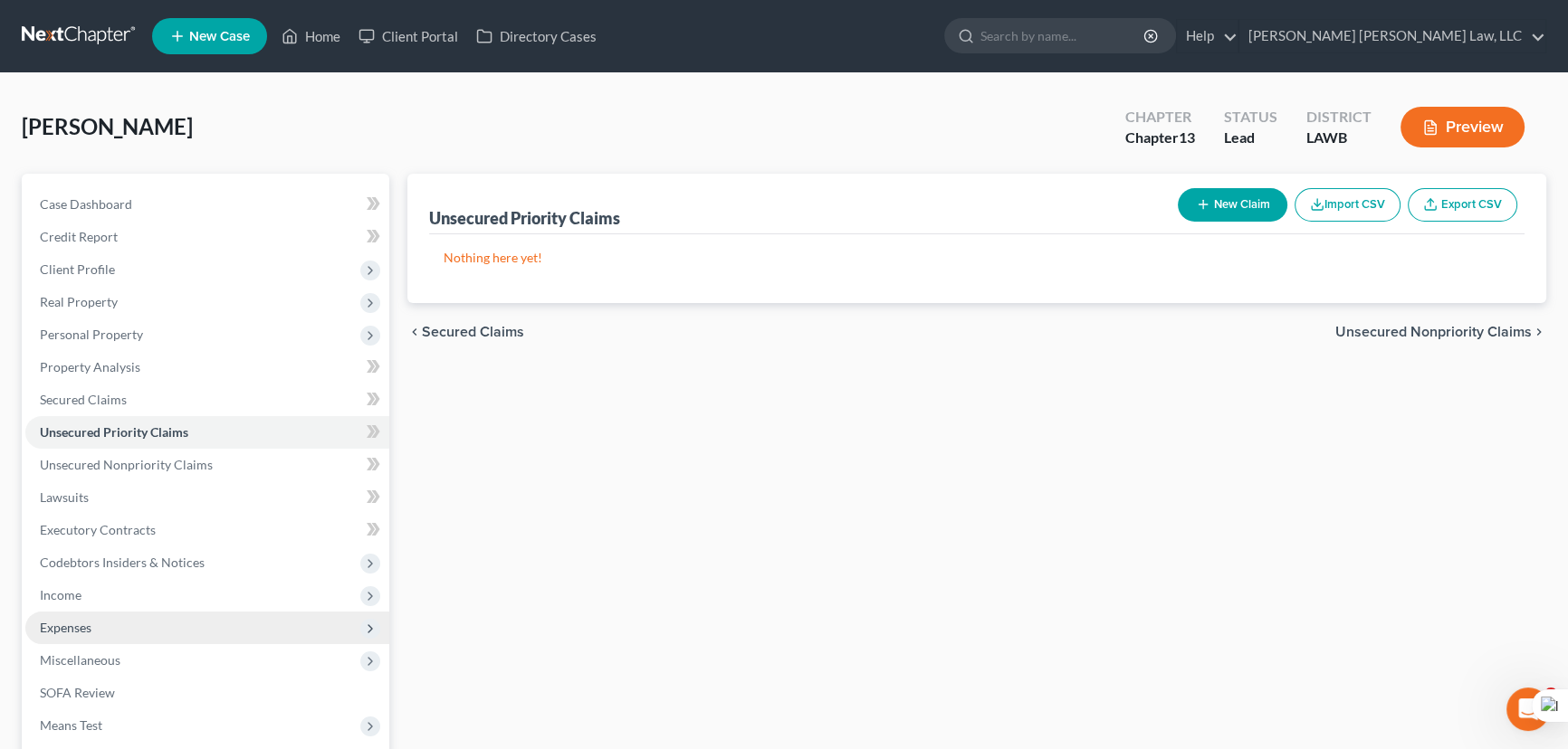
click at [155, 628] on span "Expenses" at bounding box center [207, 628] width 364 height 33
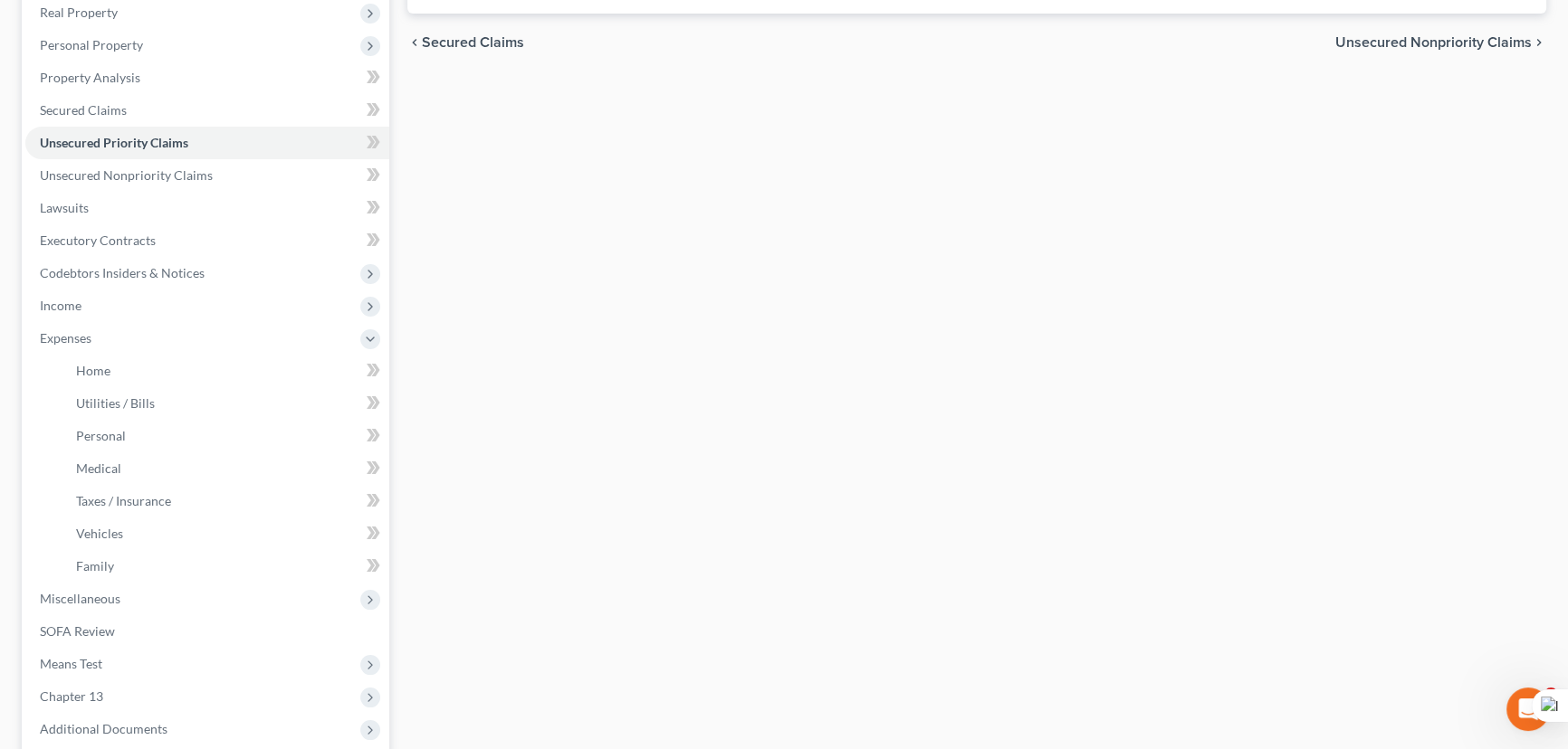
scroll to position [411, 0]
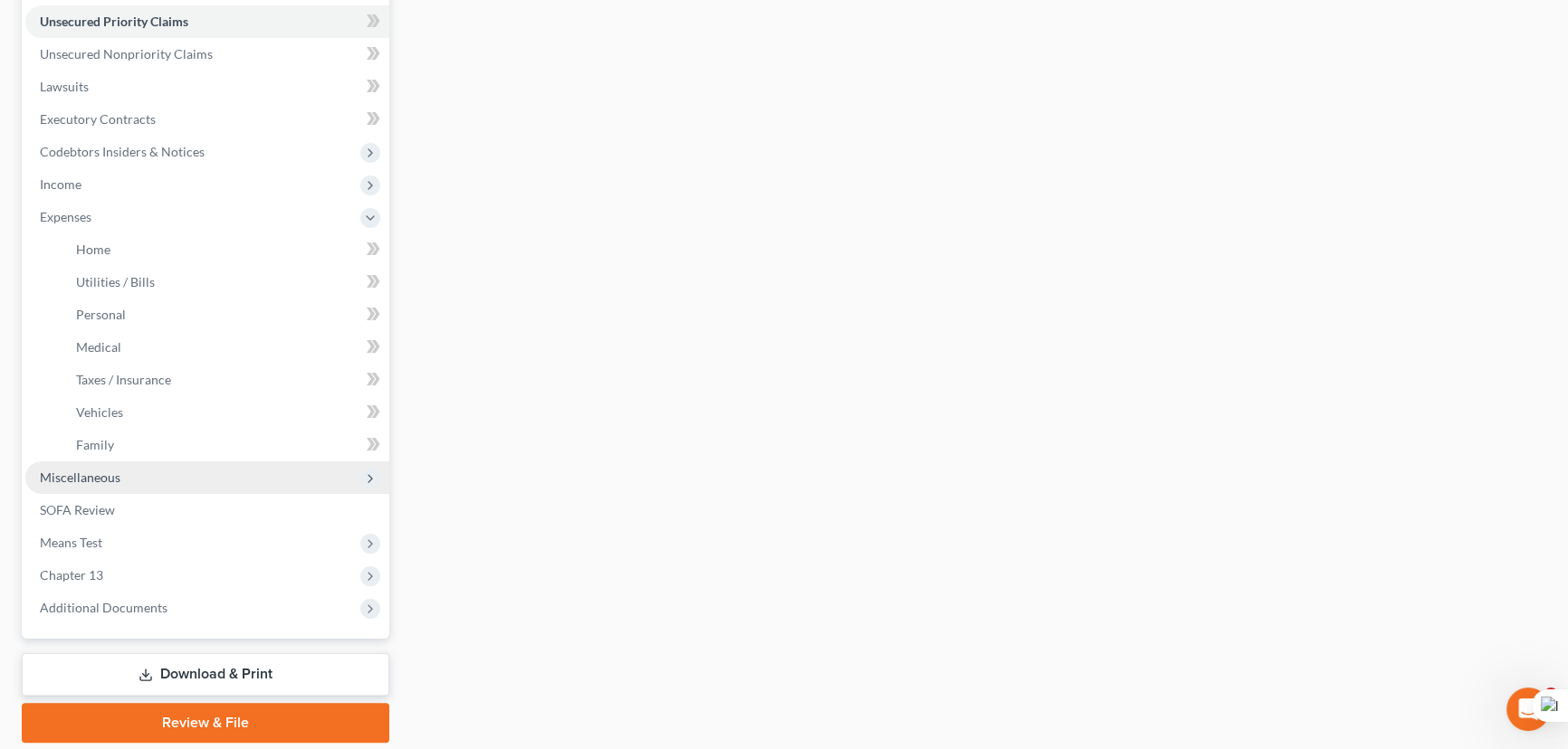
click at [183, 472] on span "Miscellaneous" at bounding box center [207, 478] width 364 height 33
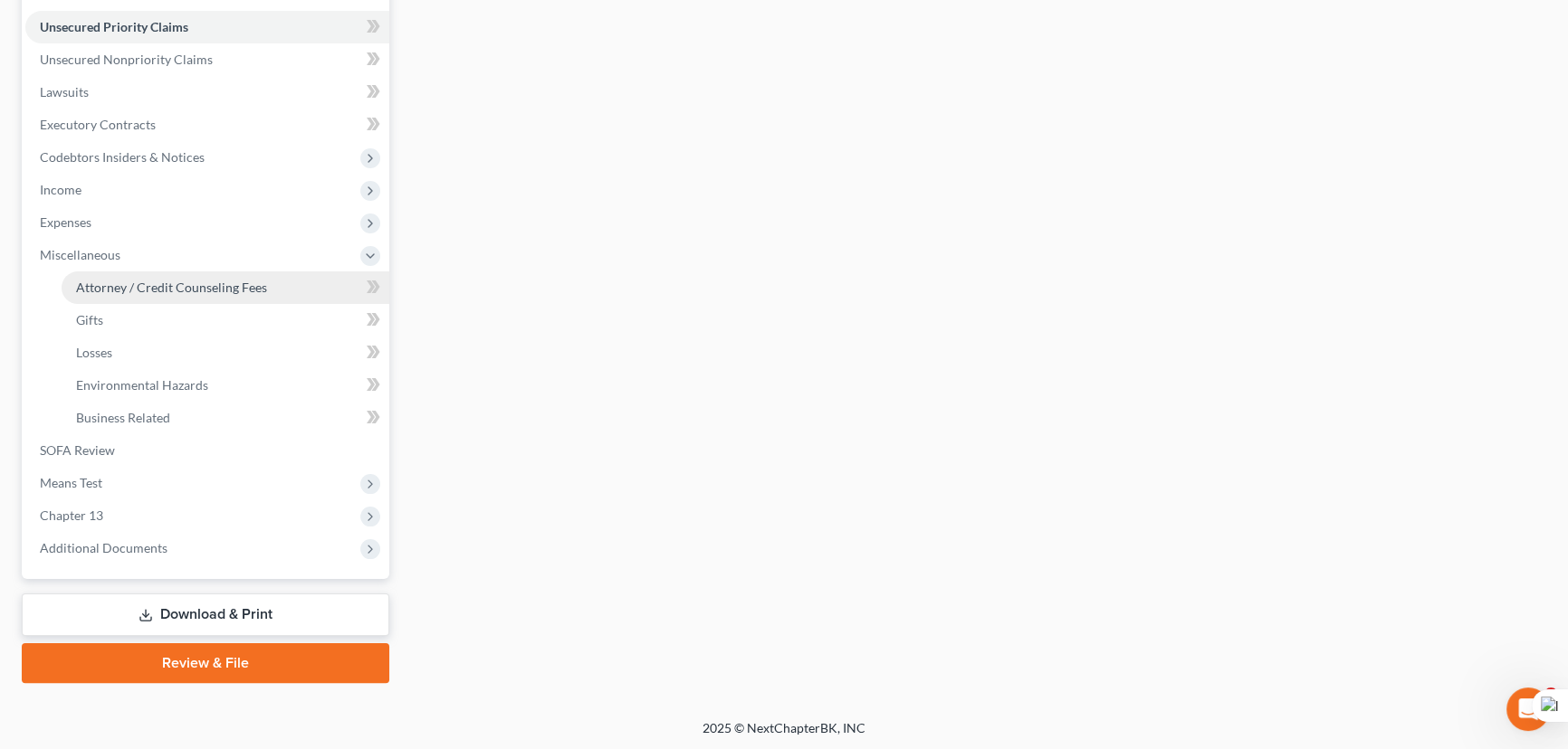
click at [182, 281] on span "Attorney / Credit Counseling Fees" at bounding box center [171, 287] width 191 height 15
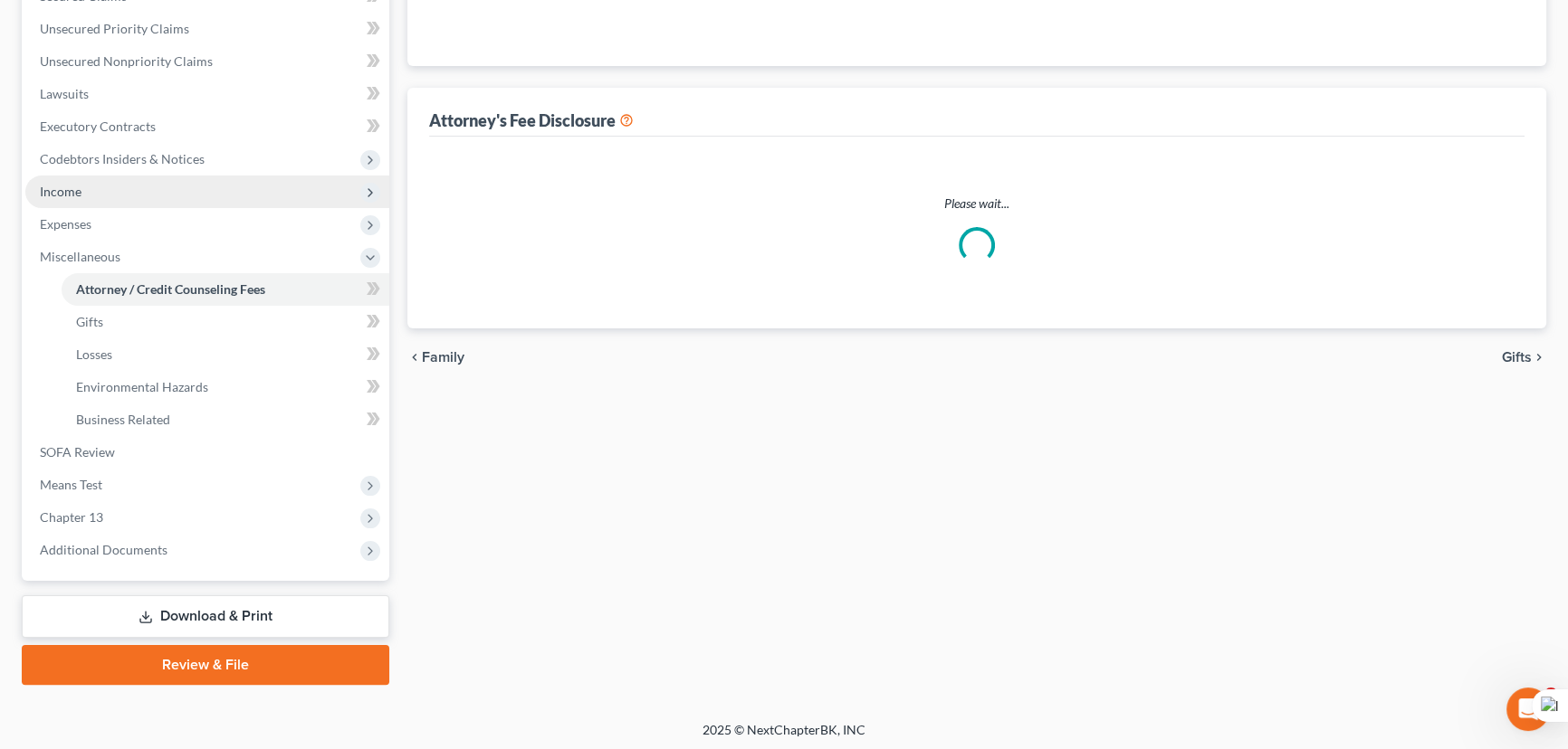
select select "1"
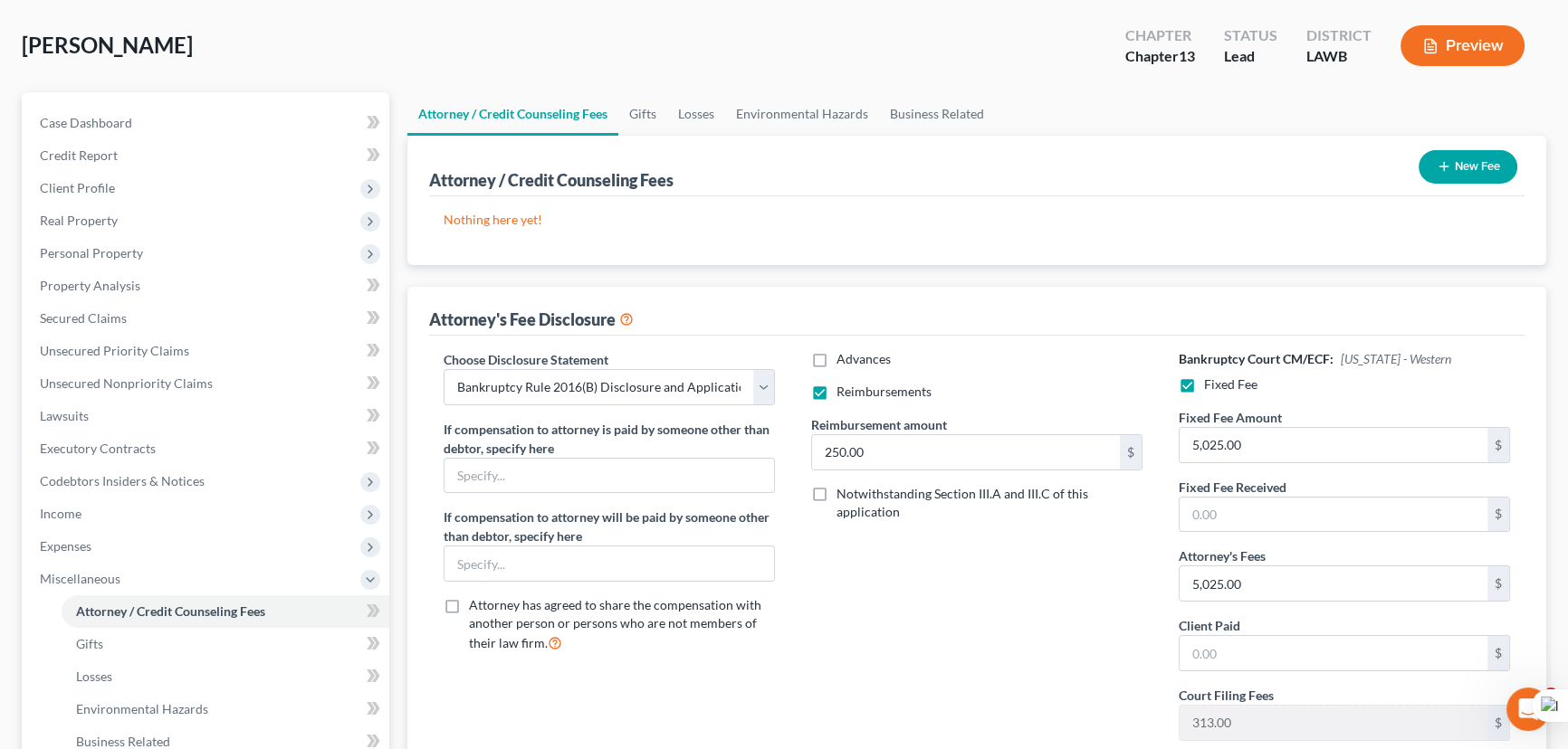
scroll to position [81, 0]
drag, startPoint x: 1500, startPoint y: 136, endPoint x: 1487, endPoint y: 161, distance: 28.3
click at [1493, 154] on div "Attorney / Credit Counseling Fees New Fee" at bounding box center [976, 166] width 1095 height 61
click at [1477, 168] on button "New Fee" at bounding box center [1467, 166] width 99 height 33
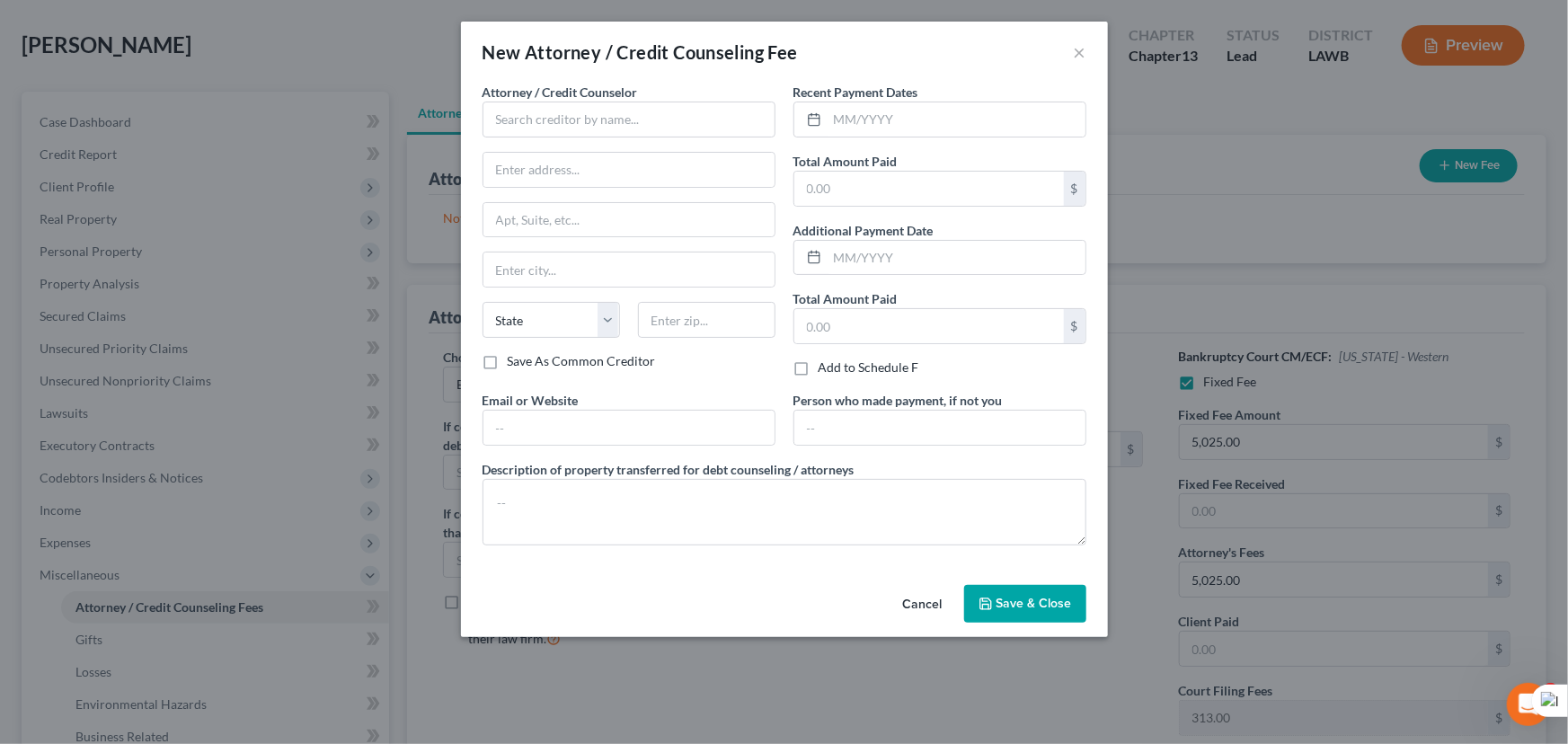
click at [497, 82] on label "Attorney / Credit Counselor *" at bounding box center [560, 91] width 156 height 19
click at [536, 115] on input "text" at bounding box center [629, 119] width 293 height 36
type input "E Orum Young Law Office"
click at [653, 158] on input "text" at bounding box center [629, 170] width 291 height 34
type input "[STREET_ADDRESS][US_STATE]"
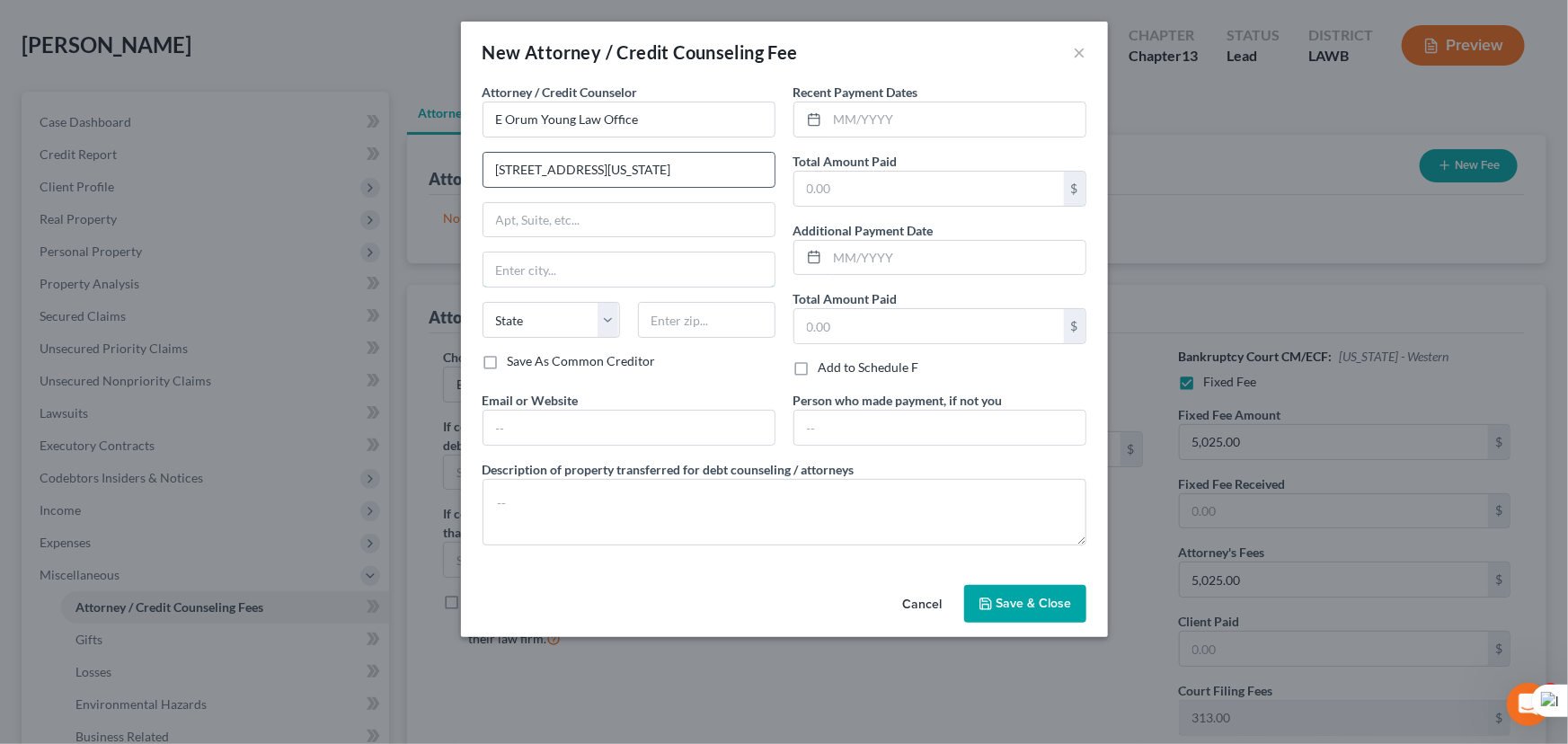
type input "Monroe"
select select "19"
type input "71201"
click at [877, 114] on input "text" at bounding box center [957, 119] width 258 height 34
type input "09/2025"
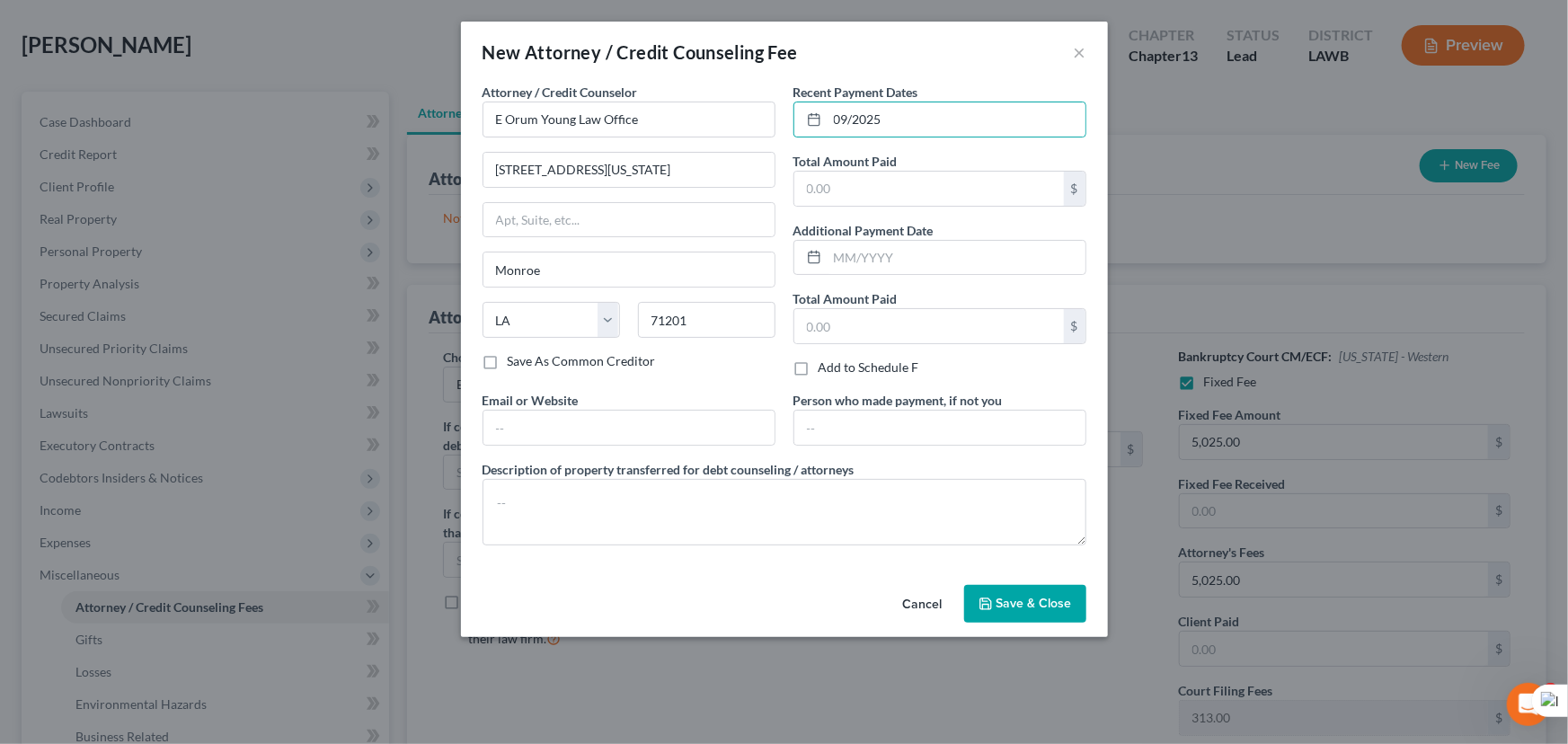
click at [889, 164] on label "Total Amount Paid" at bounding box center [845, 161] width 104 height 19
click at [954, 171] on div "$" at bounding box center [939, 189] width 293 height 36
click at [951, 191] on input "text" at bounding box center [929, 189] width 270 height 34
type input "365"
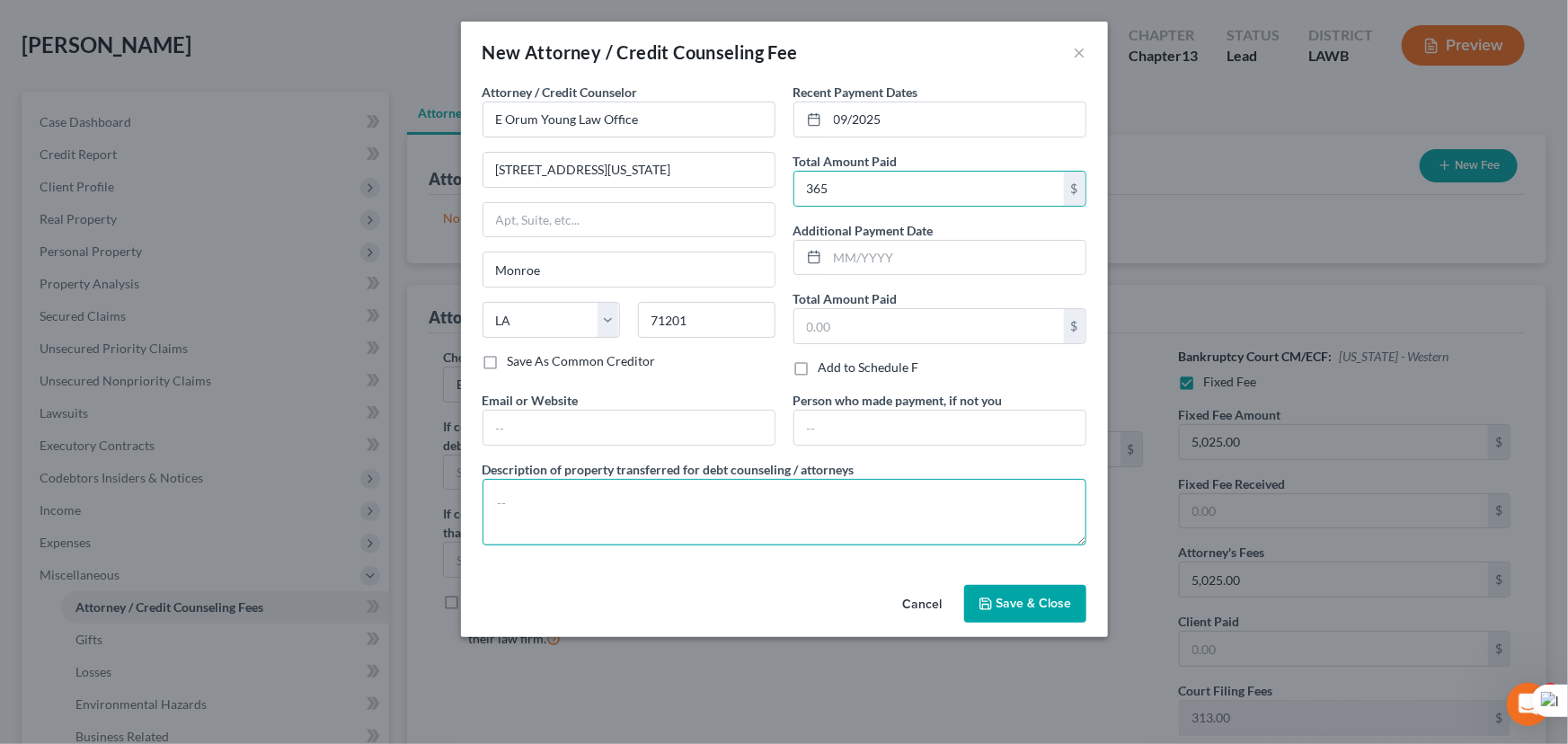
click at [792, 504] on textarea at bounding box center [784, 512] width 604 height 67
type textarea "credit report, credit counseling, filing fee"
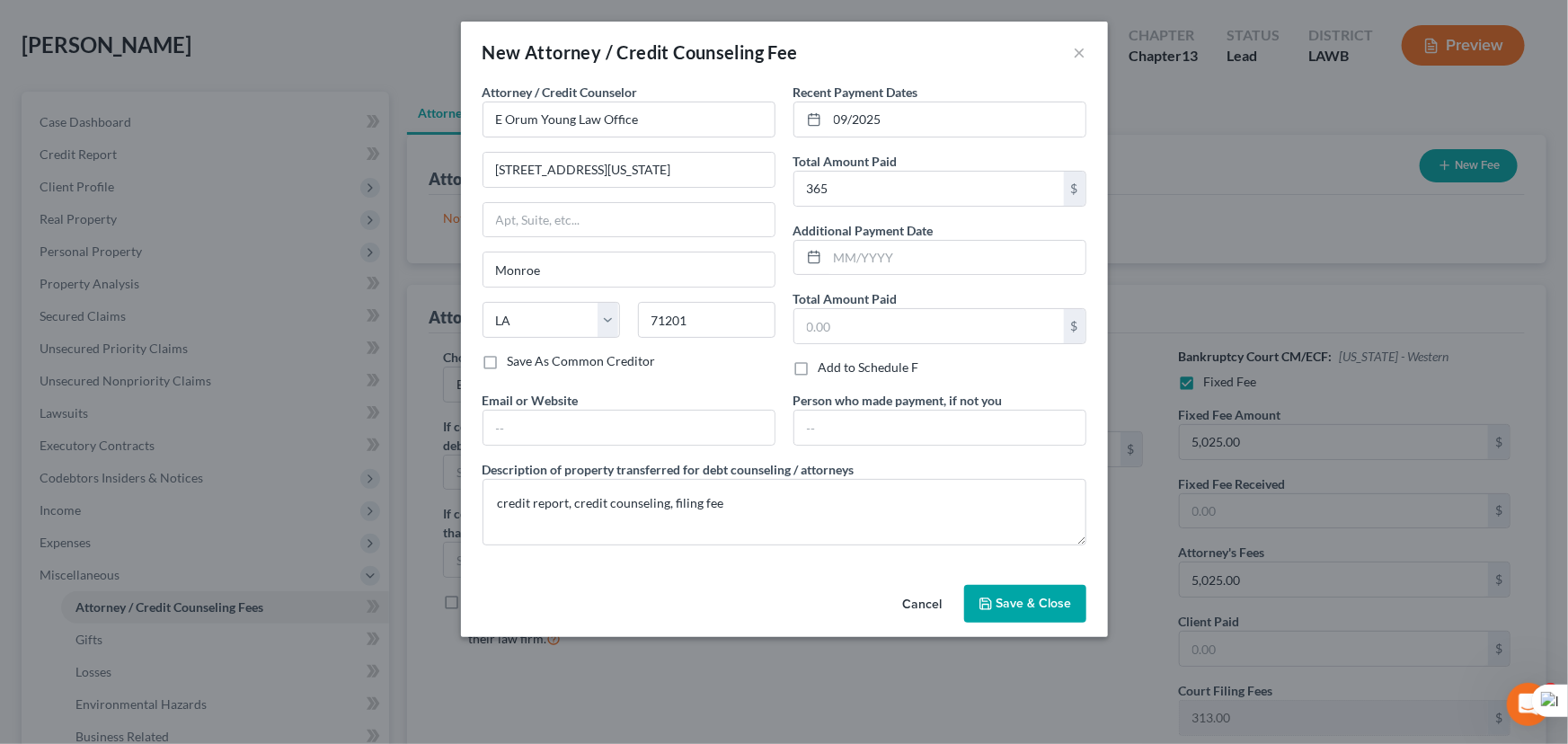
click at [1064, 610] on span "Save & Close" at bounding box center [1035, 603] width 75 height 15
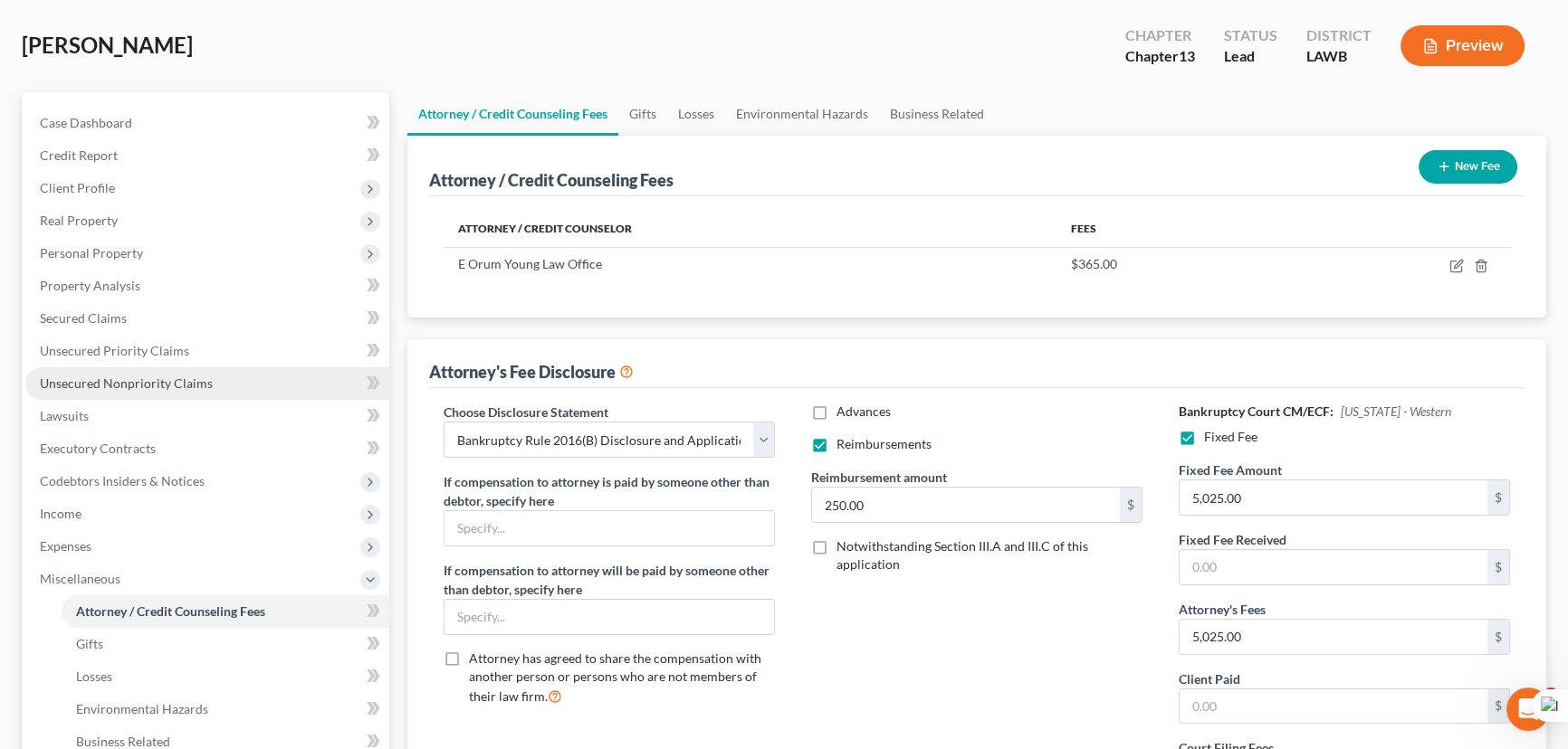
click at [103, 368] on link "Unsecured Nonpriority Claims" at bounding box center [207, 383] width 364 height 33
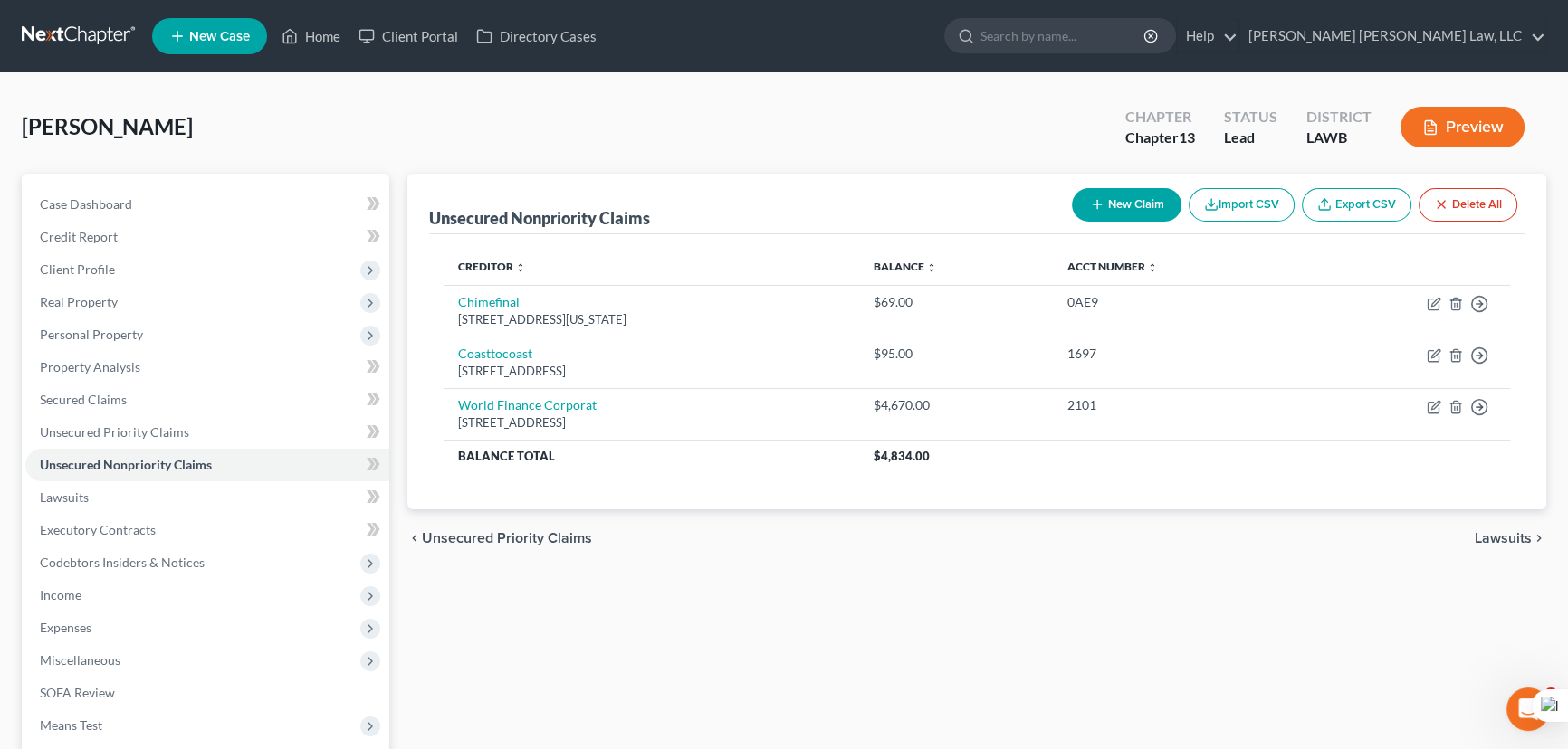
click at [1121, 223] on div "New Claim Import CSV Export CSV Delete All" at bounding box center [1294, 205] width 460 height 48
click at [1132, 176] on div "Unsecured Nonpriority Claims New Claim Import CSV Export CSV Delete All" at bounding box center [976, 204] width 1095 height 61
click at [197, 395] on link "Secured Claims" at bounding box center [207, 400] width 364 height 33
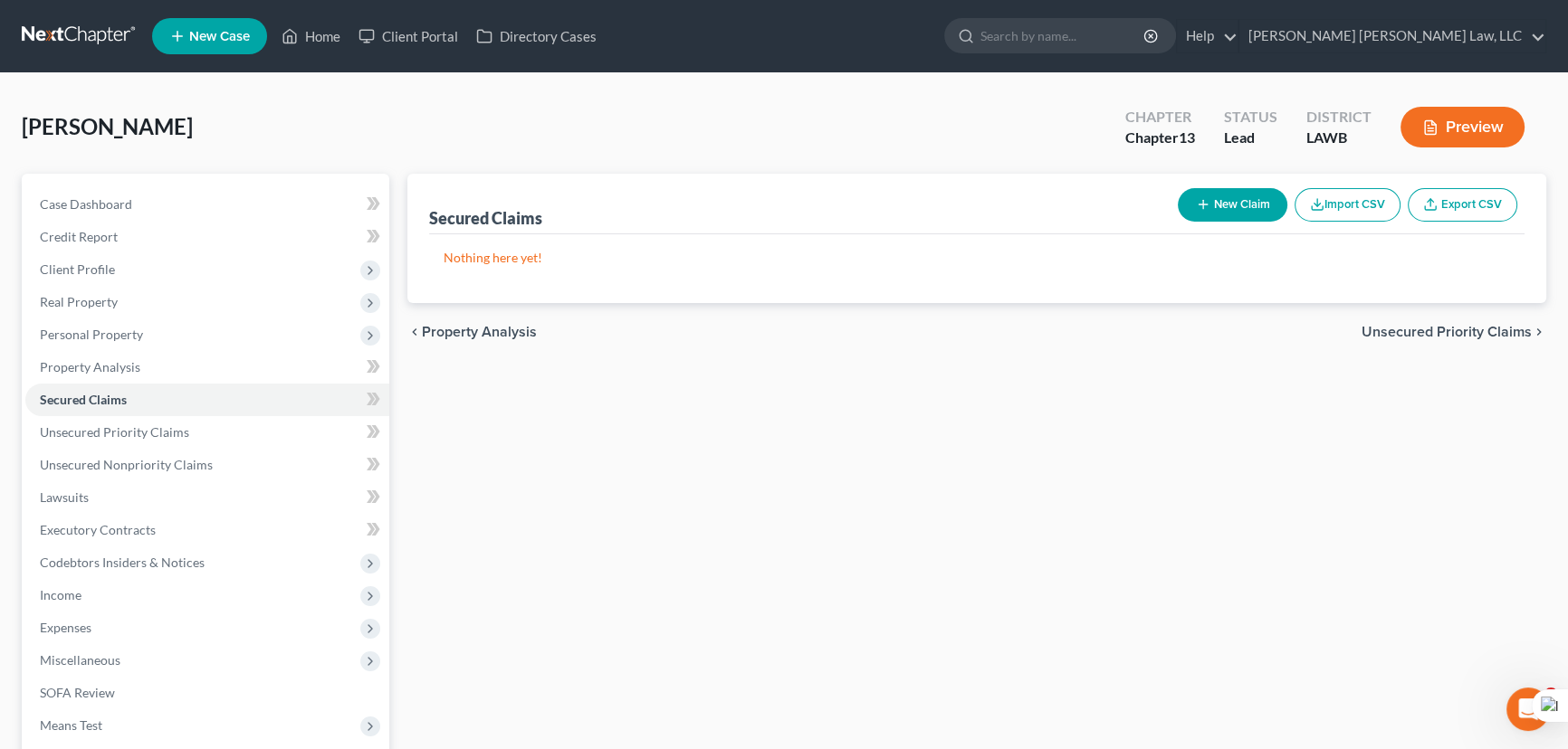
click at [1257, 188] on button "New Claim" at bounding box center [1233, 204] width 110 height 33
select select "0"
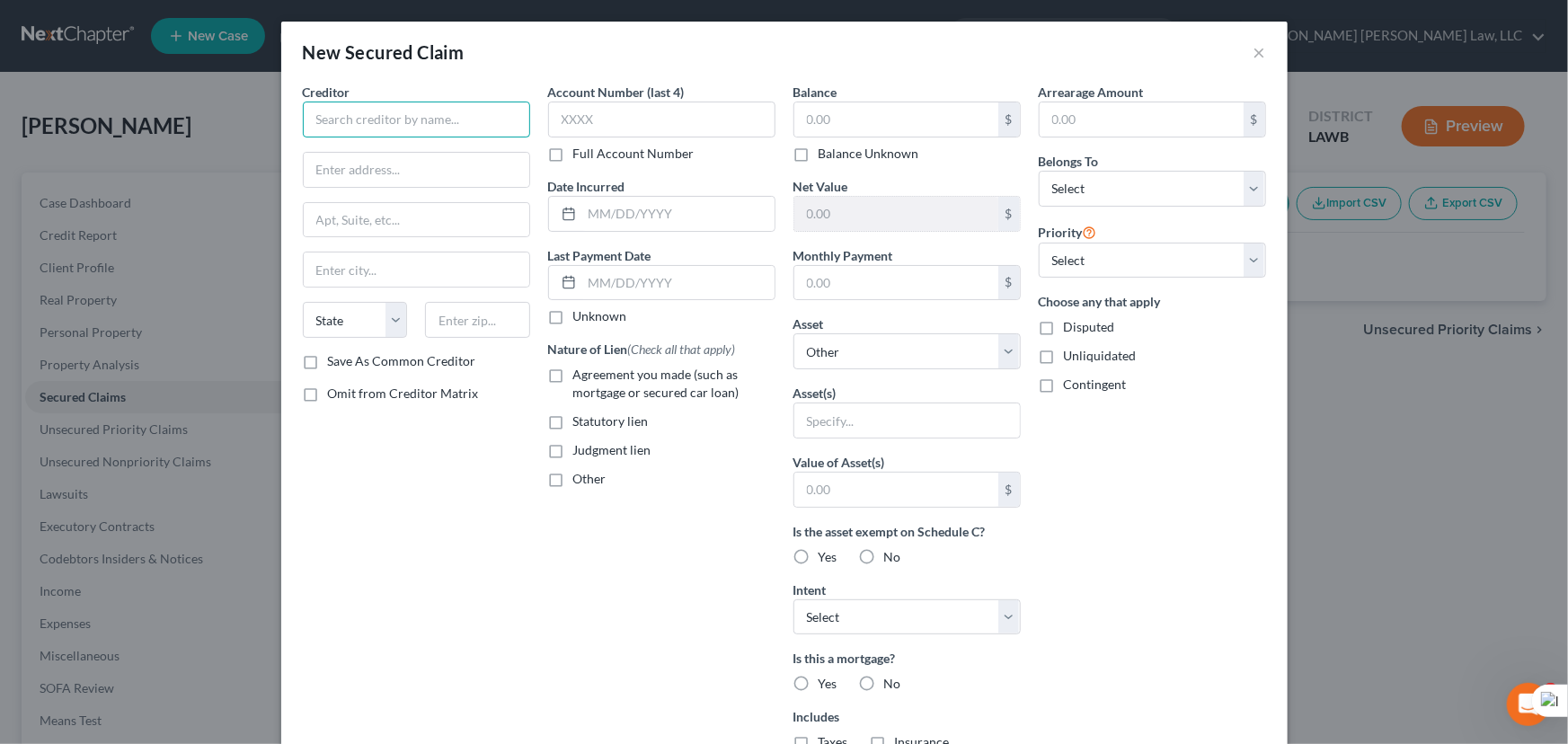
click at [373, 109] on input "text" at bounding box center [416, 119] width 227 height 36
type input "Friendly"
click at [1254, 53] on button "×" at bounding box center [1260, 53] width 13 height 22
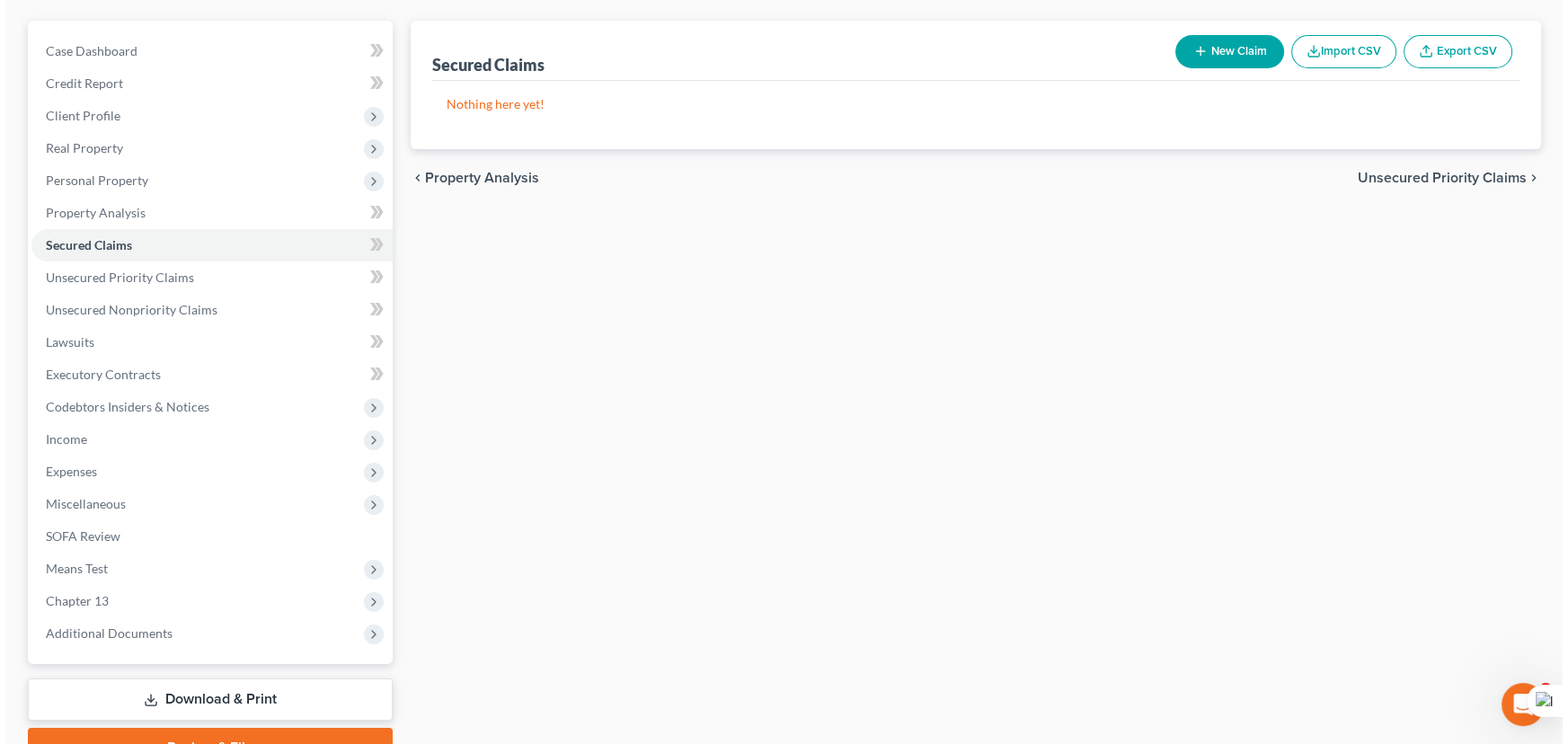
scroll to position [163, 0]
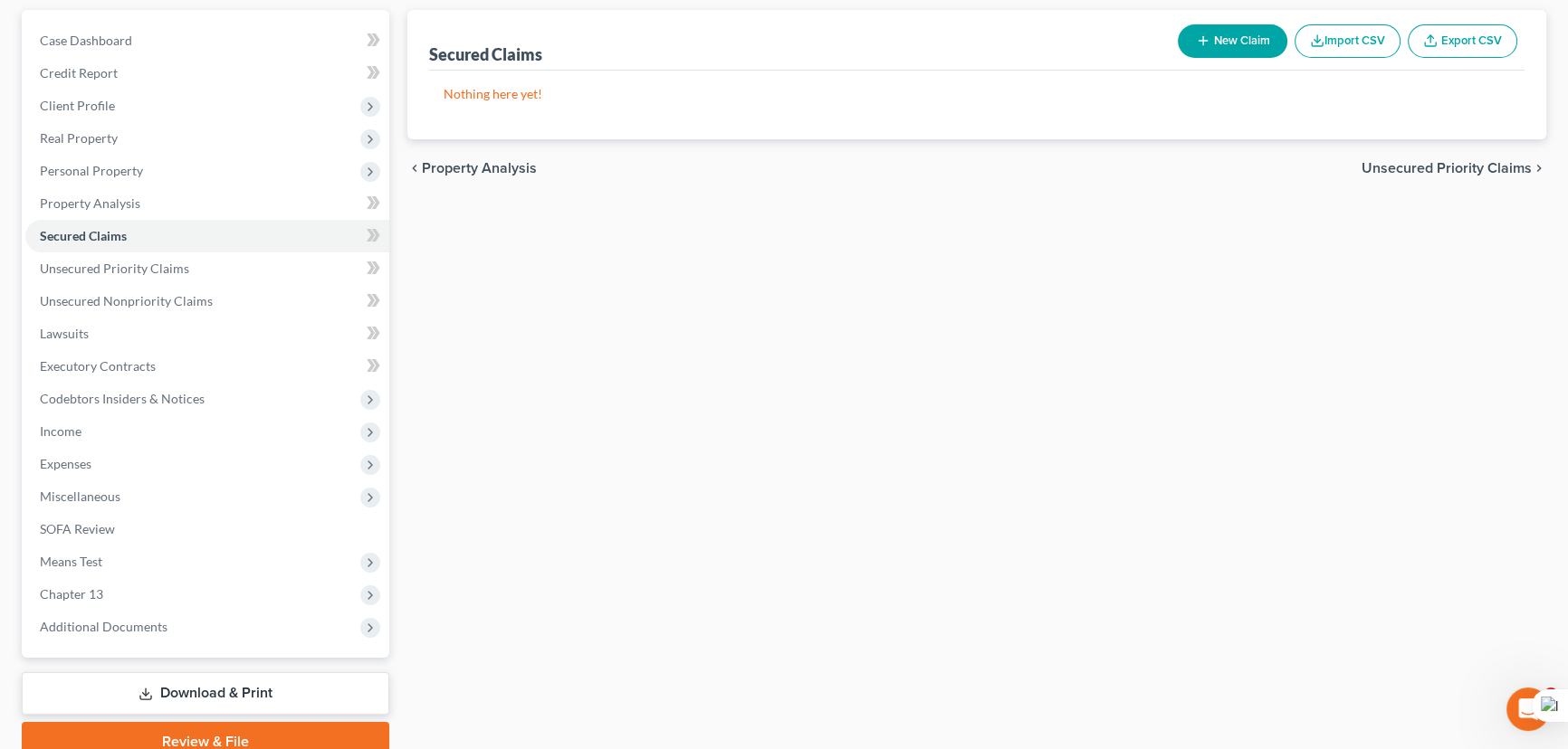
click at [1205, 27] on button "New Claim" at bounding box center [1233, 40] width 110 height 33
select select "0"
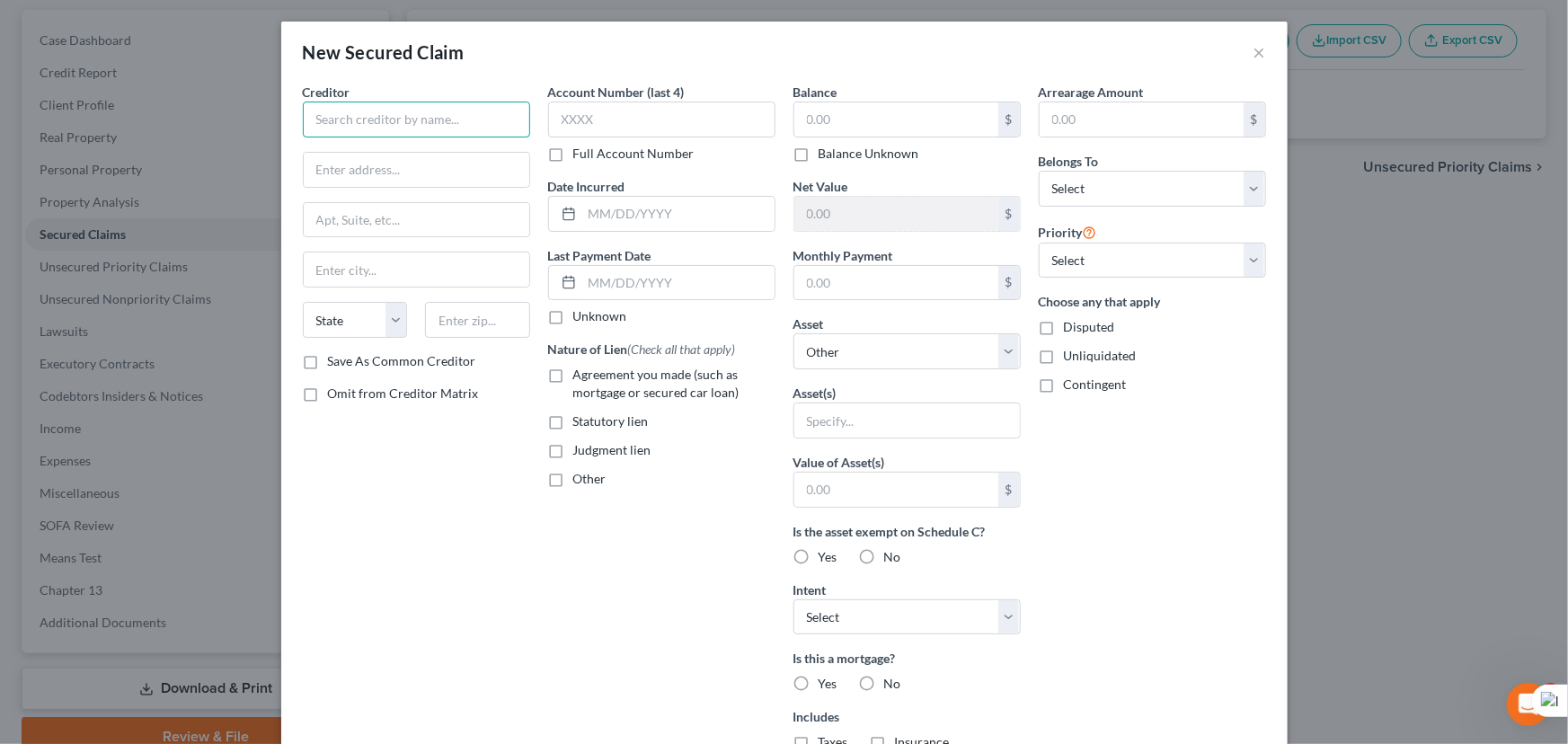
click at [451, 128] on input "text" at bounding box center [416, 119] width 227 height 36
type input "United Credit"
click at [379, 176] on input "text" at bounding box center [416, 170] width 225 height 34
type input "[STREET_ADDRESS]"
type input "Monroe"
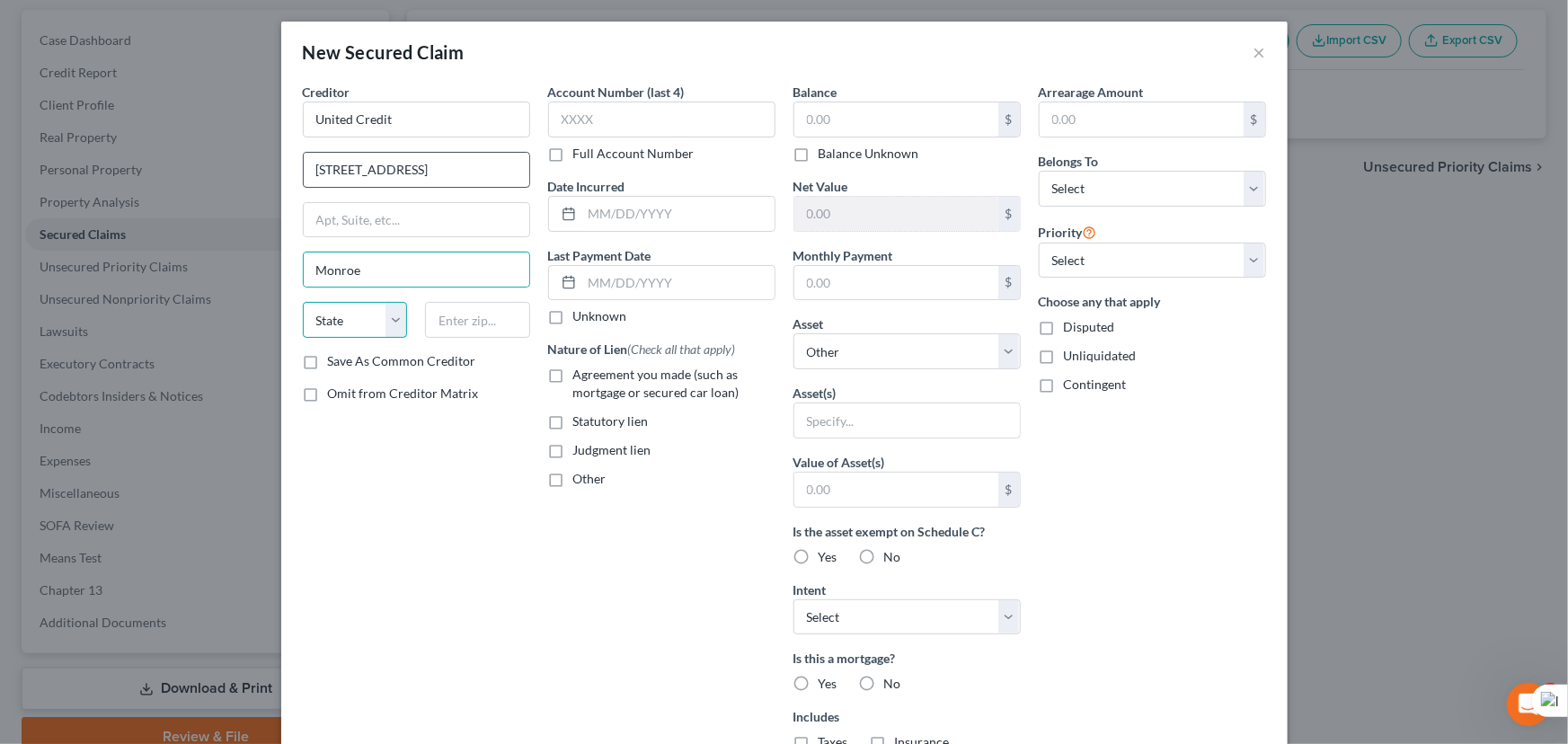
select select "19"
type input "71201"
click at [861, 111] on input "text" at bounding box center [896, 119] width 204 height 34
type input "1,932.22"
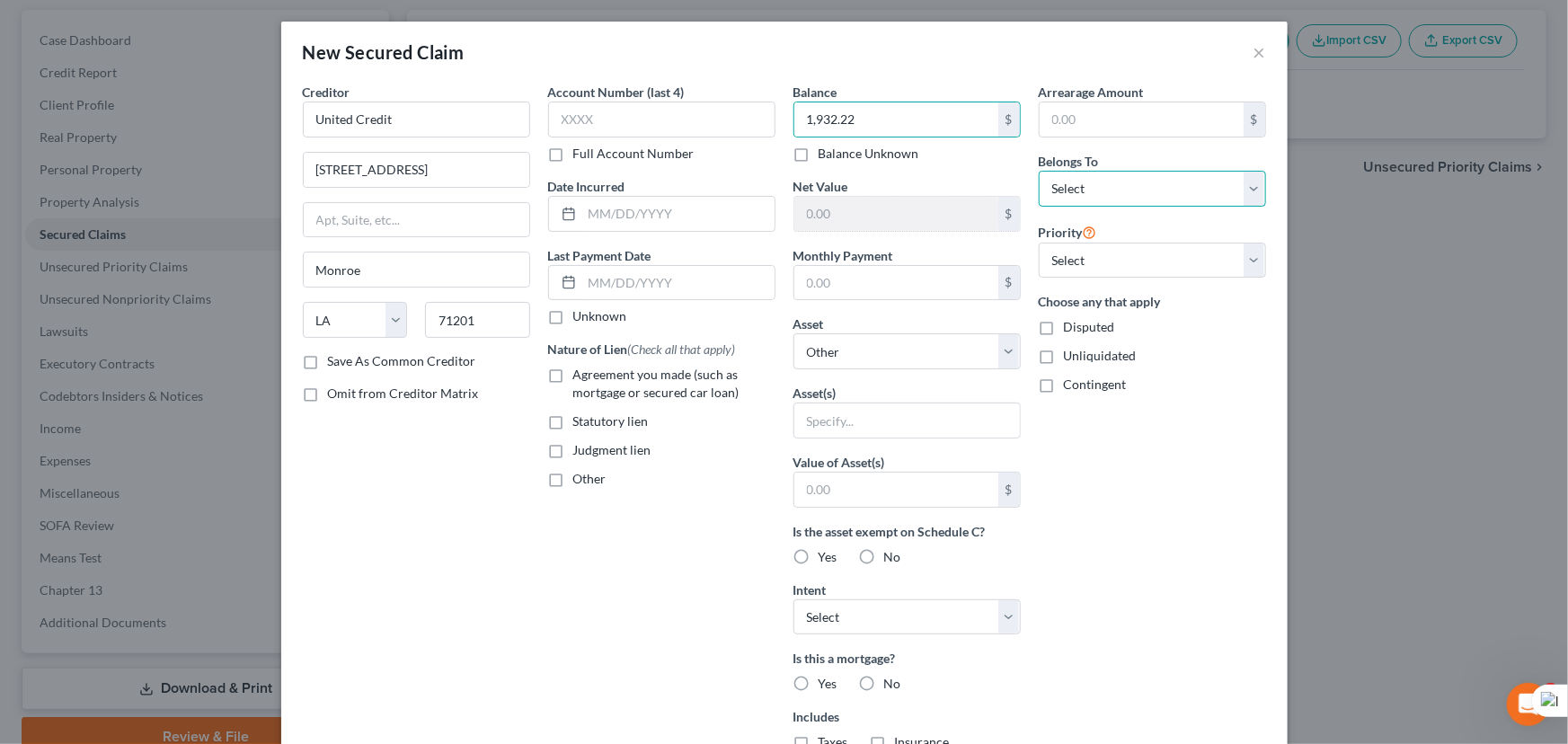
click at [1078, 196] on select "Select Debtor 1 Only Debtor 2 Only Debtor 1 And Debtor 2 Only At Least One Of T…" at bounding box center [1152, 189] width 227 height 36
select select "0"
click at [1039, 171] on select "Select Debtor 1 Only Debtor 2 Only Debtor 1 And Debtor 2 Only At Least One Of T…" at bounding box center [1152, 189] width 227 height 36
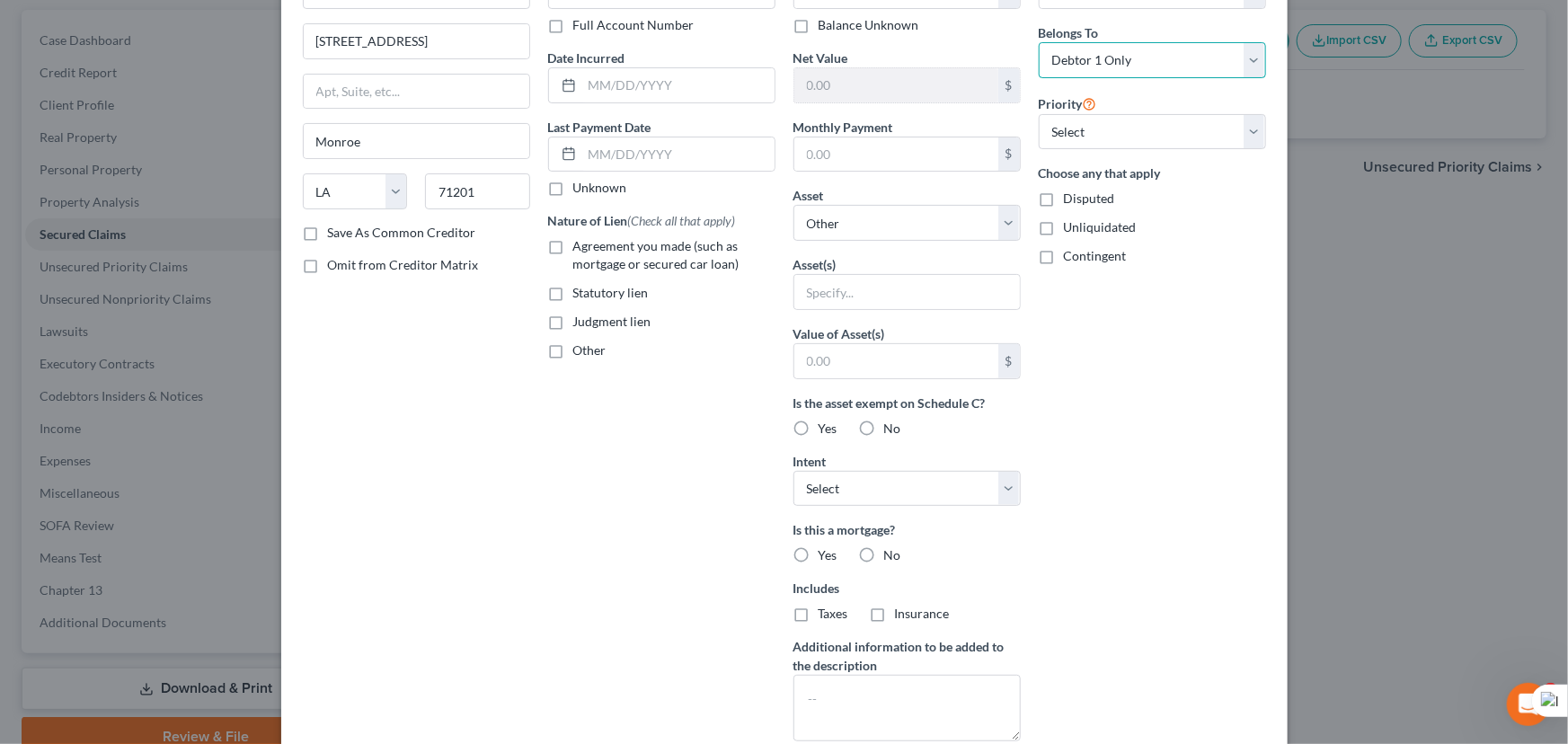
scroll to position [251, 0]
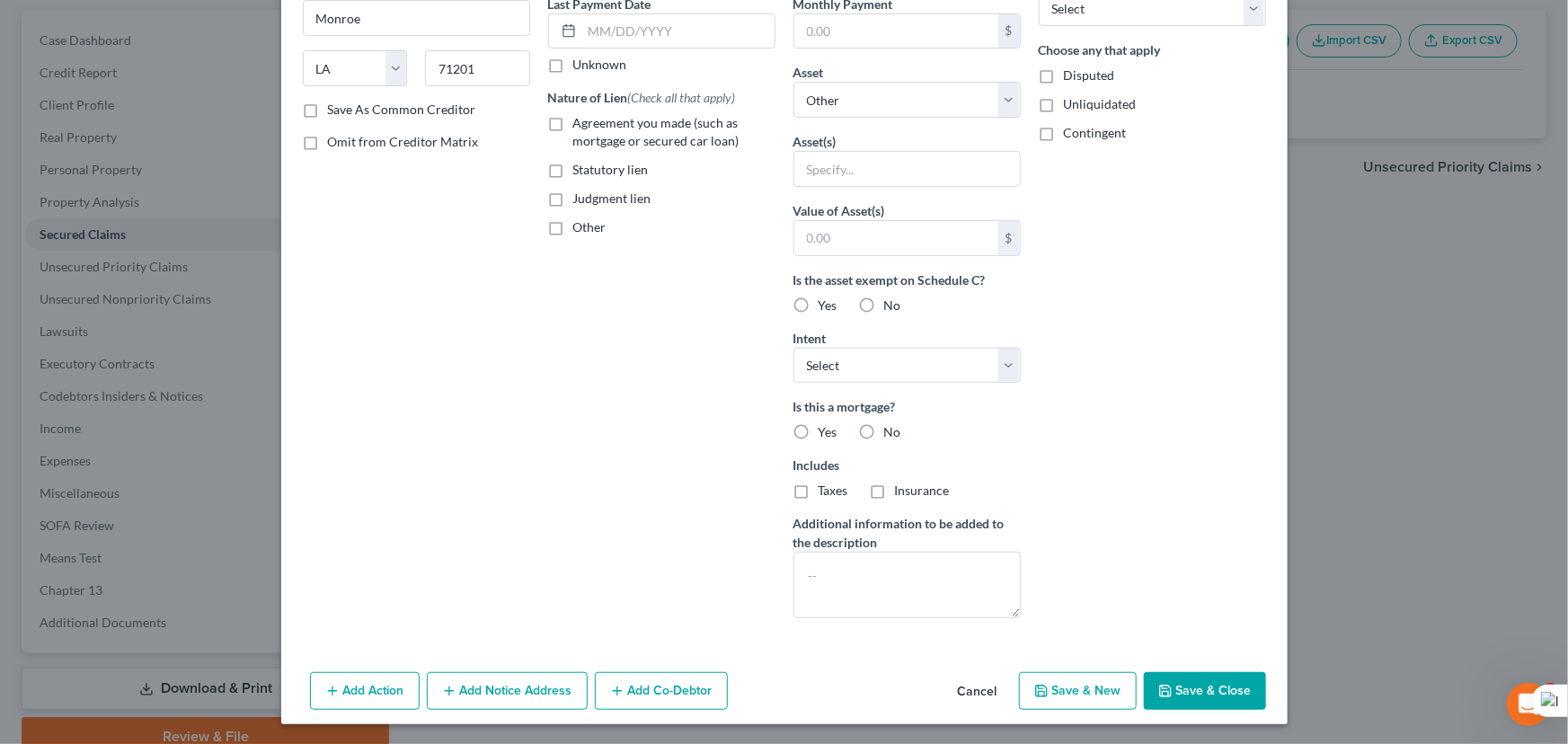
click at [1200, 686] on button "Save & Close" at bounding box center [1205, 691] width 122 height 38
select select
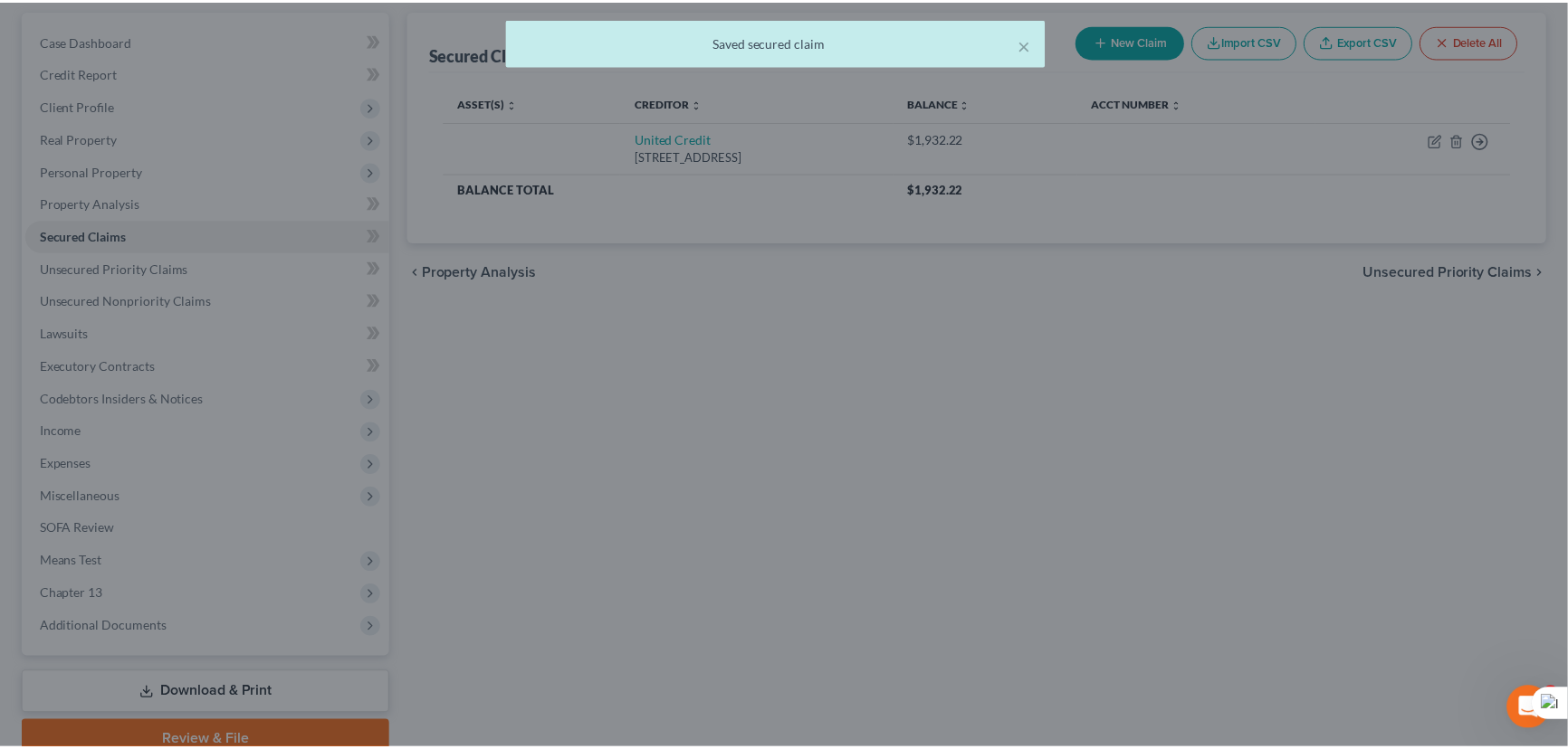
scroll to position [0, 0]
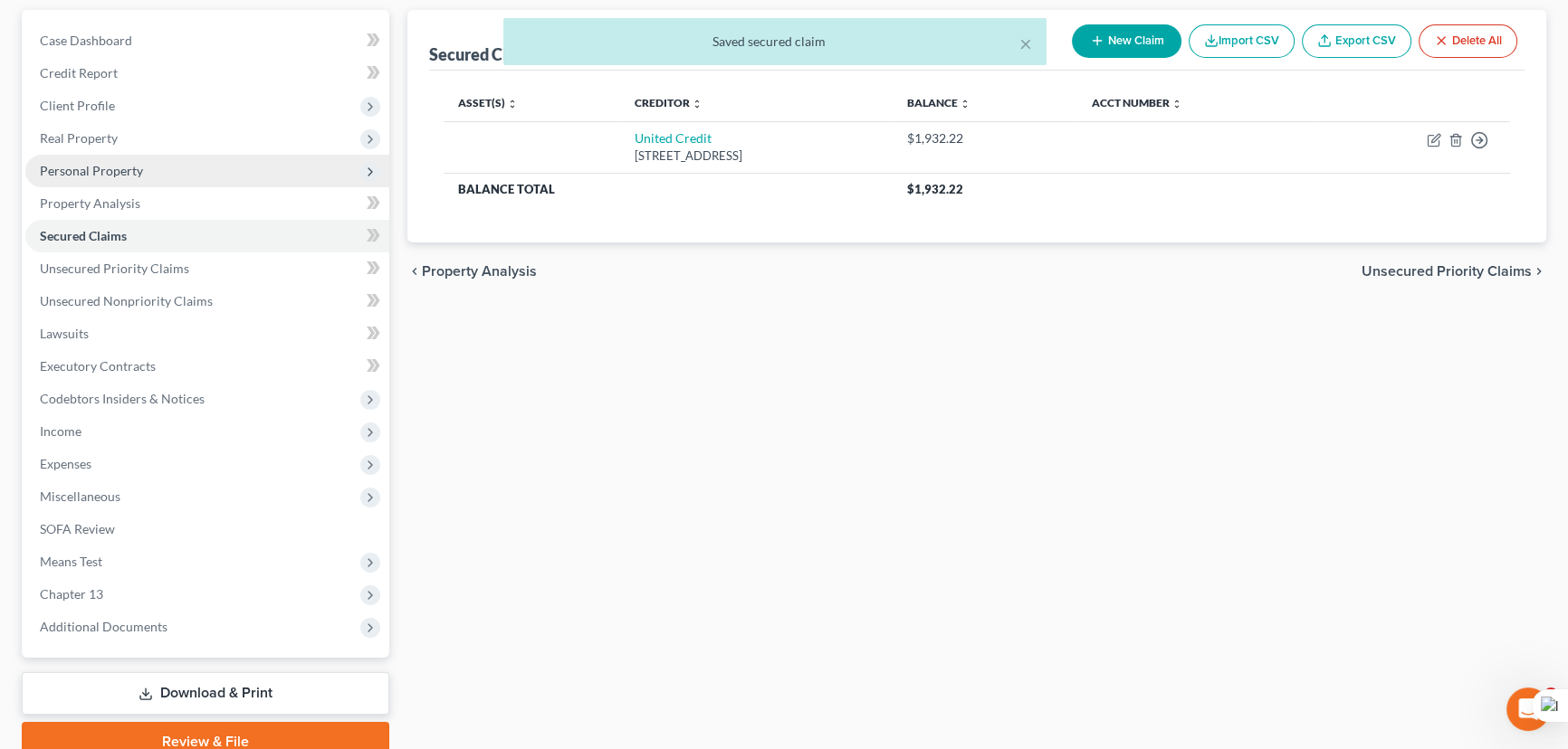
click at [173, 176] on span "Personal Property" at bounding box center [207, 171] width 364 height 33
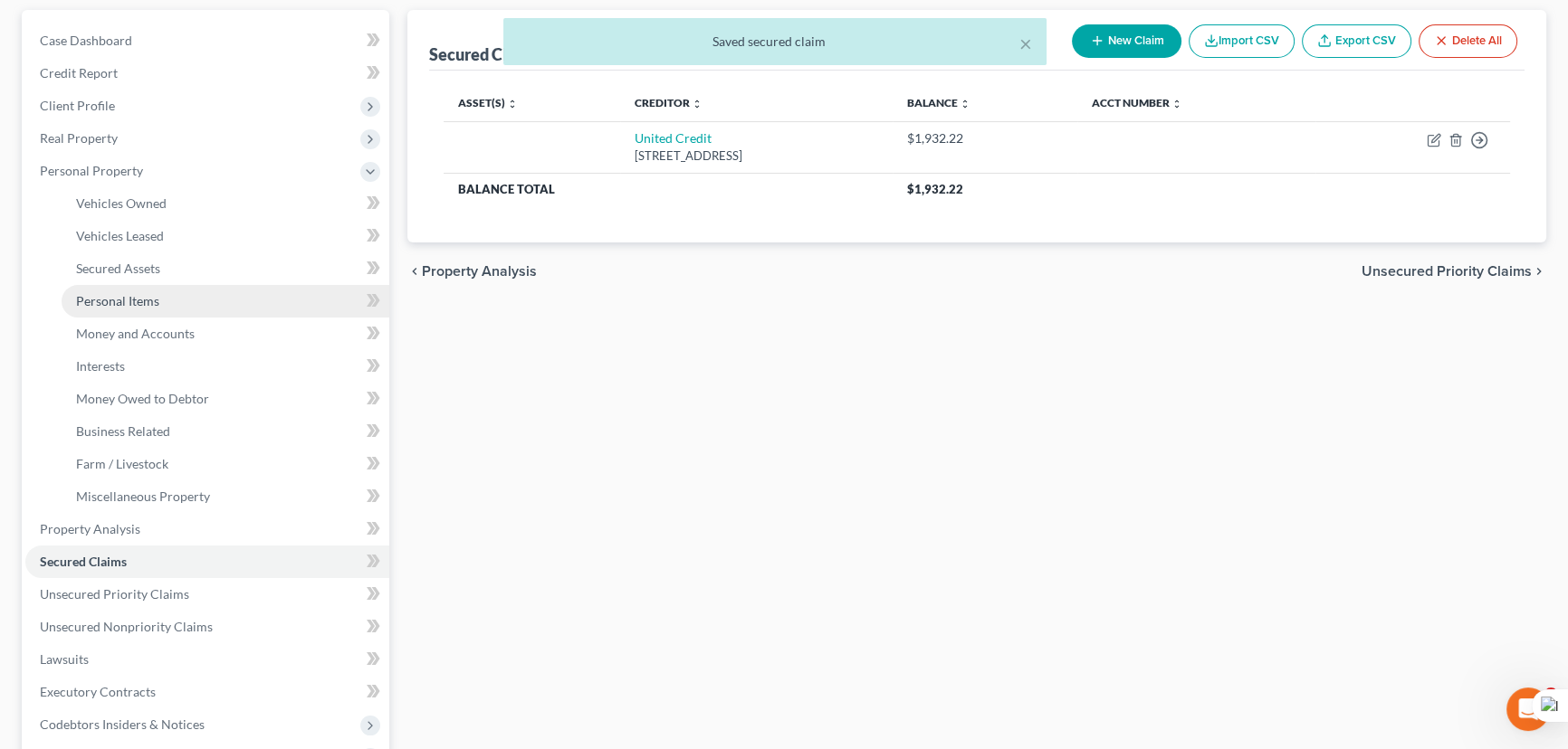
click at [177, 313] on link "Personal Items" at bounding box center [226, 301] width 328 height 33
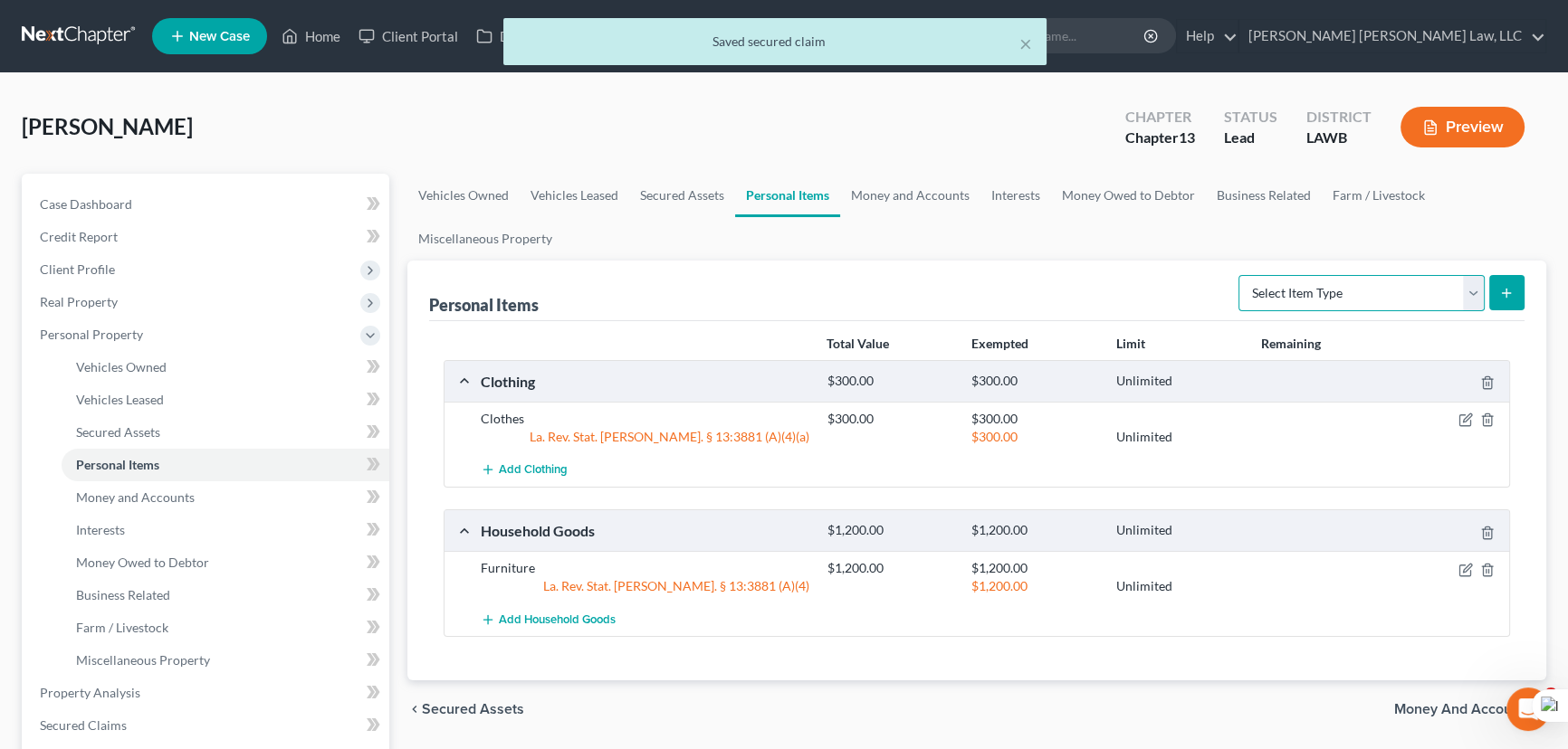
click at [1389, 292] on select "Select Item Type Clothing (A/B: 11) Collectibles Of Value (A/B: 8) Electronics …" at bounding box center [1361, 293] width 246 height 36
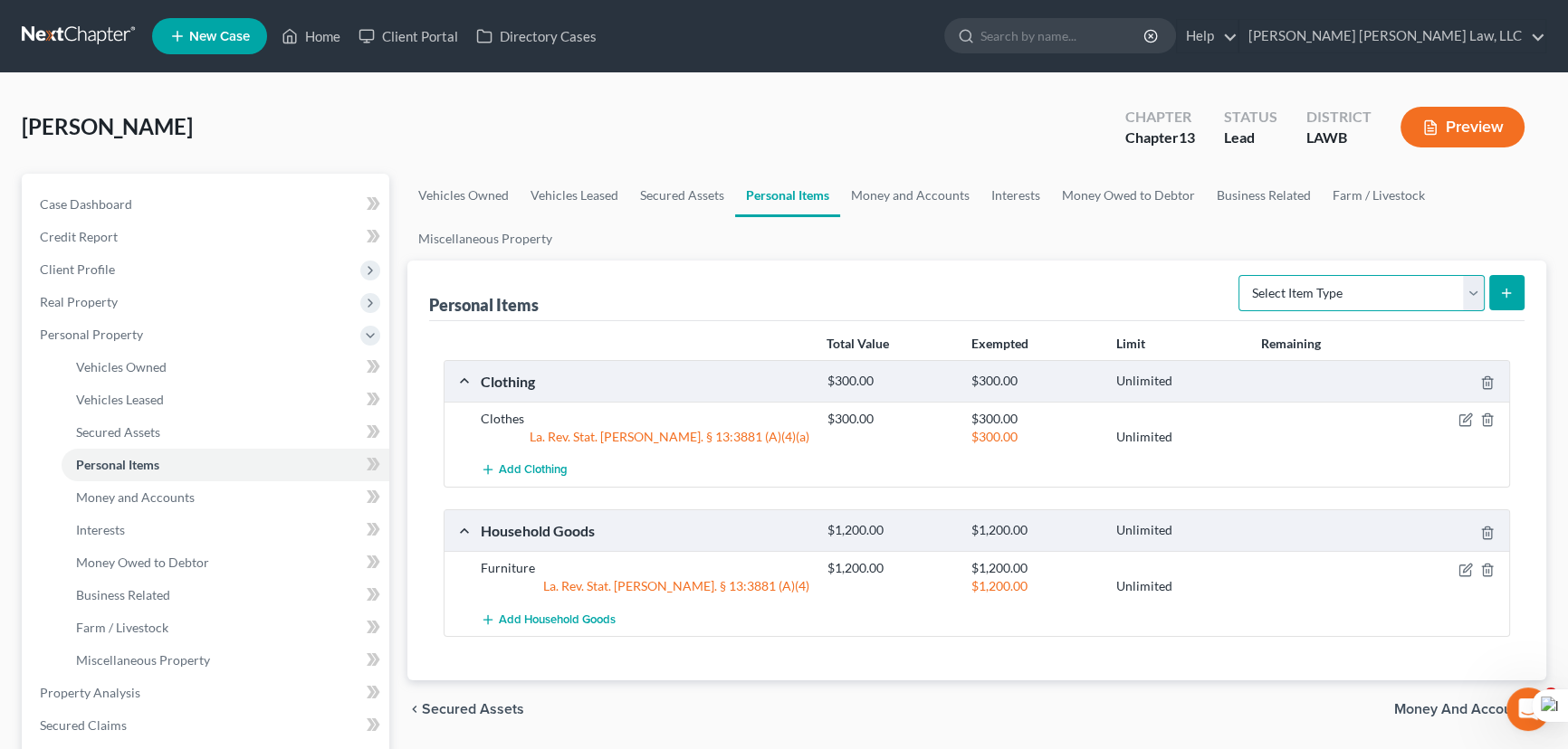
select select "household_goods"
click at [1241, 275] on select "Select Item Type Clothing (A/B: 11) Collectibles Of Value (A/B: 8) Electronics …" at bounding box center [1361, 293] width 246 height 36
click at [1503, 305] on button "submit" at bounding box center [1506, 292] width 35 height 35
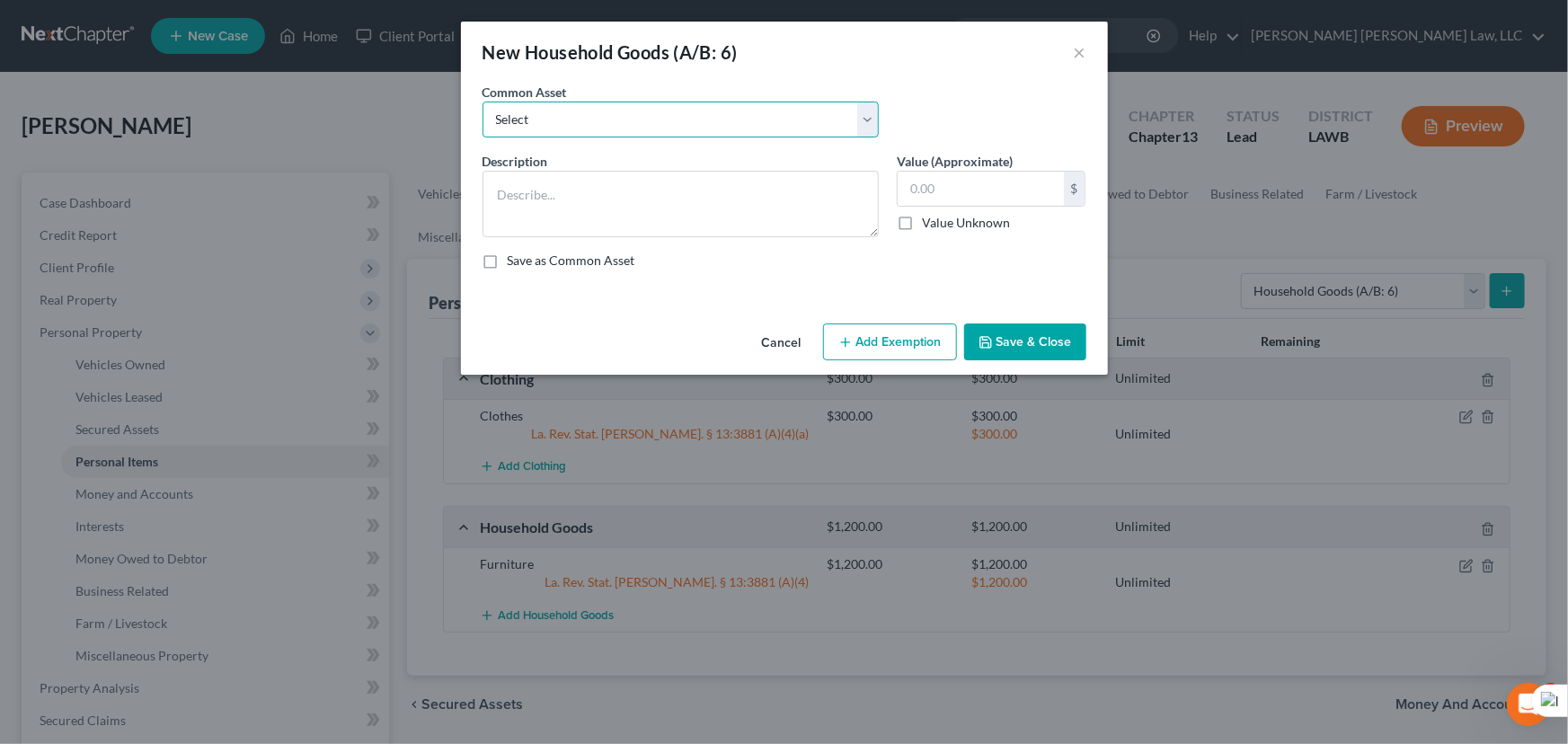
drag, startPoint x: 518, startPoint y: 109, endPoint x: 523, endPoint y: 131, distance: 22.6
click at [518, 109] on select "Select Furniture Movables 2002 Chevy Tahoe 231,000 miles Movables Movables Mova…" at bounding box center [680, 119] width 396 height 36
select select "1"
click at [483, 101] on select "Select Furniture Movables 2002 Chevy Tahoe 231,000 miles Movables Movables Mova…" at bounding box center [680, 119] width 396 height 36
type textarea "Movables"
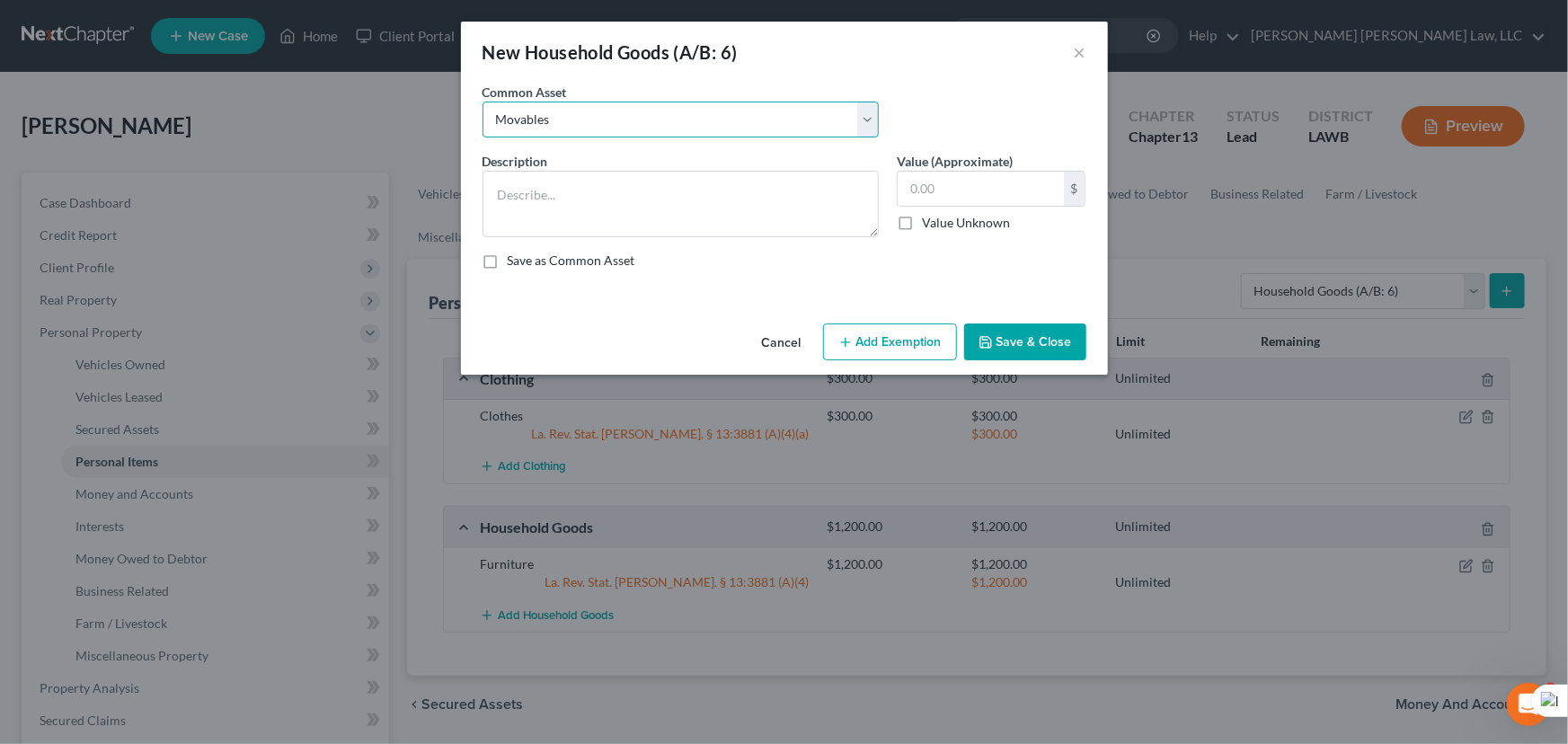
type input "3,600.00"
type textarea "Movables"
click at [948, 193] on input "text" at bounding box center [980, 189] width 166 height 34
type input "1,932.22"
click at [1066, 356] on button "Save & Close" at bounding box center [1025, 343] width 122 height 38
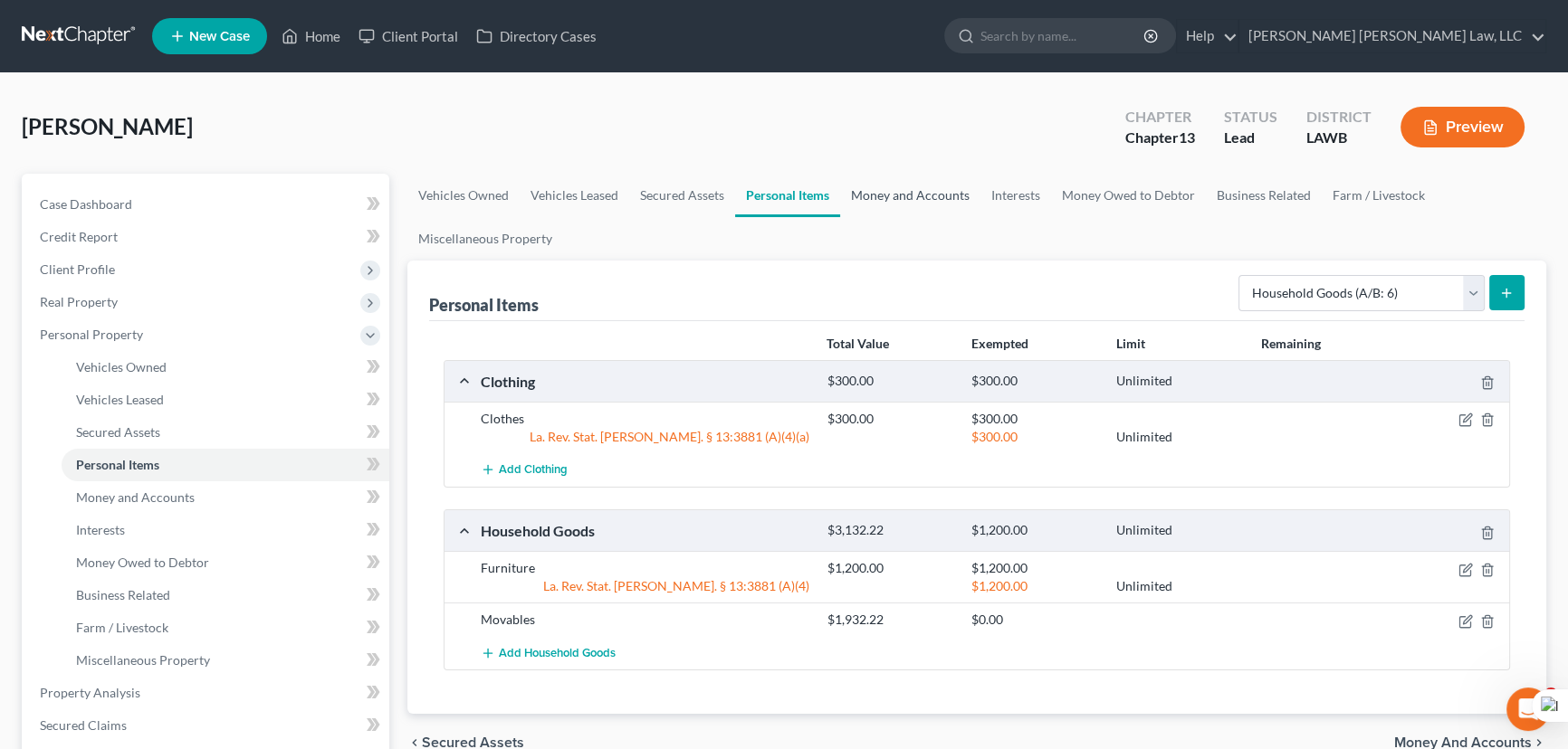
click at [903, 190] on link "Money and Accounts" at bounding box center [910, 195] width 140 height 43
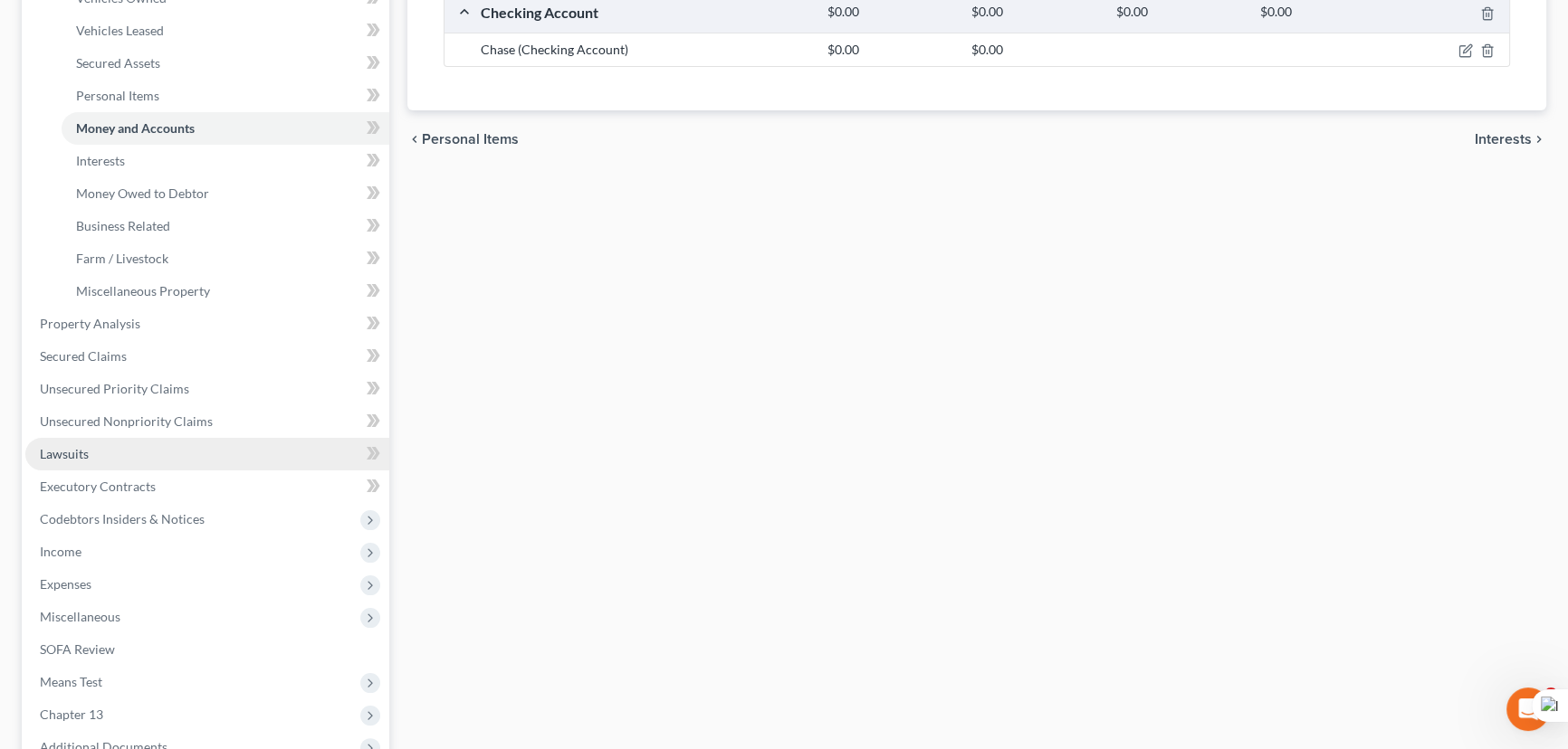
scroll to position [411, 0]
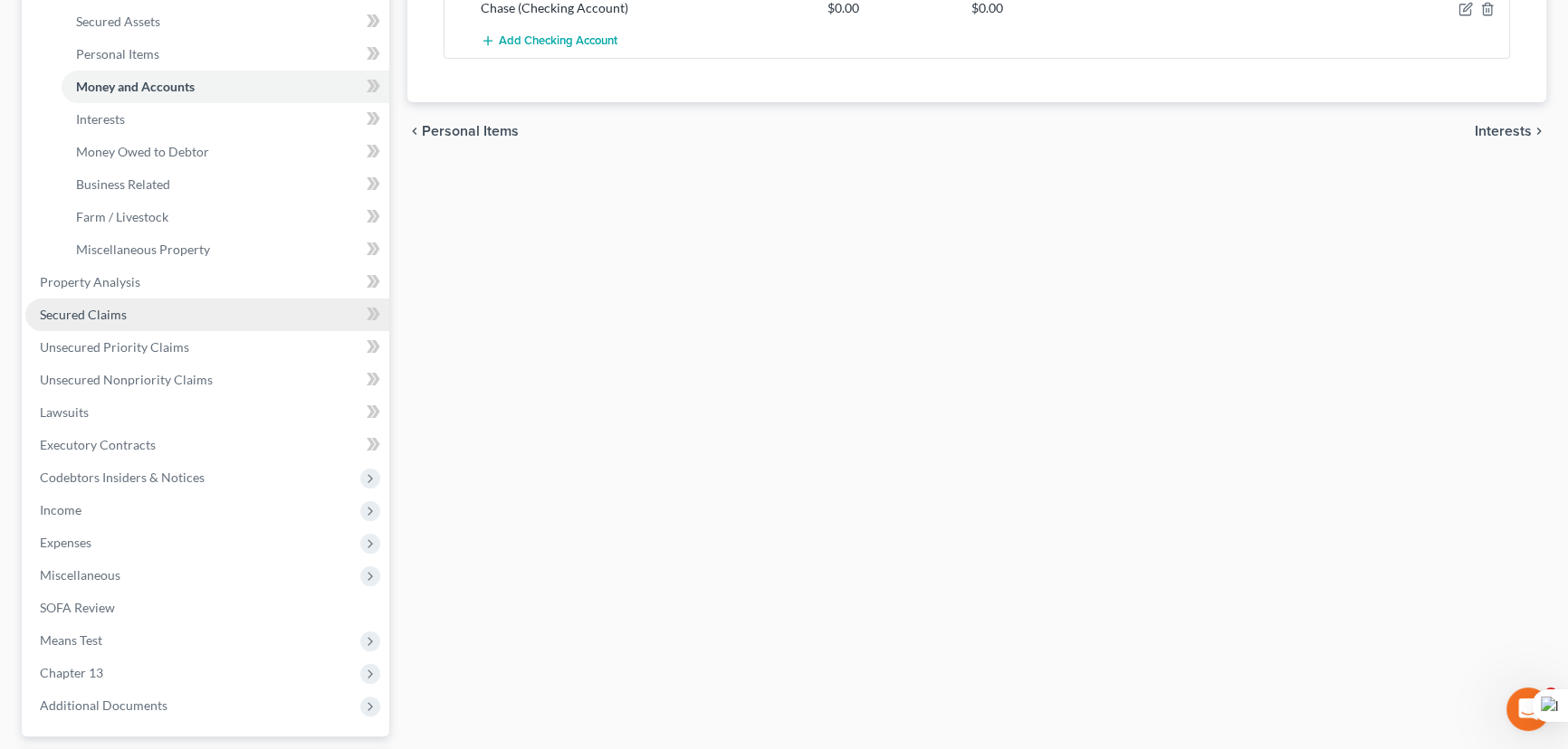
click at [163, 317] on link "Secured Claims" at bounding box center [207, 315] width 364 height 33
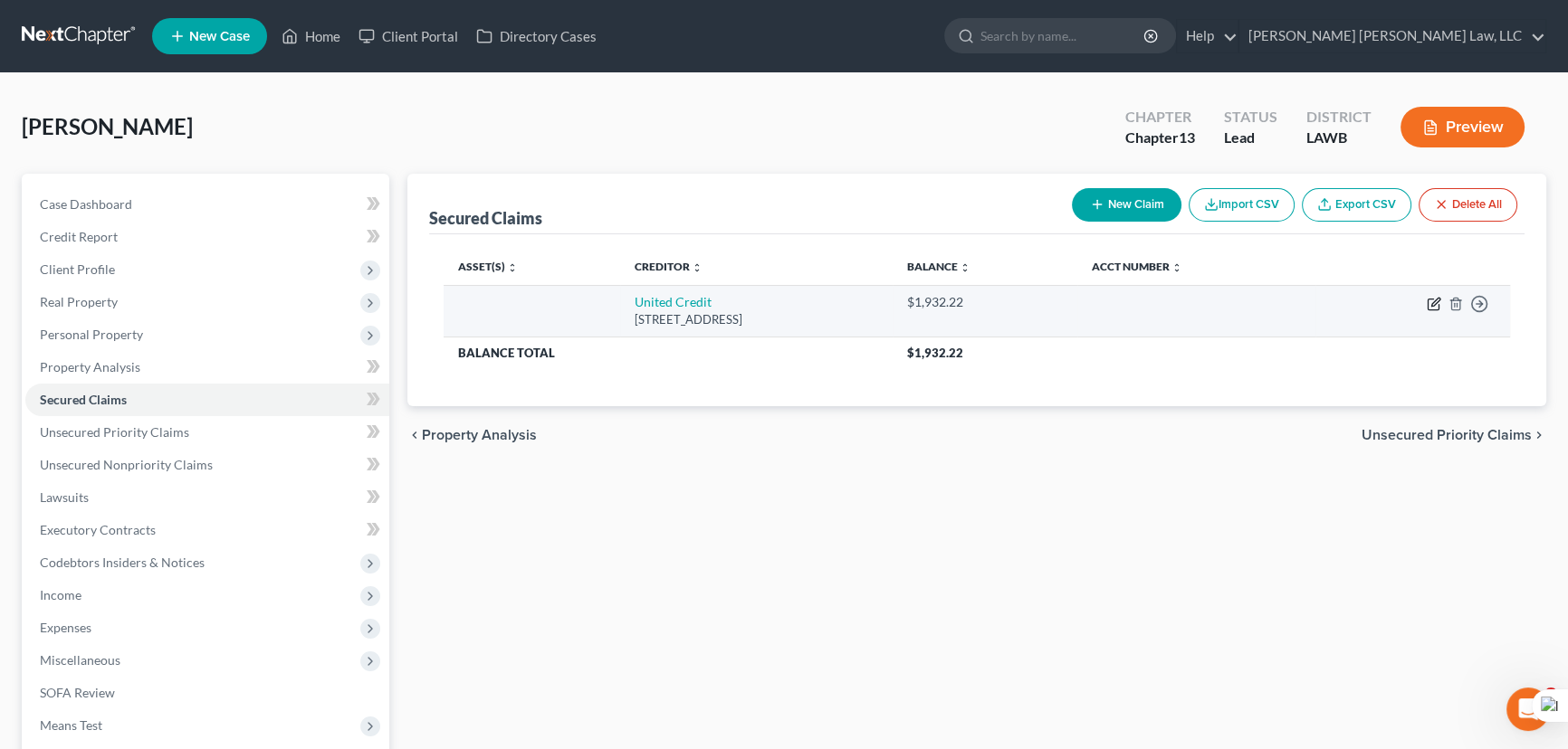
click at [1432, 301] on icon "button" at bounding box center [1435, 302] width 8 height 8
select select "19"
select select "0"
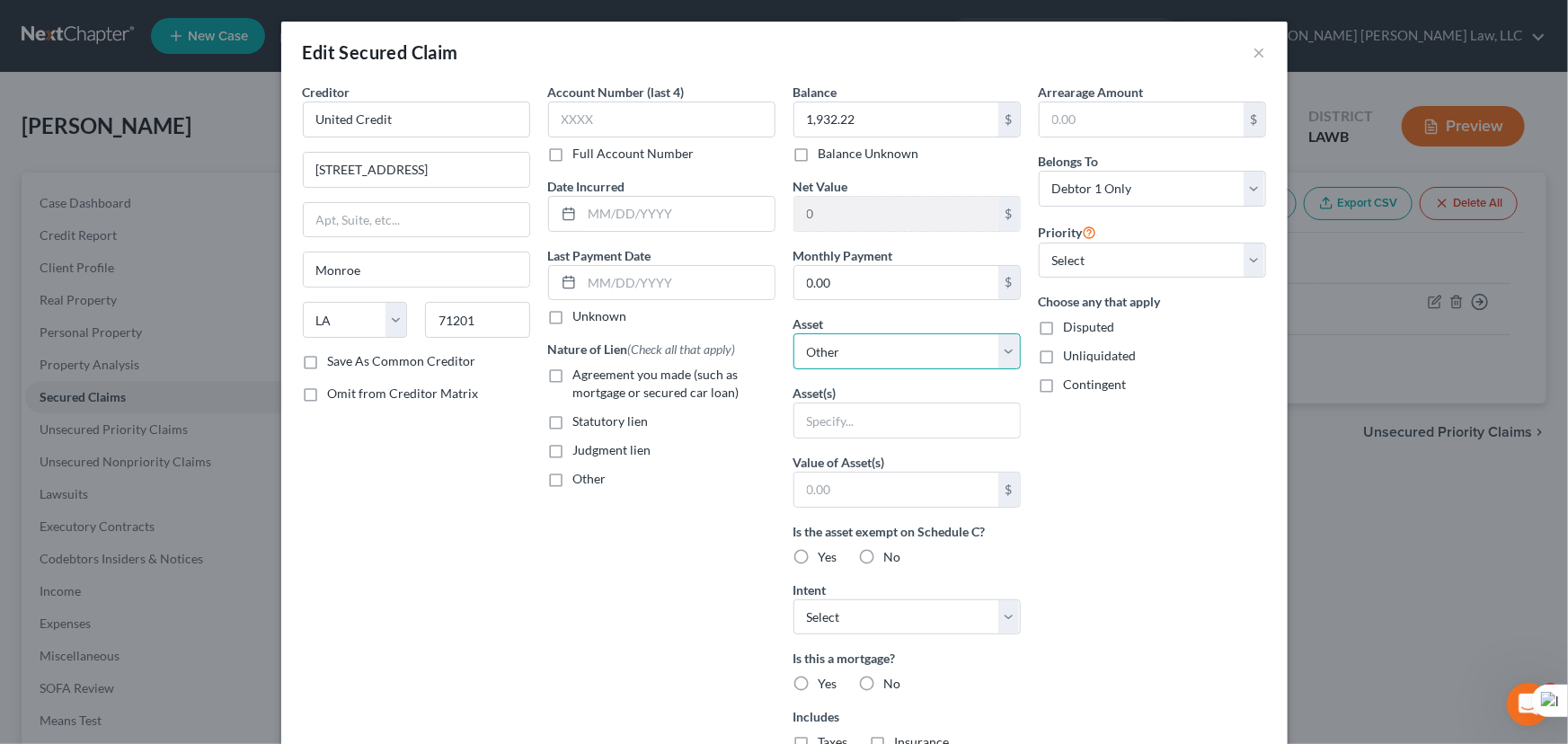
click at [894, 345] on select "Select Other Multiple Assets Chase (Checking Account) - $0.0 Household Goods - …" at bounding box center [907, 352] width 227 height 36
select select "5"
click at [793, 334] on select "Select Other Multiple Assets Chase (Checking Account) - $0.0 Household Goods - …" at bounding box center [907, 352] width 227 height 36
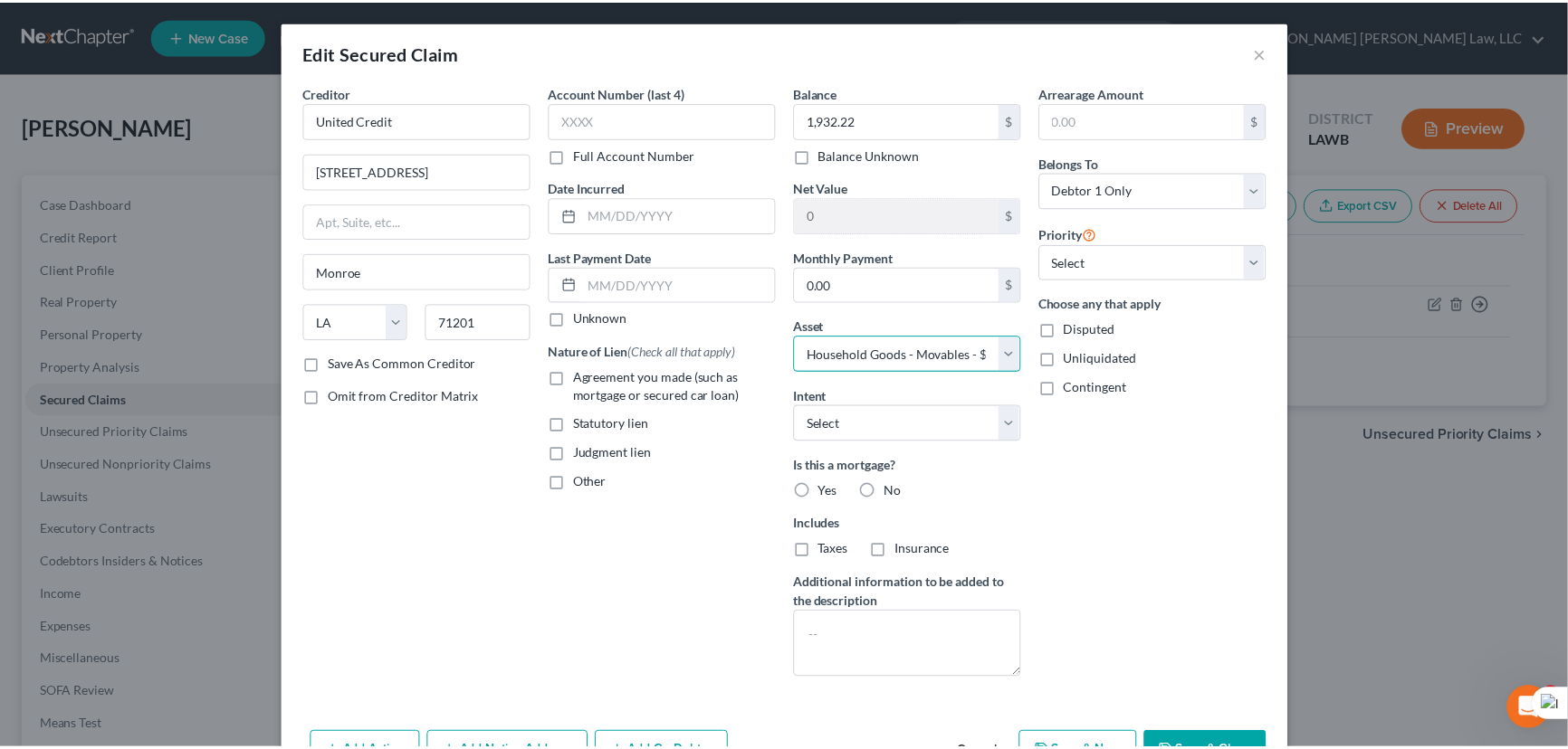
scroll to position [71, 0]
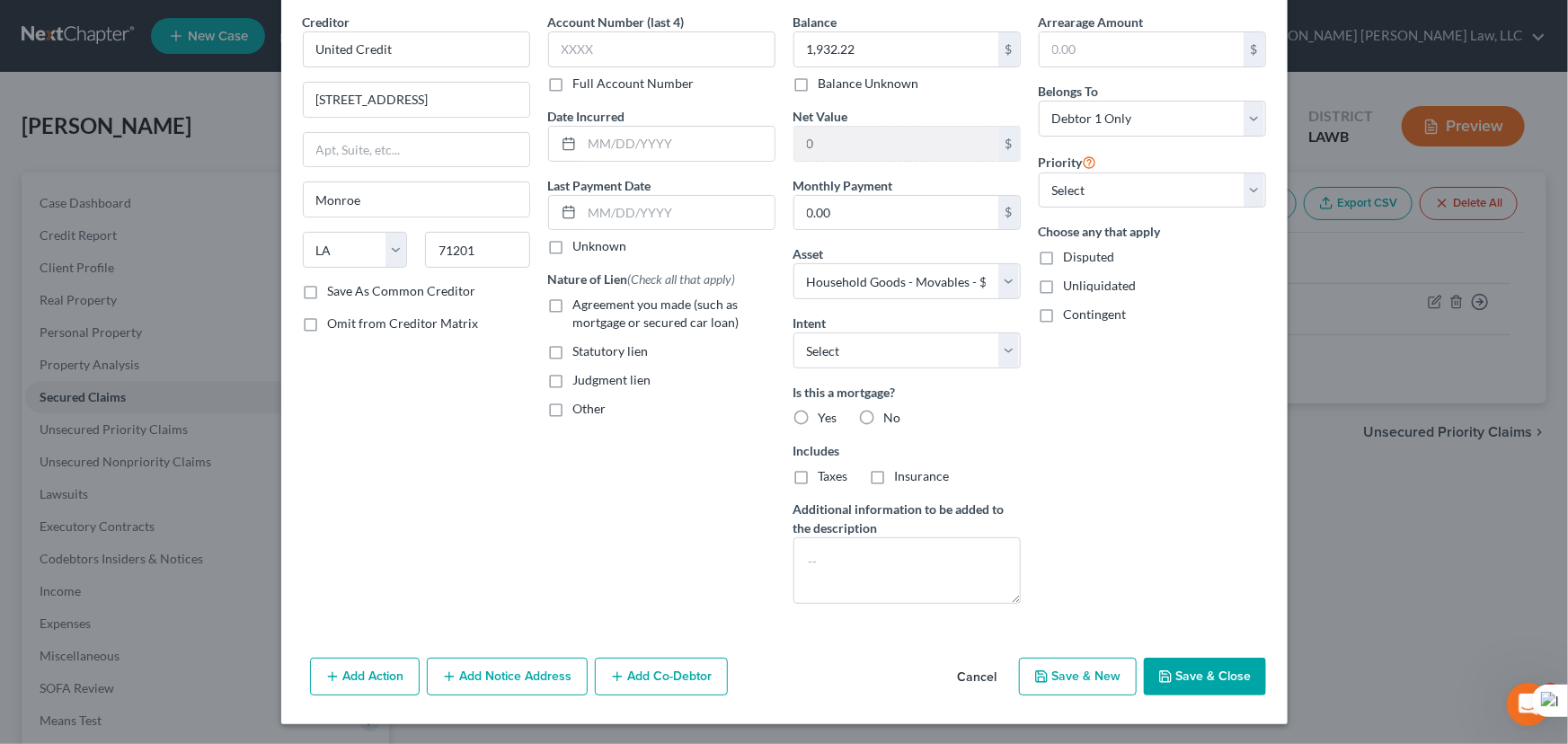
click at [1212, 660] on button "Save & Close" at bounding box center [1205, 677] width 122 height 38
select select
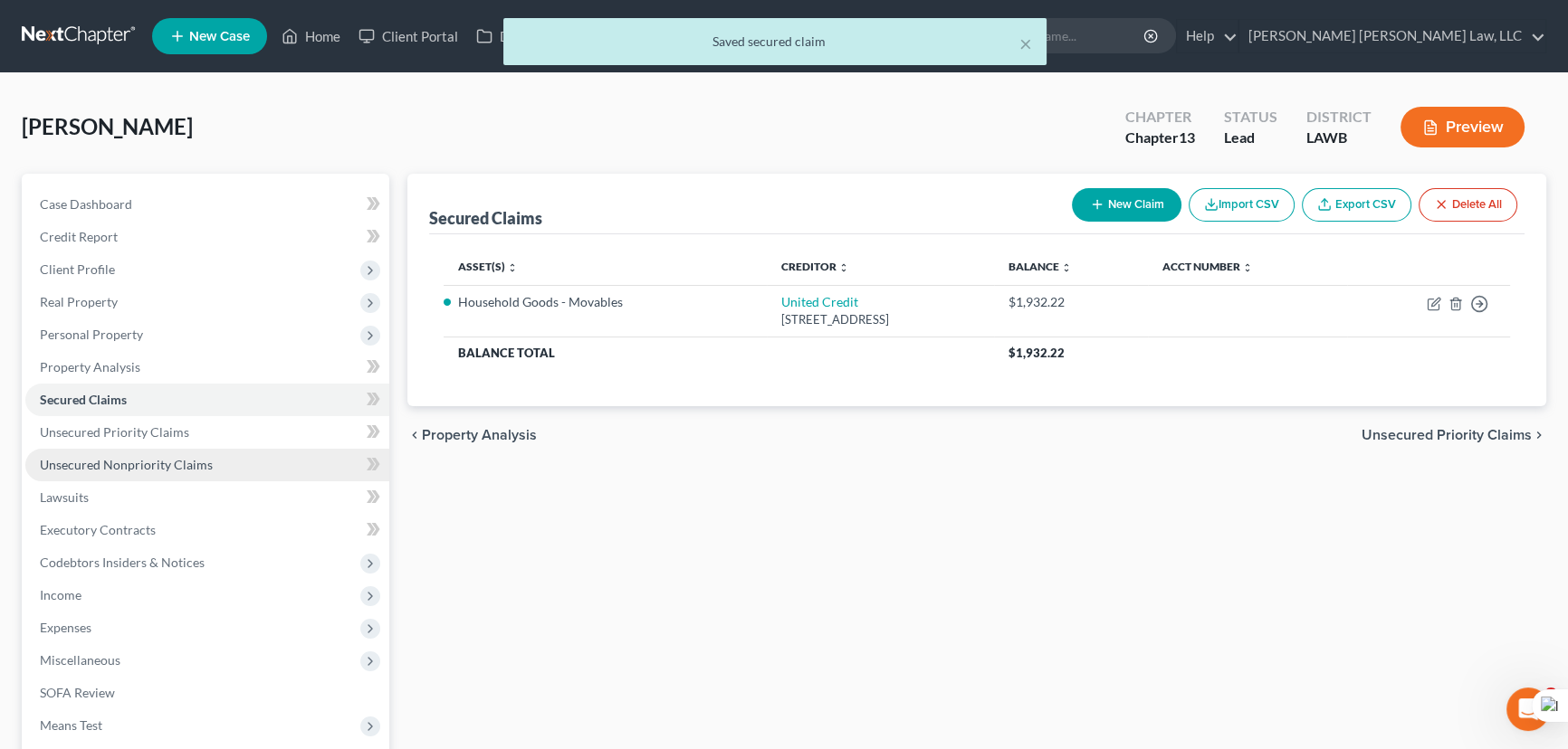
click at [195, 449] on link "Unsecured Nonpriority Claims" at bounding box center [207, 465] width 364 height 33
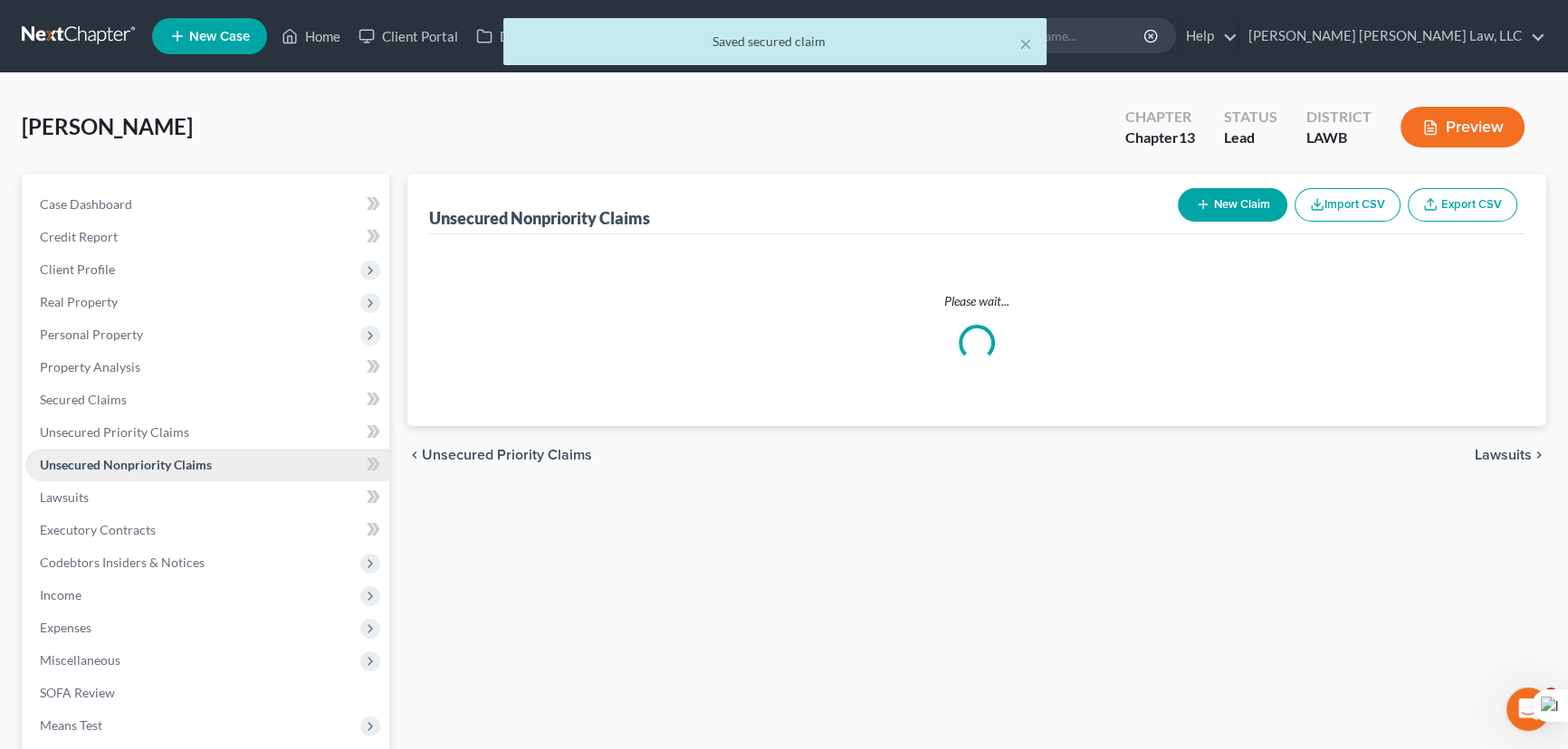
click at [196, 457] on span "Unsecured Nonpriority Claims" at bounding box center [126, 464] width 172 height 15
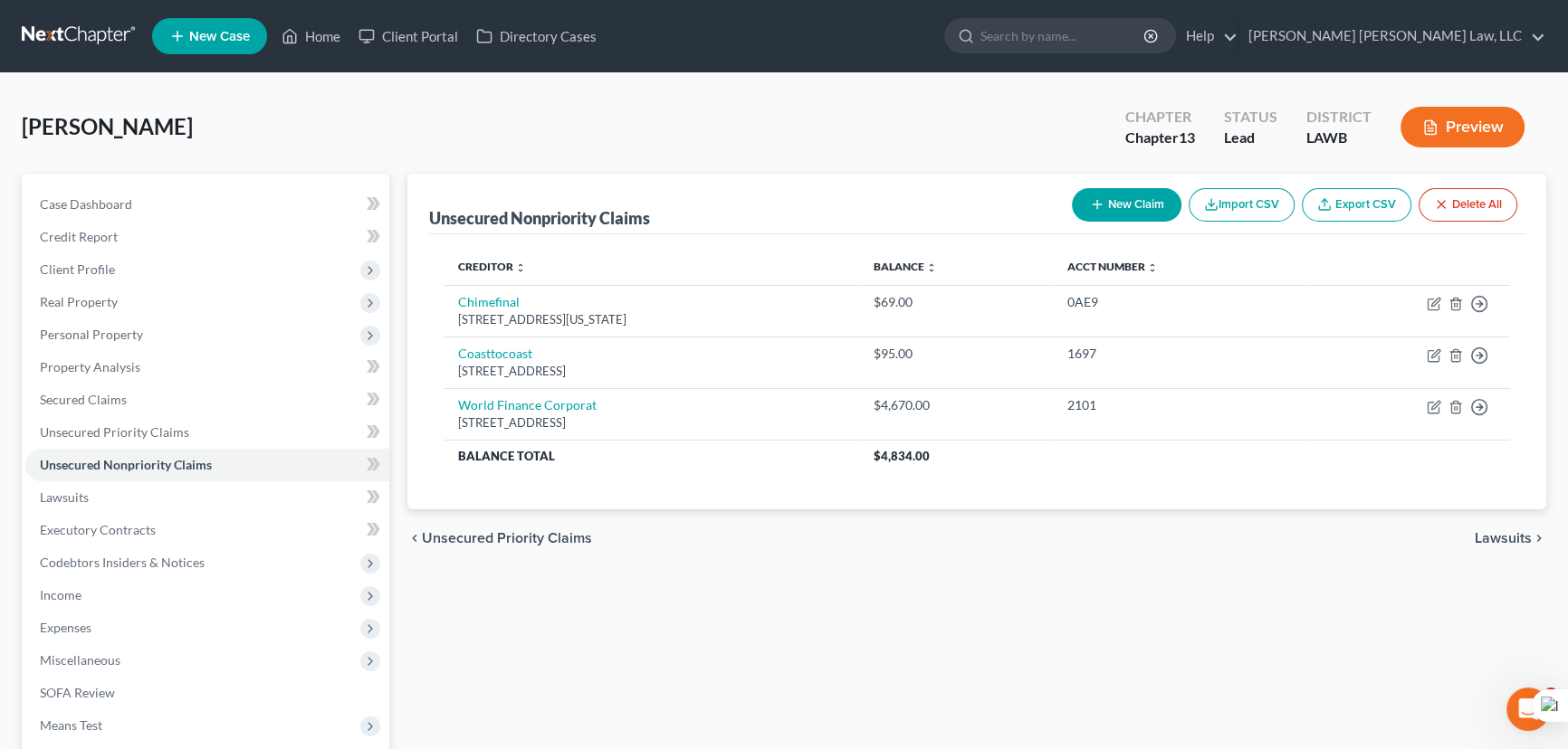
click at [1144, 206] on button "New Claim" at bounding box center [1127, 204] width 110 height 33
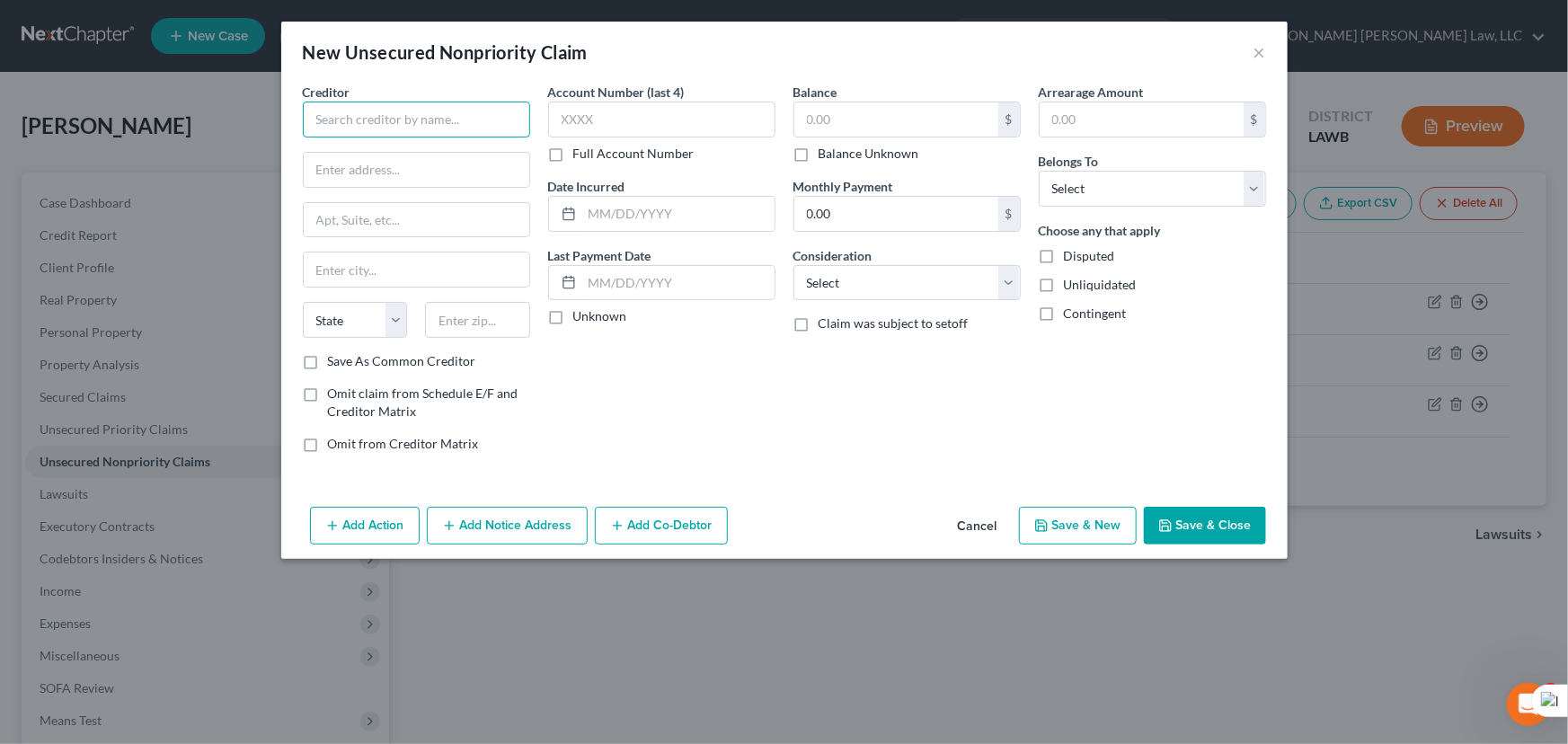
click at [481, 125] on input "text" at bounding box center [416, 119] width 227 height 36
type input "Pink Dogwood 13, LLC"
drag, startPoint x: 460, startPoint y: 176, endPoint x: 382, endPoint y: 193, distance: 79.8
click at [382, 193] on div "Creditor * Pink Dogwood 13, LLC [GEOGRAPHIC_DATA][US_STATE] [GEOGRAPHIC_DATA] C…" at bounding box center [416, 218] width 227 height 270
type input "B"
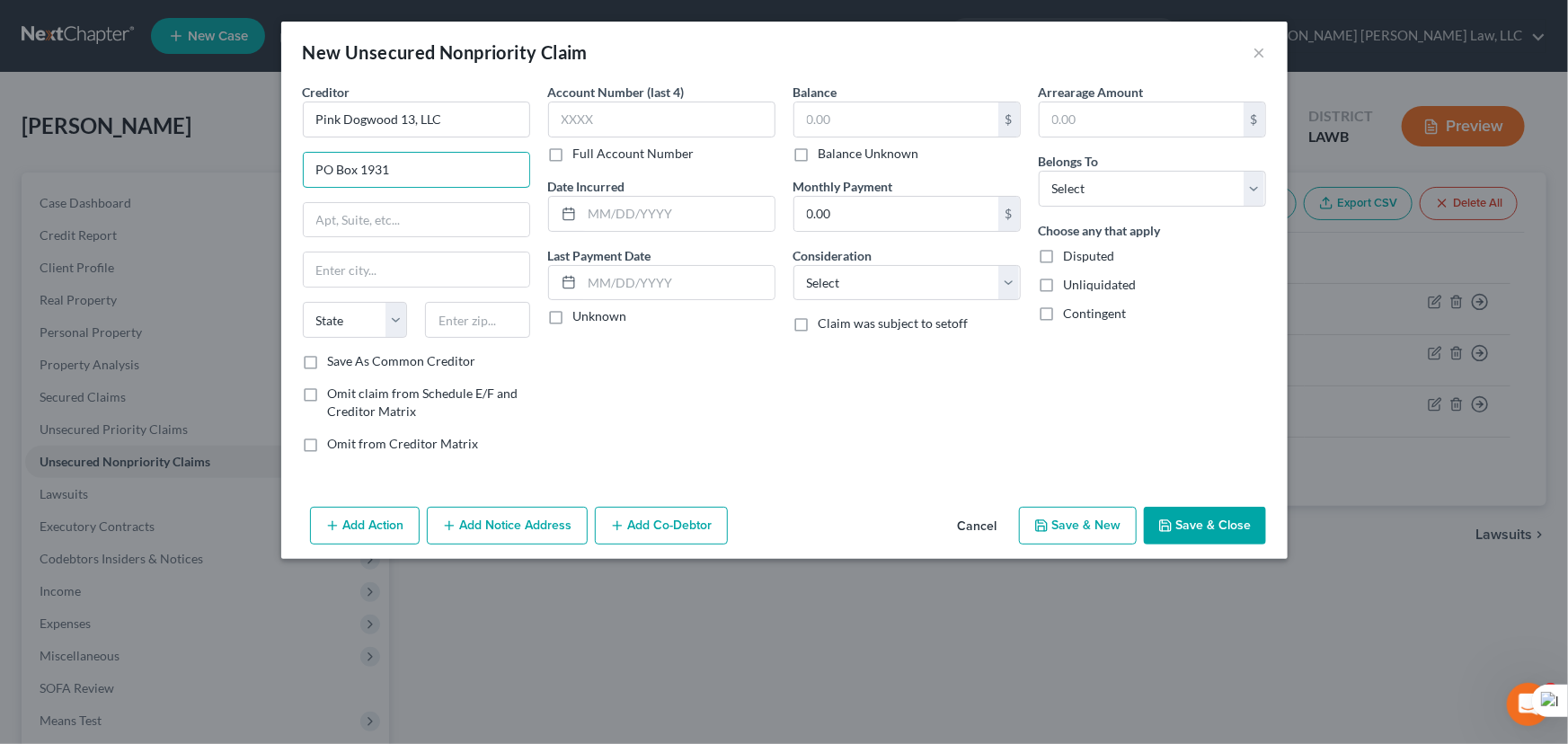
type input "PO Box 1931"
type input "Burlingame"
select select "4"
type input "94011"
click at [832, 117] on input "text" at bounding box center [896, 119] width 204 height 34
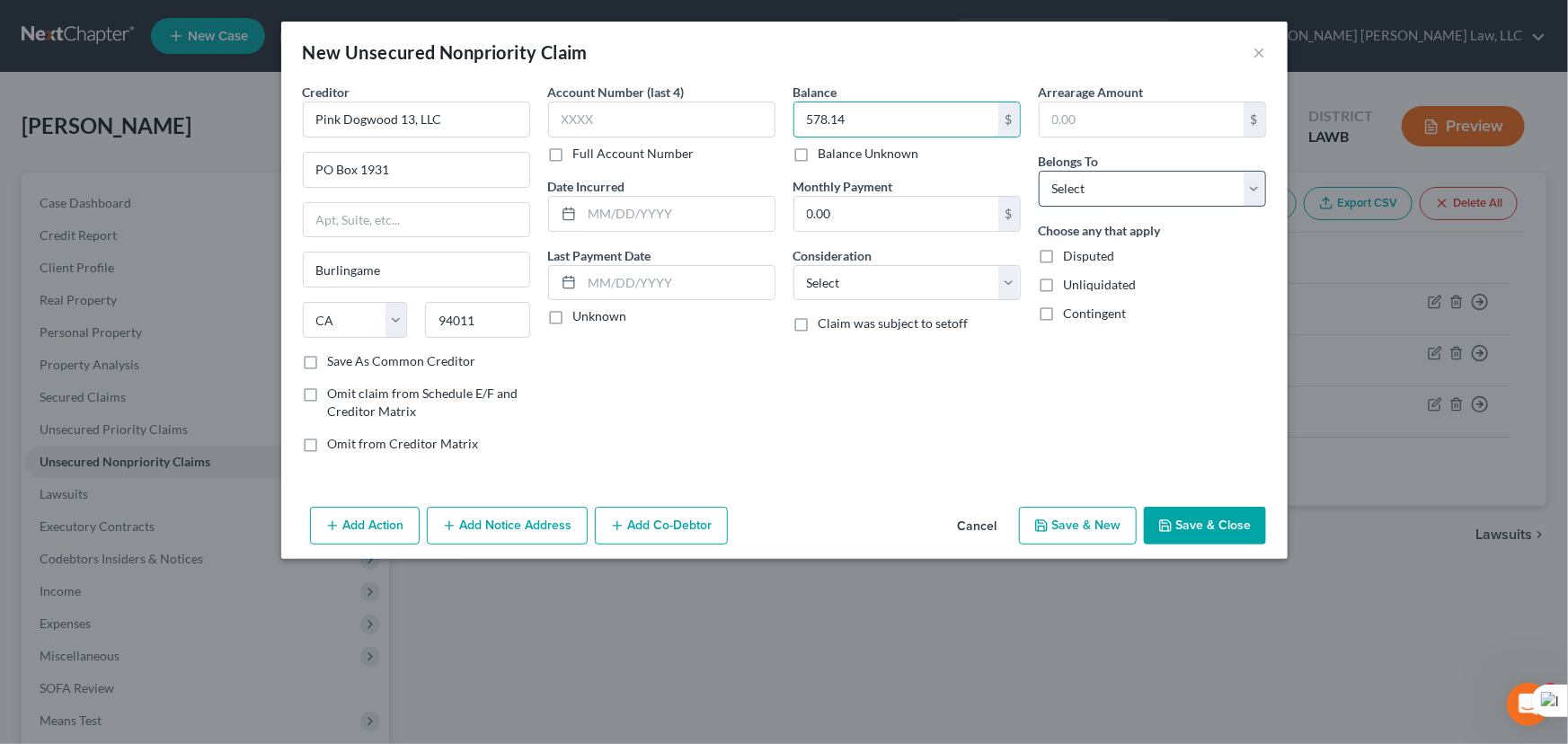
type input "578.14"
click at [1085, 203] on select "Select Debtor 1 Only Debtor 2 Only Debtor 1 And Debtor 2 Only At Least One Of T…" at bounding box center [1152, 189] width 227 height 36
select select "0"
click at [1039, 171] on select "Select Debtor 1 Only Debtor 2 Only Debtor 1 And Debtor 2 Only At Least One Of T…" at bounding box center [1152, 189] width 227 height 36
drag, startPoint x: 1168, startPoint y: 520, endPoint x: 1183, endPoint y: 387, distance: 133.8
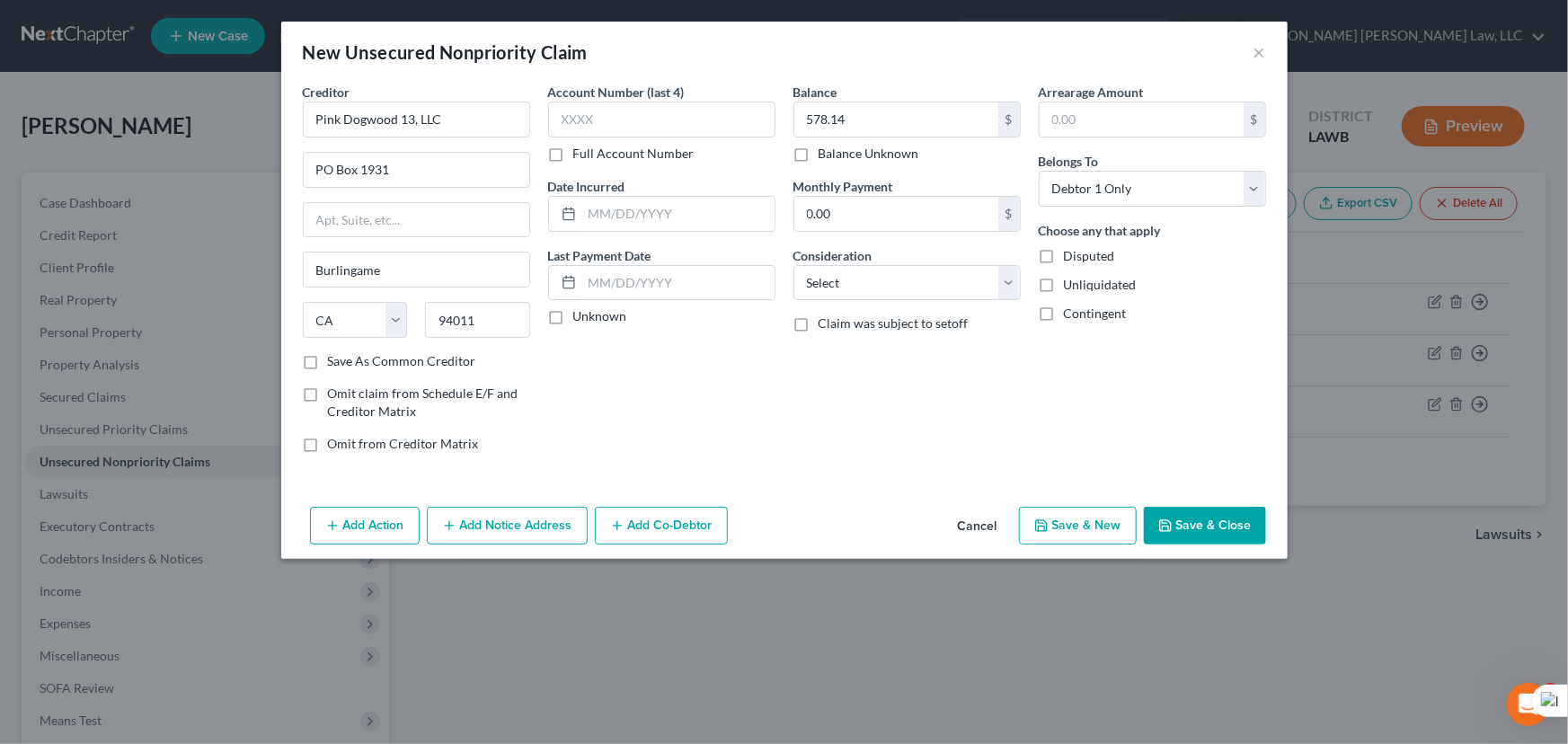
click at [1168, 521] on icon "button" at bounding box center [1166, 525] width 14 height 14
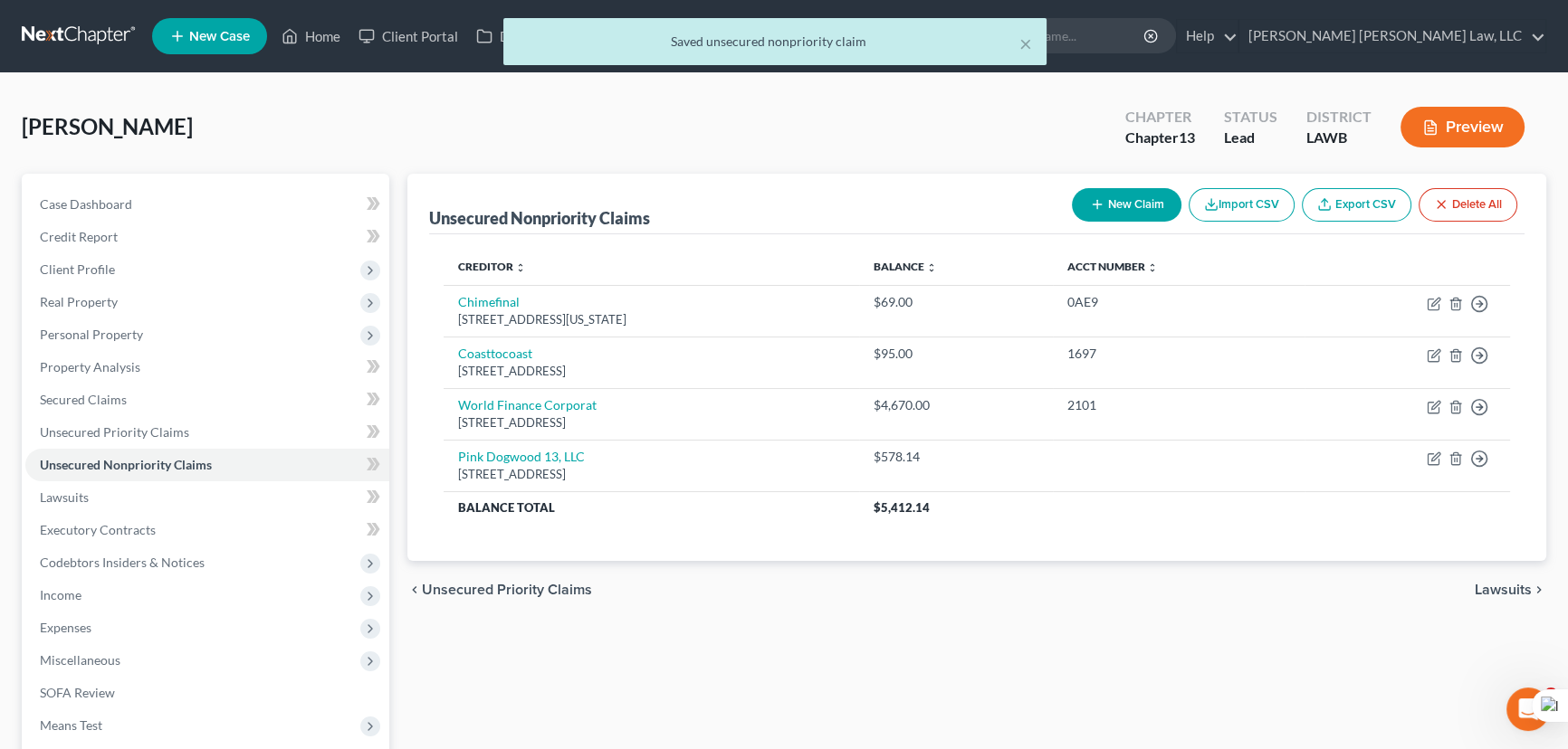
click at [1141, 201] on button "New Claim" at bounding box center [1127, 204] width 110 height 33
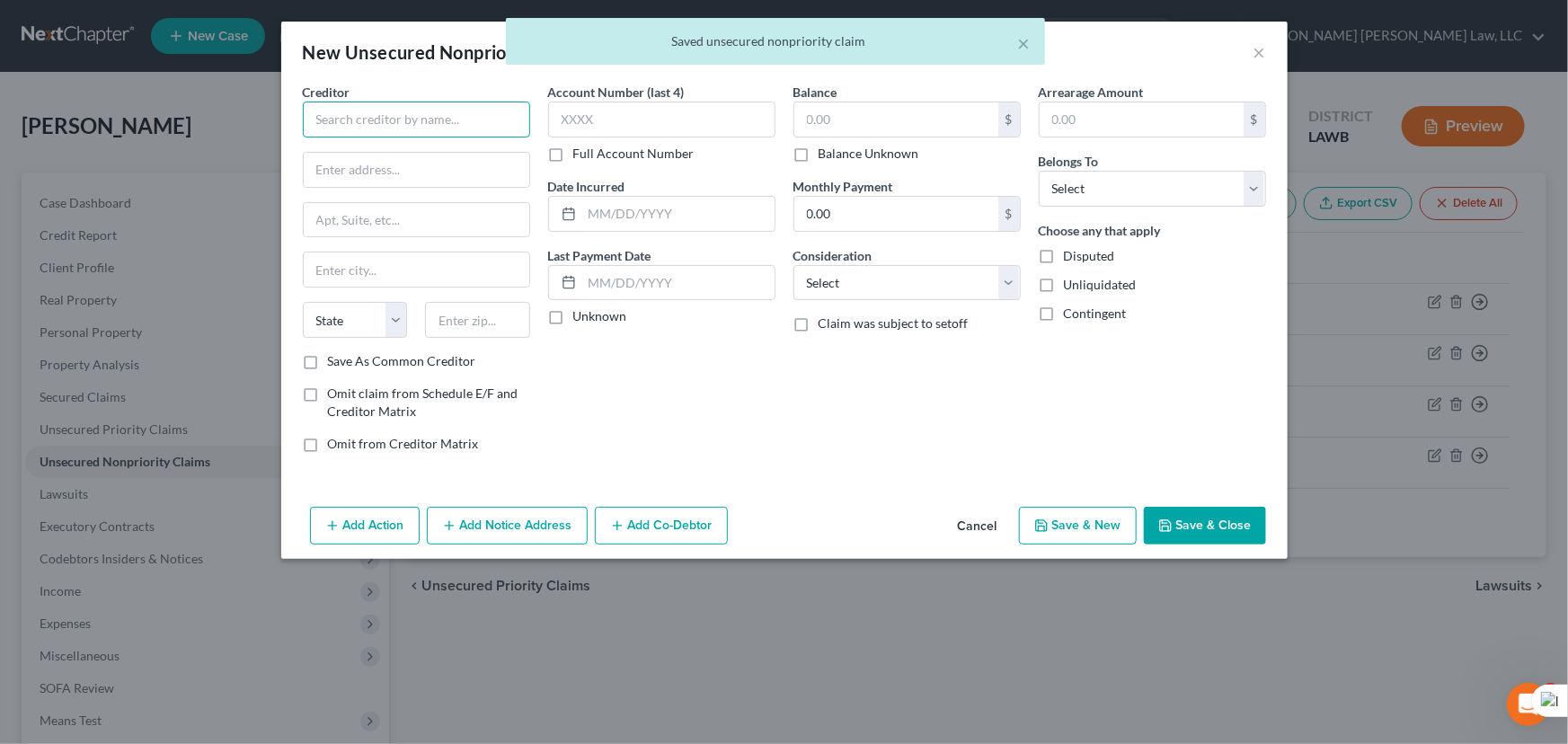
click at [420, 109] on input "text" at bounding box center [416, 119] width 227 height 36
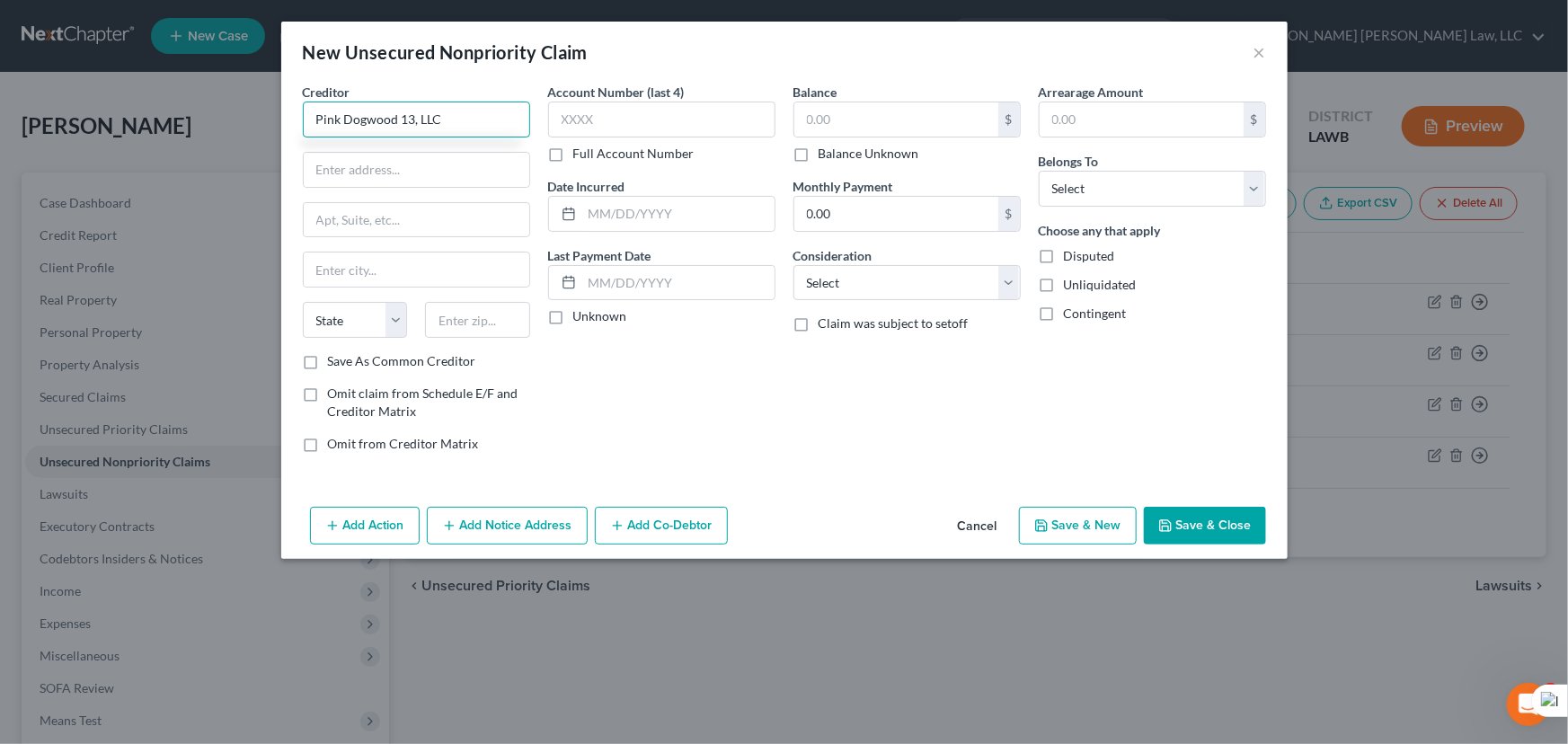
type input "Pink Dogwood 13, LLC"
click at [403, 153] on input "text" at bounding box center [416, 170] width 225 height 34
type input "PO Box 1931"
type input "Burlingame"
select select "4"
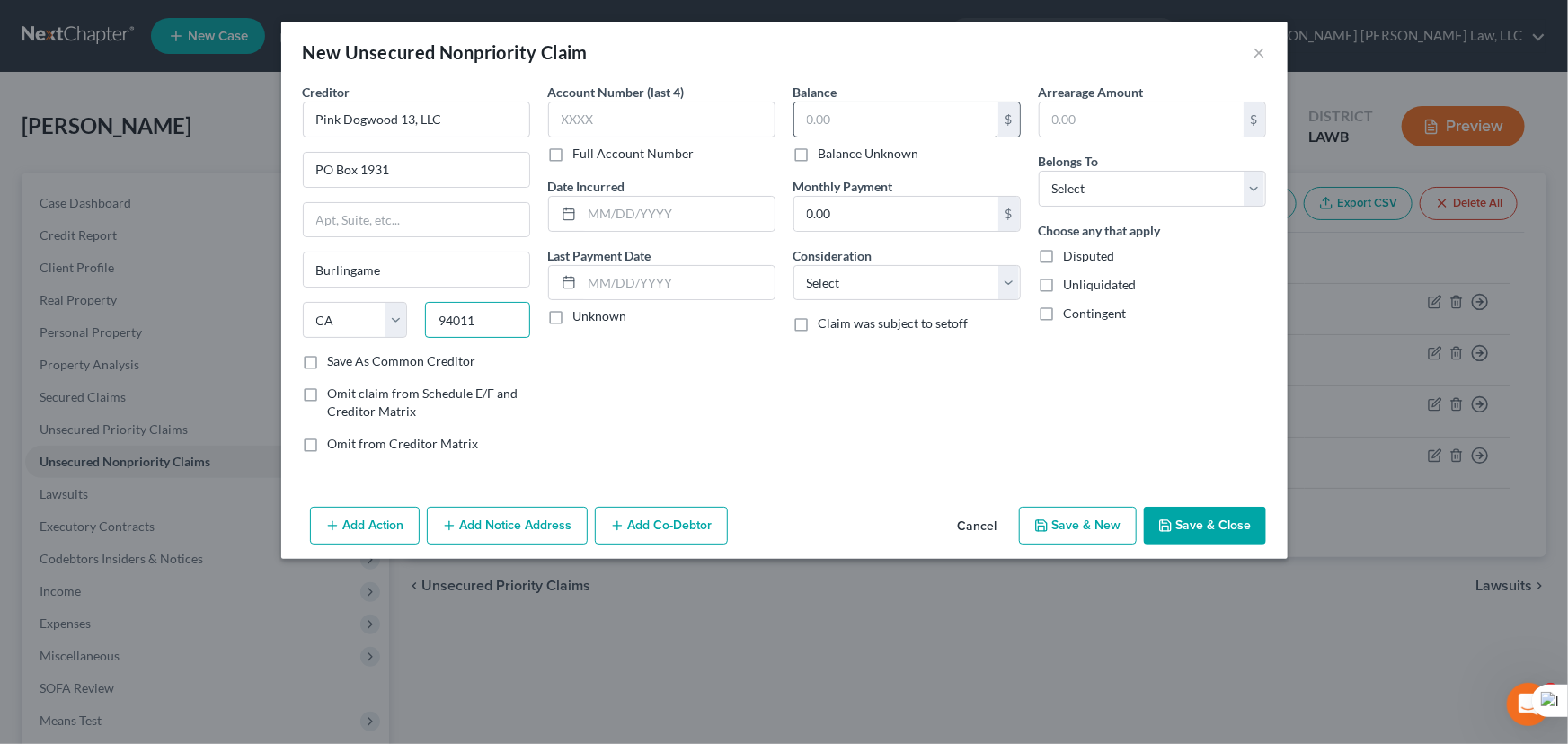
type input "94011"
click at [850, 123] on input "text" at bounding box center [896, 119] width 204 height 34
type input "570"
drag, startPoint x: 1213, startPoint y: 180, endPoint x: 1205, endPoint y: 205, distance: 26.2
click at [1213, 180] on select "Select Debtor 1 Only Debtor 2 Only Debtor 1 And Debtor 2 Only At Least One Of T…" at bounding box center [1152, 189] width 227 height 36
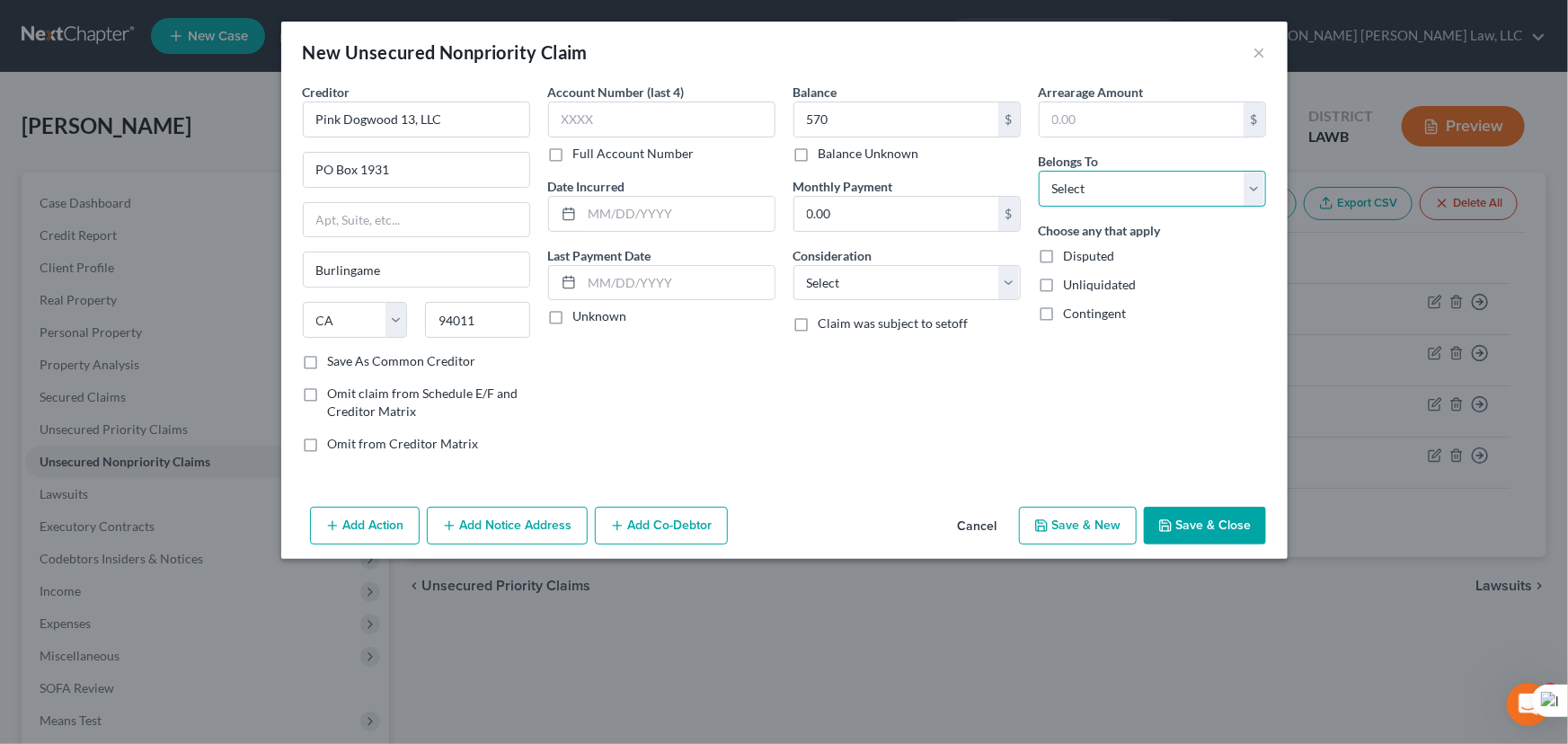
select select "0"
click at [1039, 171] on select "Select Debtor 1 Only Debtor 2 Only Debtor 1 And Debtor 2 Only At Least One Of T…" at bounding box center [1152, 189] width 227 height 36
click at [1206, 526] on button "Save & Close" at bounding box center [1205, 525] width 122 height 38
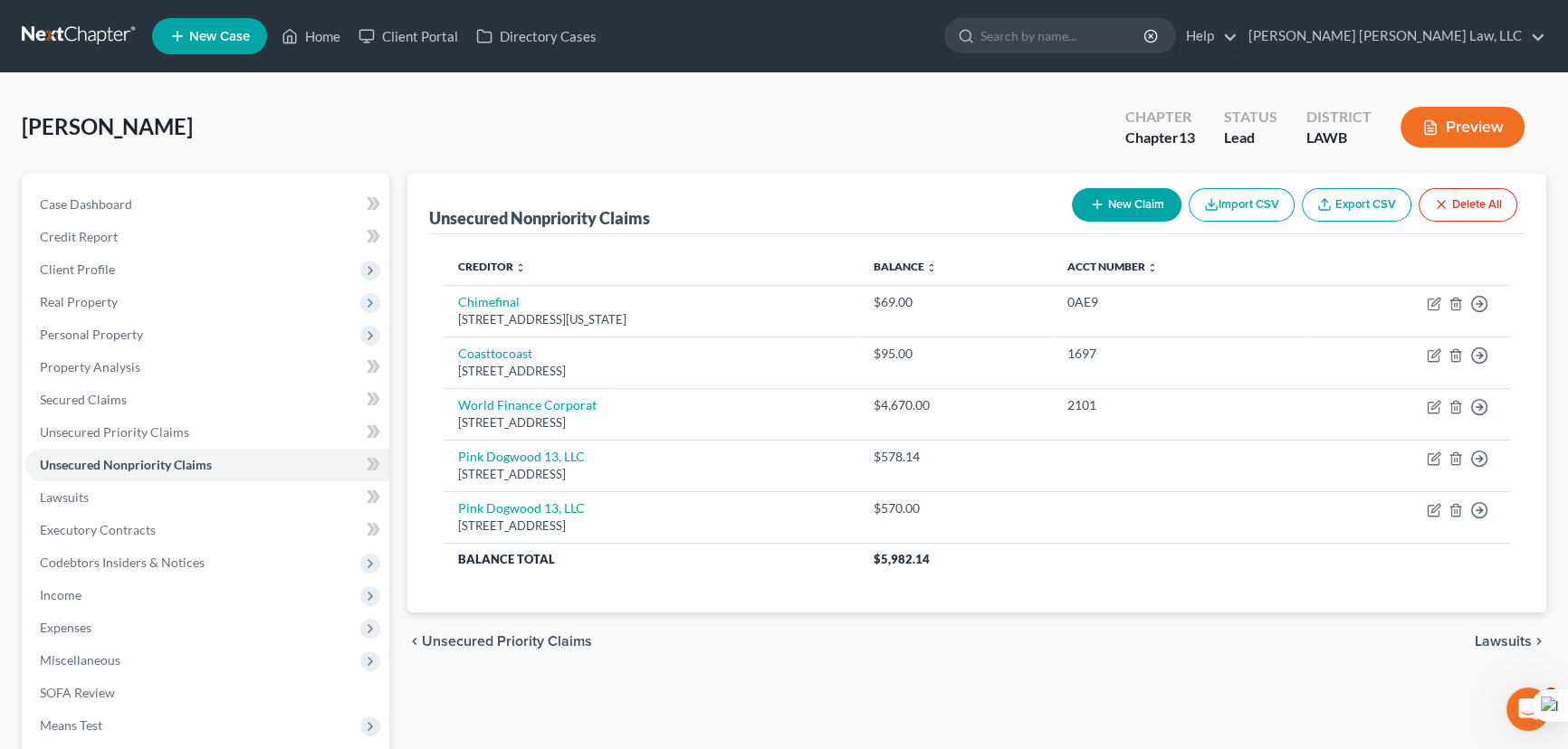
click at [1092, 197] on icon "button" at bounding box center [1097, 204] width 14 height 14
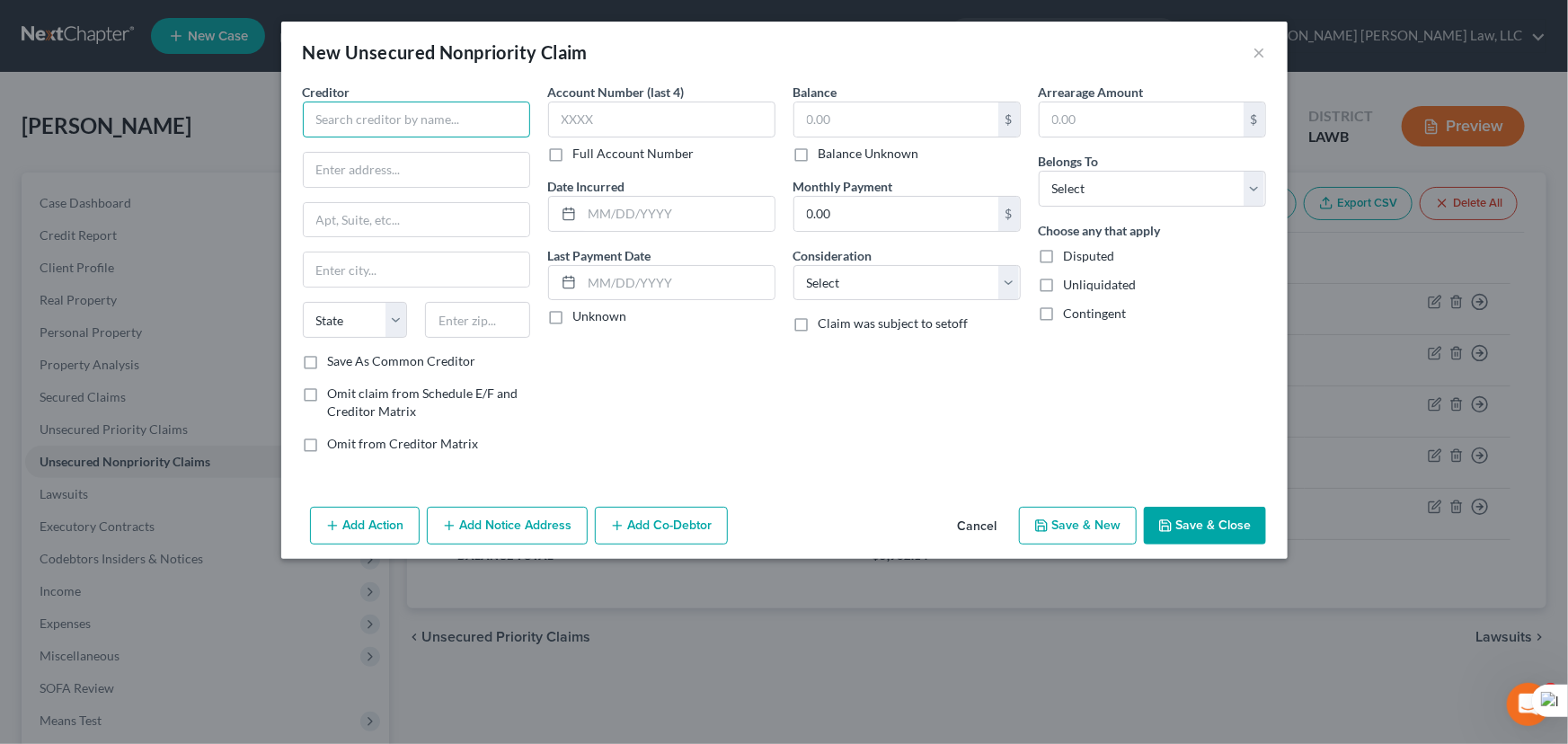
click at [410, 113] on input "text" at bounding box center [416, 119] width 227 height 36
type input "Plaza Services. LLC"
type input "PO Box 1931"
type input "Burlingame"
select select "4"
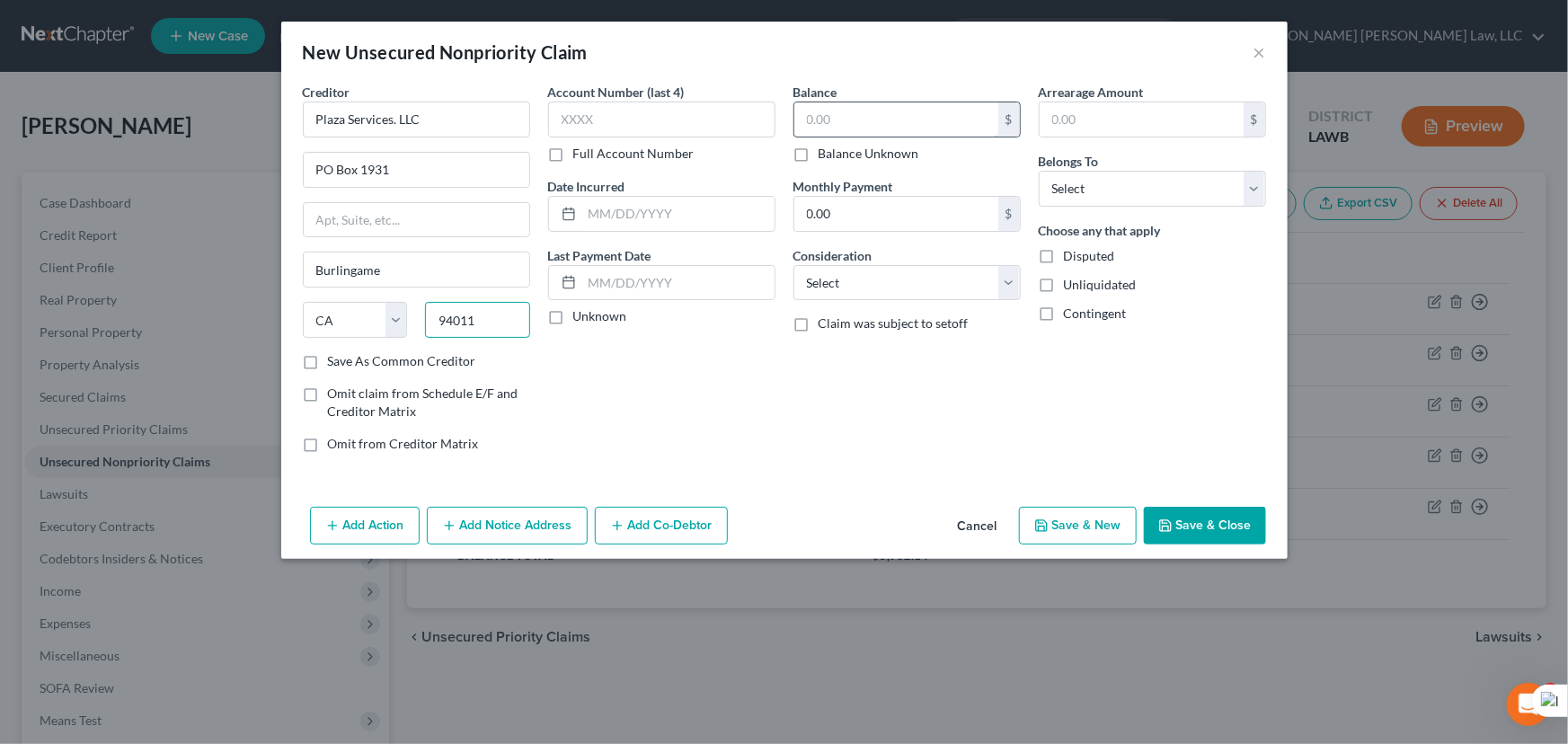
type input "94011"
click at [817, 120] on input "text" at bounding box center [896, 119] width 204 height 34
type input "380"
click at [1123, 192] on select "Select Debtor 1 Only Debtor 2 Only Debtor 1 And Debtor 2 Only At Least One Of T…" at bounding box center [1152, 189] width 227 height 36
select select "0"
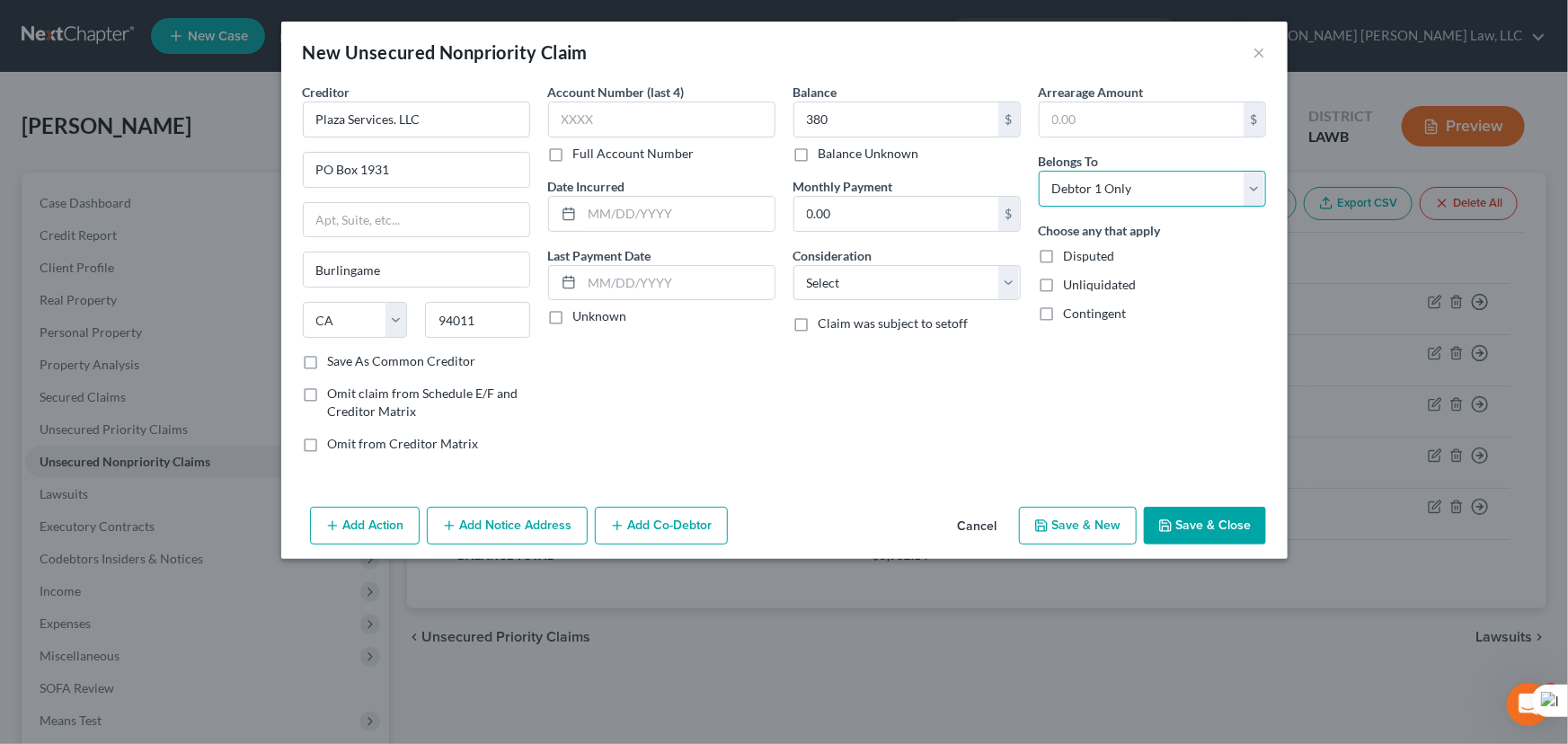
click at [1039, 171] on select "Select Debtor 1 Only Debtor 2 Only Debtor 1 And Debtor 2 Only At Least One Of T…" at bounding box center [1152, 189] width 227 height 36
click at [1193, 536] on button "Save & Close" at bounding box center [1205, 525] width 122 height 38
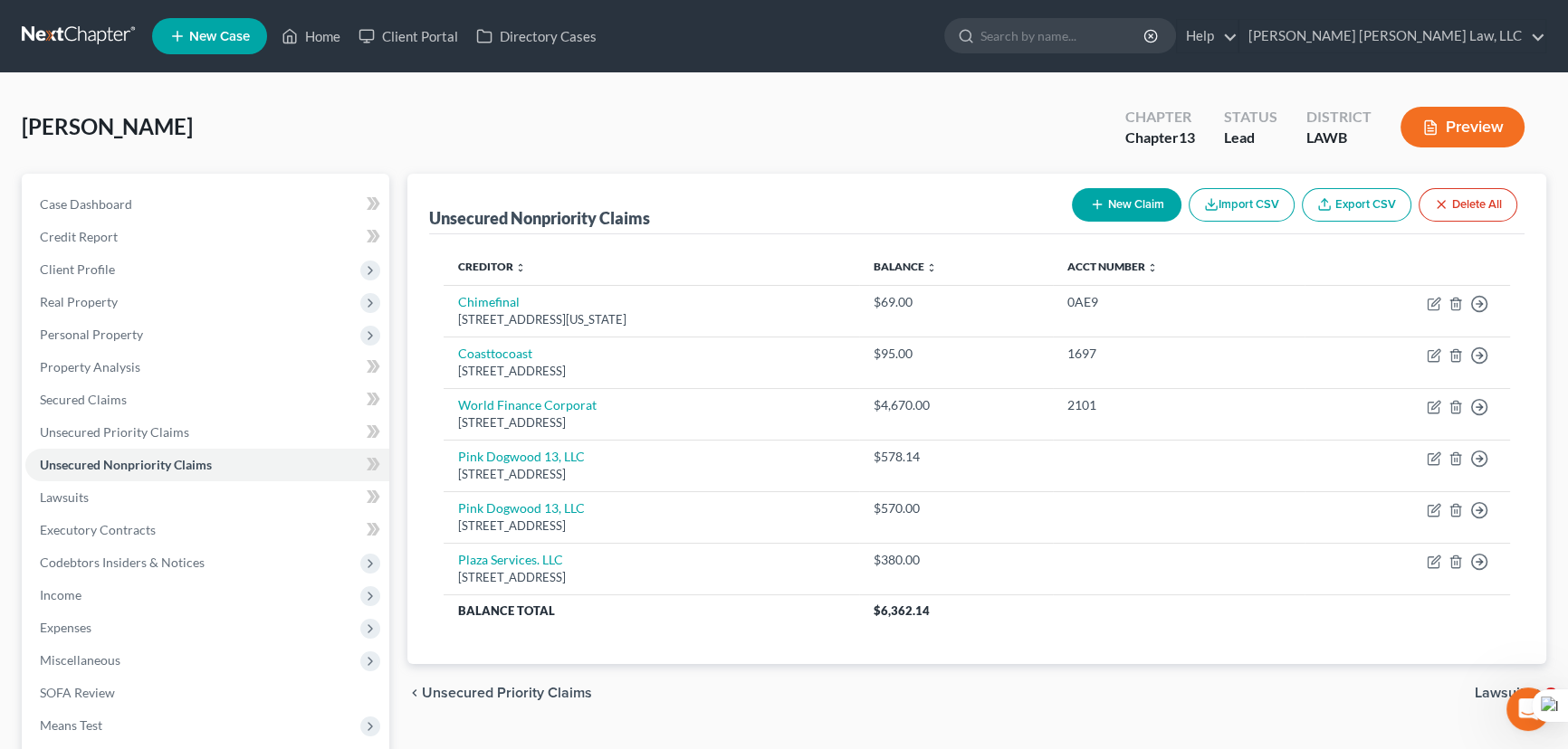
click at [1083, 203] on button "New Claim" at bounding box center [1127, 204] width 110 height 33
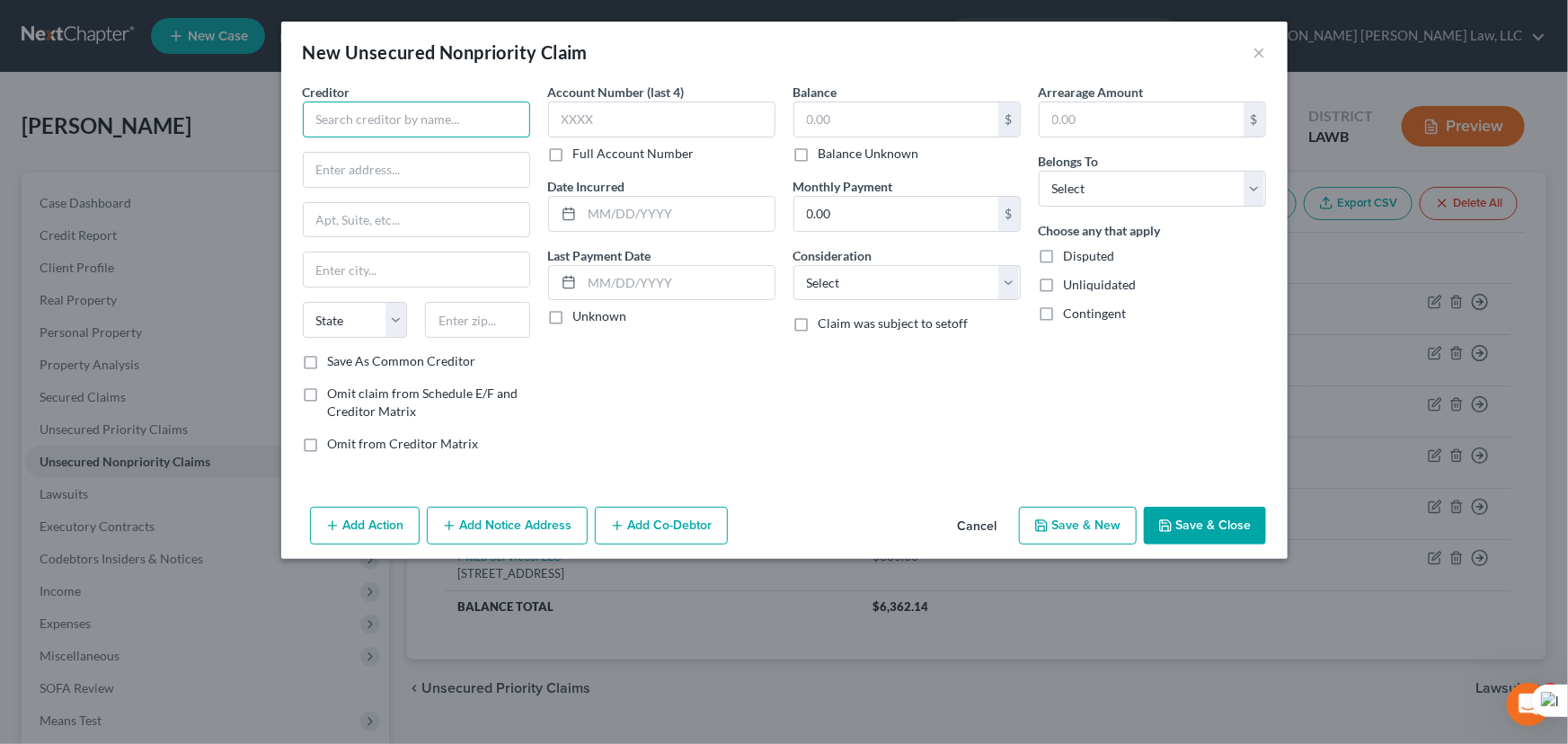
click at [366, 107] on input "text" at bounding box center [416, 119] width 227 height 36
type input "Plaza Services, LLC"
type input "PO Box 1931"
type input "Burlingame"
select select "4"
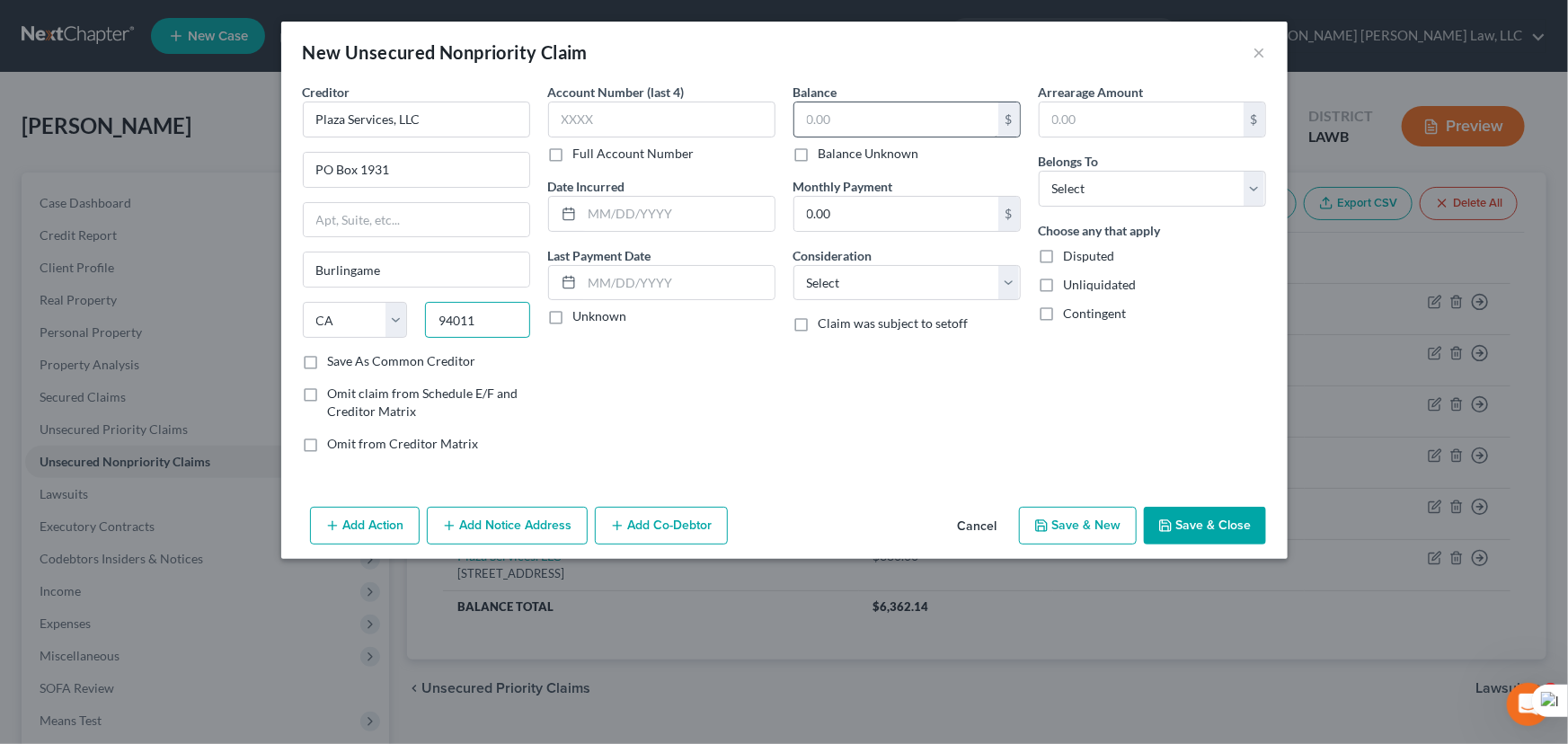
type input "94011"
click at [841, 118] on input "text" at bounding box center [896, 119] width 204 height 34
type input "380"
click at [1199, 213] on div "Arrearage Amount $ Belongs To * Select Debtor 1 Only Debtor 2 Only Debtor 1 And…" at bounding box center [1152, 274] width 245 height 384
click at [1116, 152] on div "Belongs To * Select Debtor 1 Only Debtor 2 Only Debtor 1 And Debtor 2 Only At L…" at bounding box center [1152, 179] width 227 height 55
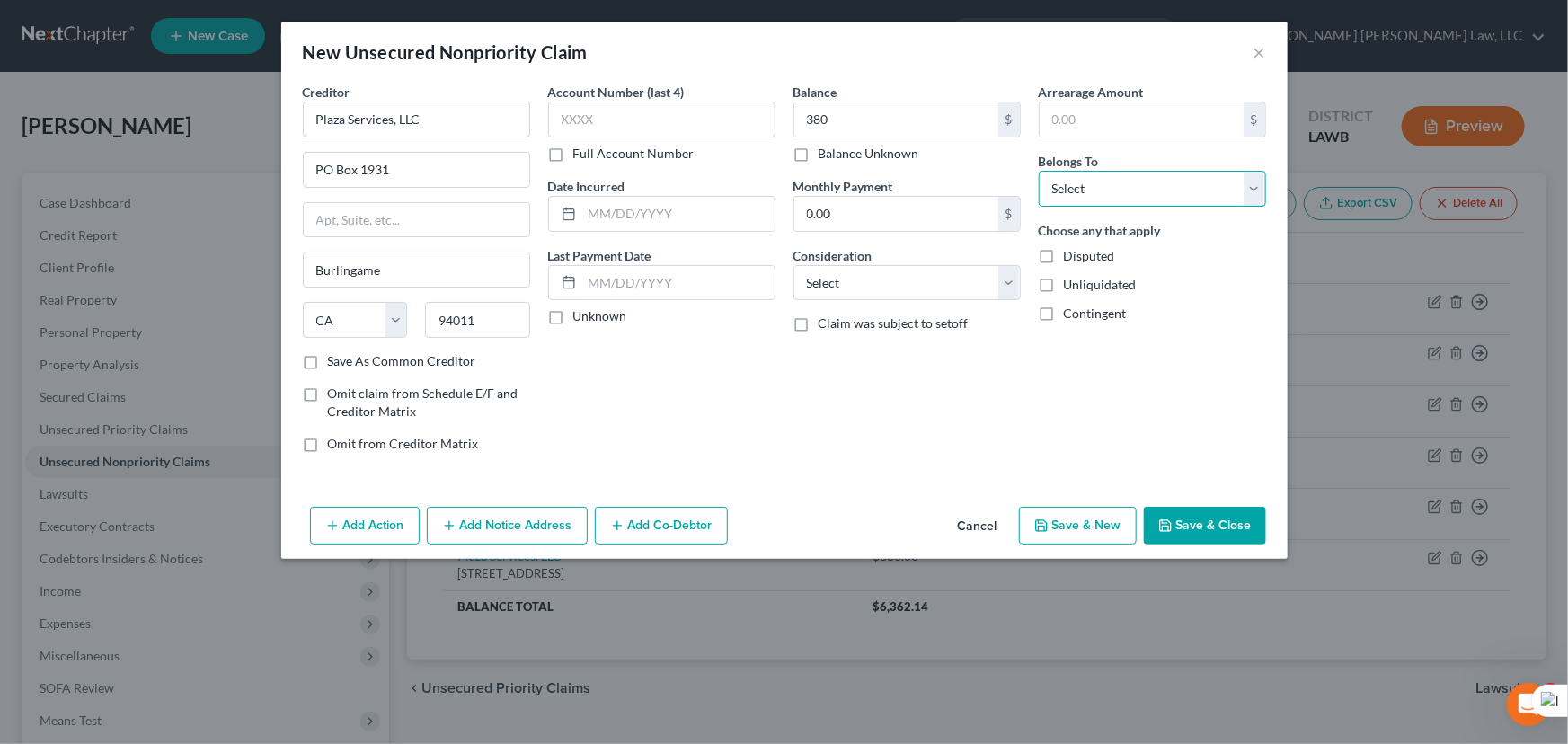
drag, startPoint x: 1112, startPoint y: 174, endPoint x: 1117, endPoint y: 205, distance: 31.4
click at [1112, 174] on select "Select Debtor 1 Only Debtor 2 Only Debtor 1 And Debtor 2 Only At Least One Of T…" at bounding box center [1152, 189] width 227 height 36
select select "0"
click at [1039, 171] on select "Select Debtor 1 Only Debtor 2 Only Debtor 1 And Debtor 2 Only At Least One Of T…" at bounding box center [1152, 189] width 227 height 36
click at [1191, 511] on button "Save & Close" at bounding box center [1205, 525] width 122 height 38
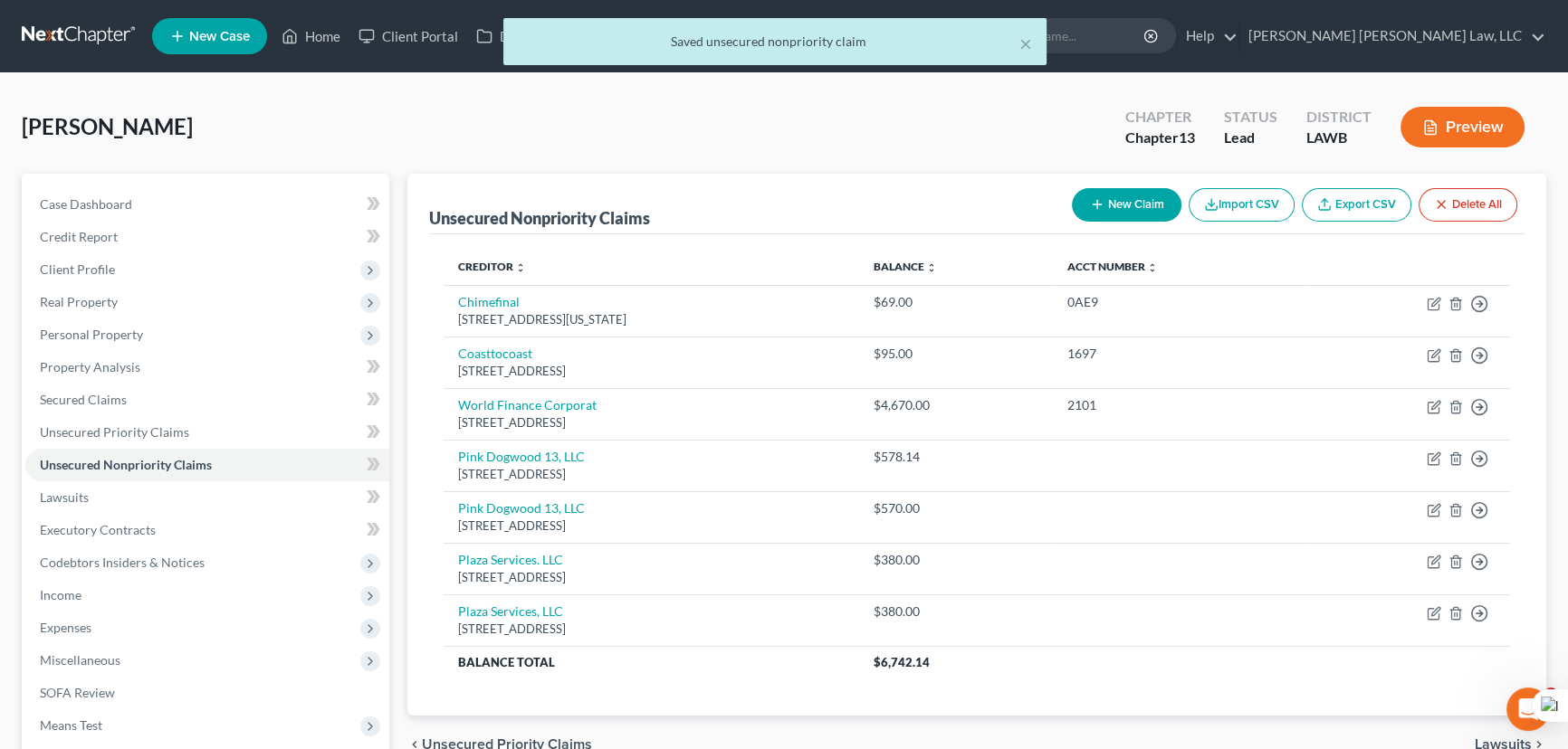
click at [1143, 200] on button "New Claim" at bounding box center [1127, 204] width 110 height 33
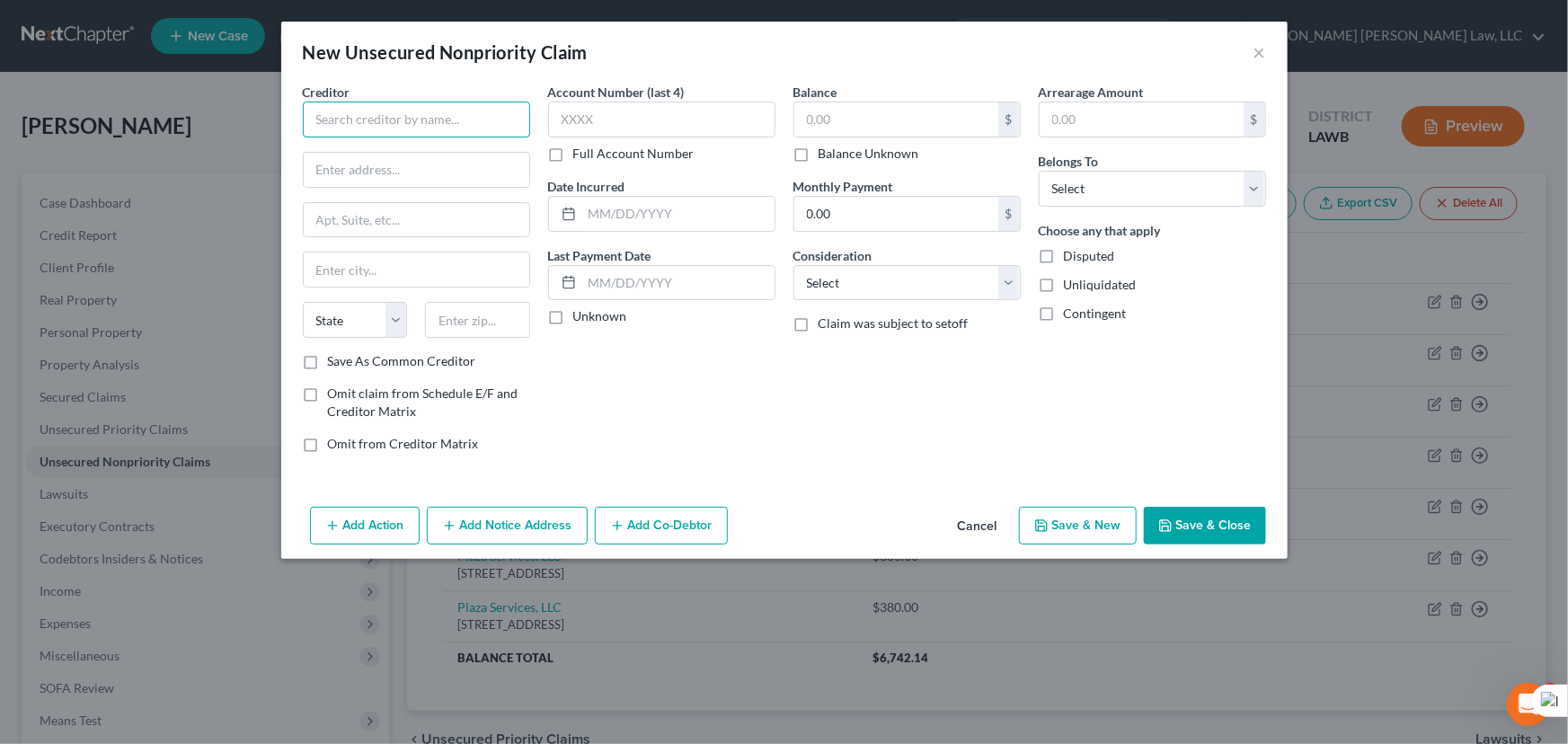
click at [462, 115] on input "text" at bounding box center [416, 119] width 227 height 36
type input "World Finance"
type input "PO Box 6429"
type input "[GEOGRAPHIC_DATA]"
select select "42"
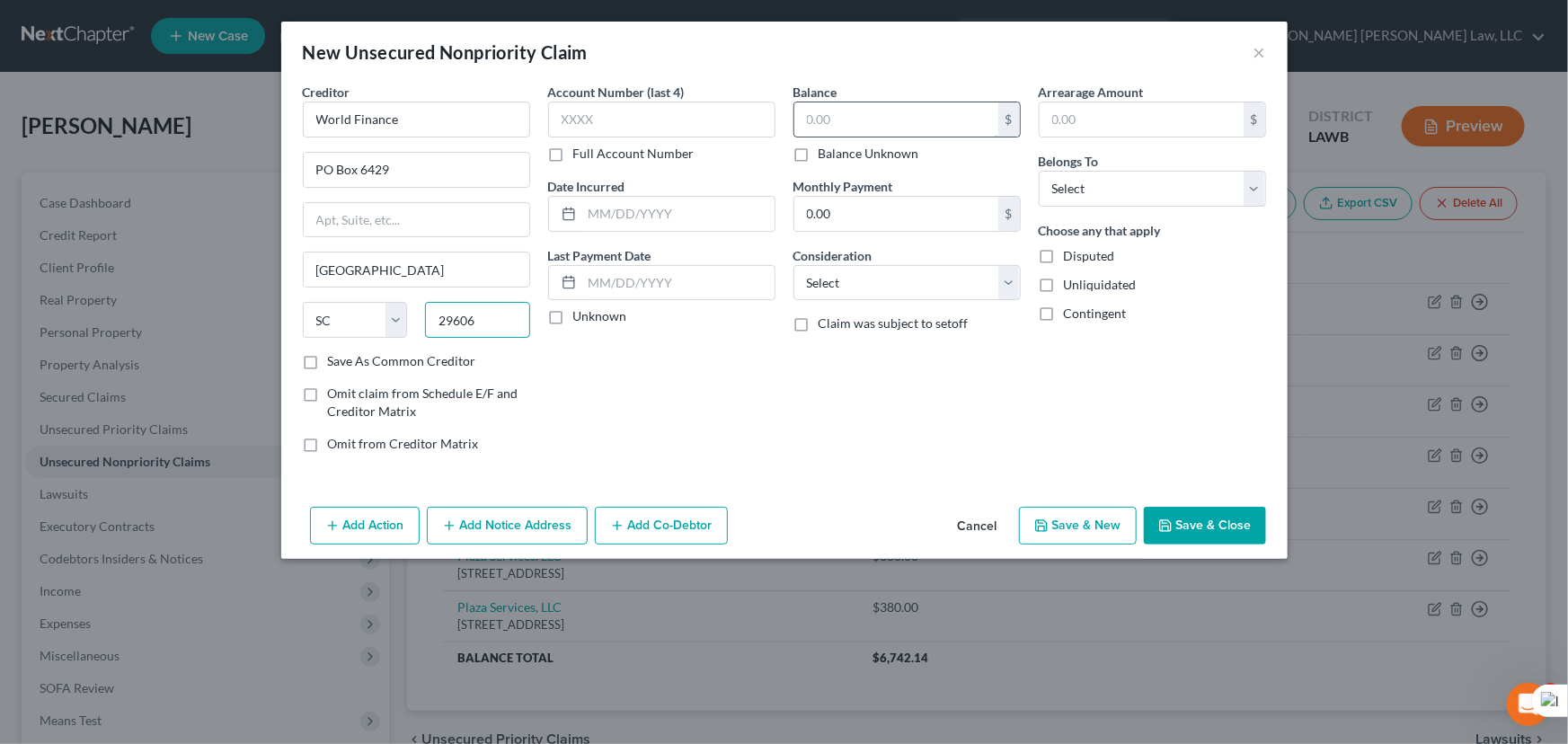
type input "29606"
click at [870, 107] on input "text" at bounding box center [896, 119] width 204 height 34
type input "2,518.96"
click at [1133, 193] on select "Select Debtor 1 Only Debtor 2 Only Debtor 1 And Debtor 2 Only At Least One Of T…" at bounding box center [1152, 189] width 227 height 36
select select "0"
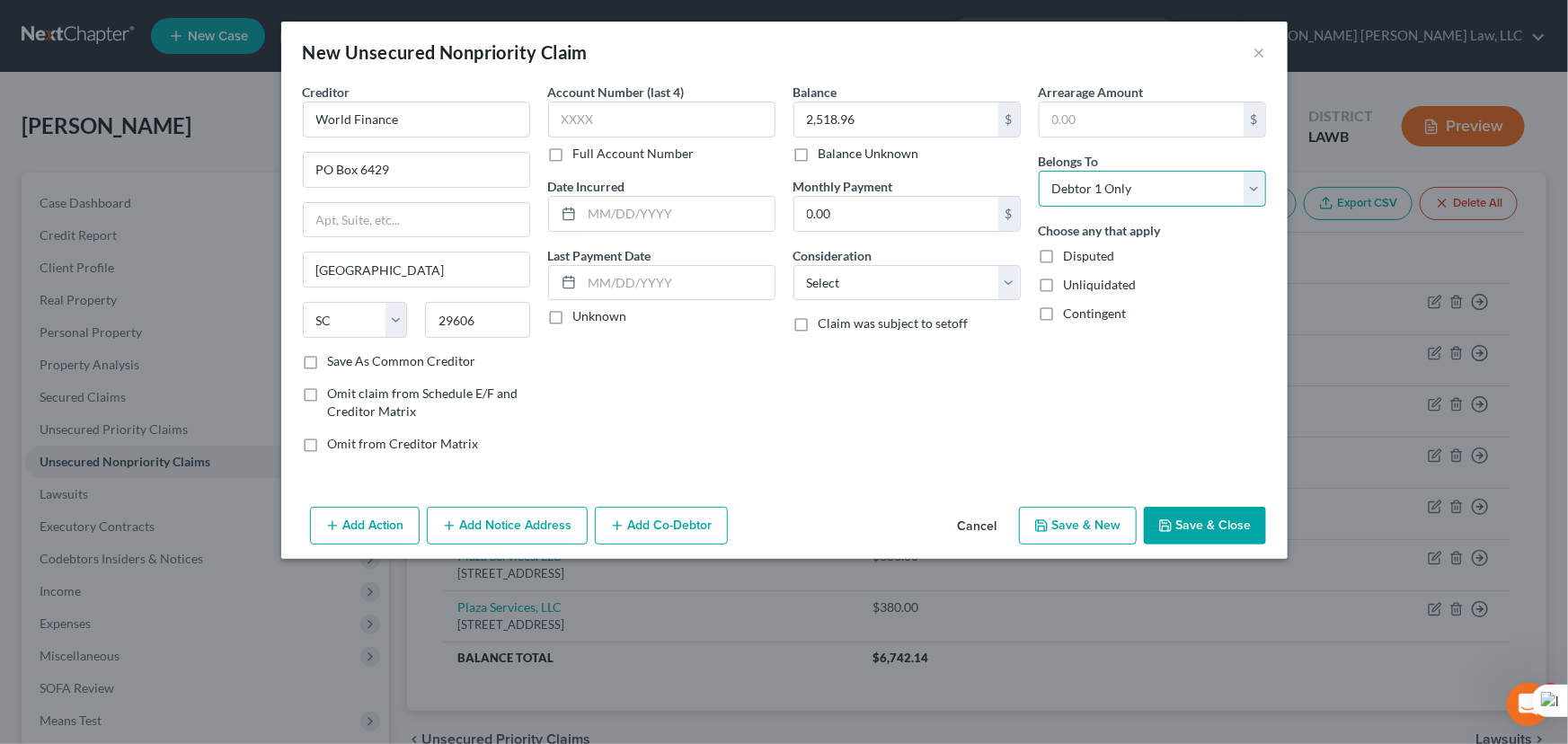
click at [1039, 171] on select "Select Debtor 1 Only Debtor 2 Only Debtor 1 And Debtor 2 Only At Least One Of T…" at bounding box center [1152, 189] width 227 height 36
click at [1187, 528] on button "Save & Close" at bounding box center [1205, 525] width 122 height 38
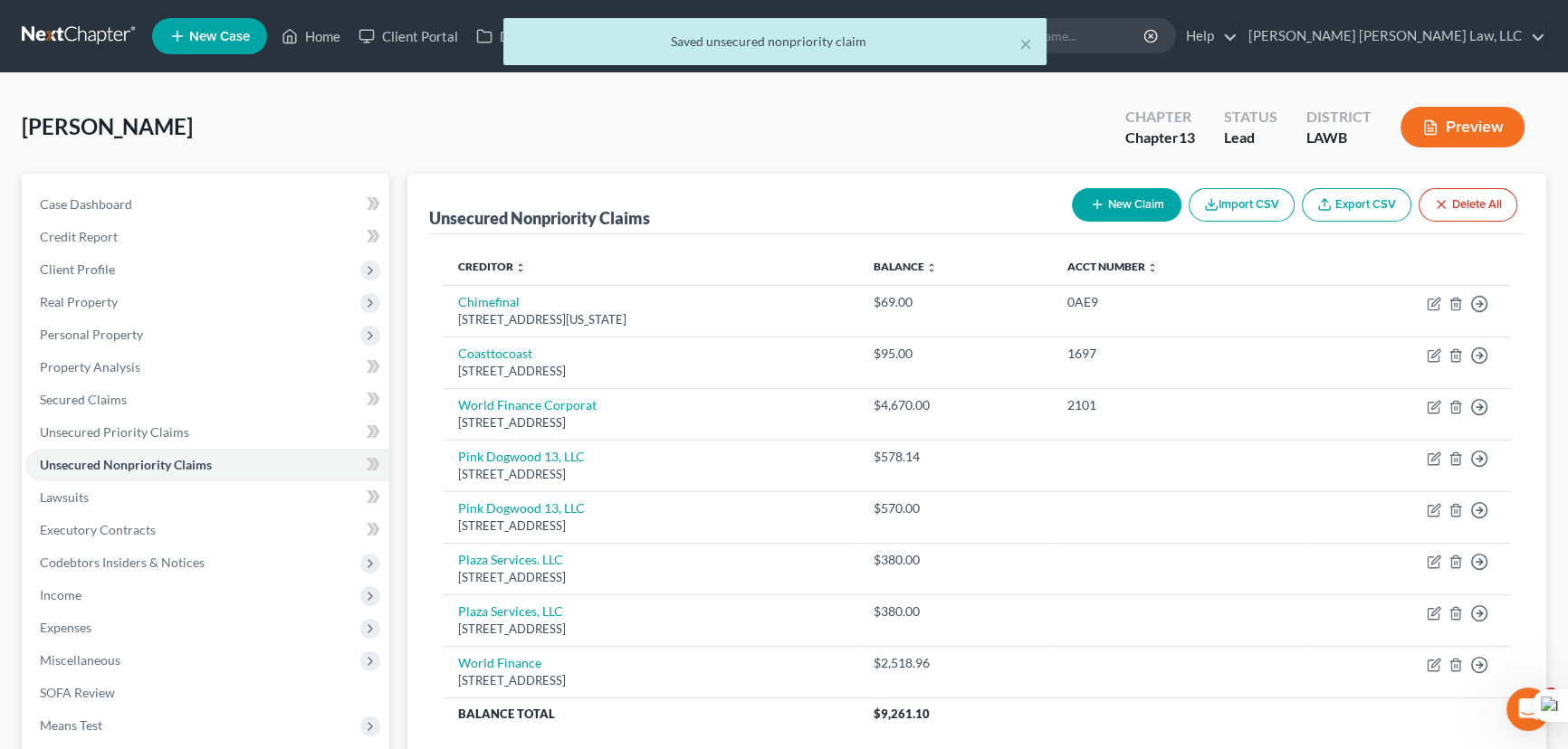
click at [1137, 188] on button "New Claim" at bounding box center [1127, 204] width 110 height 33
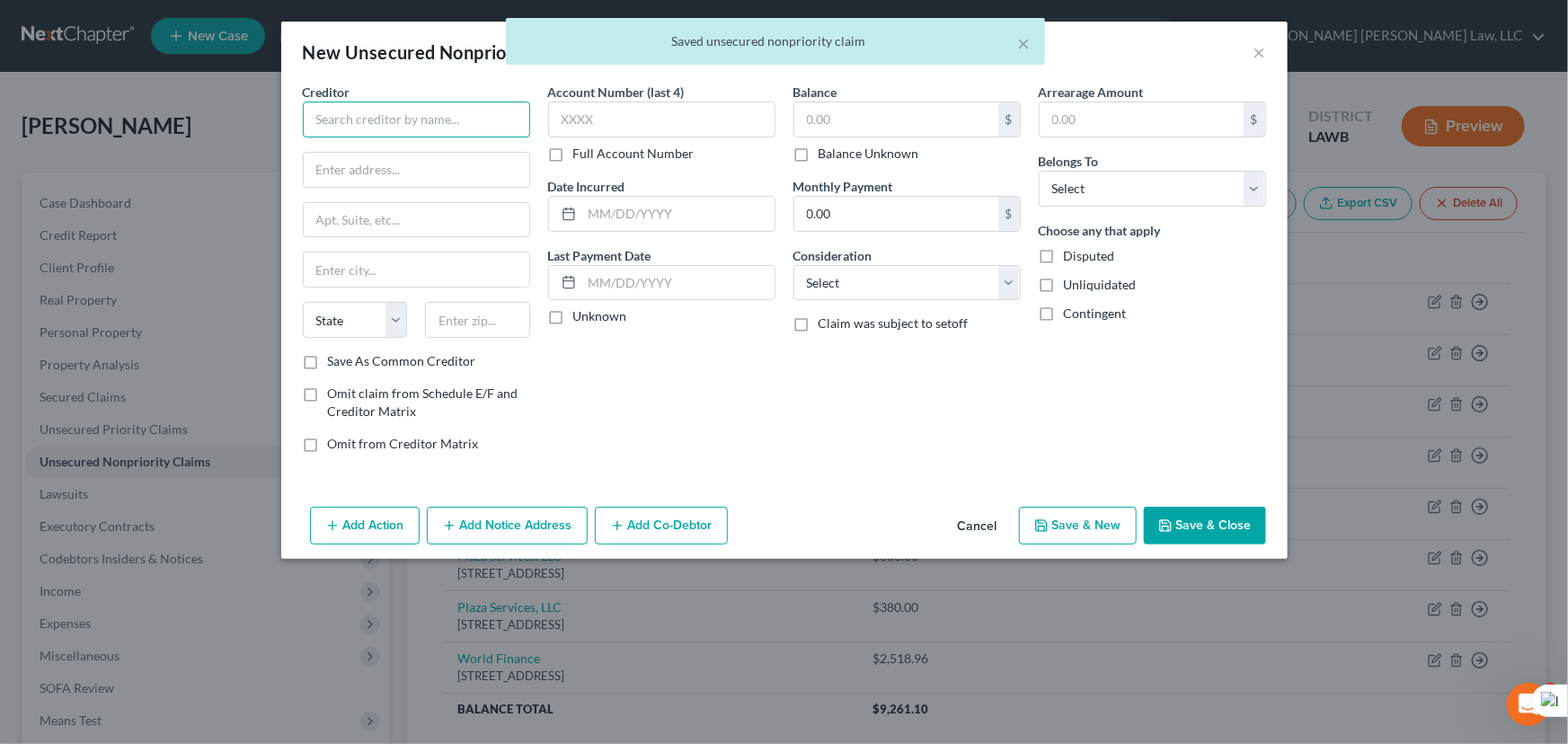
click at [465, 126] on input "text" at bounding box center [416, 119] width 227 height 36
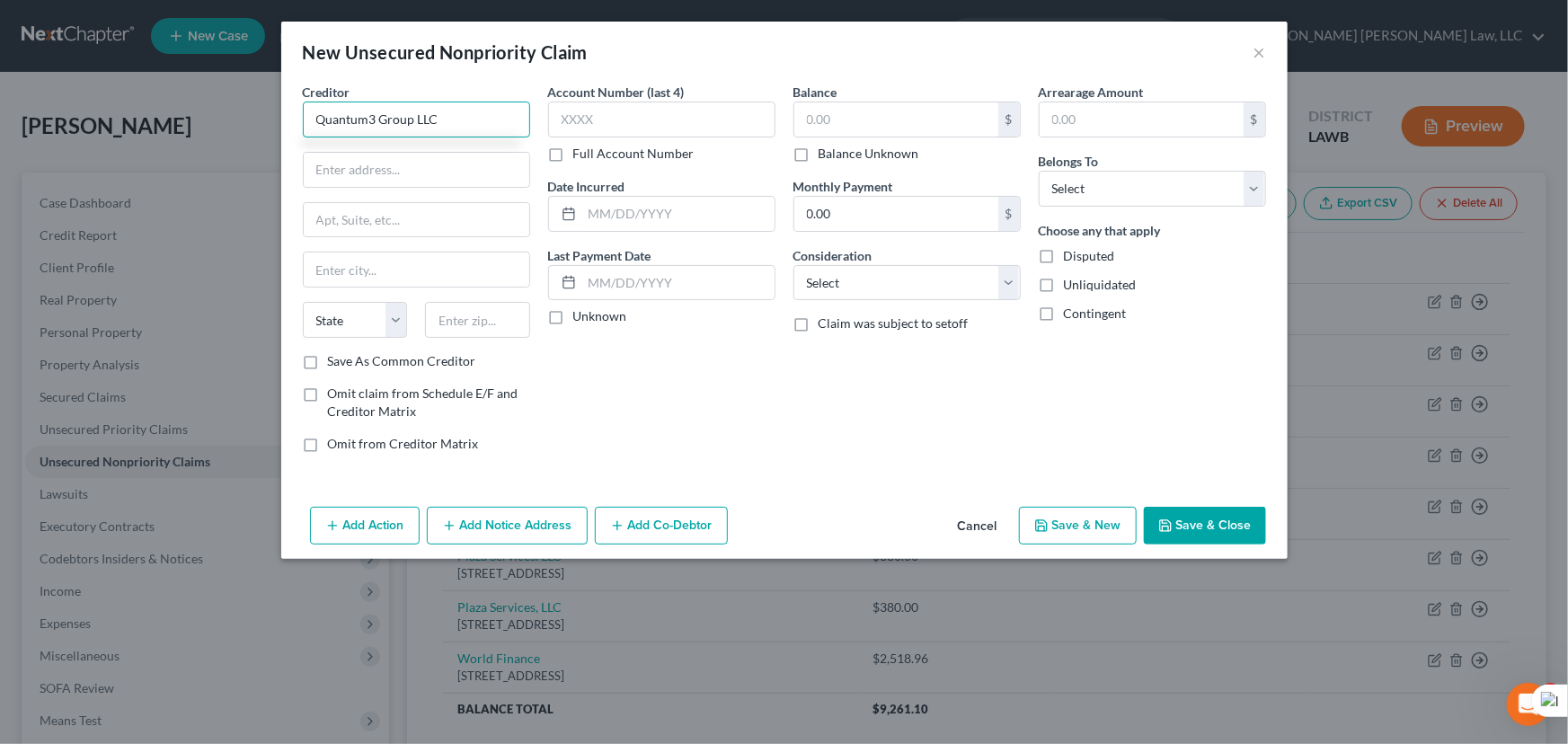
type input "Quantum3 Group LLC"
type input "PO Box 788"
type input "[PERSON_NAME]"
select select "50"
type input "98083-0788"
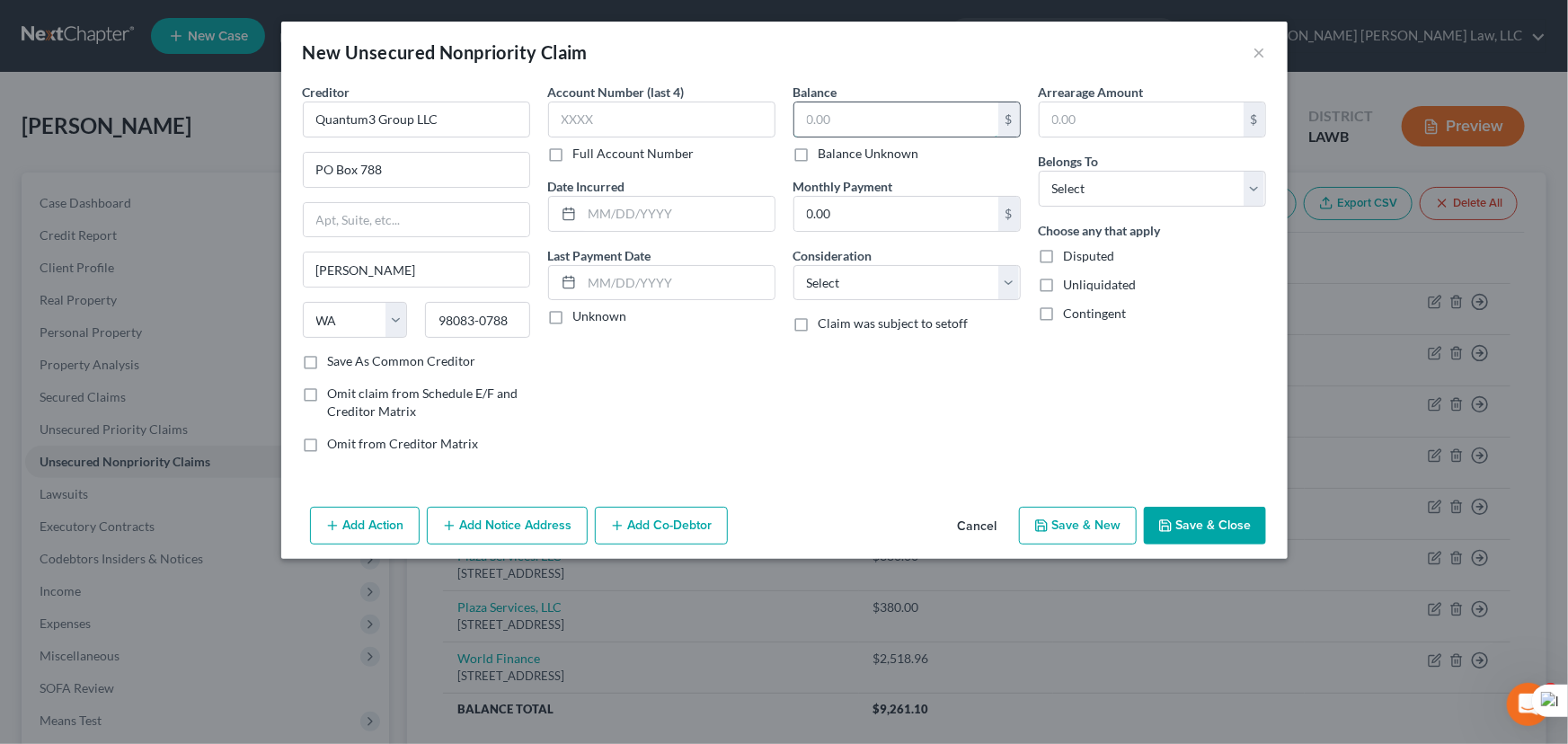
click at [897, 109] on input "text" at bounding box center [896, 119] width 204 height 34
type input "380"
drag, startPoint x: 1211, startPoint y: 187, endPoint x: 1200, endPoint y: 201, distance: 17.8
click at [1211, 187] on select "Select Debtor 1 Only Debtor 2 Only Debtor 1 And Debtor 2 Only At Least One Of T…" at bounding box center [1152, 189] width 227 height 36
select select "0"
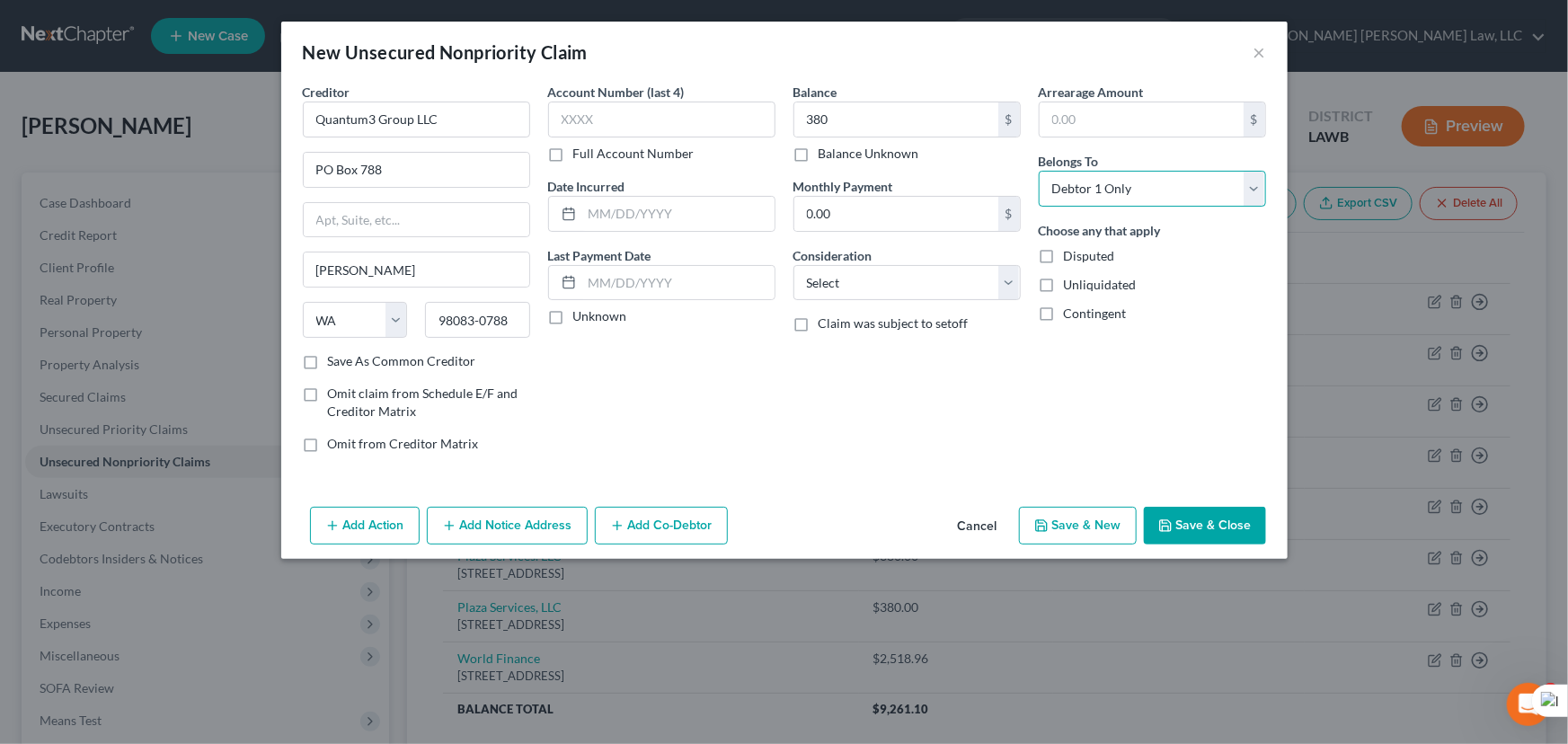
click at [1039, 171] on select "Select Debtor 1 Only Debtor 2 Only Debtor 1 And Debtor 2 Only At Least One Of T…" at bounding box center [1152, 189] width 227 height 36
click at [1188, 506] on div "Add Action Add Notice Address Add Co-Debtor Cancel Save & New Save & Close" at bounding box center [784, 529] width 1007 height 60
click at [1188, 520] on button "Save & Close" at bounding box center [1205, 525] width 122 height 38
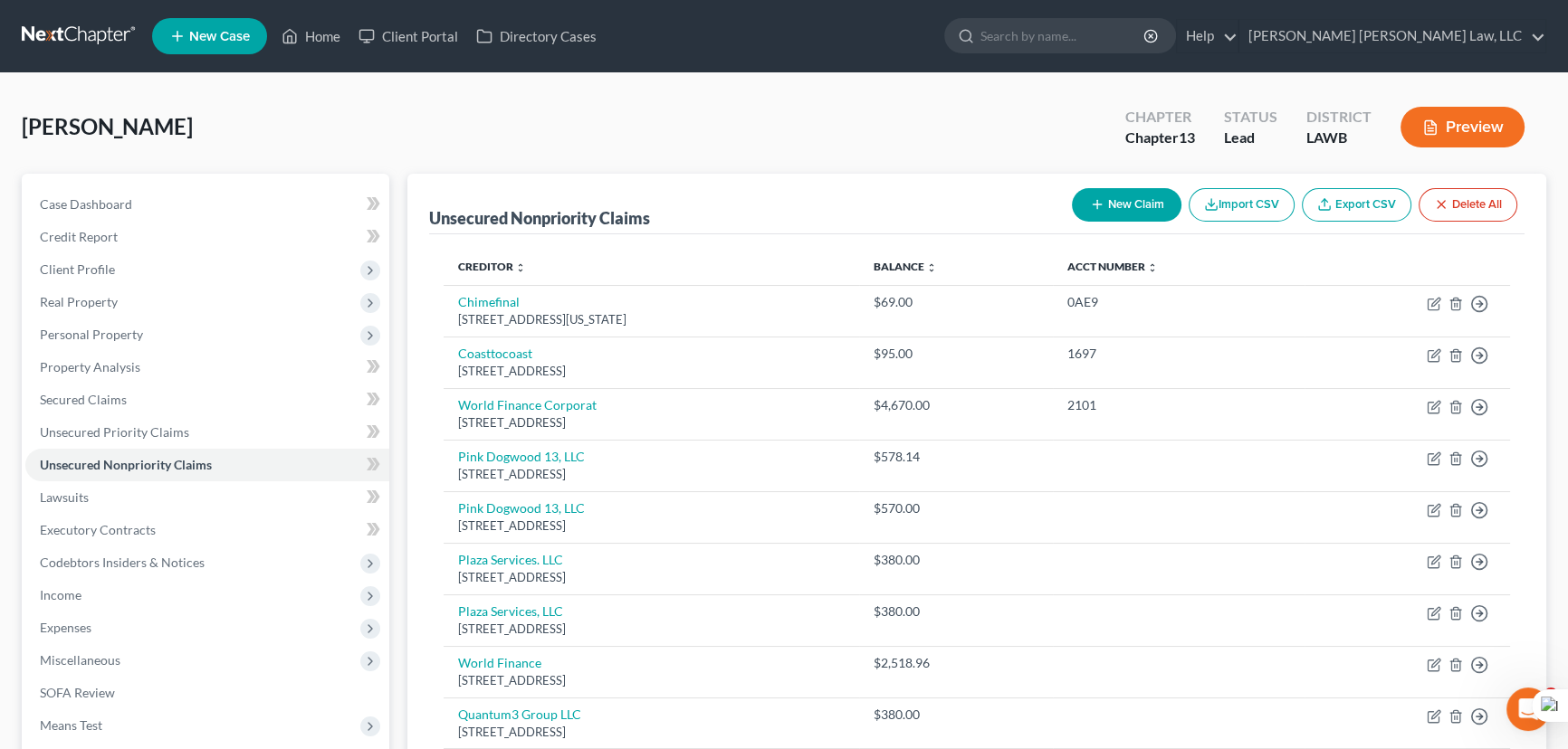
click at [1127, 188] on button "New Claim" at bounding box center [1127, 204] width 110 height 33
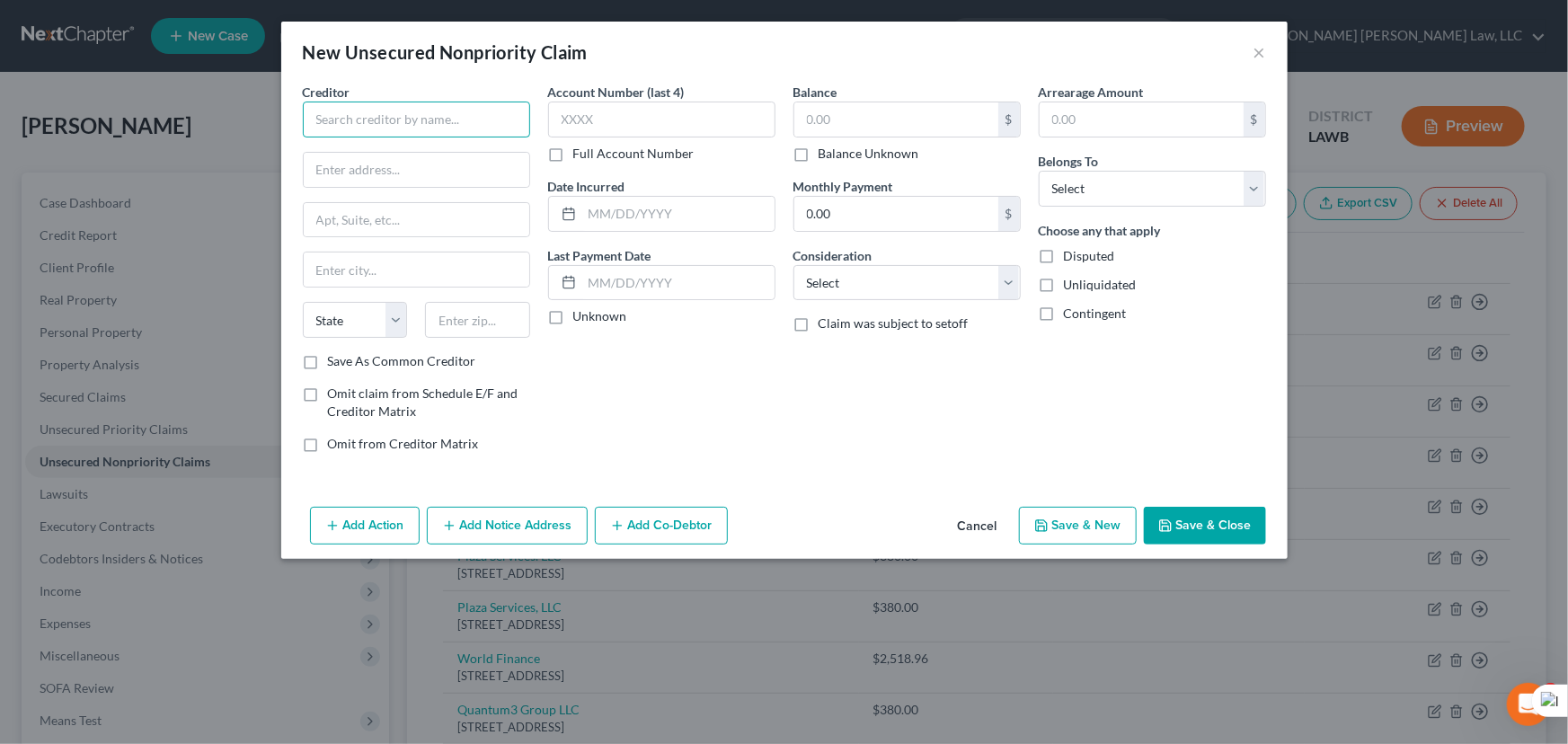
click at [417, 133] on input "text" at bounding box center [416, 119] width 227 height 36
type input "Friendly Finance"
type input "PO Box 7100"
type input "Monroe"
select select "19"
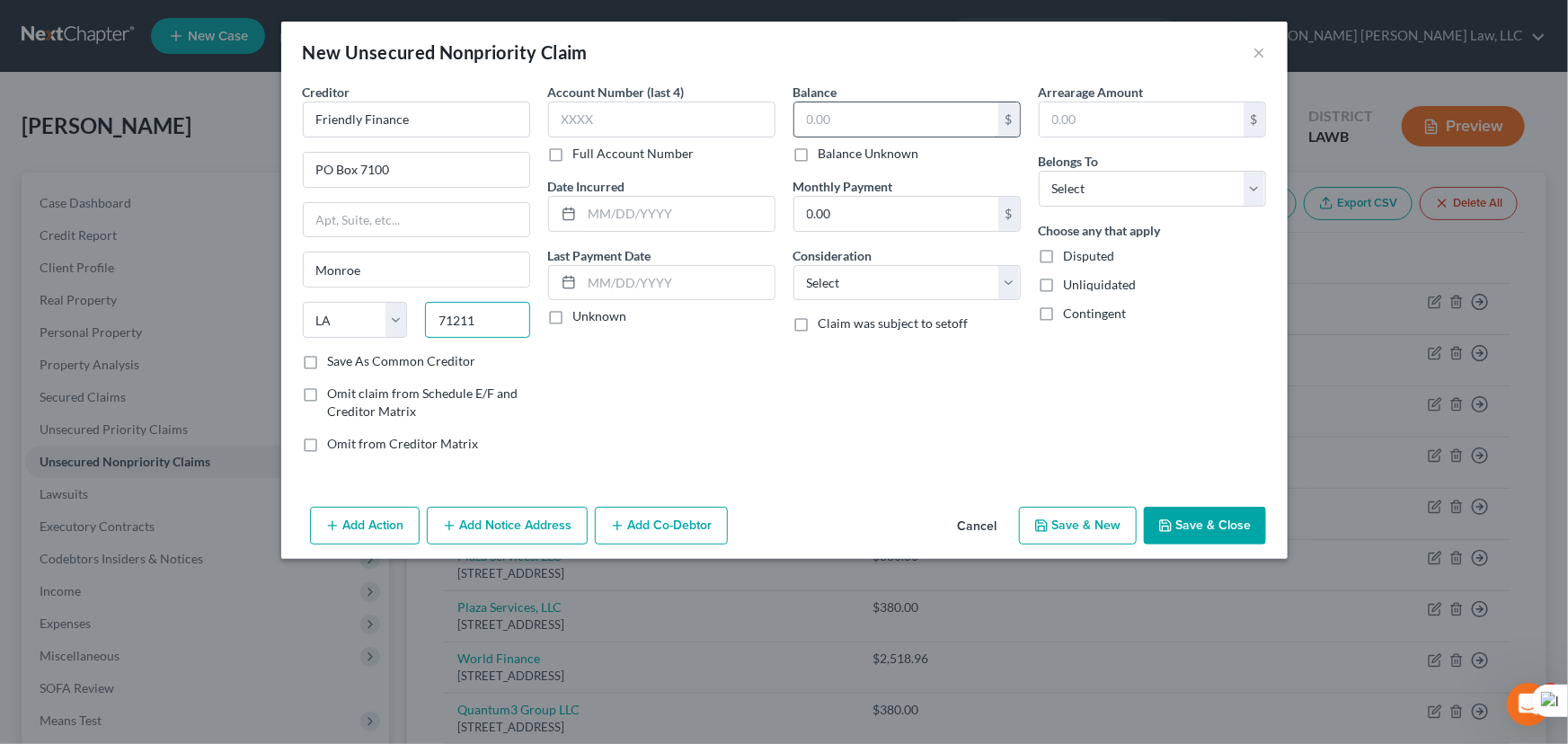
type input "71211"
click at [830, 130] on input "text" at bounding box center [896, 119] width 204 height 34
type input "3,604.25"
click at [1174, 210] on div "Arrearage Amount $ Belongs To * Select Debtor 1 Only Debtor 2 Only Debtor 1 And…" at bounding box center [1152, 274] width 245 height 384
drag, startPoint x: 1160, startPoint y: 180, endPoint x: 1154, endPoint y: 204, distance: 24.7
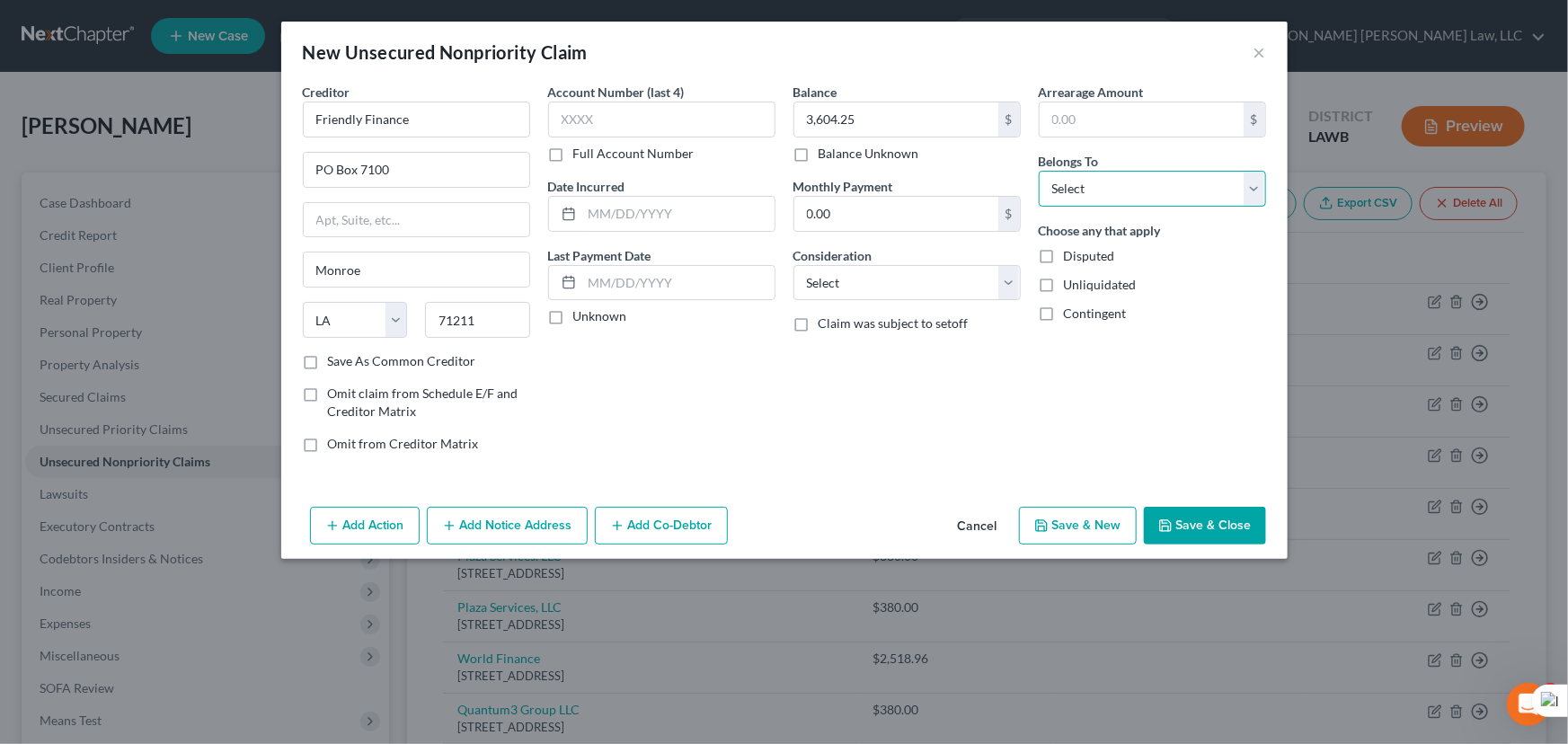
click at [1160, 180] on select "Select Debtor 1 Only Debtor 2 Only Debtor 1 And Debtor 2 Only At Least One Of T…" at bounding box center [1152, 189] width 227 height 36
select select "0"
click at [1039, 171] on select "Select Debtor 1 Only Debtor 2 Only Debtor 1 And Debtor 2 Only At Least One Of T…" at bounding box center [1152, 189] width 227 height 36
click at [1242, 526] on button "Save & Close" at bounding box center [1205, 525] width 122 height 38
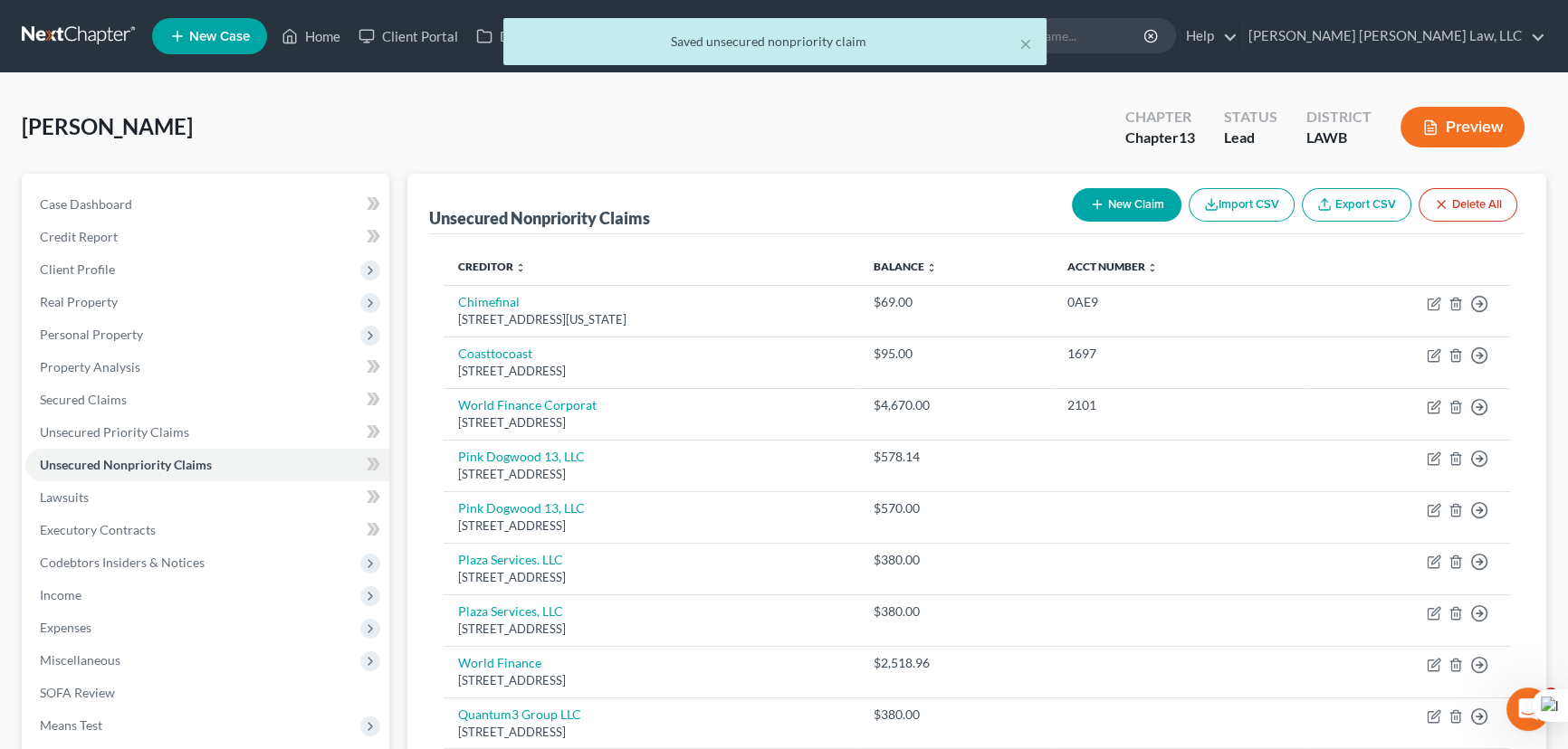
click at [1111, 201] on button "New Claim" at bounding box center [1127, 204] width 110 height 33
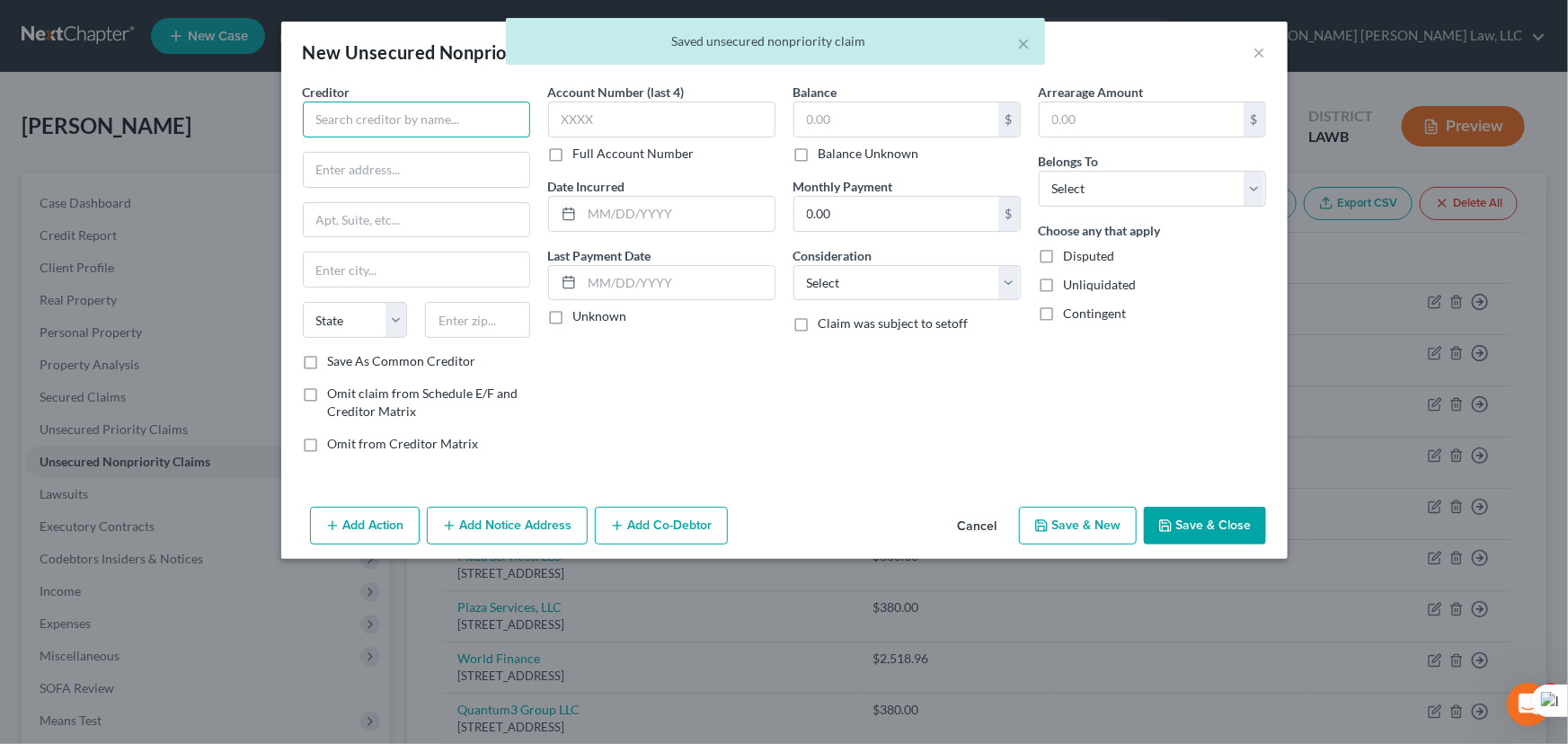
click at [468, 121] on input "text" at bounding box center [416, 119] width 227 height 36
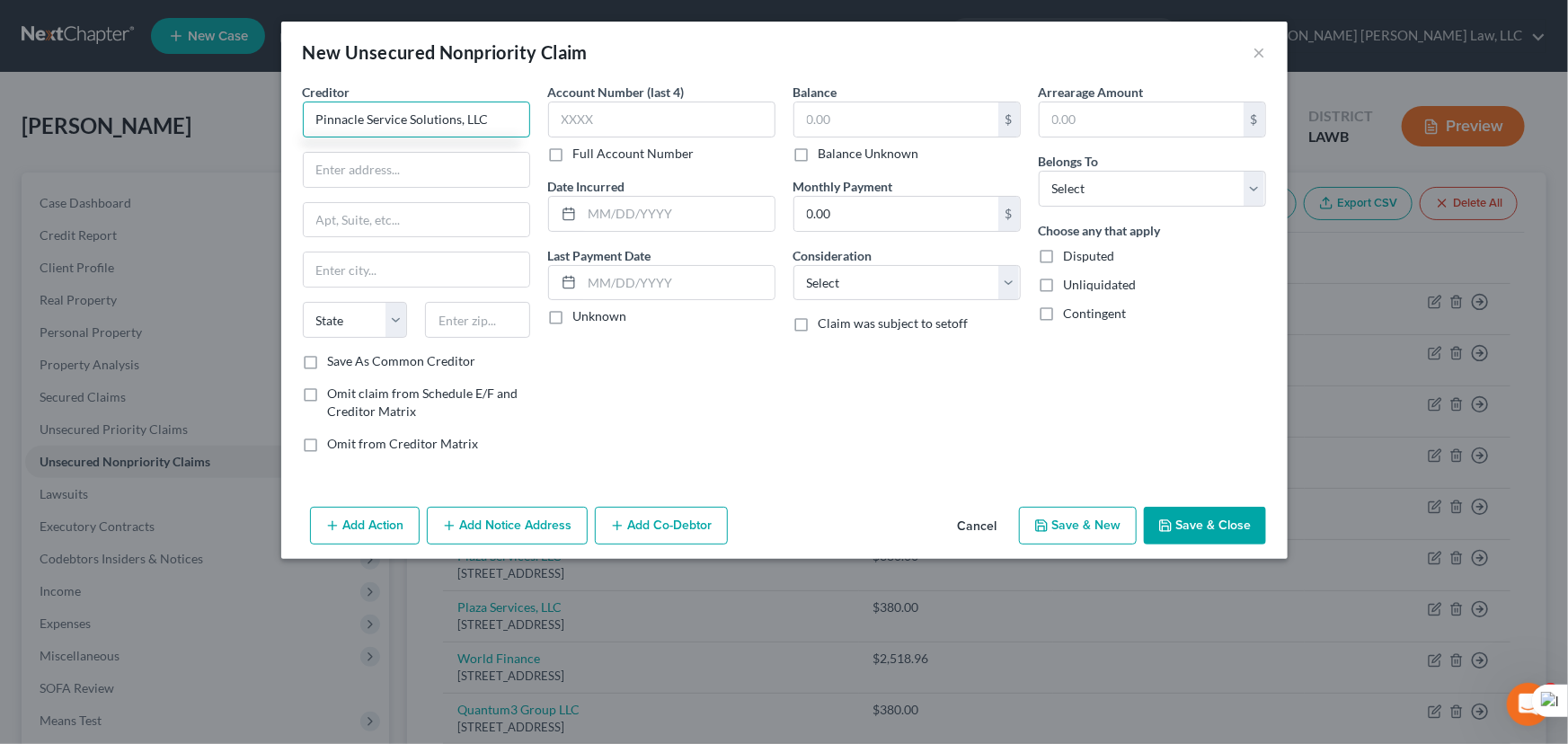
type input "Pinnacle Service Solutions, LLC"
type input "4408 Milestrip Rd"
type input "#247"
type input "[PERSON_NAME]"
select select "35"
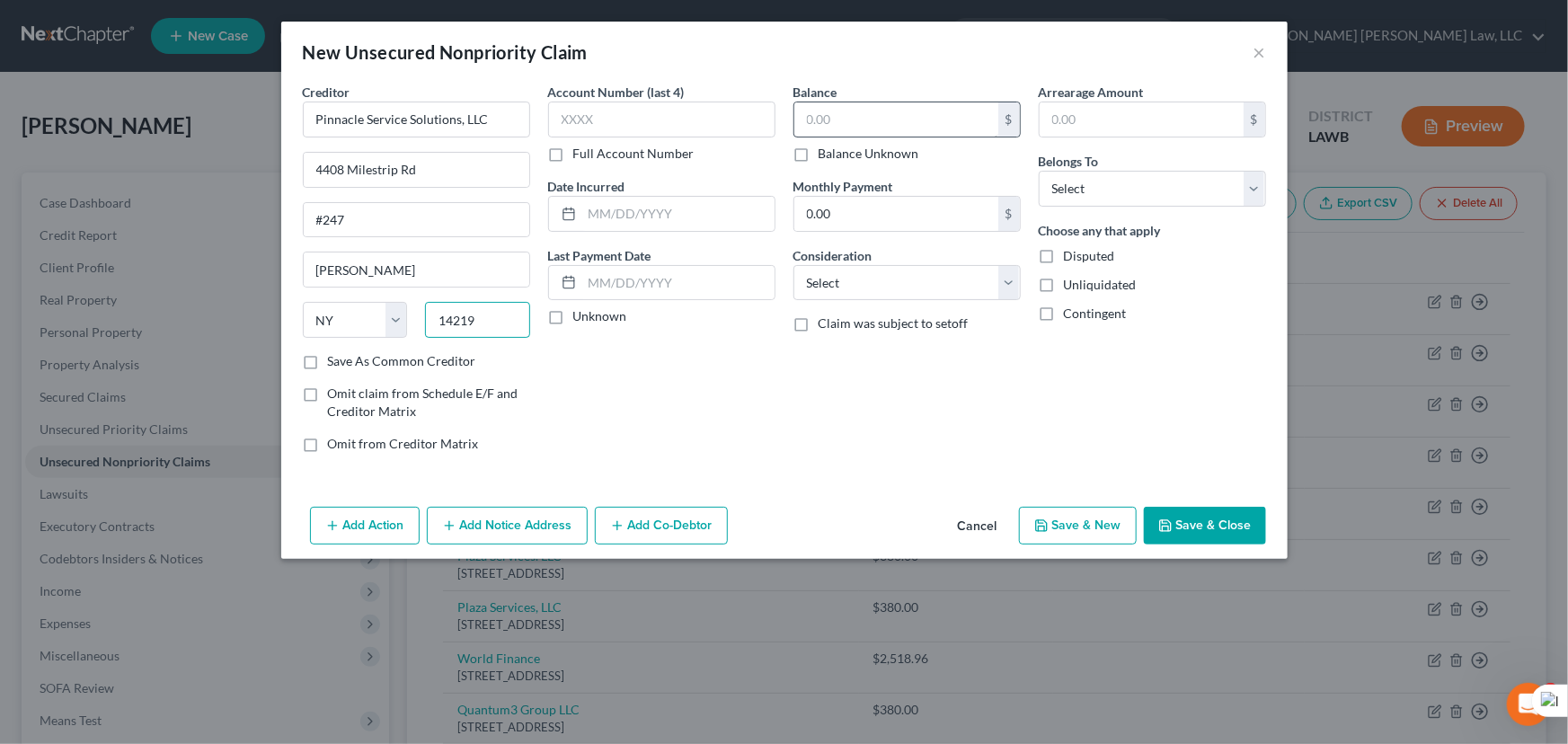
type input "14219"
click at [890, 115] on input "text" at bounding box center [896, 119] width 204 height 34
type input "Buffalo"
type input "1,022.31"
drag, startPoint x: 1126, startPoint y: 175, endPoint x: 1126, endPoint y: 199, distance: 24.0
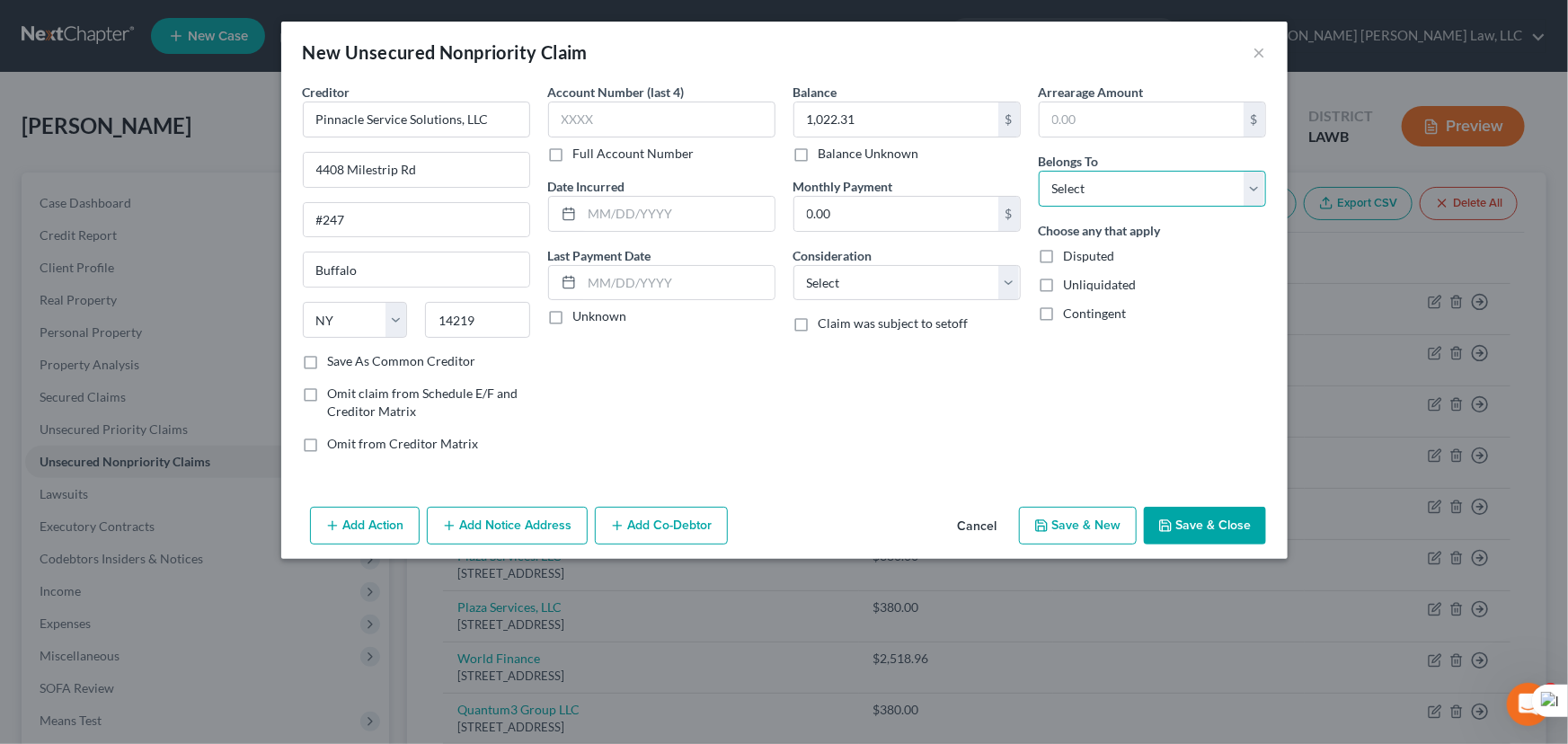
click at [1126, 175] on select "Select Debtor 1 Only Debtor 2 Only Debtor 1 And Debtor 2 Only At Least One Of T…" at bounding box center [1152, 189] width 227 height 36
select select "0"
click at [1039, 171] on select "Select Debtor 1 Only Debtor 2 Only Debtor 1 And Debtor 2 Only At Least One Of T…" at bounding box center [1152, 189] width 227 height 36
click at [1211, 510] on button "Save & Close" at bounding box center [1205, 525] width 122 height 38
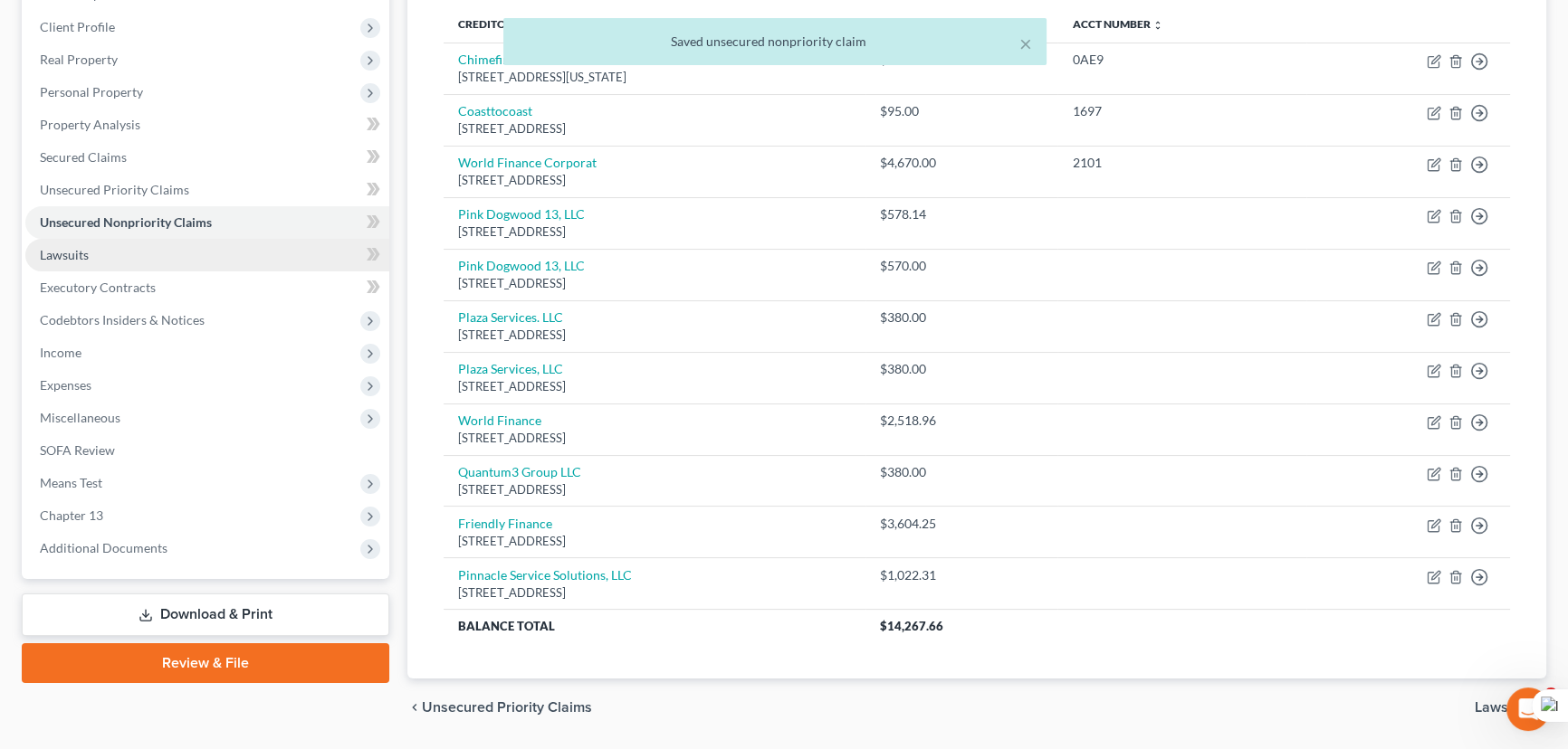
scroll to position [214, 0]
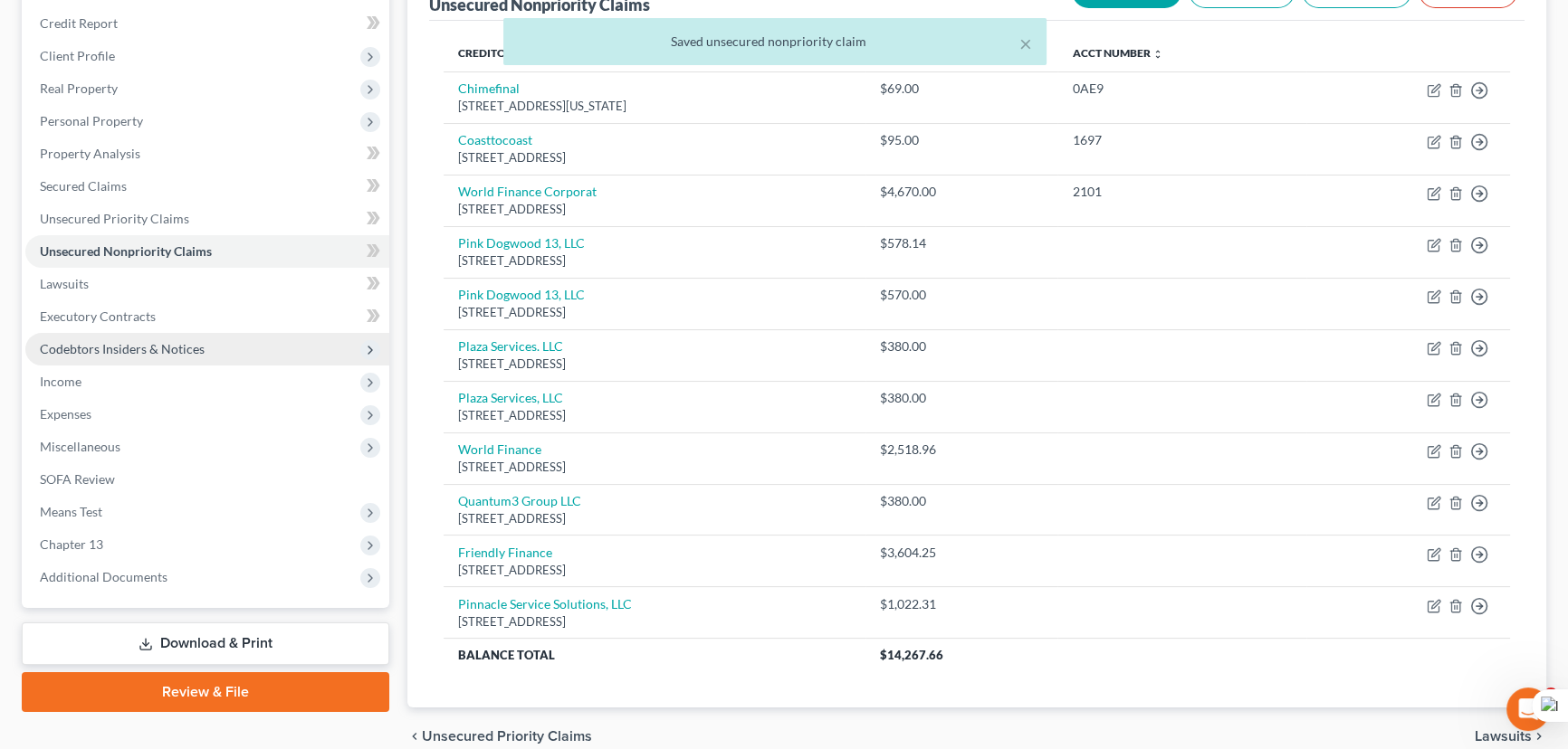
click at [219, 358] on span "Codebtors Insiders & Notices" at bounding box center [207, 349] width 364 height 33
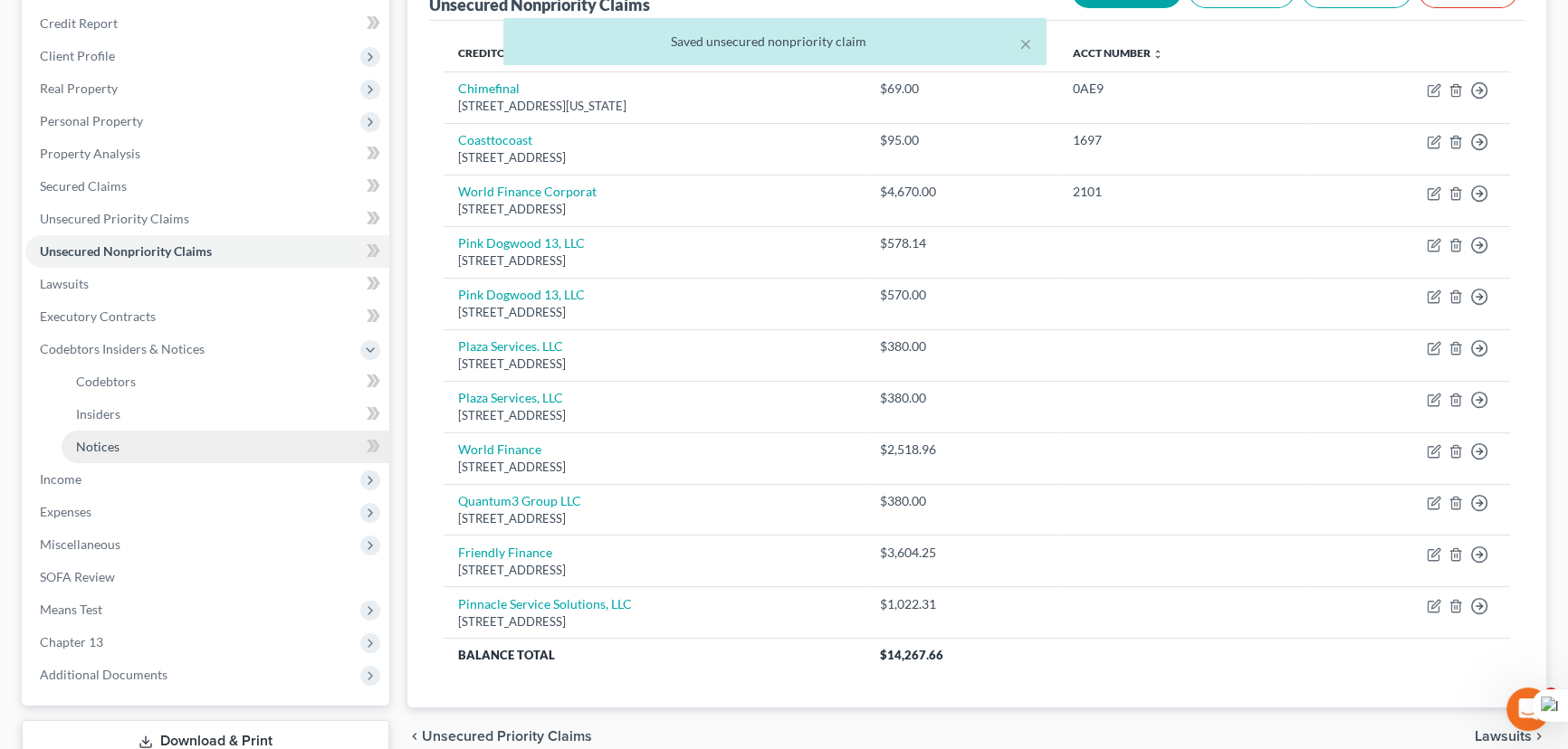
click at [202, 436] on link "Notices" at bounding box center [226, 447] width 328 height 33
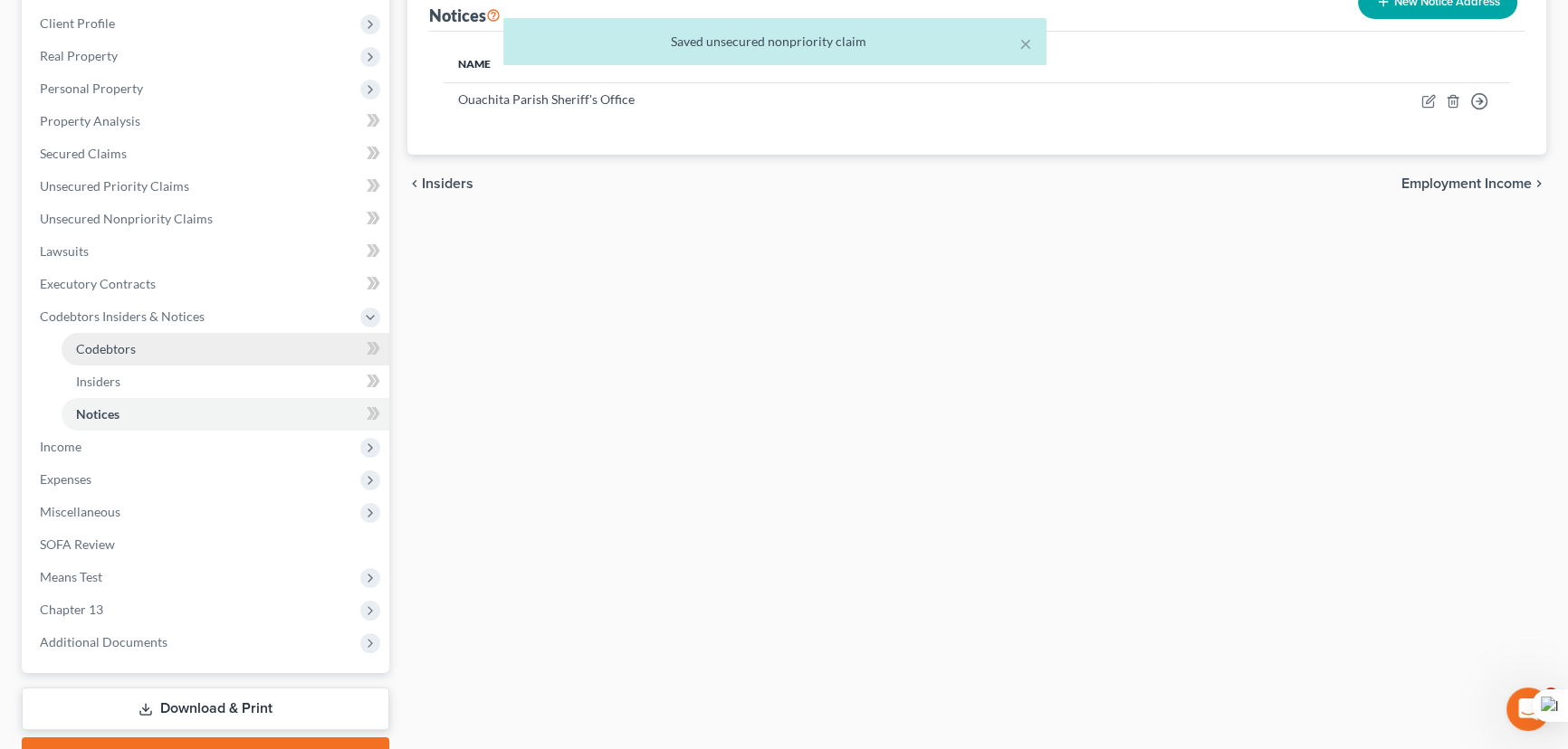
click at [174, 339] on link "Codebtors" at bounding box center [226, 349] width 328 height 33
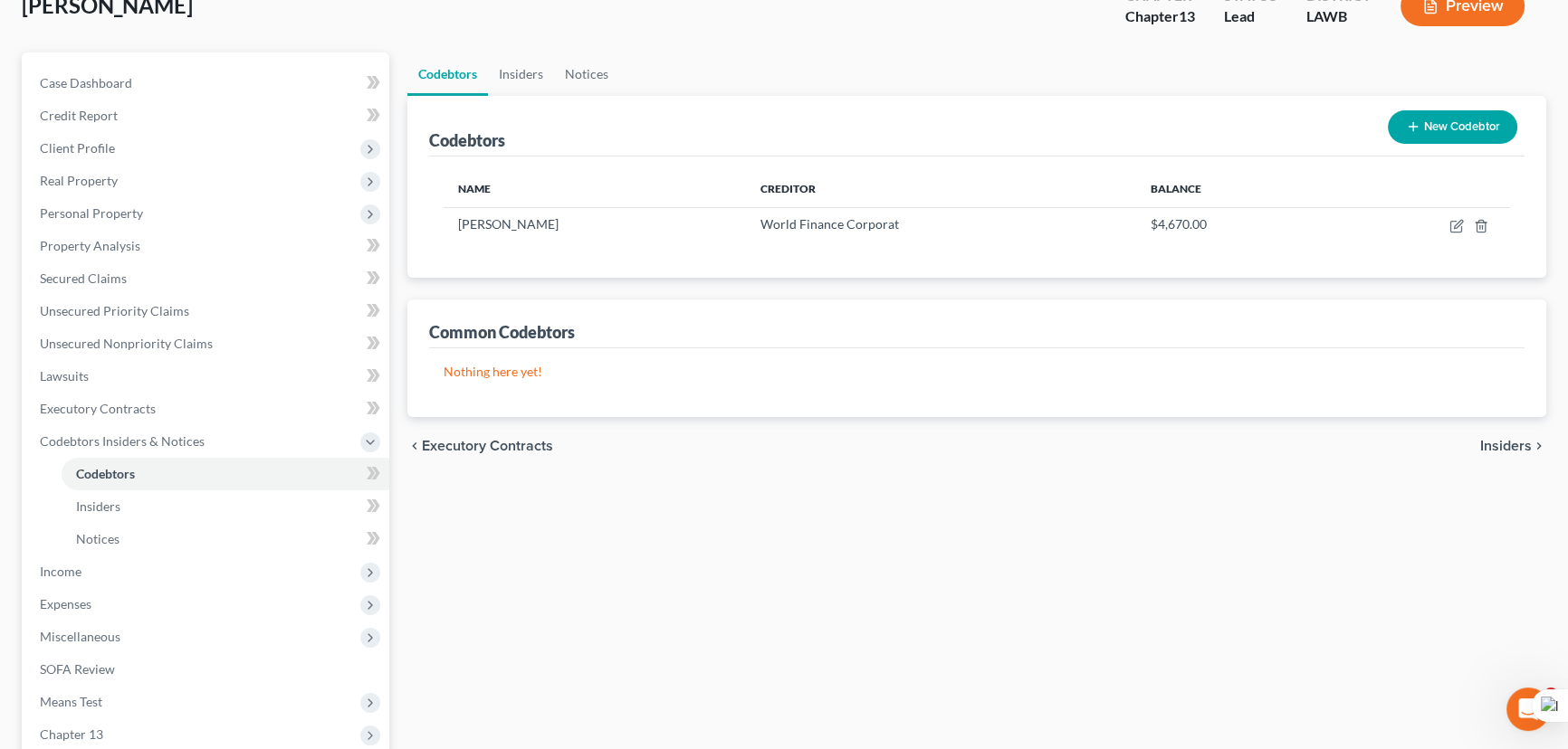
scroll to position [81, 0]
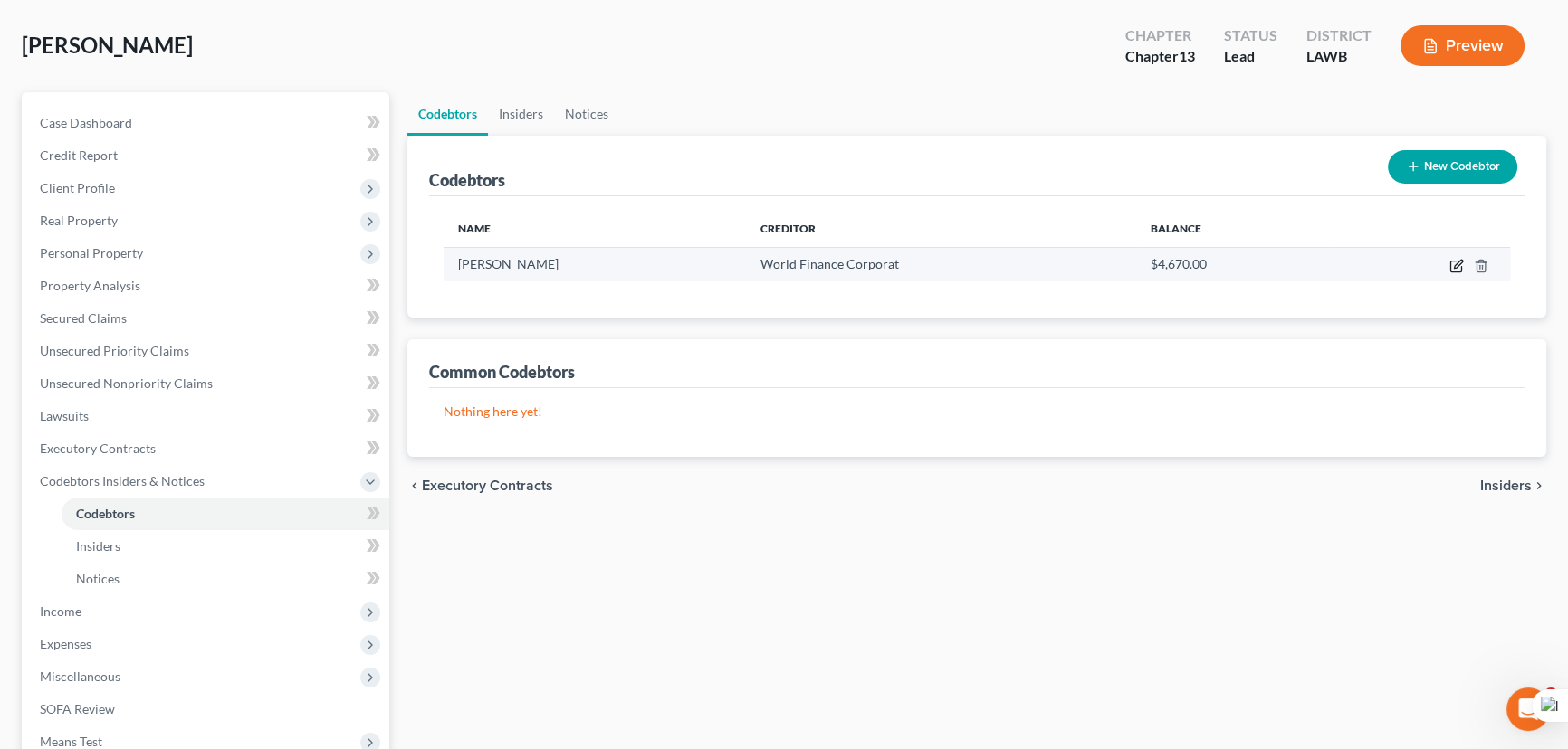
click at [1455, 268] on icon "button" at bounding box center [1456, 266] width 14 height 14
select select "19"
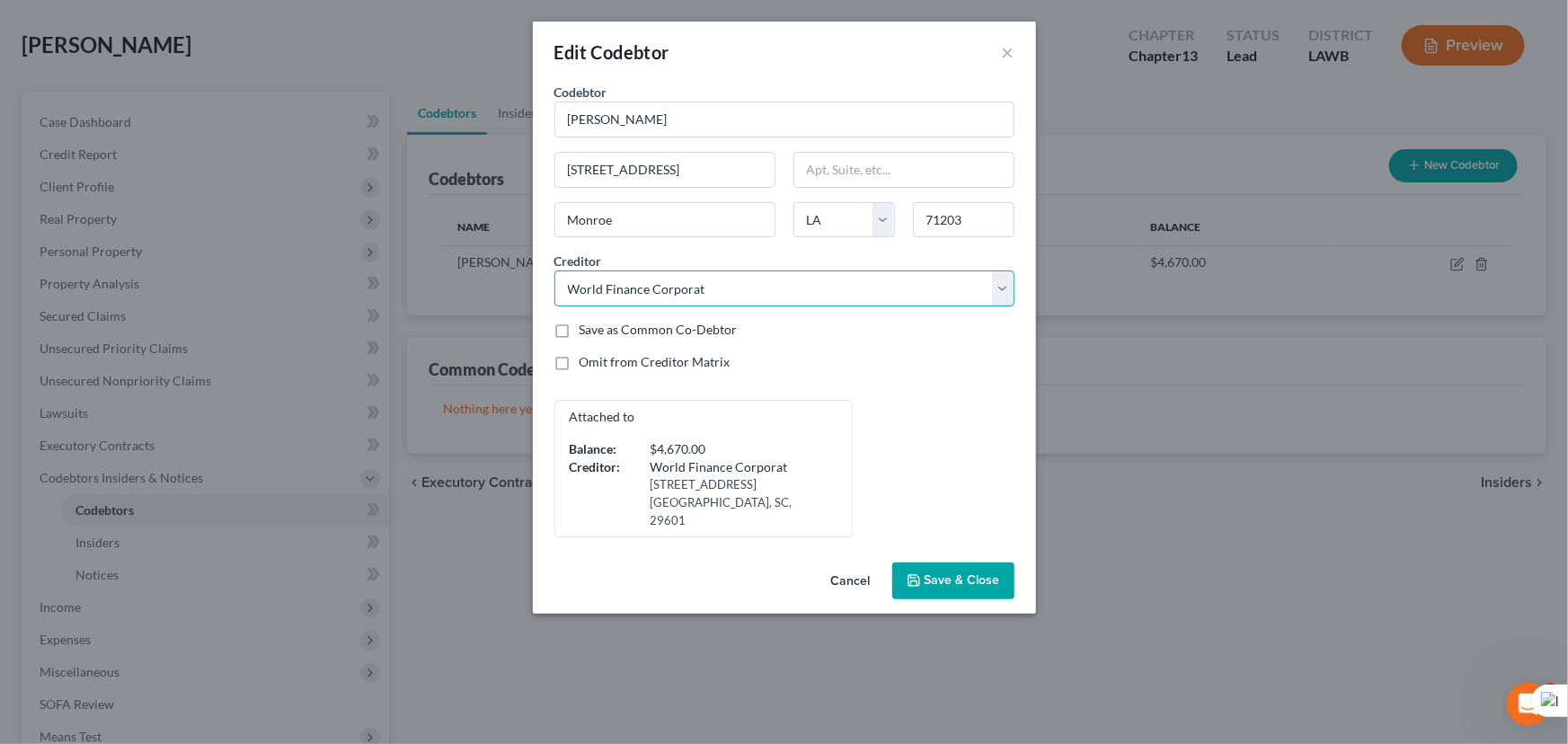
click at [858, 284] on select "Select Coasttocoast Chimefinal World Finance Corporat Pinnacle Service Solution…" at bounding box center [784, 288] width 460 height 36
select select "4"
click at [554, 270] on select "Select Coasttocoast Chimefinal World Finance Corporat Pinnacle Service Solution…" at bounding box center [784, 288] width 460 height 36
click at [957, 573] on span "Save & Close" at bounding box center [962, 580] width 75 height 15
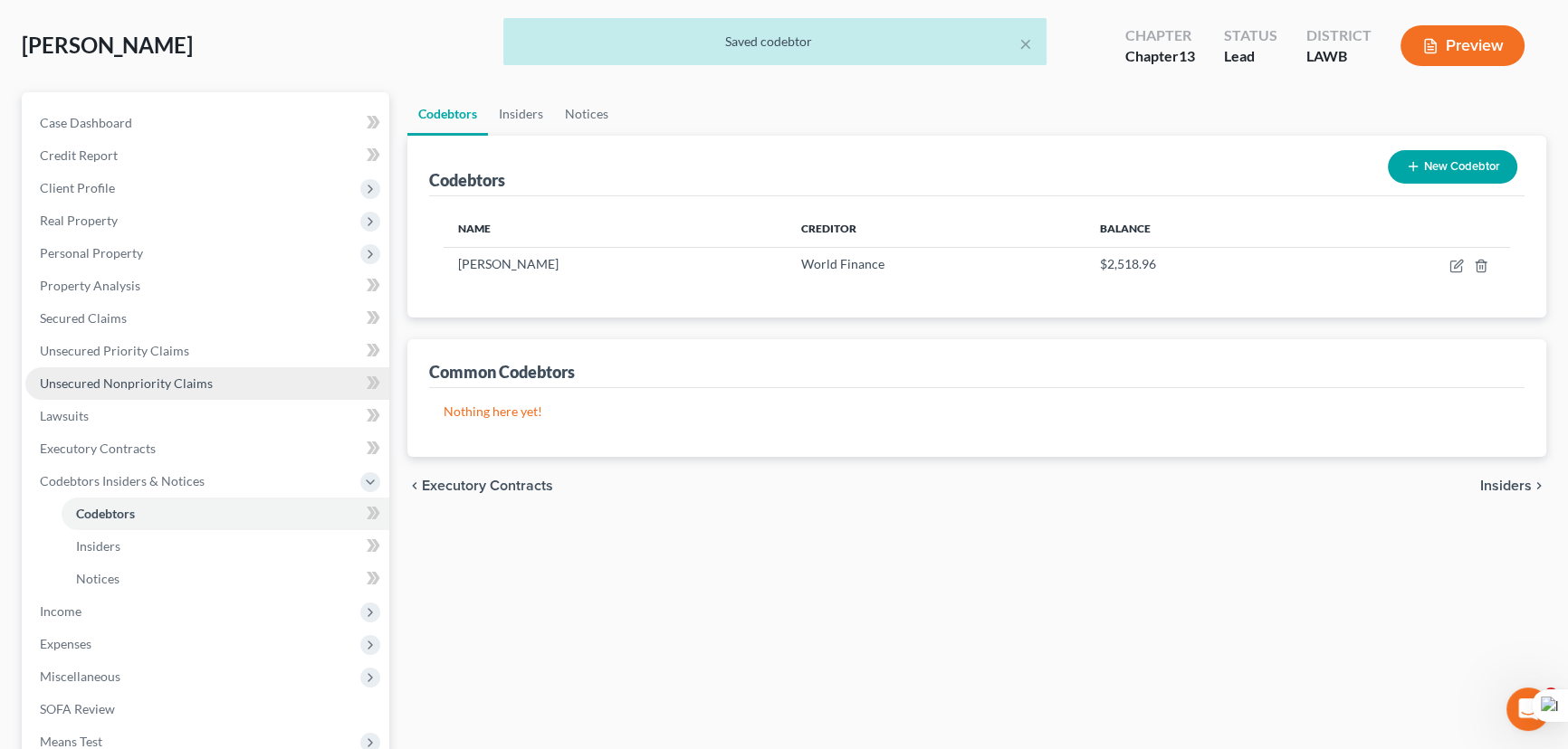
click at [198, 391] on link "Unsecured Nonpriority Claims" at bounding box center [207, 383] width 364 height 33
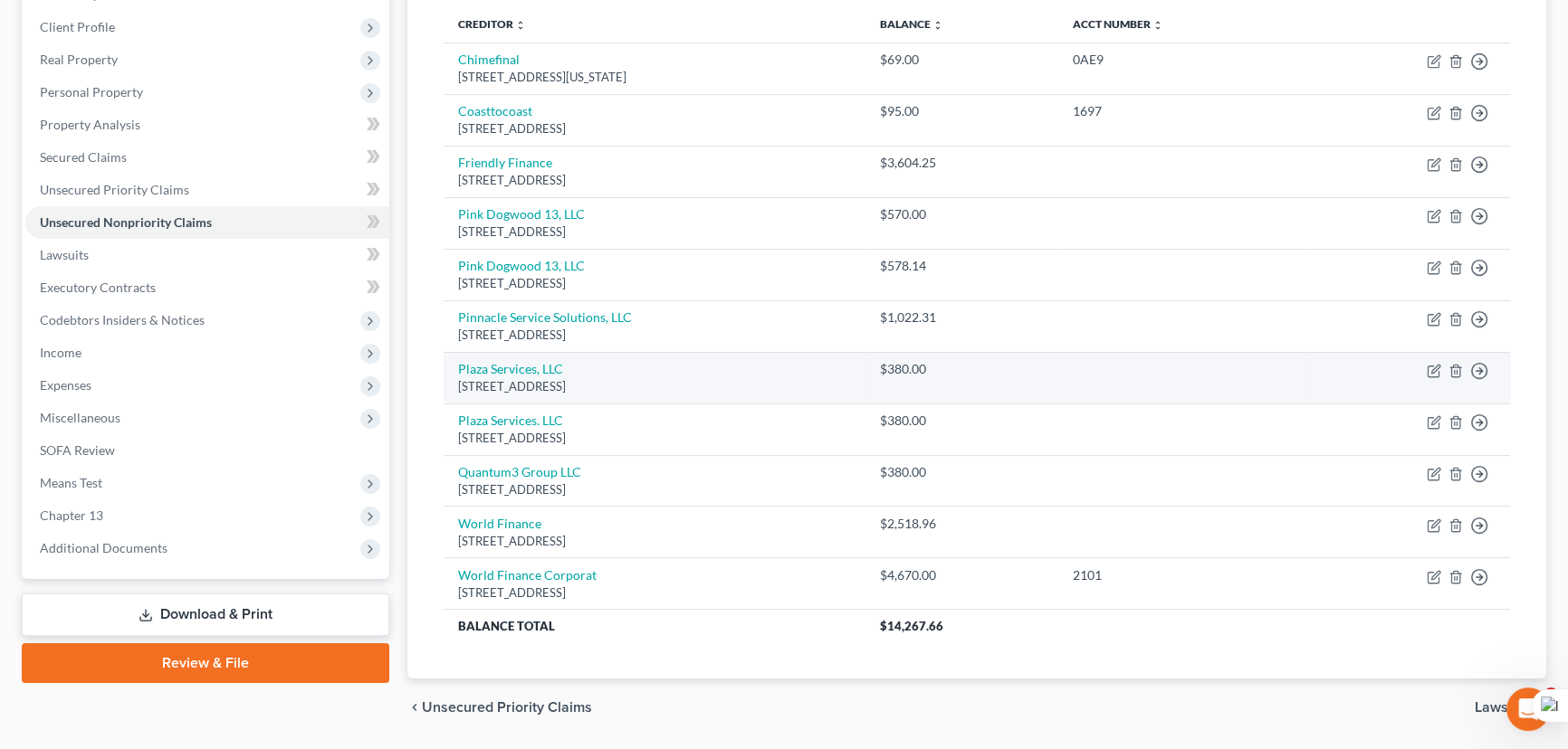
scroll to position [214, 0]
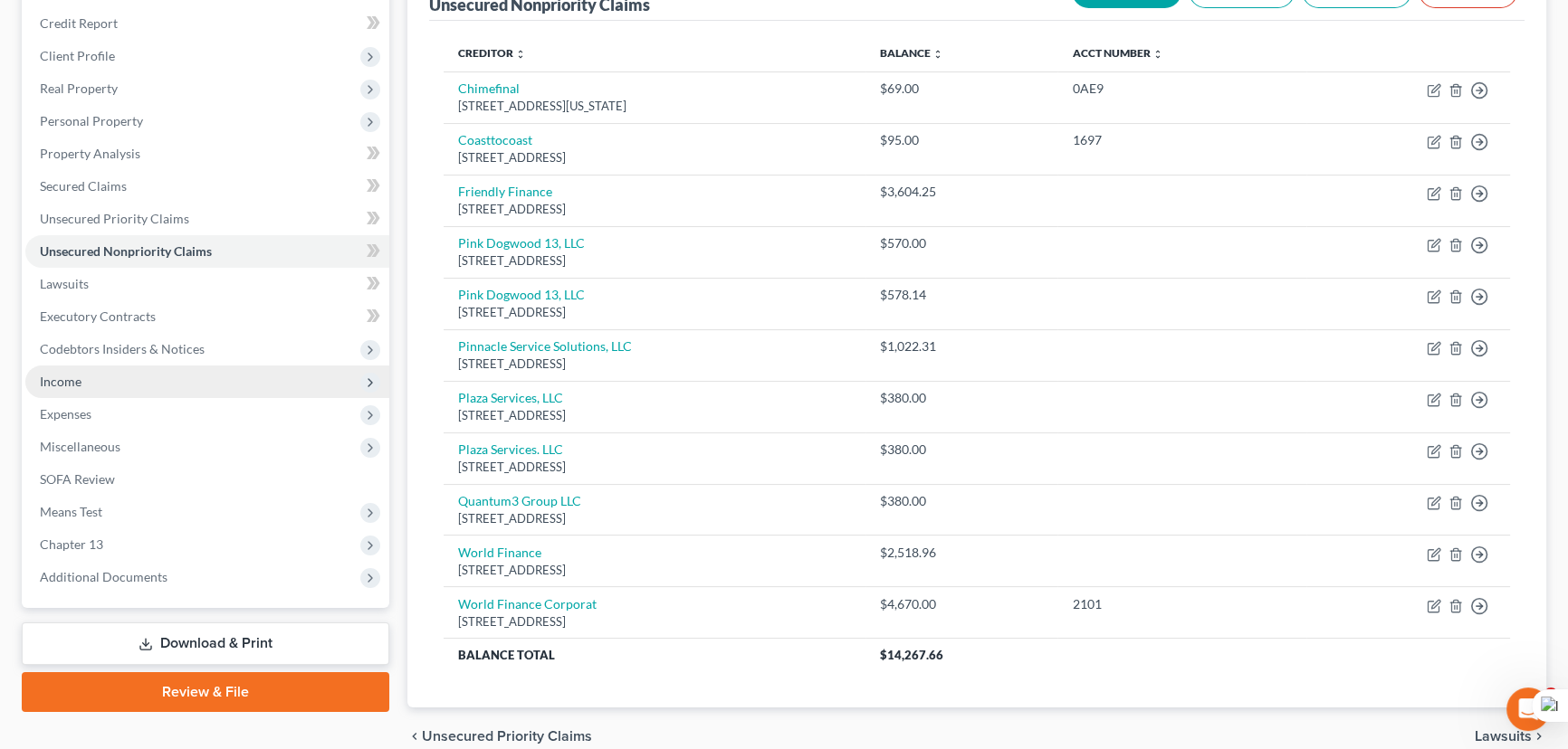
click at [147, 372] on span "Income" at bounding box center [207, 382] width 364 height 33
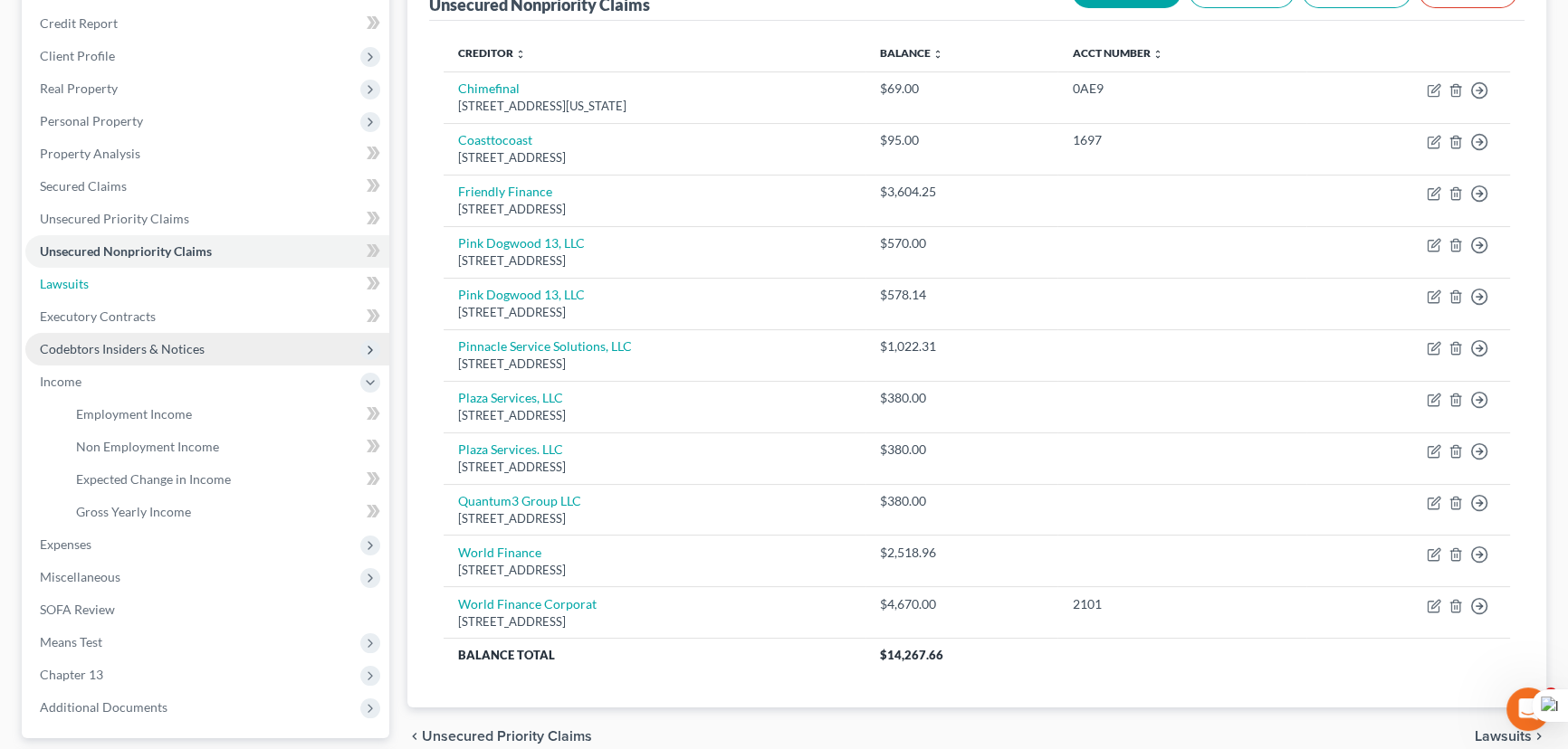
click at [152, 289] on link "Lawsuits" at bounding box center [207, 284] width 364 height 33
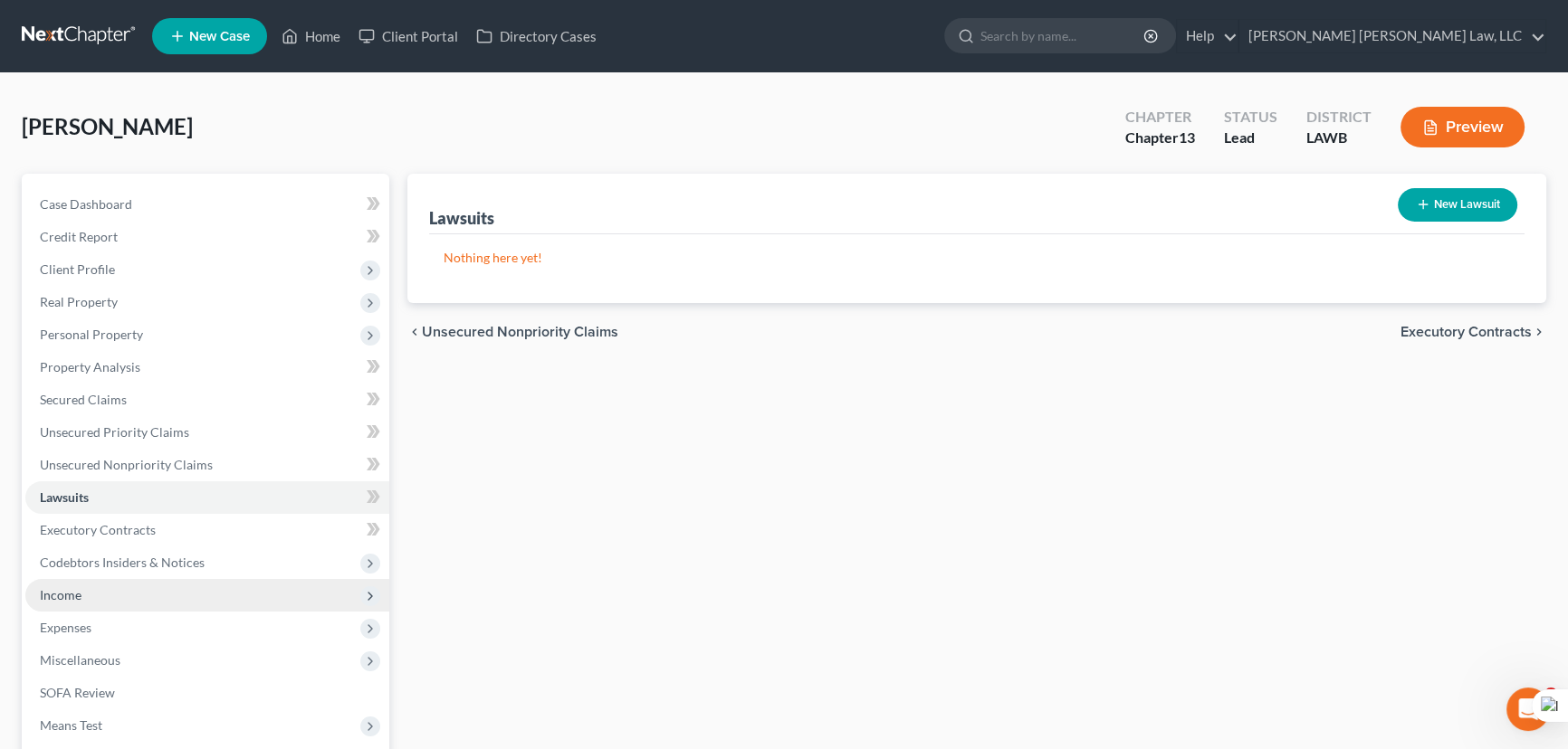
click at [200, 589] on span "Income" at bounding box center [207, 595] width 364 height 33
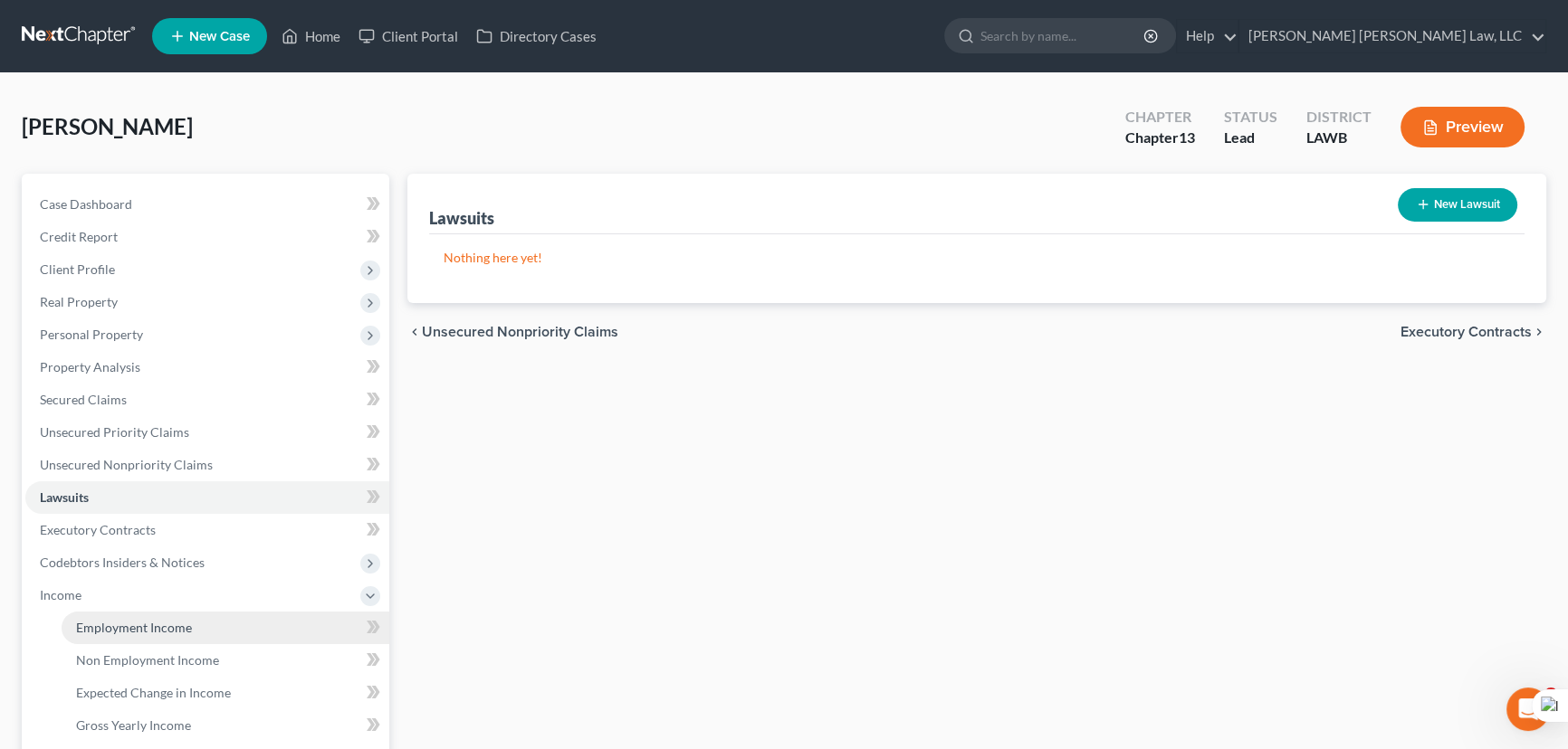
click at [190, 615] on link "Employment Income" at bounding box center [226, 628] width 328 height 33
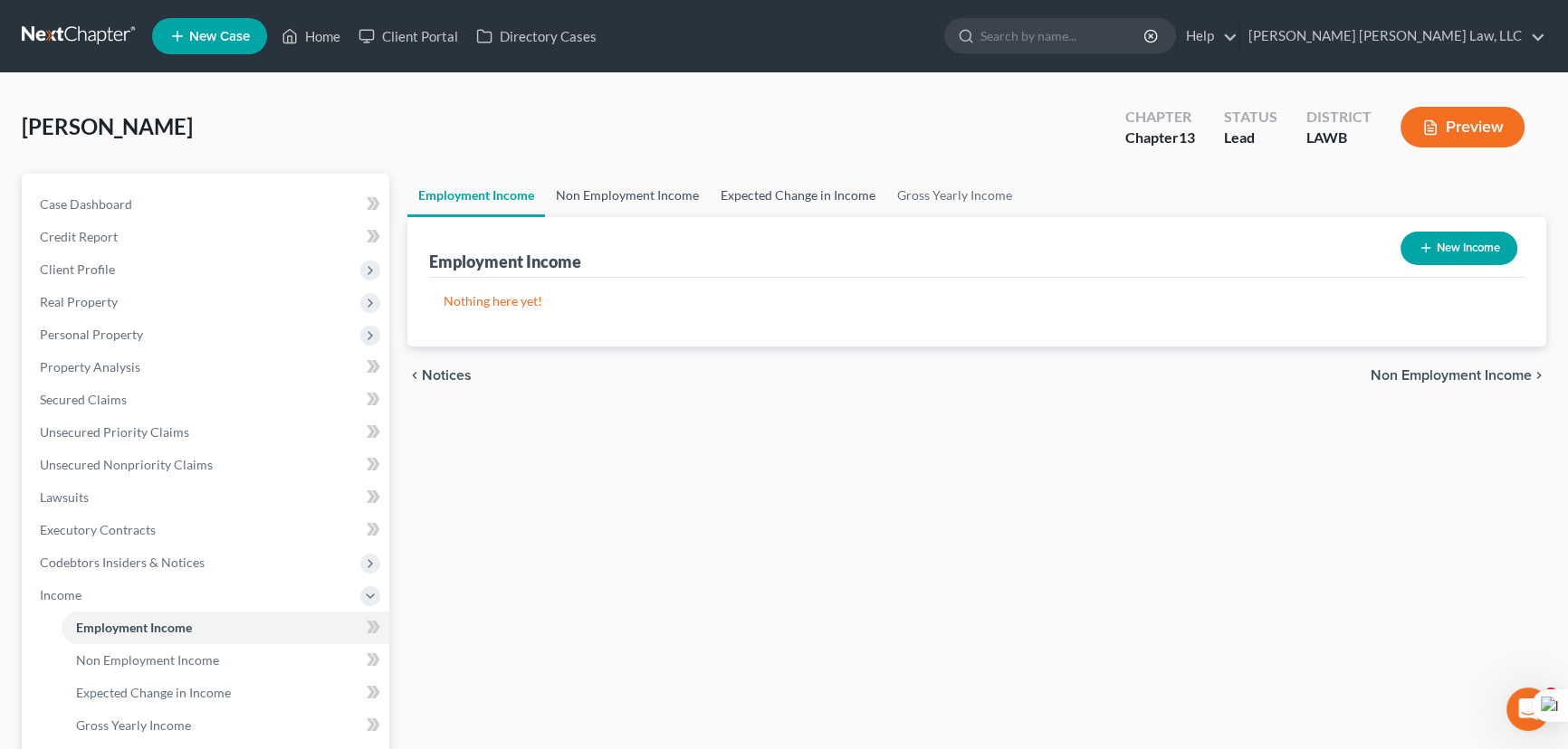
click at [656, 190] on link "Non Employment Income" at bounding box center [627, 195] width 165 height 43
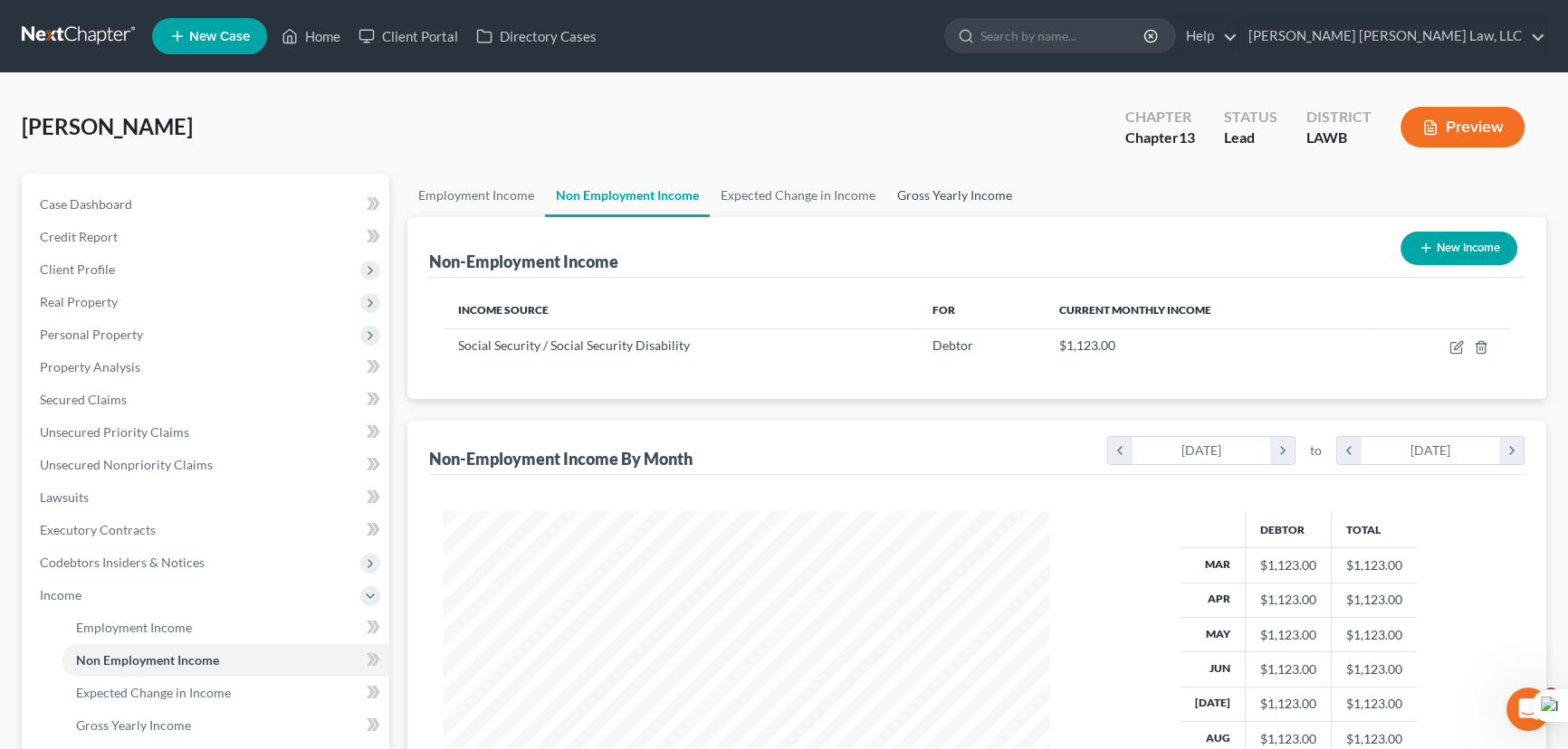
click at [886, 192] on link "Gross Yearly Income" at bounding box center [954, 195] width 137 height 43
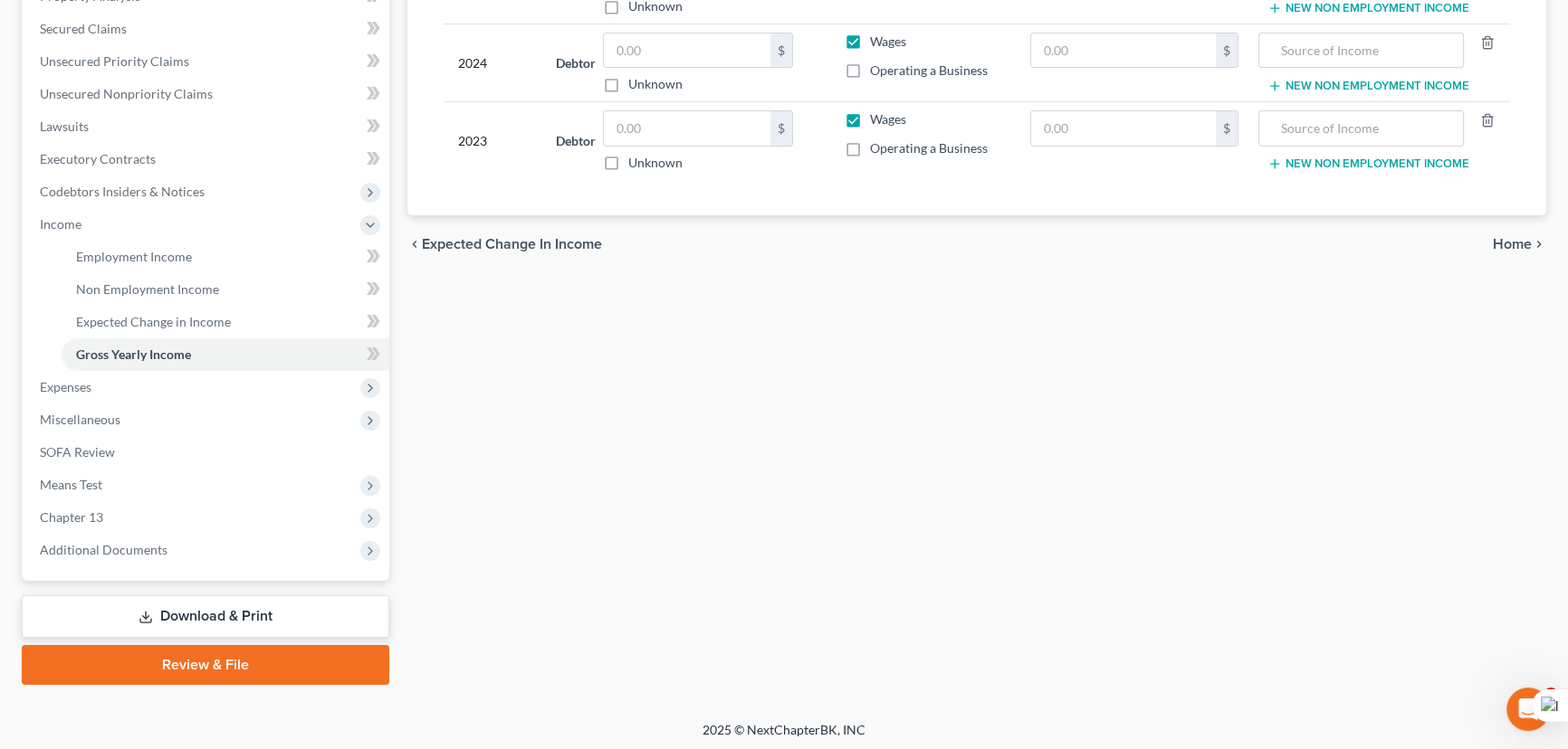
scroll to position [373, 0]
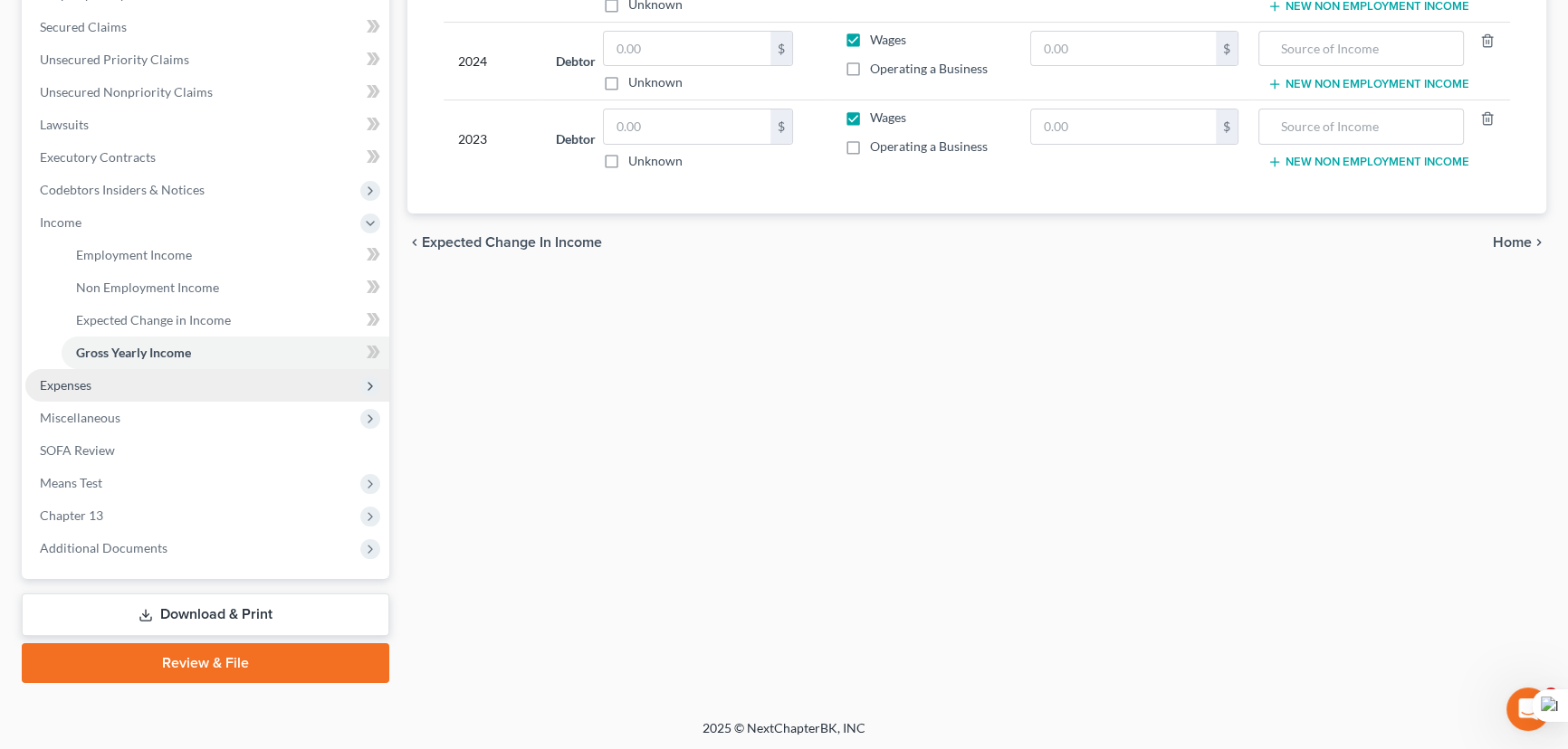
click at [128, 377] on span "Expenses" at bounding box center [207, 385] width 364 height 33
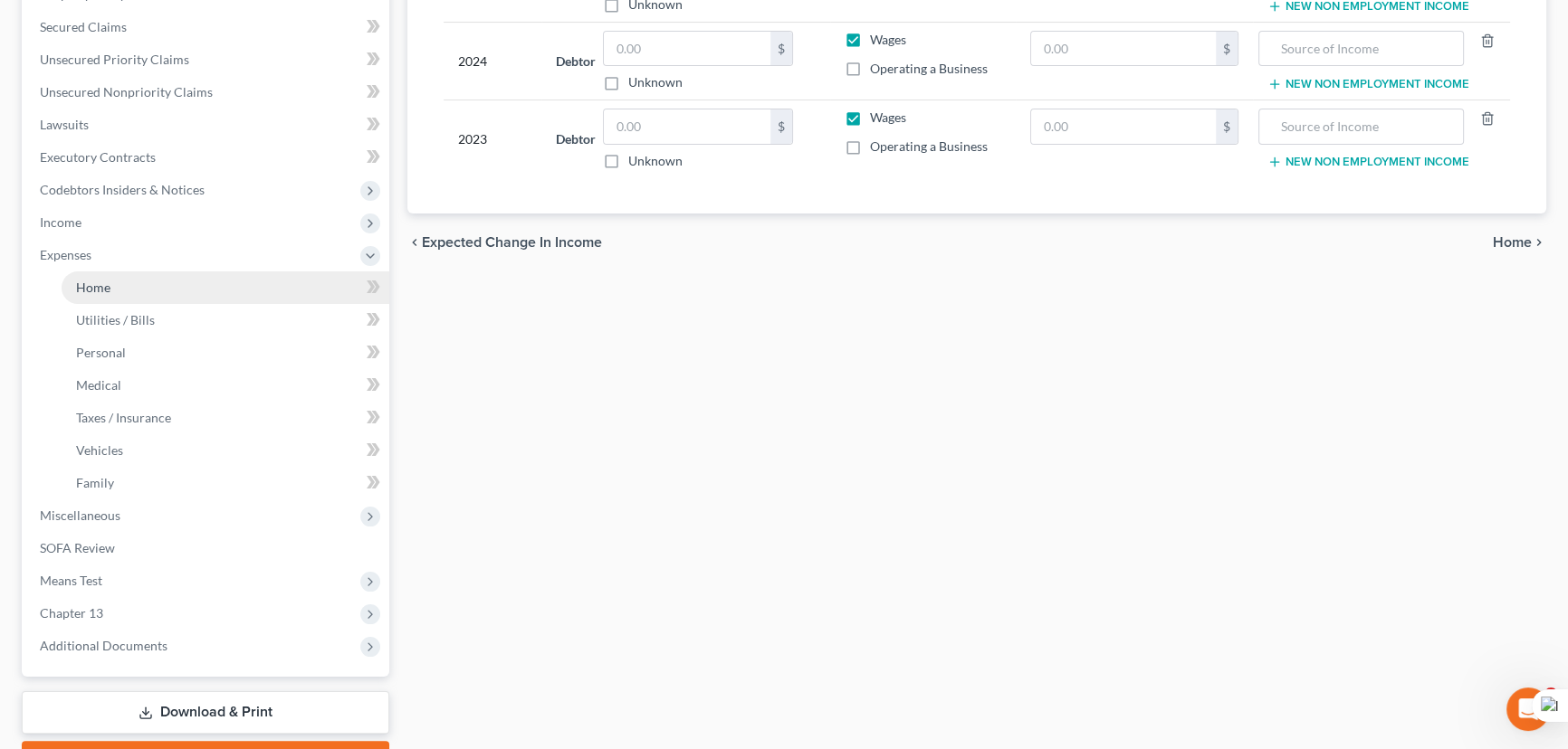
click at [145, 281] on link "Home" at bounding box center [226, 288] width 328 height 33
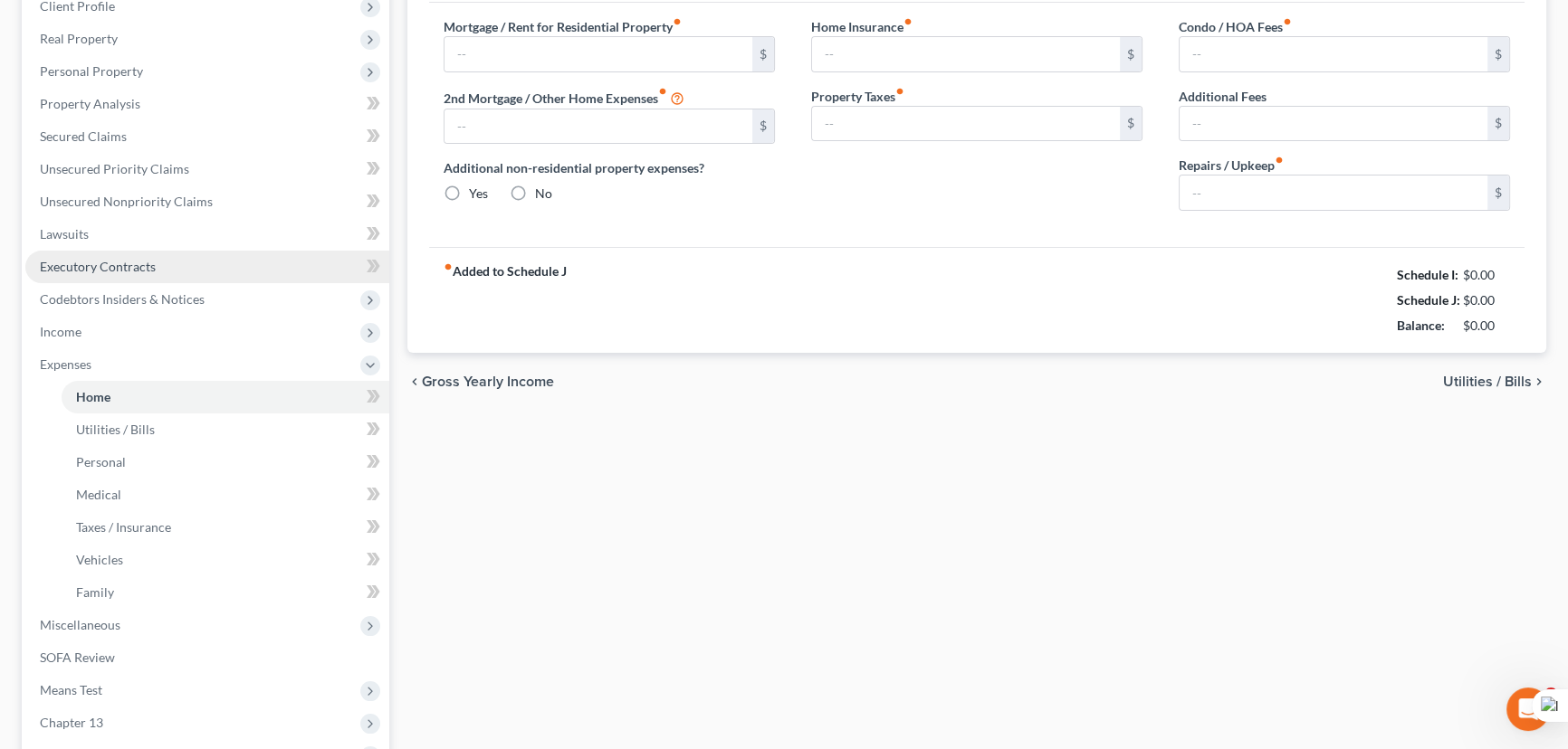
type input "600.00"
type input "0.00"
radio input "true"
type input "0.00"
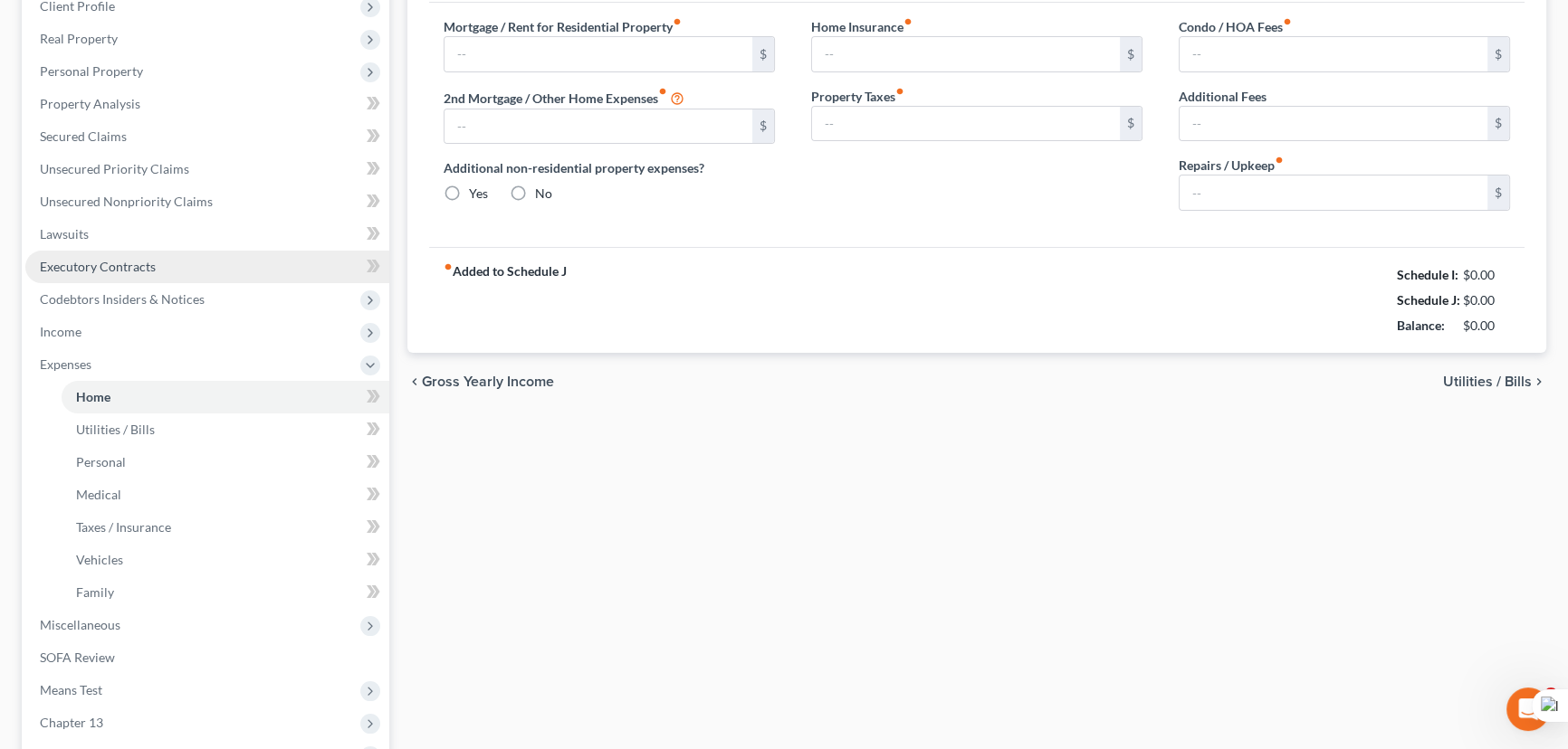
type input "0.00"
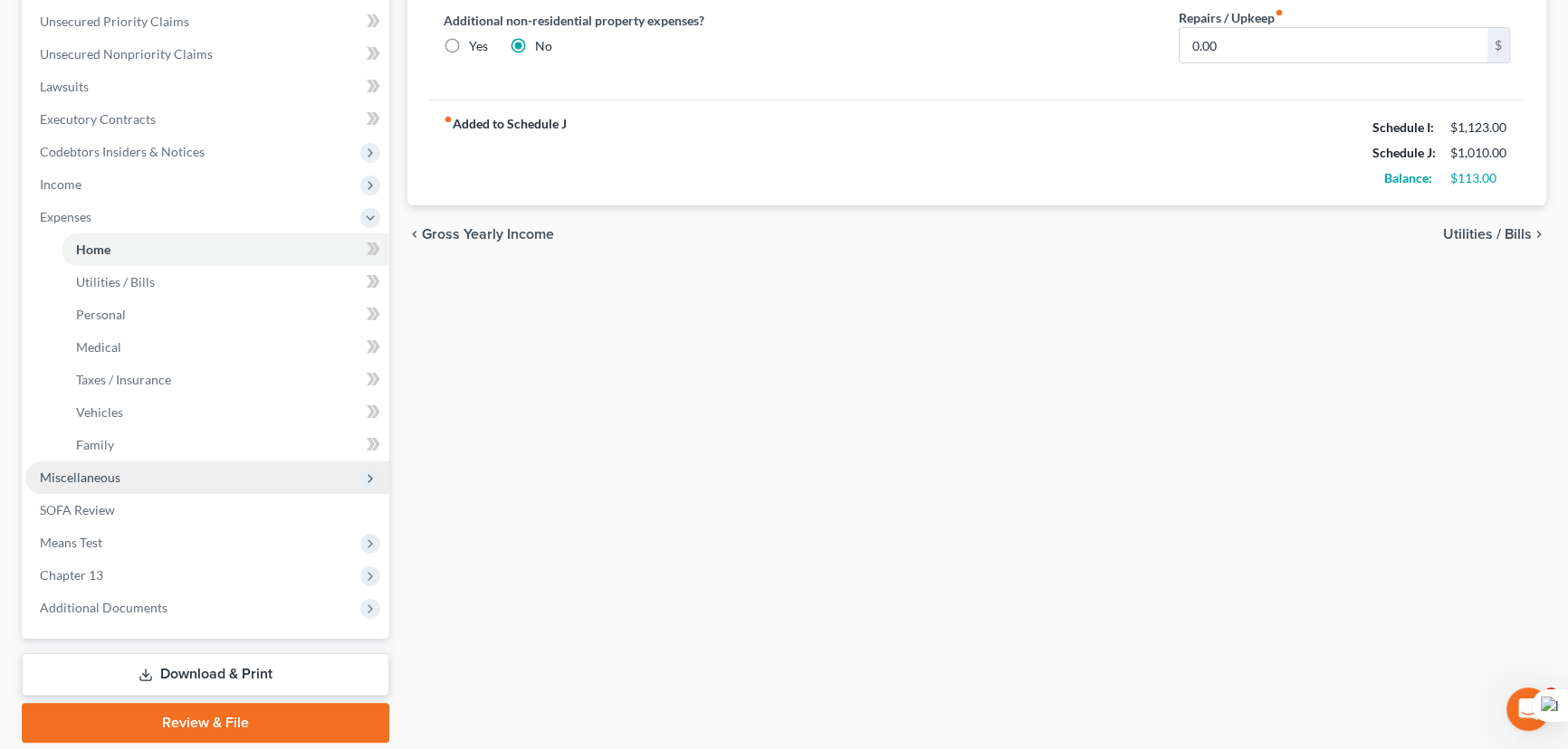
click at [137, 477] on span "Miscellaneous" at bounding box center [207, 478] width 364 height 33
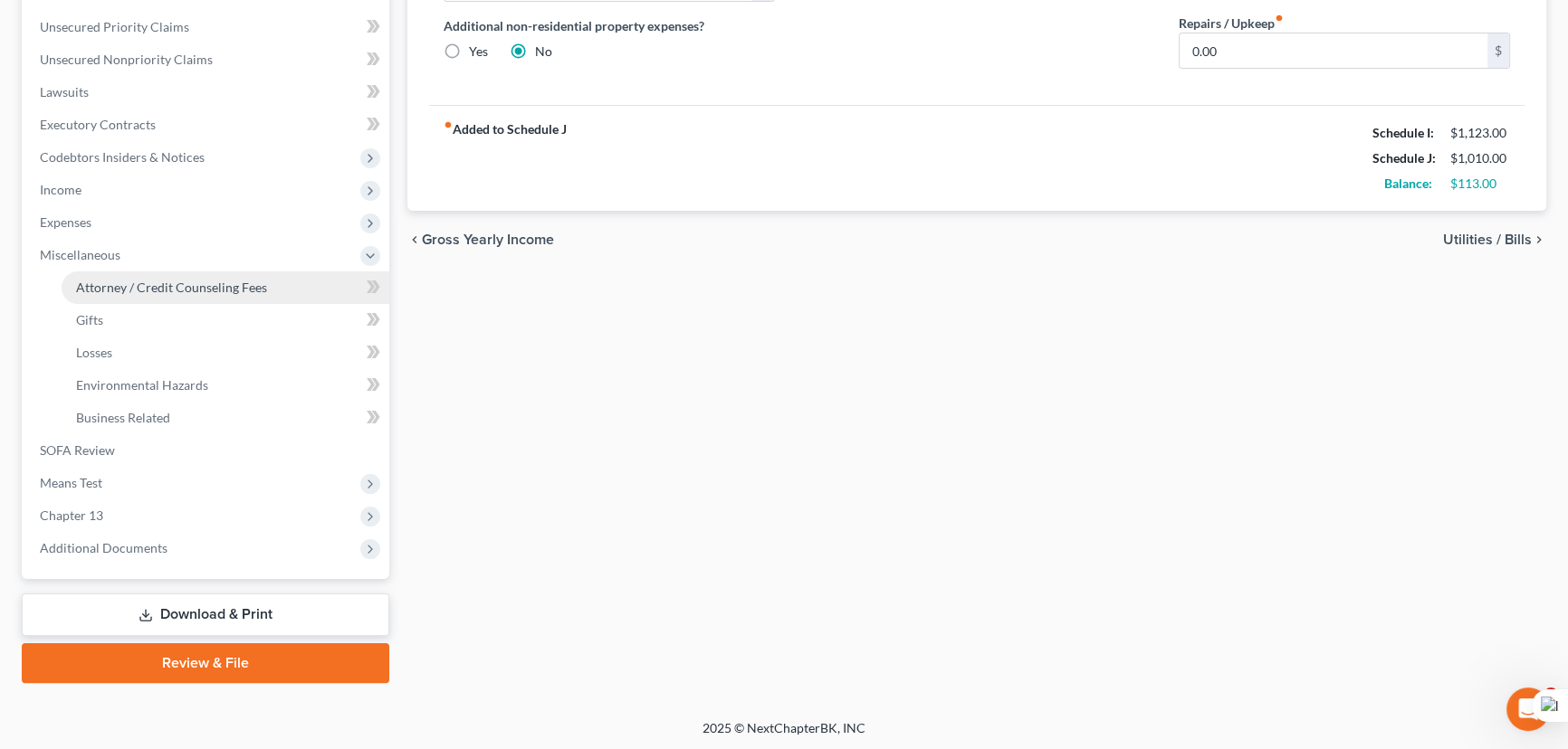
click at [167, 291] on span "Attorney / Credit Counseling Fees" at bounding box center [171, 287] width 191 height 15
select select "1"
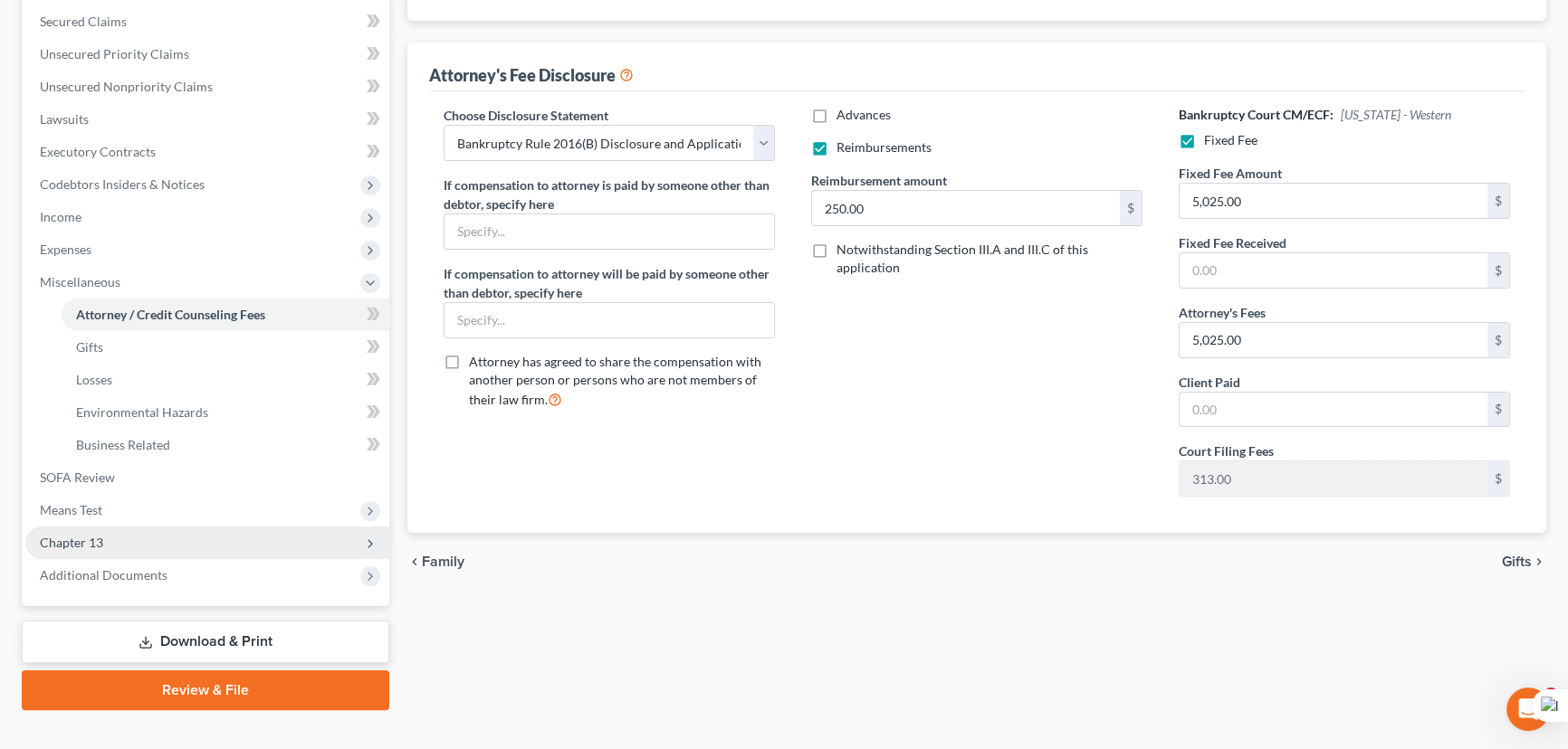
scroll to position [406, 0]
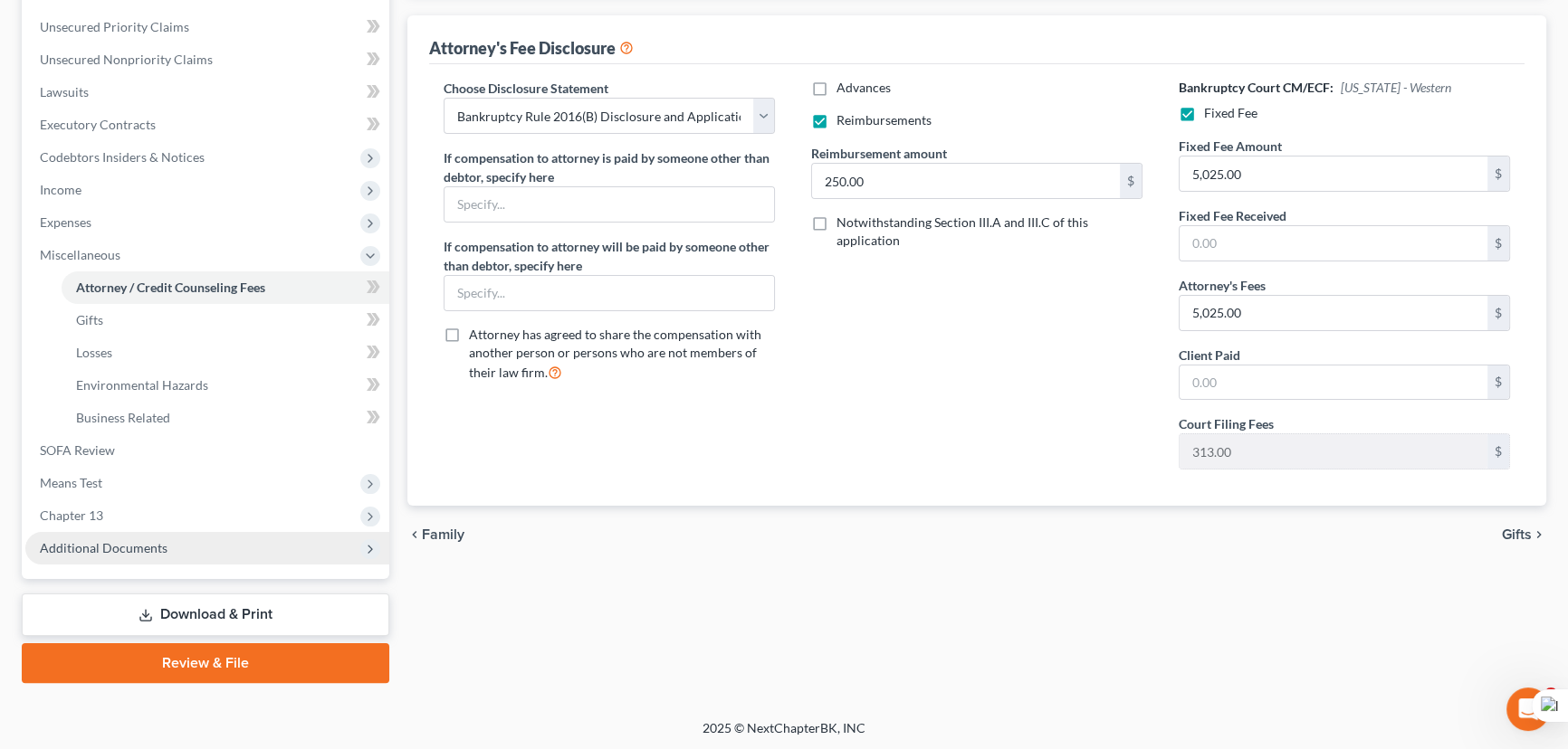
click at [138, 544] on span "Additional Documents" at bounding box center [104, 547] width 128 height 15
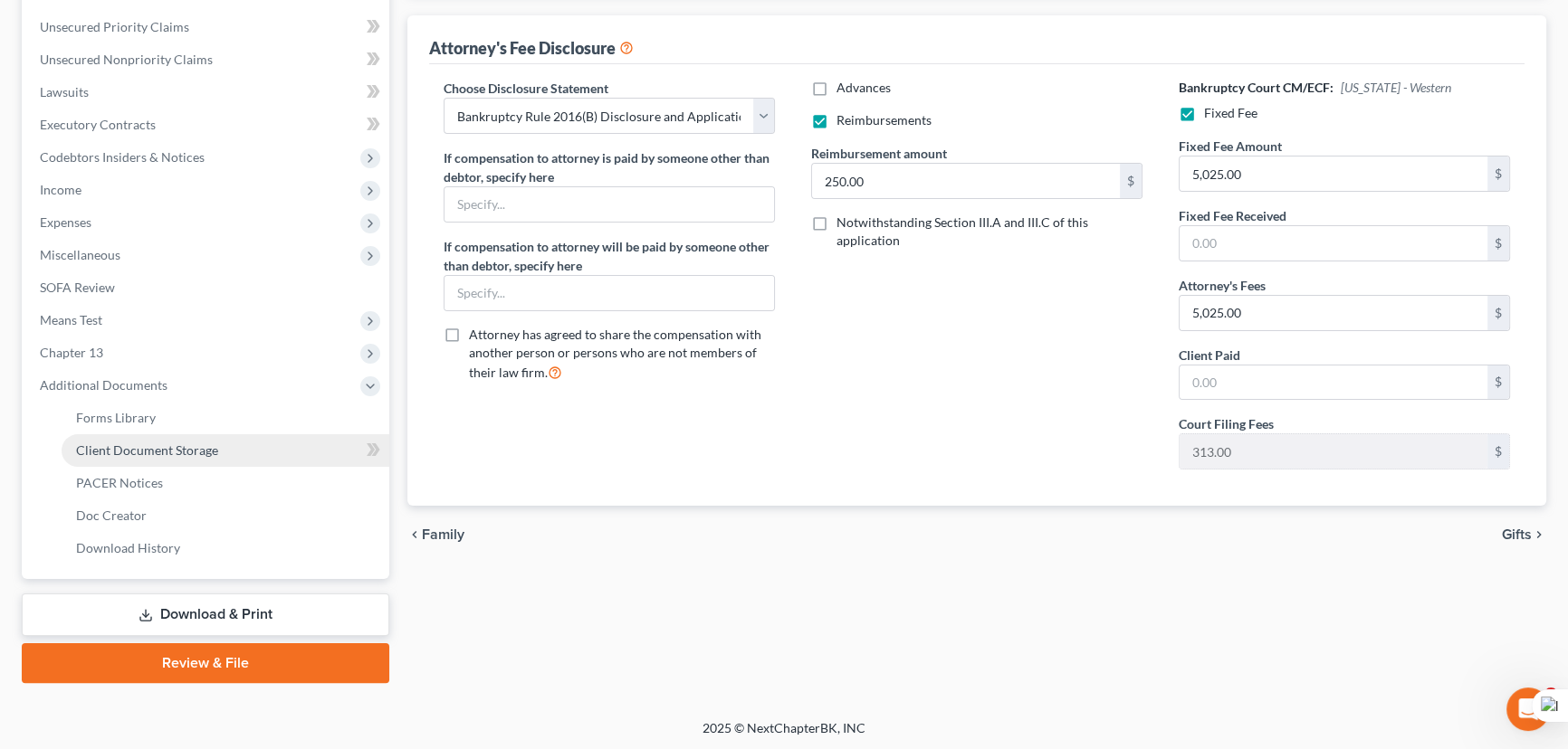
click at [184, 436] on link "Client Document Storage" at bounding box center [226, 450] width 328 height 33
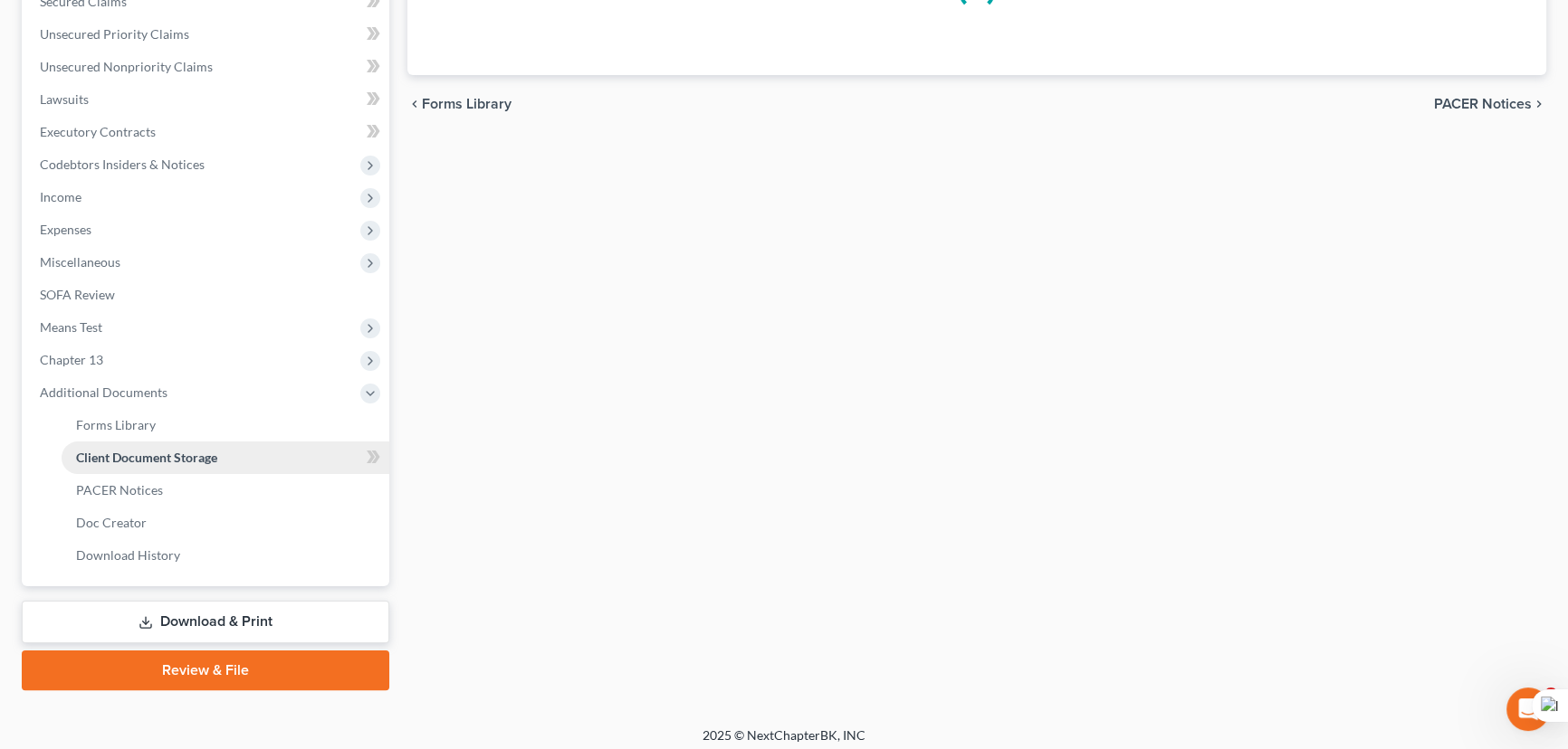
select select "9"
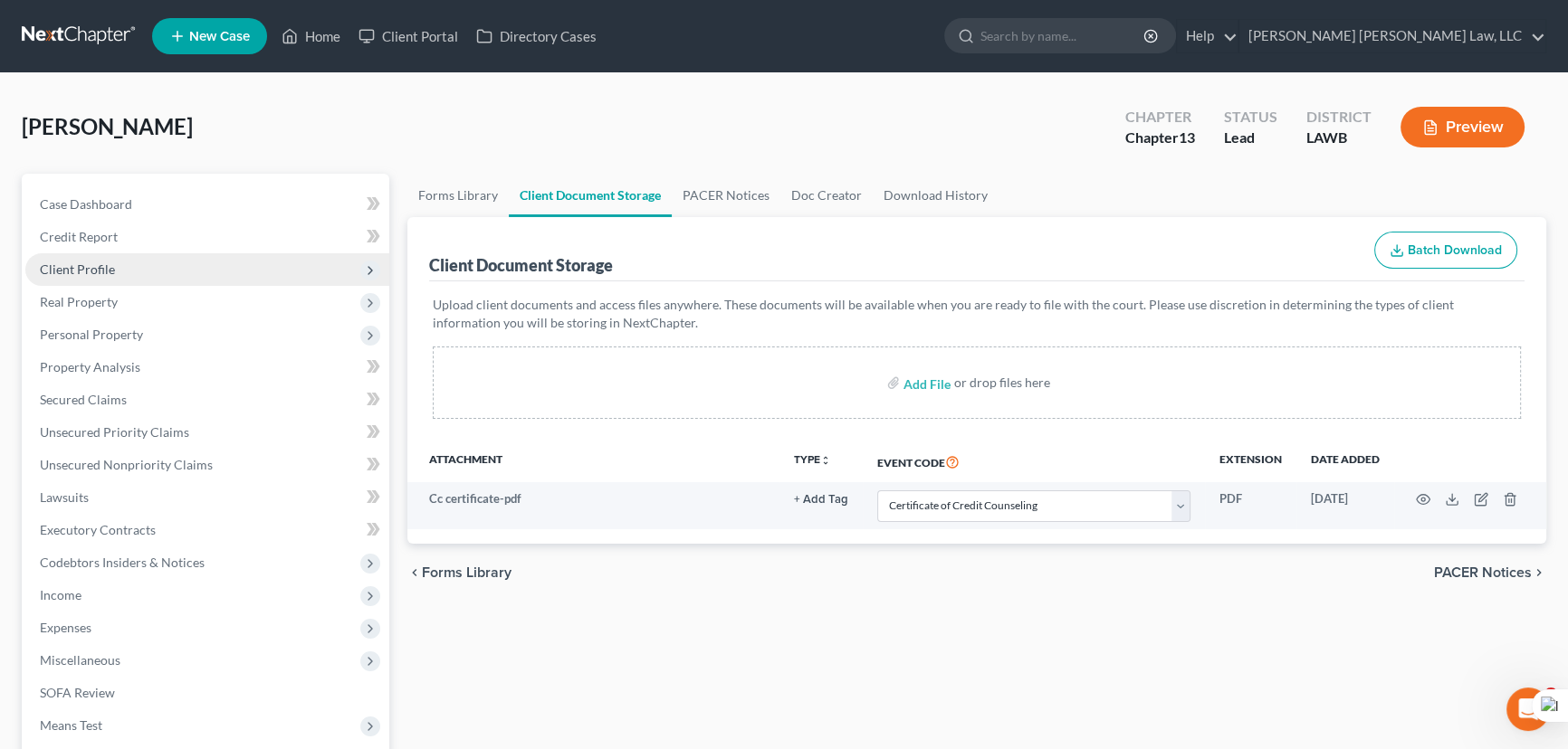
click at [197, 261] on span "Client Profile" at bounding box center [207, 269] width 364 height 33
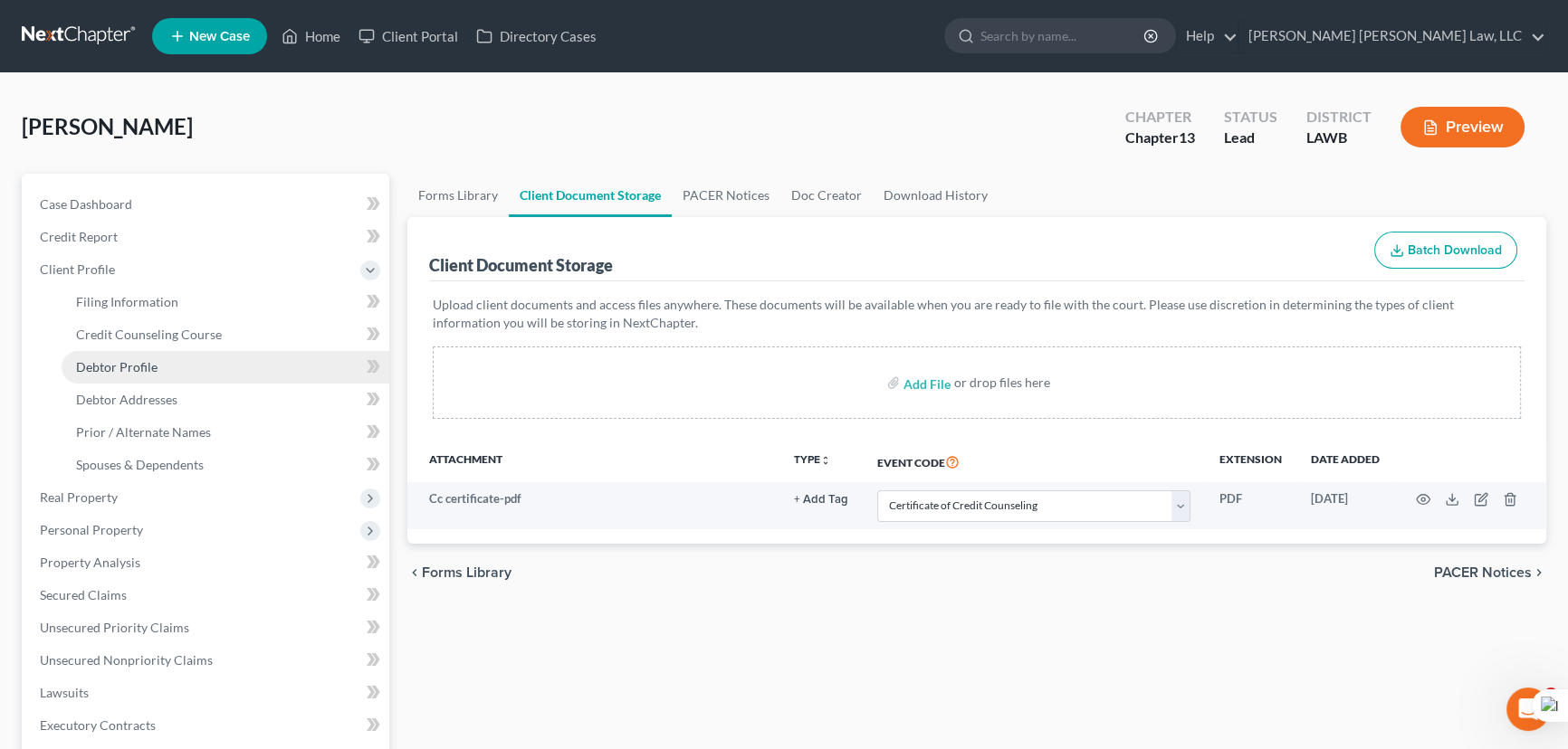
click at [204, 355] on link "Debtor Profile" at bounding box center [226, 367] width 328 height 33
select select "0"
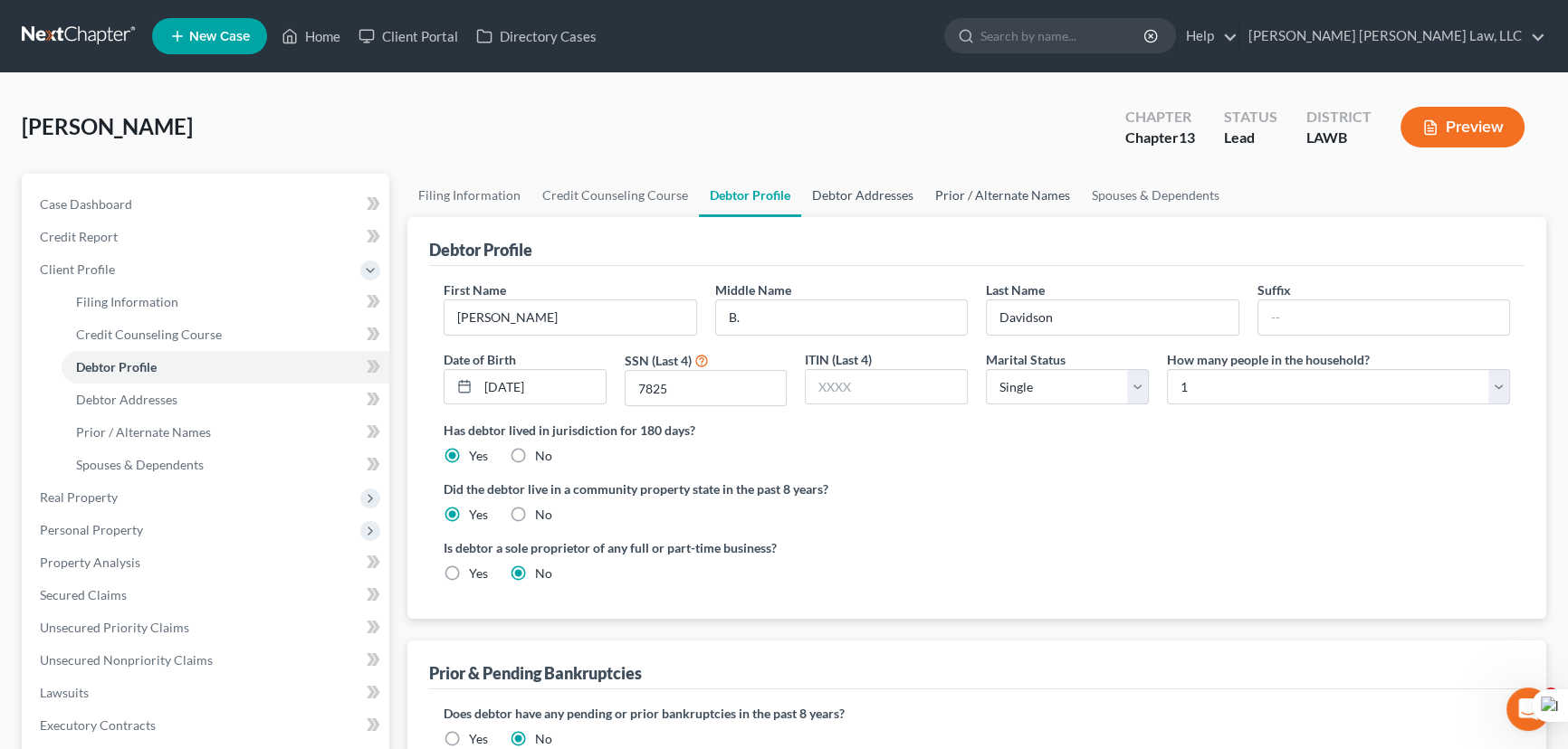
drag, startPoint x: 801, startPoint y: 194, endPoint x: 937, endPoint y: 209, distance: 136.6
click at [804, 191] on link "Debtor Addresses" at bounding box center [862, 195] width 123 height 43
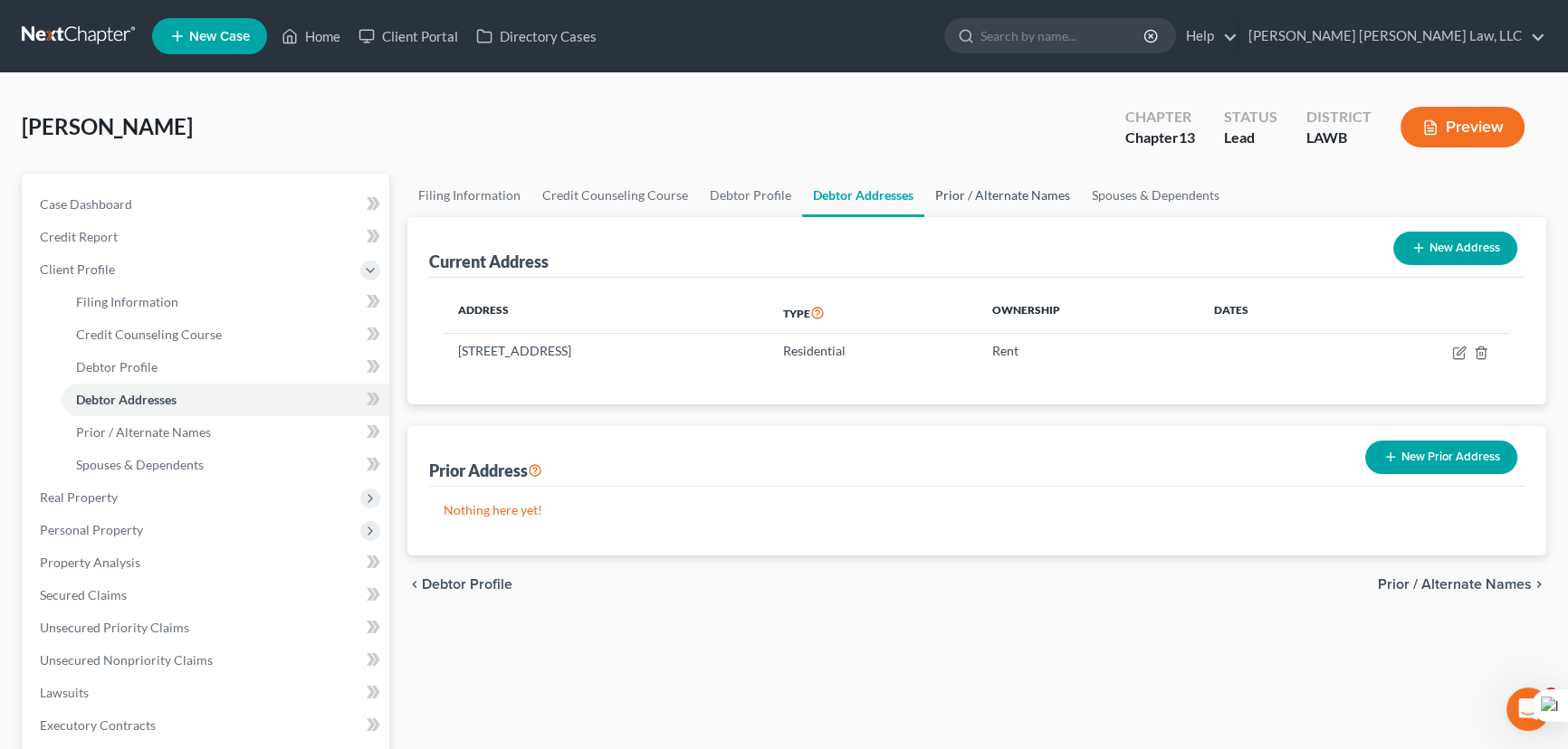
click at [988, 198] on link "Prior / Alternate Names" at bounding box center [1002, 195] width 157 height 43
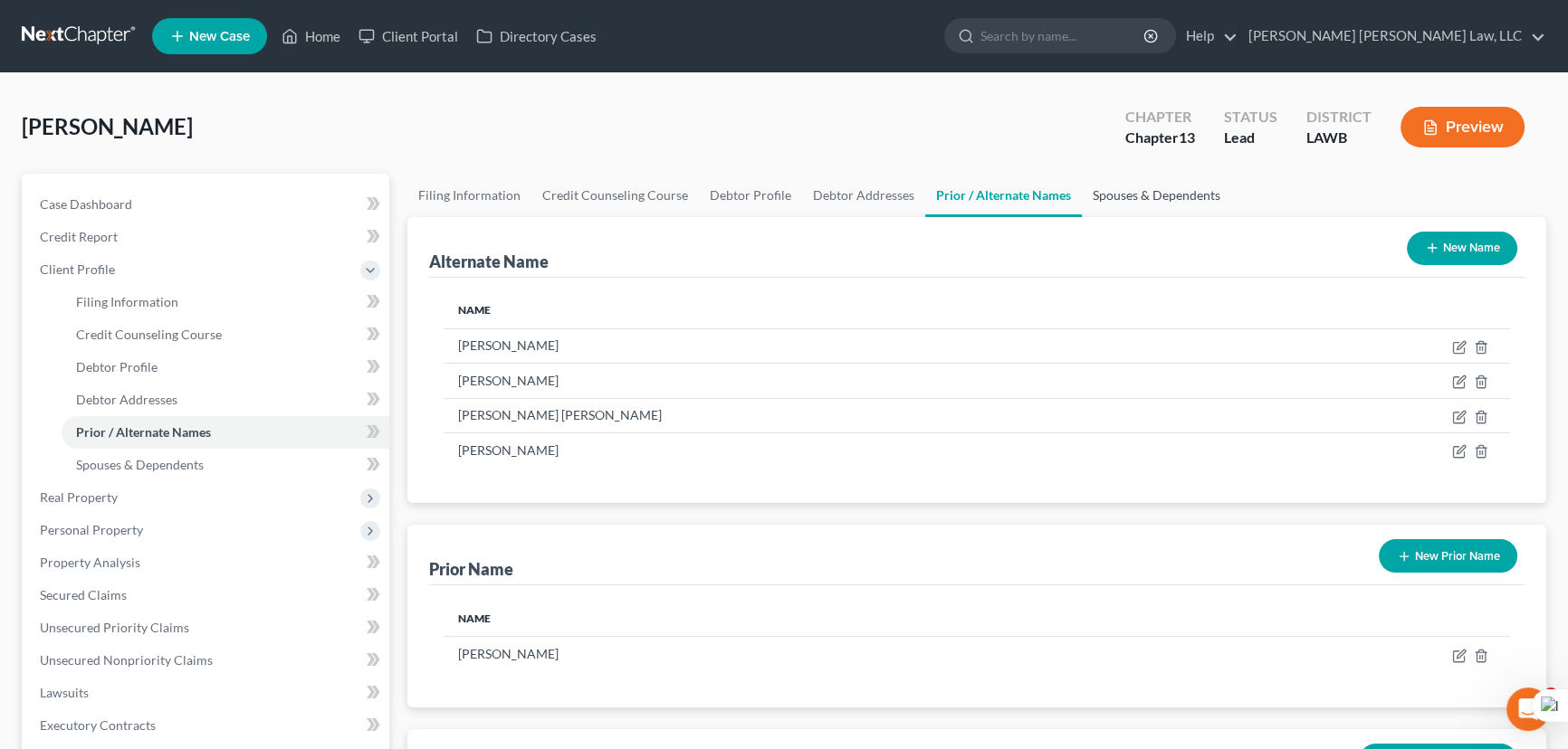
click at [1167, 193] on link "Spouses & Dependents" at bounding box center [1156, 195] width 149 height 43
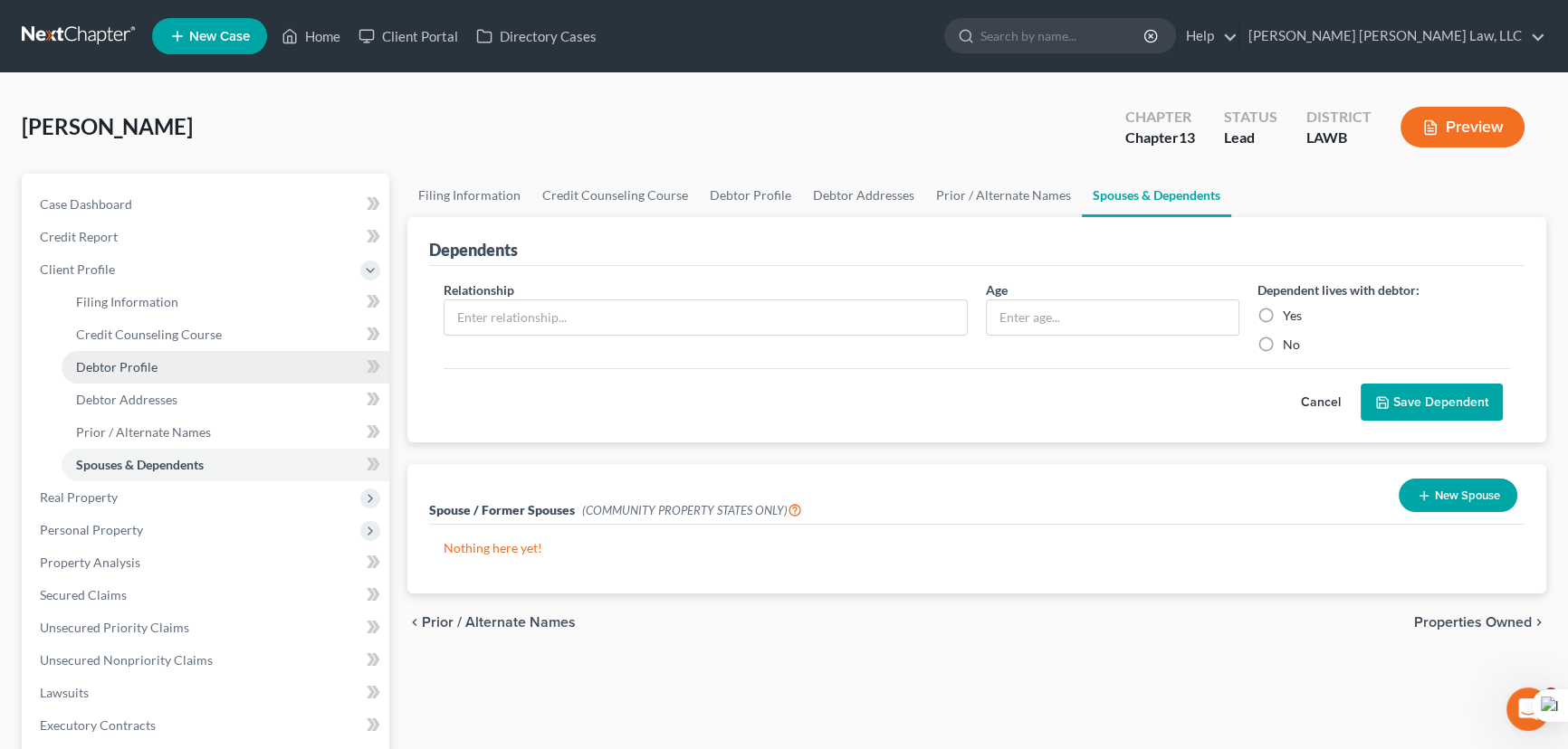
click at [132, 363] on span "Debtor Profile" at bounding box center [116, 366] width 81 height 15
select select "0"
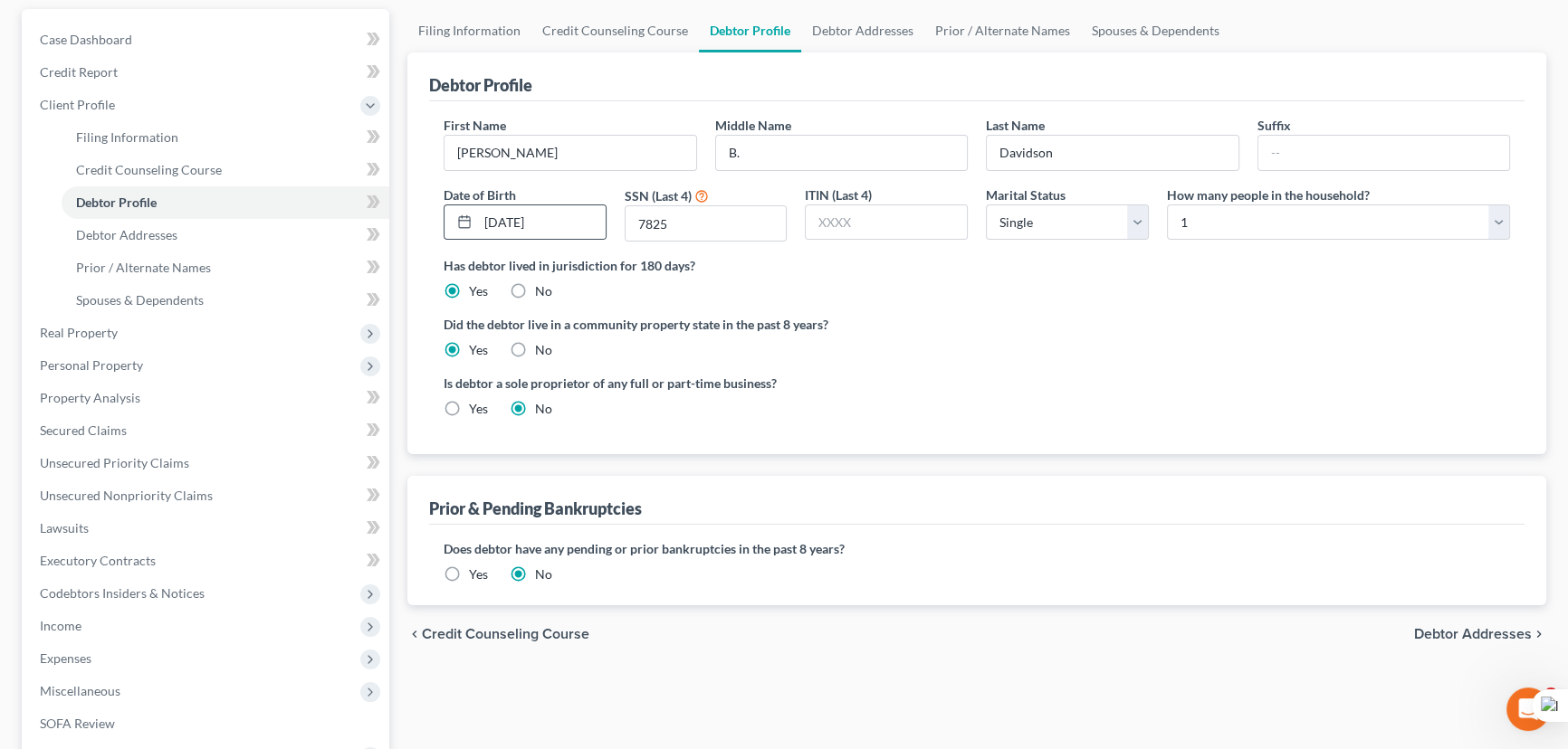
scroll to position [246, 0]
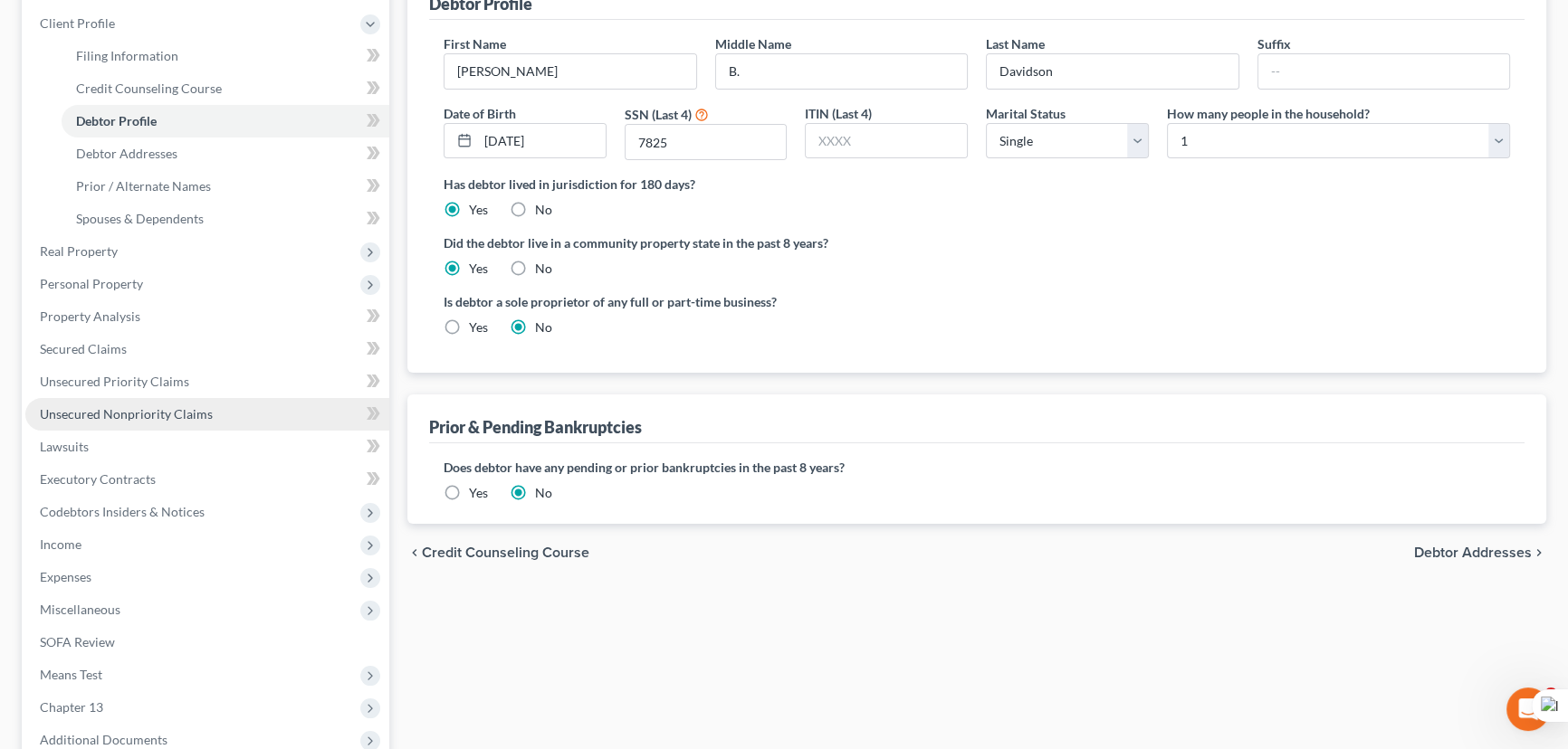
click at [174, 426] on link "Unsecured Nonpriority Claims" at bounding box center [207, 414] width 364 height 33
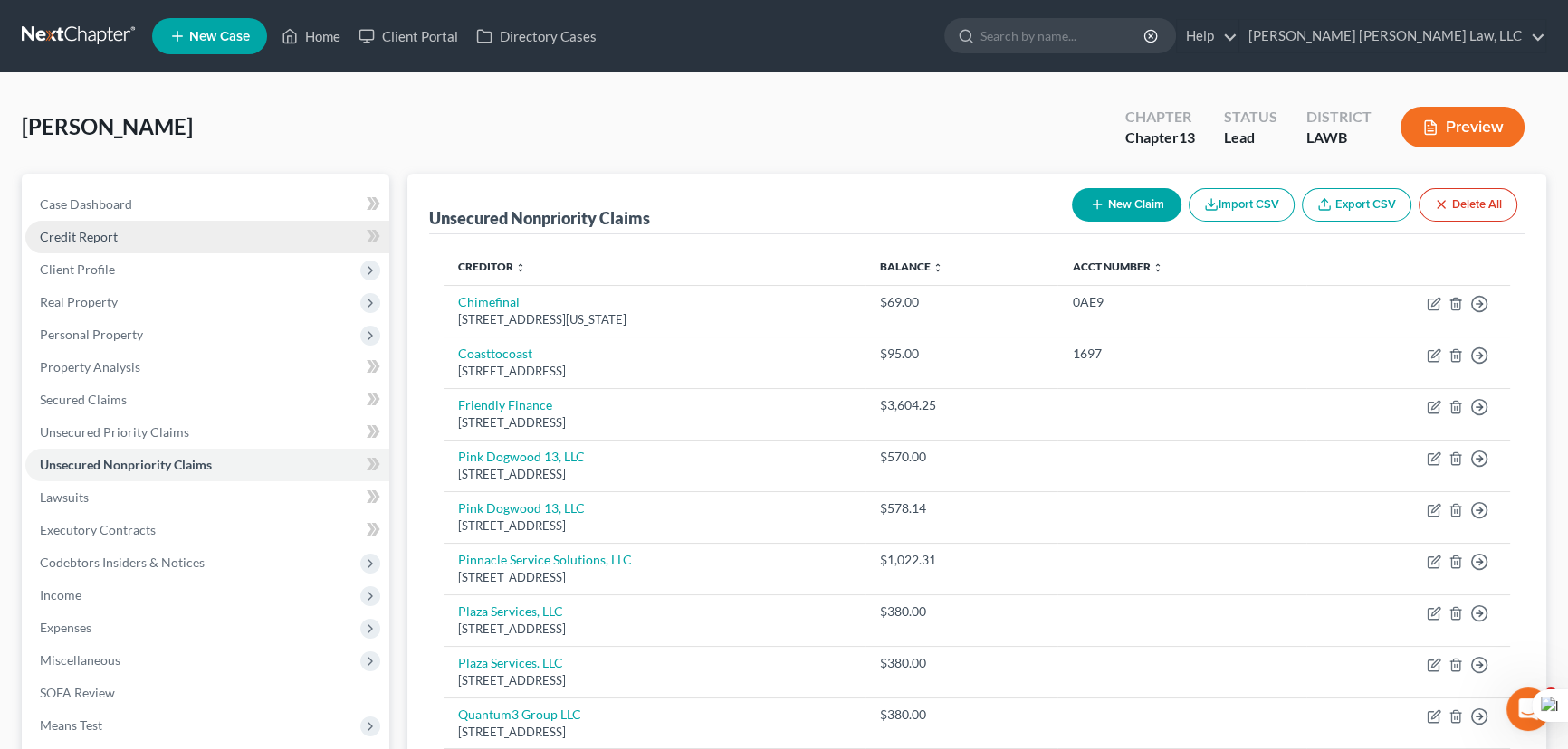
click at [138, 245] on link "Credit Report" at bounding box center [207, 237] width 364 height 33
click at [141, 267] on span "Client Profile" at bounding box center [207, 269] width 364 height 33
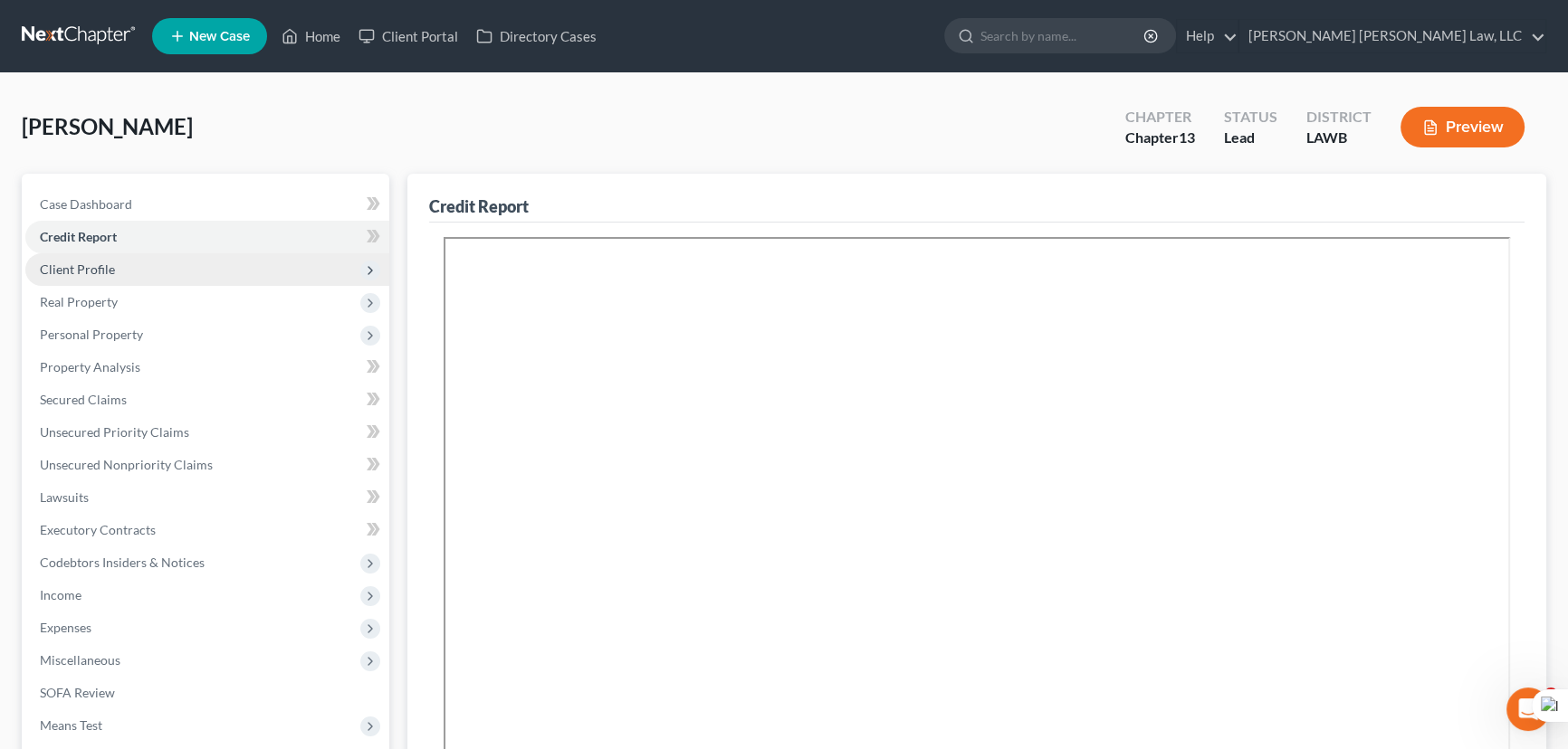
click at [149, 272] on span "Client Profile" at bounding box center [207, 269] width 364 height 33
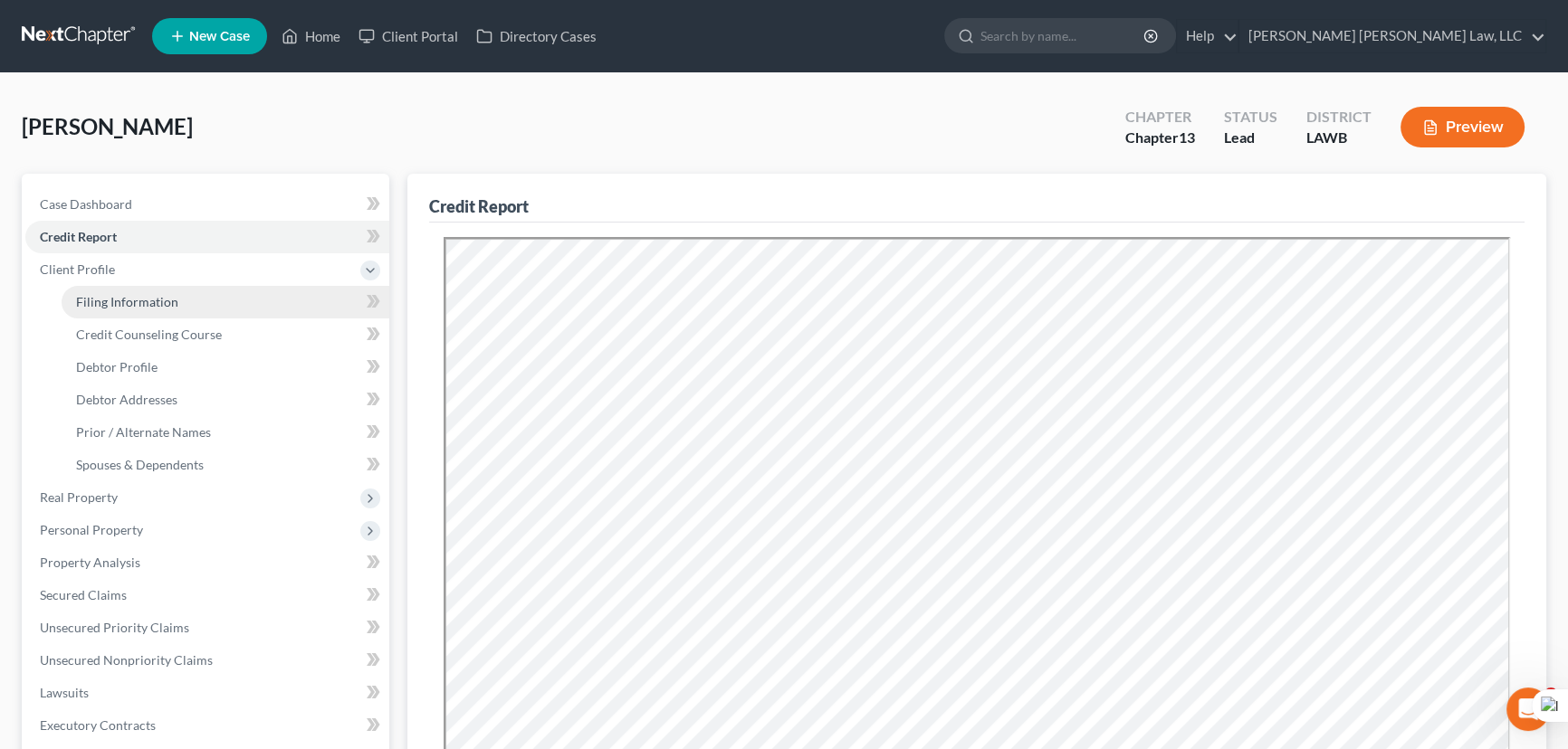
click at [212, 310] on link "Filing Information" at bounding box center [226, 302] width 328 height 33
select select "1"
select select "0"
select select "3"
select select "19"
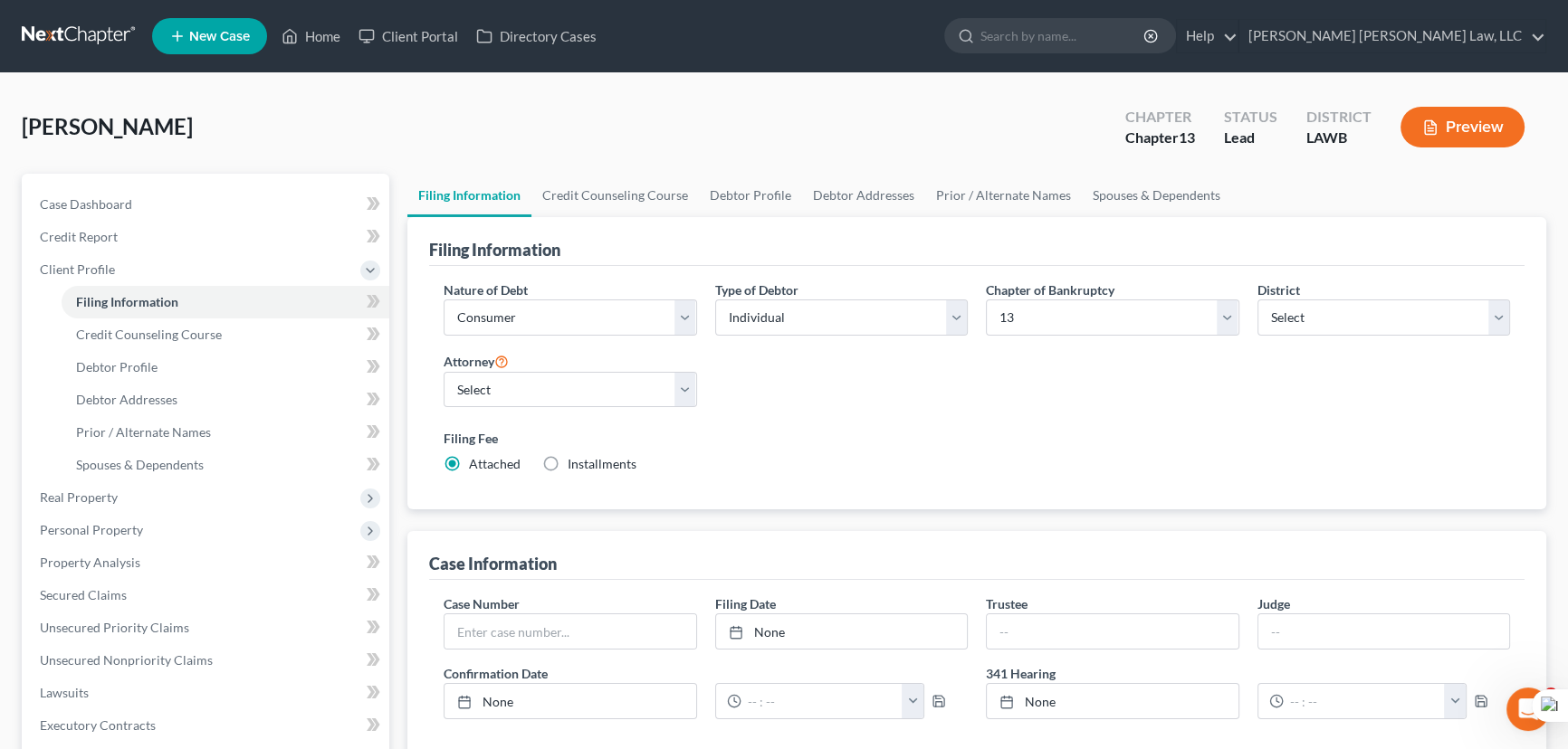
scroll to position [164, 0]
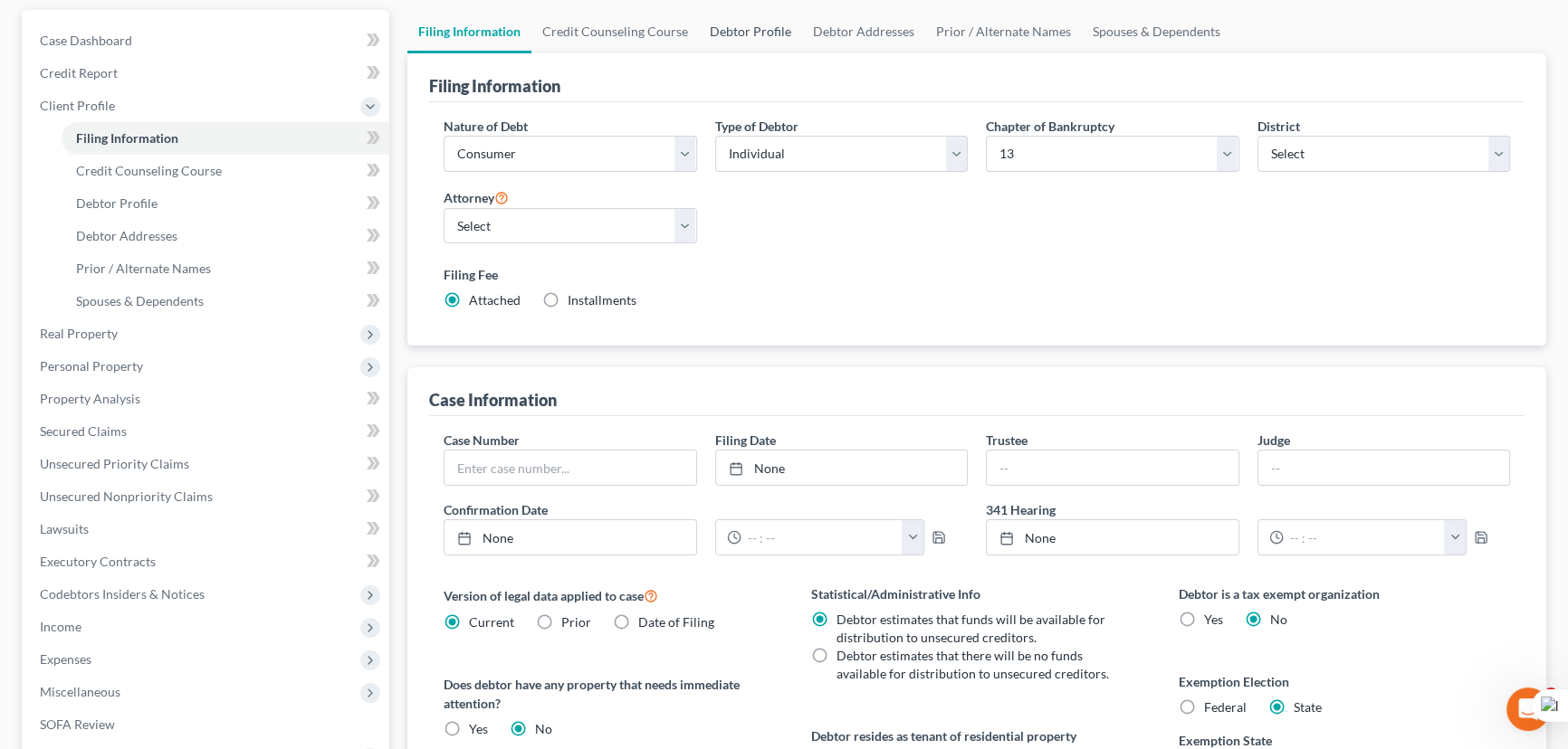
click at [703, 20] on link "Debtor Profile" at bounding box center [750, 31] width 103 height 43
select select "0"
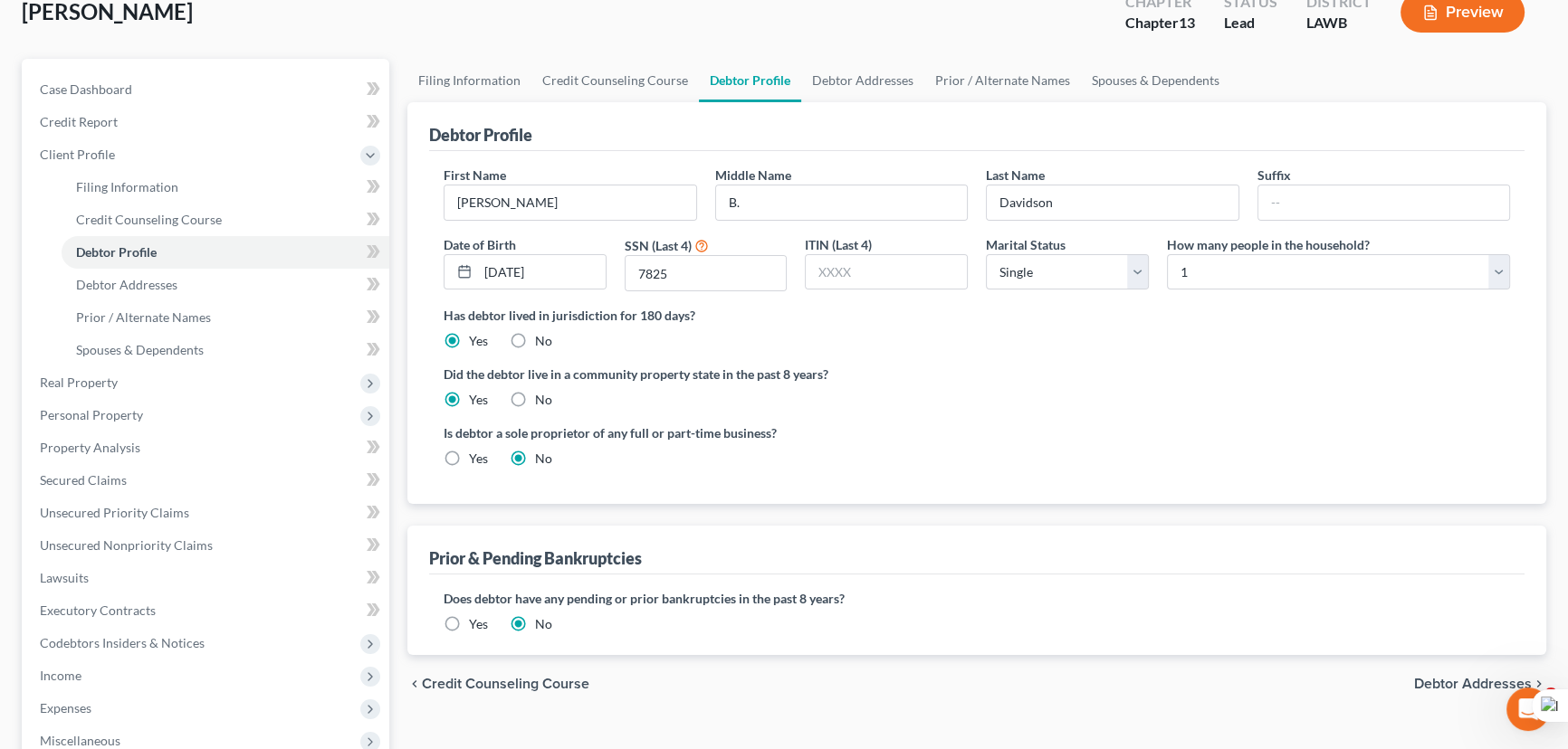
scroll to position [246, 0]
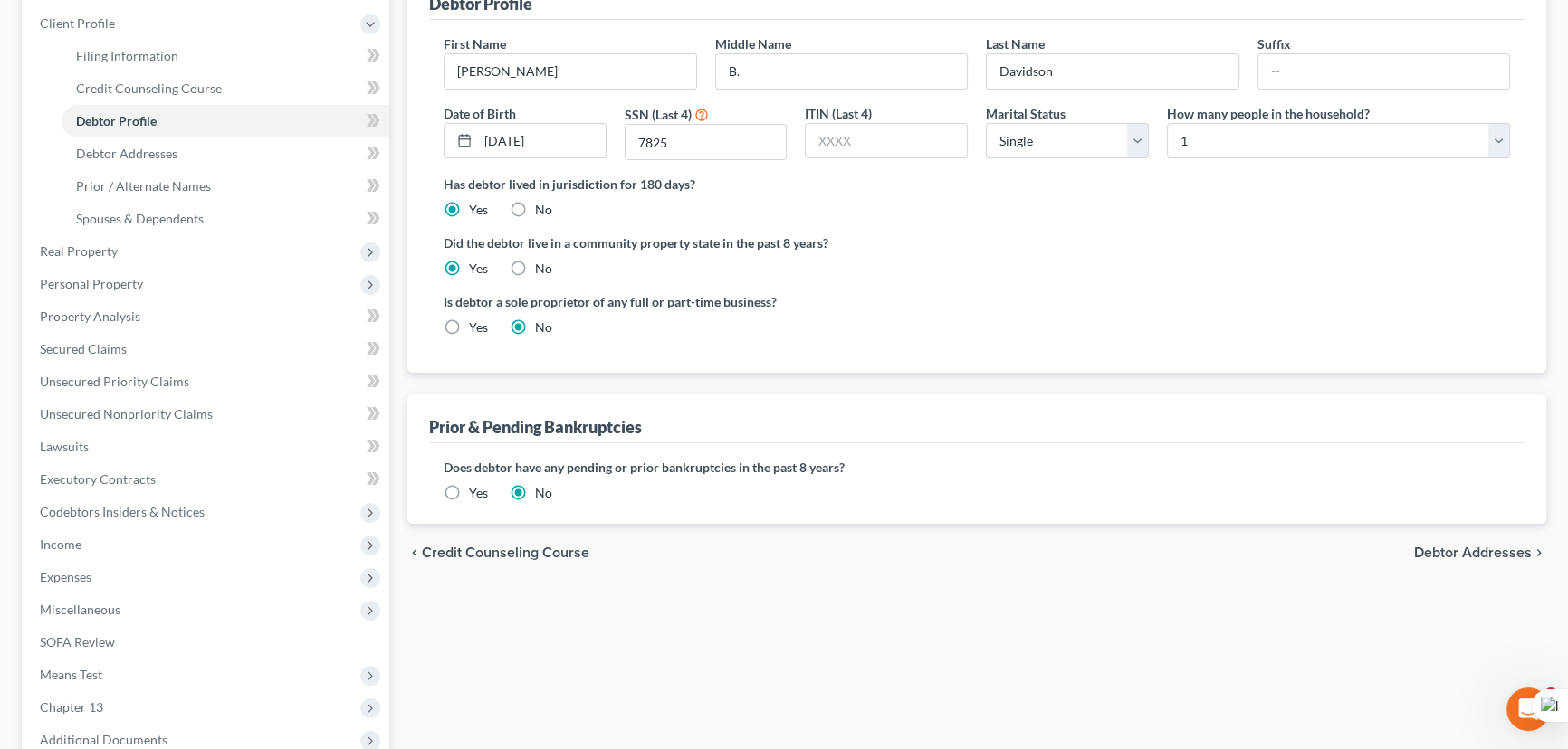
click at [469, 490] on label "Yes" at bounding box center [478, 493] width 19 height 18
click at [476, 490] on input "Yes" at bounding box center [482, 490] width 12 height 12
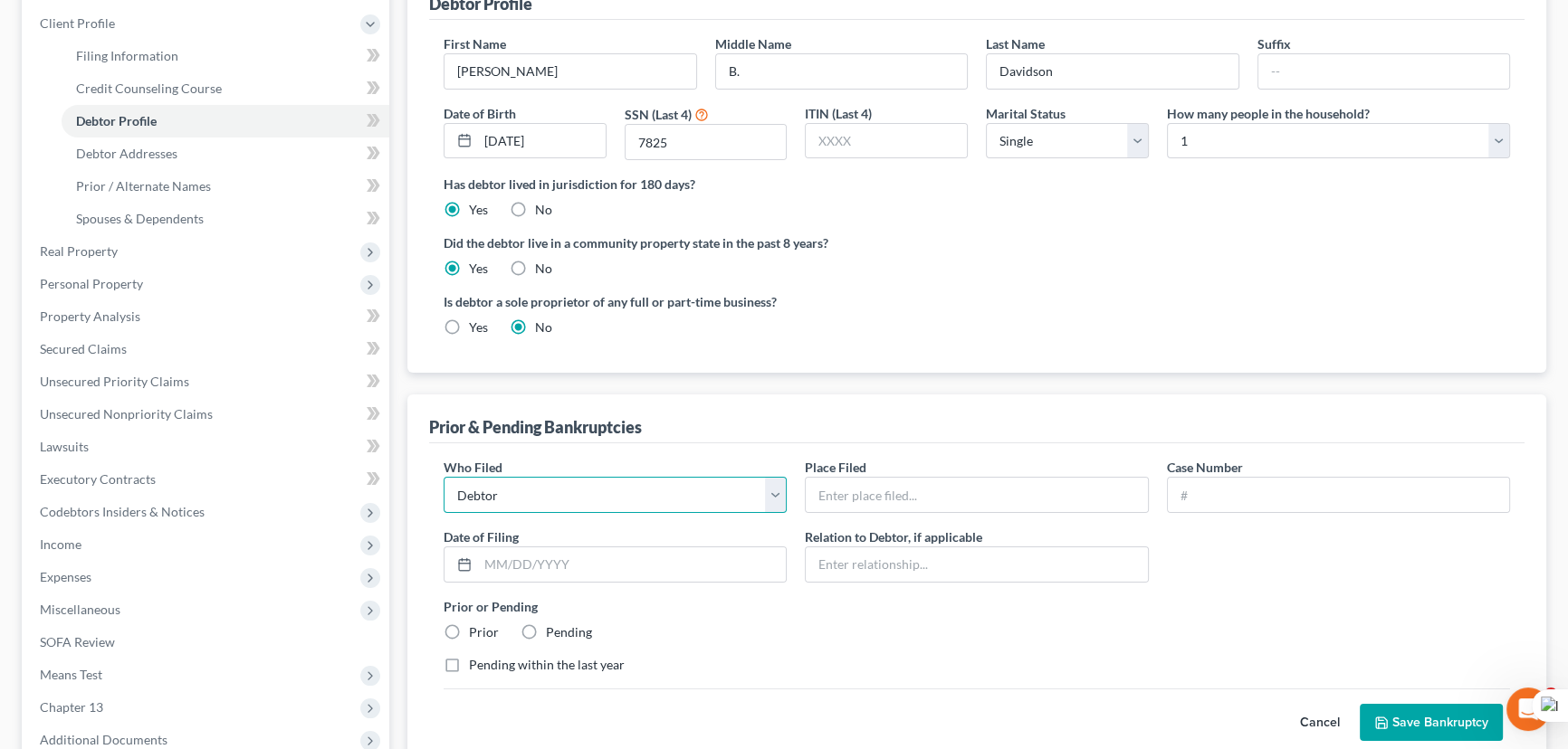
drag, startPoint x: 580, startPoint y: 491, endPoint x: 745, endPoint y: 480, distance: 165.2
click at [580, 491] on select "Debtor Other" at bounding box center [615, 495] width 343 height 36
click at [934, 417] on div "Prior & Pending Bankruptcies" at bounding box center [976, 419] width 1095 height 49
click at [915, 486] on input "text" at bounding box center [976, 495] width 341 height 34
drag, startPoint x: 688, startPoint y: 480, endPoint x: 905, endPoint y: 482, distance: 217.2
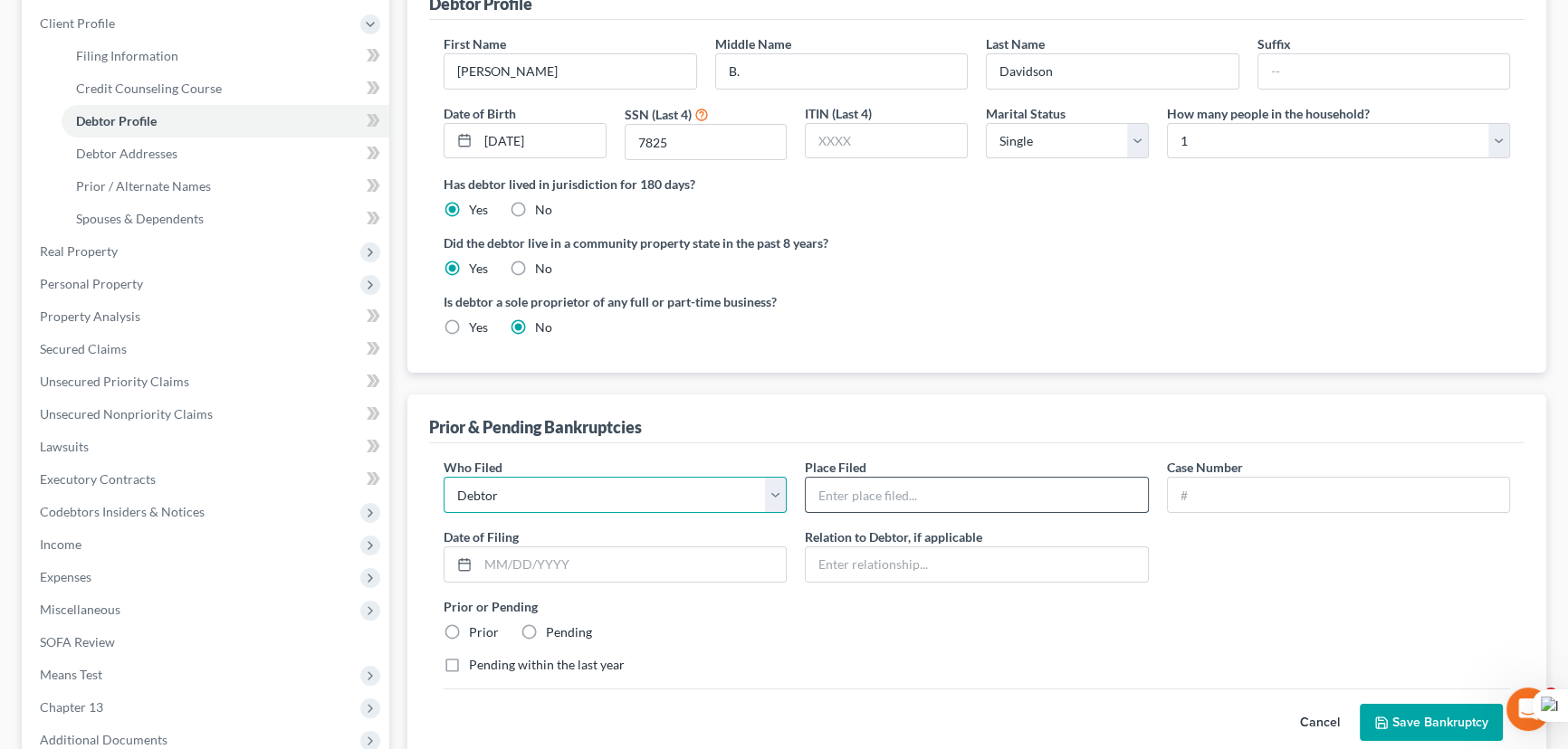
click at [688, 480] on select "Debtor Other" at bounding box center [615, 495] width 343 height 36
click at [905, 482] on input "text" at bounding box center [976, 495] width 341 height 34
type input "Western District Of Lousiana"
click at [1248, 481] on input "text" at bounding box center [1338, 495] width 341 height 34
type input "22-31375"
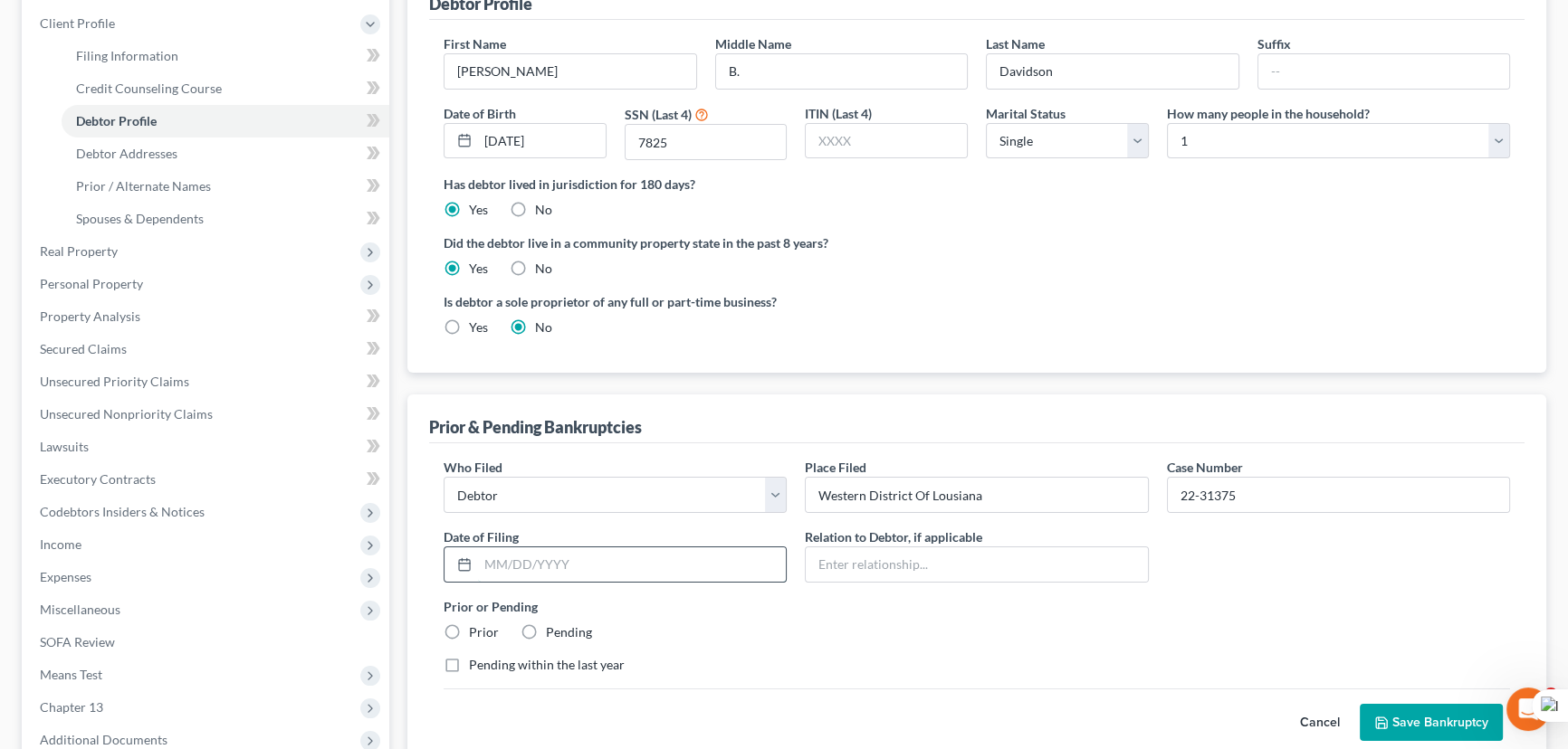
click at [615, 571] on input "text" at bounding box center [632, 565] width 308 height 34
type input "[DATE]"
click at [469, 629] on label "Prior" at bounding box center [484, 633] width 30 height 18
click at [476, 629] on input "Prior" at bounding box center [482, 630] width 12 height 12
radio input "true"
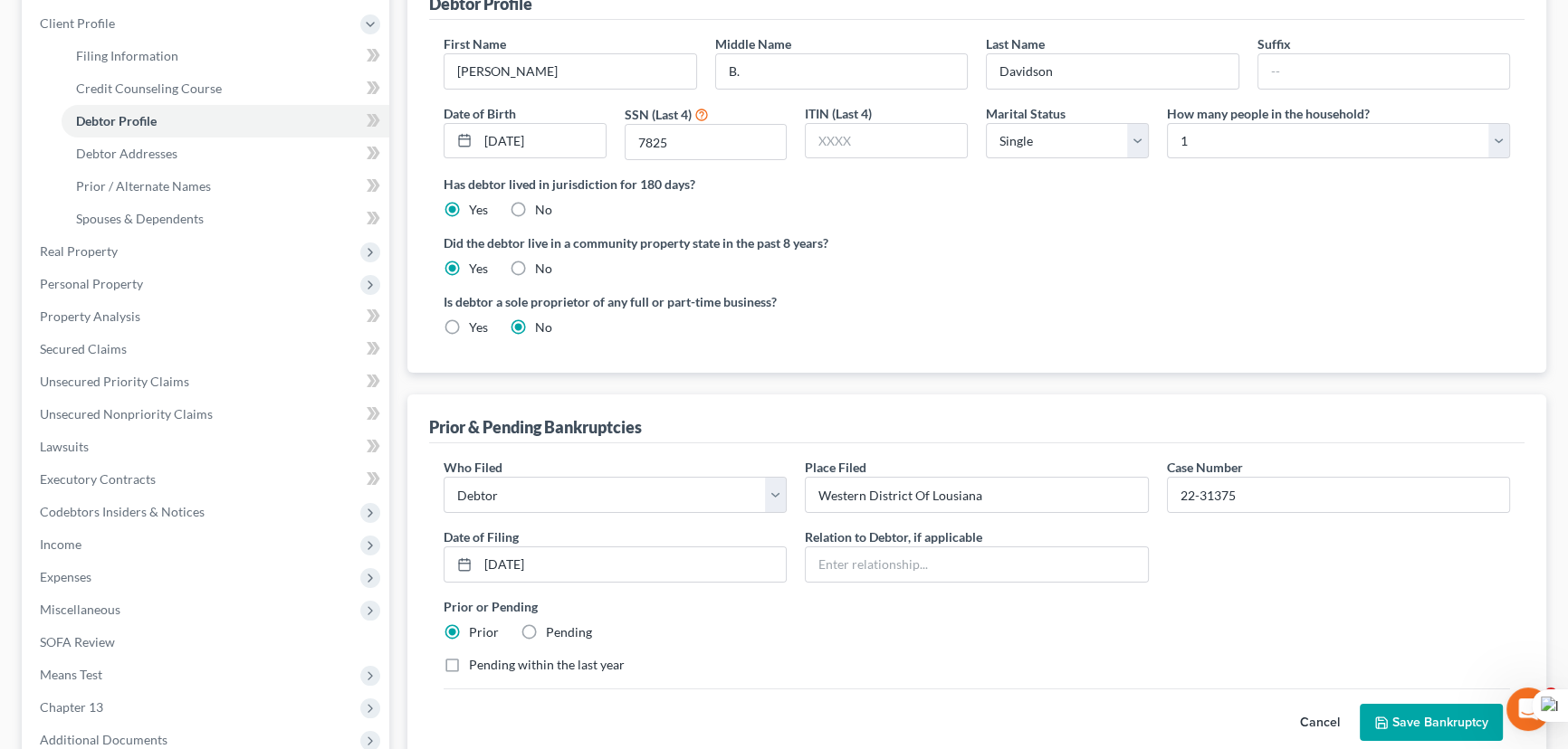
click at [1445, 720] on button "Save Bankruptcy" at bounding box center [1431, 723] width 143 height 38
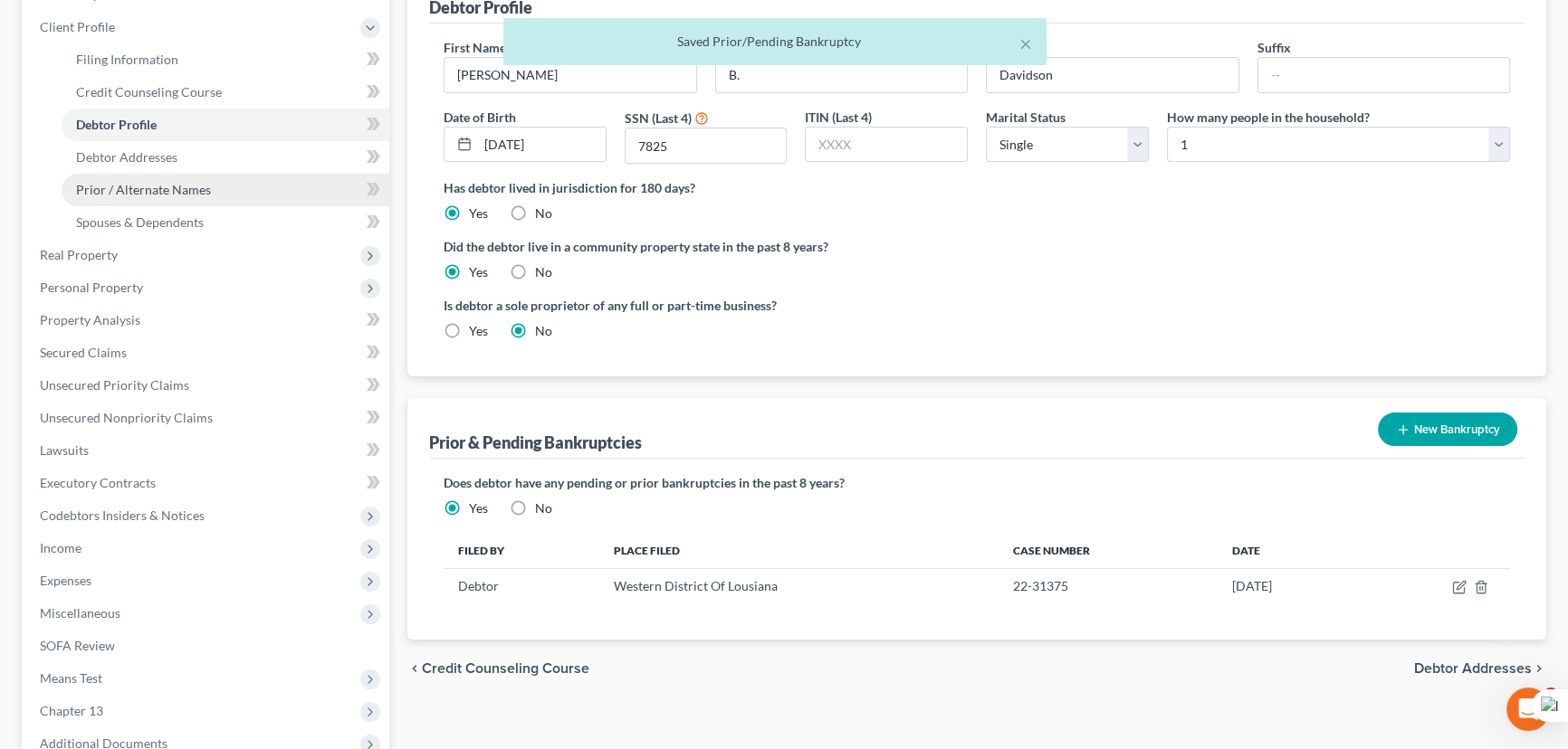
scroll to position [0, 0]
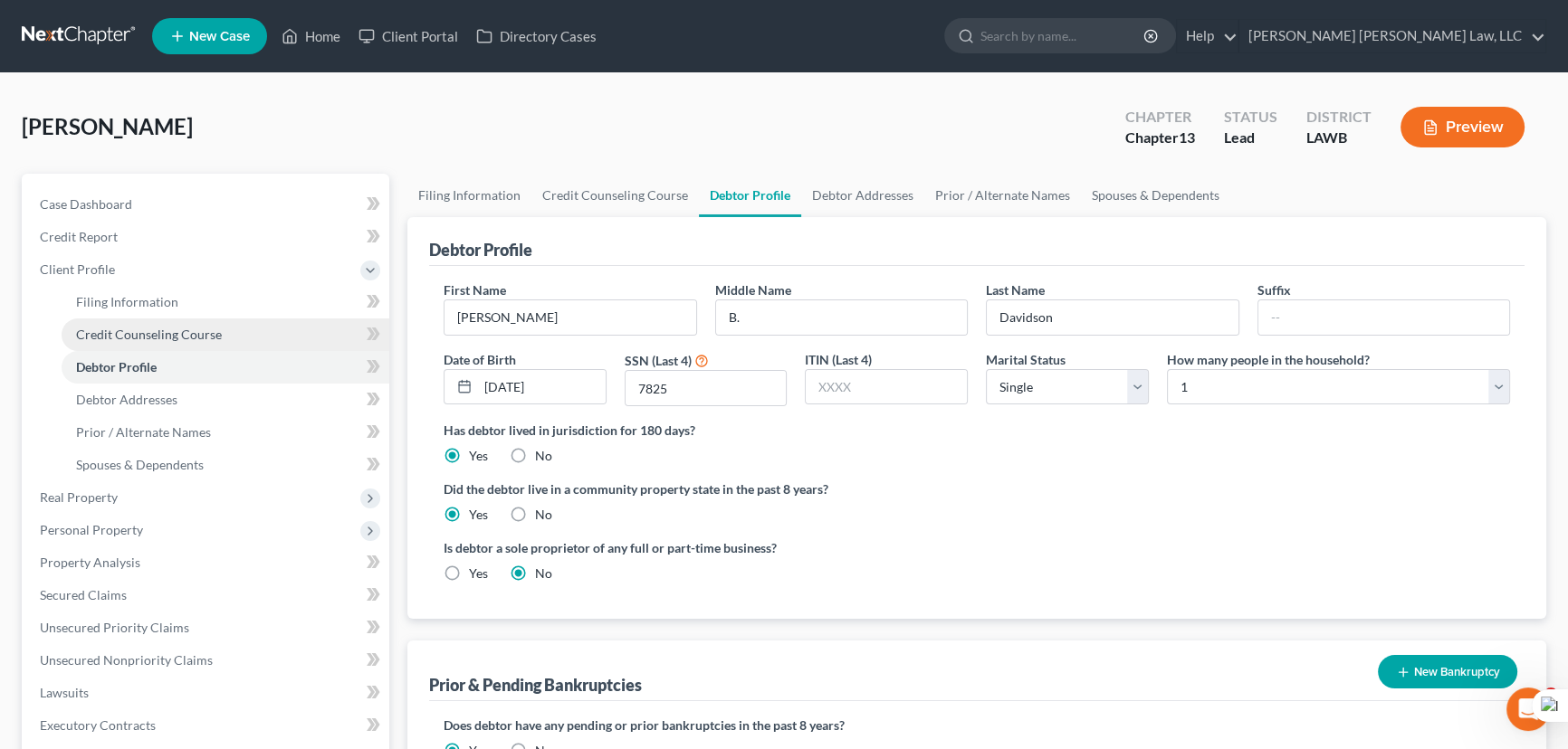
click at [264, 344] on link "Credit Counseling Course" at bounding box center [226, 335] width 328 height 33
